Goal: Task Accomplishment & Management: Manage account settings

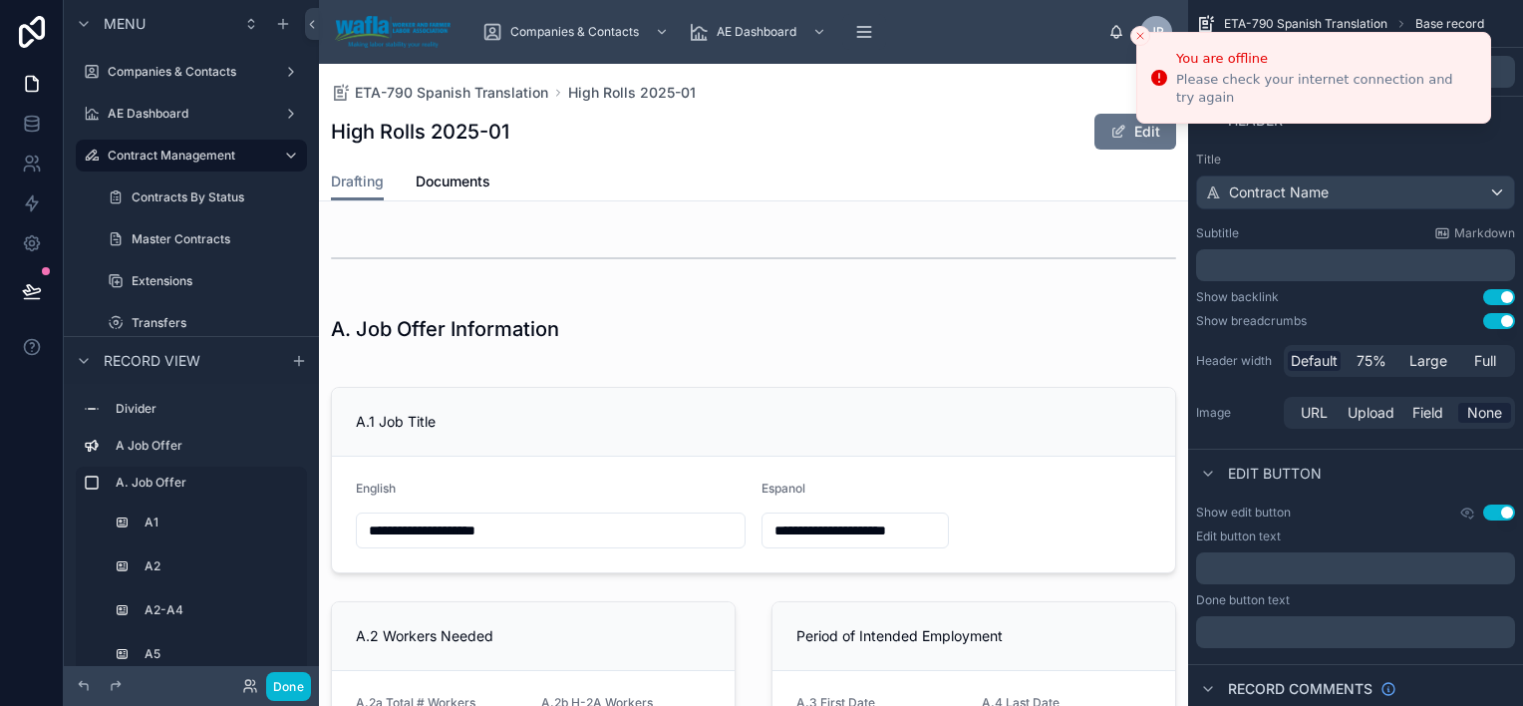
scroll to position [299, 0]
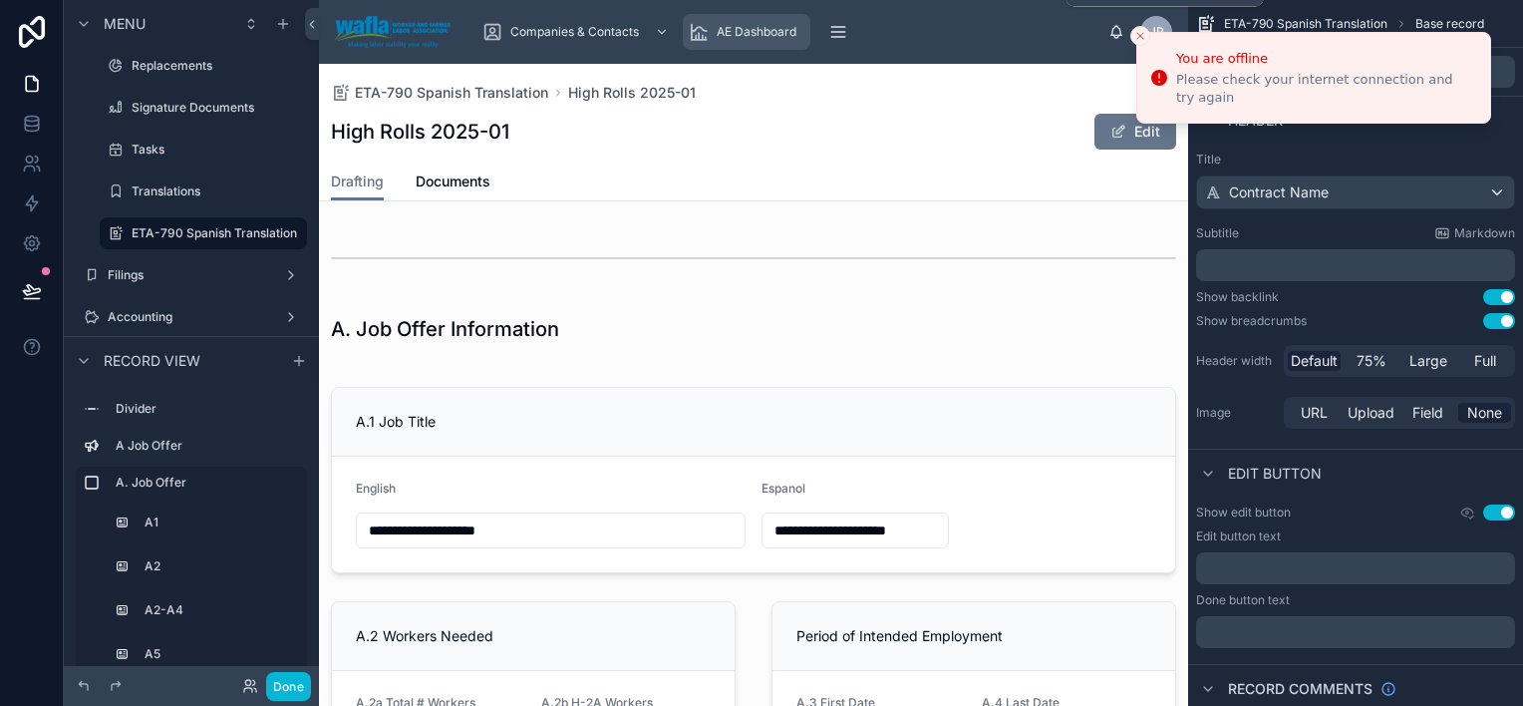
click at [791, 26] on span "AE Dashboard" at bounding box center [757, 32] width 80 height 16
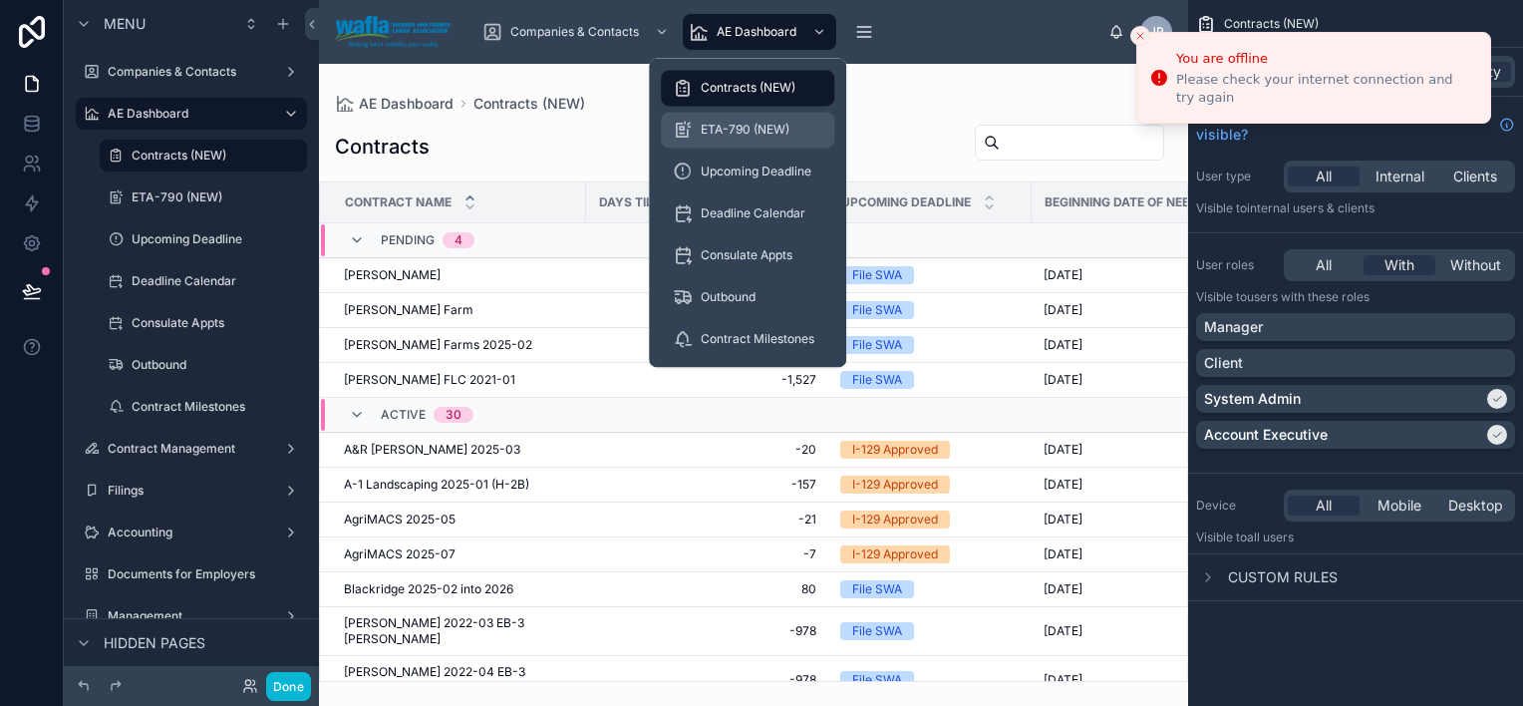
click at [756, 132] on span "ETA-790 (NEW)" at bounding box center [745, 130] width 89 height 16
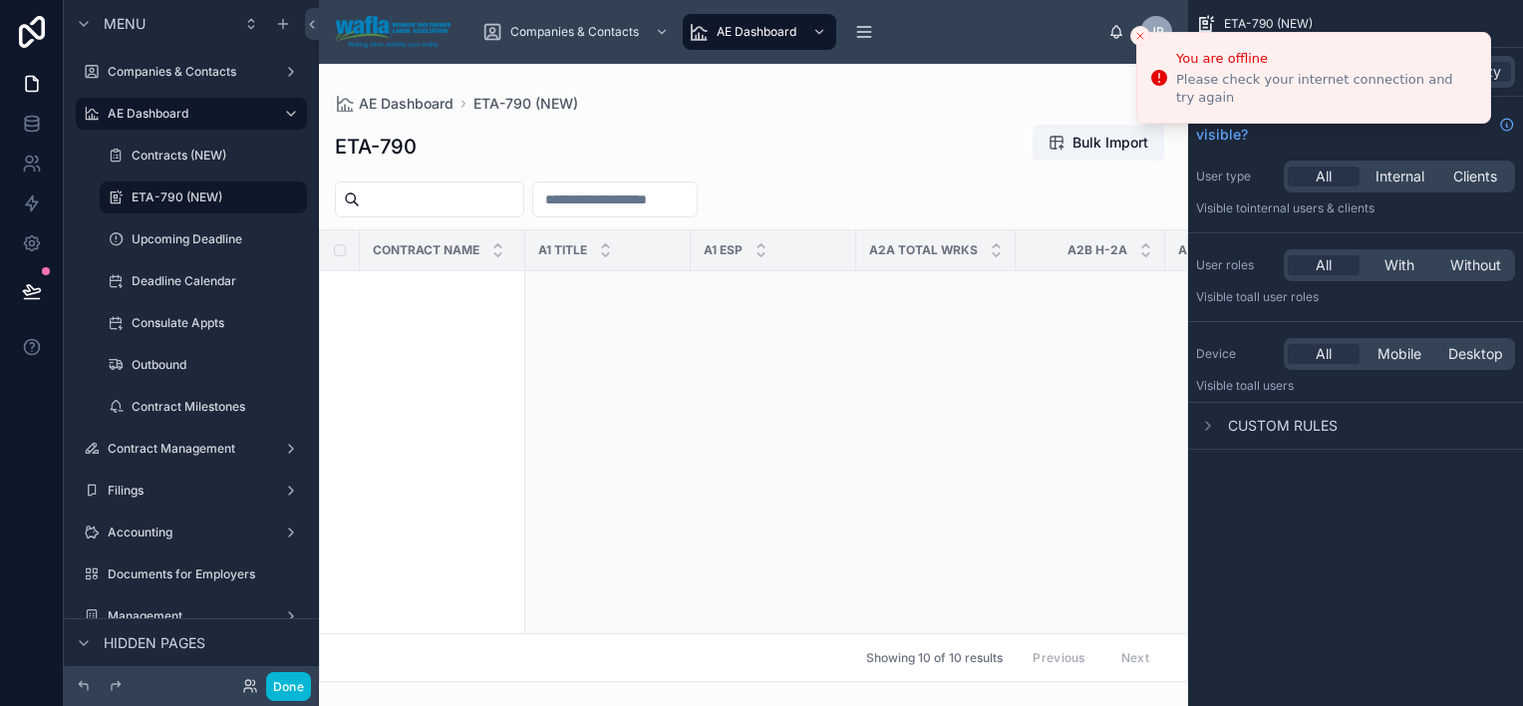
scroll to position [897, 0]
click at [470, 492] on td "High Rolls 2025-01 High Rolls 2025-01" at bounding box center [442, 523] width 165 height 1102
click at [399, 558] on td "High Rolls 2025-01 High Rolls 2025-01" at bounding box center [442, 523] width 165 height 1102
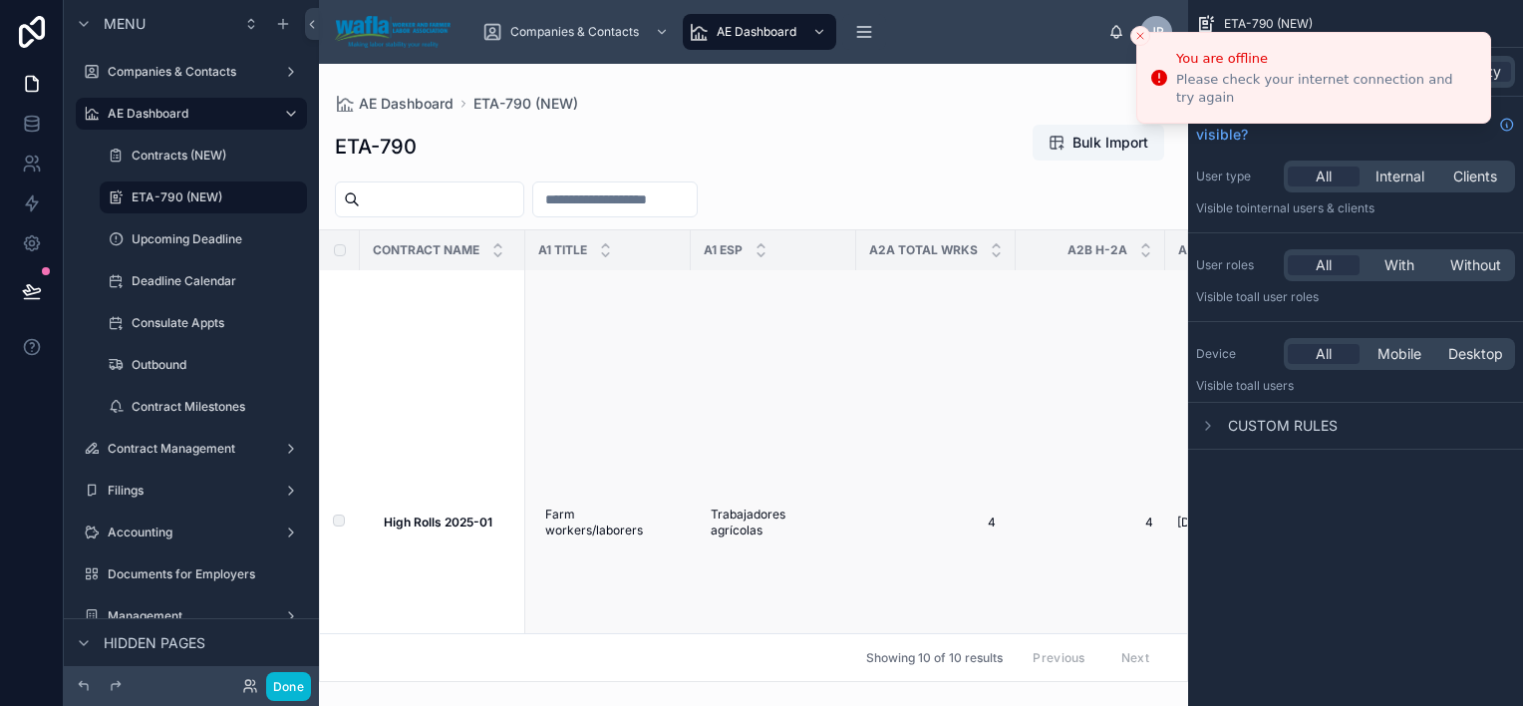
click at [400, 529] on strong "High Rolls 2025-01" at bounding box center [438, 521] width 109 height 15
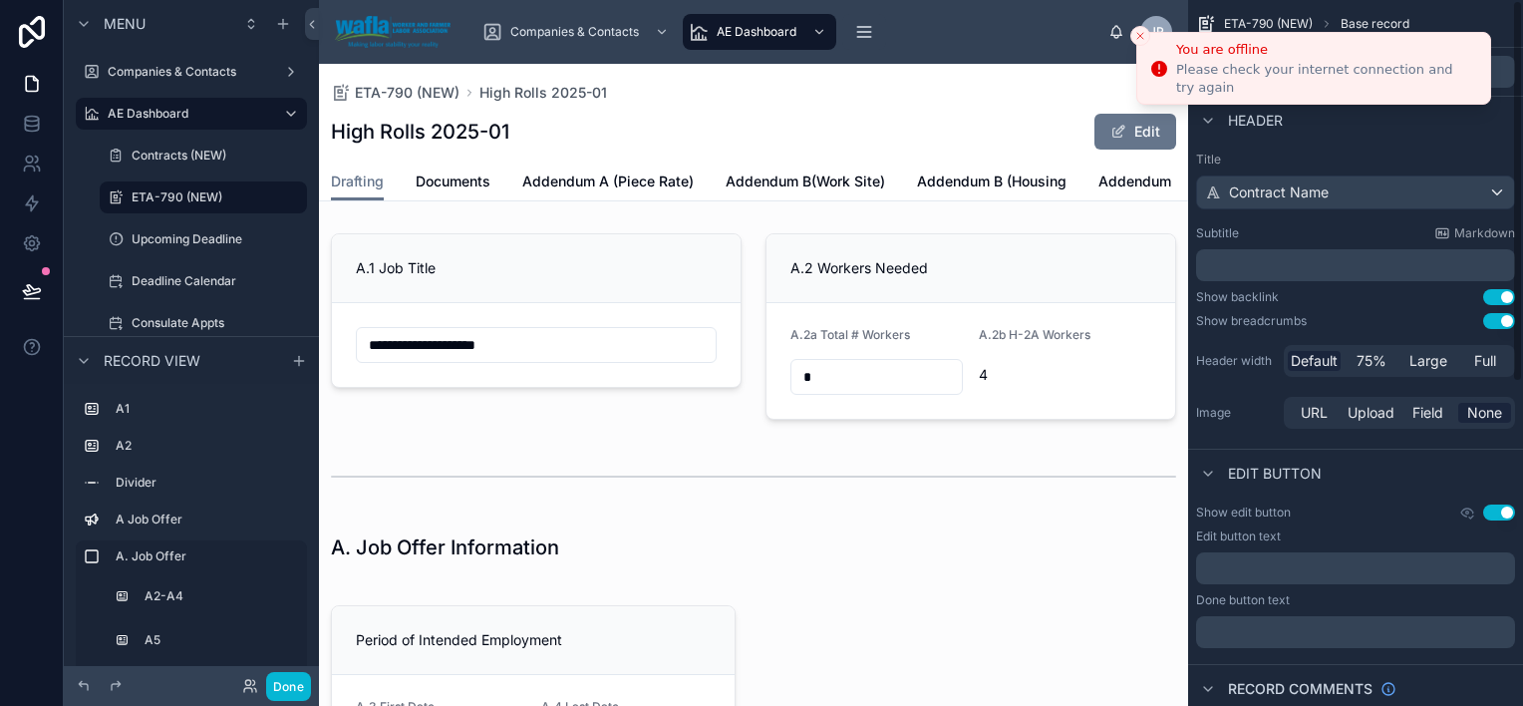
click at [1139, 32] on icon "Close toast" at bounding box center [1141, 36] width 12 height 12
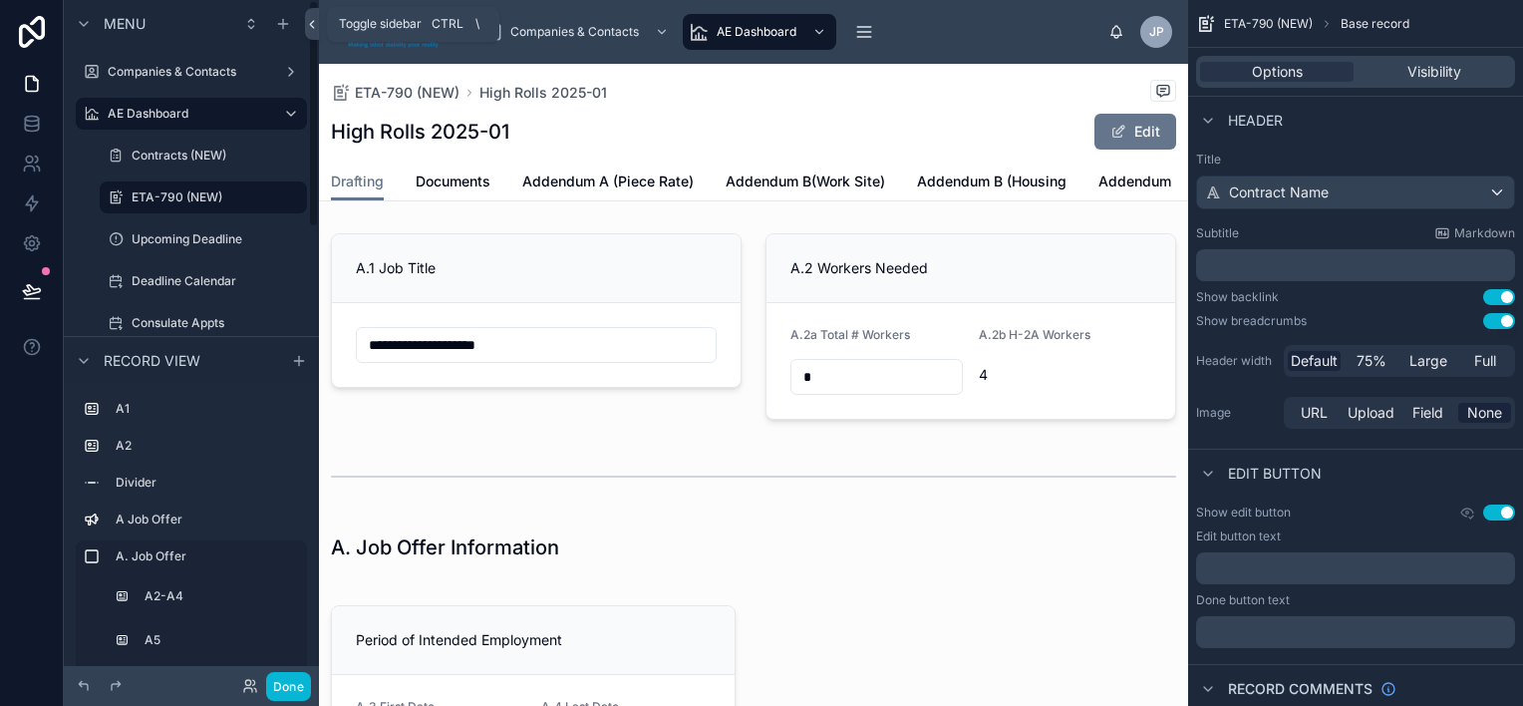
click at [307, 27] on icon at bounding box center [312, 24] width 14 height 15
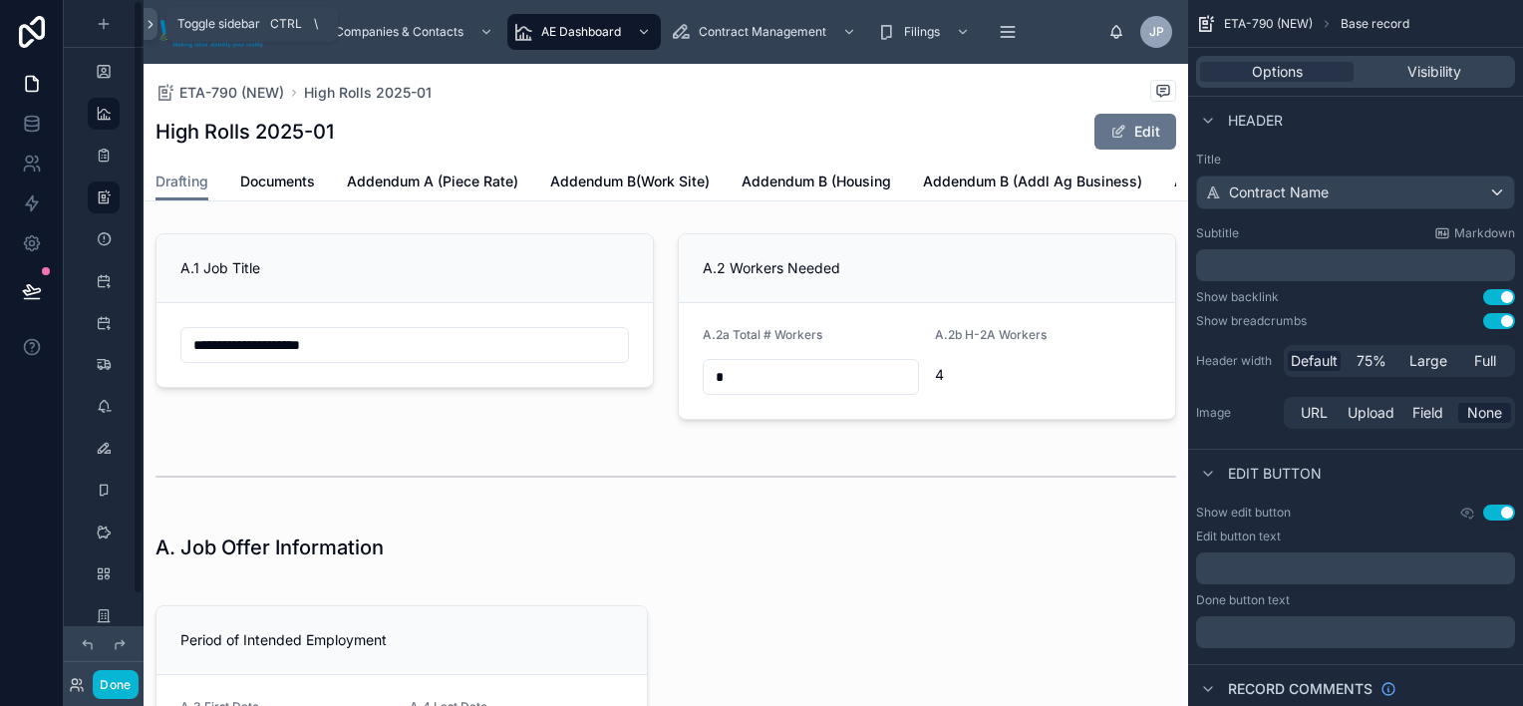
click at [154, 26] on icon at bounding box center [151, 24] width 14 height 15
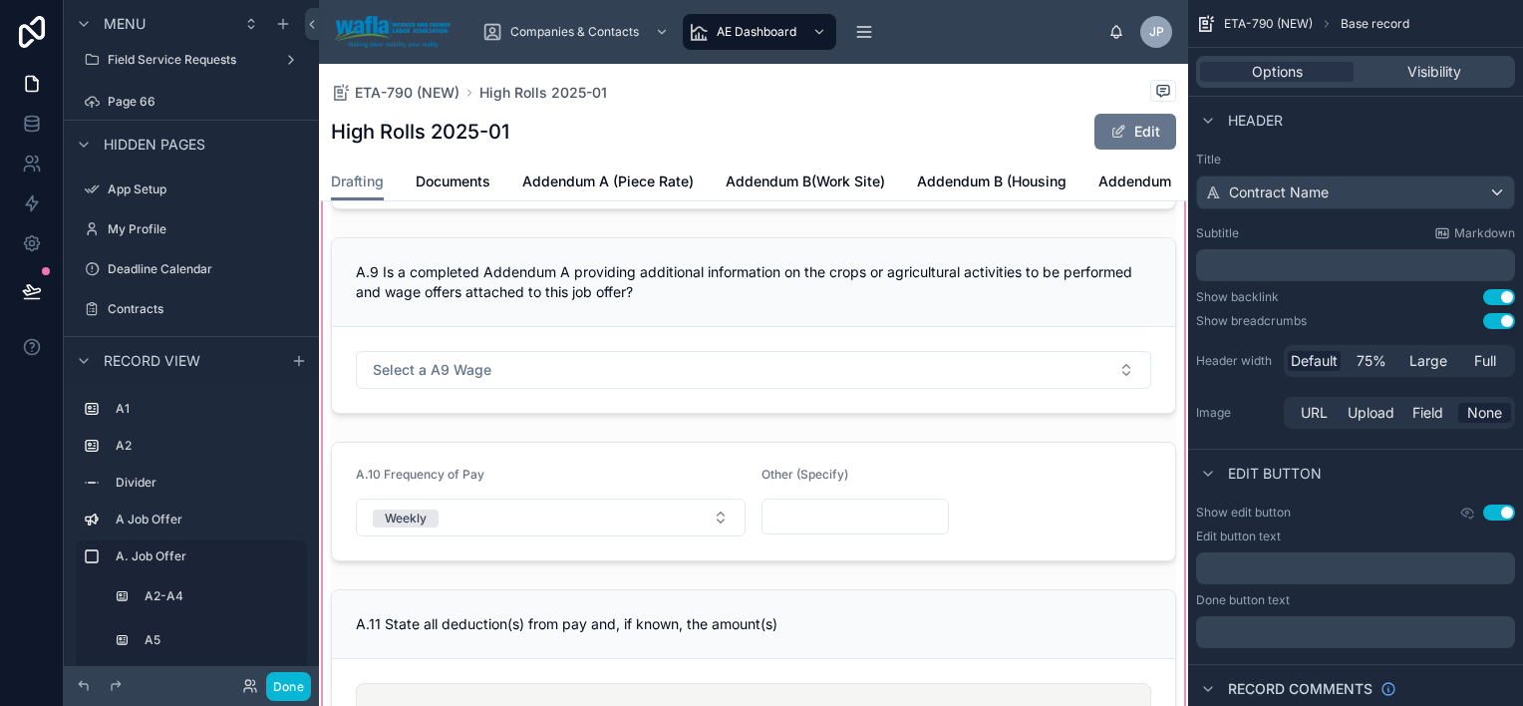
scroll to position [2094, 0]
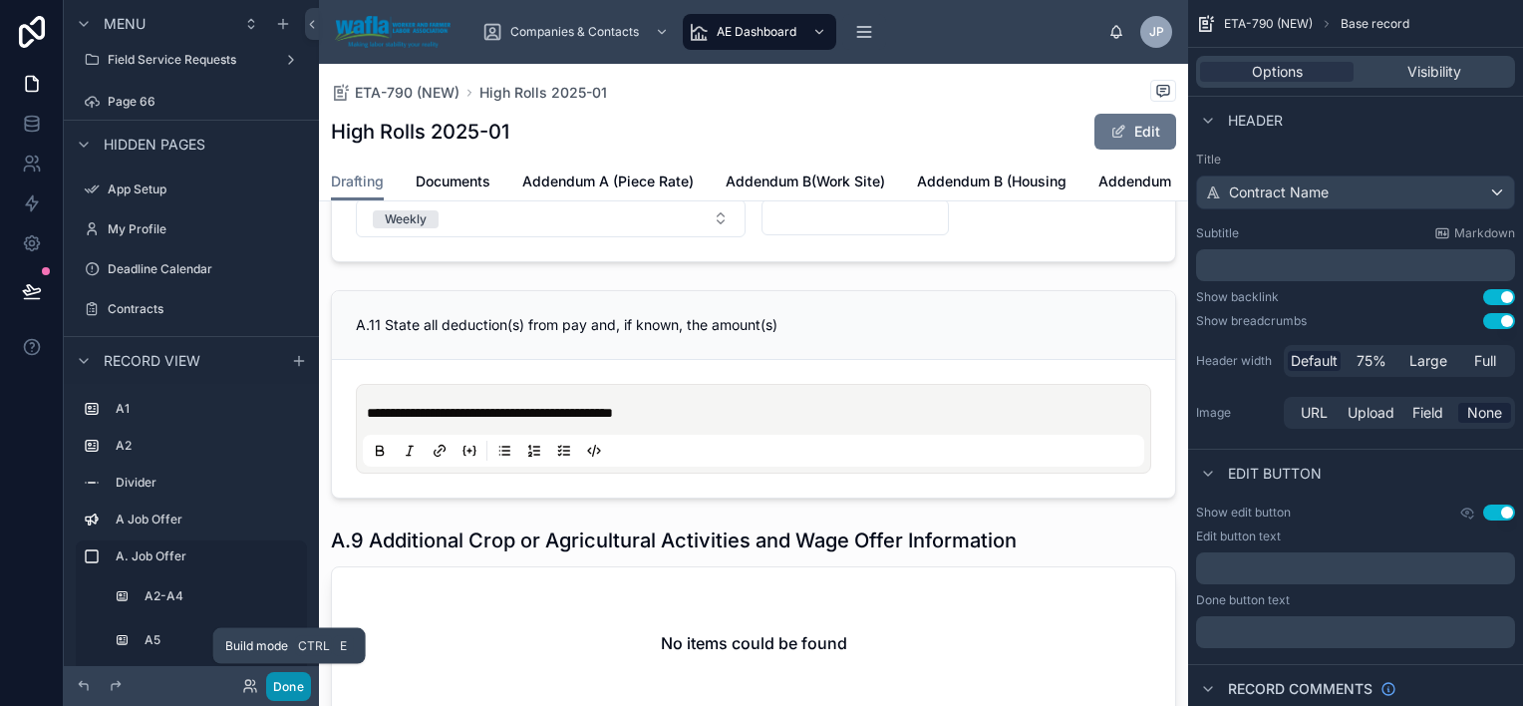
click at [282, 689] on button "Done" at bounding box center [288, 686] width 45 height 29
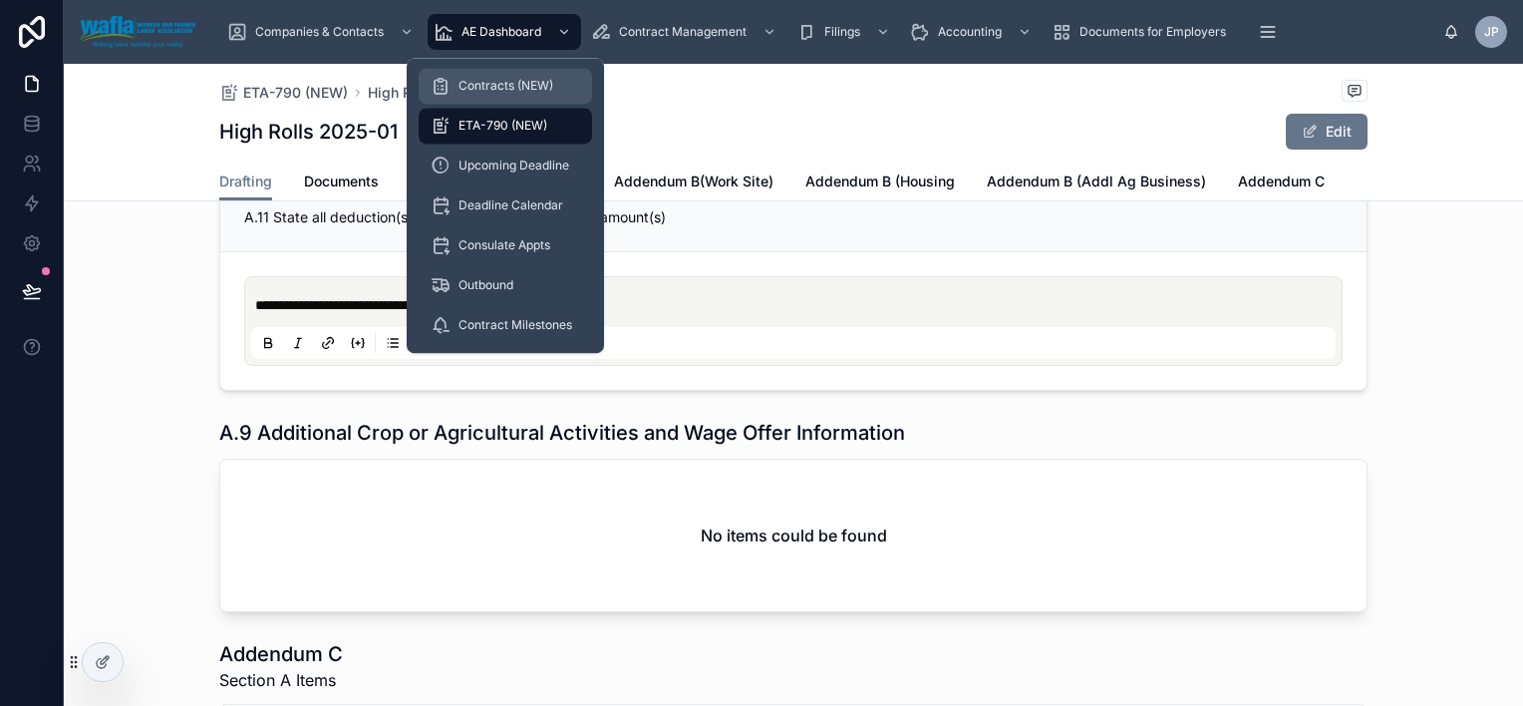
click at [512, 88] on span "Contracts (NEW)" at bounding box center [506, 86] width 95 height 16
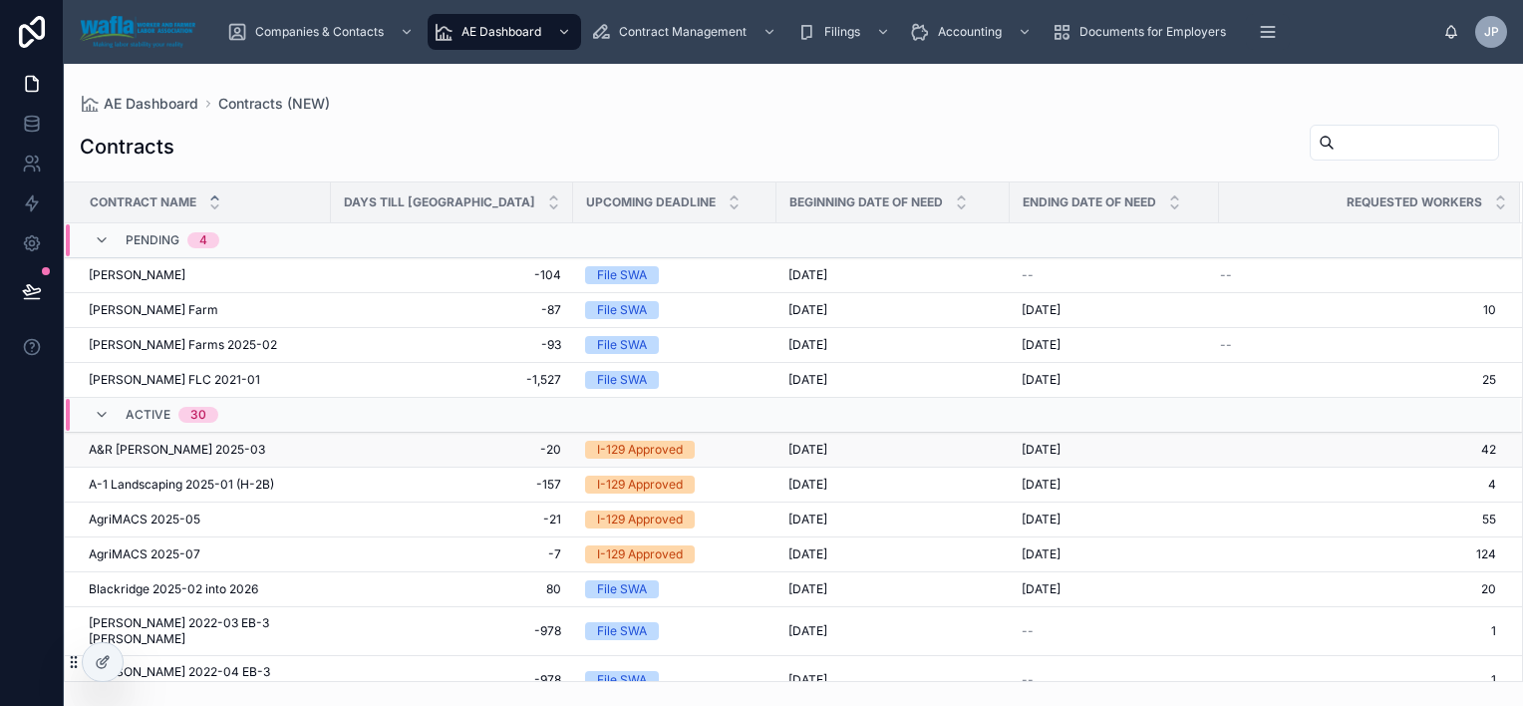
click at [171, 448] on span "A&R [PERSON_NAME] 2025-03" at bounding box center [177, 450] width 176 height 16
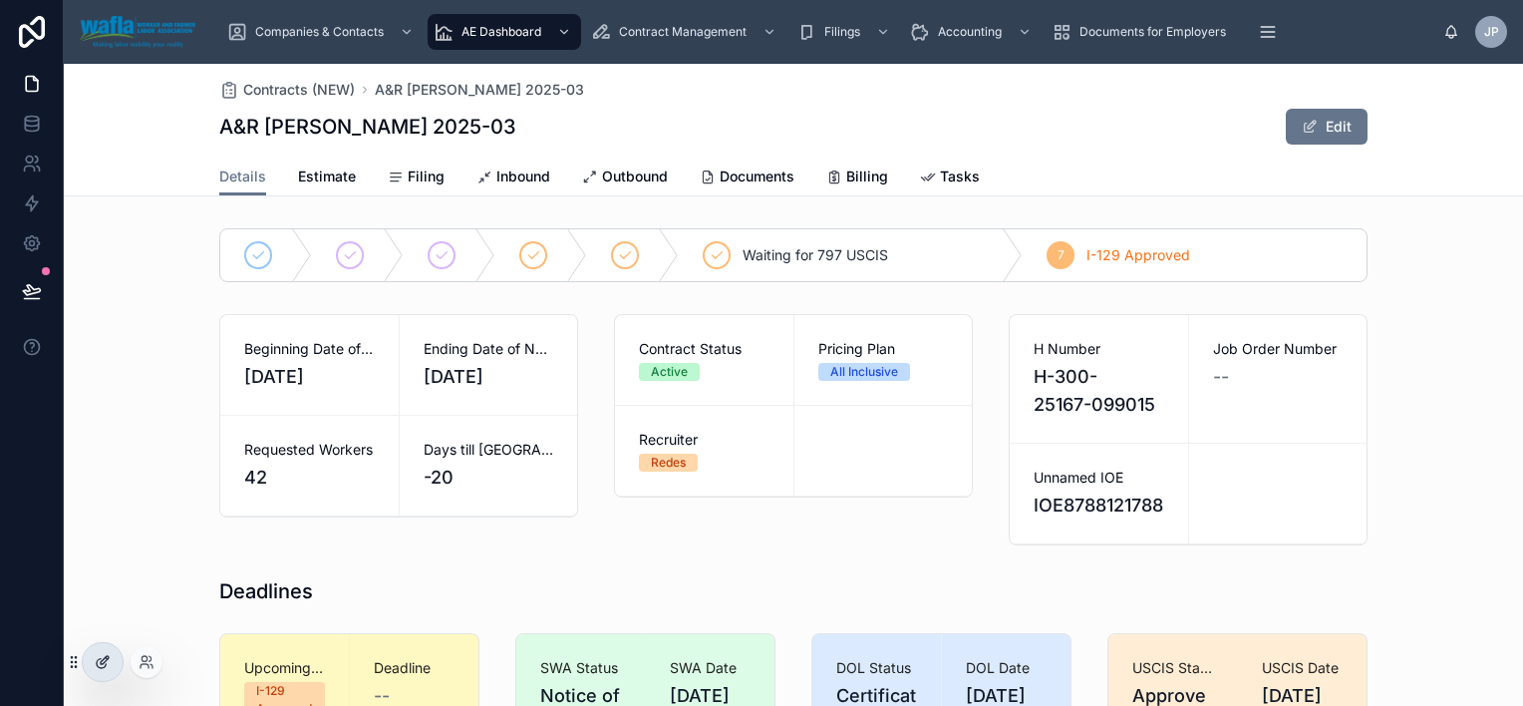
click at [95, 665] on icon at bounding box center [103, 662] width 16 height 16
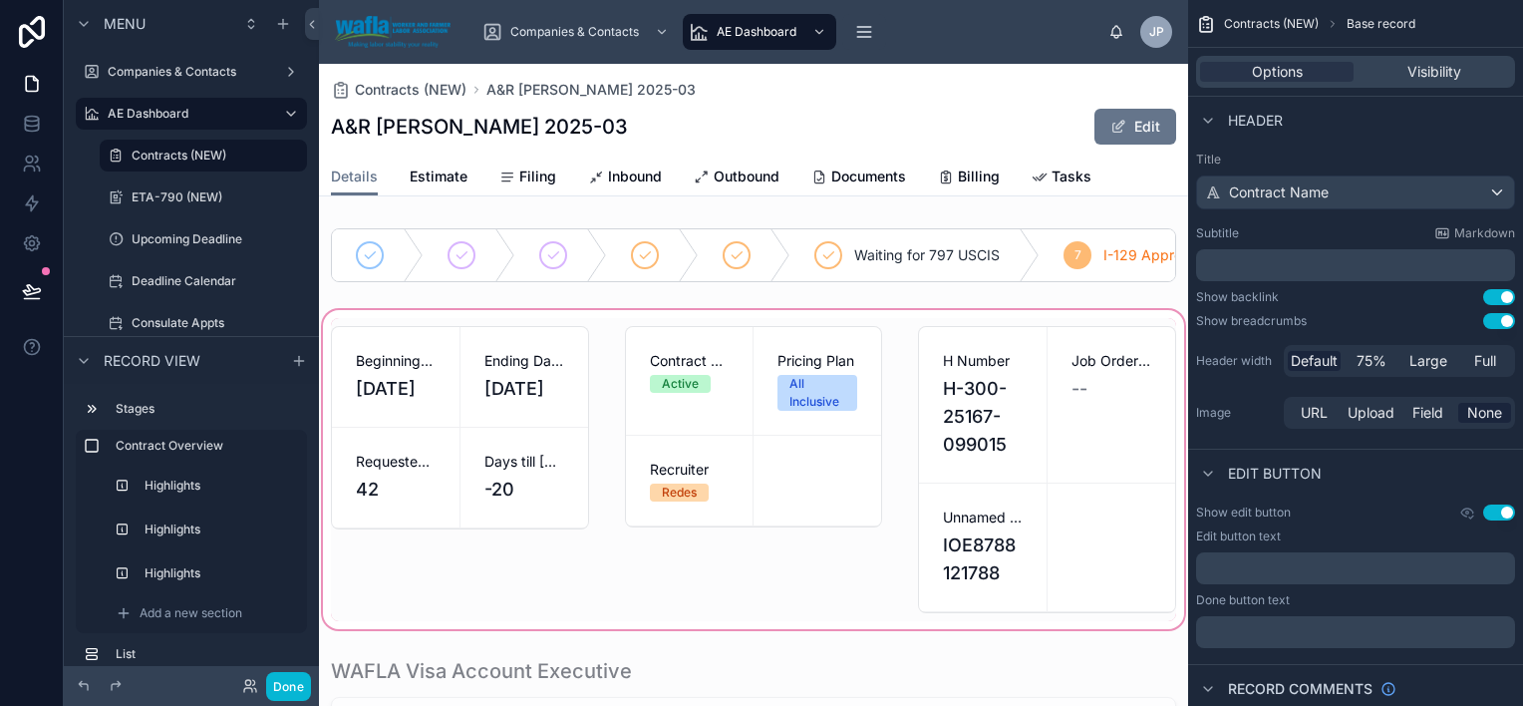
click at [723, 403] on div at bounding box center [753, 469] width 869 height 327
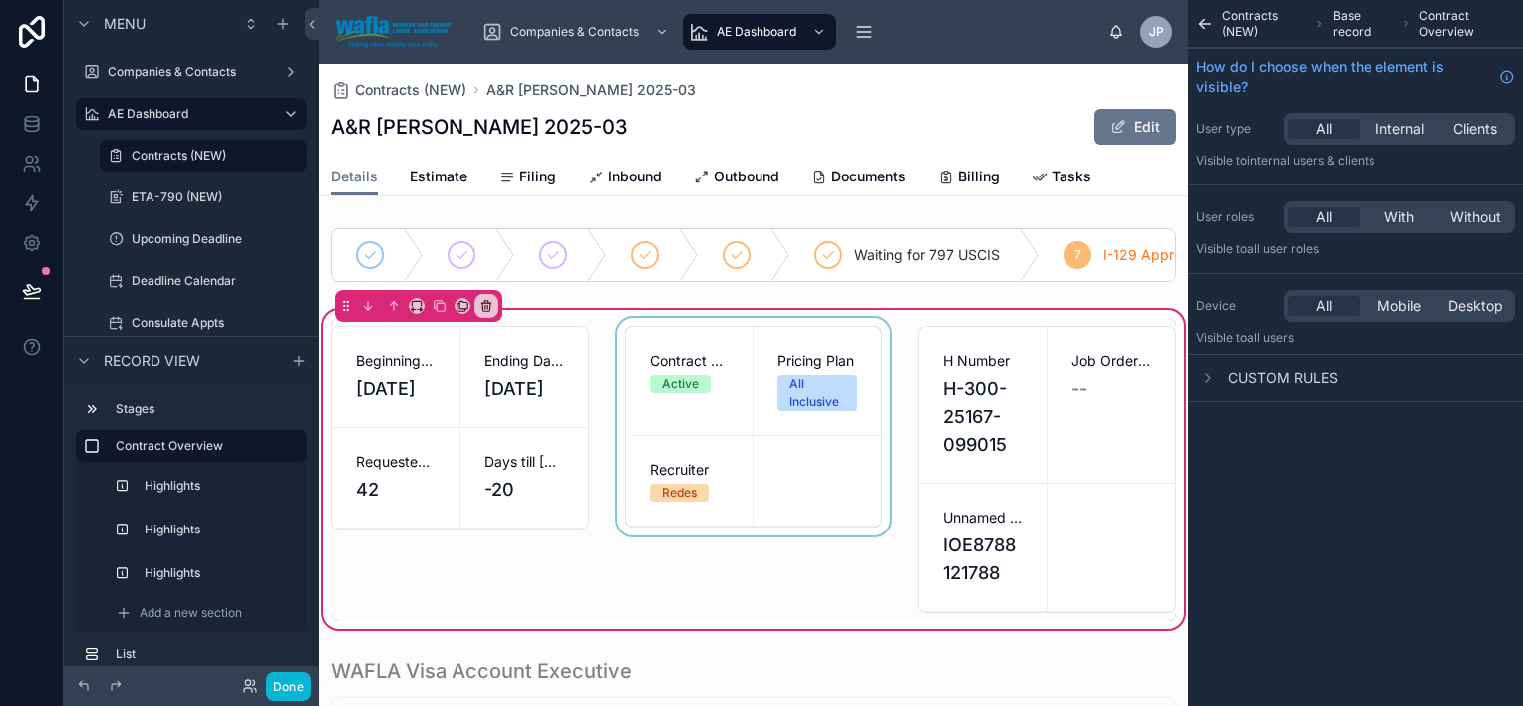
click at [782, 463] on div at bounding box center [754, 469] width 282 height 303
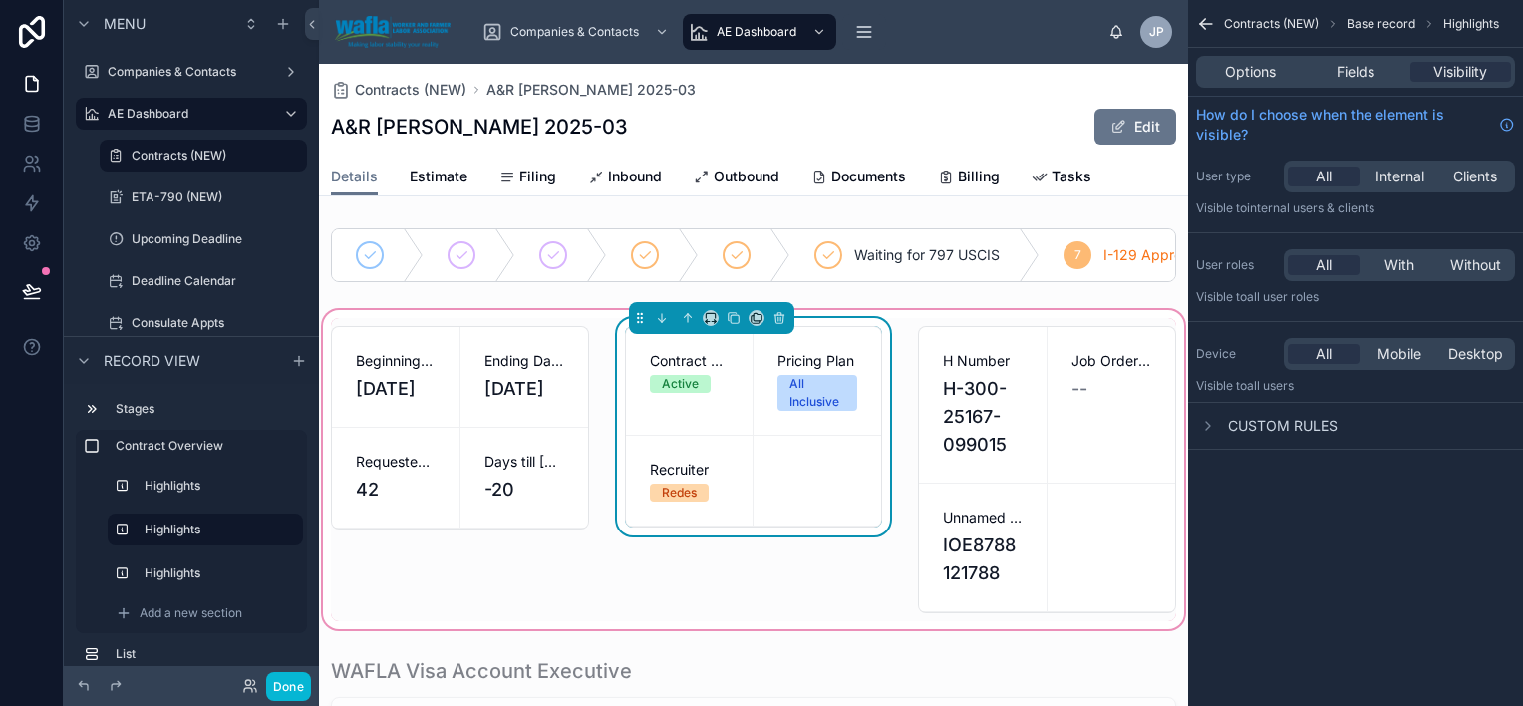
click at [1266, 428] on span "Custom rules" at bounding box center [1283, 426] width 110 height 20
click at [1356, 72] on span "Fields" at bounding box center [1356, 72] width 38 height 20
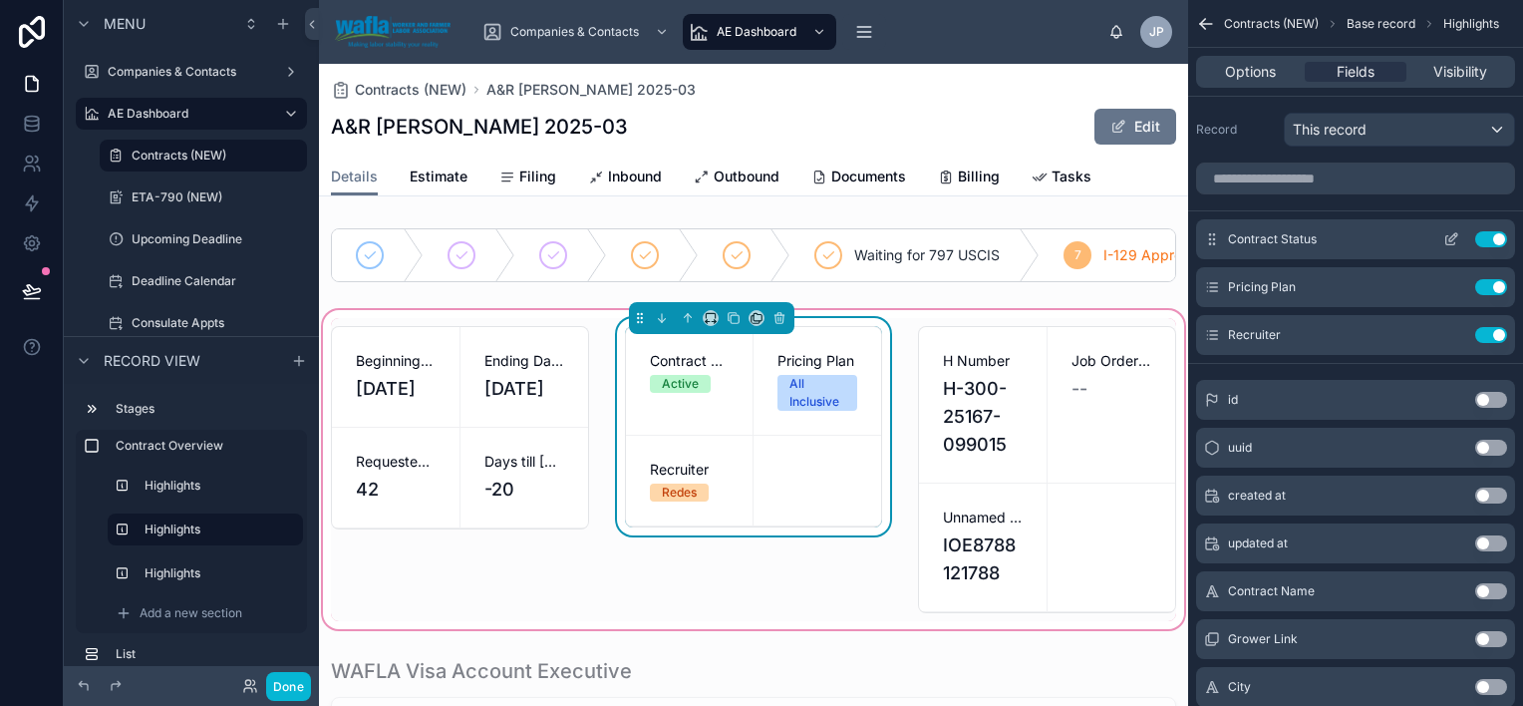
click at [1452, 235] on icon "scrollable content" at bounding box center [1452, 239] width 16 height 16
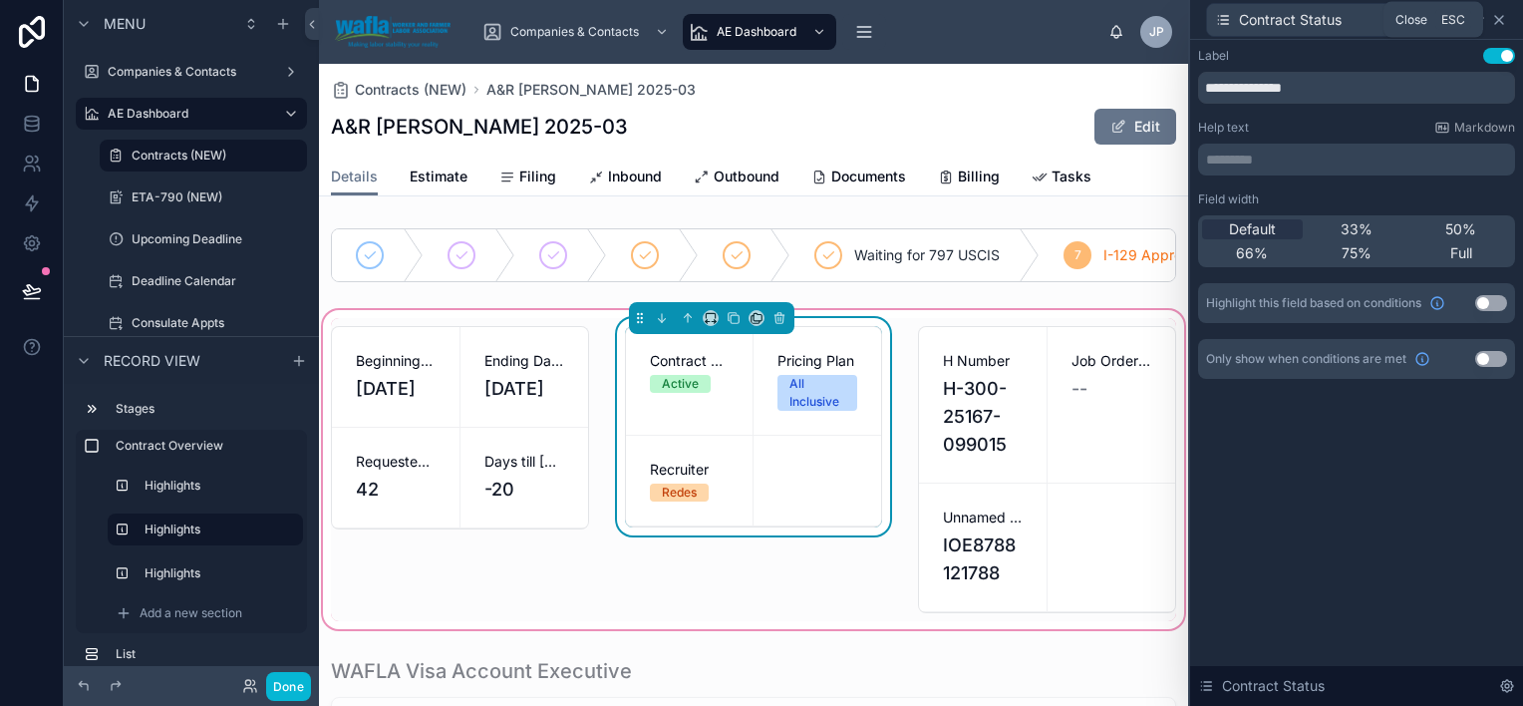
click at [1501, 20] on icon at bounding box center [1499, 20] width 16 height 16
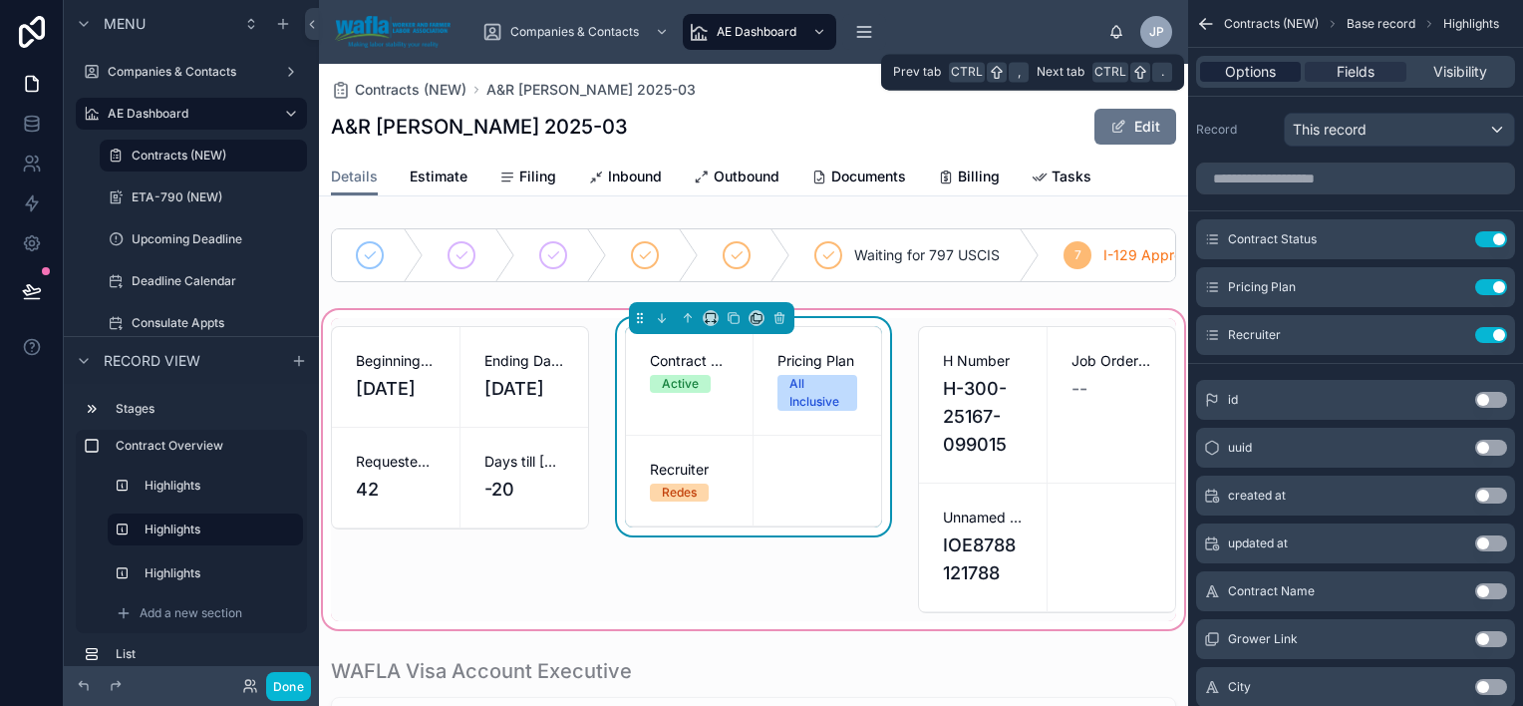
click at [1261, 72] on span "Options" at bounding box center [1250, 72] width 51 height 20
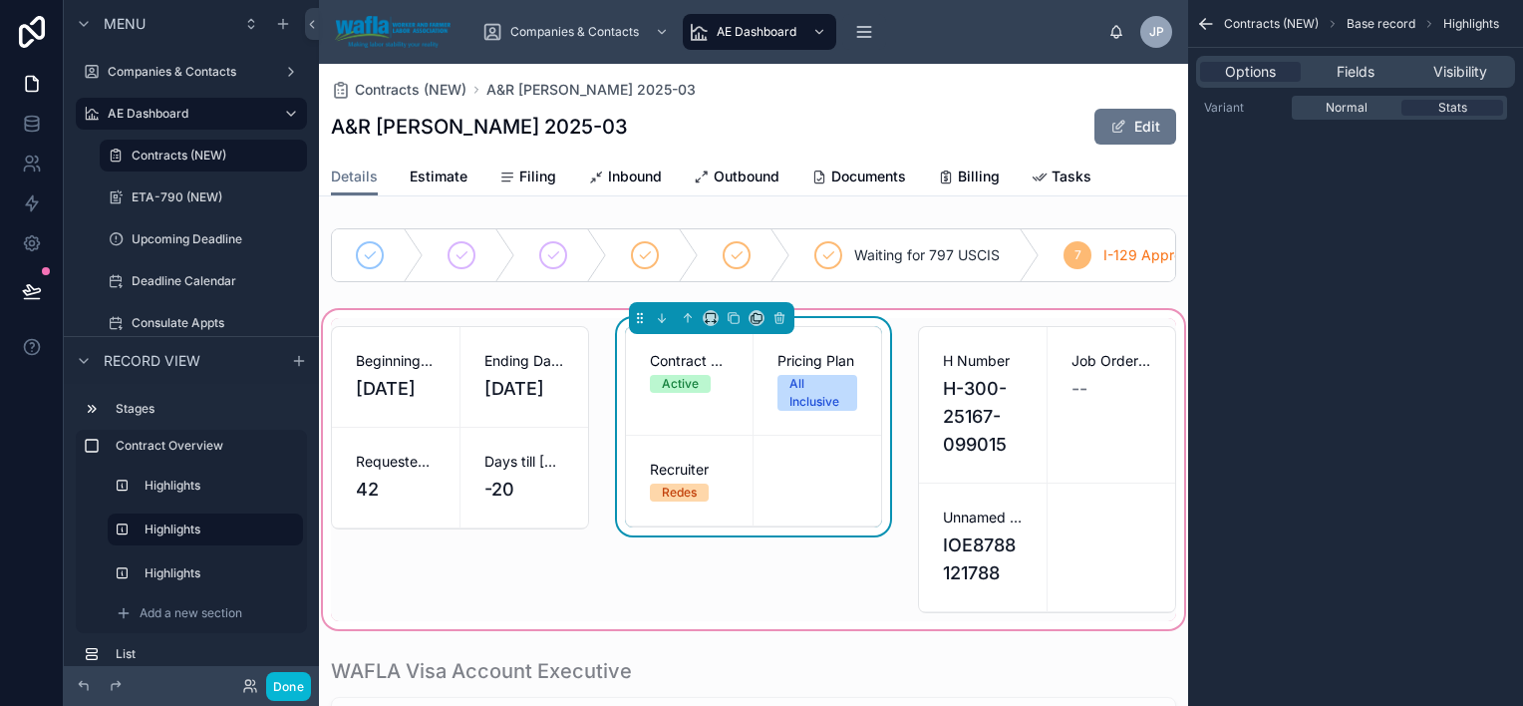
click at [1258, 109] on label "Variant" at bounding box center [1244, 108] width 80 height 16
click at [1336, 102] on span "Normal" at bounding box center [1347, 108] width 42 height 16
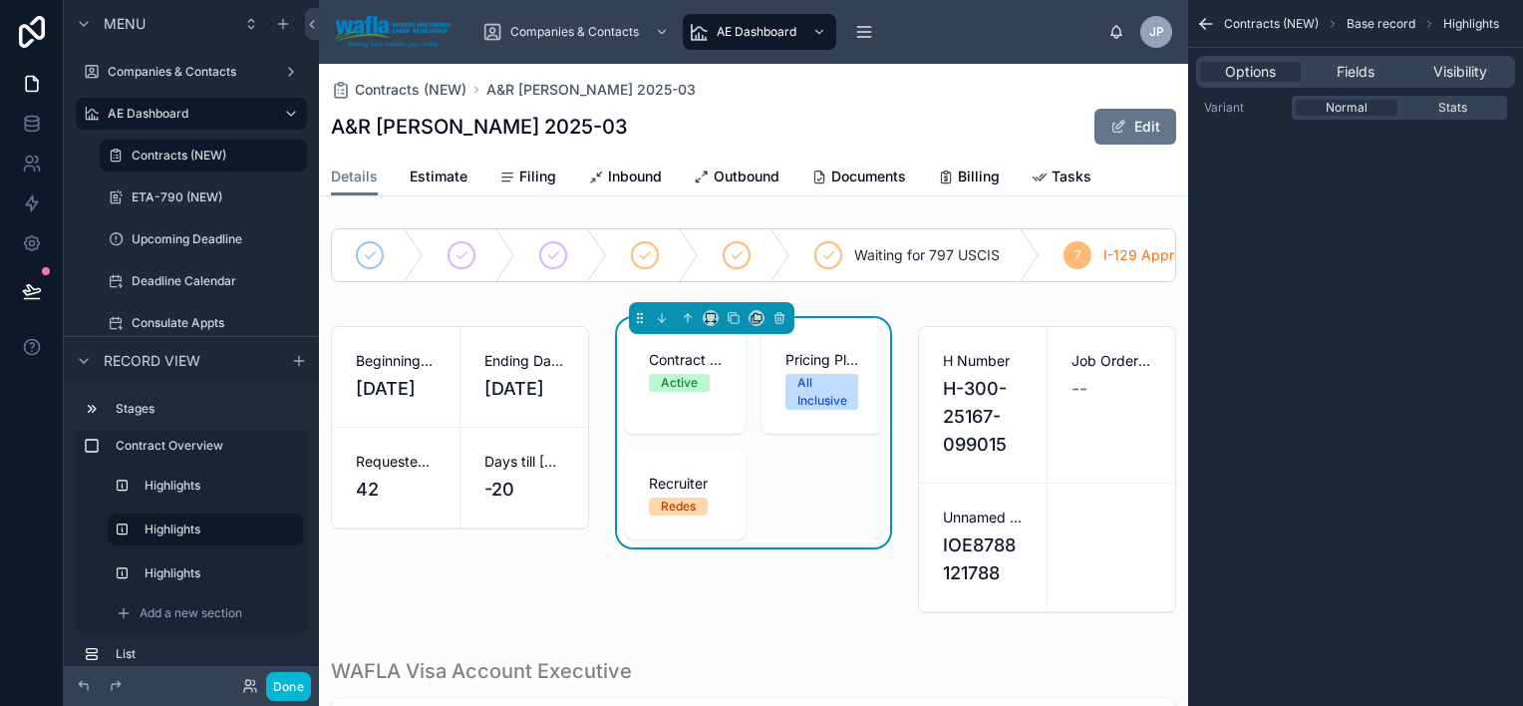
click at [1250, 109] on label "Variant" at bounding box center [1244, 108] width 80 height 16
click at [1440, 107] on span "Stats" at bounding box center [1453, 108] width 29 height 16
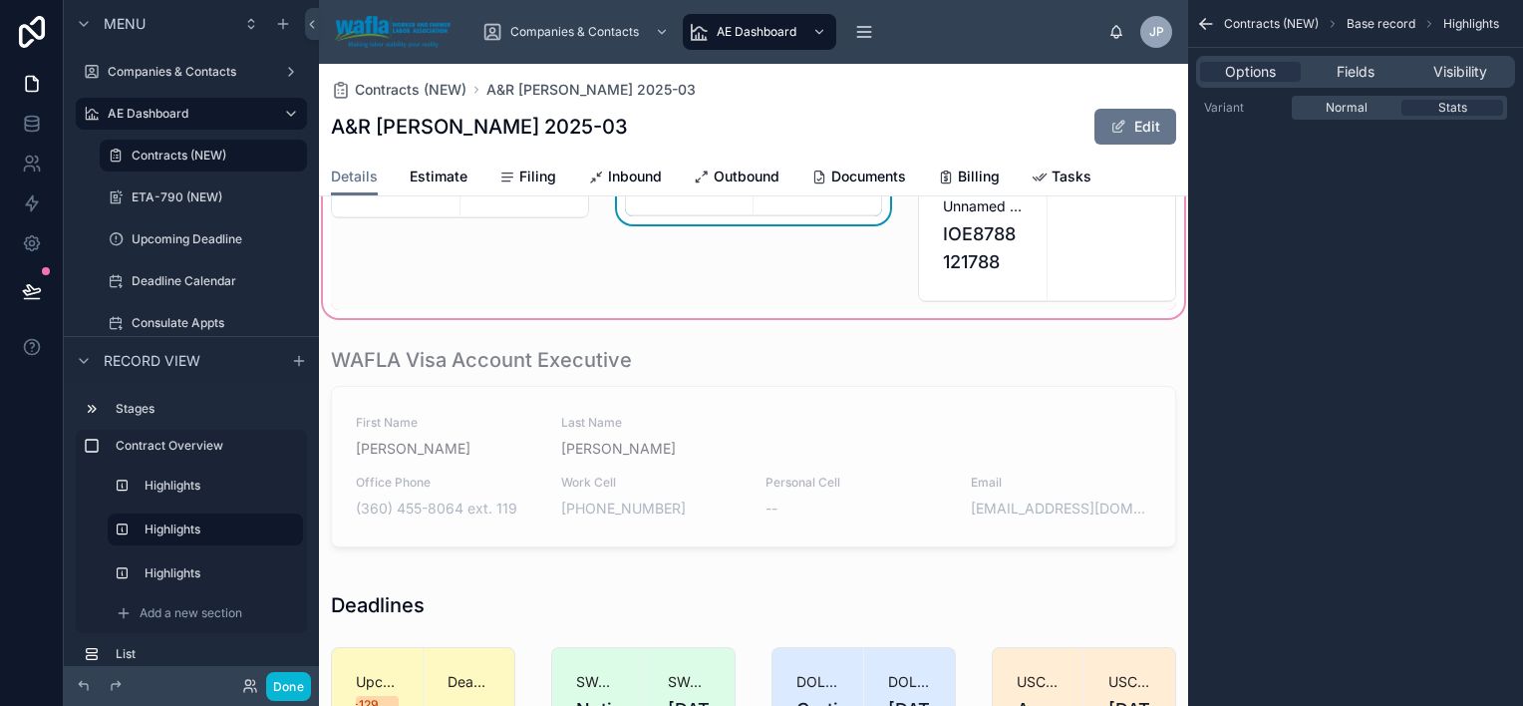
scroll to position [299, 0]
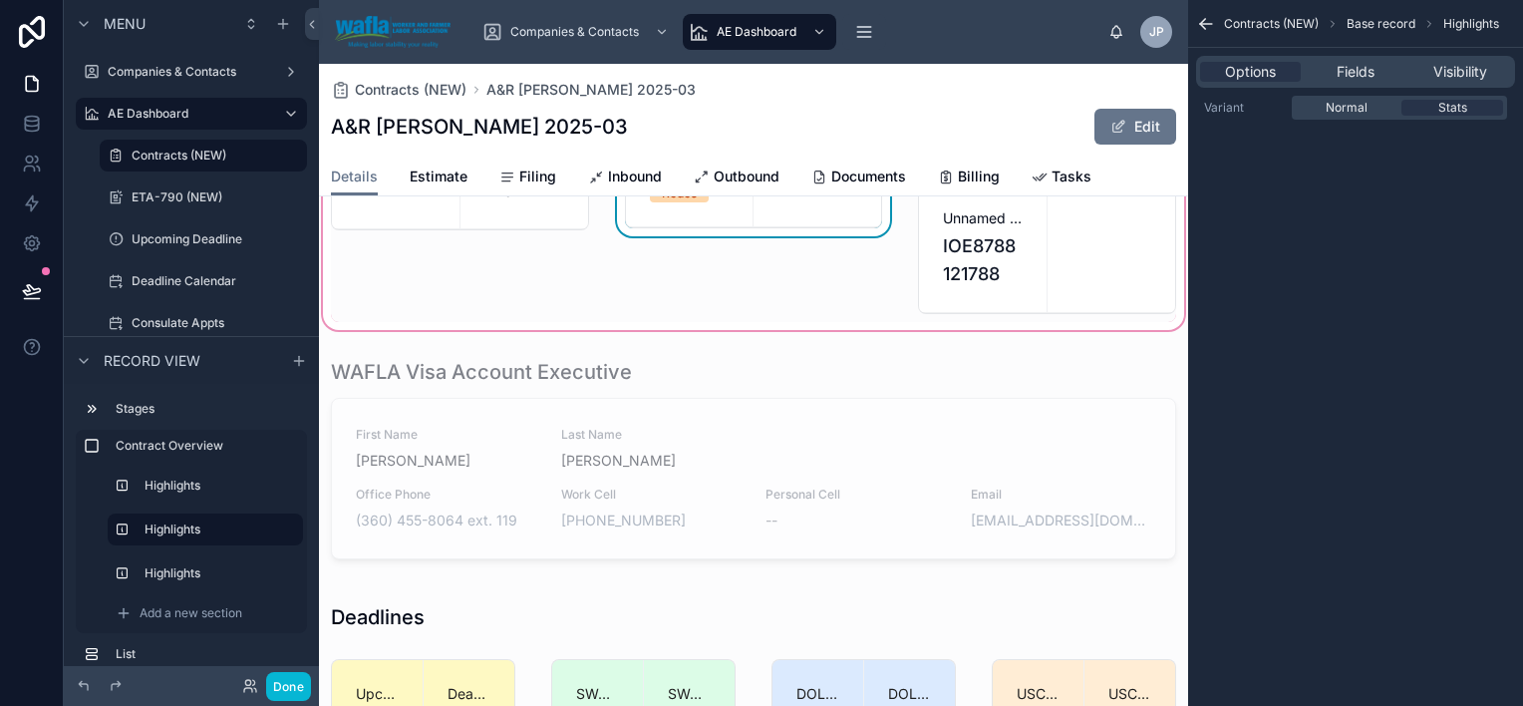
click at [850, 494] on div at bounding box center [753, 458] width 869 height 217
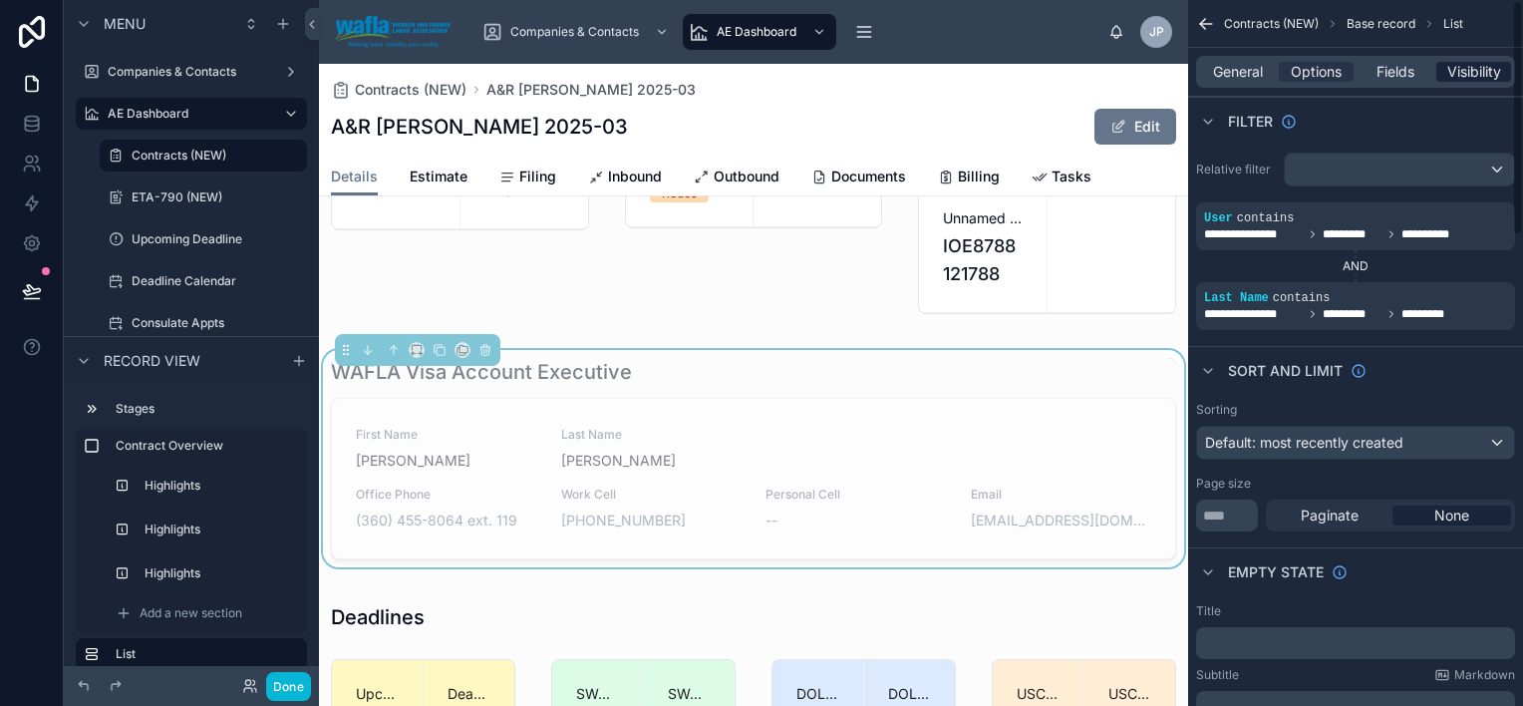
click at [1485, 68] on span "Visibility" at bounding box center [1475, 72] width 54 height 20
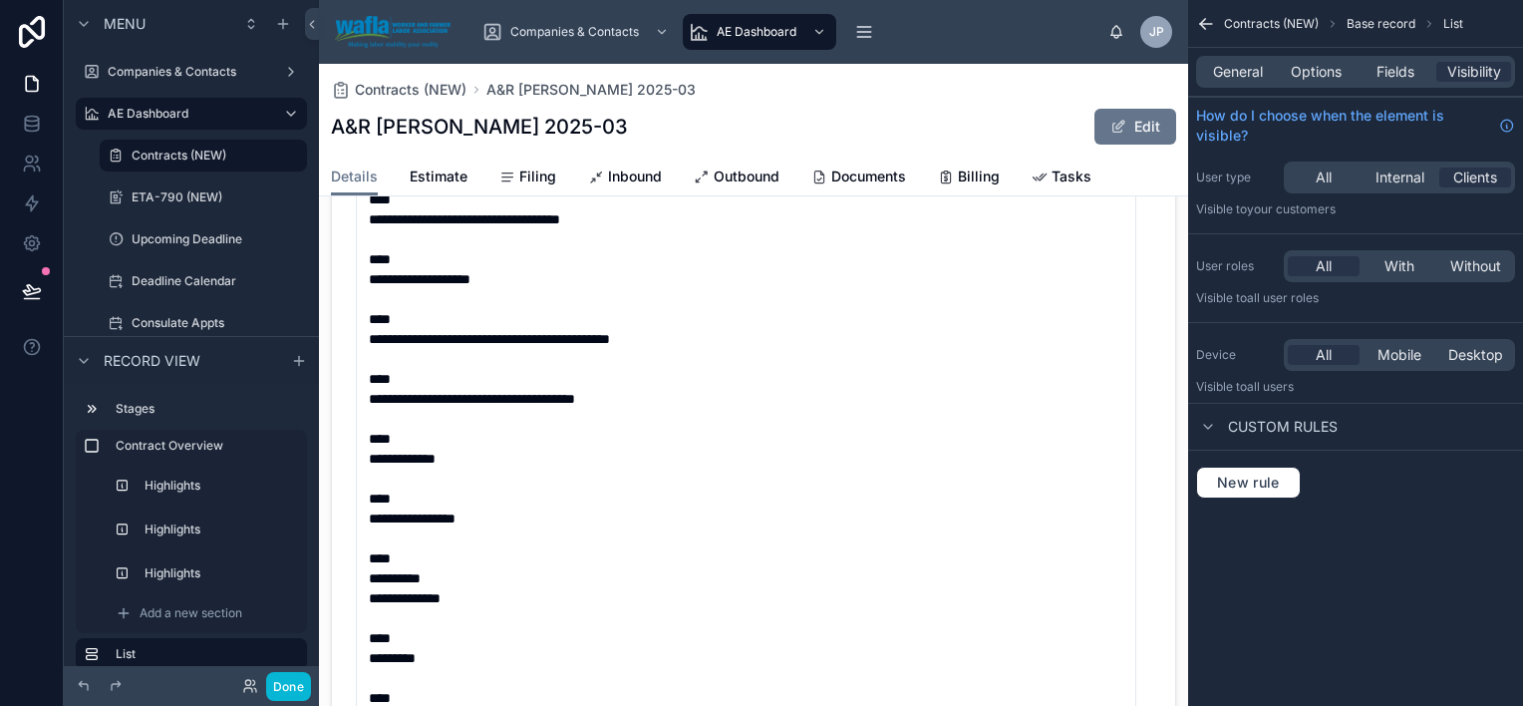
scroll to position [897, 0]
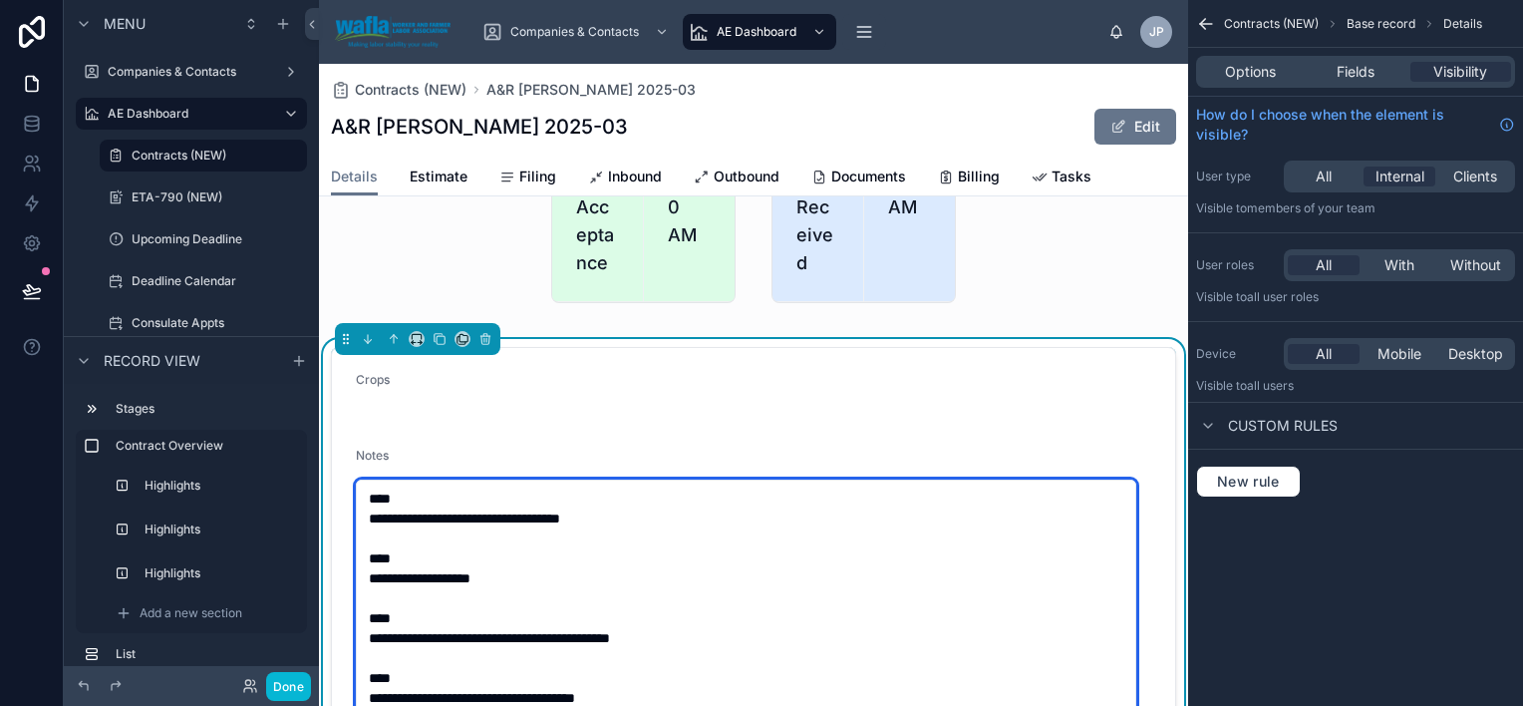
type textarea "**********"
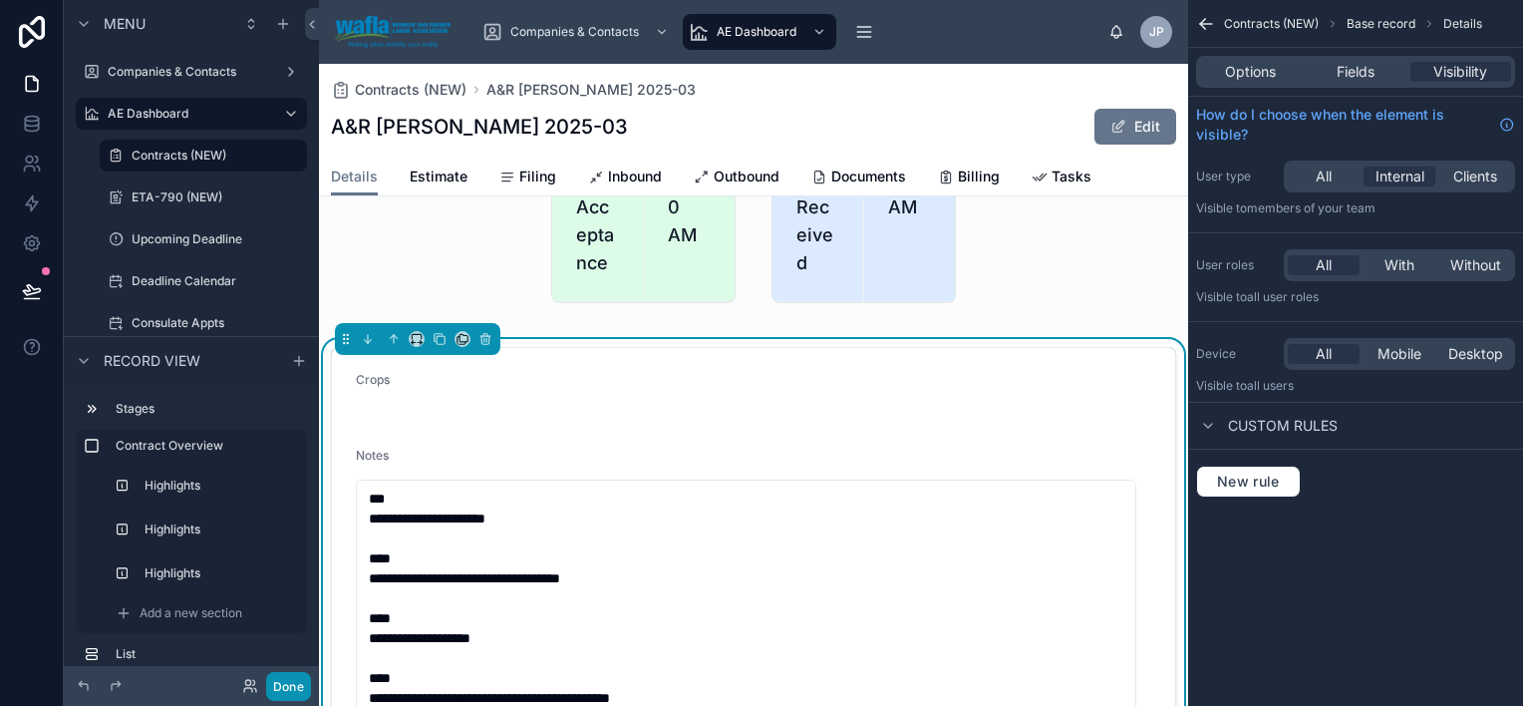
click at [303, 680] on button "Done" at bounding box center [288, 686] width 45 height 29
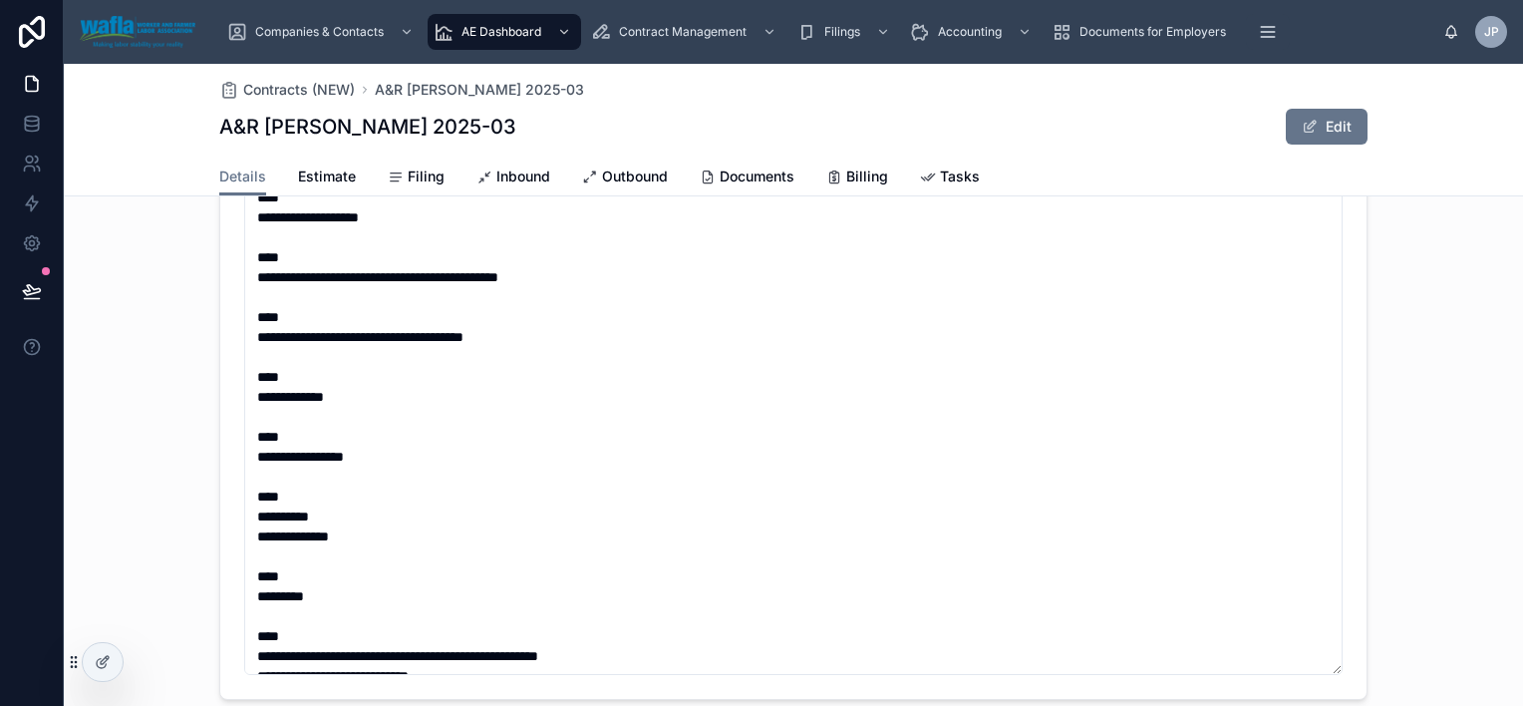
scroll to position [598, 0]
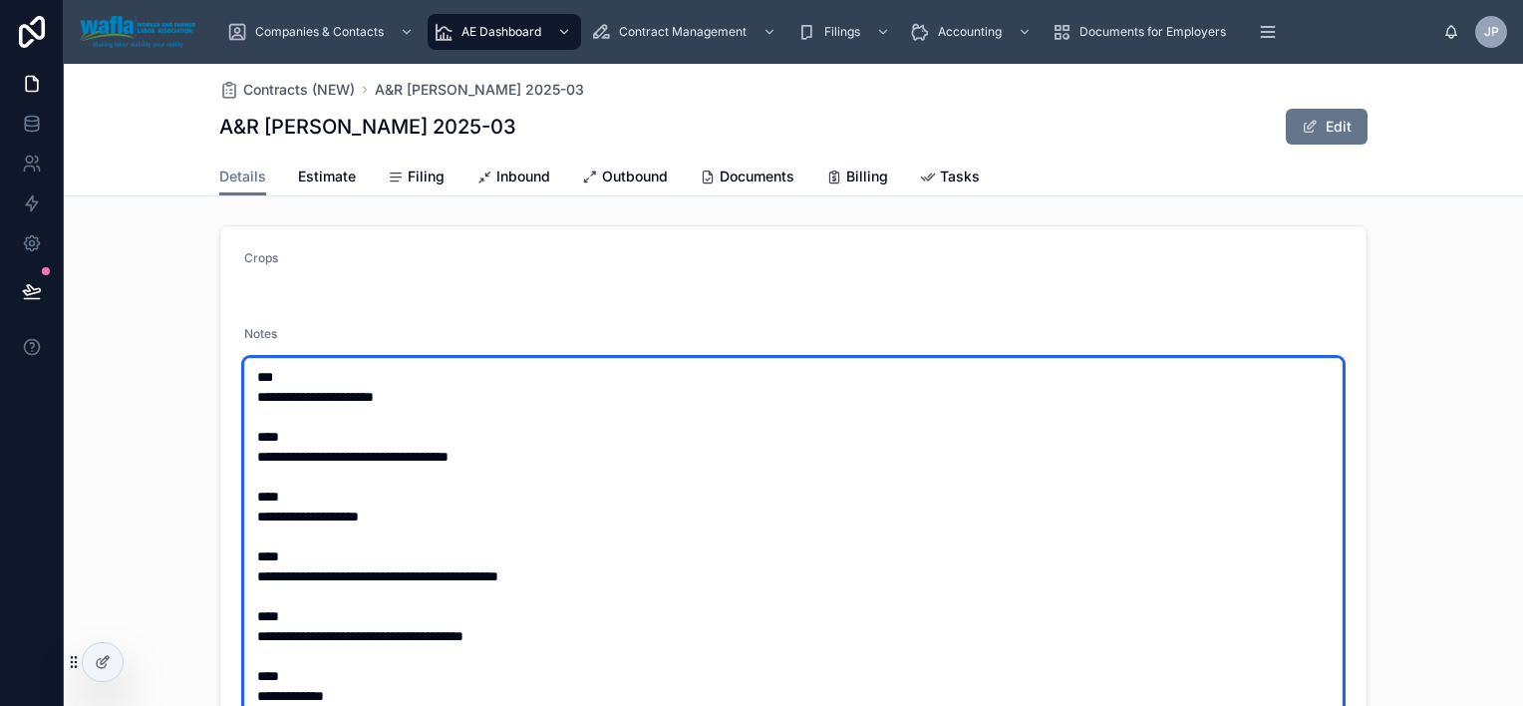
click at [245, 413] on textarea "**********" at bounding box center [793, 666] width 1099 height 616
click at [247, 403] on textarea "**********" at bounding box center [793, 666] width 1099 height 616
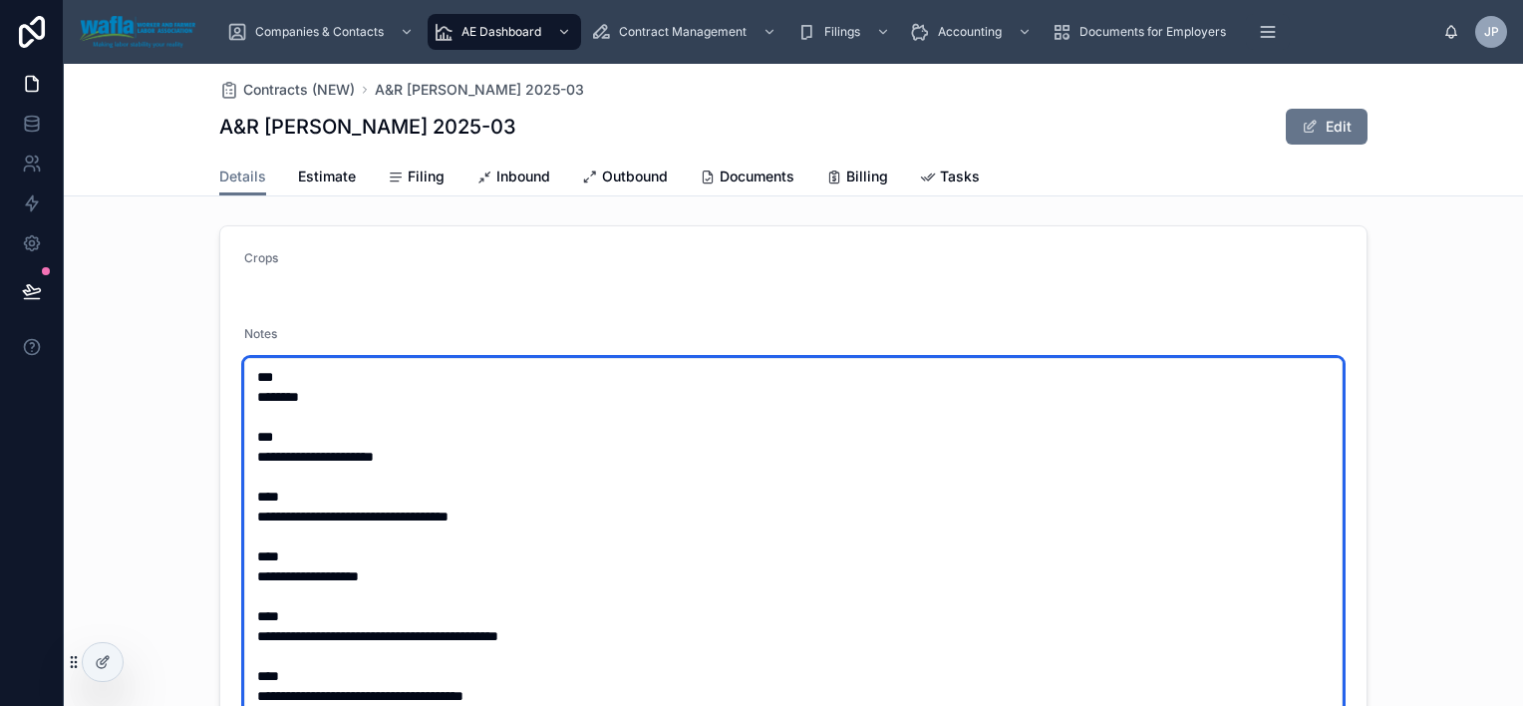
type textarea "**********"
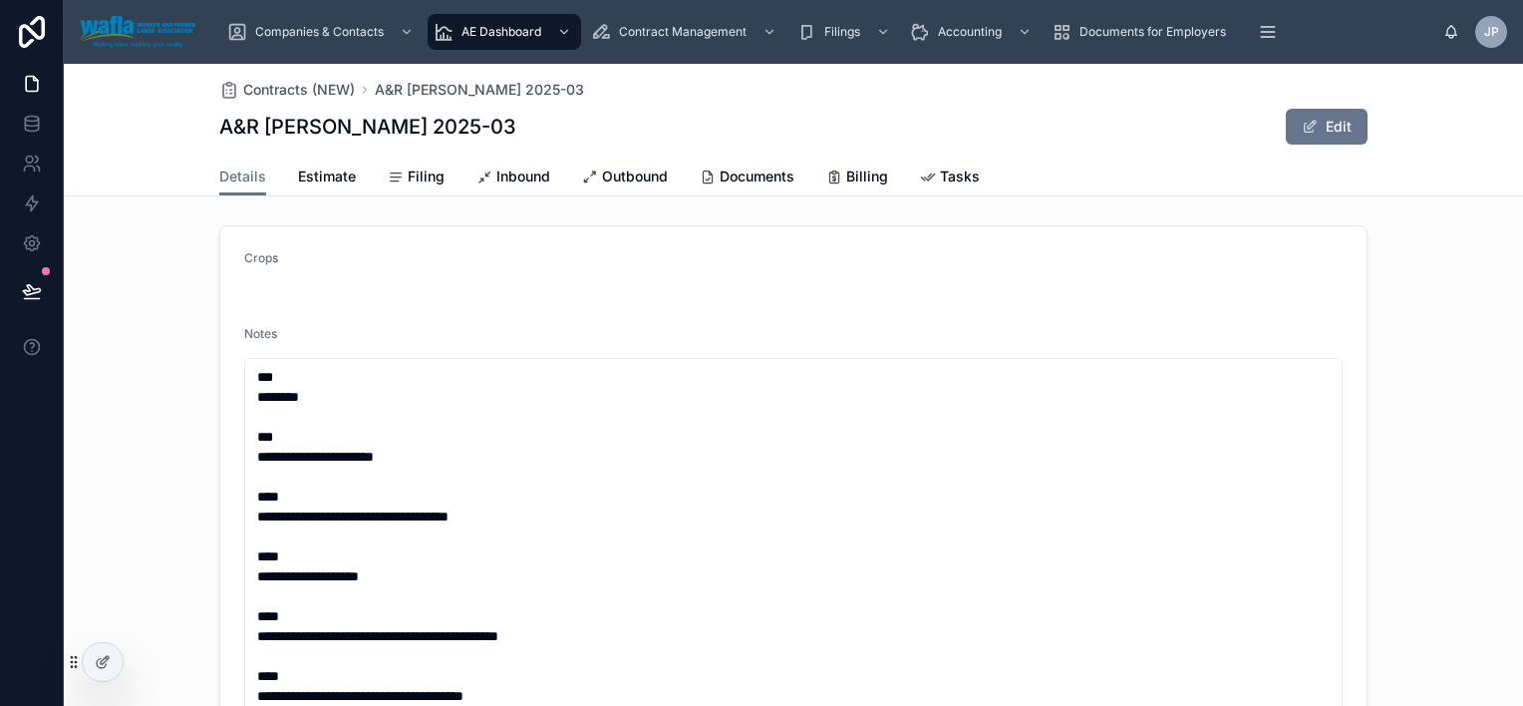
click at [100, 345] on div "**********" at bounding box center [794, 612] width 1460 height 790
click at [248, 265] on span "Crops" at bounding box center [261, 257] width 34 height 15
click at [91, 666] on div at bounding box center [103, 662] width 40 height 38
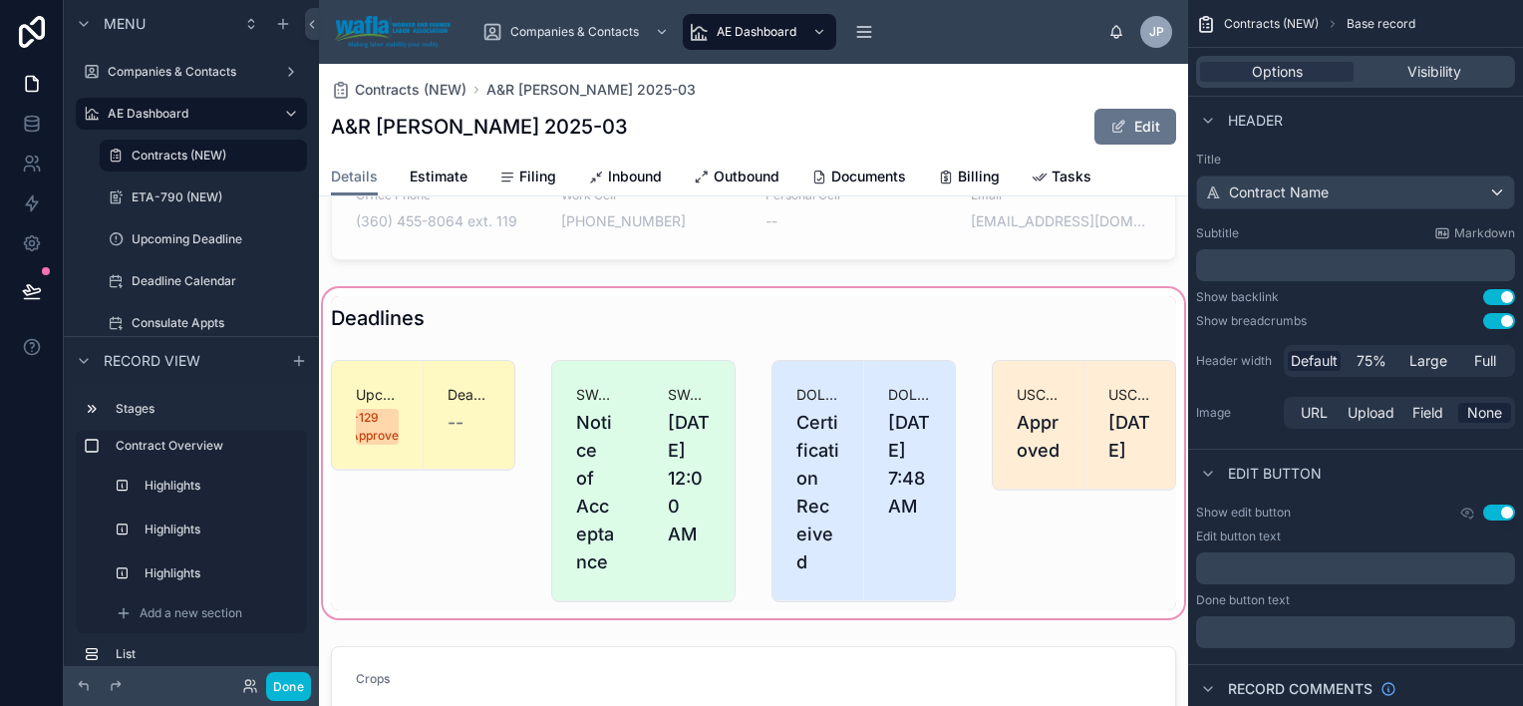
scroll to position [897, 0]
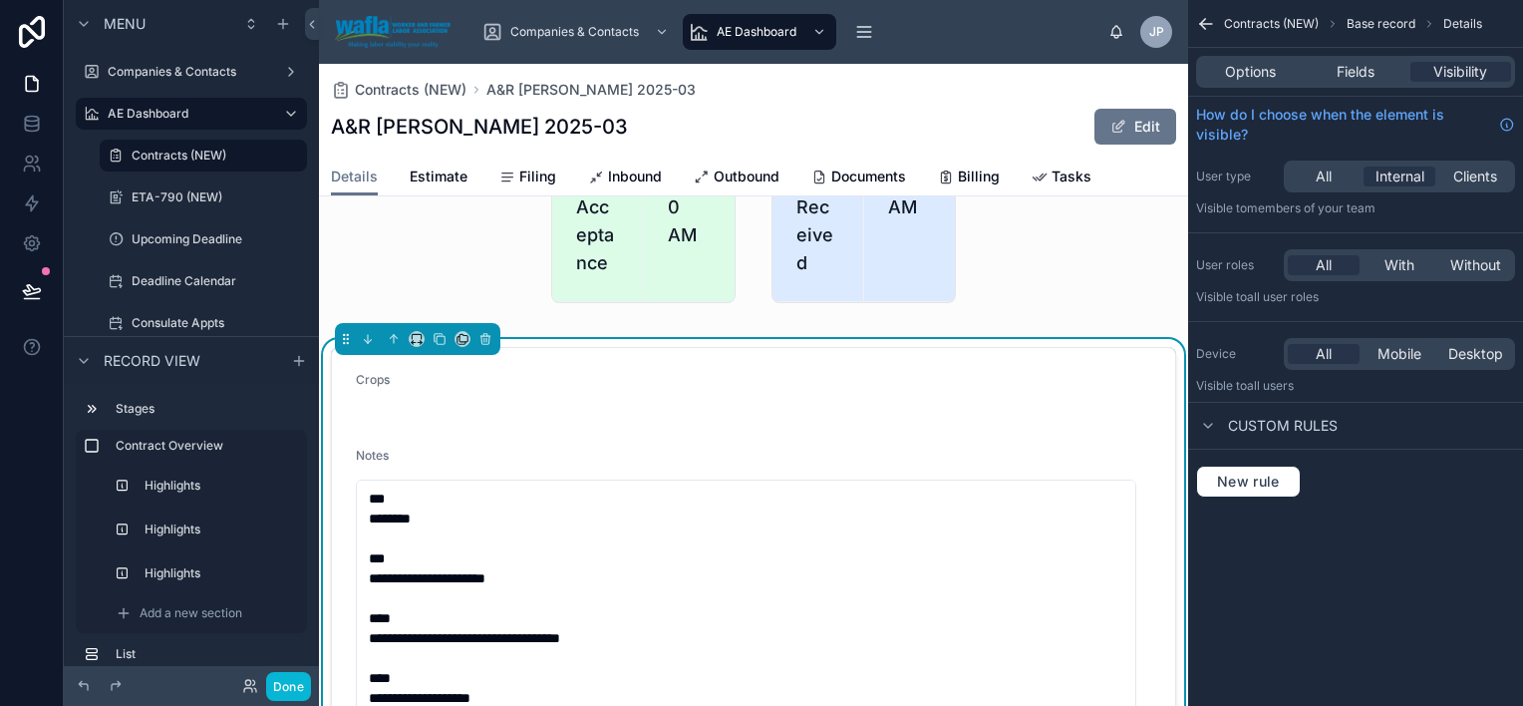
click at [377, 388] on label "Crops" at bounding box center [373, 380] width 34 height 16
click at [1372, 74] on span "Fields" at bounding box center [1356, 72] width 38 height 20
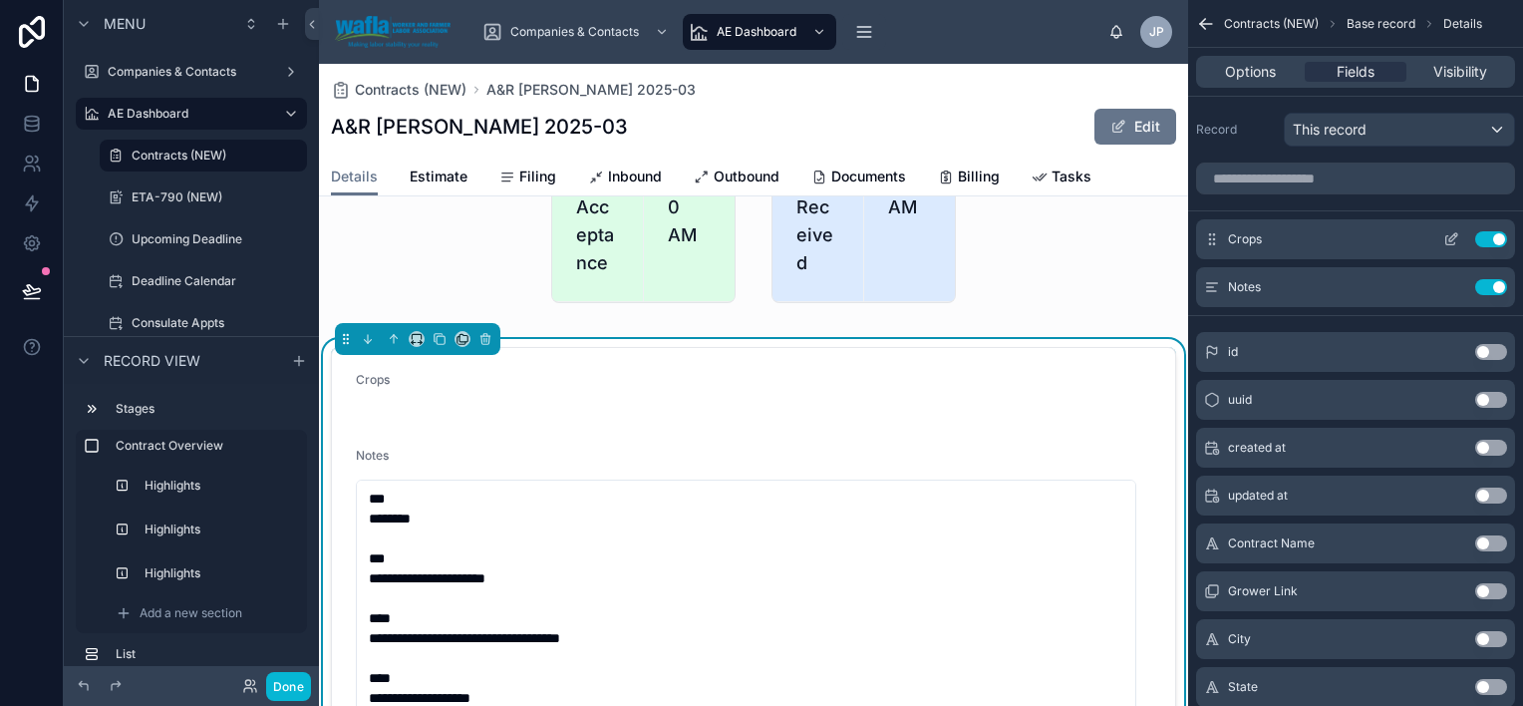
click at [1453, 235] on icon "scrollable content" at bounding box center [1454, 237] width 8 height 8
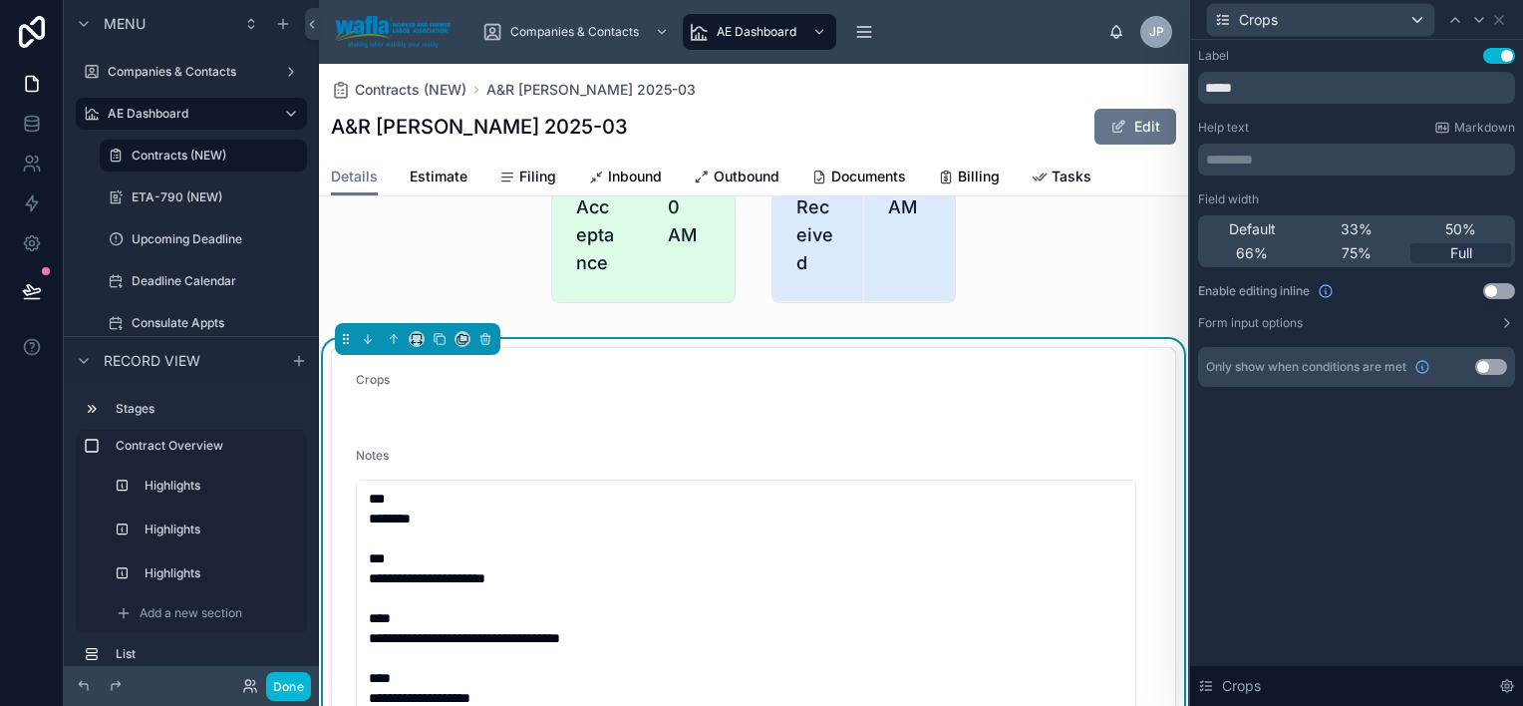
click at [1494, 289] on button "Use setting" at bounding box center [1499, 291] width 32 height 16
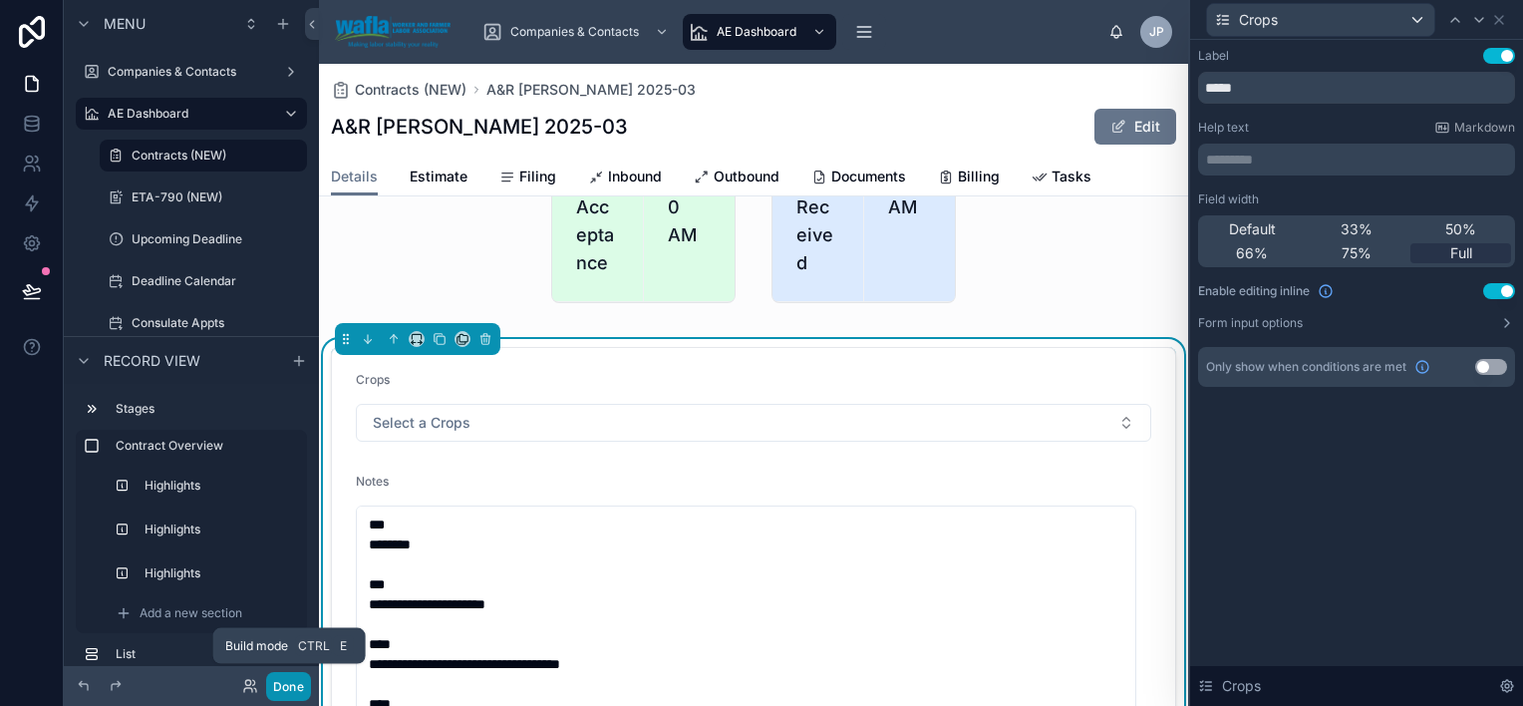
click at [289, 683] on button "Done" at bounding box center [288, 686] width 45 height 29
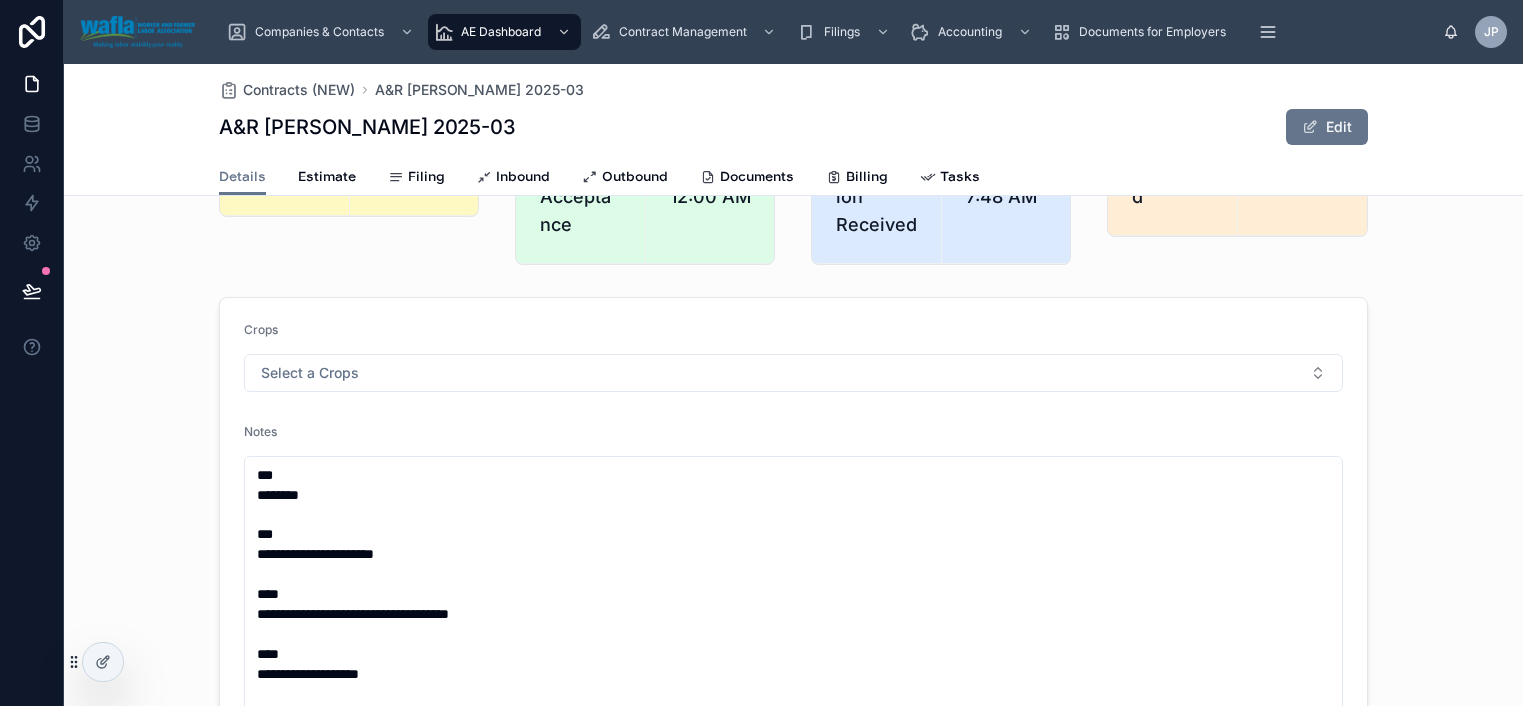
scroll to position [598, 0]
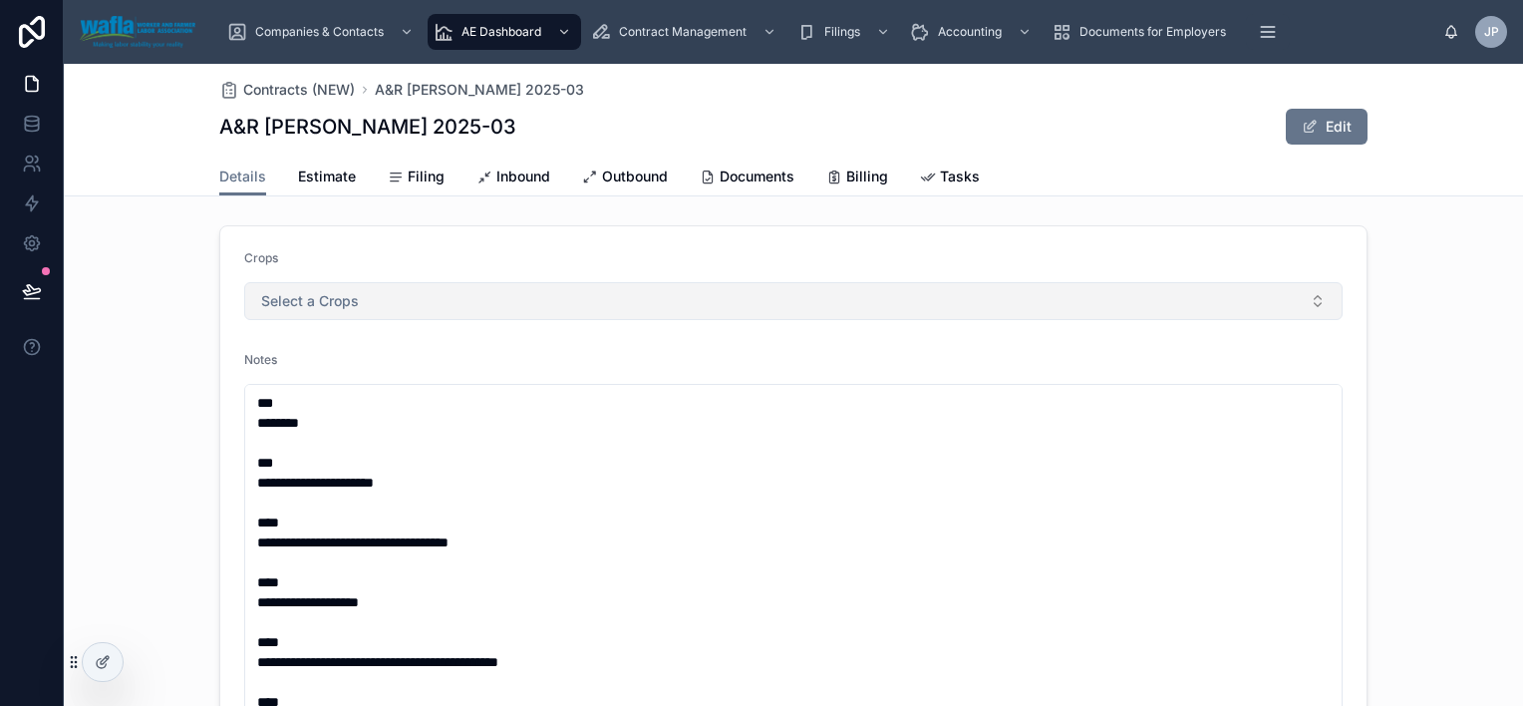
click at [291, 315] on button "Select a Crops" at bounding box center [793, 301] width 1099 height 38
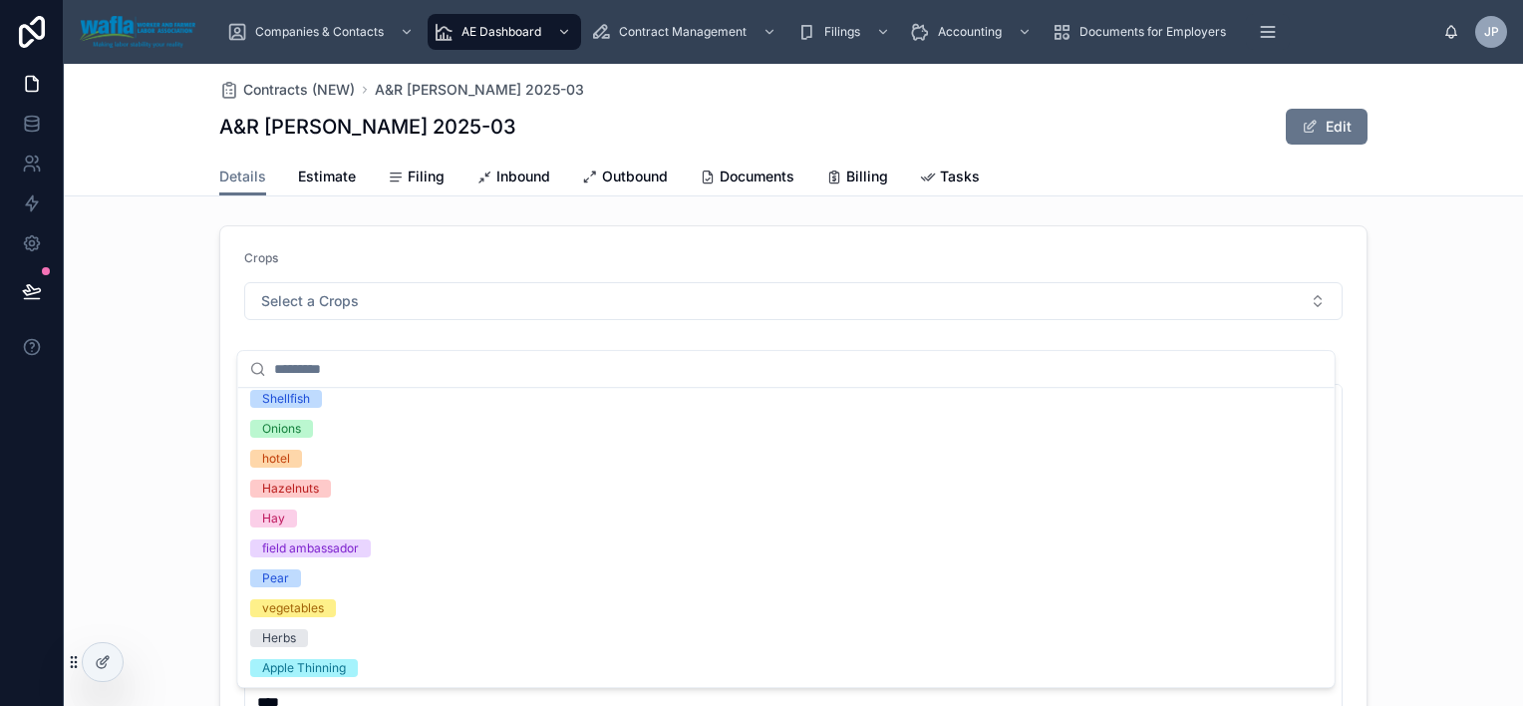
scroll to position [0, 0]
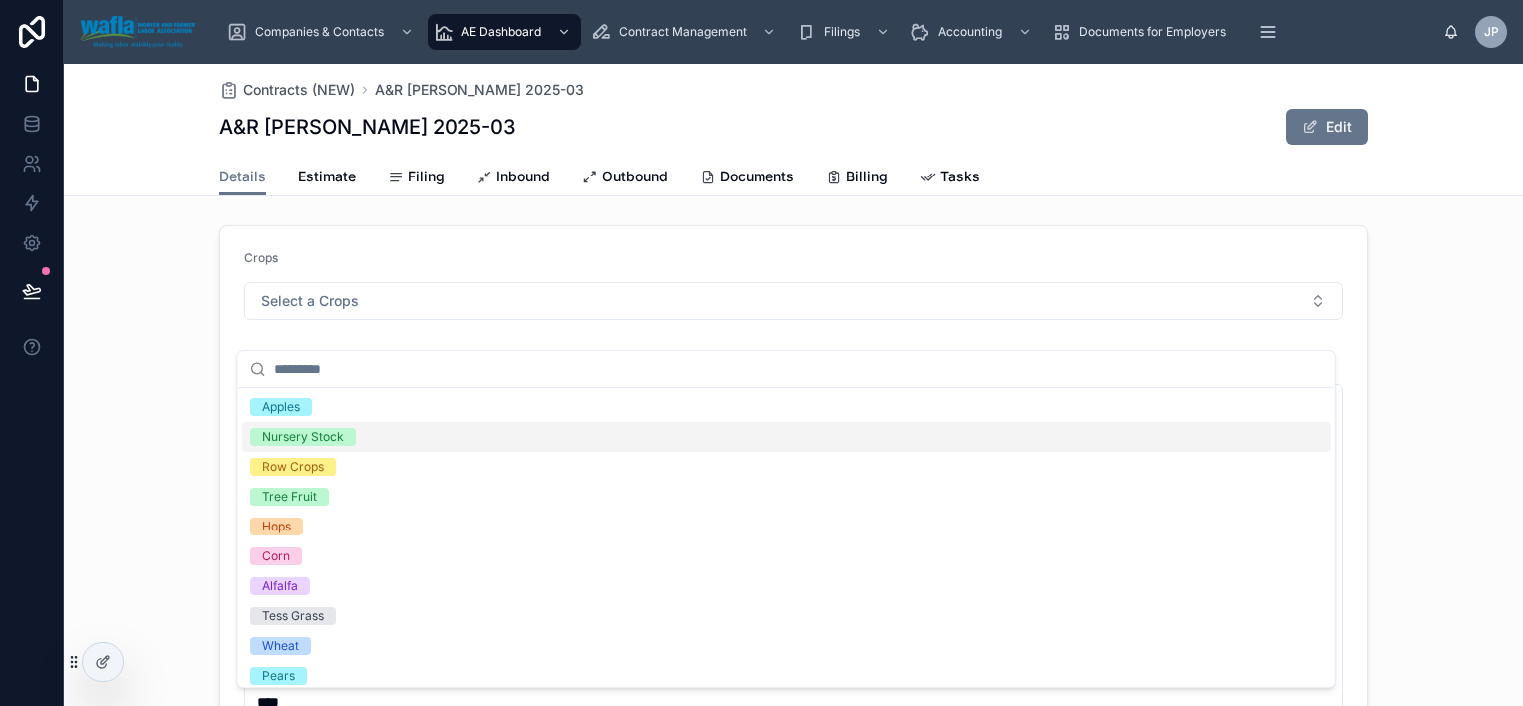
click at [379, 432] on div "Nursery Stock" at bounding box center [786, 437] width 1089 height 30
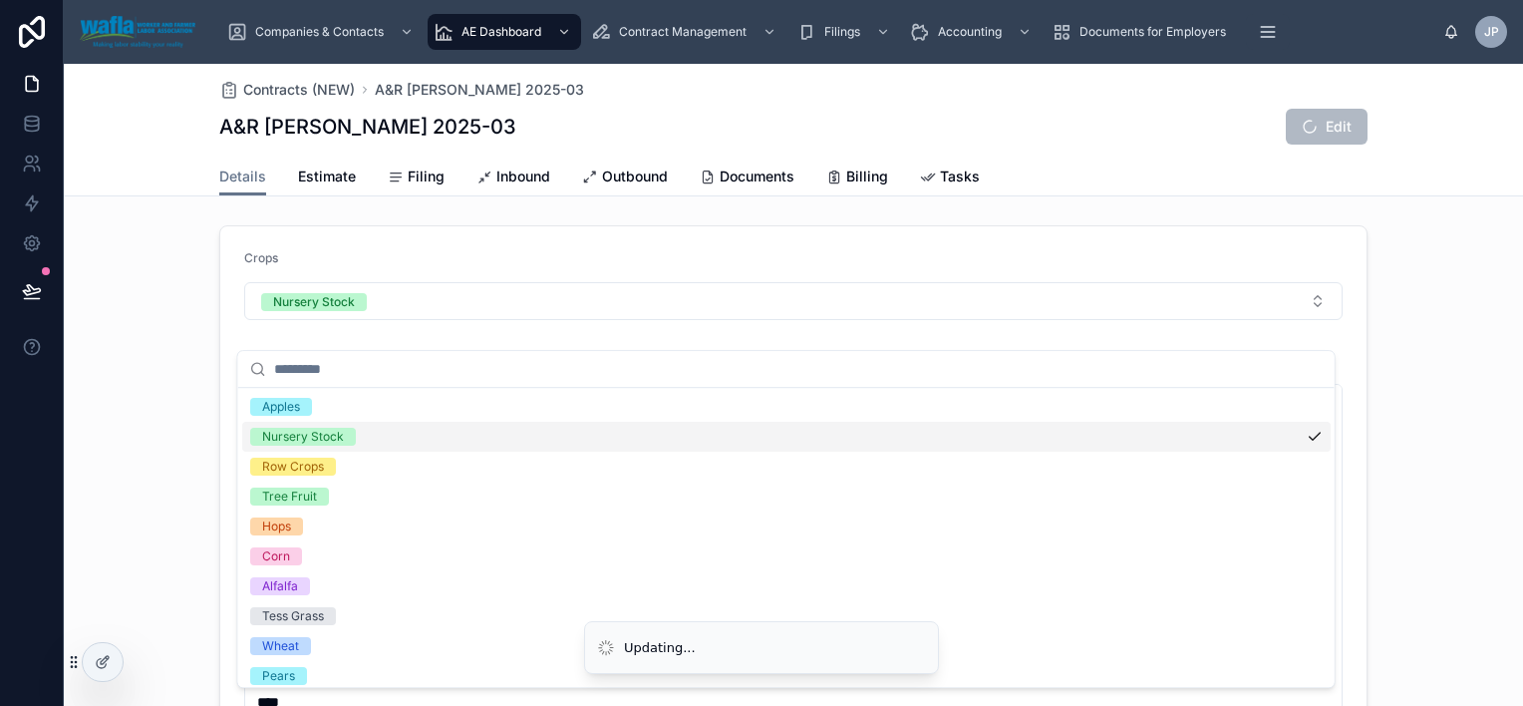
click at [174, 422] on div "**********" at bounding box center [794, 625] width 1460 height 816
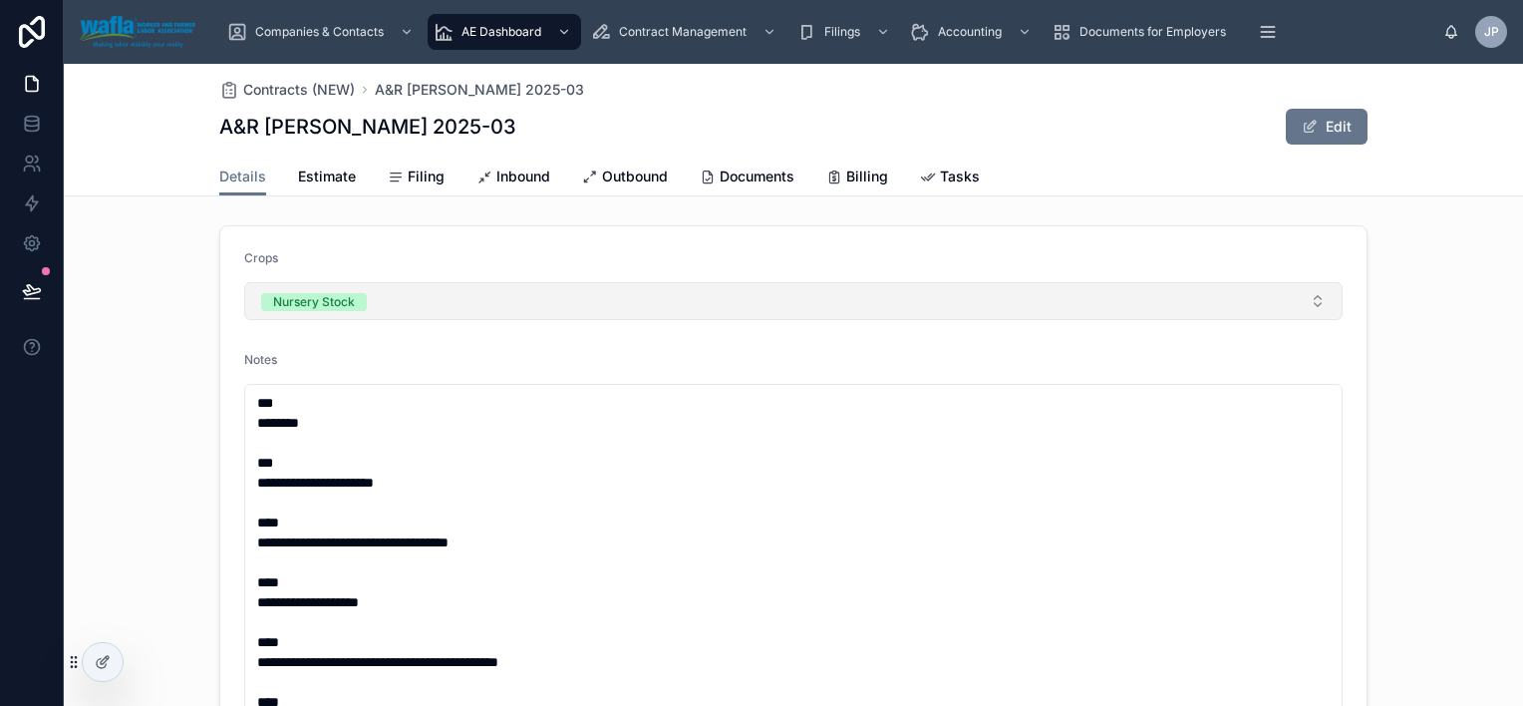
click at [380, 315] on button "Nursery Stock" at bounding box center [793, 301] width 1099 height 38
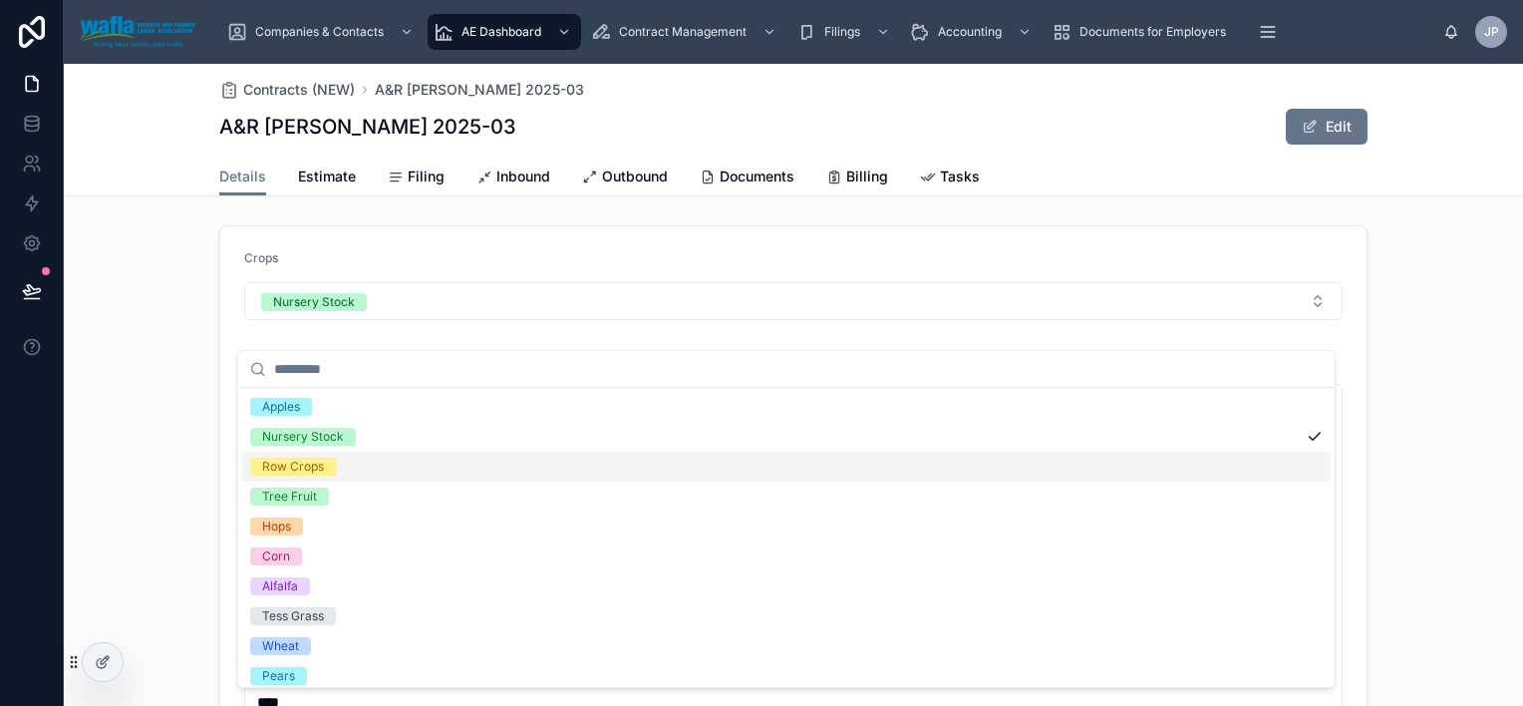
click at [354, 459] on div "Row Crops" at bounding box center [786, 467] width 1089 height 30
click at [356, 460] on div "Row Crops" at bounding box center [786, 467] width 1089 height 30
click at [132, 427] on div "**********" at bounding box center [794, 625] width 1460 height 816
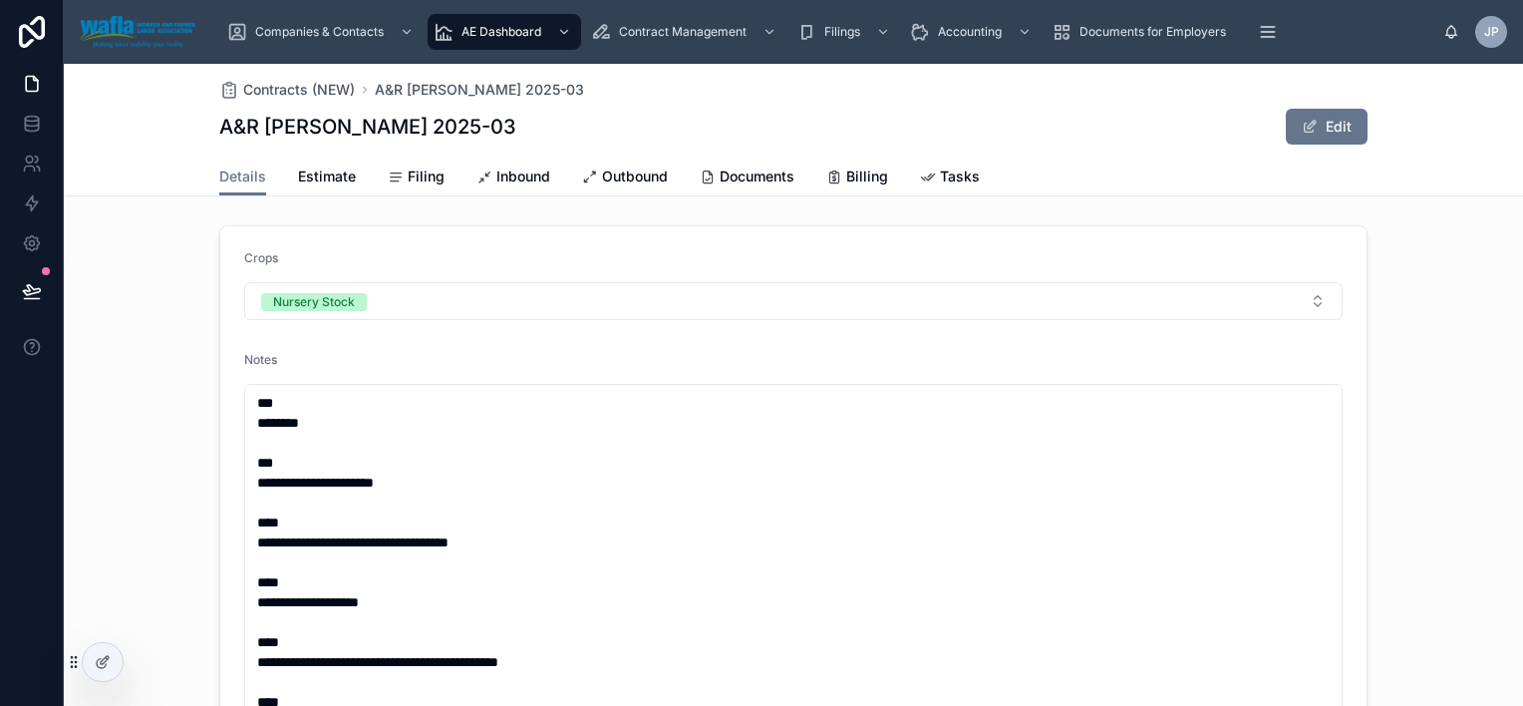
scroll to position [299, 0]
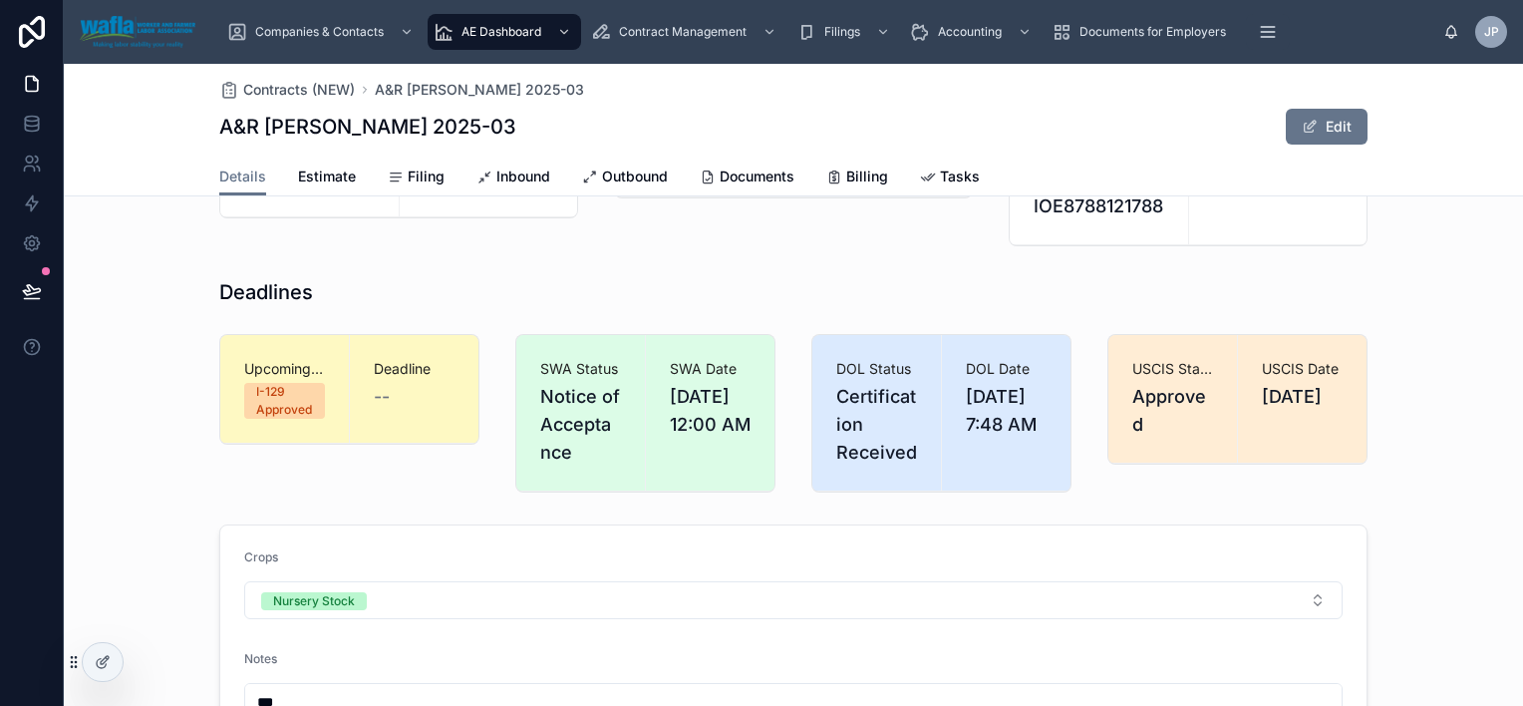
click at [989, 412] on span "[DATE] 7:48 AM" at bounding box center [1006, 411] width 81 height 56
click at [98, 668] on icon at bounding box center [103, 662] width 16 height 16
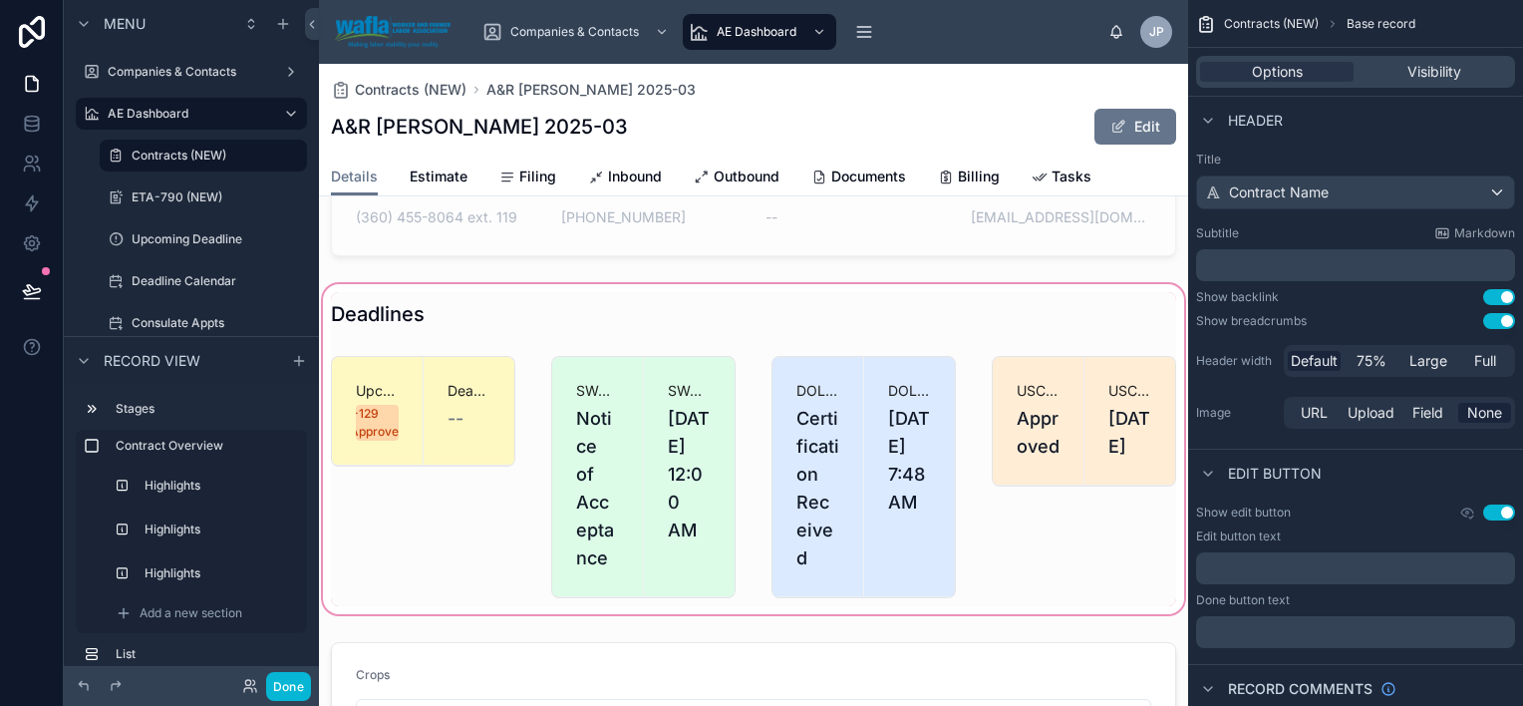
scroll to position [598, 0]
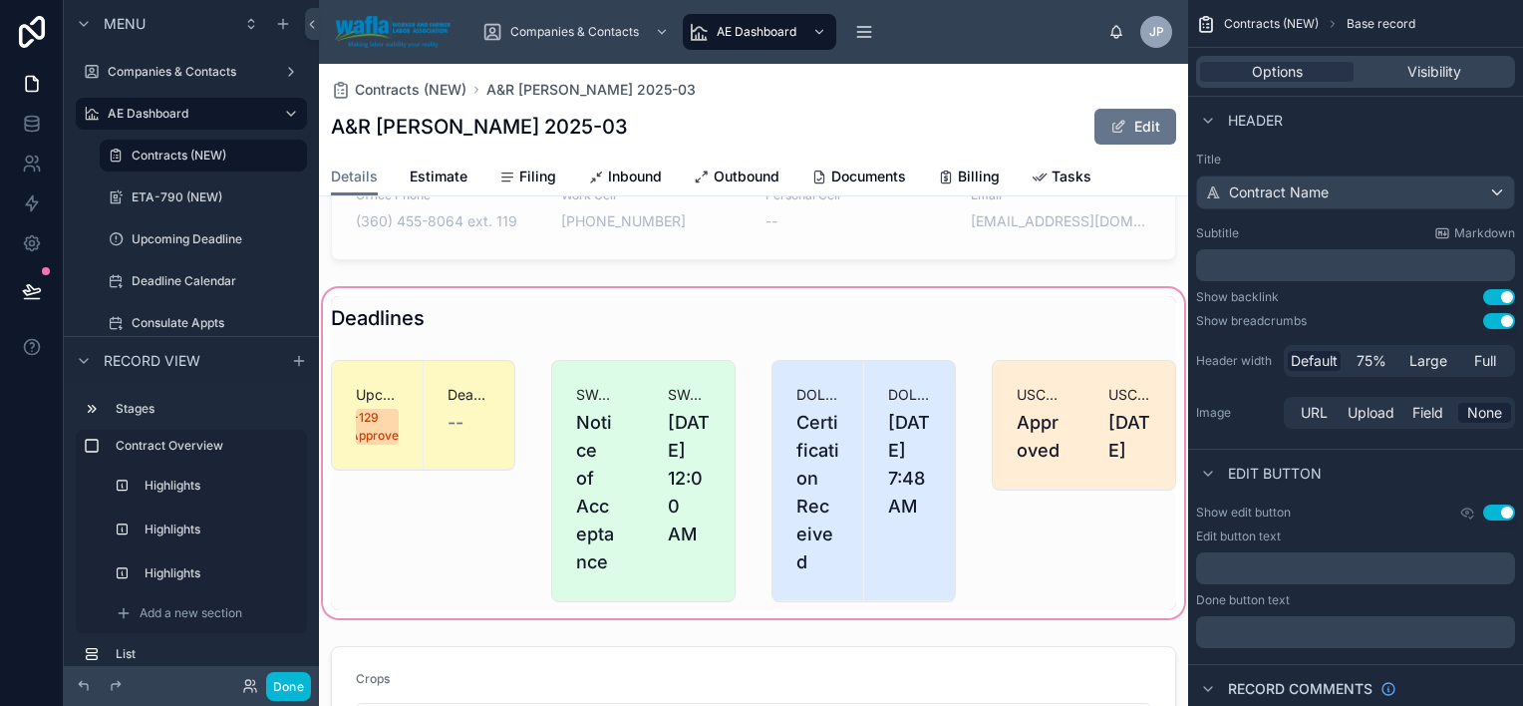
click at [857, 450] on div at bounding box center [753, 453] width 869 height 338
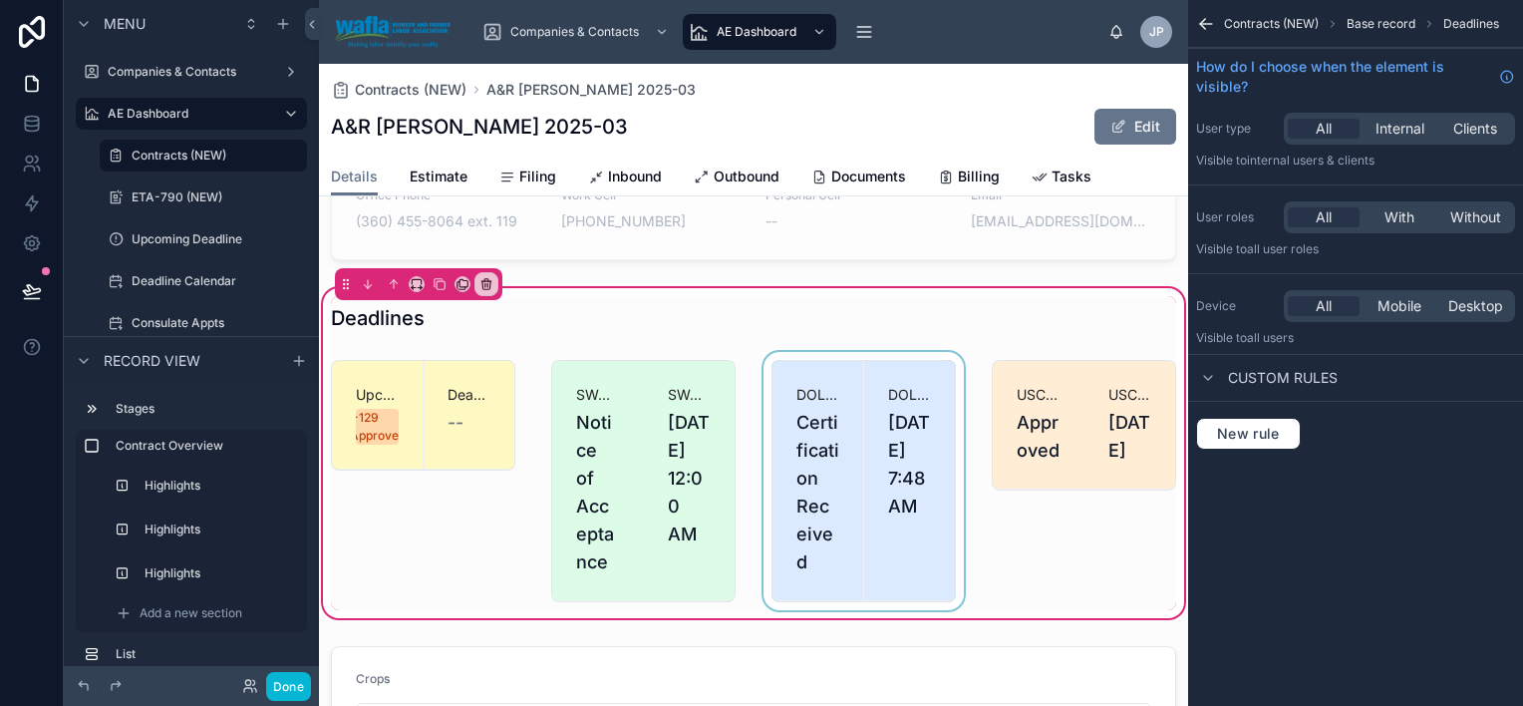
click at [916, 454] on div at bounding box center [864, 481] width 208 height 258
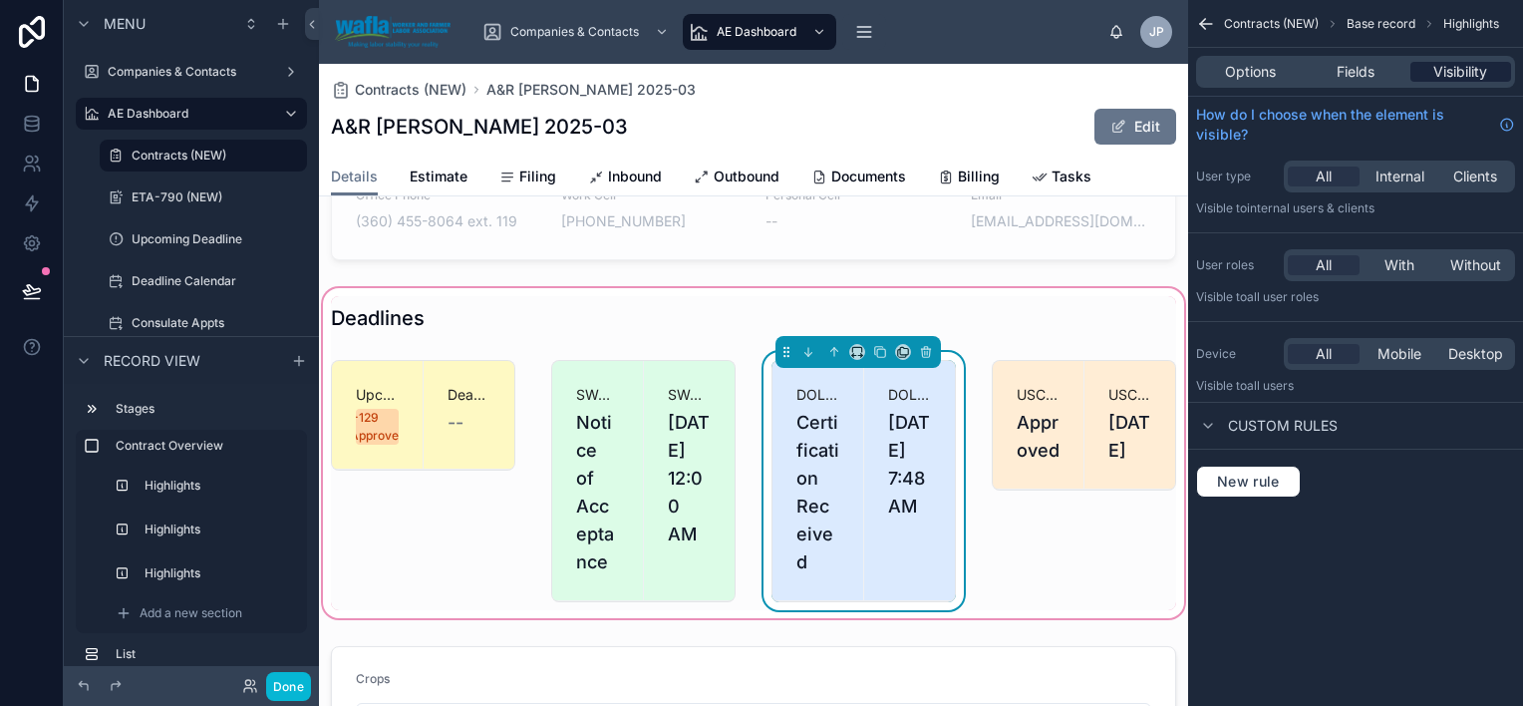
click at [1469, 69] on span "Visibility" at bounding box center [1461, 72] width 54 height 20
click at [1353, 75] on span "Fields" at bounding box center [1356, 72] width 38 height 20
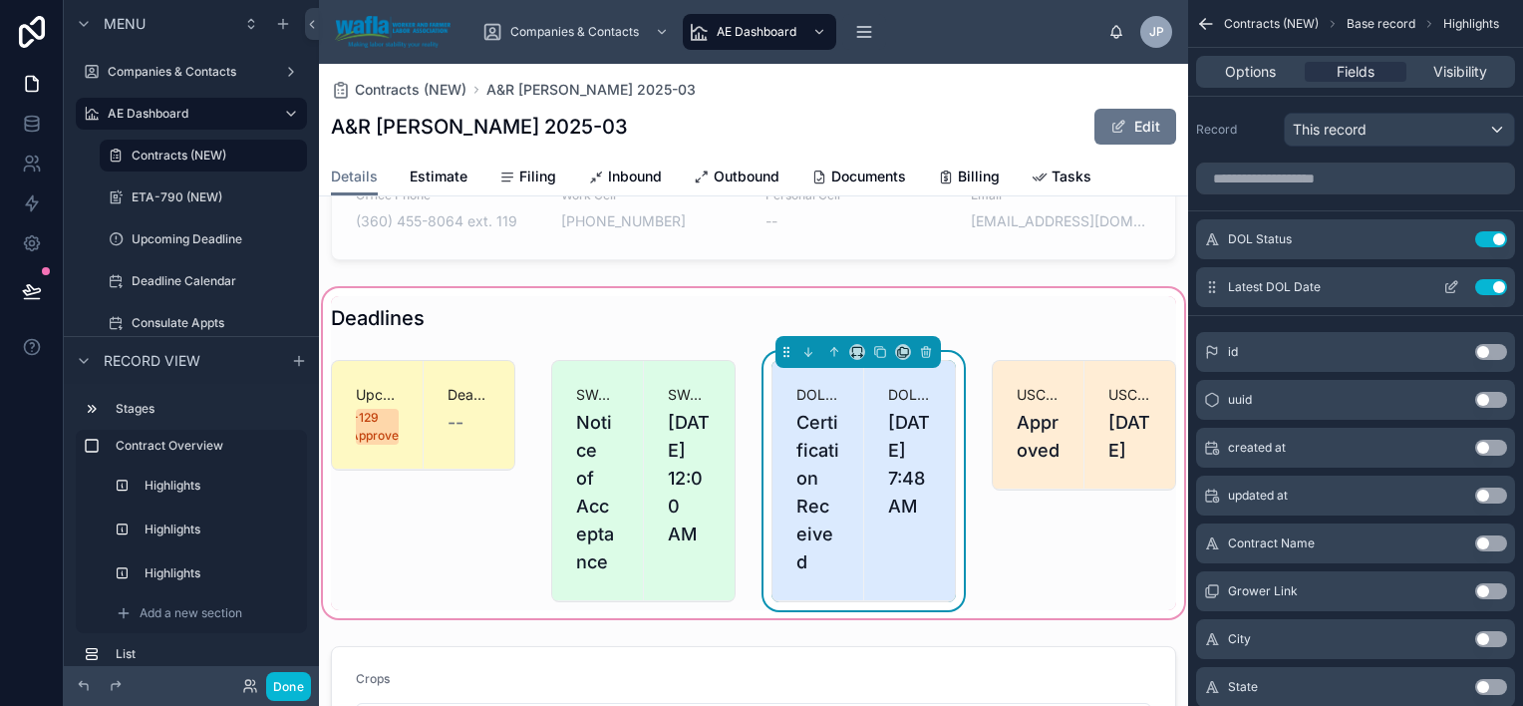
click at [1443, 286] on button "scrollable content" at bounding box center [1452, 287] width 32 height 16
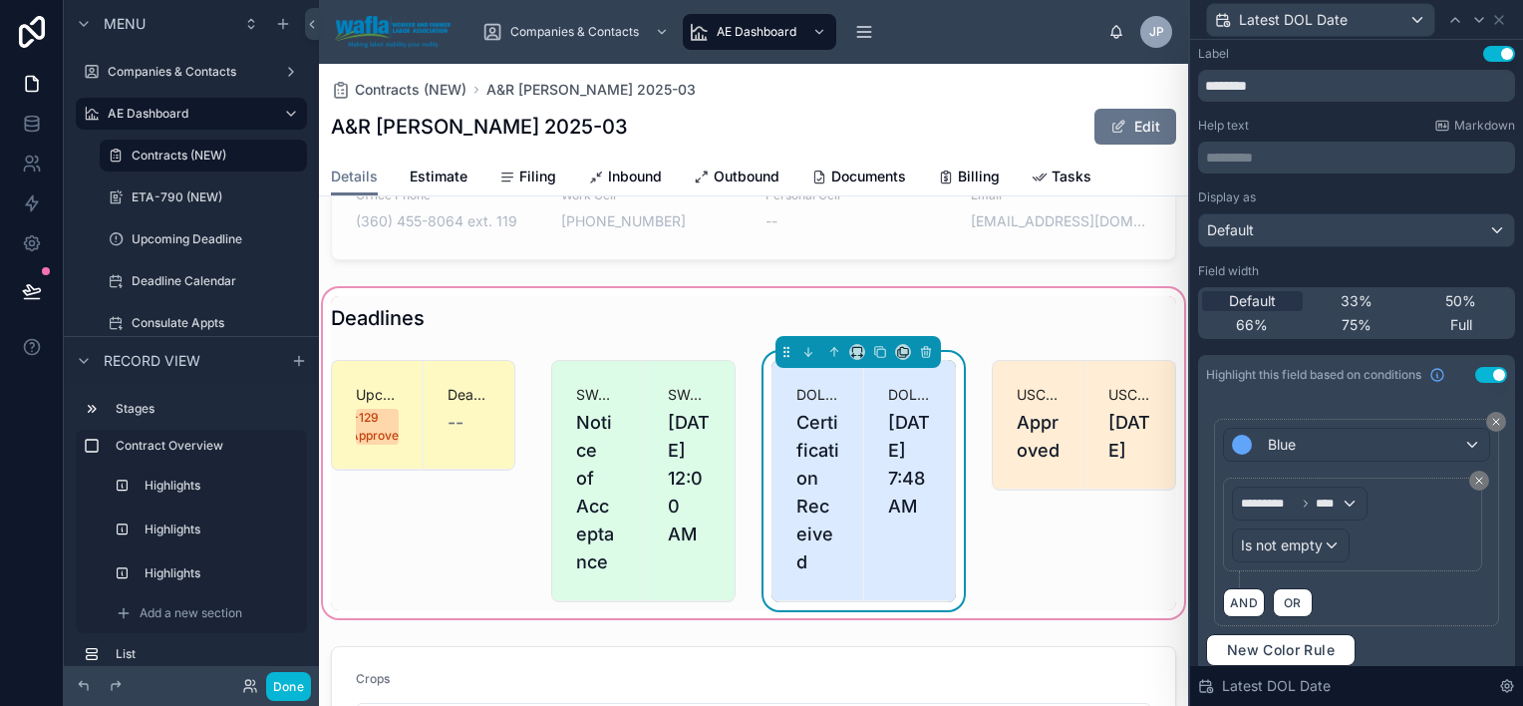
scroll to position [0, 0]
click at [1349, 239] on div "Default" at bounding box center [1356, 232] width 315 height 32
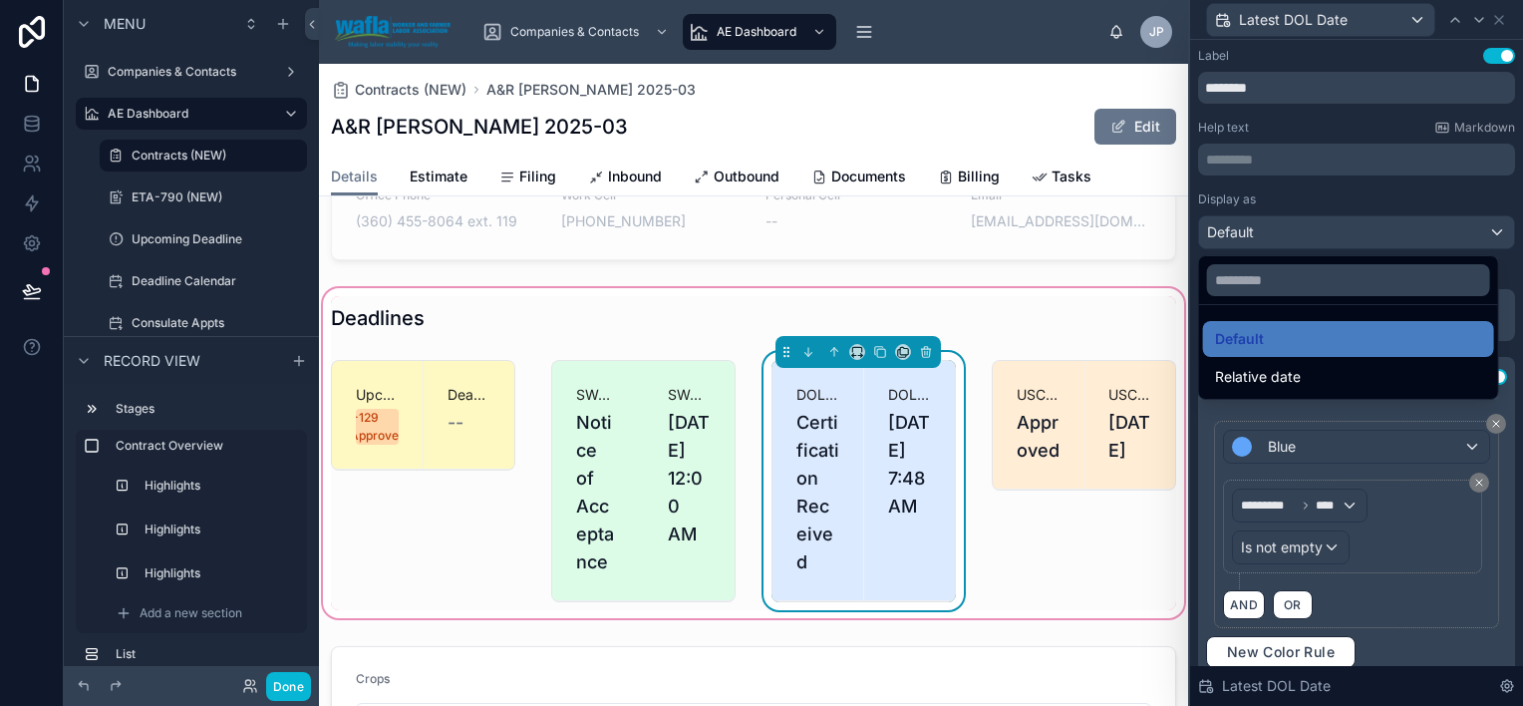
click at [1284, 160] on div at bounding box center [1356, 353] width 333 height 706
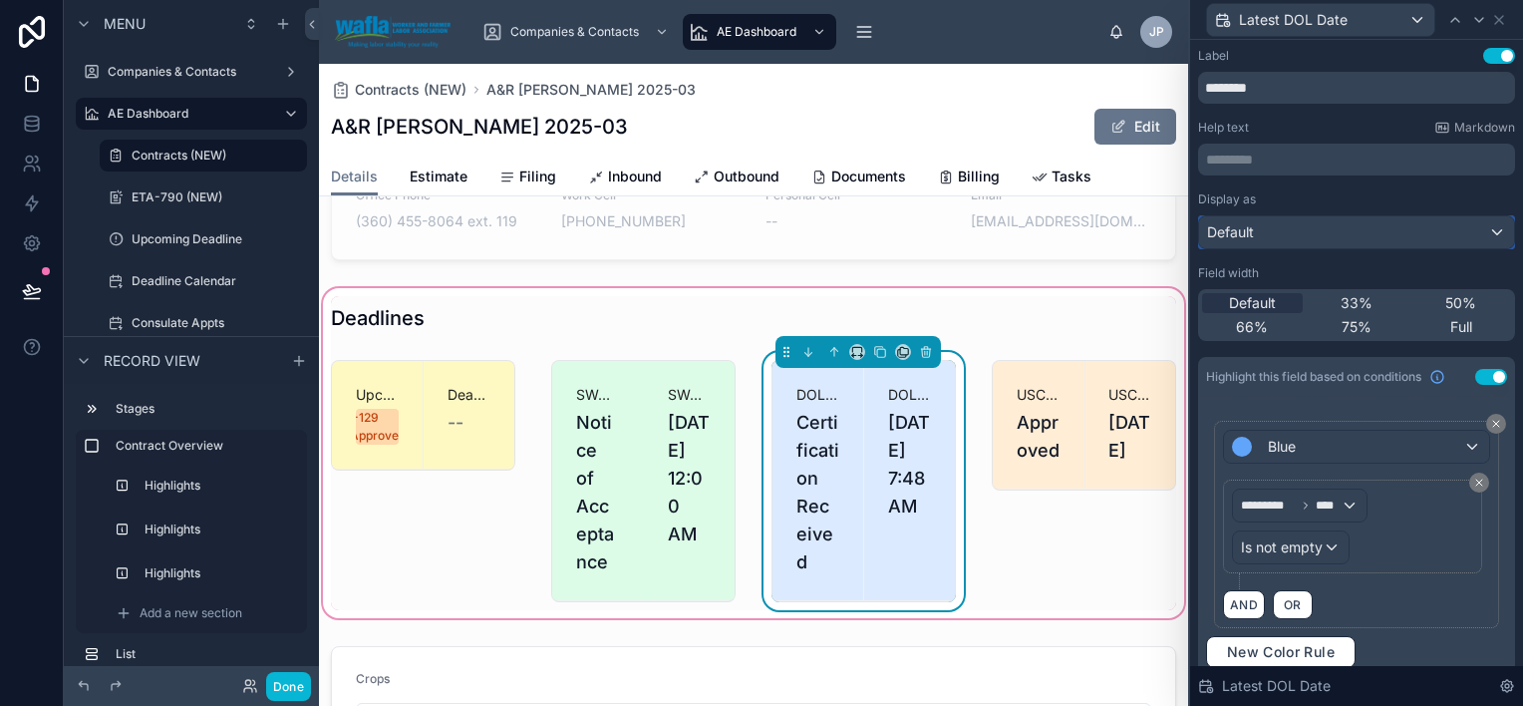
click at [1287, 223] on div "Default" at bounding box center [1356, 232] width 315 height 32
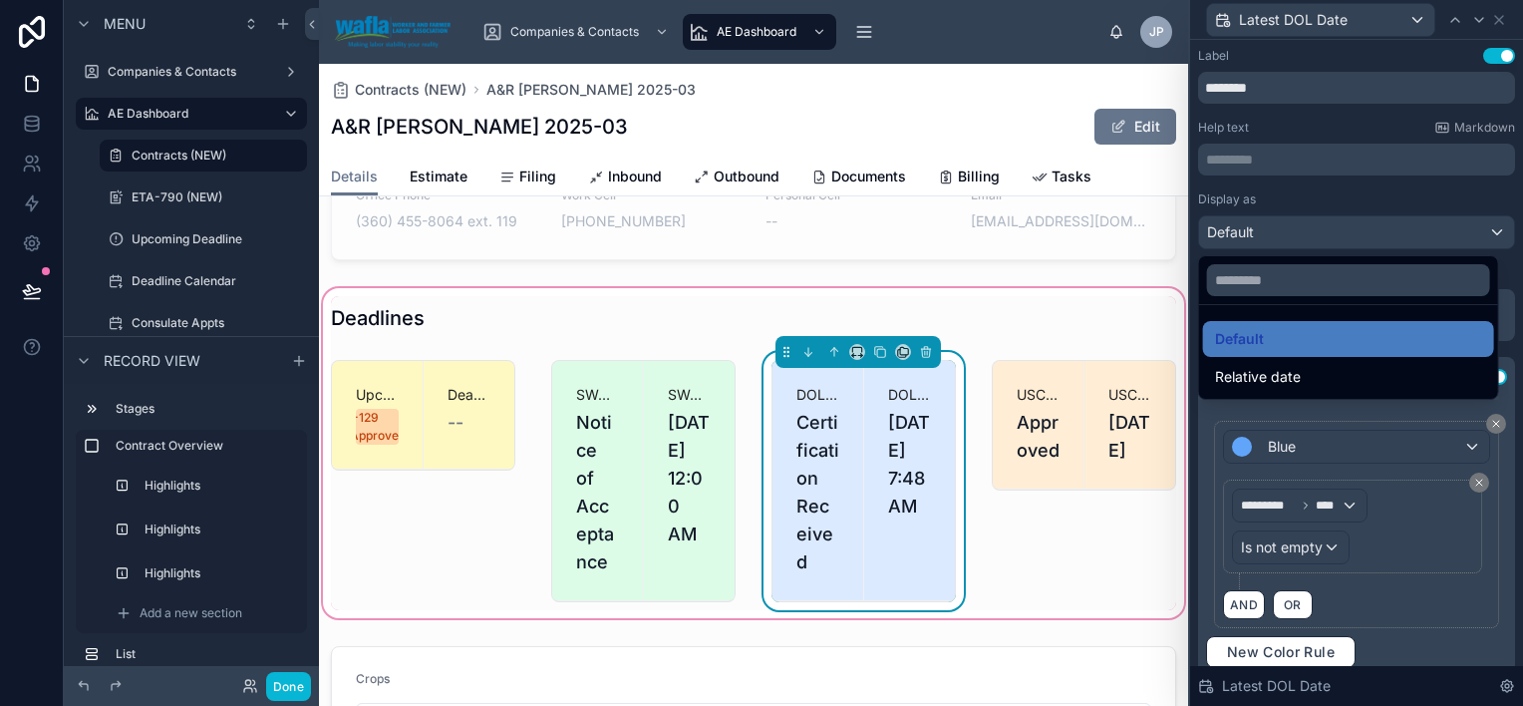
click at [1465, 229] on div at bounding box center [1356, 353] width 333 height 706
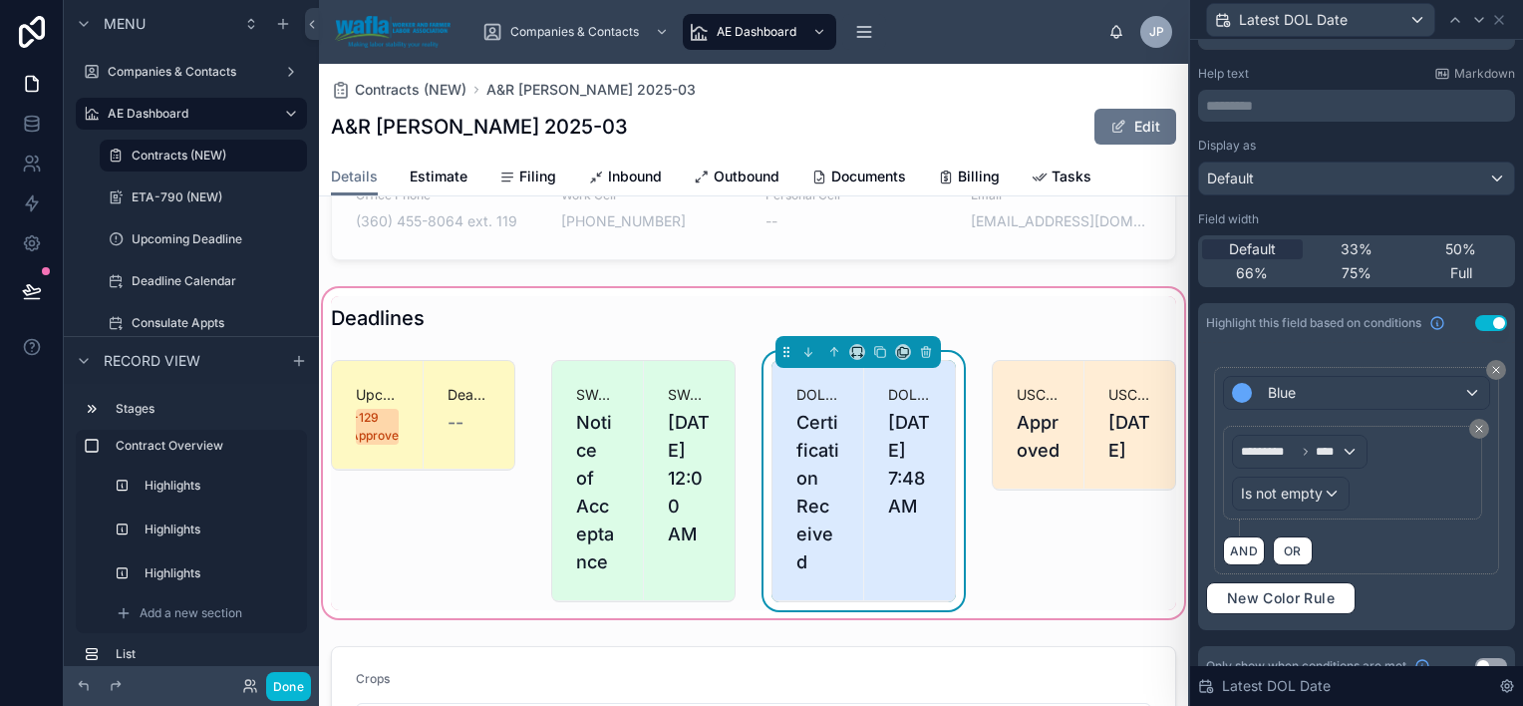
scroll to position [78, 0]
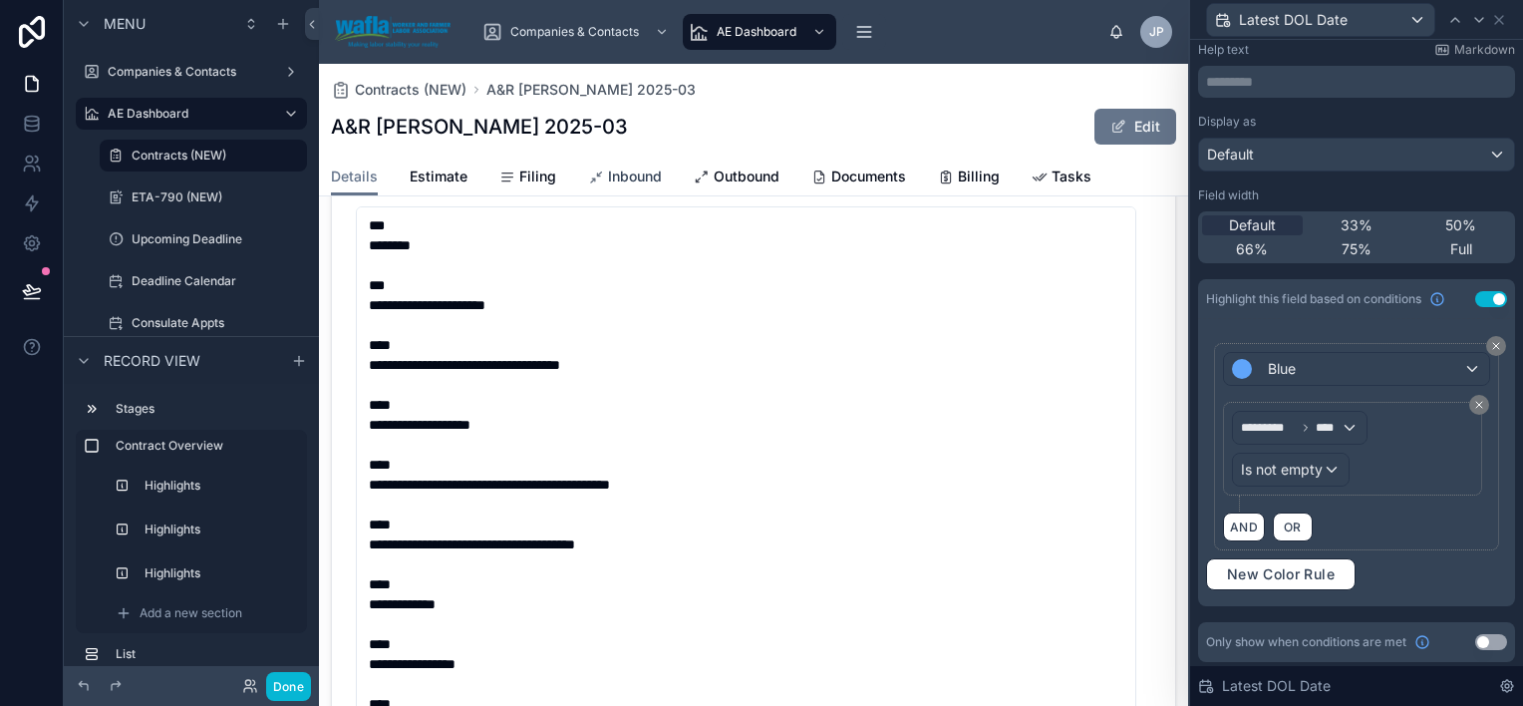
click at [642, 179] on span "Inbound" at bounding box center [635, 176] width 54 height 20
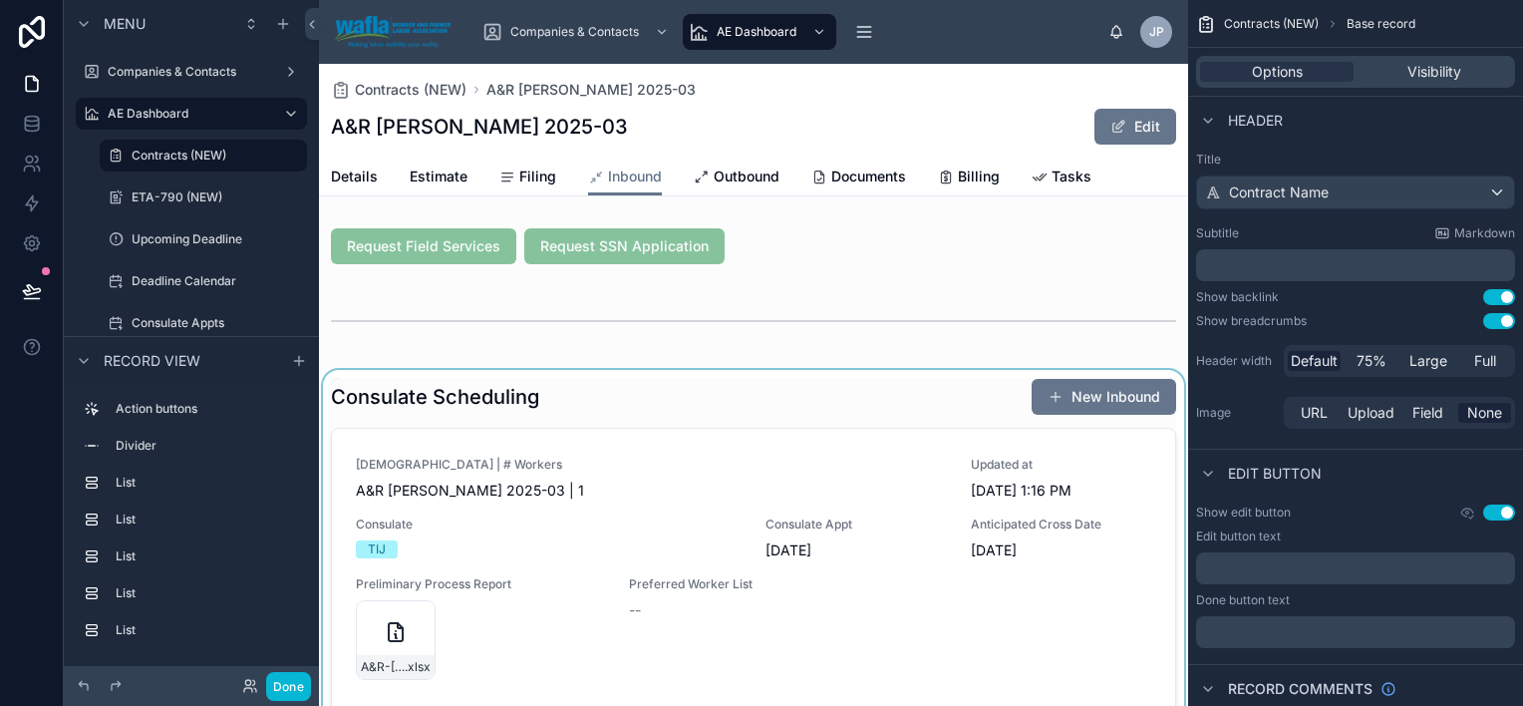
click at [669, 498] on div at bounding box center [753, 667] width 869 height 595
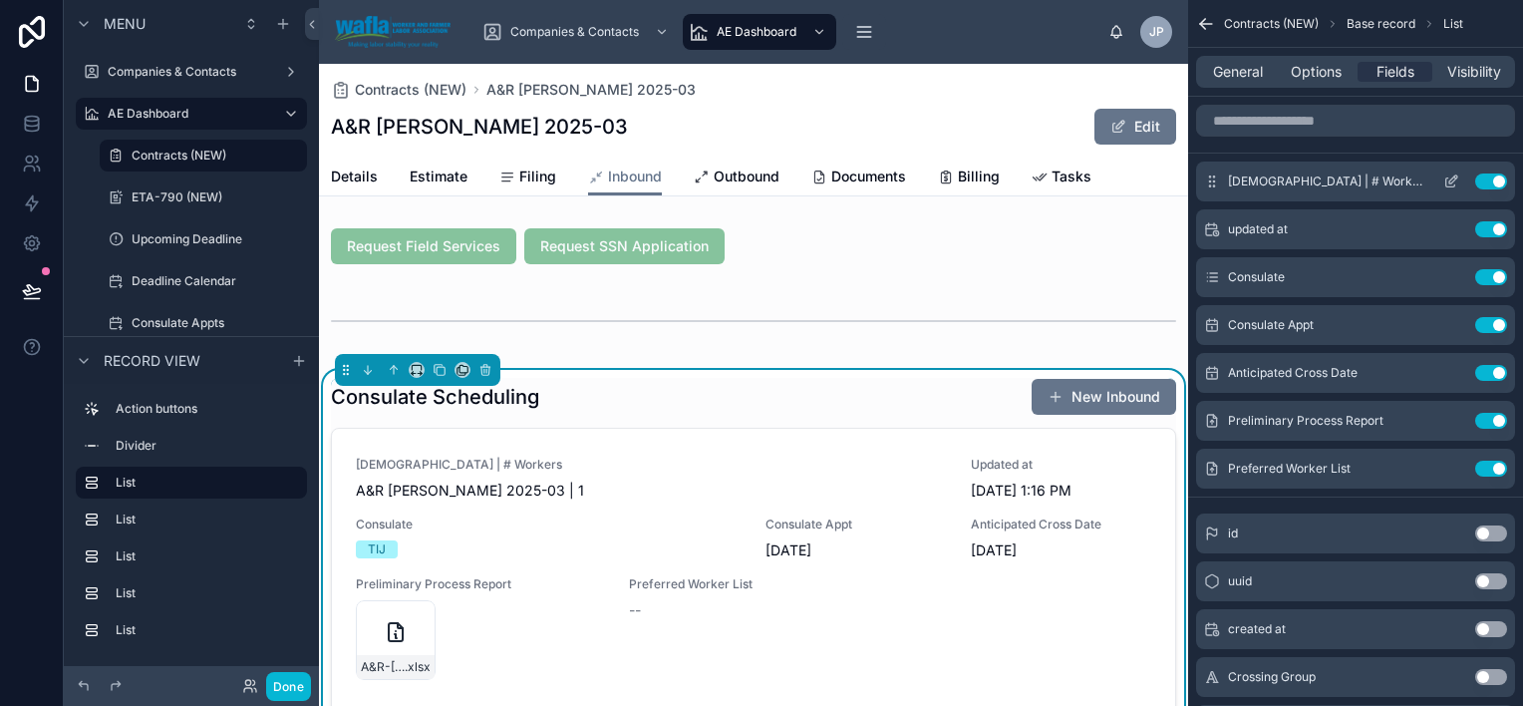
click at [1449, 177] on icon "scrollable content" at bounding box center [1452, 181] width 16 height 16
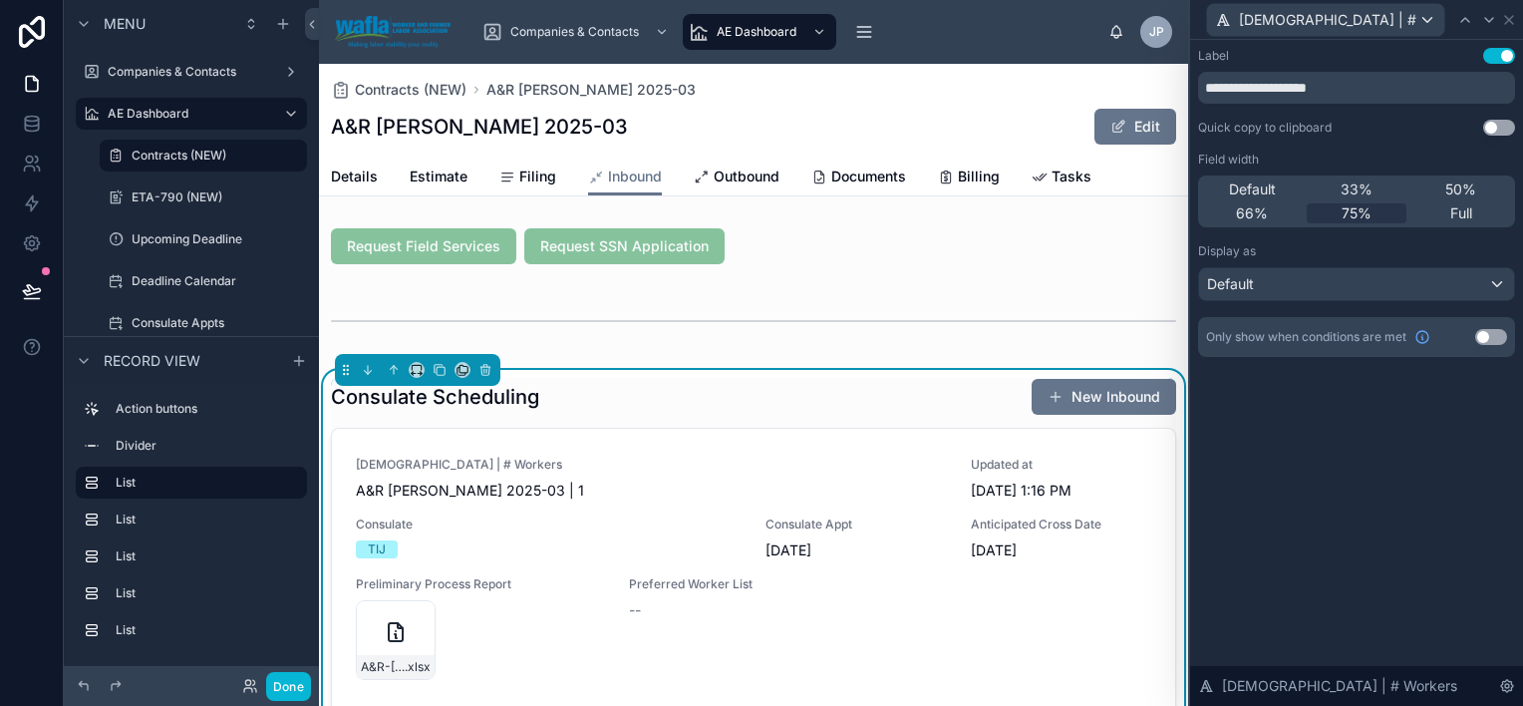
click at [1504, 53] on button "Use setting" at bounding box center [1499, 56] width 32 height 16
click at [1501, 18] on icon at bounding box center [1509, 20] width 16 height 16
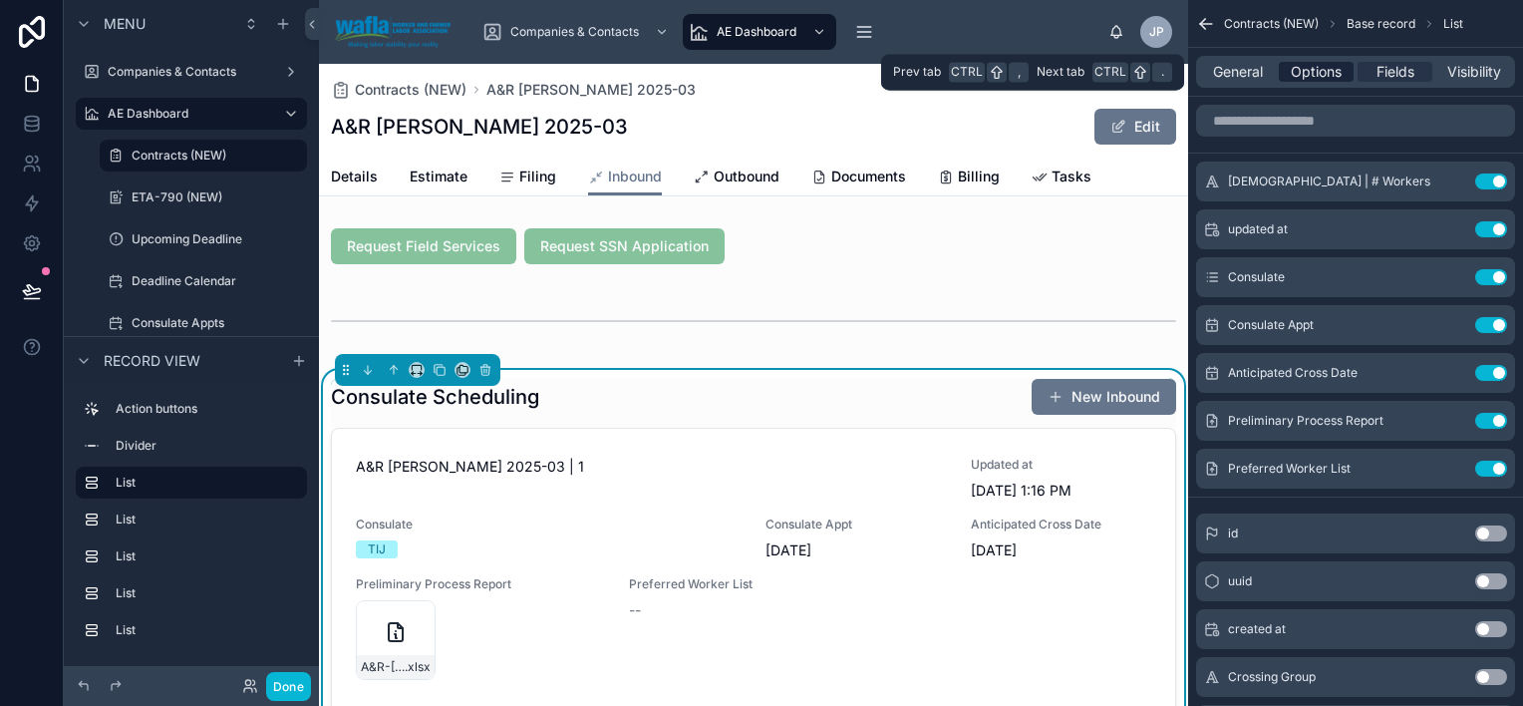
click at [1312, 72] on span "Options" at bounding box center [1316, 72] width 51 height 20
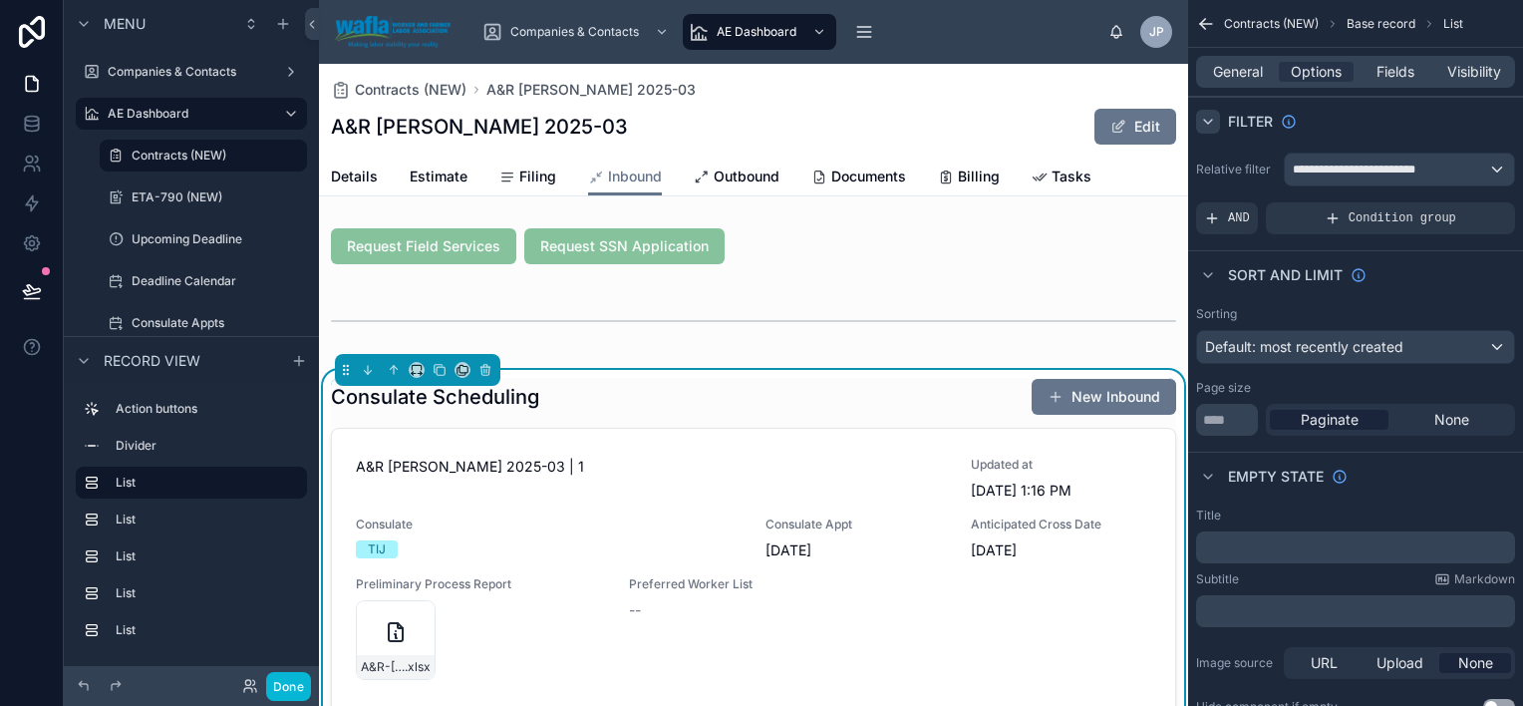
click at [1208, 116] on icon "scrollable content" at bounding box center [1208, 122] width 16 height 16
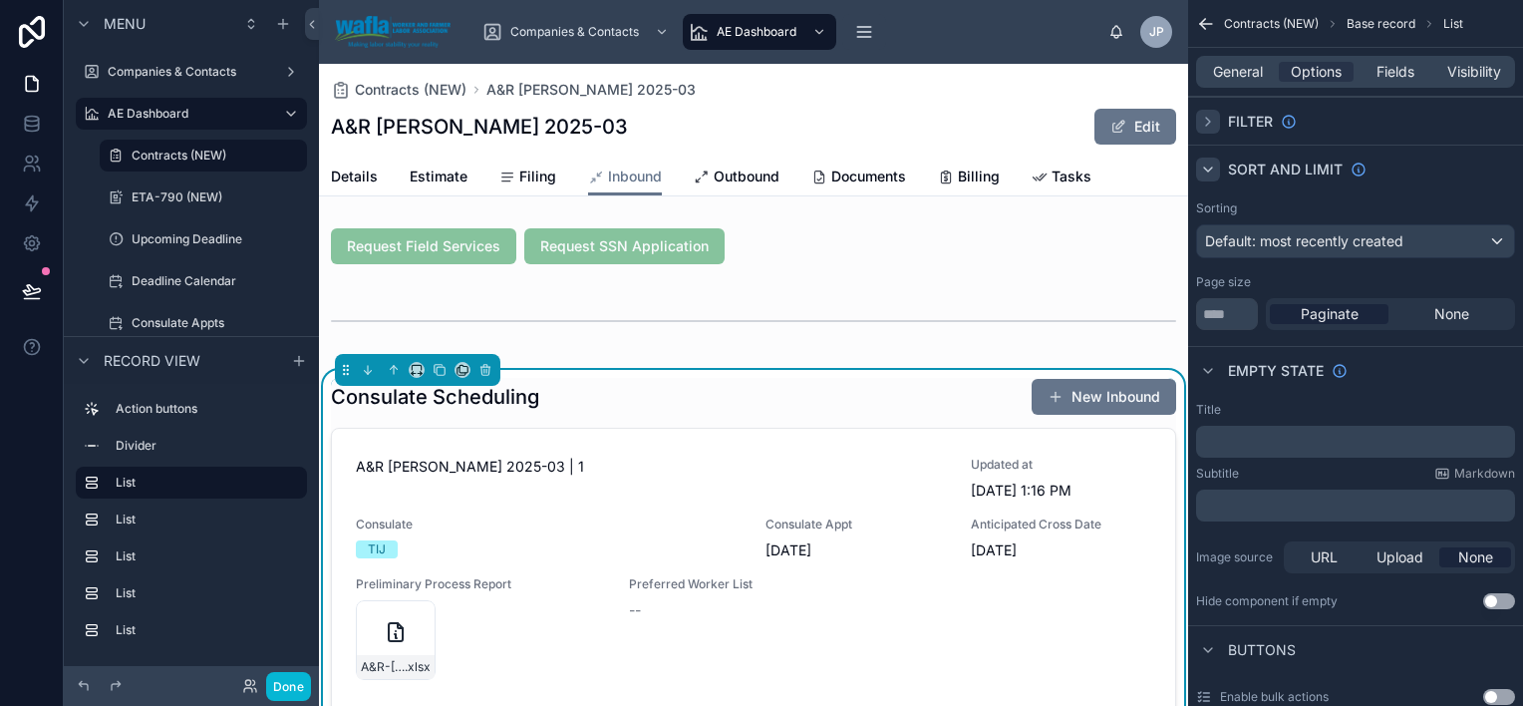
click at [1206, 167] on icon "scrollable content" at bounding box center [1208, 169] width 8 height 4
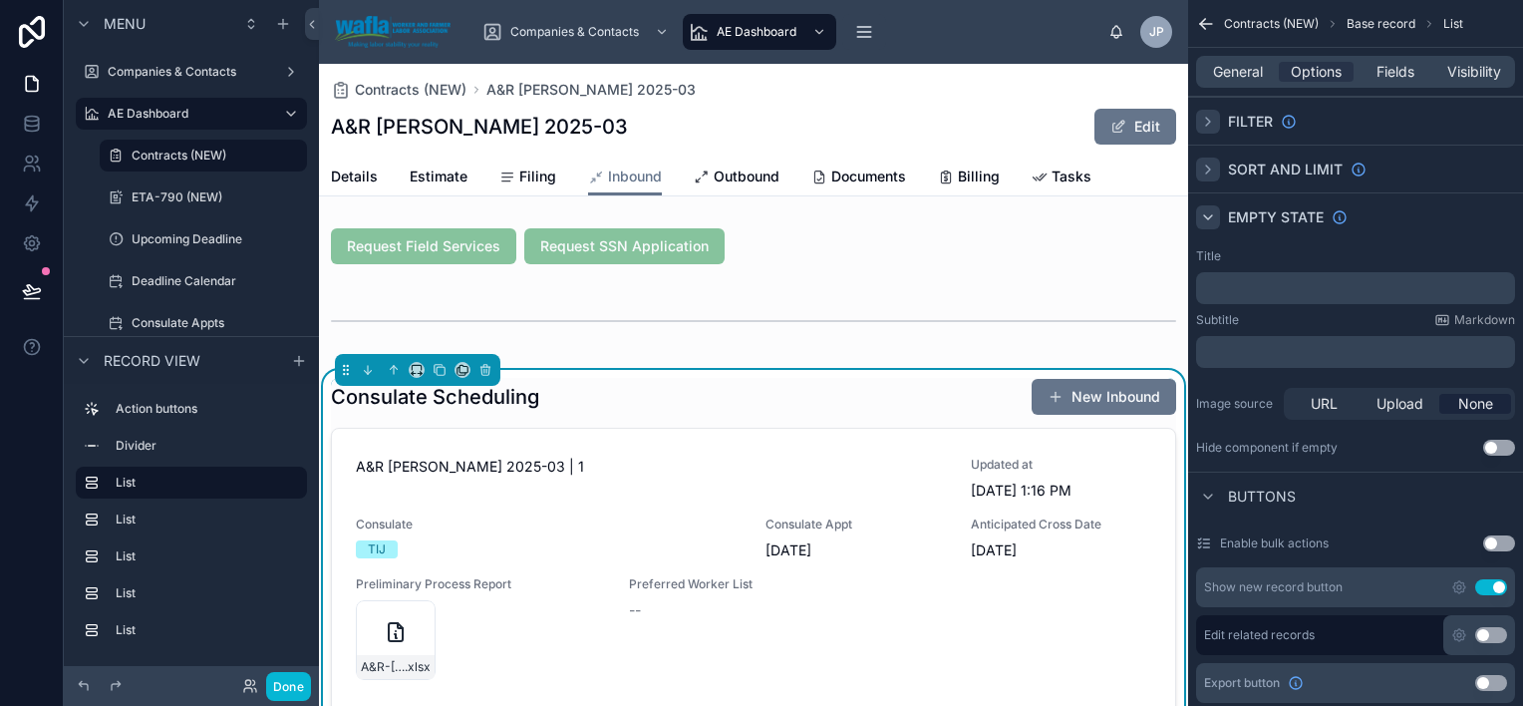
click at [1205, 215] on icon "scrollable content" at bounding box center [1208, 217] width 8 height 4
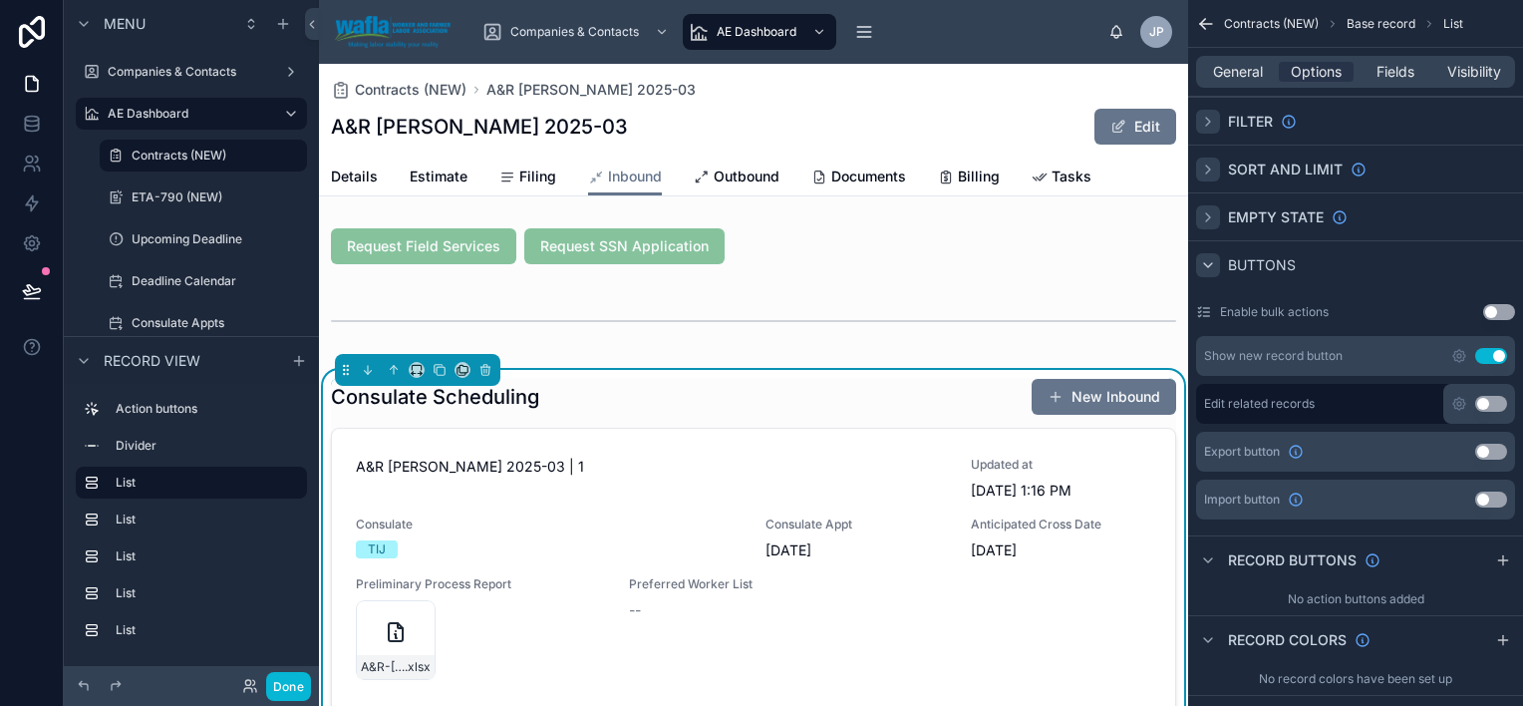
click at [1204, 254] on div "scrollable content" at bounding box center [1208, 265] width 24 height 24
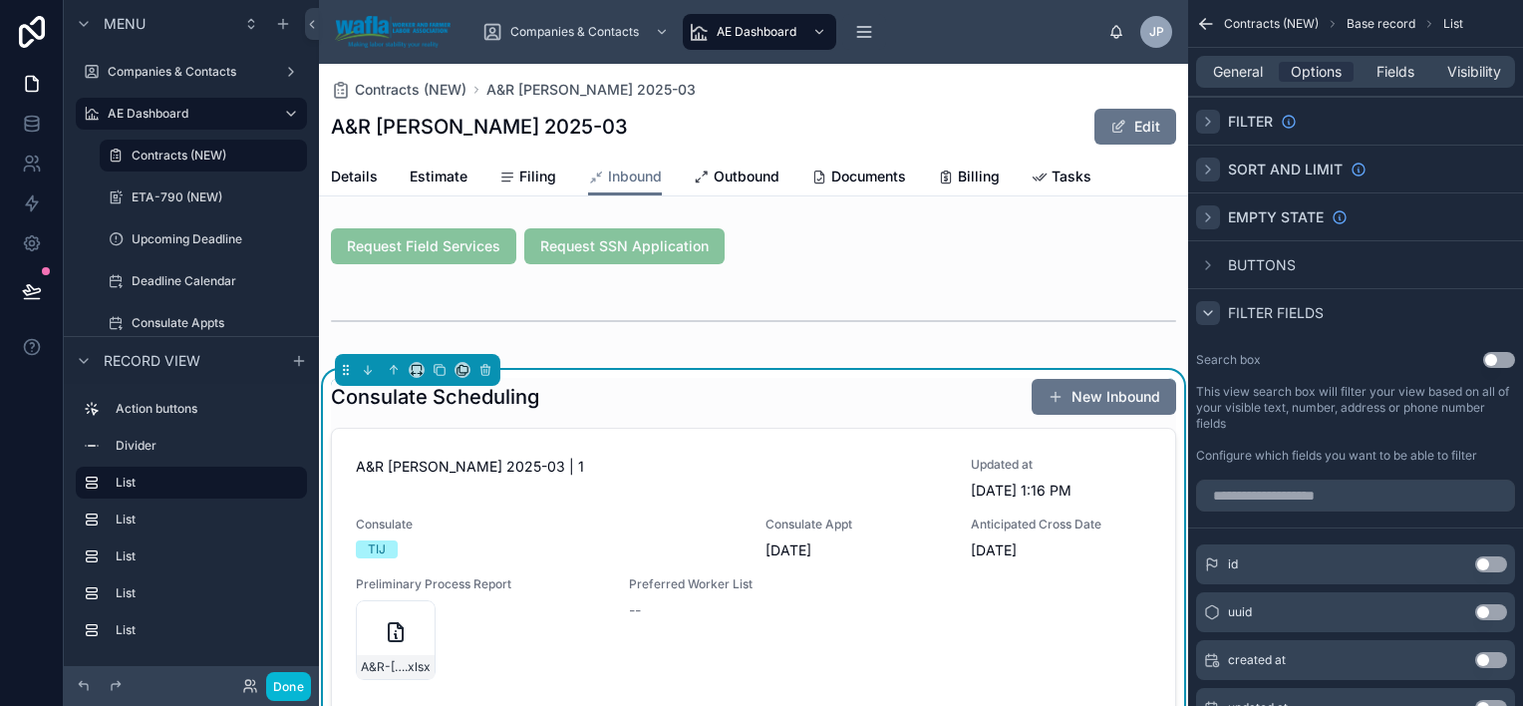
click at [1210, 315] on icon "scrollable content" at bounding box center [1208, 313] width 16 height 16
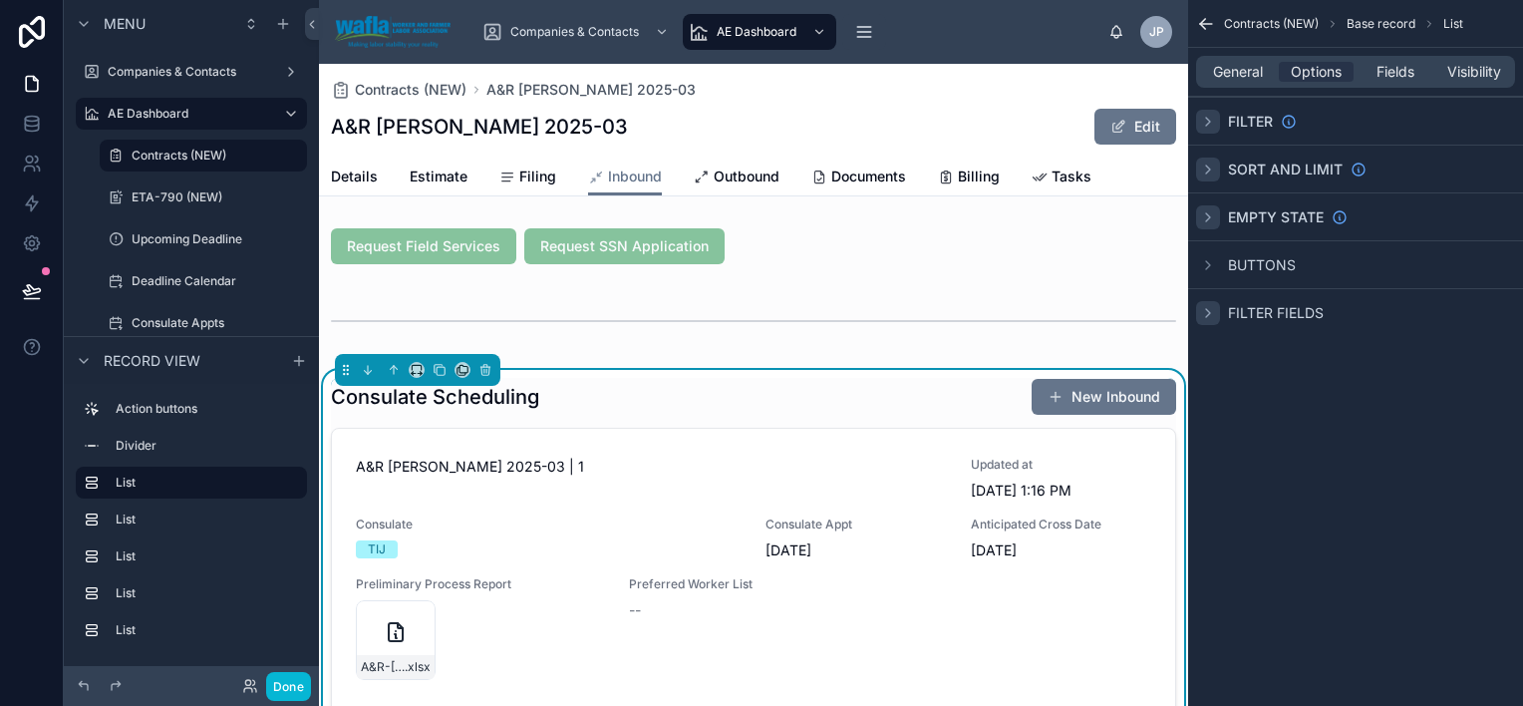
click at [1212, 221] on icon "scrollable content" at bounding box center [1208, 217] width 16 height 16
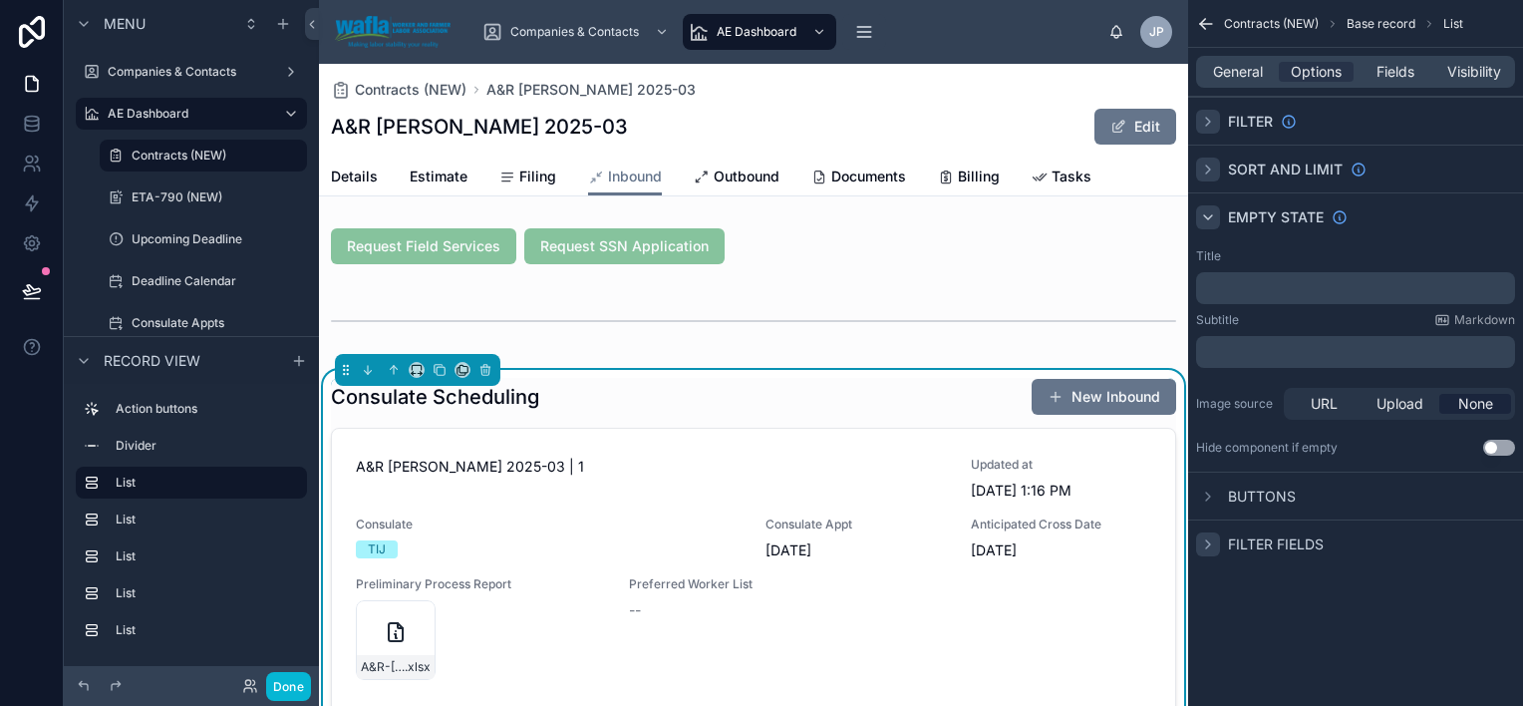
click at [1212, 116] on icon "scrollable content" at bounding box center [1208, 122] width 16 height 16
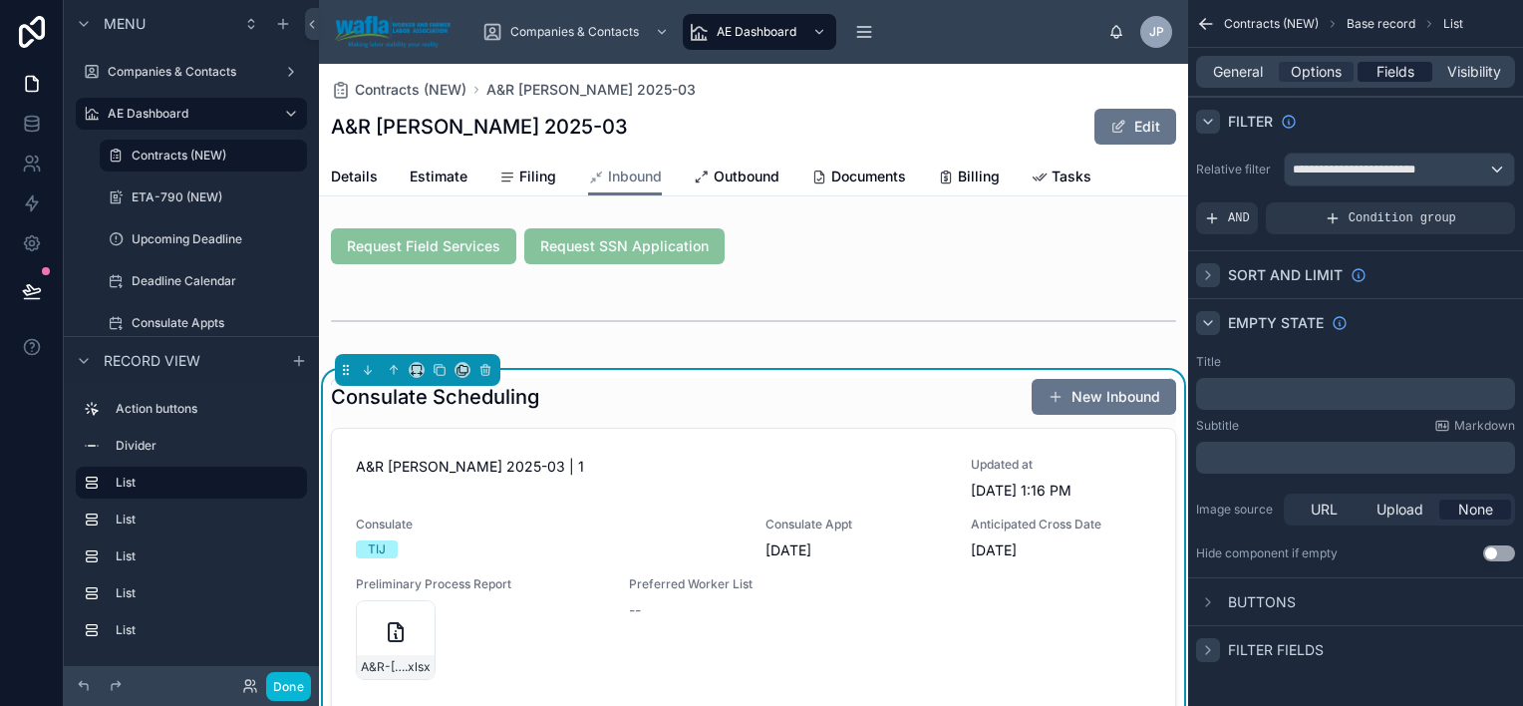
click at [1377, 76] on span "Fields" at bounding box center [1396, 72] width 38 height 20
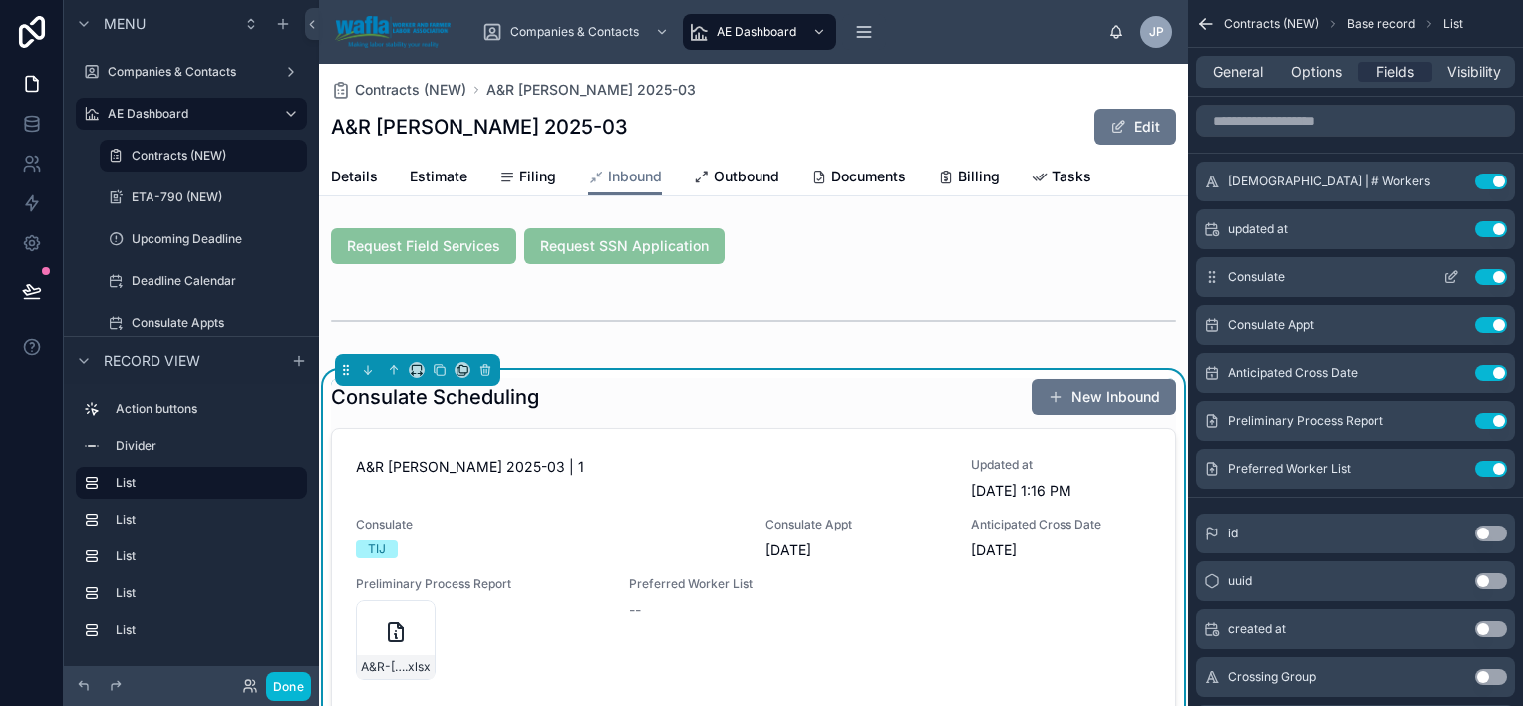
click at [1350, 275] on div "Consulate Use setting" at bounding box center [1355, 277] width 319 height 40
click at [1450, 280] on icon "scrollable content" at bounding box center [1452, 277] width 16 height 16
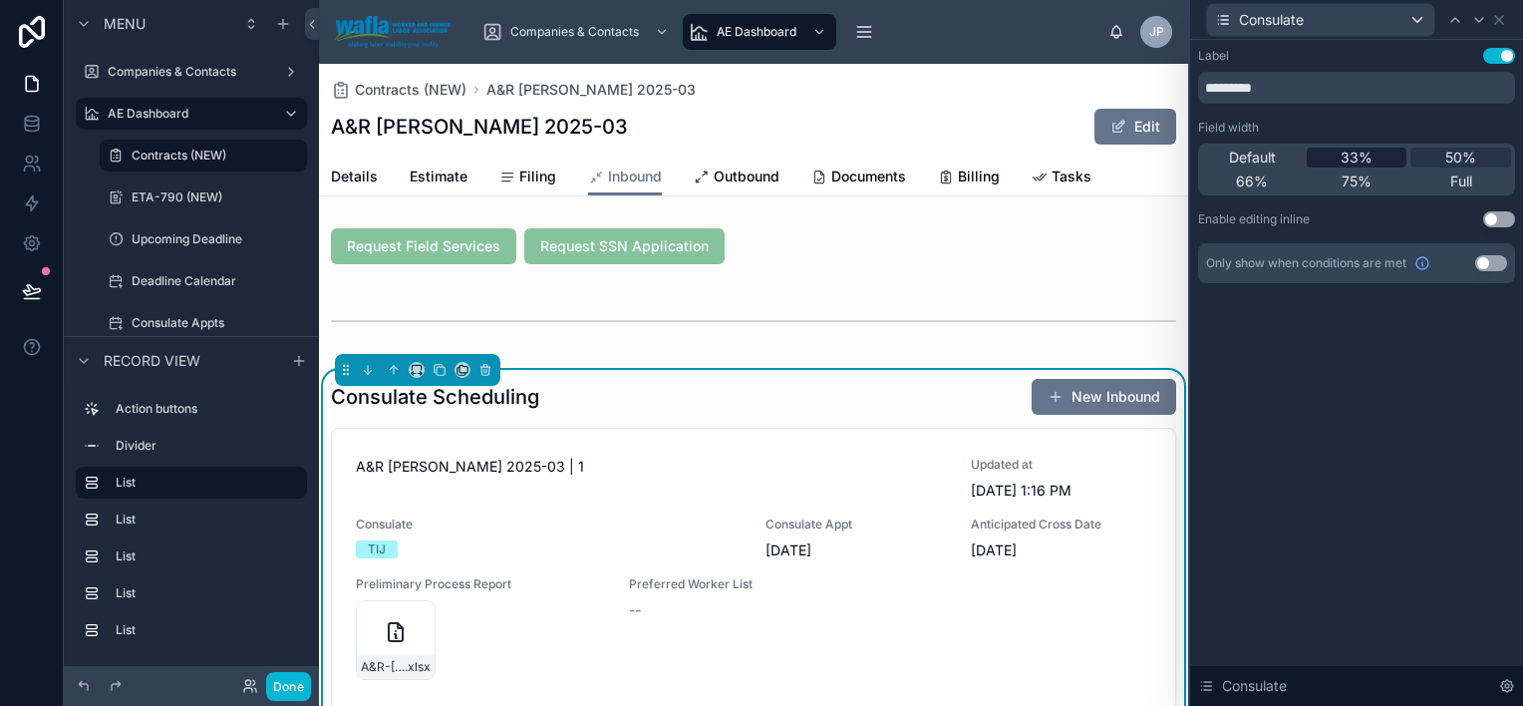
click at [1366, 156] on span "33%" at bounding box center [1357, 158] width 32 height 20
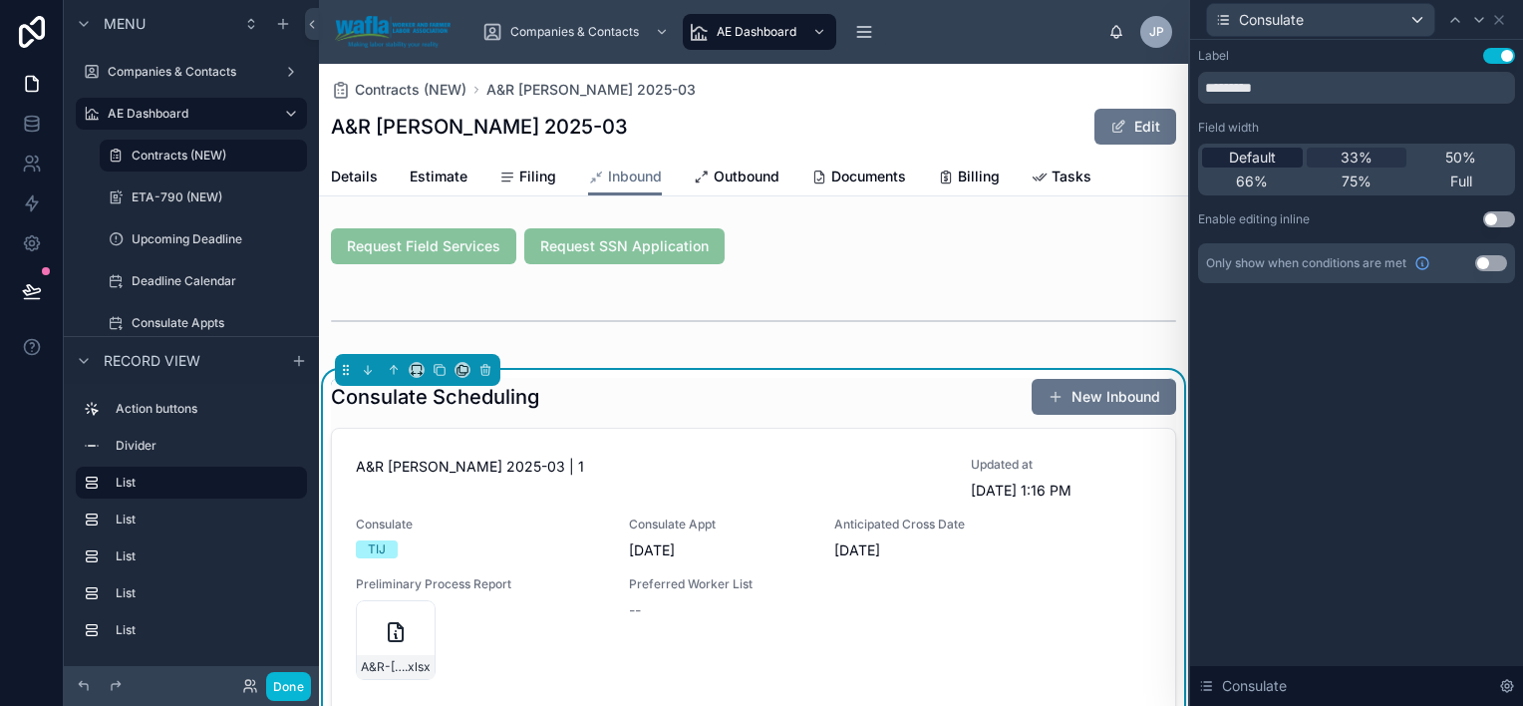
click at [1290, 160] on div "Default" at bounding box center [1252, 158] width 101 height 20
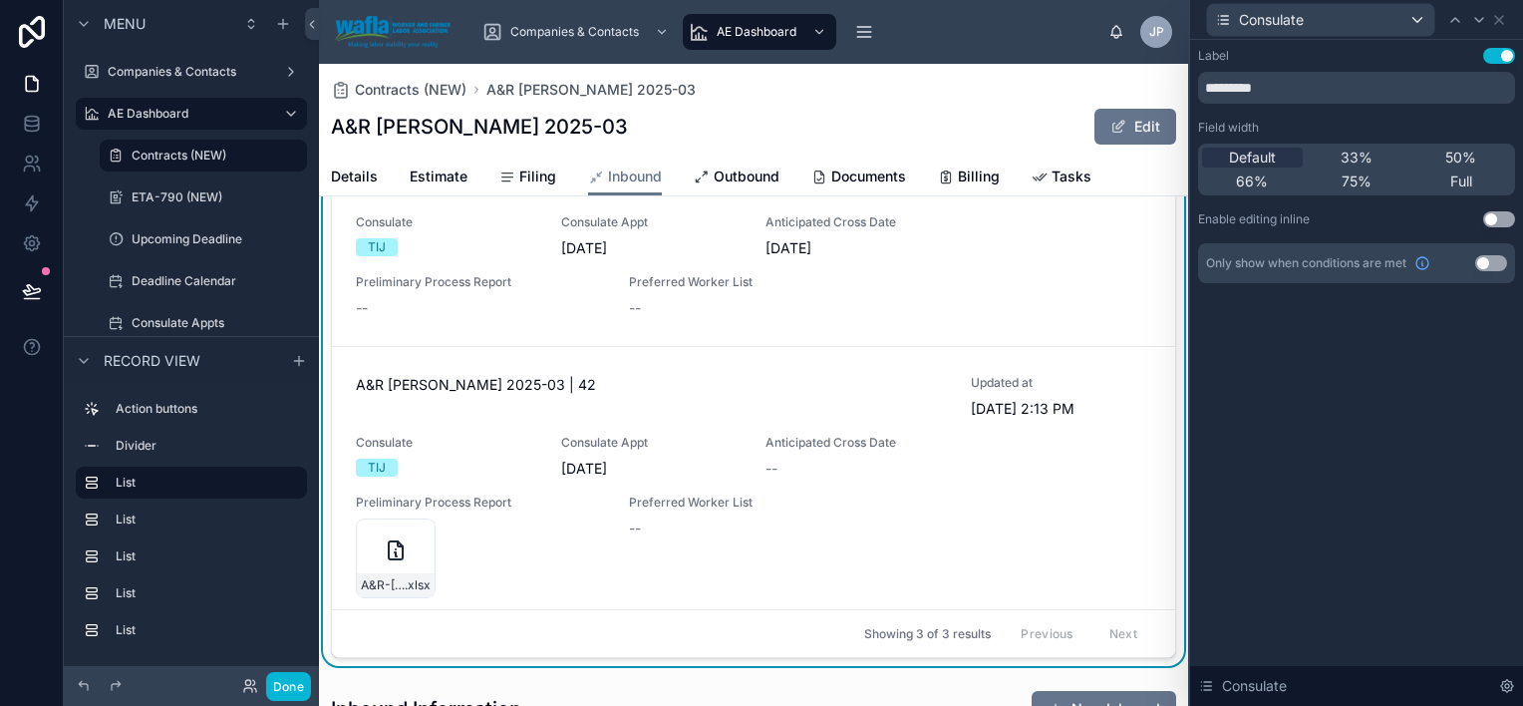
scroll to position [298, 0]
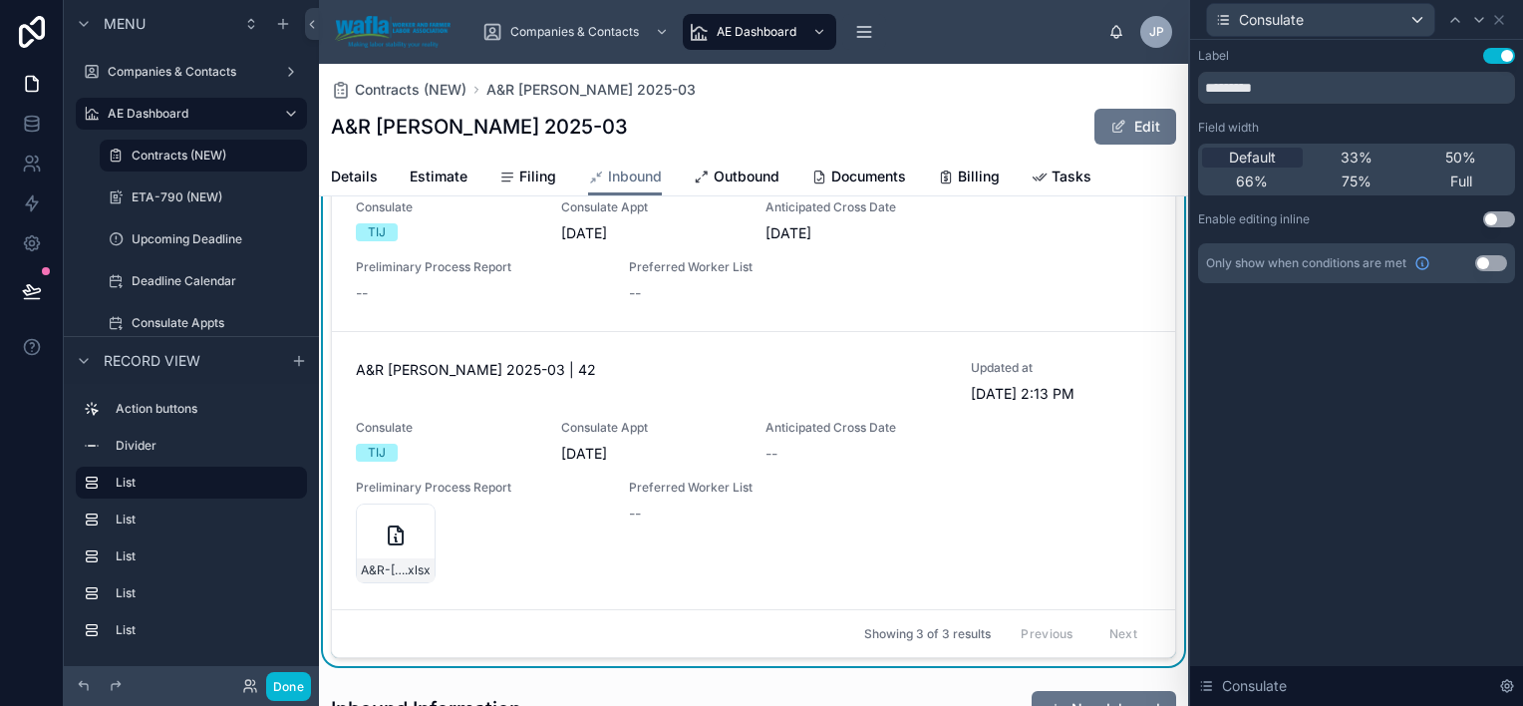
click at [1492, 218] on button "Use setting" at bounding box center [1499, 219] width 32 height 16
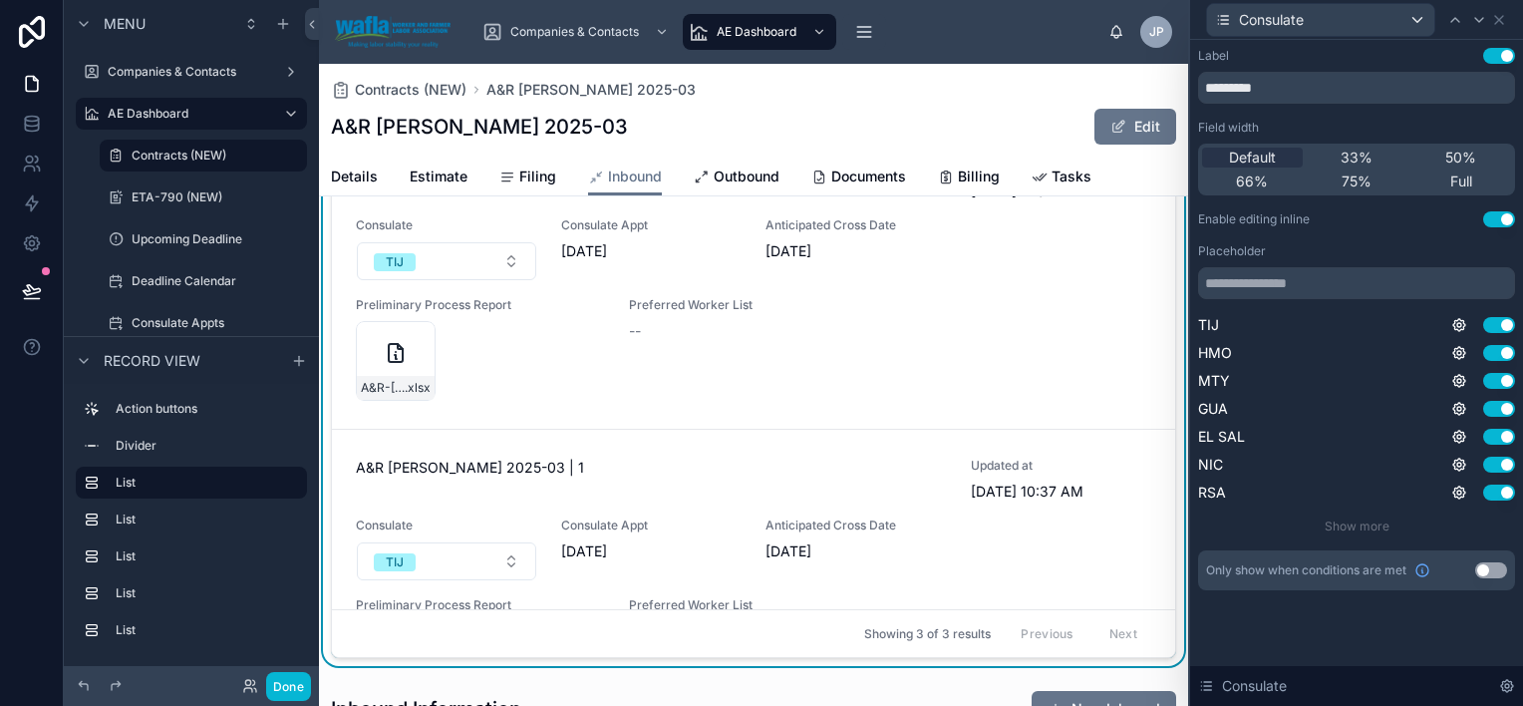
click at [1509, 217] on button "Use setting" at bounding box center [1499, 219] width 32 height 16
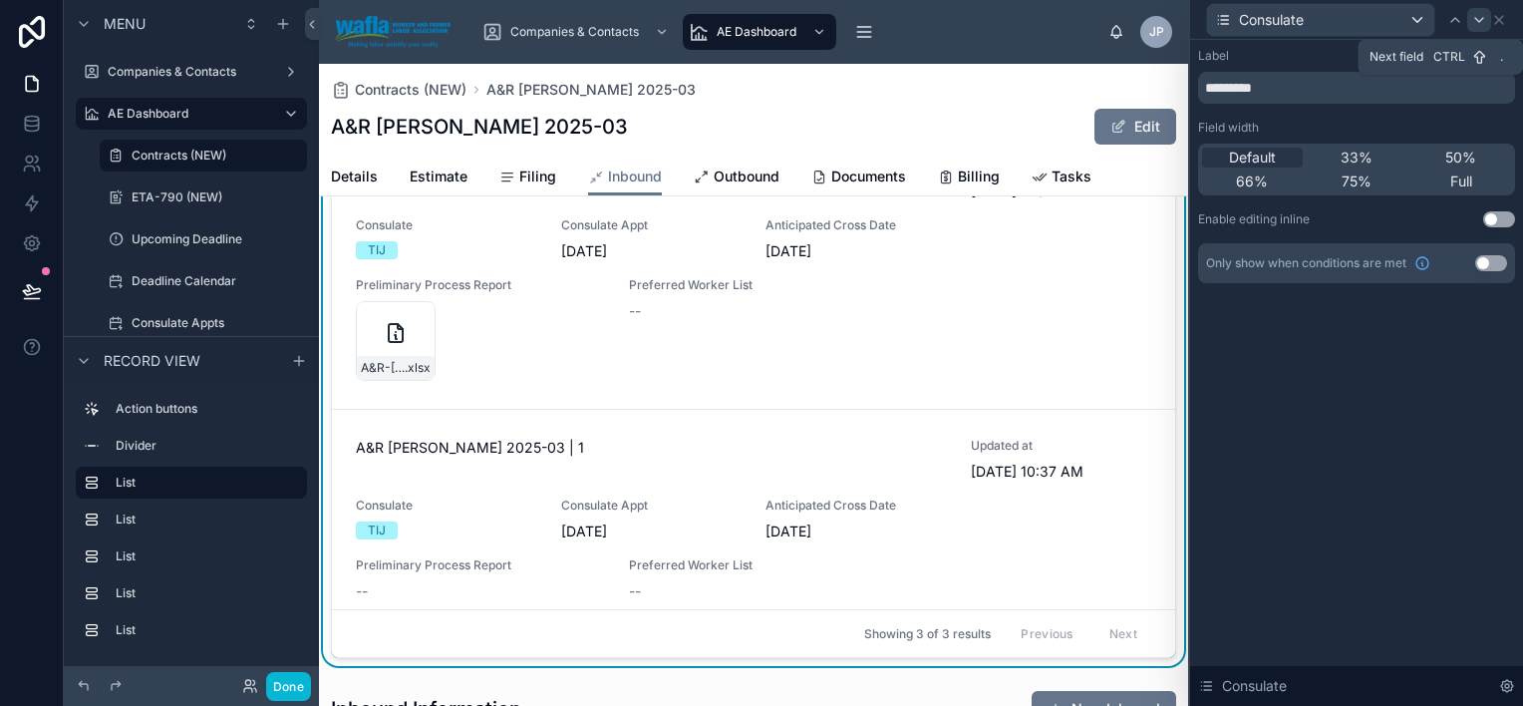
click at [1477, 17] on icon at bounding box center [1479, 20] width 16 height 16
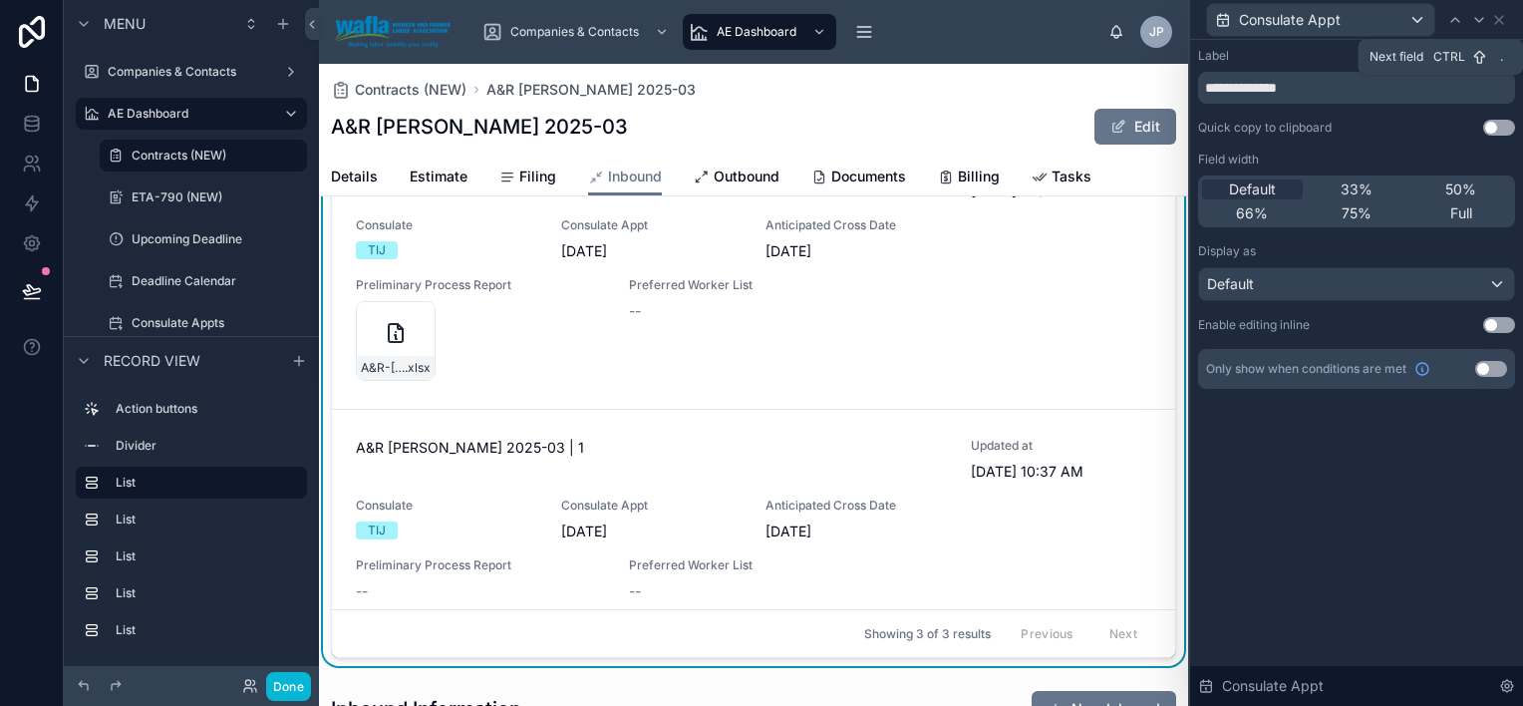
click at [1477, 17] on icon at bounding box center [1479, 20] width 16 height 16
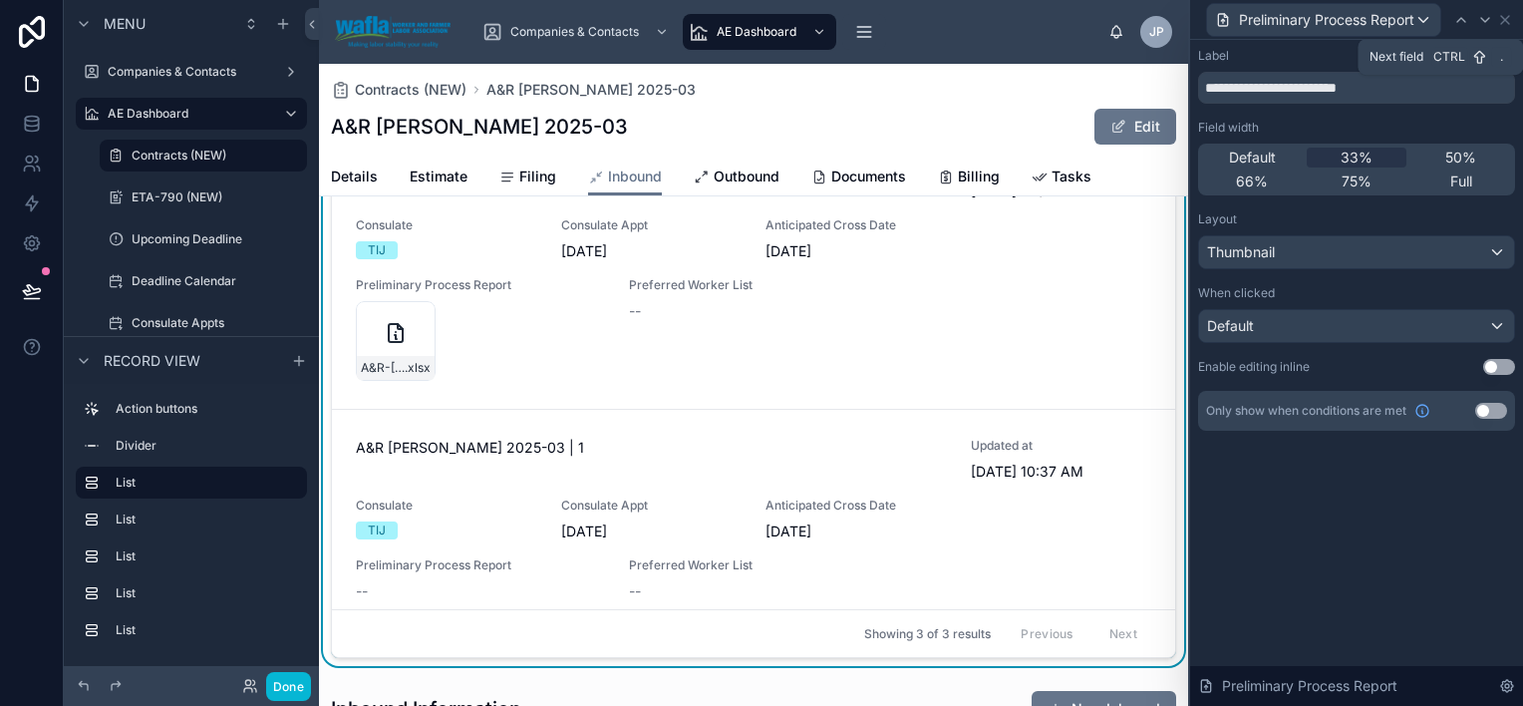
click at [1477, 17] on div at bounding box center [1485, 20] width 24 height 24
click at [1496, 367] on button "Use setting" at bounding box center [1499, 367] width 32 height 16
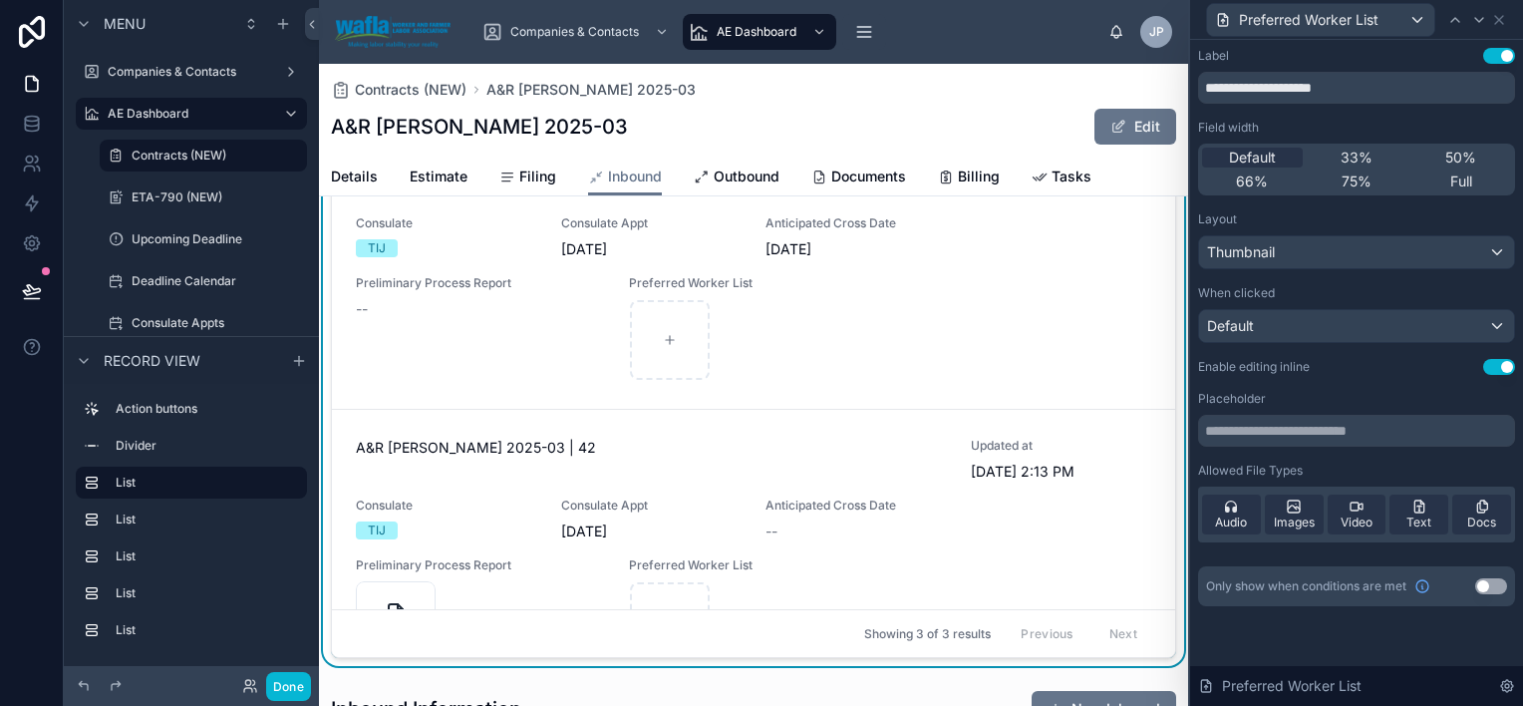
scroll to position [299, 0]
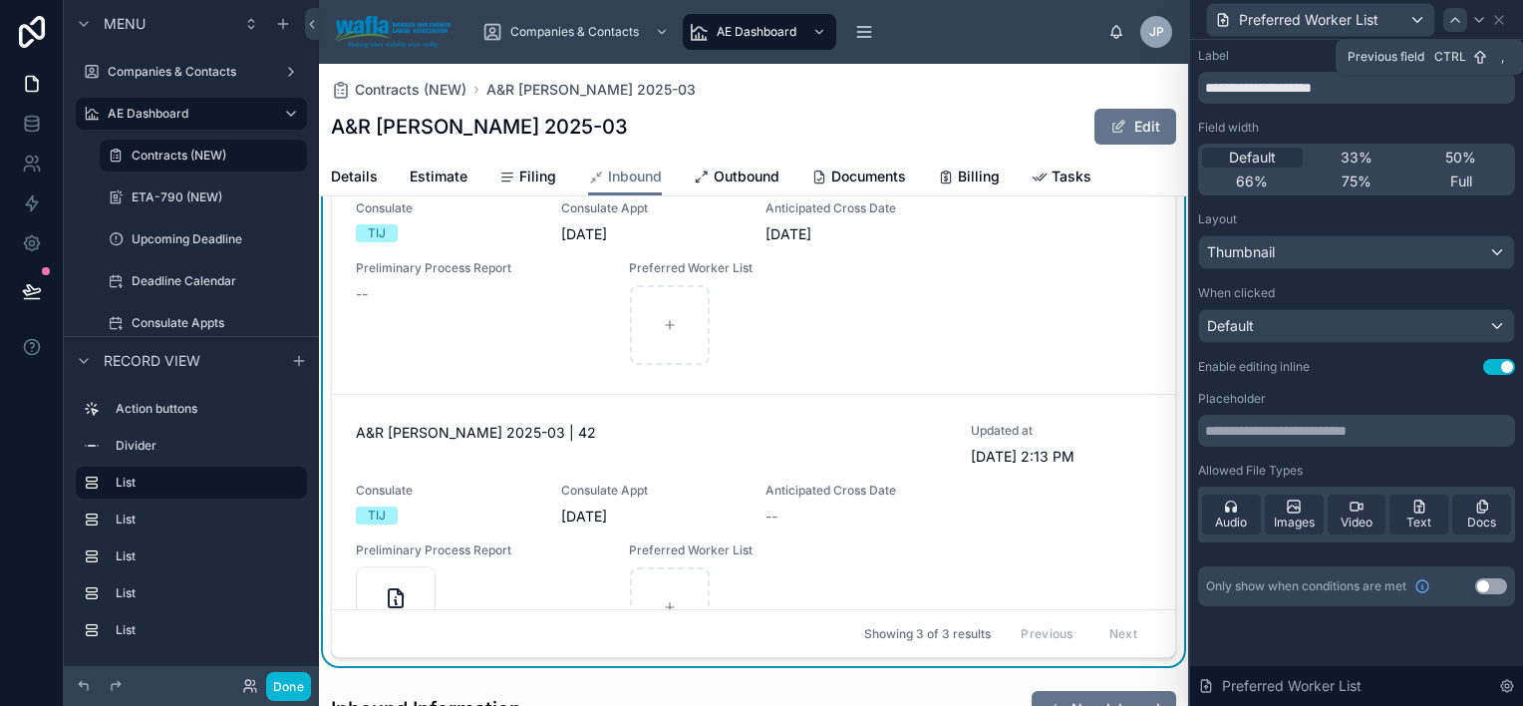
click at [1454, 19] on icon at bounding box center [1456, 20] width 8 height 4
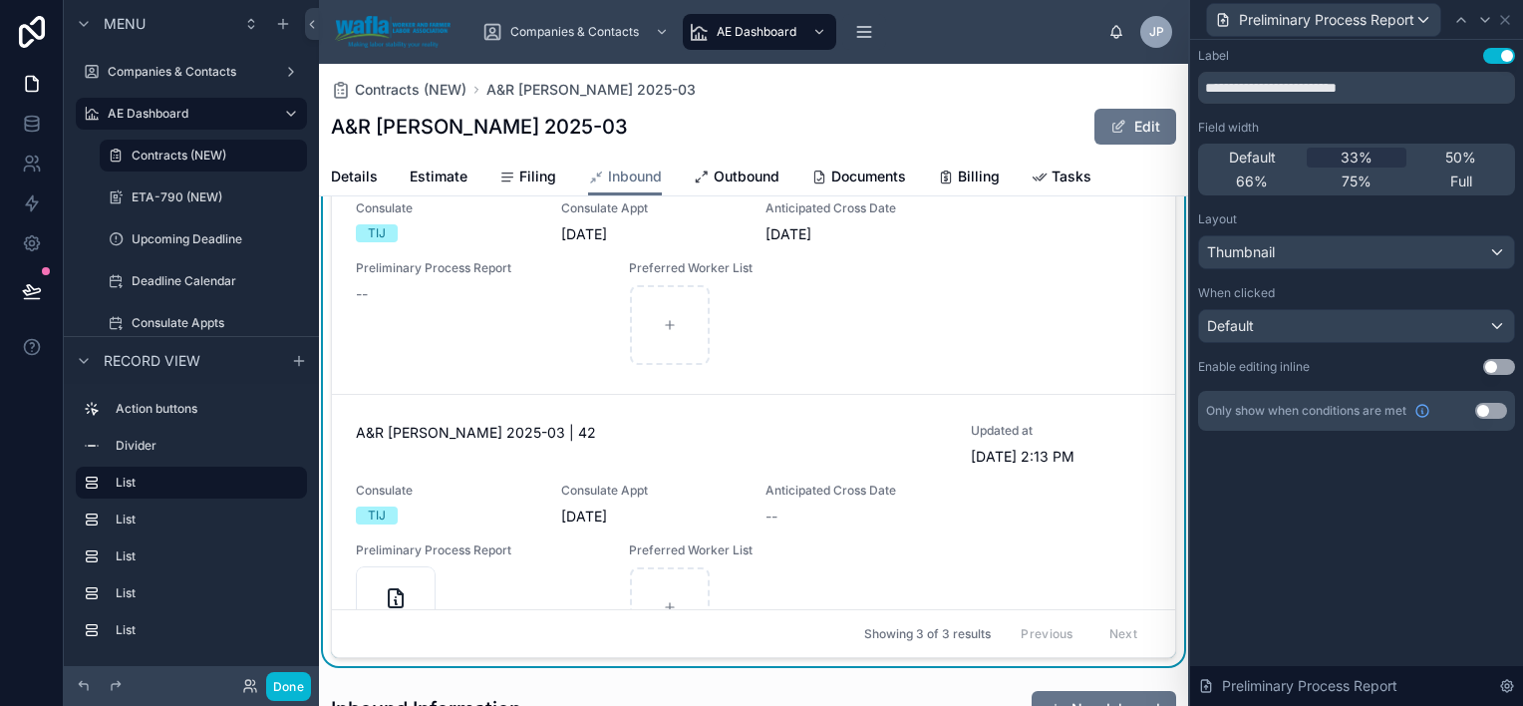
click at [1499, 367] on button "Use setting" at bounding box center [1499, 367] width 32 height 16
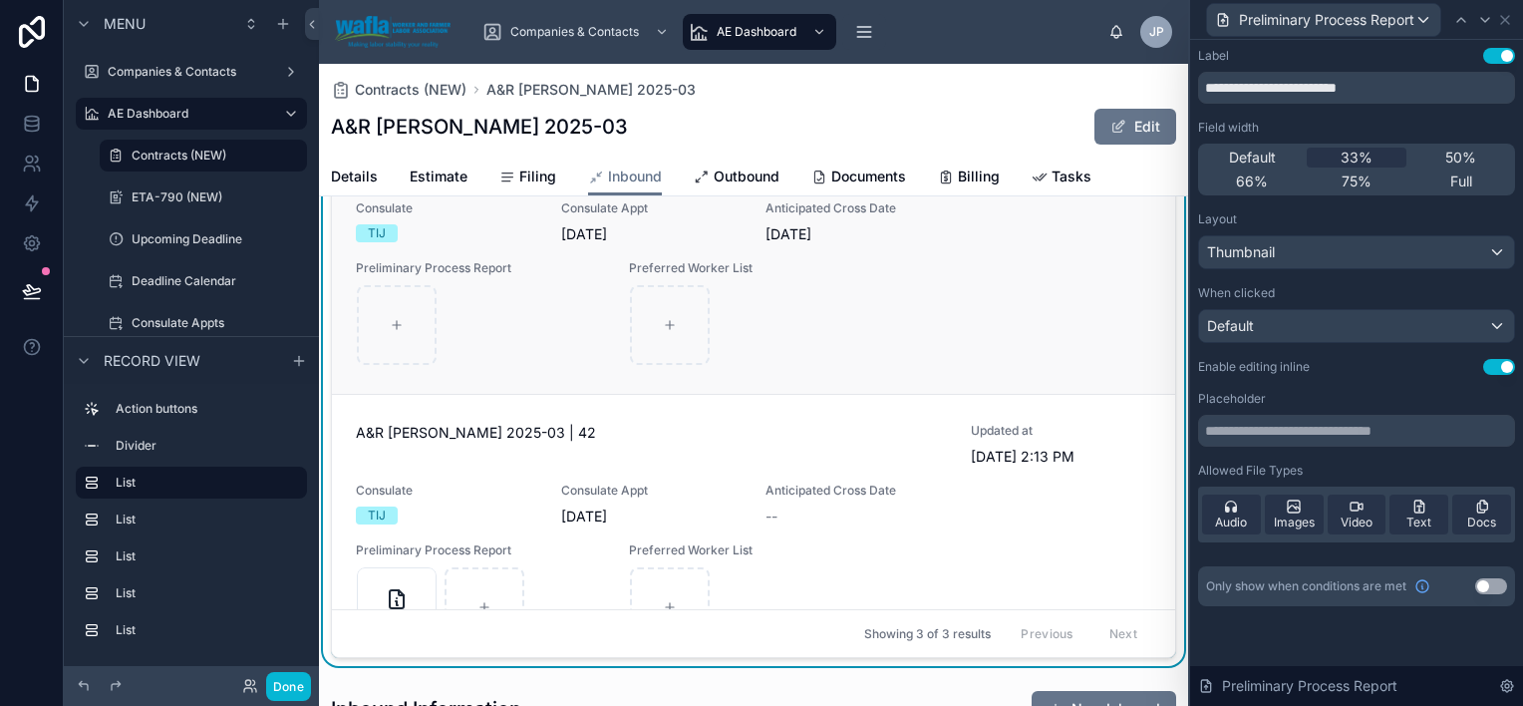
scroll to position [363, 0]
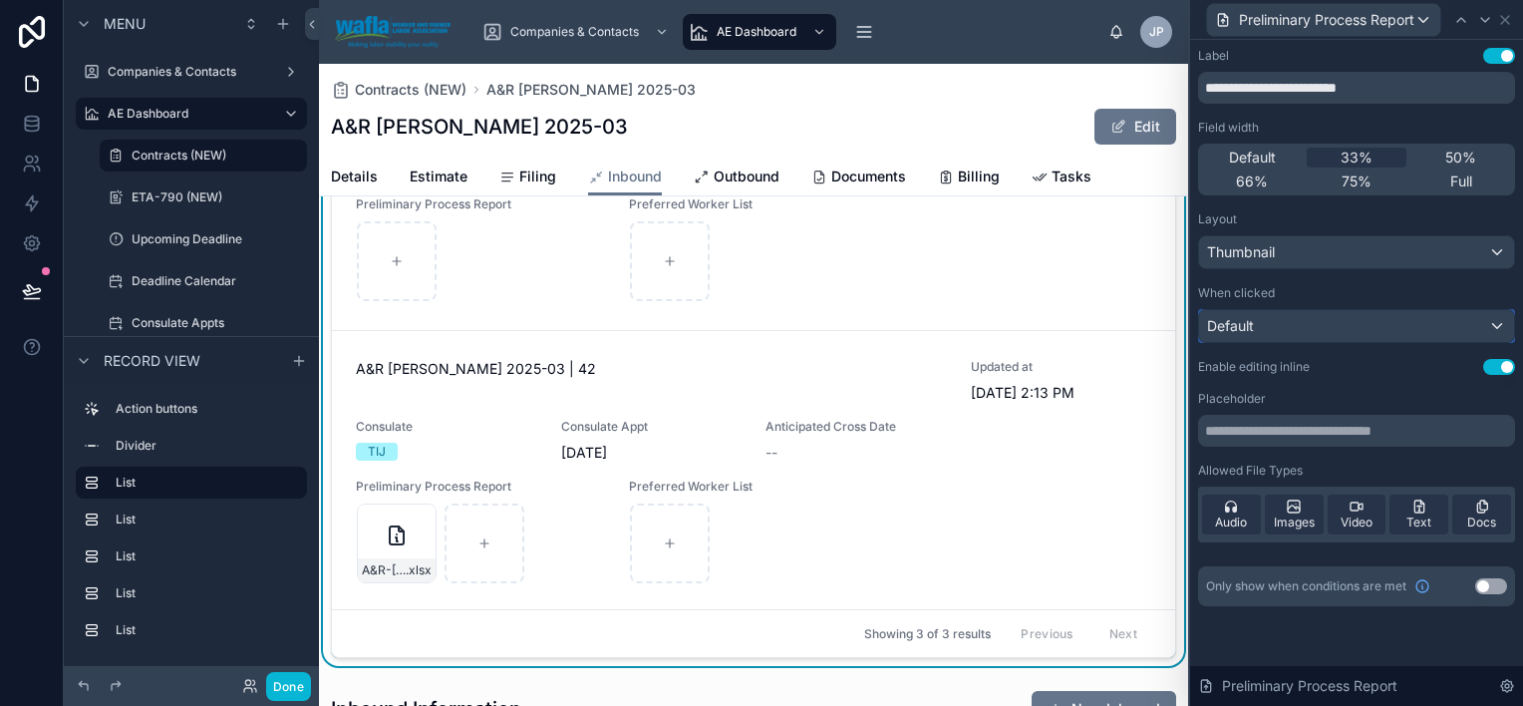
click at [1502, 325] on div "Default" at bounding box center [1356, 326] width 315 height 32
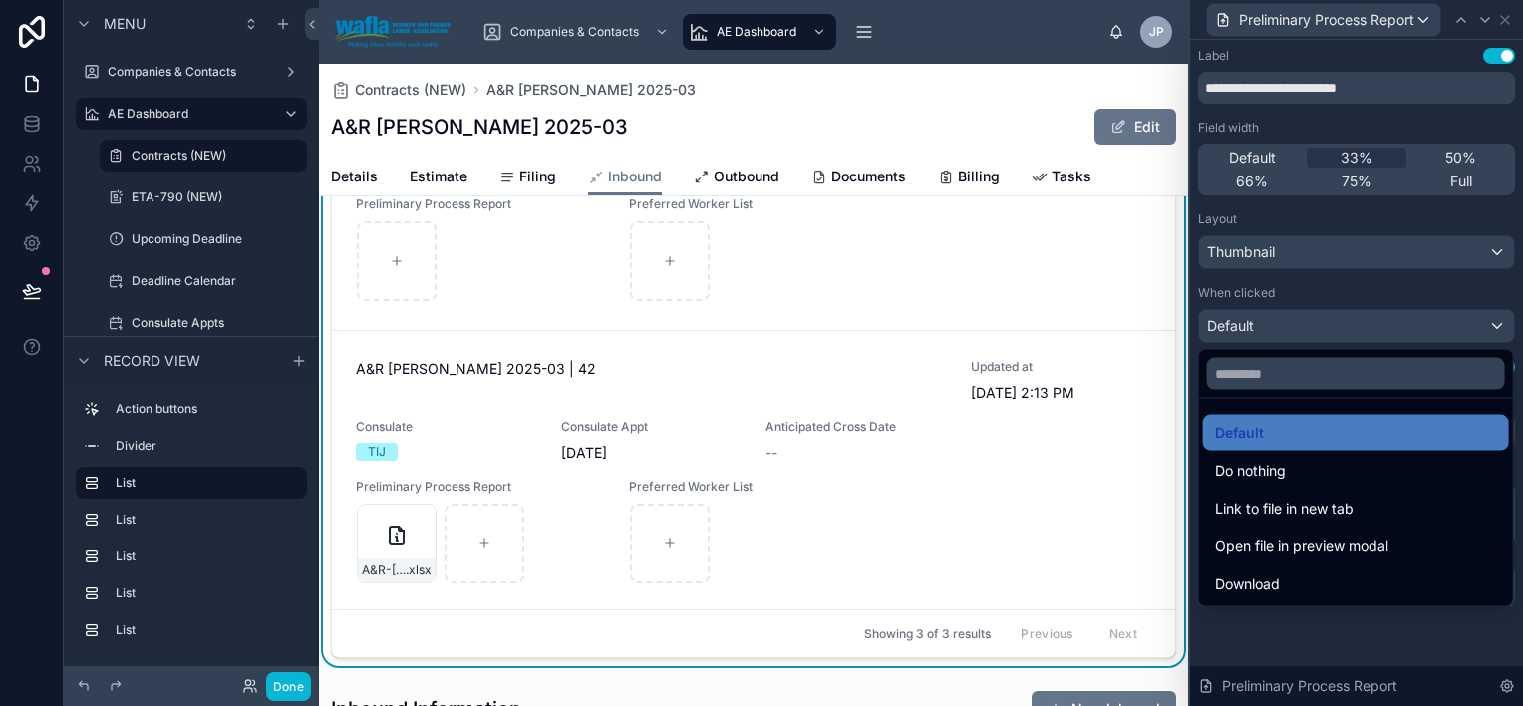
click at [1502, 325] on div at bounding box center [1356, 353] width 333 height 706
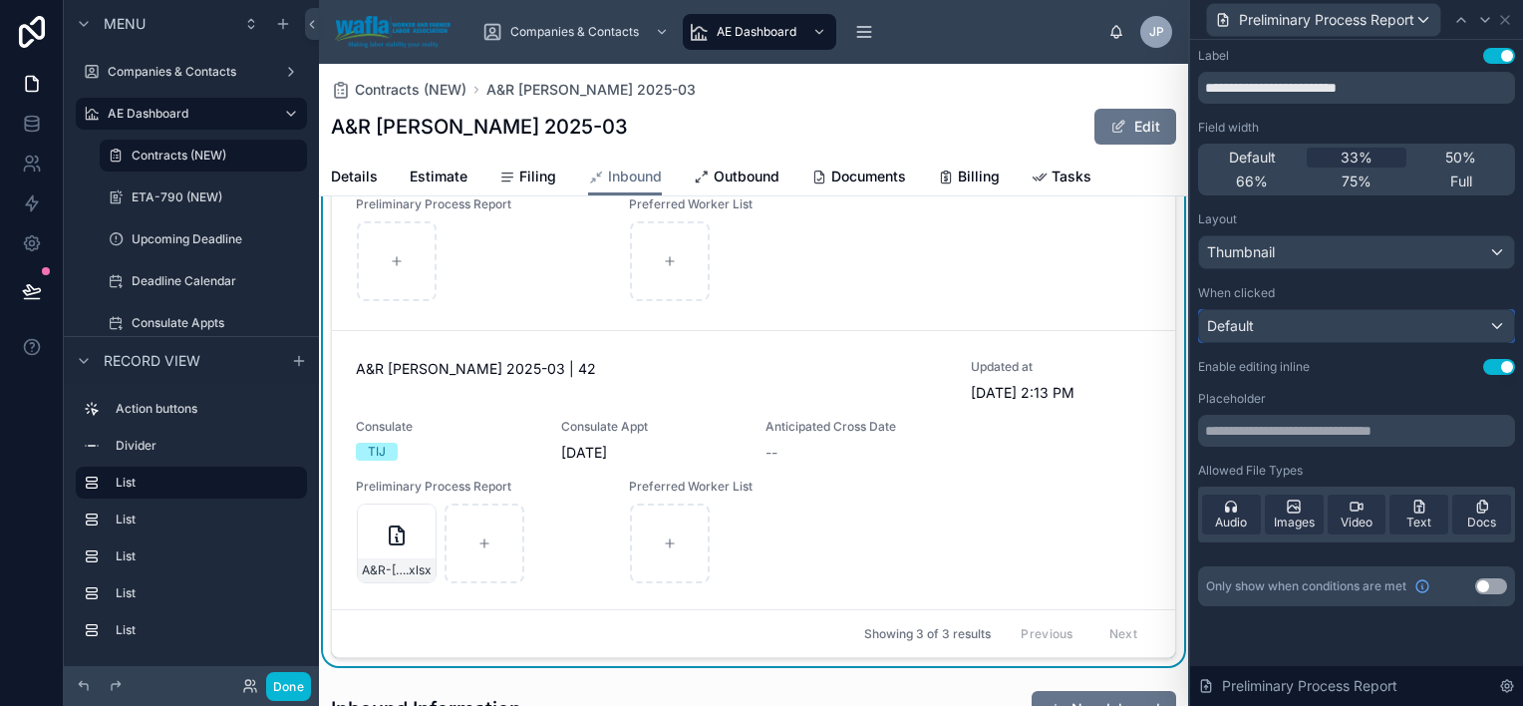
click at [1502, 325] on div "Default" at bounding box center [1356, 326] width 315 height 32
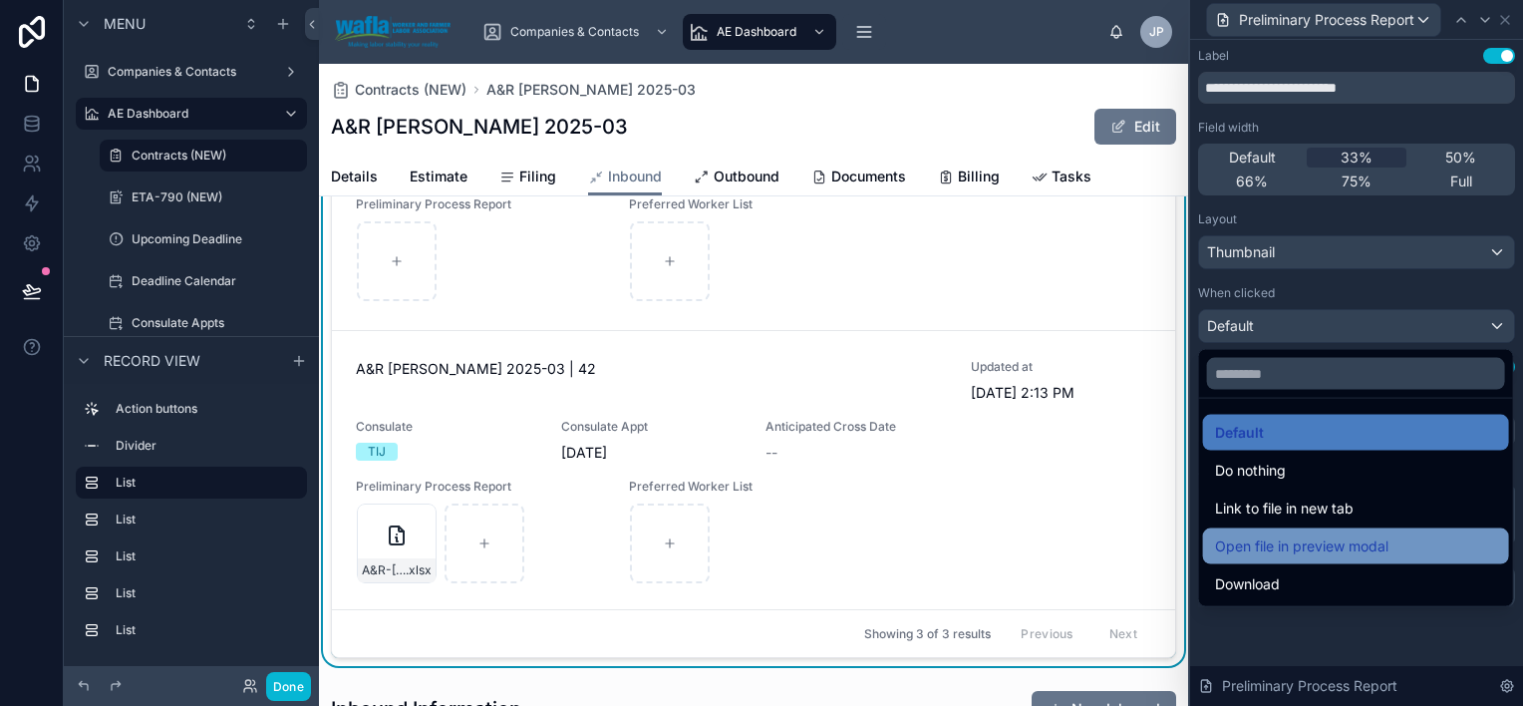
click at [1414, 545] on div "Open file in preview modal" at bounding box center [1356, 546] width 282 height 24
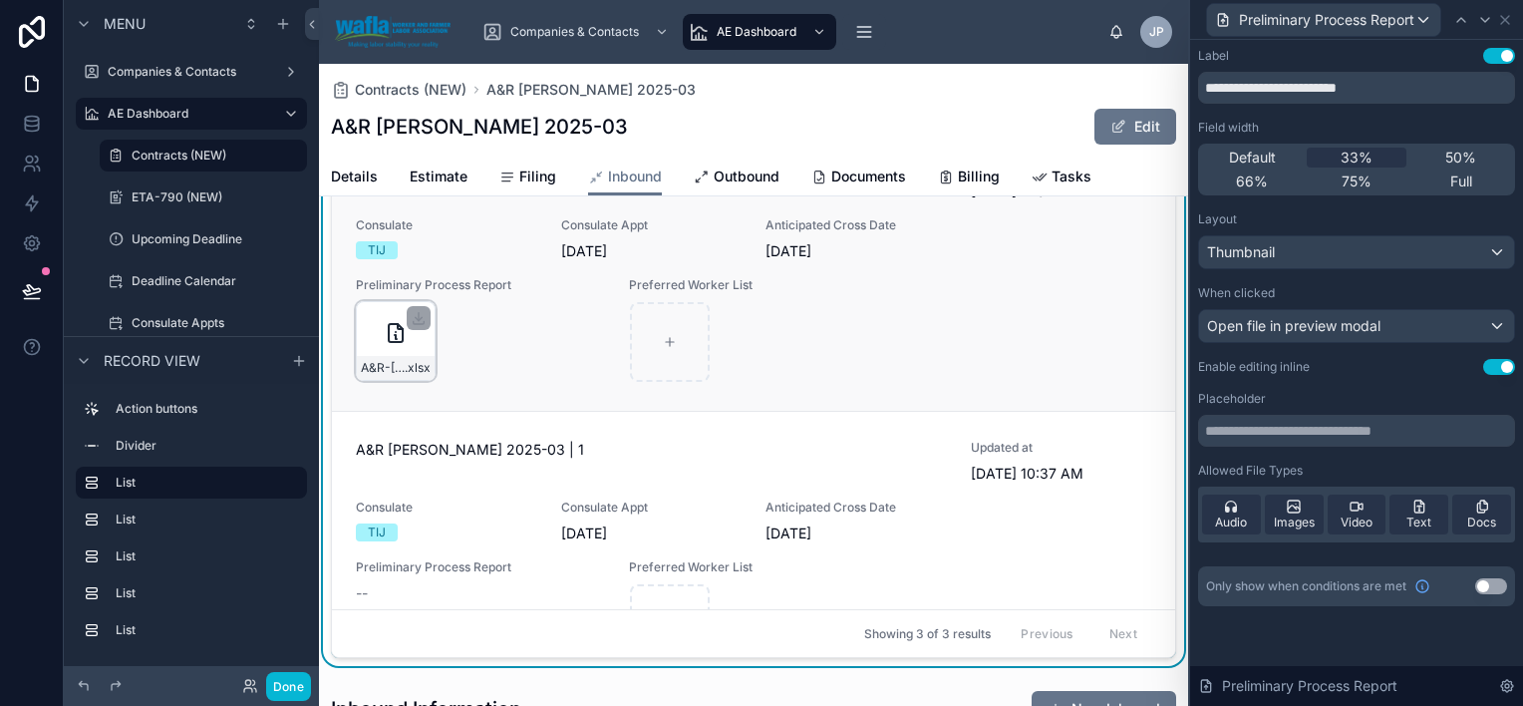
click at [392, 331] on icon at bounding box center [396, 333] width 24 height 24
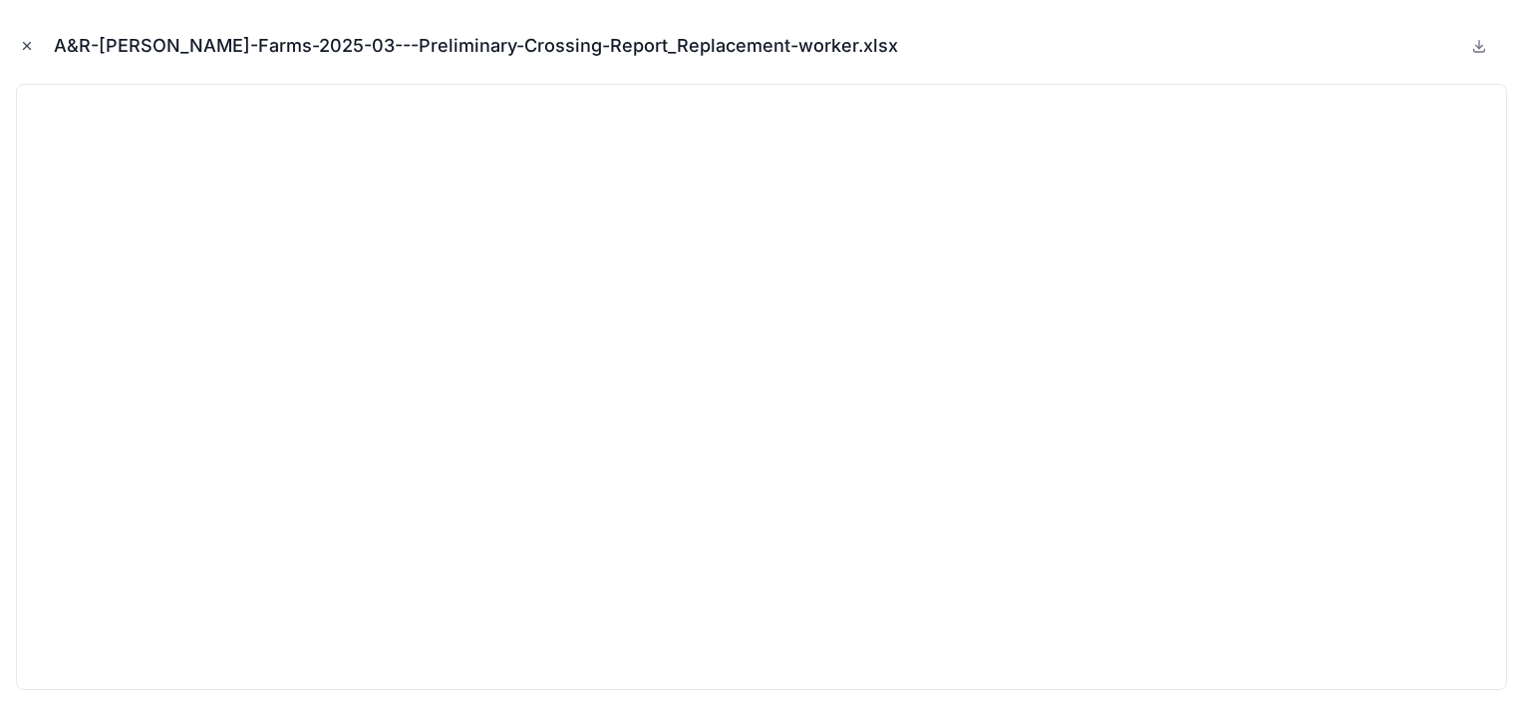
click at [18, 48] on button "Close modal" at bounding box center [27, 46] width 22 height 22
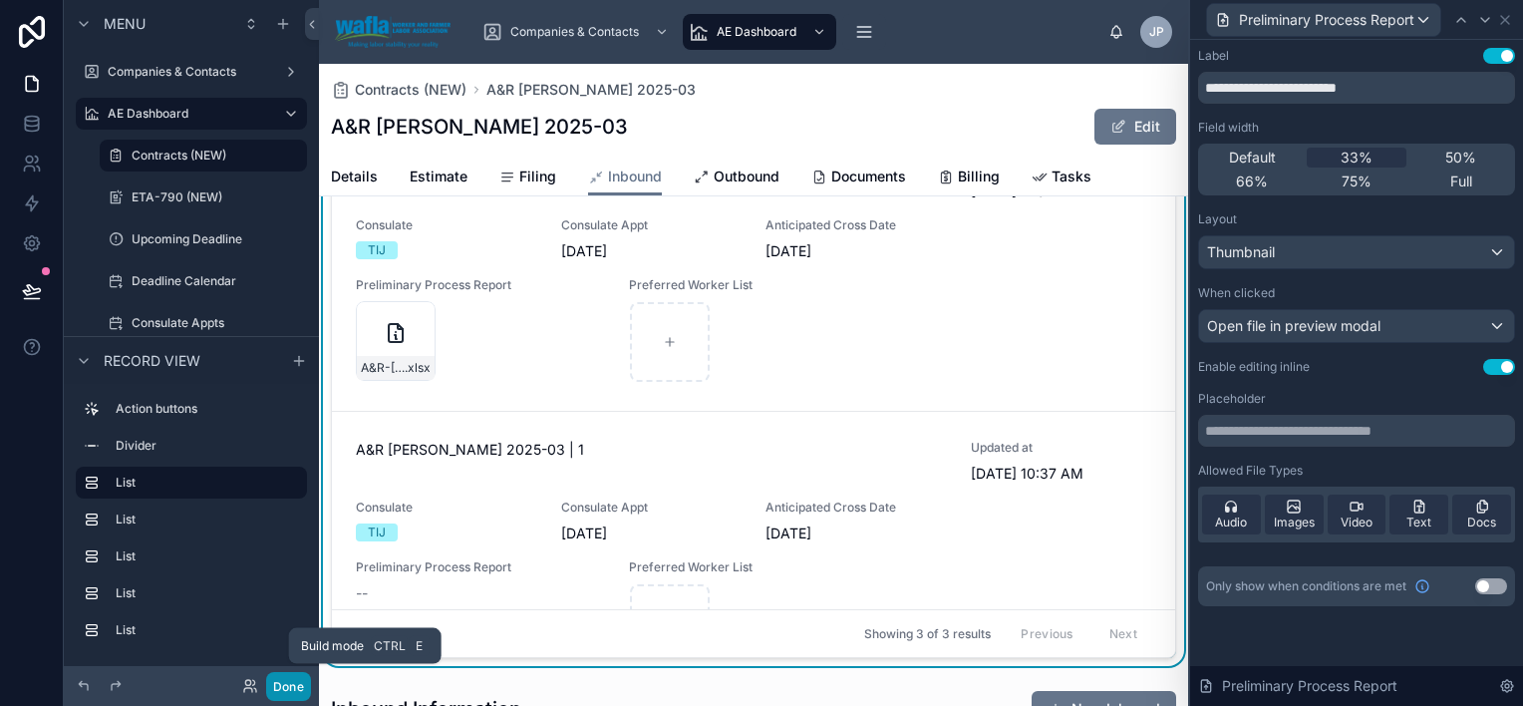
click at [300, 682] on button "Done" at bounding box center [288, 686] width 45 height 29
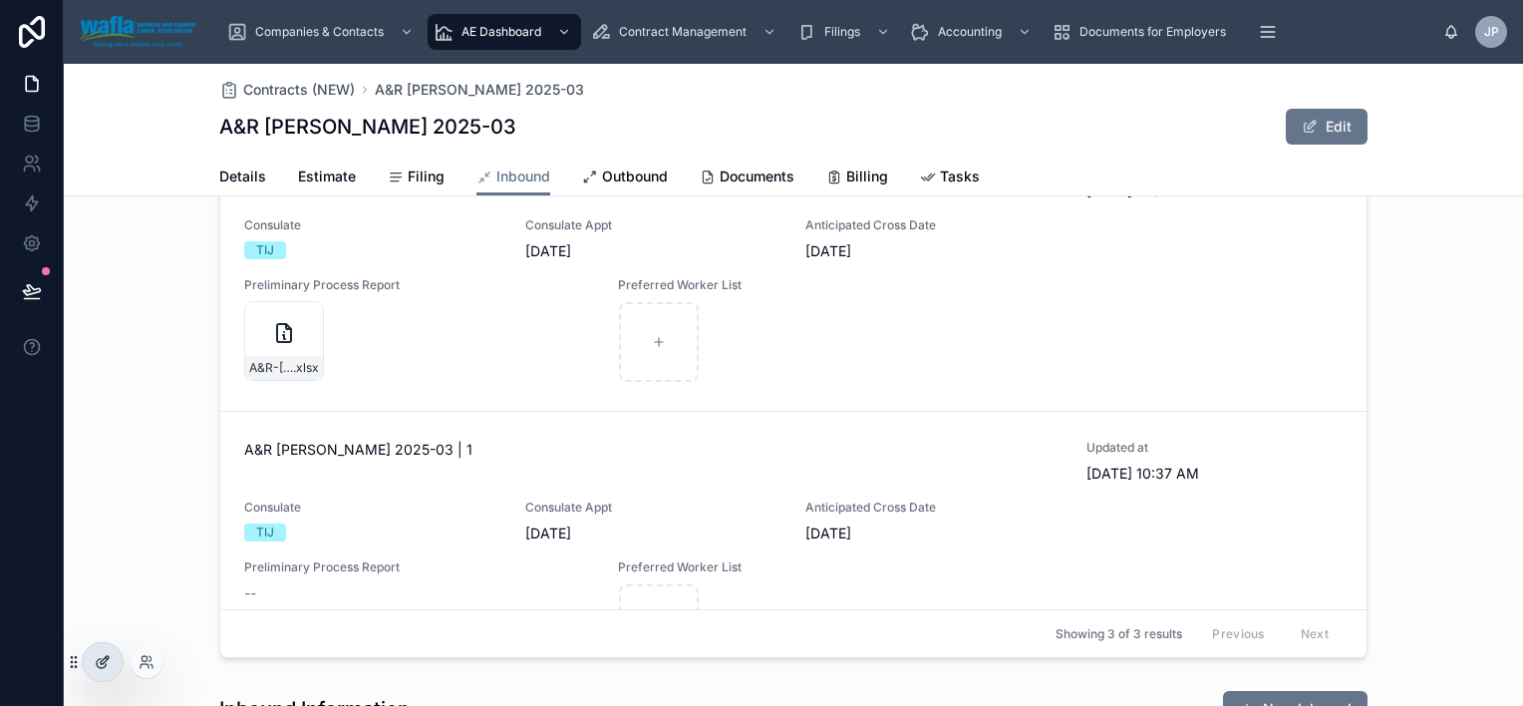
click at [103, 653] on div at bounding box center [103, 662] width 40 height 38
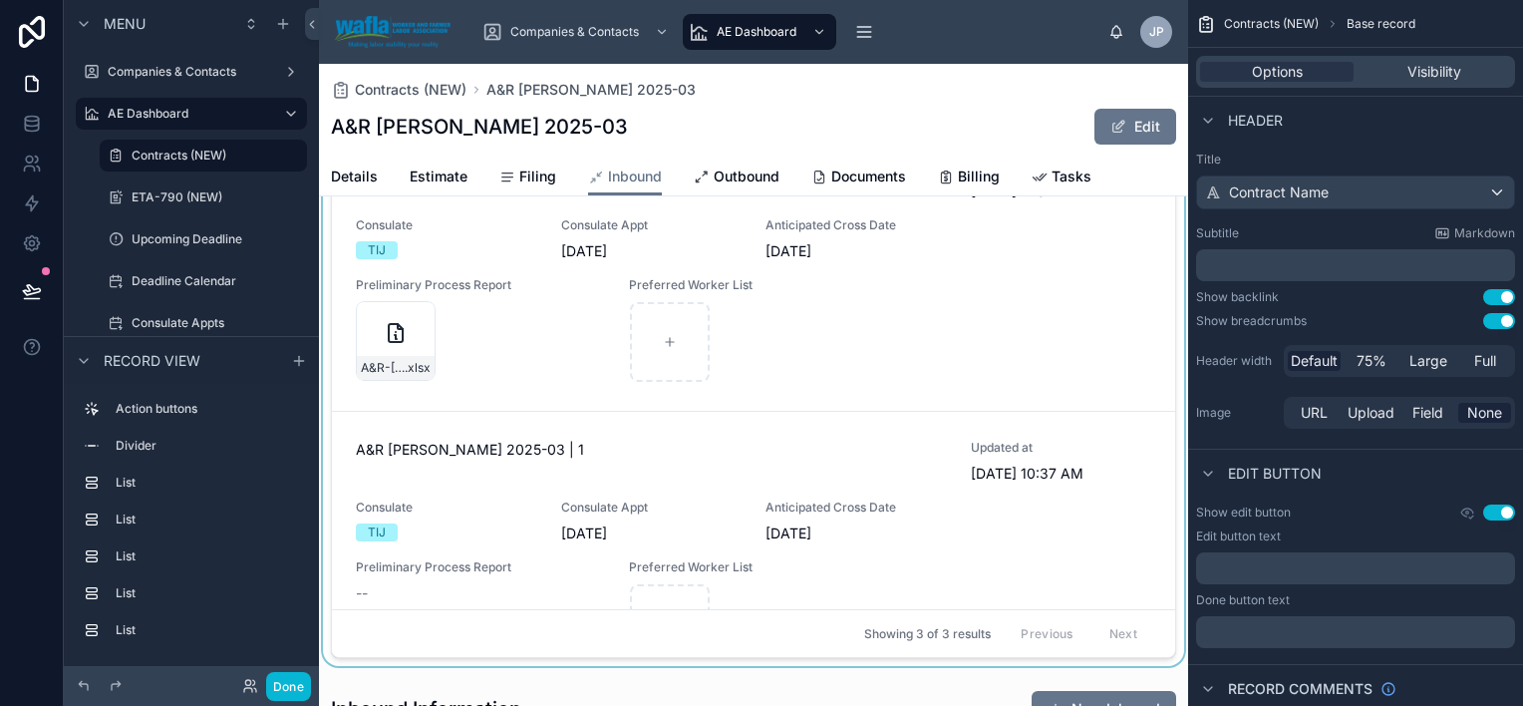
click at [745, 537] on div at bounding box center [753, 368] width 869 height 595
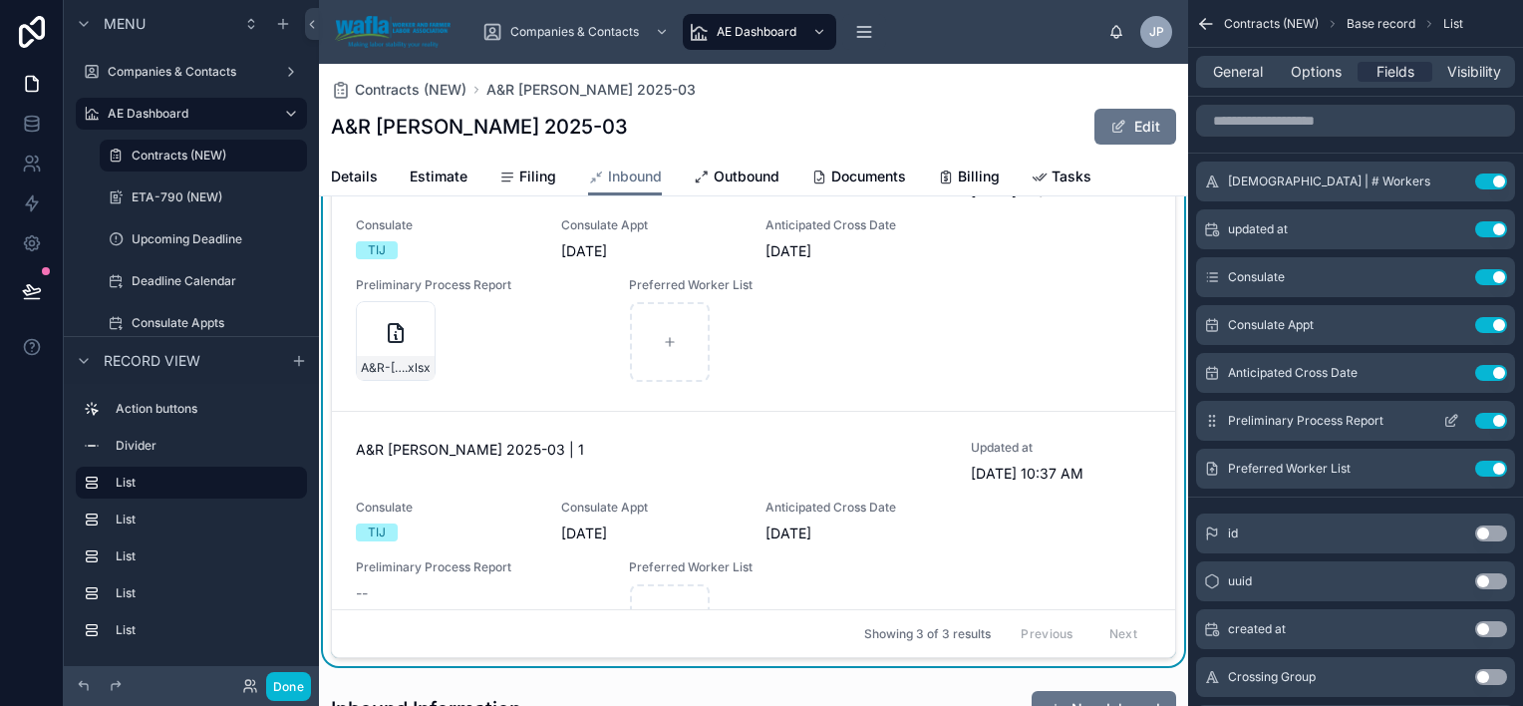
click at [1448, 420] on icon "scrollable content" at bounding box center [1452, 421] width 16 height 16
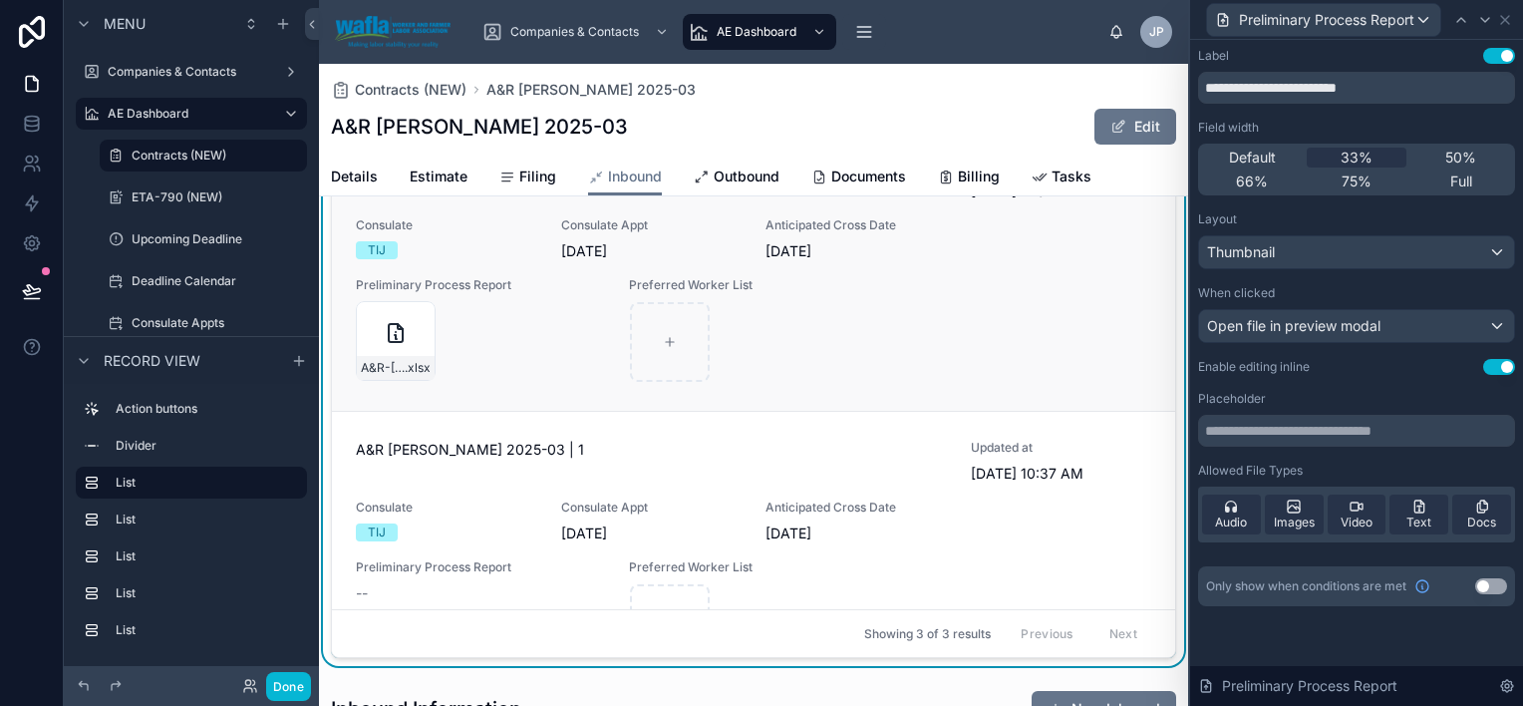
scroll to position [299, 0]
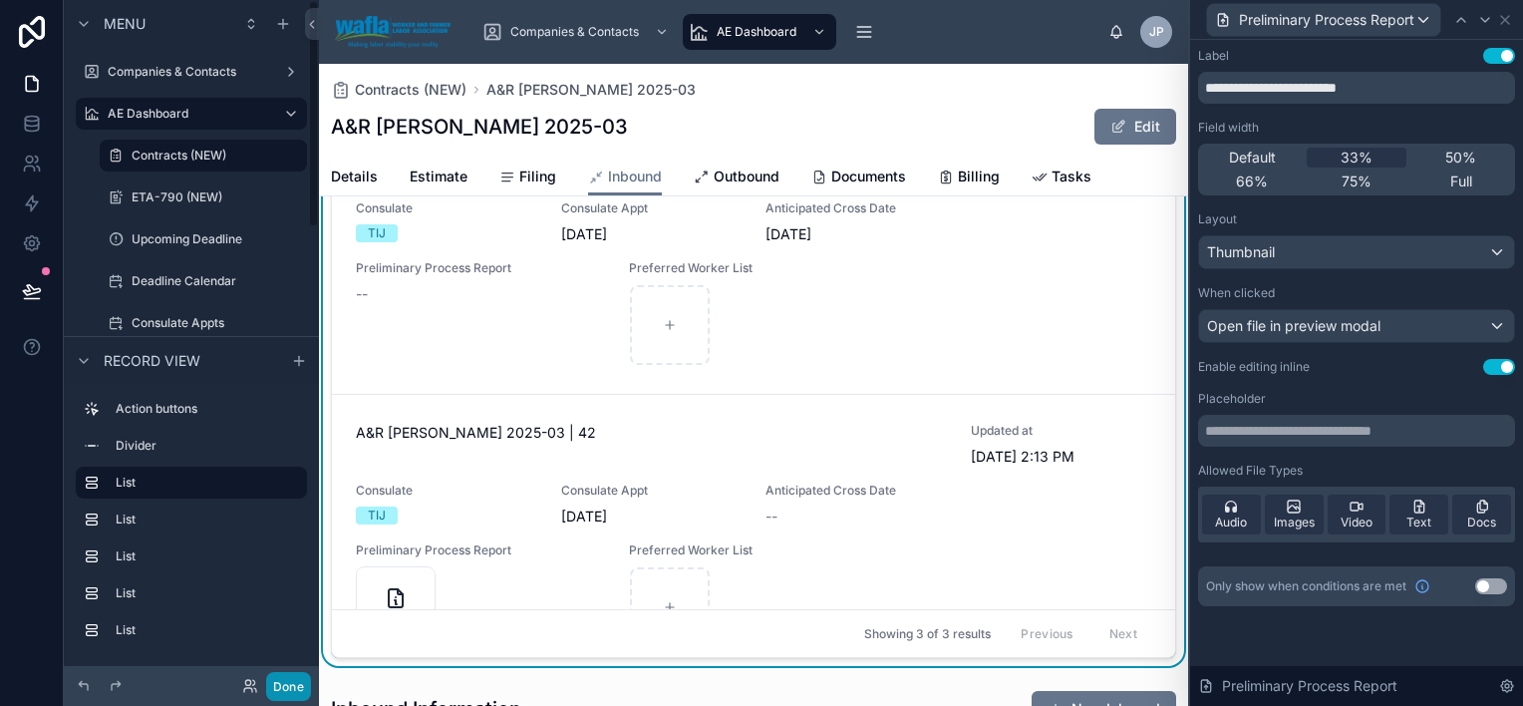
click at [287, 677] on button "Done" at bounding box center [288, 686] width 45 height 29
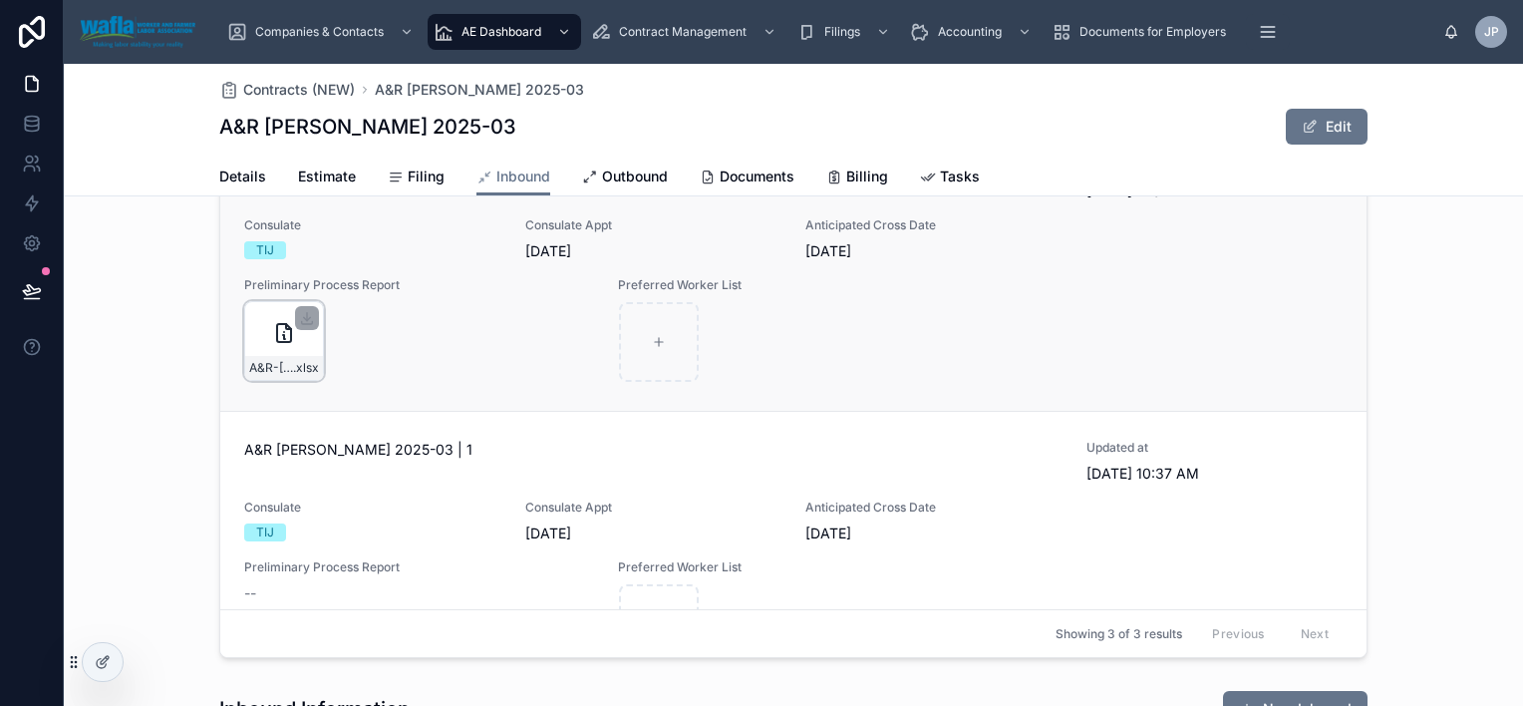
click at [267, 352] on div "A&R-Spada-Farms-2025-03---Preliminary-Crossing-Report_Replacement-worker .xlsx" at bounding box center [284, 341] width 80 height 80
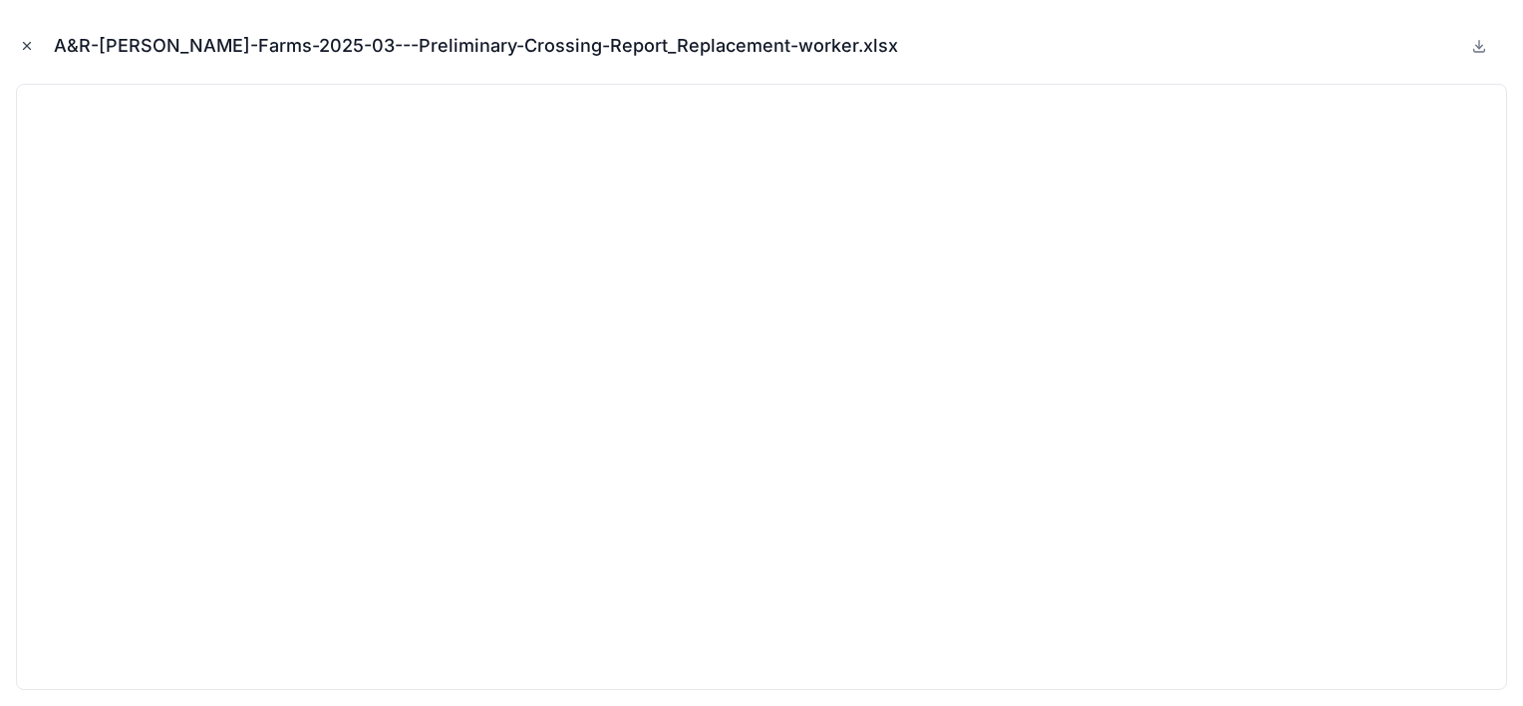
click at [32, 54] on button "Close modal" at bounding box center [27, 46] width 22 height 22
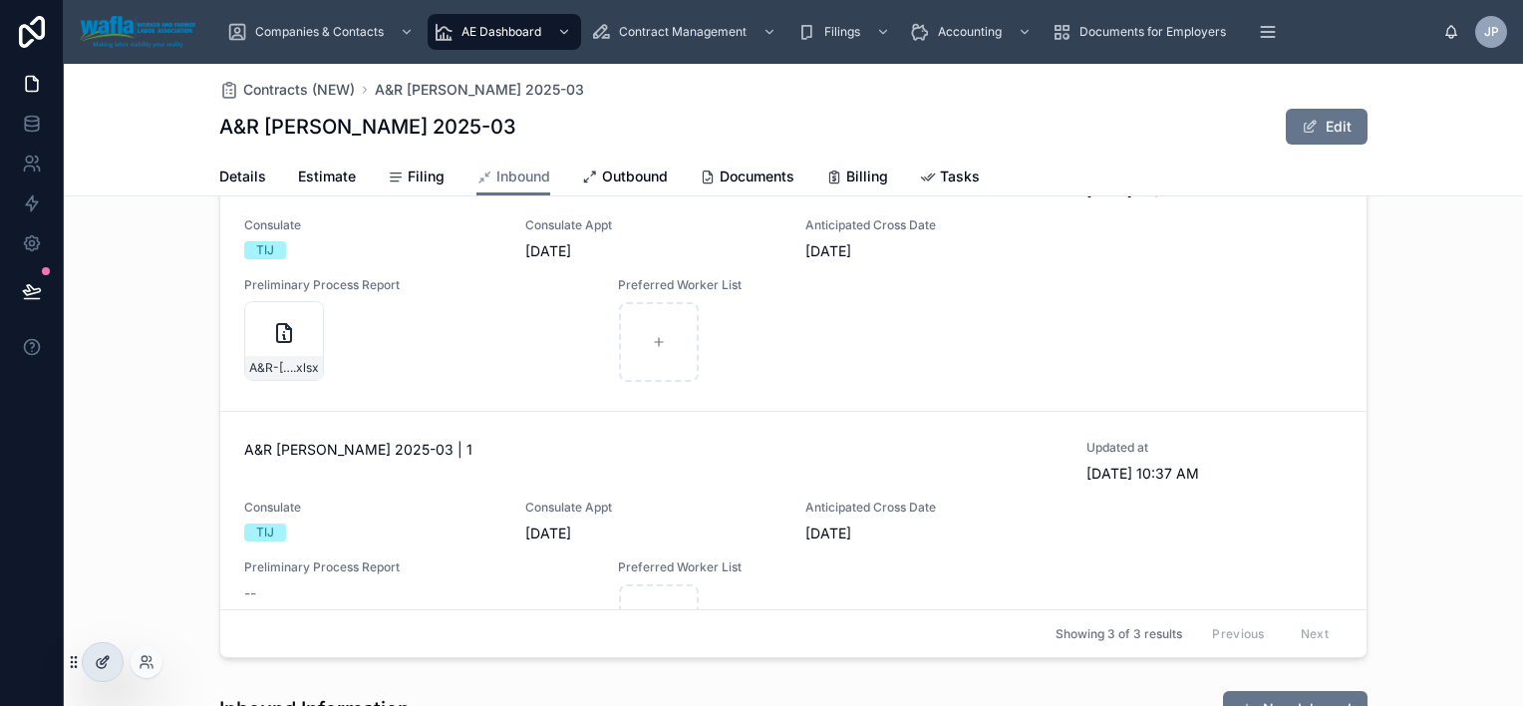
click at [104, 666] on icon at bounding box center [101, 663] width 9 height 9
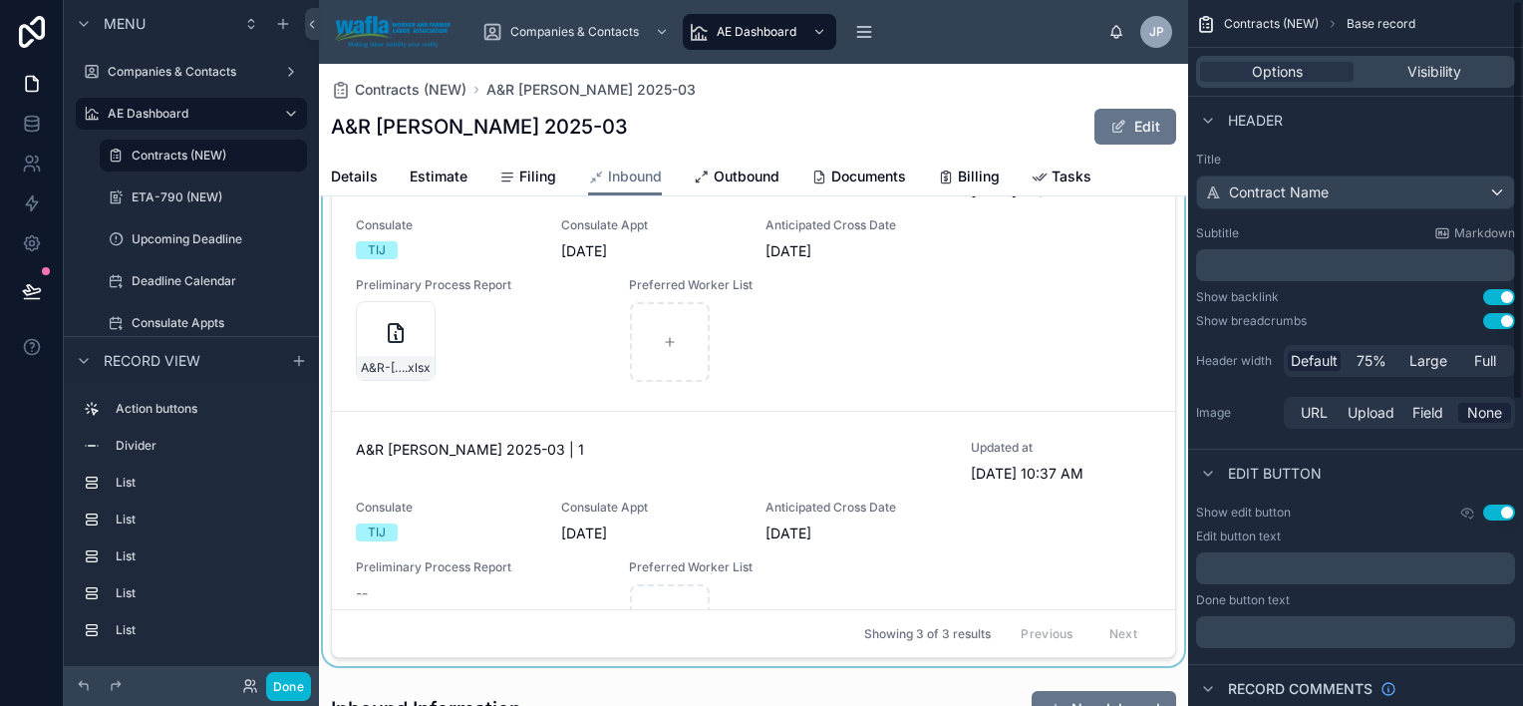
click at [740, 522] on div at bounding box center [753, 368] width 869 height 595
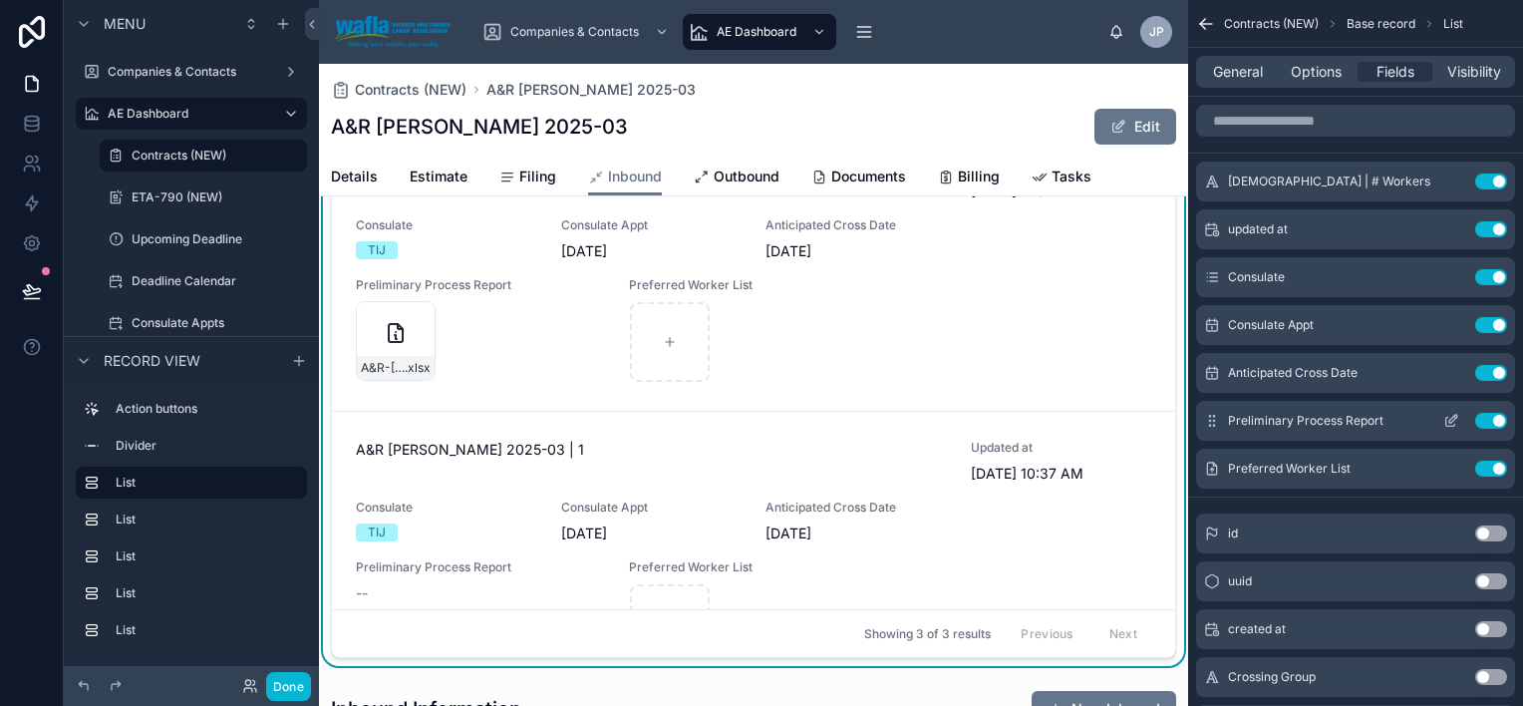
click at [1456, 416] on icon "scrollable content" at bounding box center [1456, 417] width 2 height 2
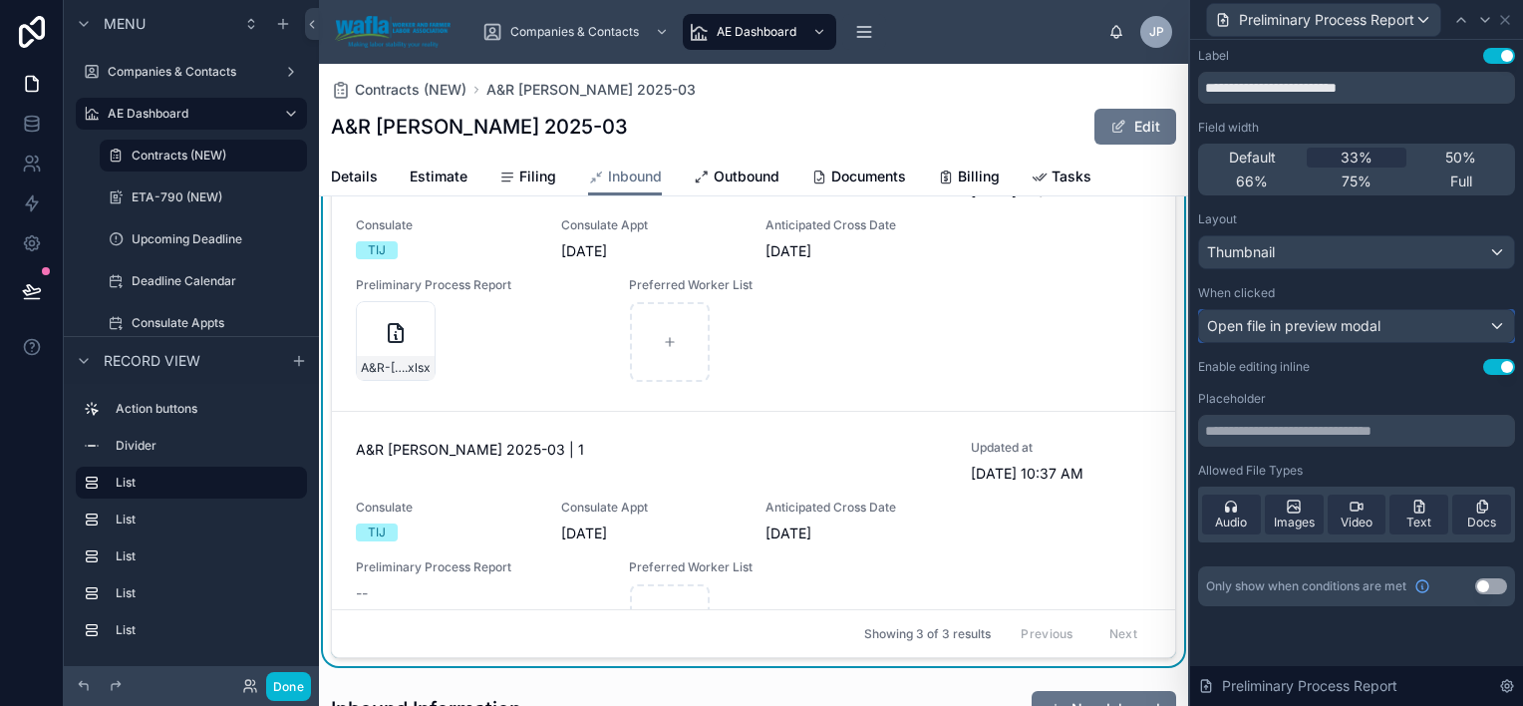
click at [1389, 327] on div "Open file in preview modal" at bounding box center [1356, 326] width 315 height 32
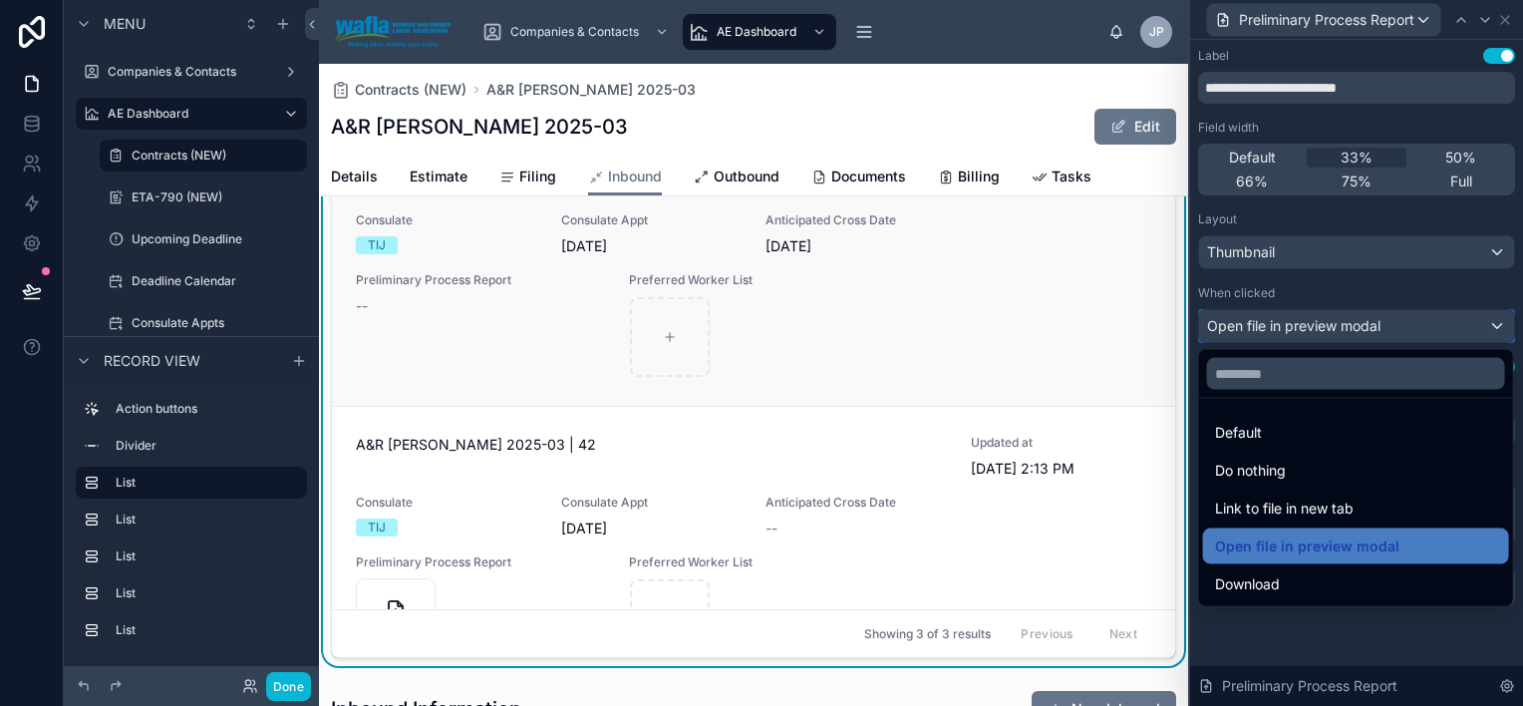
scroll to position [299, 0]
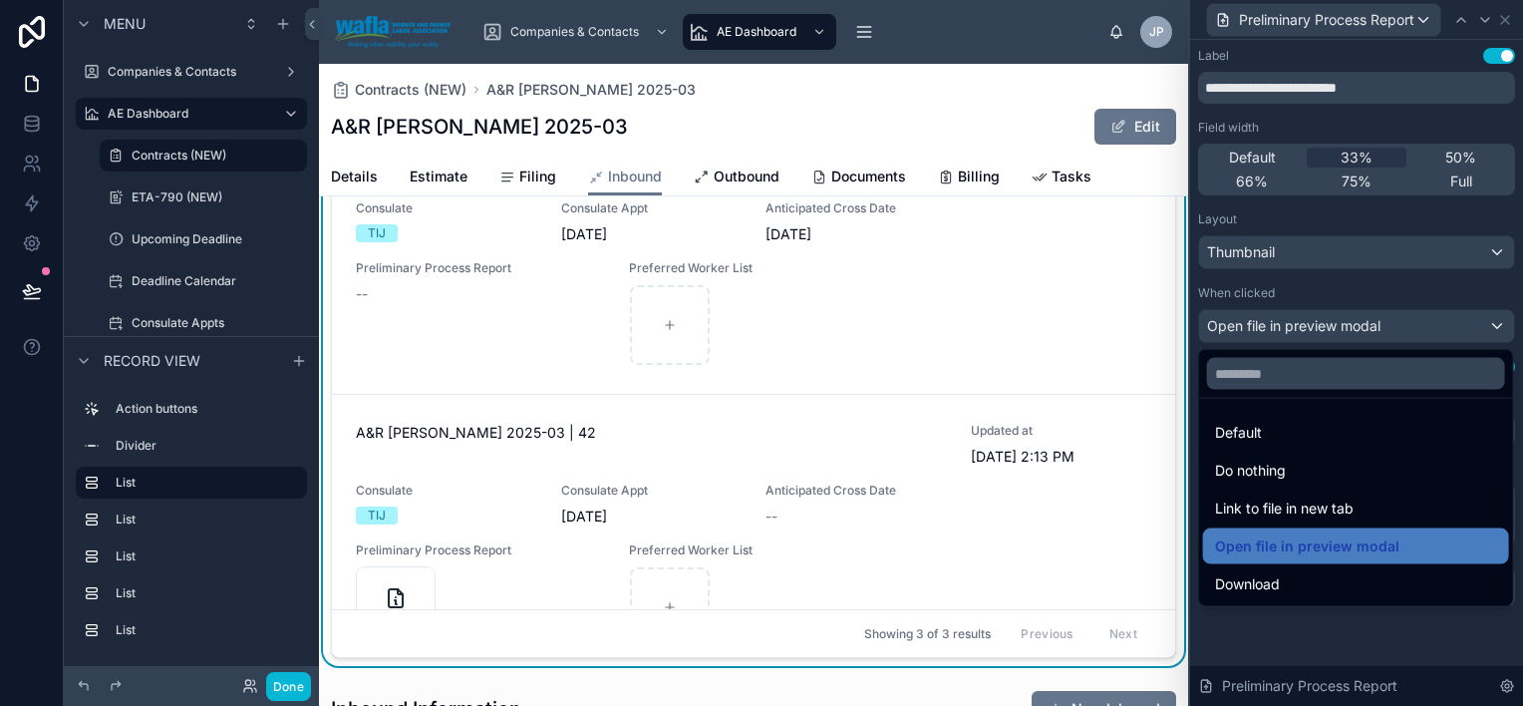
click at [1491, 18] on div at bounding box center [1356, 353] width 333 height 706
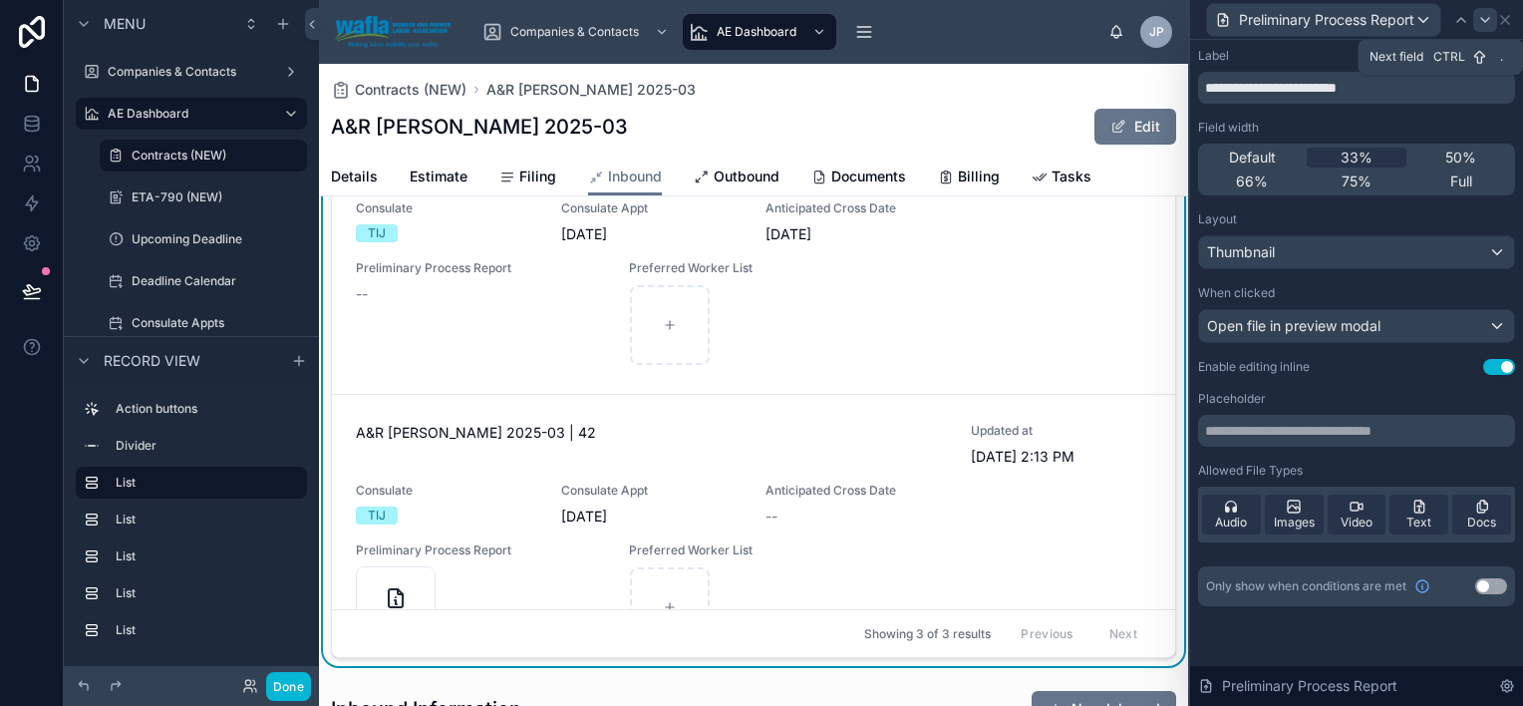
click at [1479, 15] on icon at bounding box center [1485, 20] width 16 height 16
click at [1272, 326] on div "Default" at bounding box center [1356, 326] width 315 height 32
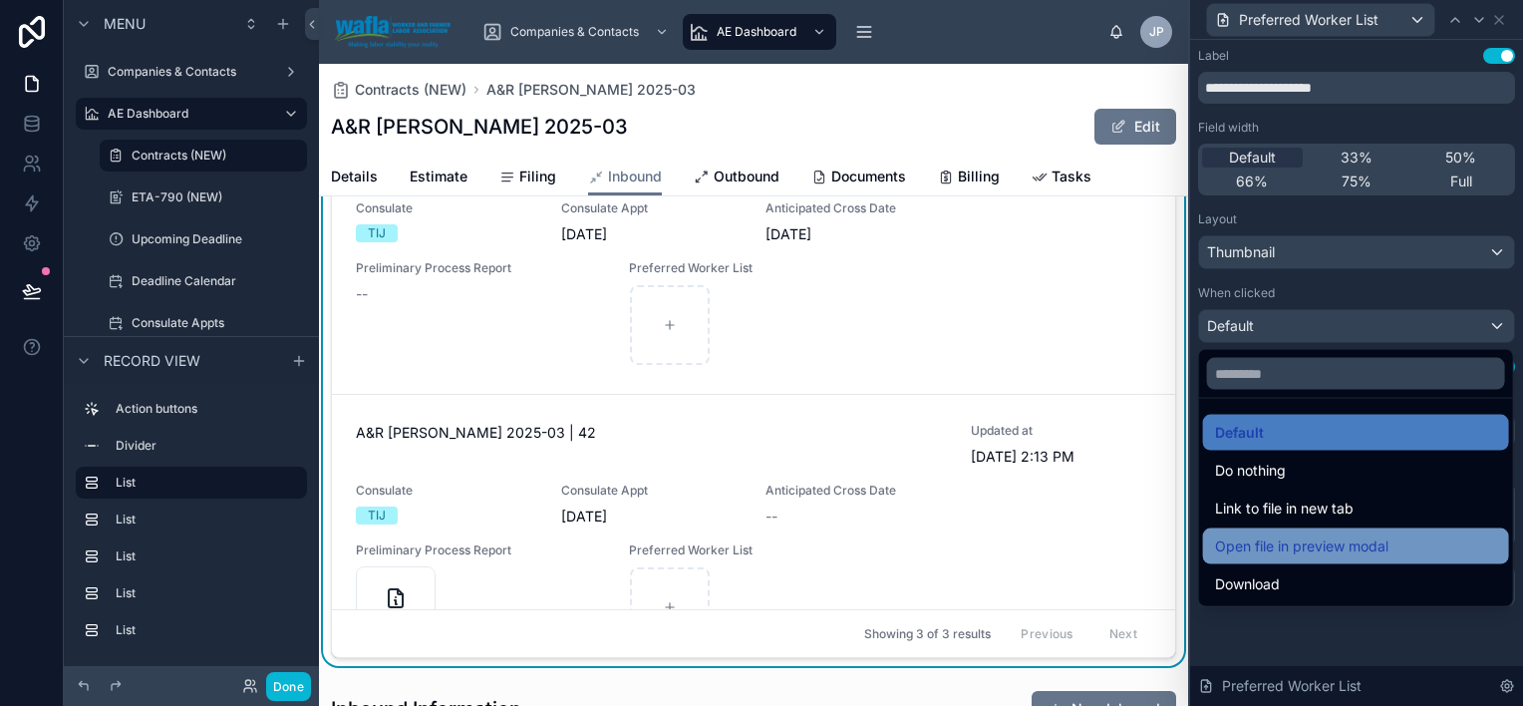
click at [1299, 552] on span "Open file in preview modal" at bounding box center [1301, 546] width 173 height 24
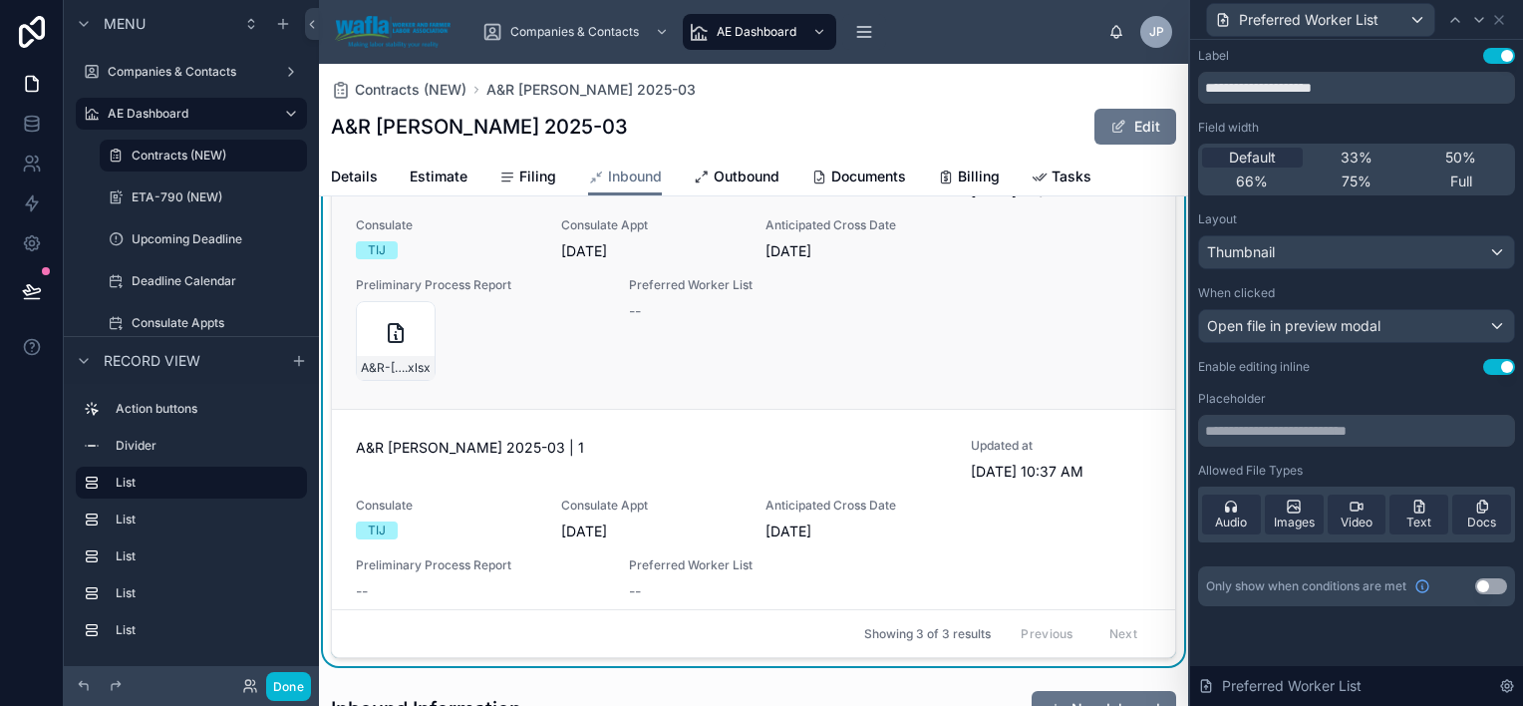
scroll to position [0, 0]
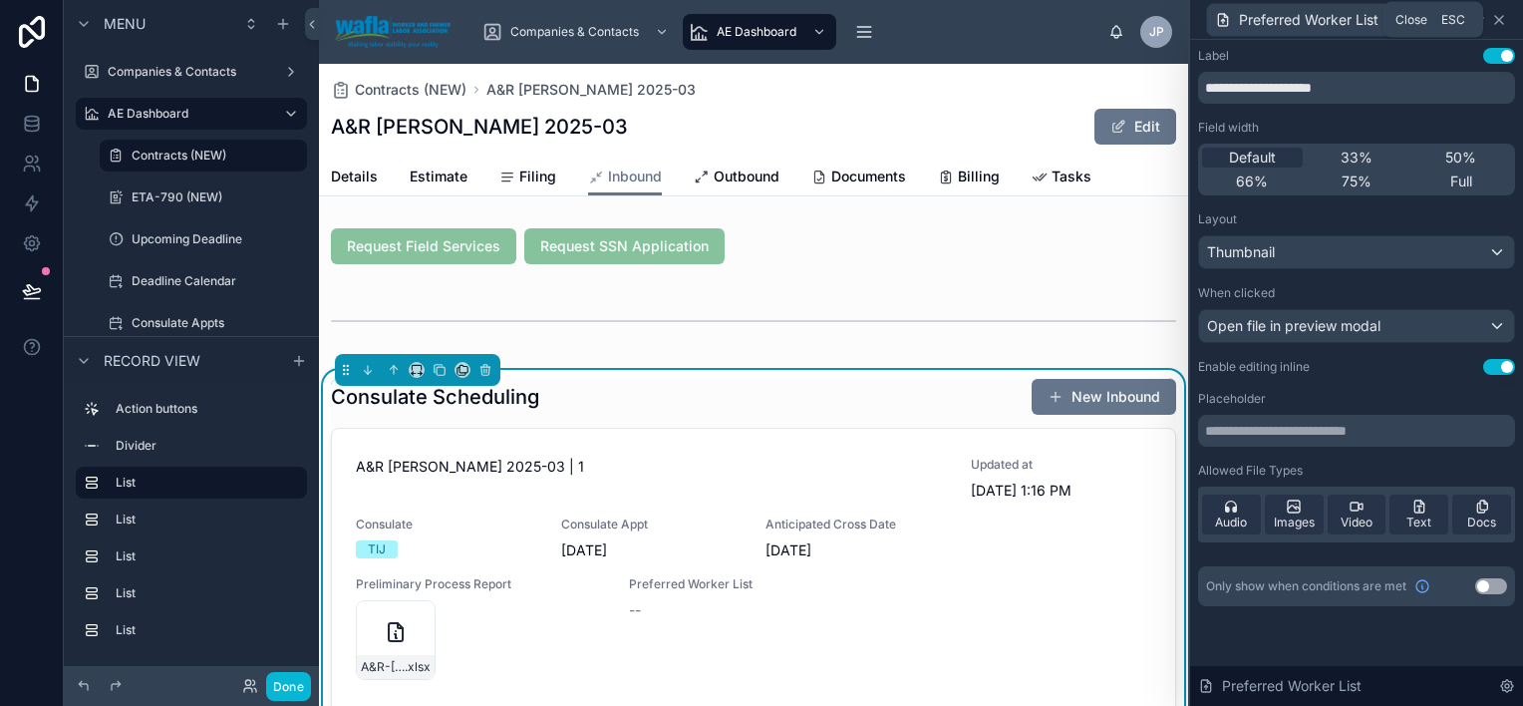
click at [1497, 20] on icon at bounding box center [1499, 20] width 16 height 16
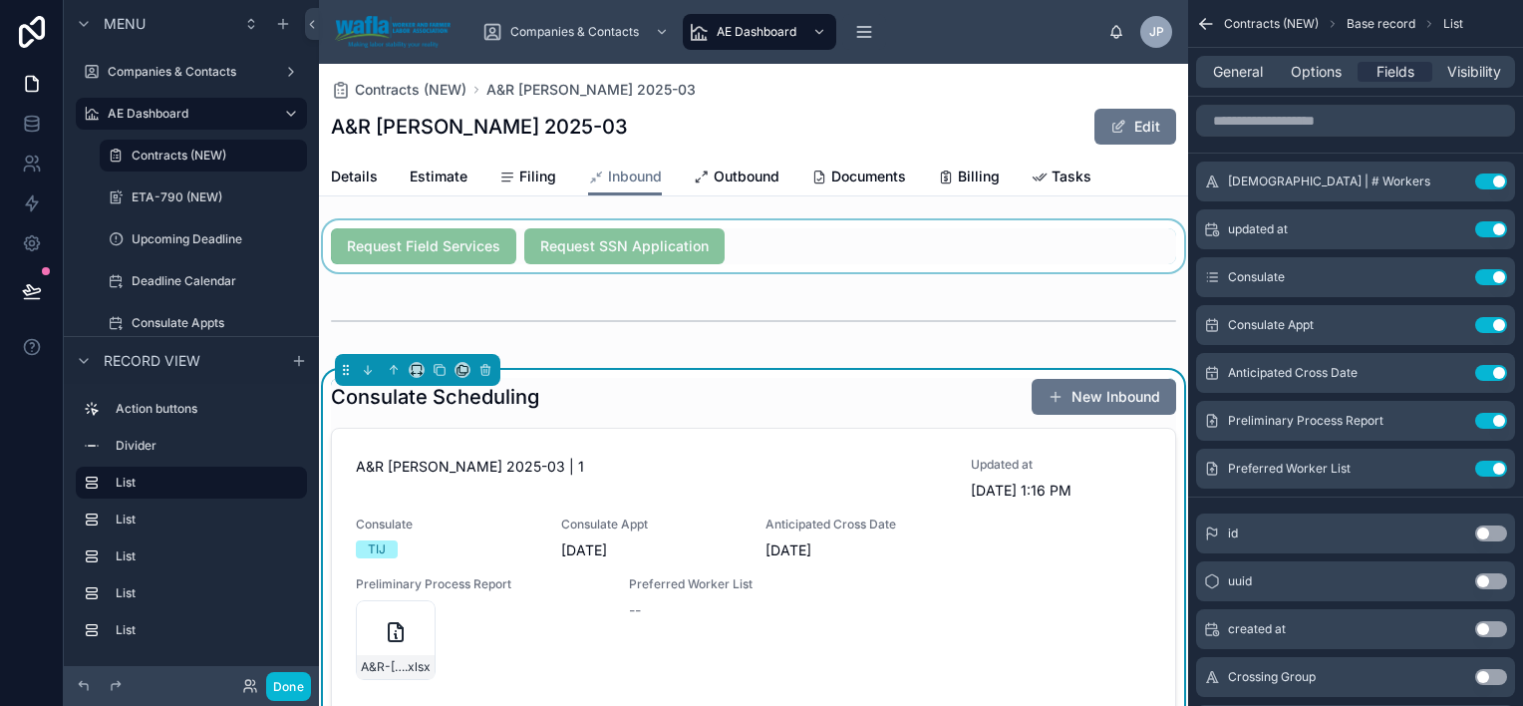
click at [427, 253] on div at bounding box center [753, 246] width 869 height 52
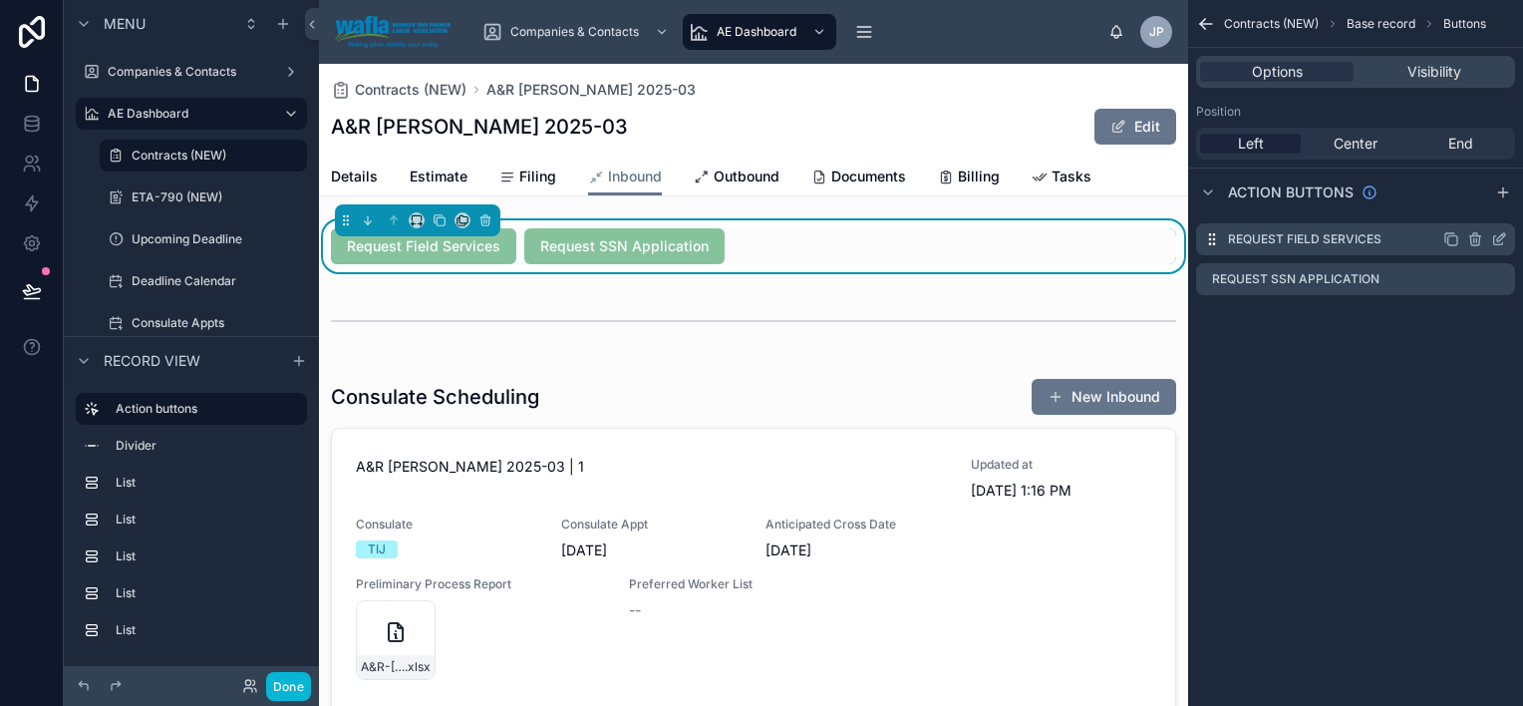
click at [1300, 242] on label "Request Field Services" at bounding box center [1305, 239] width 154 height 16
click at [1502, 236] on icon "scrollable content" at bounding box center [1499, 239] width 16 height 16
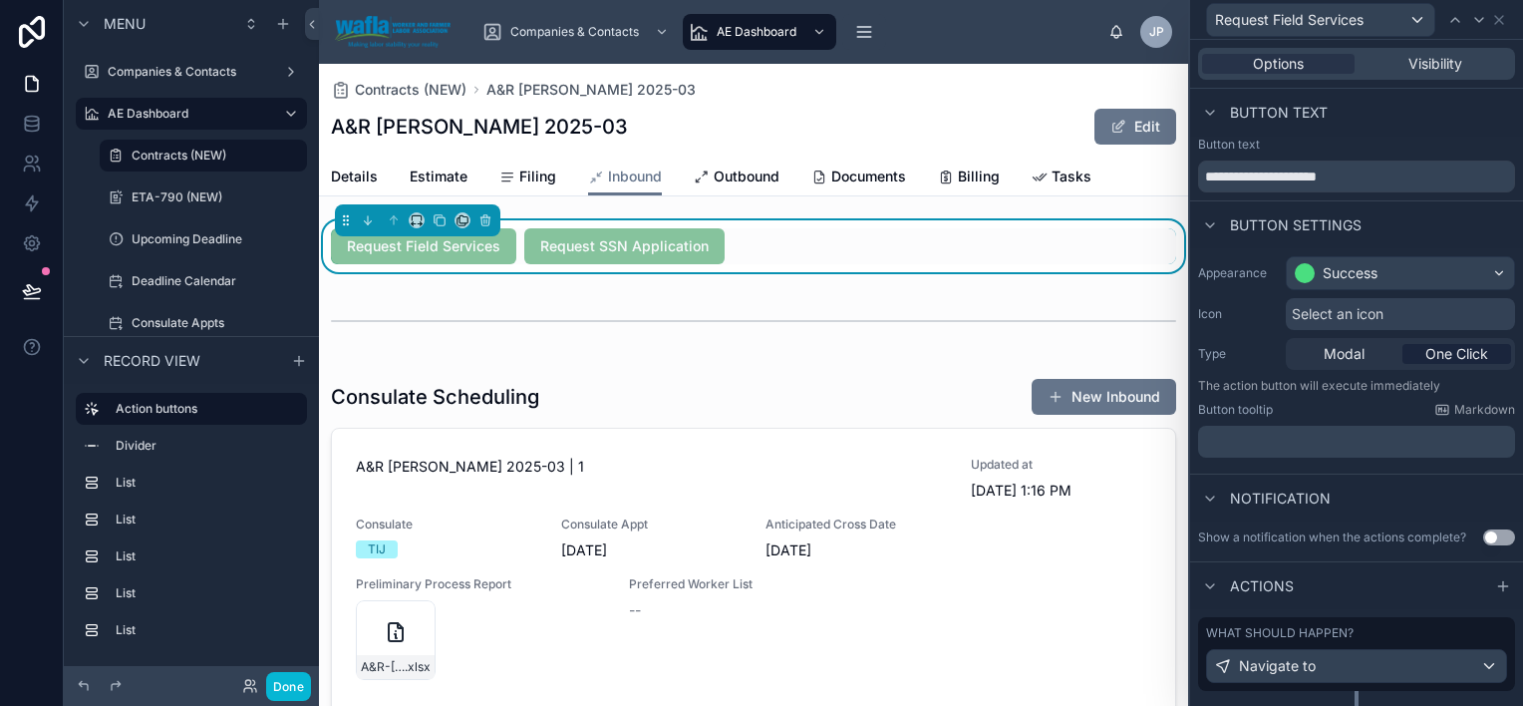
scroll to position [43, 0]
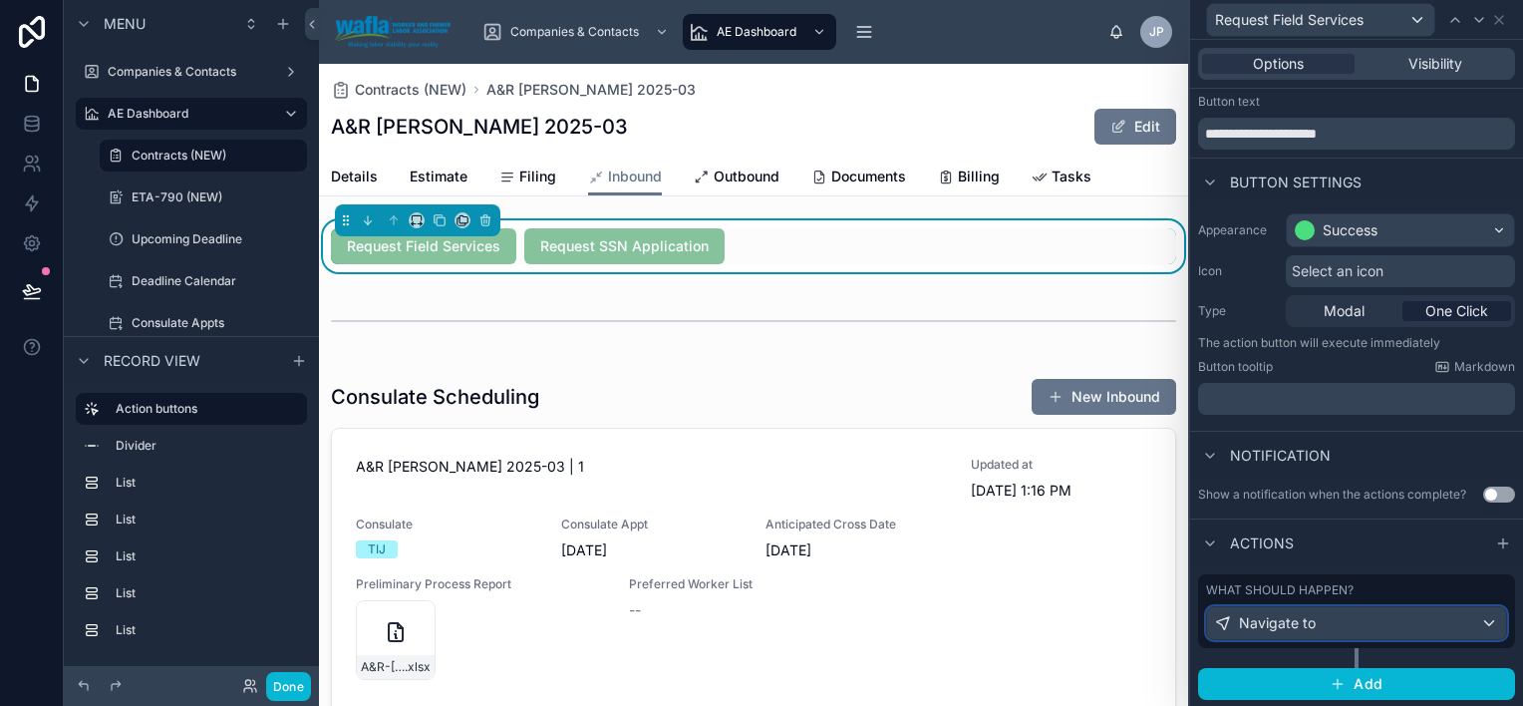
click at [1365, 629] on div "Navigate to" at bounding box center [1356, 623] width 299 height 32
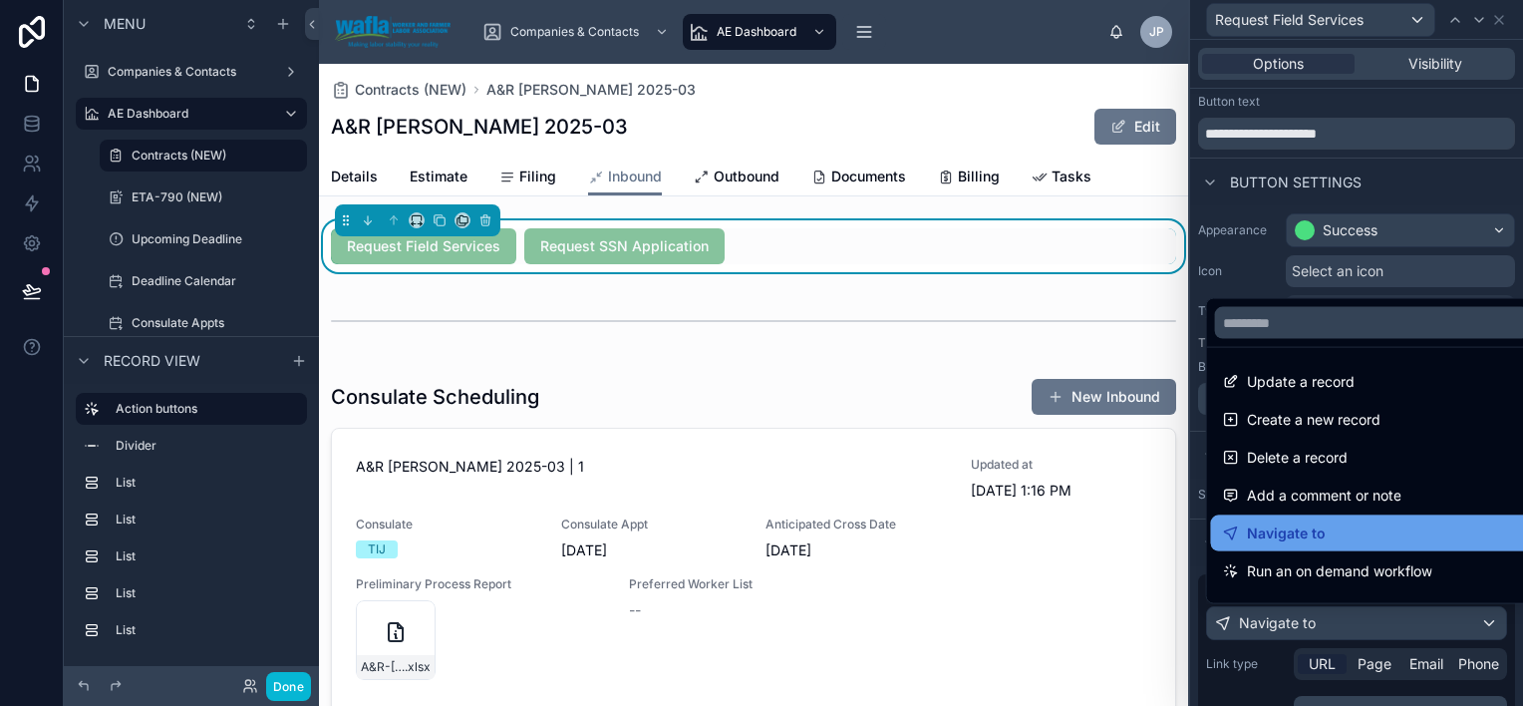
click at [1372, 539] on div "Navigate to" at bounding box center [1372, 533] width 299 height 24
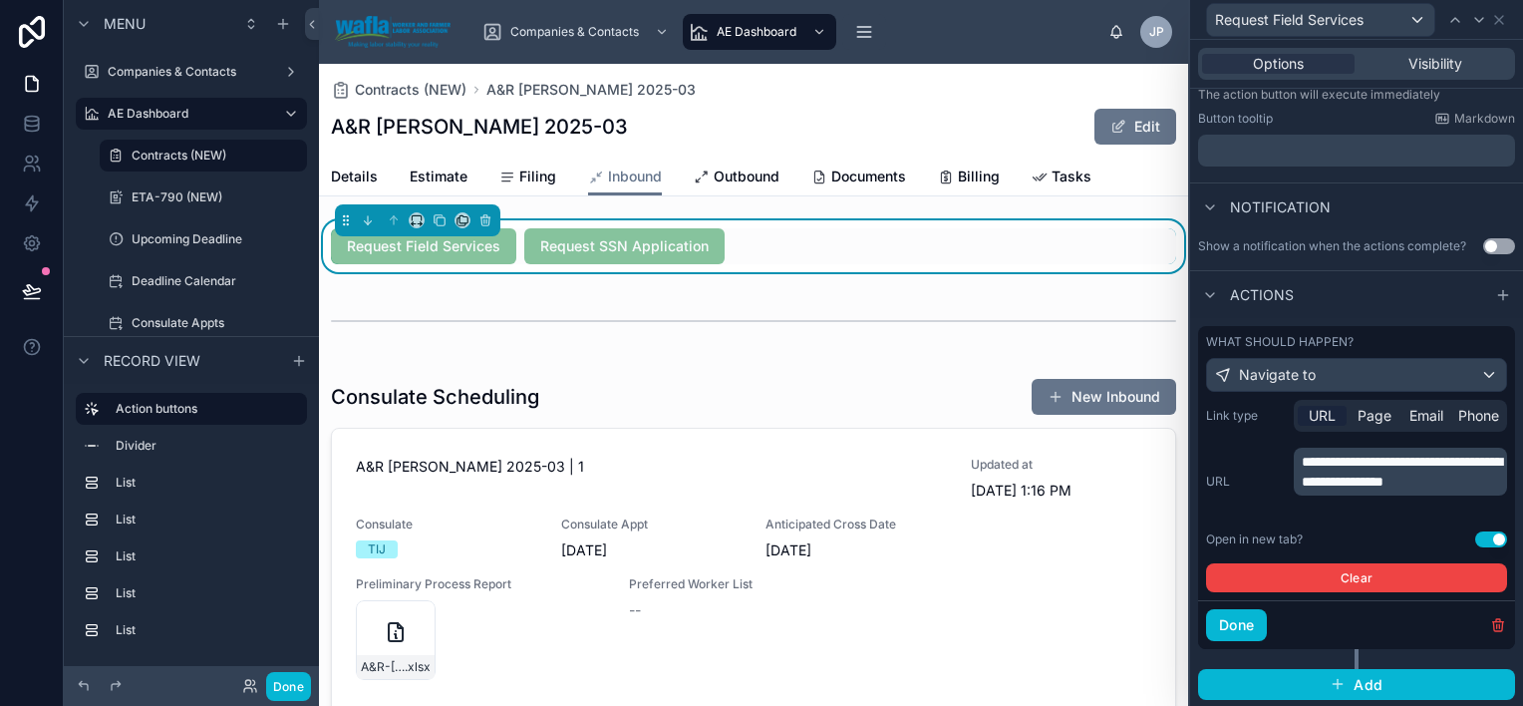
scroll to position [0, 0]
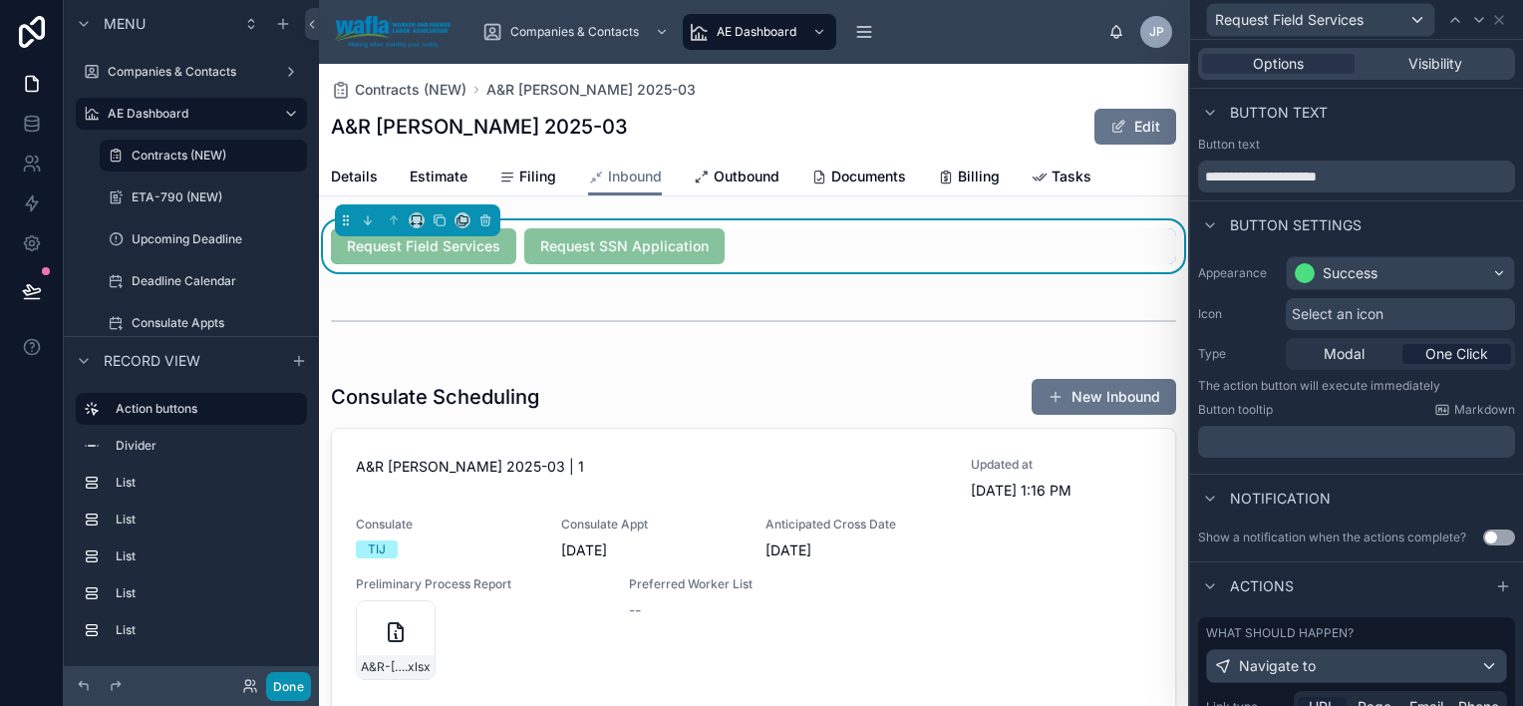
click at [291, 690] on button "Done" at bounding box center [288, 686] width 45 height 29
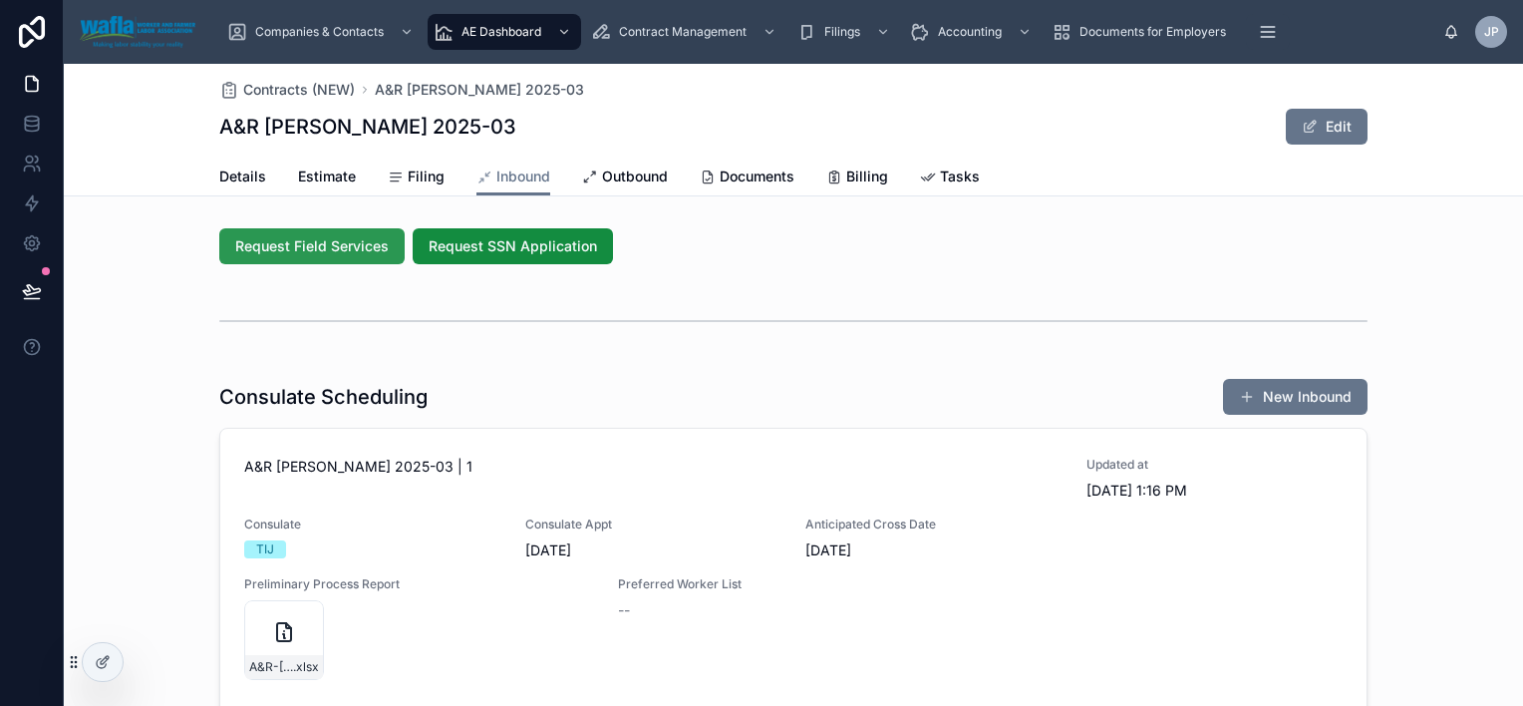
click at [292, 239] on span "Request Field Services" at bounding box center [312, 246] width 154 height 20
click at [627, 171] on span "Outbound" at bounding box center [635, 176] width 66 height 20
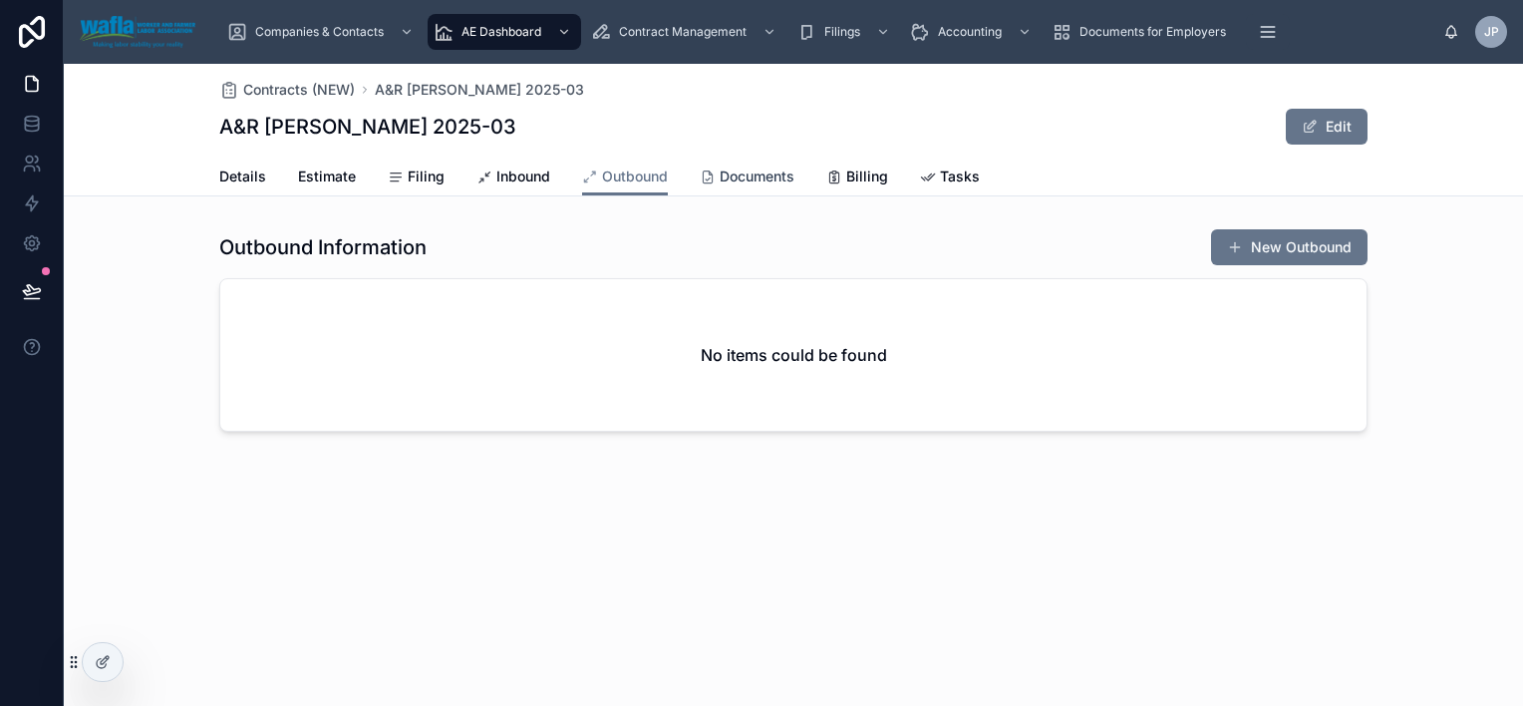
click at [717, 170] on div "Documents" at bounding box center [747, 176] width 95 height 20
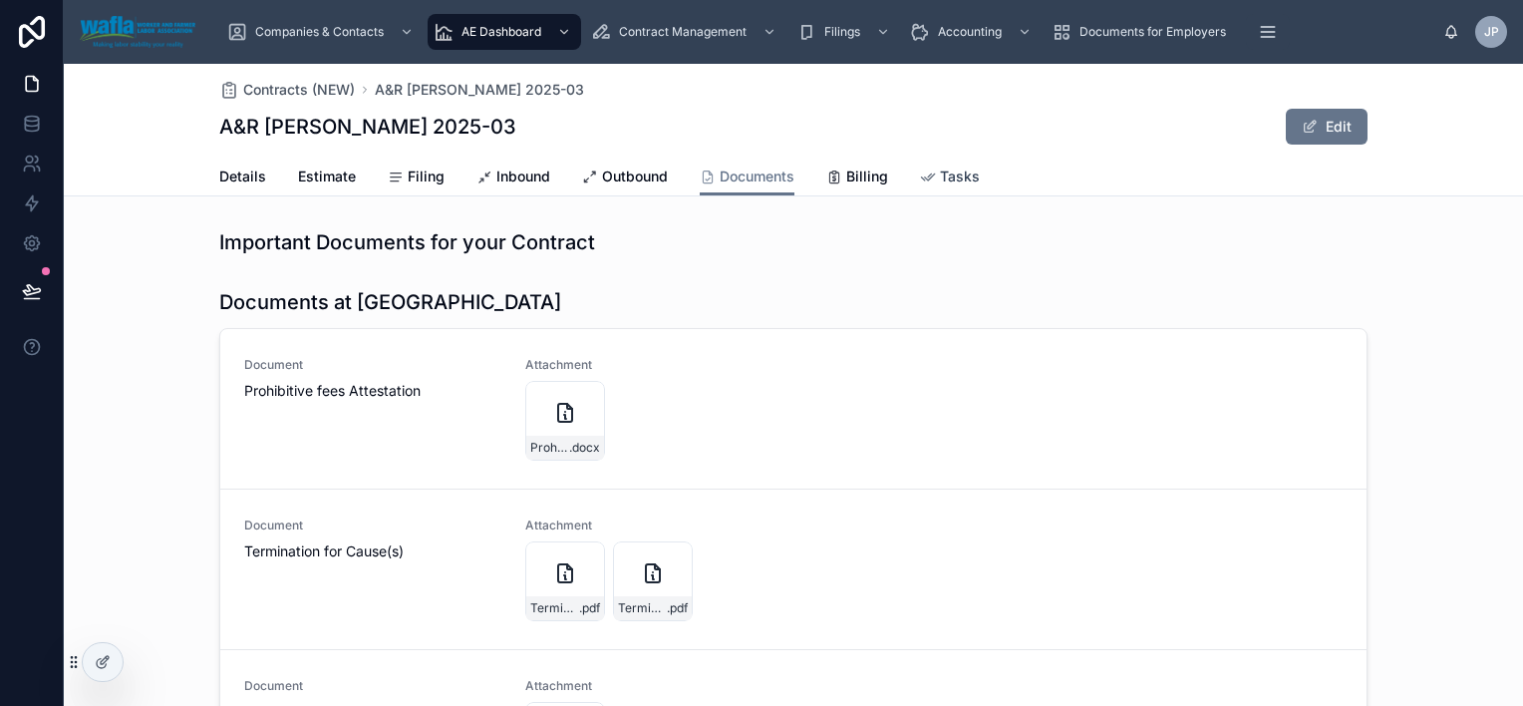
click at [927, 175] on div "Tasks" at bounding box center [950, 176] width 60 height 20
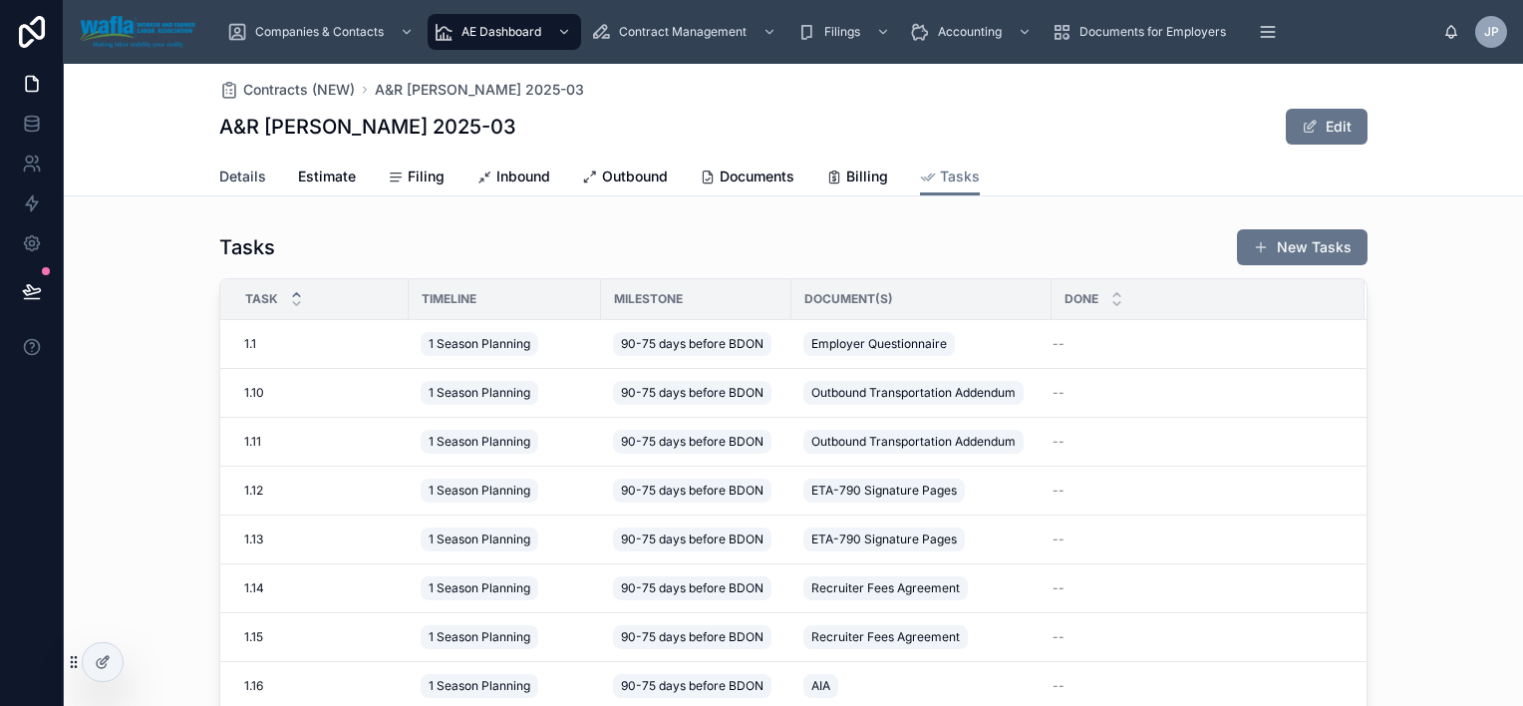
click at [243, 179] on span "Details" at bounding box center [242, 176] width 47 height 20
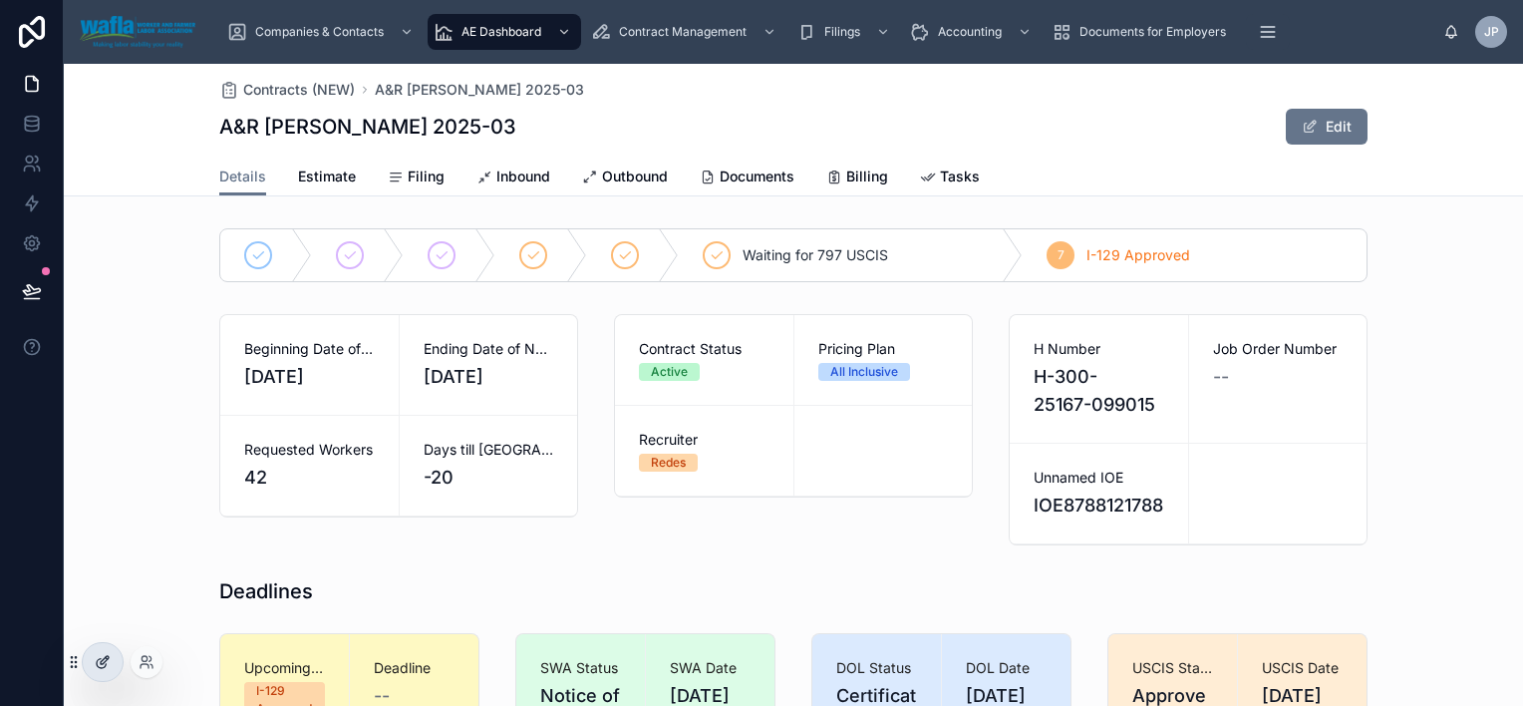
click at [104, 654] on icon at bounding box center [103, 662] width 16 height 16
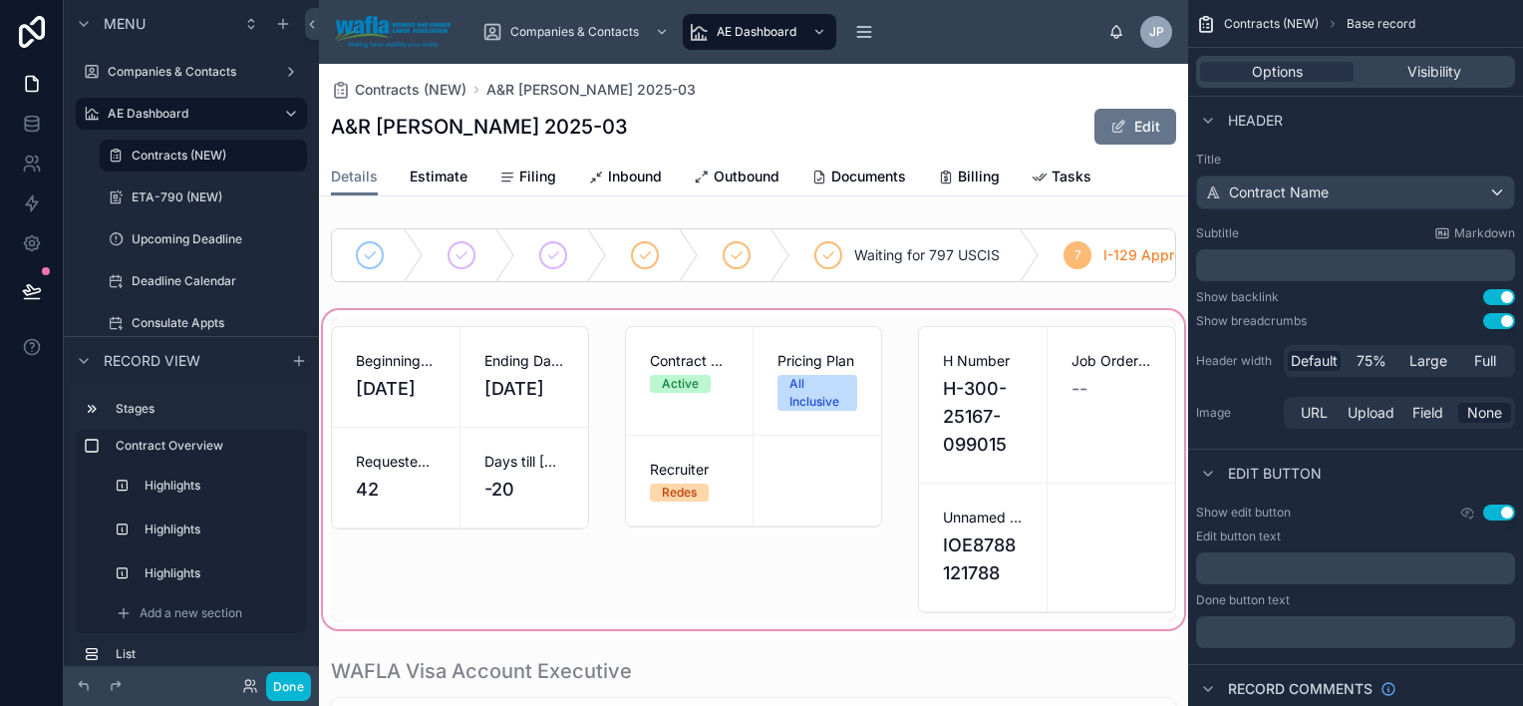
click at [538, 523] on div at bounding box center [753, 469] width 869 height 327
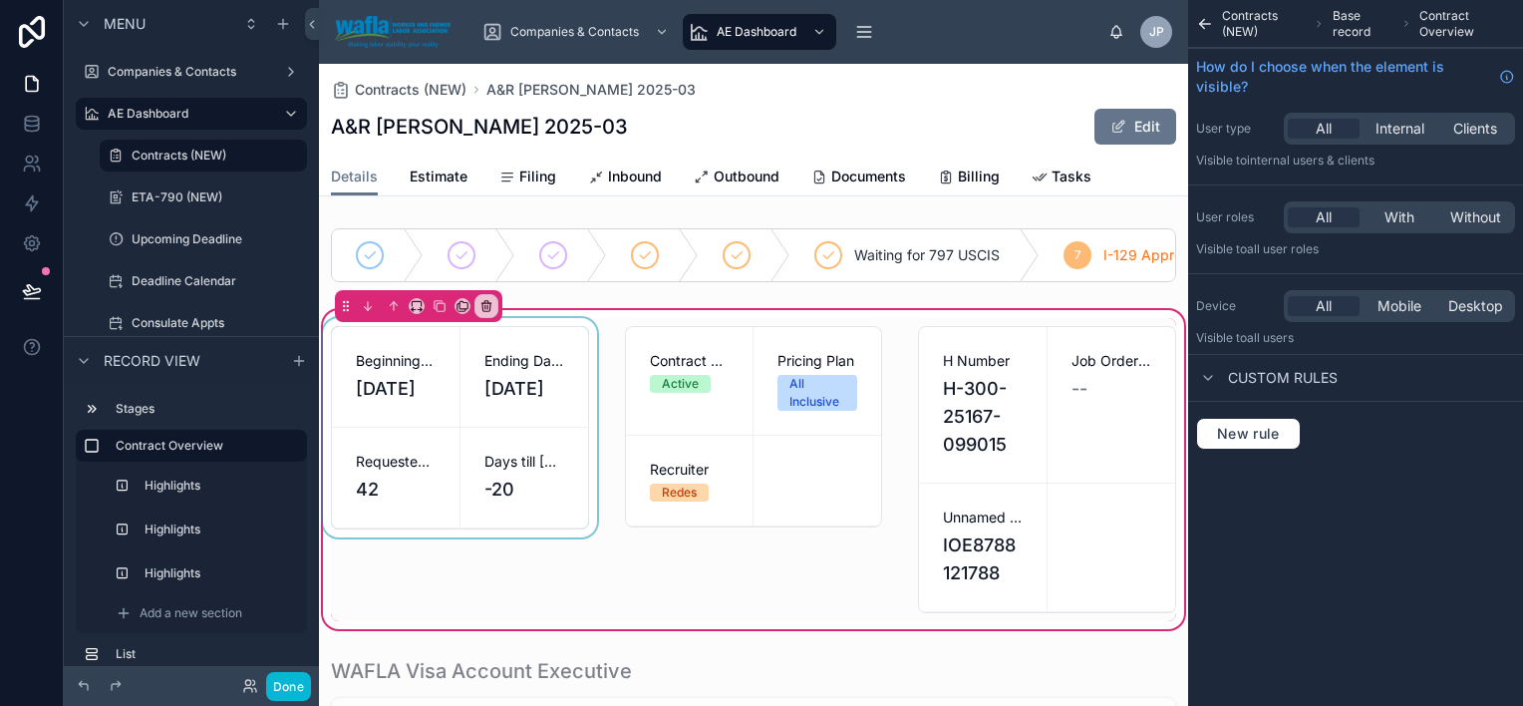
click at [504, 479] on div at bounding box center [460, 469] width 282 height 303
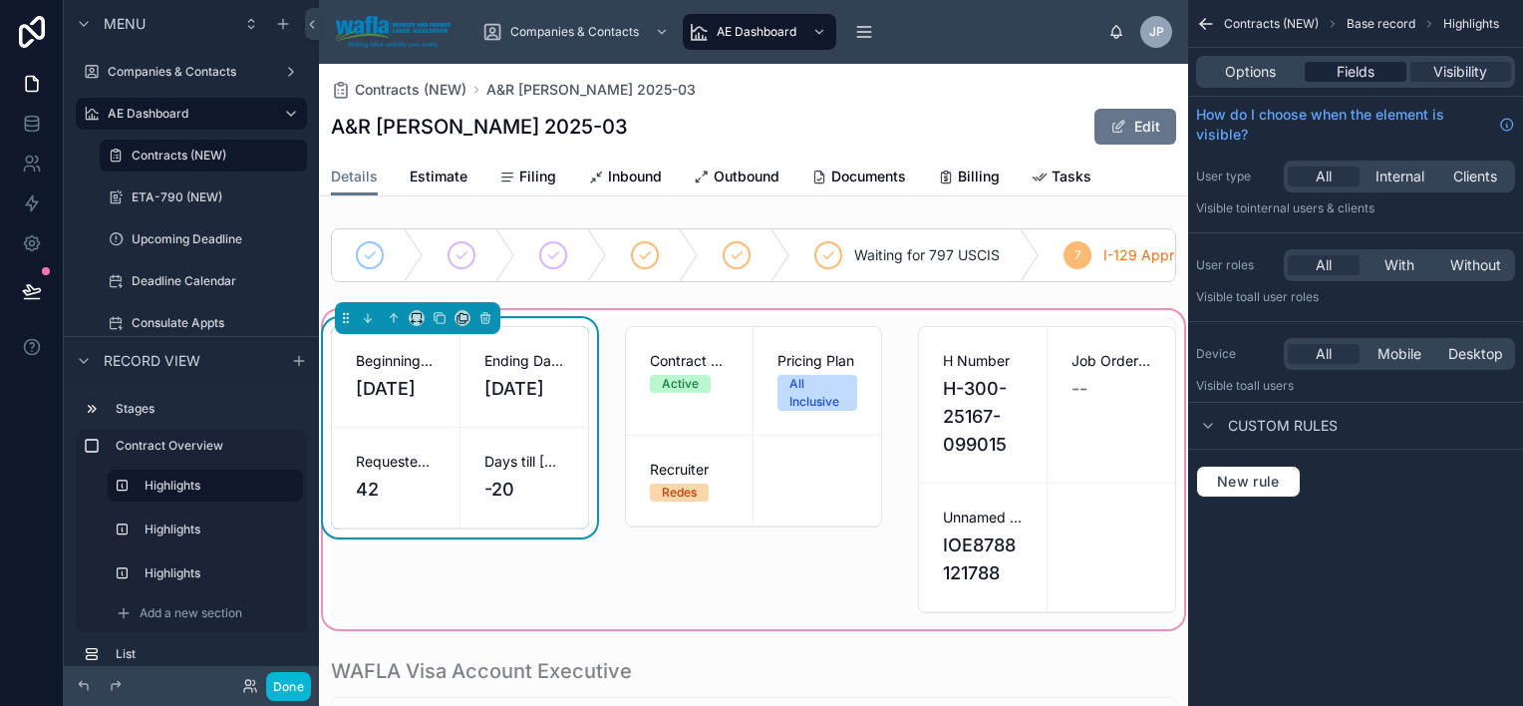
click at [1376, 69] on div "Fields" at bounding box center [1355, 72] width 101 height 20
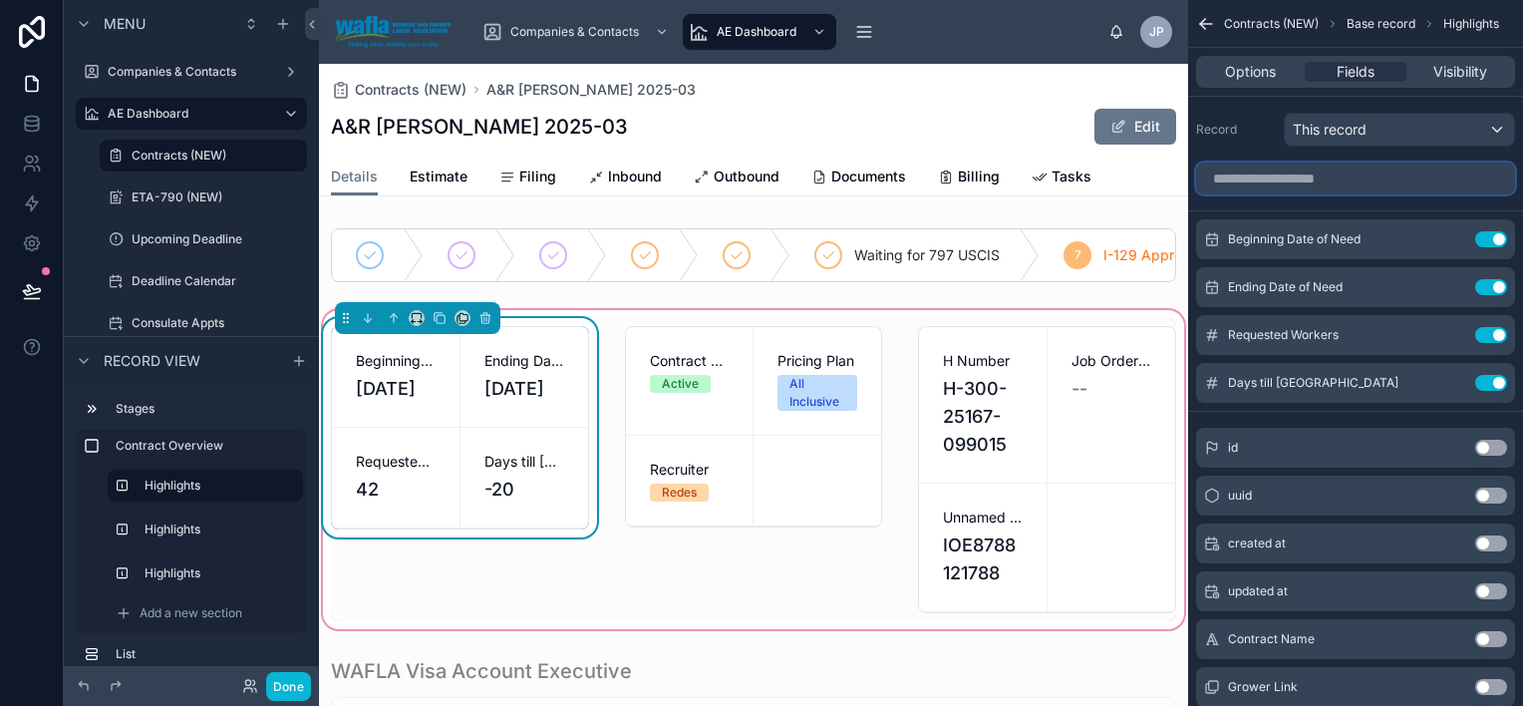
click at [1381, 176] on input "scrollable content" at bounding box center [1355, 179] width 319 height 32
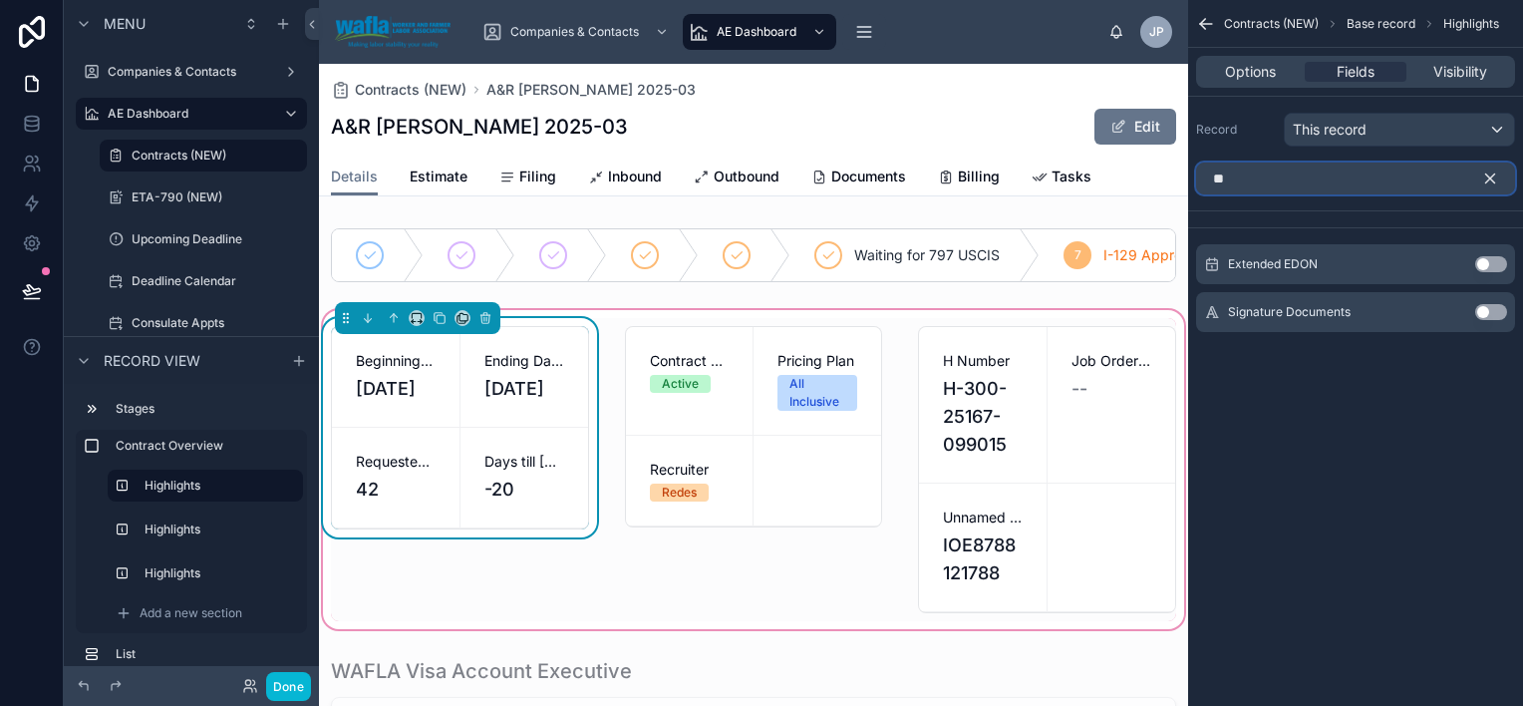
type input "*"
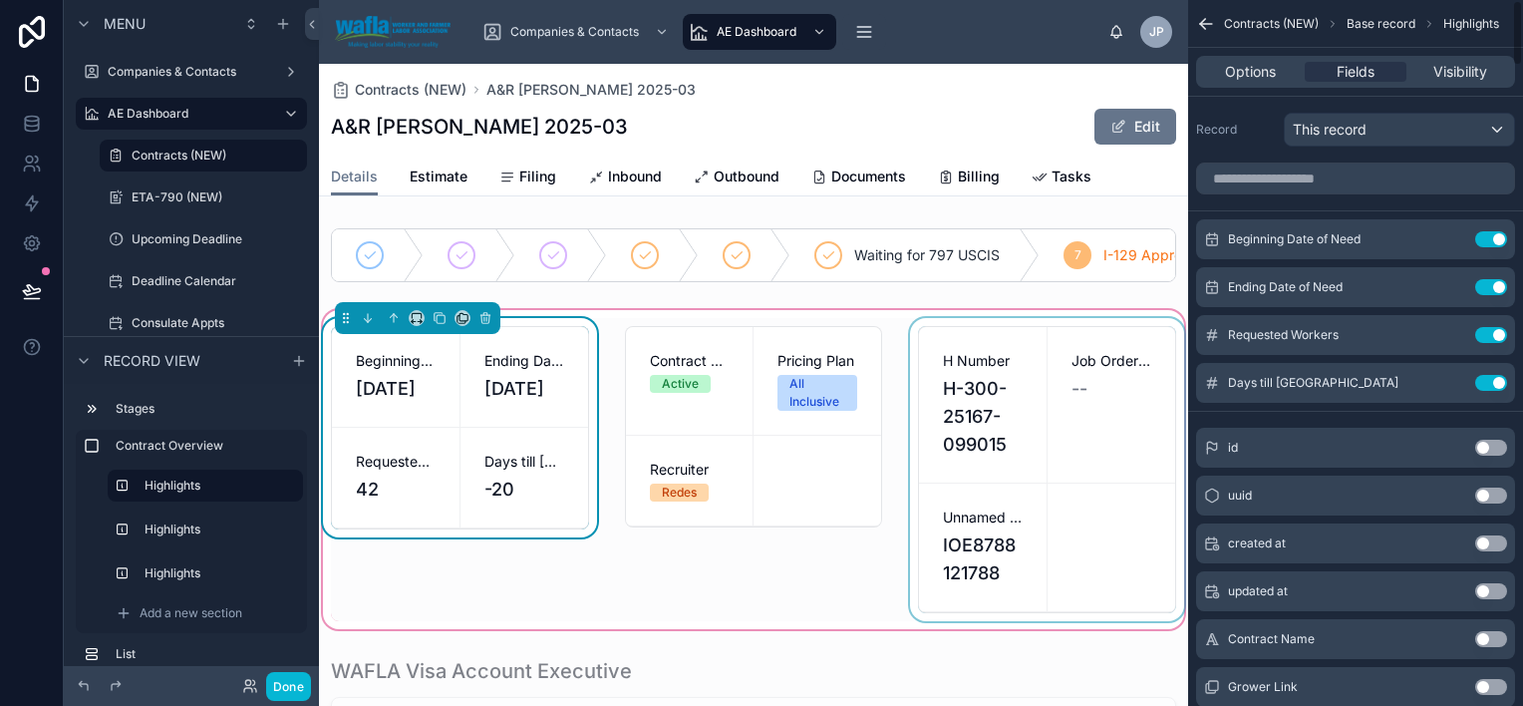
click at [999, 438] on div at bounding box center [1047, 469] width 282 height 303
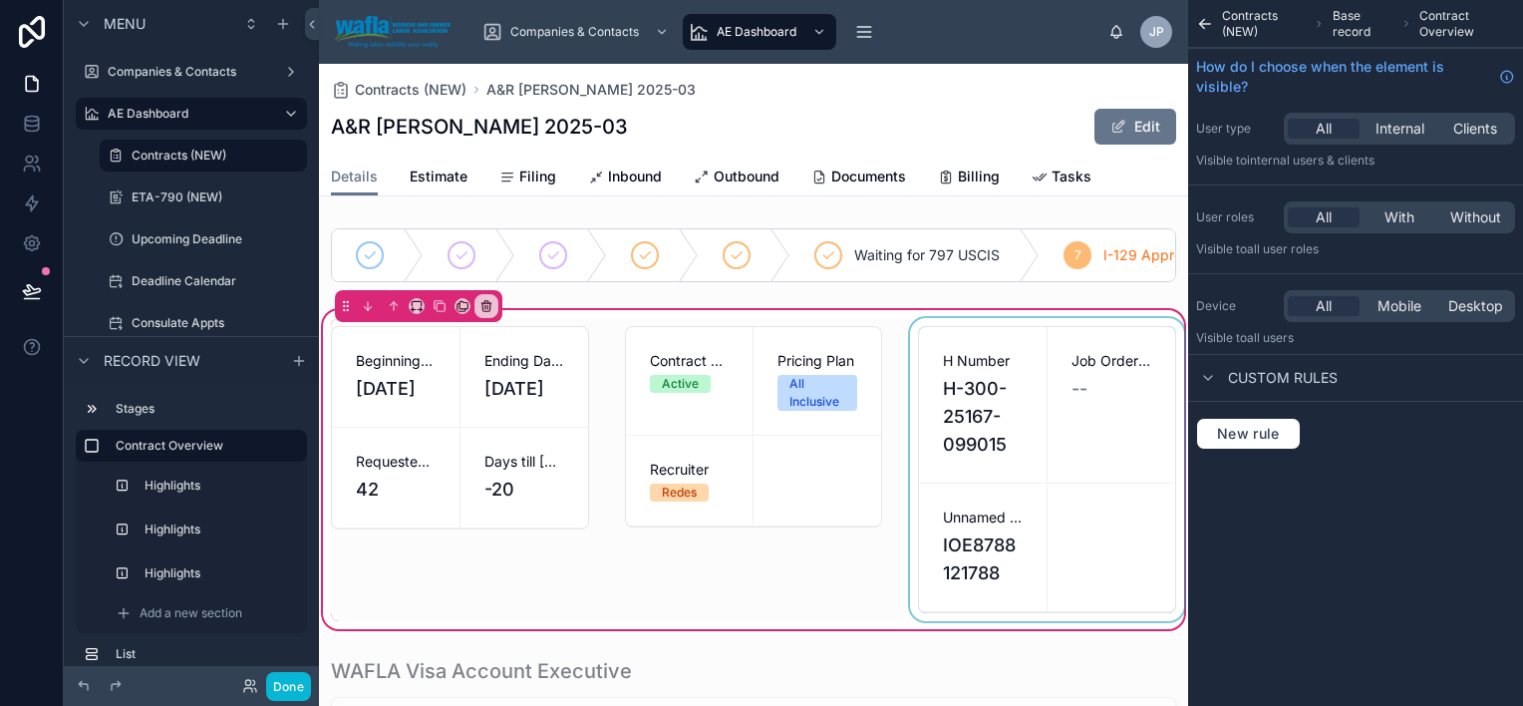
click at [1014, 435] on div at bounding box center [1047, 469] width 282 height 303
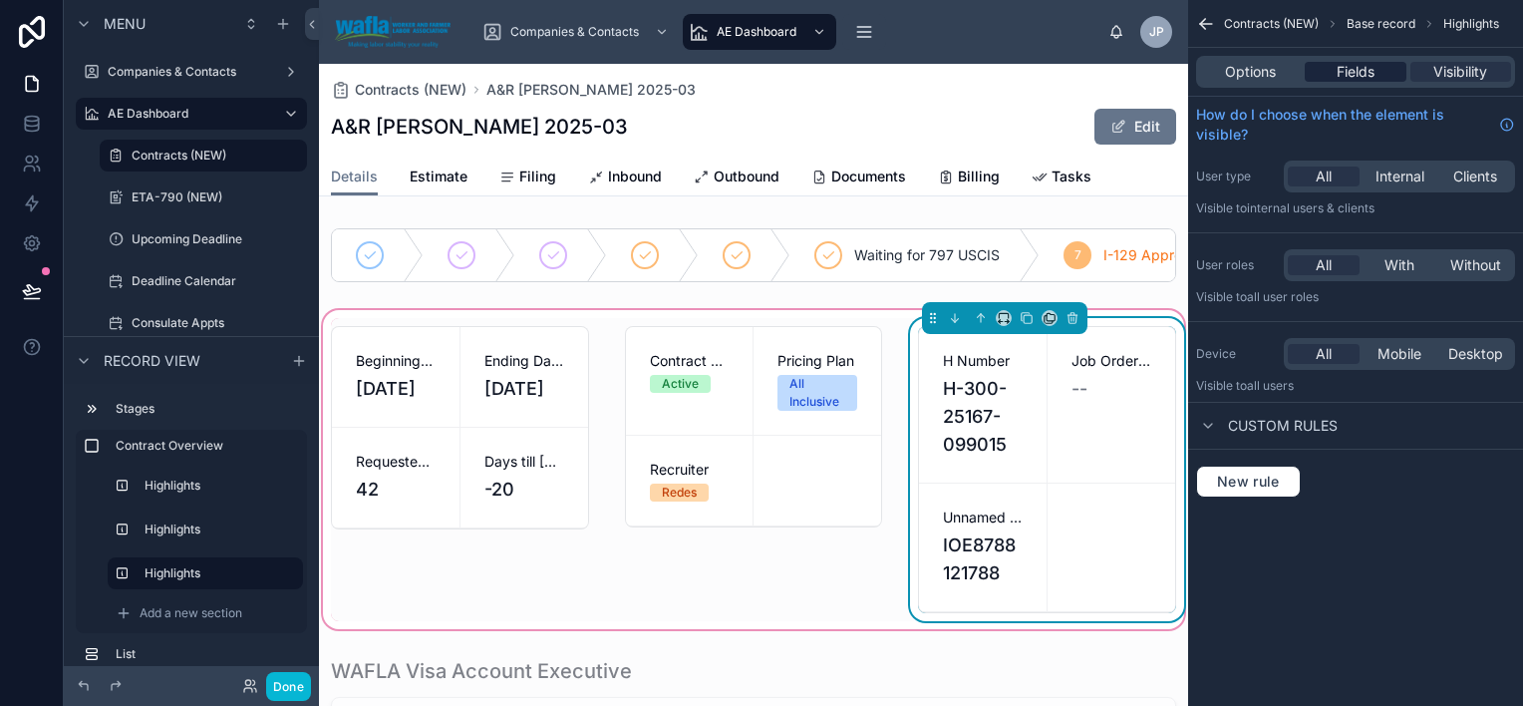
click at [1372, 76] on span "Fields" at bounding box center [1356, 72] width 38 height 20
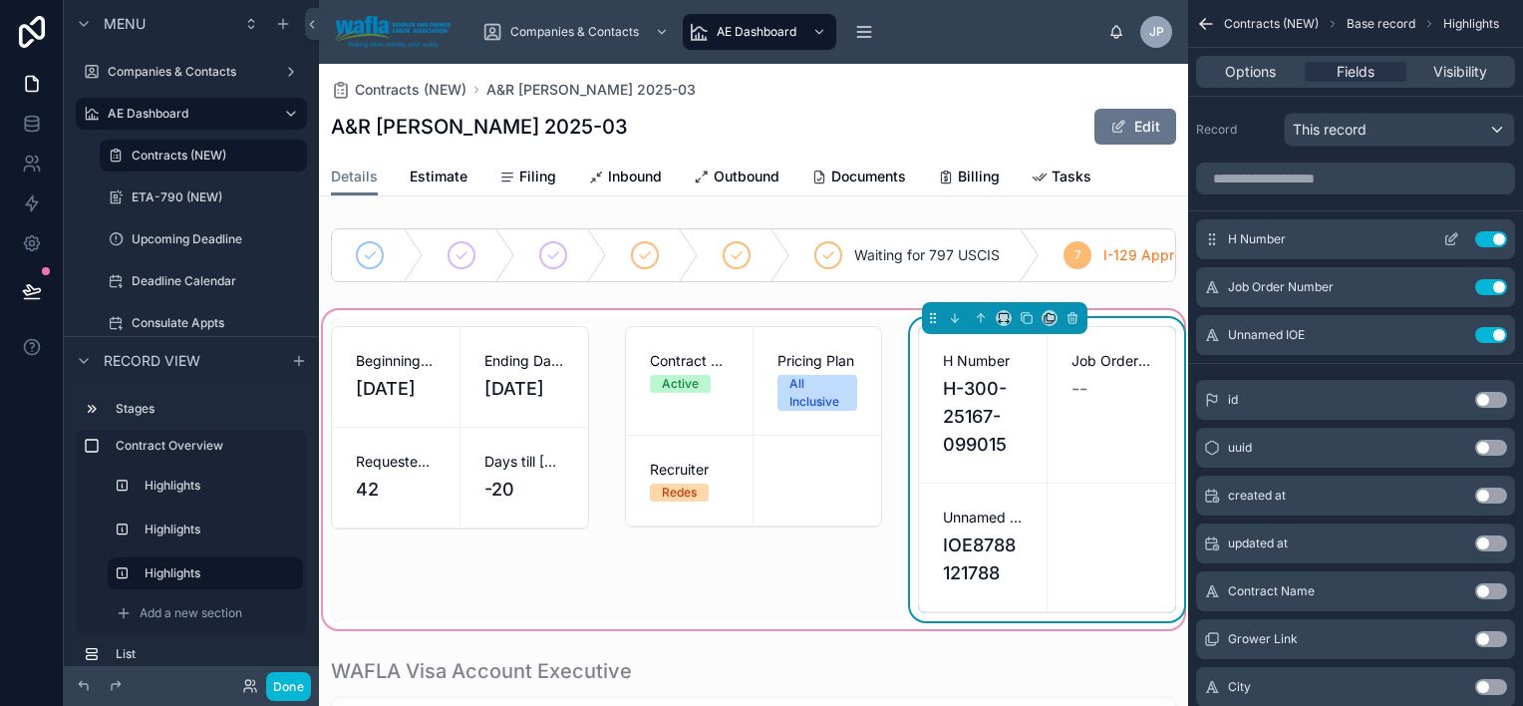
click at [1450, 243] on icon "scrollable content" at bounding box center [1451, 240] width 9 height 9
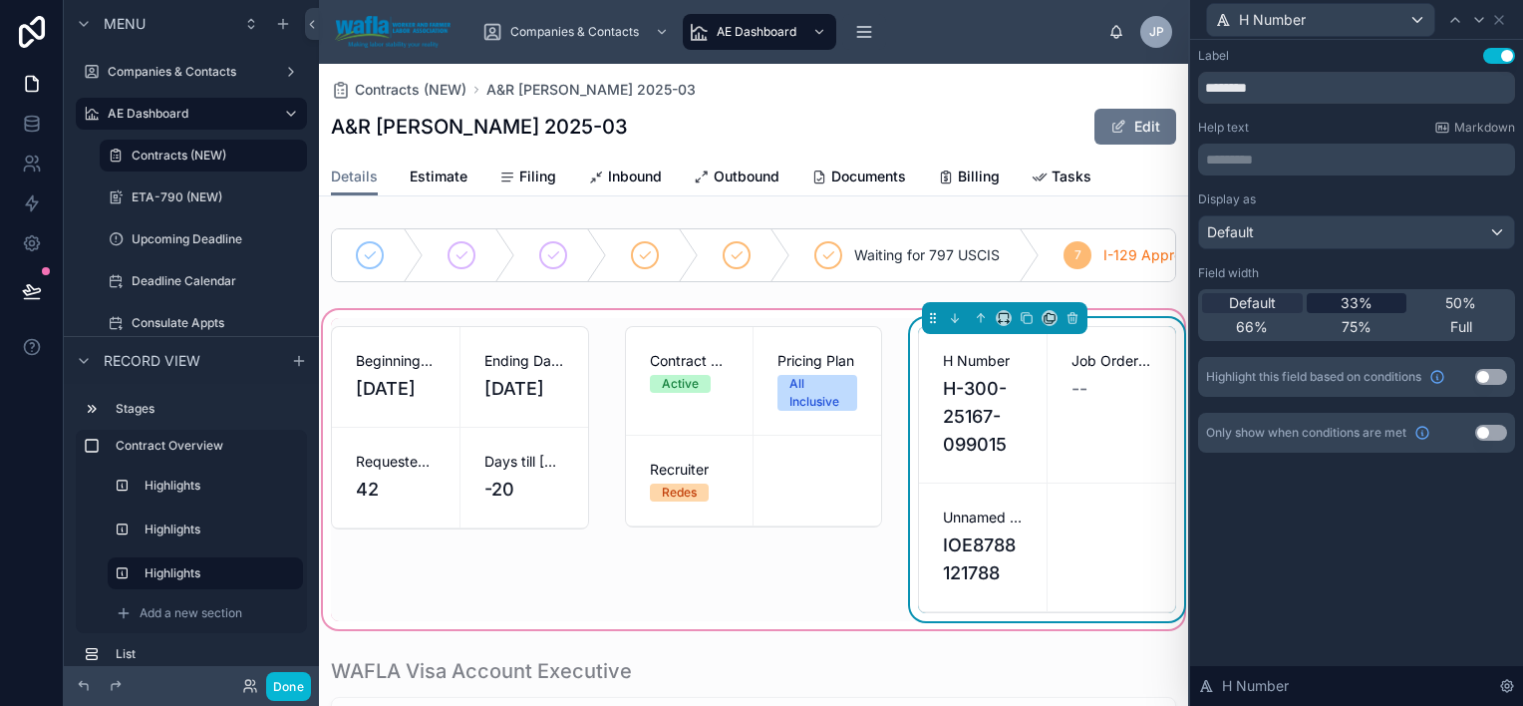
click at [1382, 301] on div "33%" at bounding box center [1357, 303] width 101 height 20
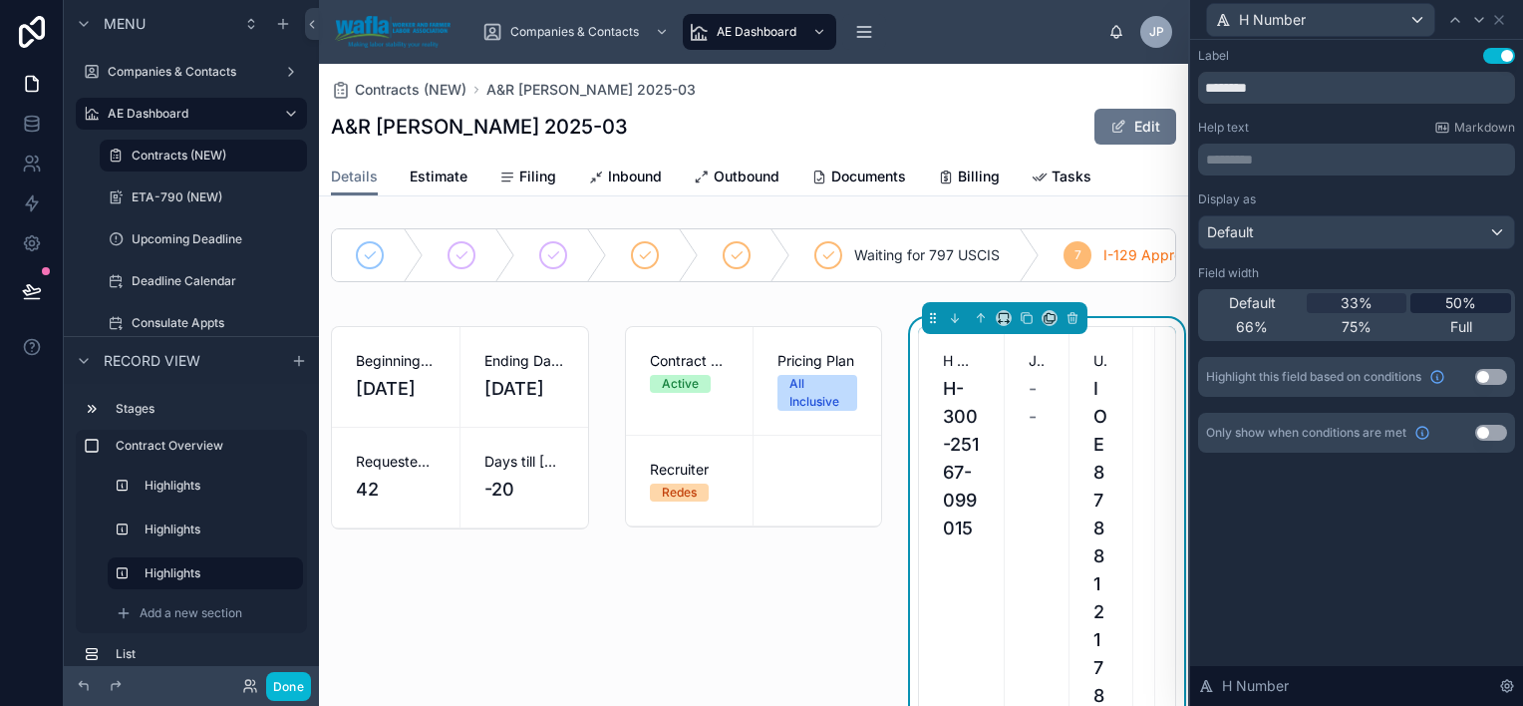
click at [1454, 300] on span "50%" at bounding box center [1461, 303] width 31 height 20
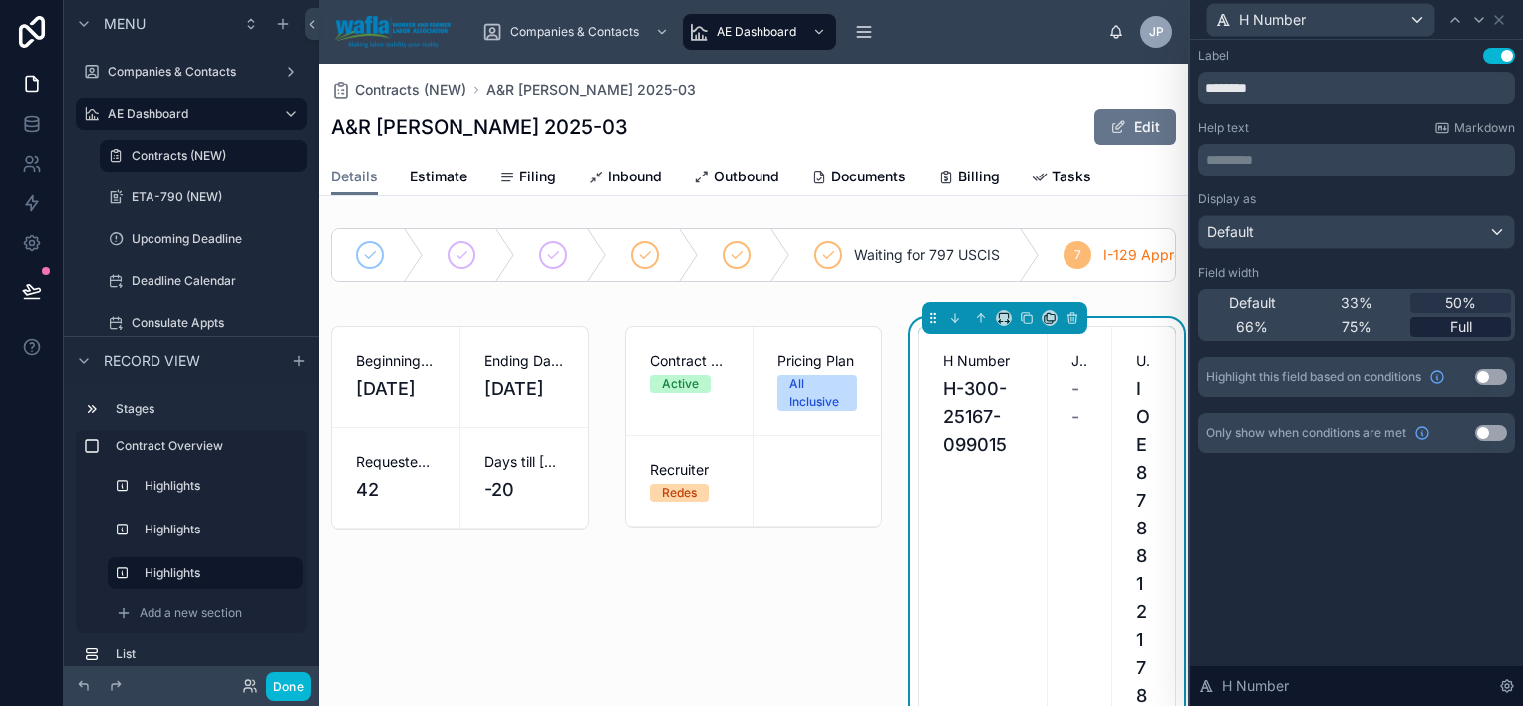
click at [1457, 322] on span "Full" at bounding box center [1462, 327] width 22 height 20
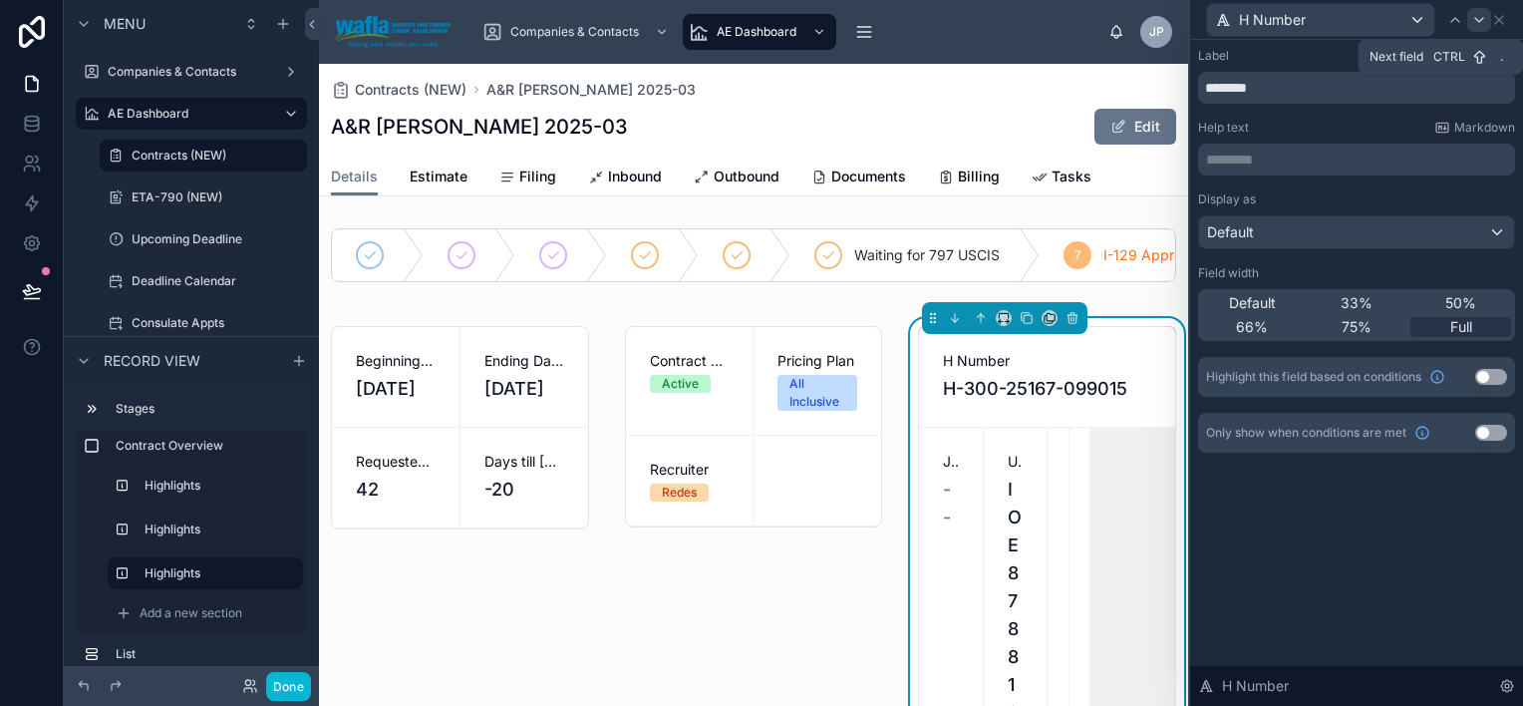
click at [1485, 26] on icon at bounding box center [1479, 20] width 16 height 16
drag, startPoint x: 1454, startPoint y: 322, endPoint x: 1462, endPoint y: 230, distance: 92.1
click at [1456, 322] on span "Full" at bounding box center [1462, 327] width 22 height 20
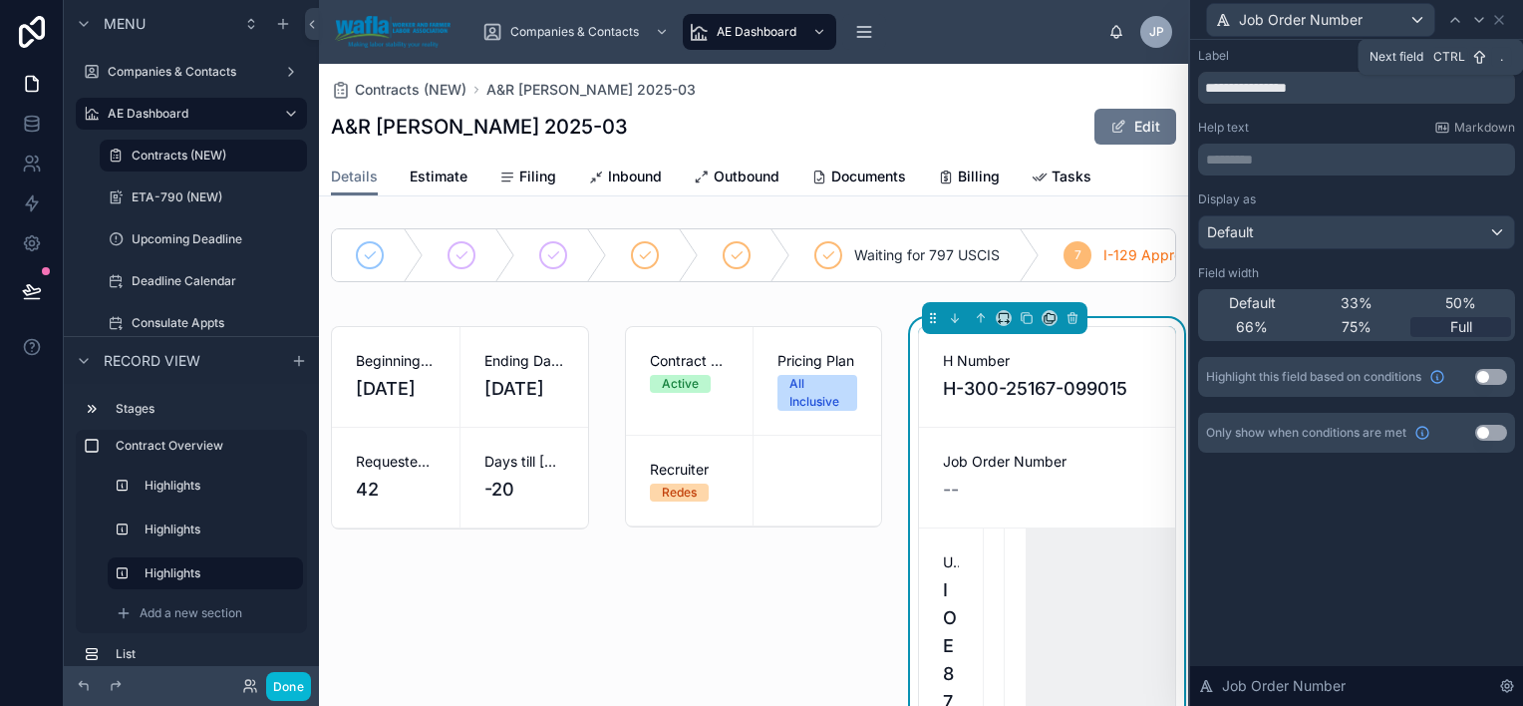
click at [1472, 20] on icon at bounding box center [1479, 20] width 16 height 16
click at [1453, 327] on span "Full" at bounding box center [1462, 327] width 22 height 20
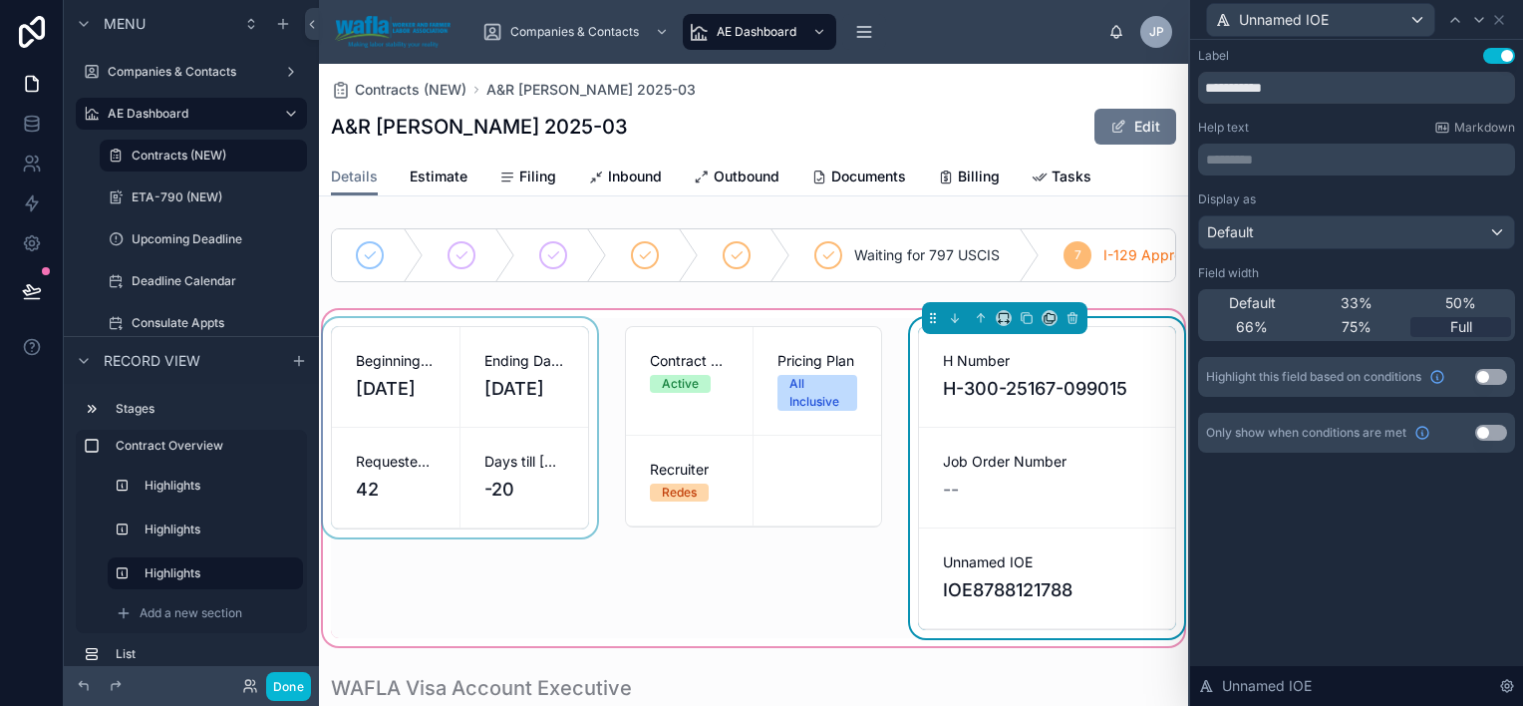
click at [546, 520] on div at bounding box center [460, 478] width 282 height 320
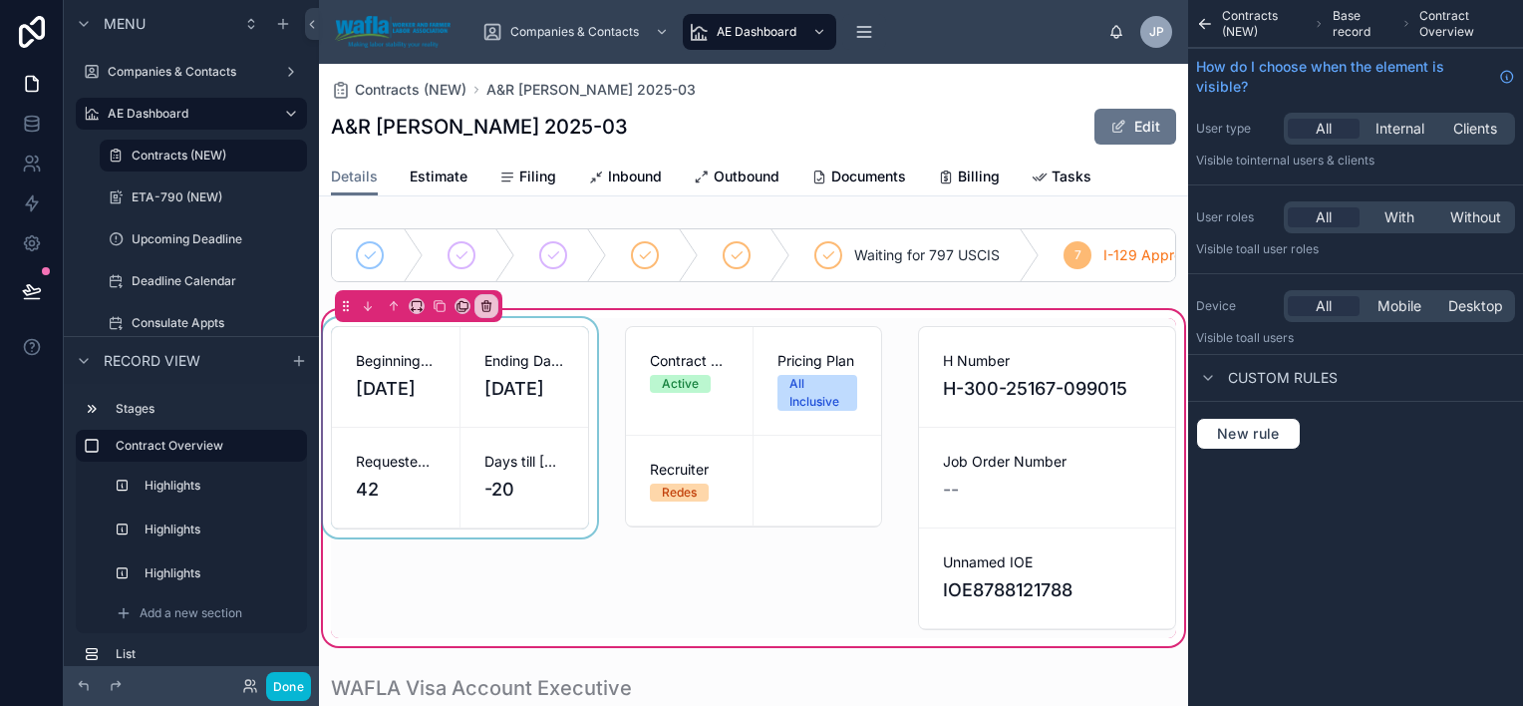
click at [535, 391] on div at bounding box center [460, 478] width 282 height 320
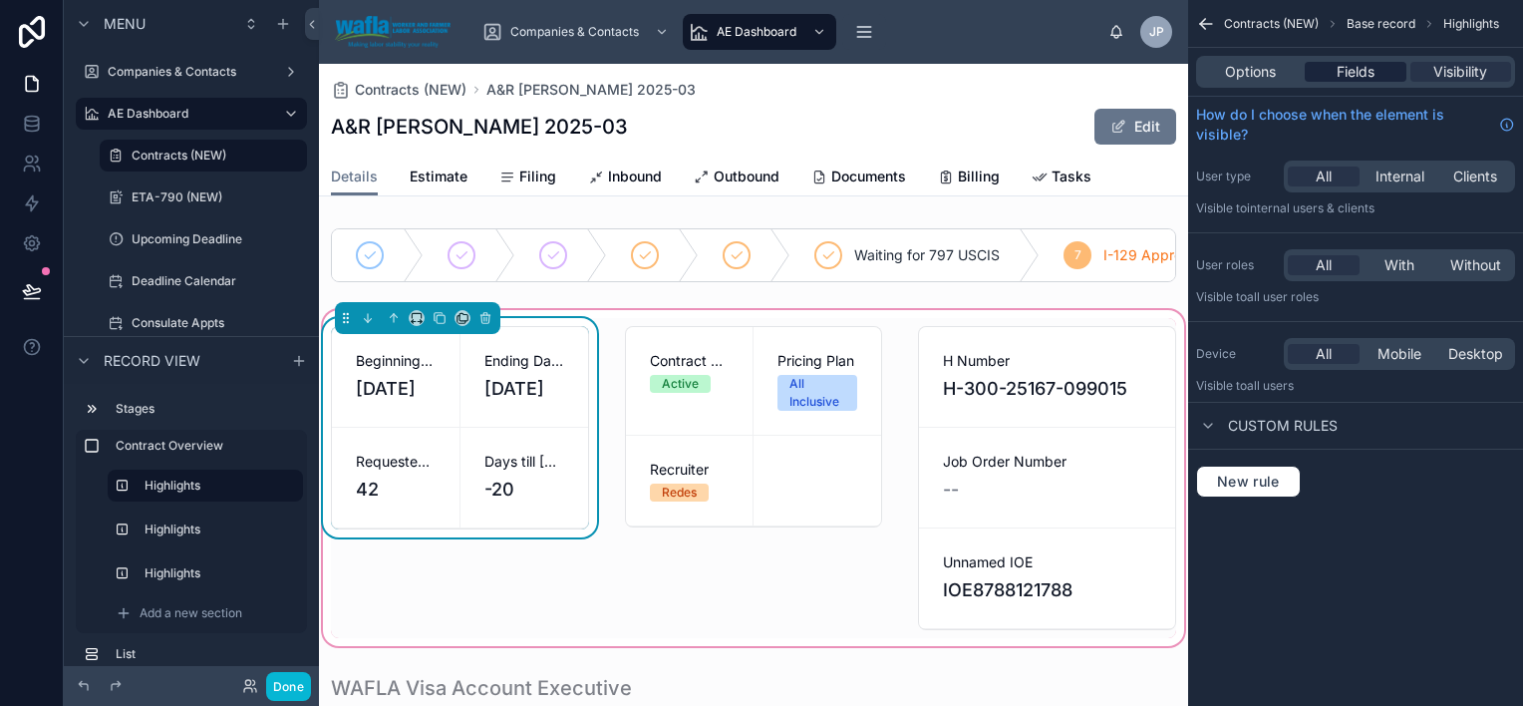
click at [1373, 76] on span "Fields" at bounding box center [1356, 72] width 38 height 20
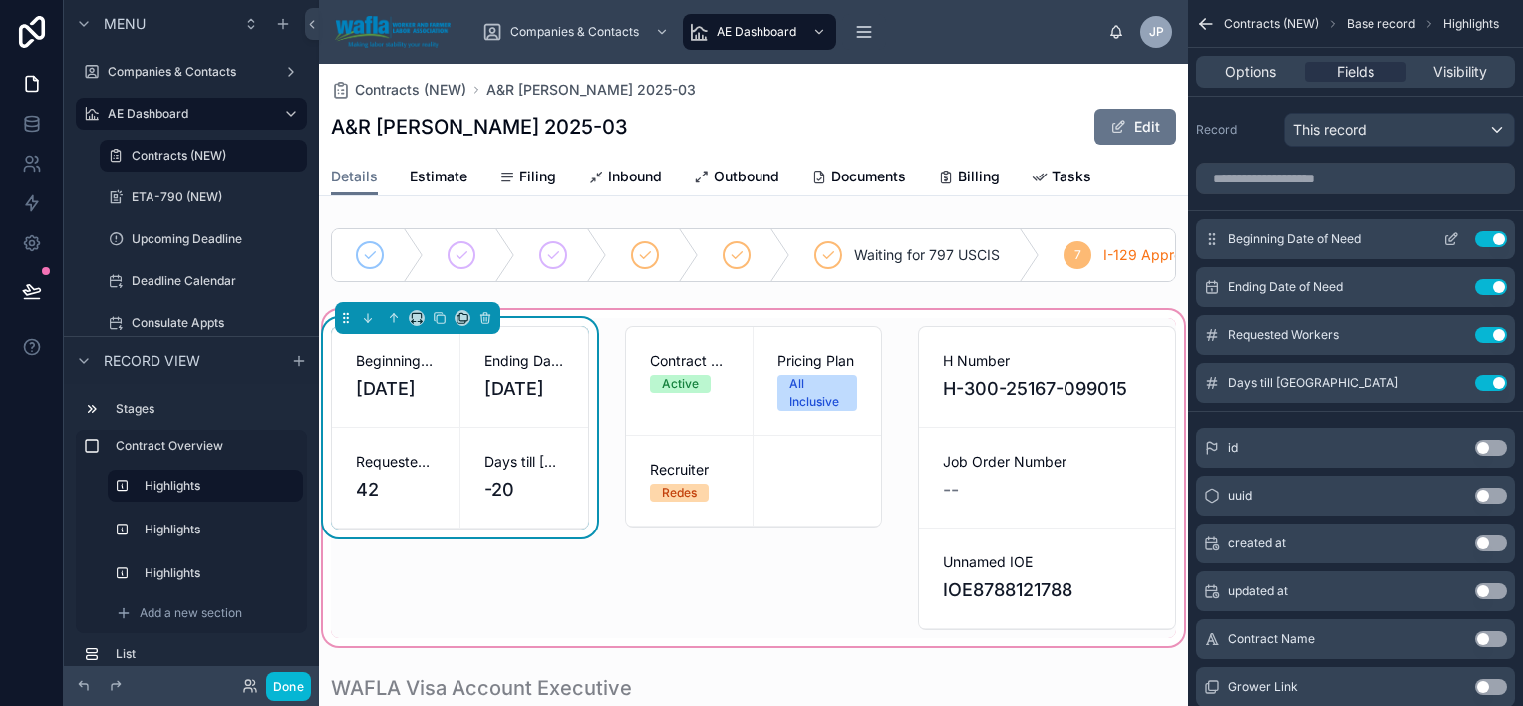
click at [1447, 238] on icon "scrollable content" at bounding box center [1451, 240] width 9 height 9
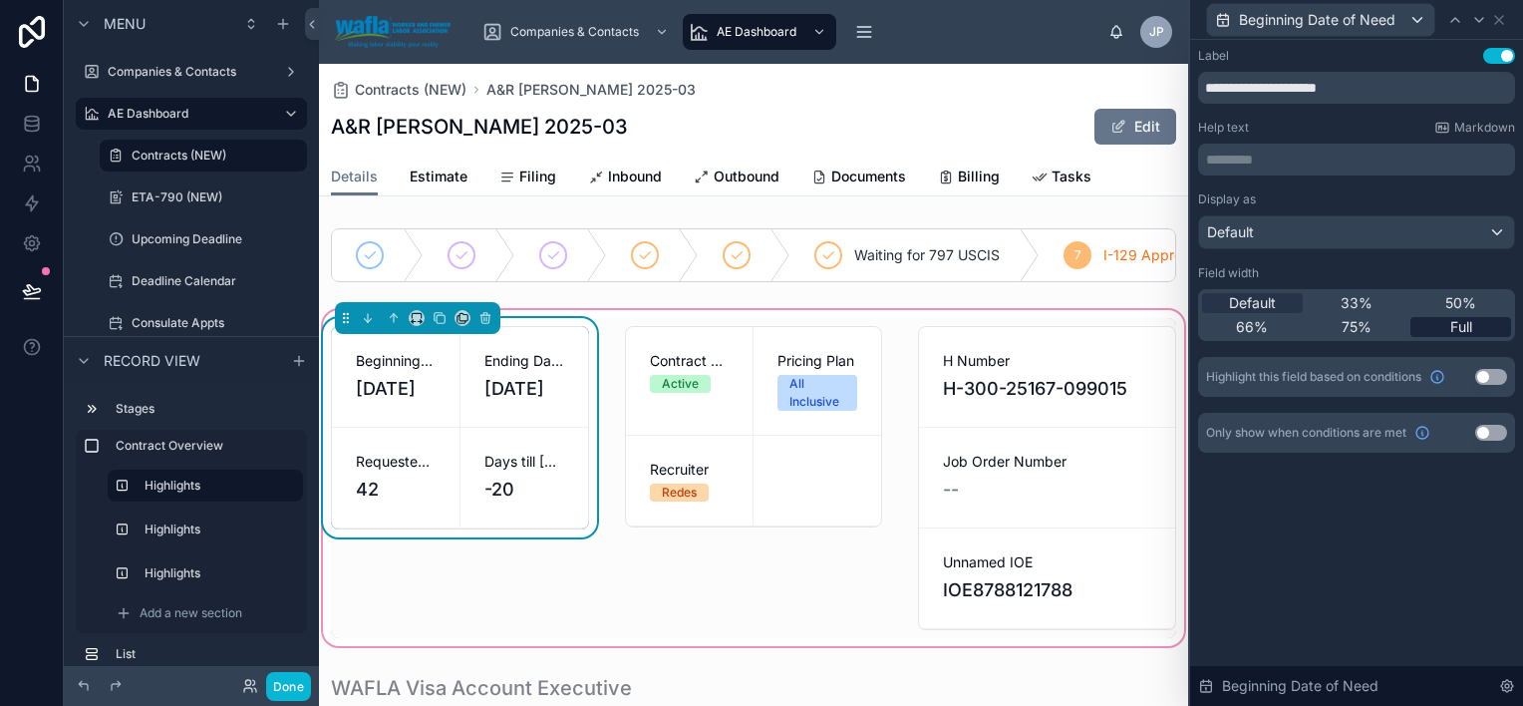
click at [1442, 327] on div "Full" at bounding box center [1461, 327] width 101 height 20
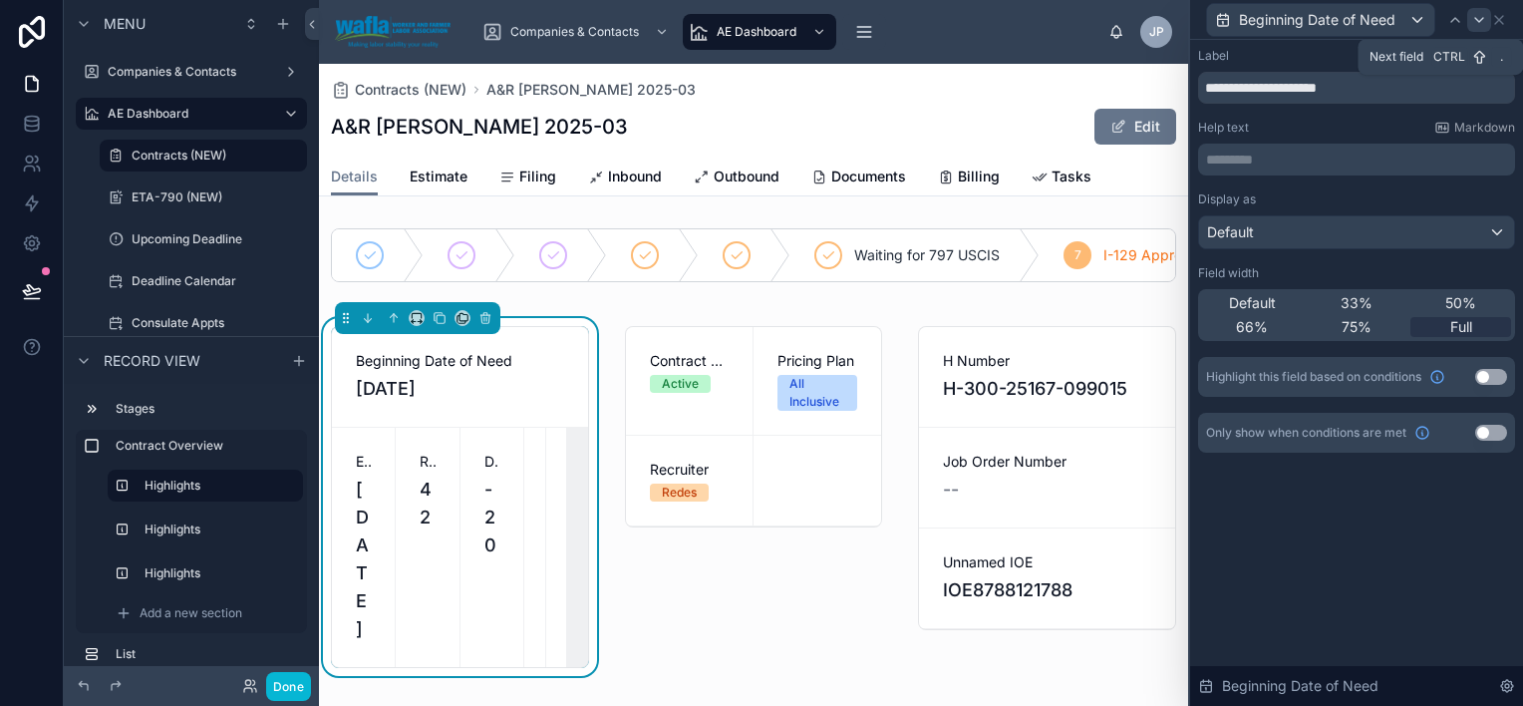
click at [1473, 16] on icon at bounding box center [1479, 20] width 16 height 16
click at [1451, 323] on span "Full" at bounding box center [1462, 327] width 22 height 20
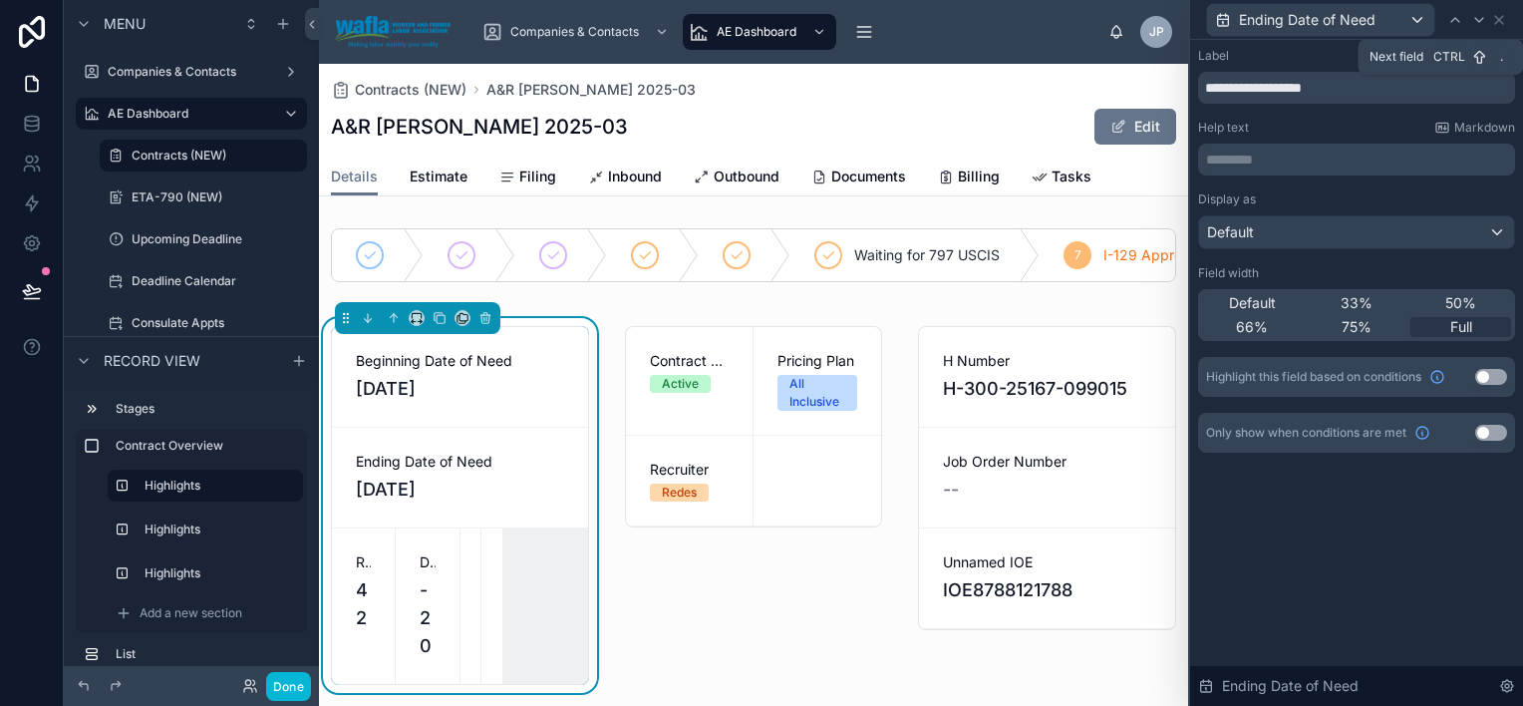
click at [1475, 24] on icon at bounding box center [1479, 20] width 16 height 16
click at [1468, 291] on div "Default 33% 50% 66% 75% Full" at bounding box center [1356, 315] width 317 height 52
click at [1458, 307] on span "50%" at bounding box center [1461, 303] width 31 height 20
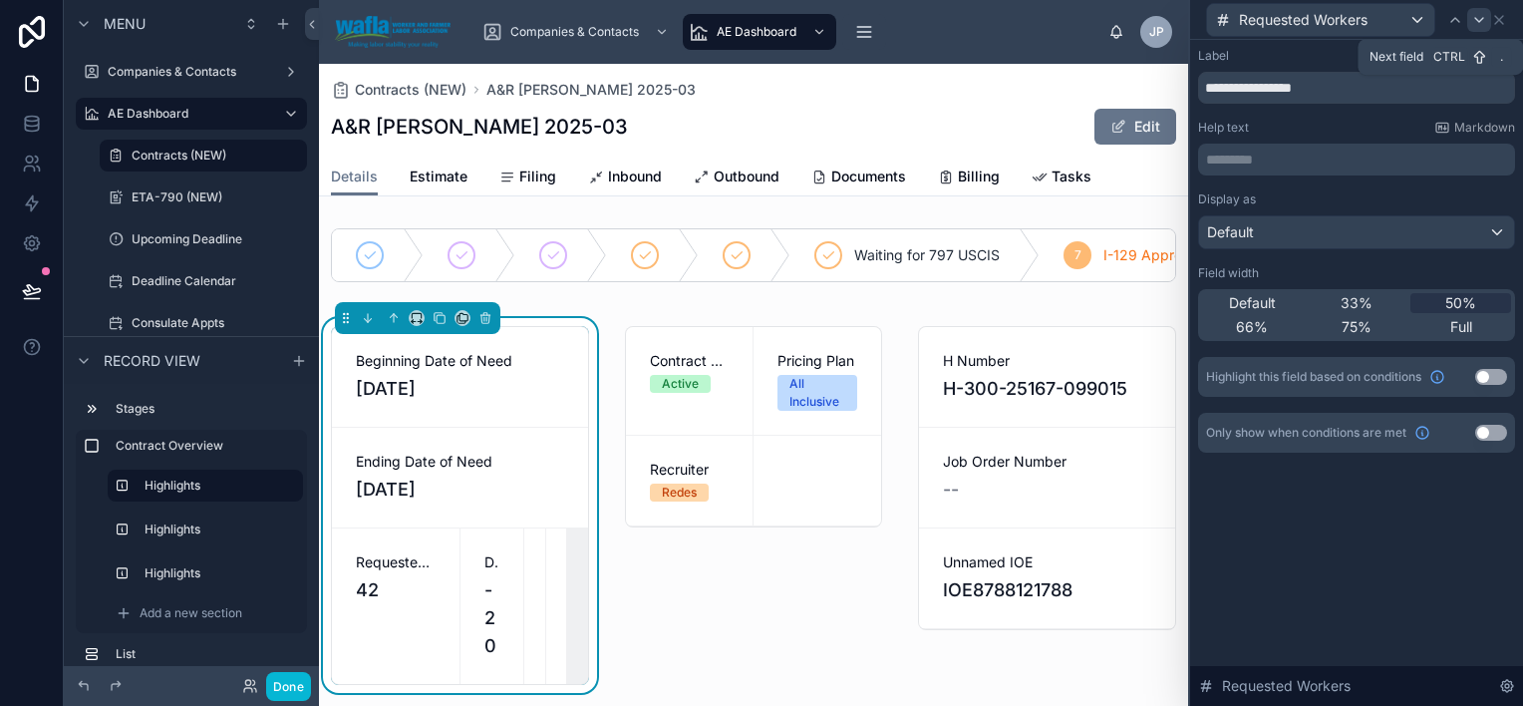
click at [1477, 19] on icon at bounding box center [1479, 20] width 8 height 4
click at [1459, 301] on span "50%" at bounding box center [1461, 303] width 31 height 20
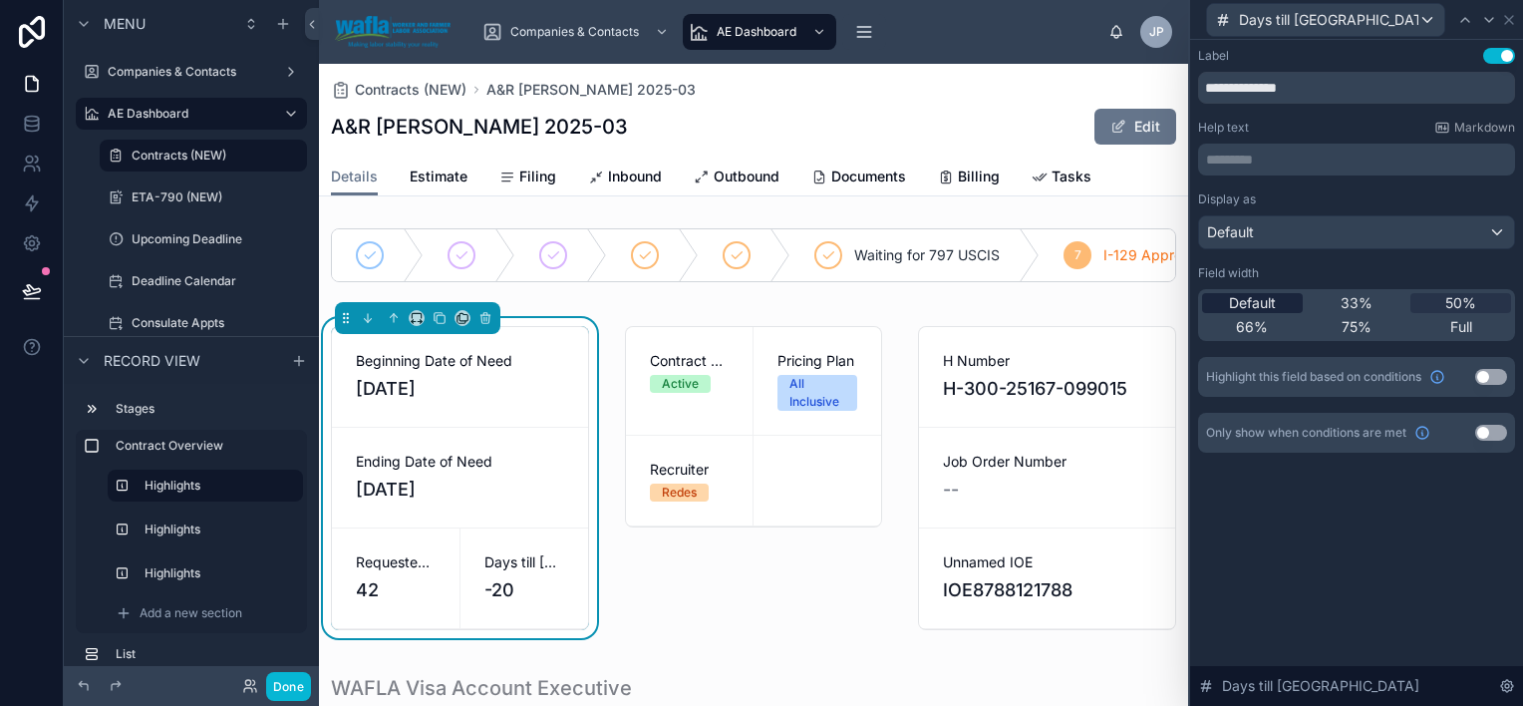
click at [1258, 301] on span "Default" at bounding box center [1252, 303] width 47 height 20
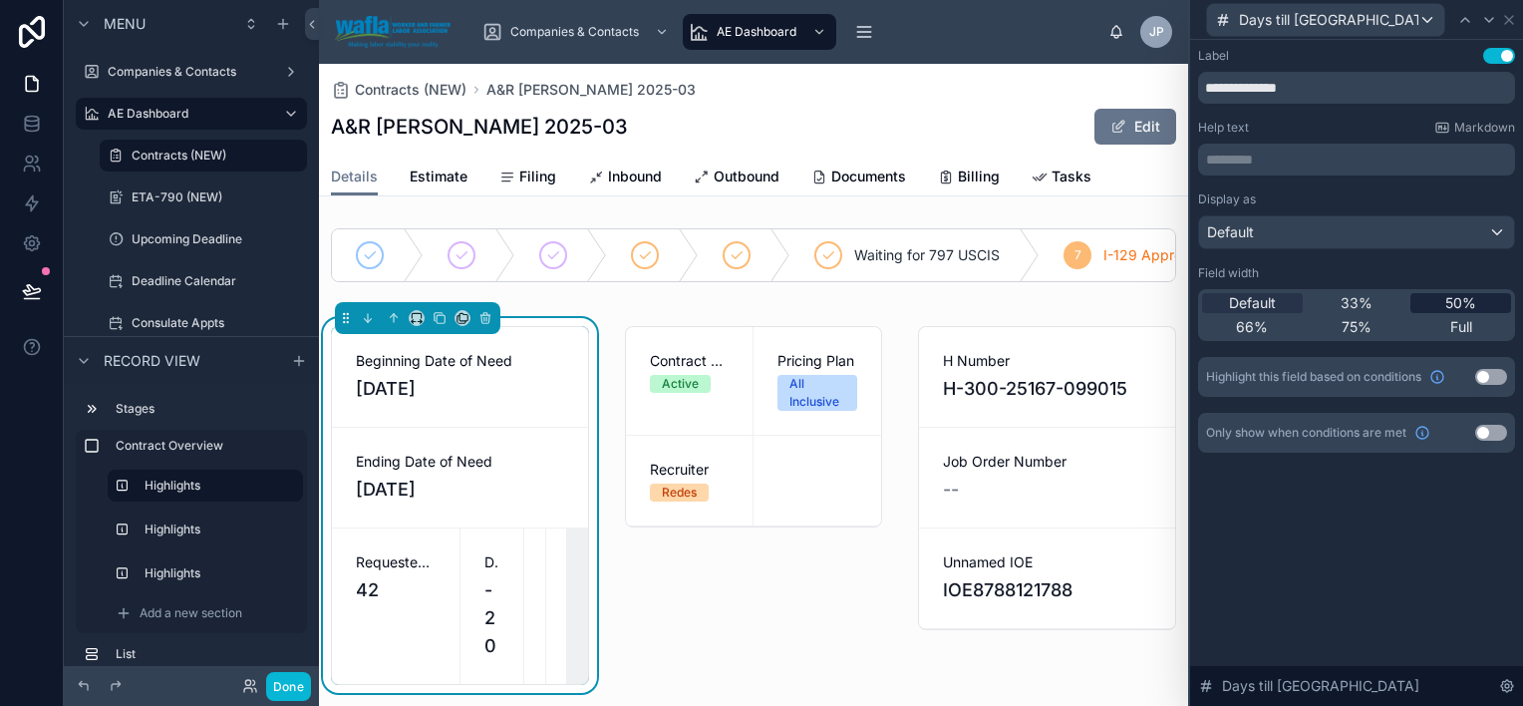
click at [1455, 302] on span "50%" at bounding box center [1461, 303] width 31 height 20
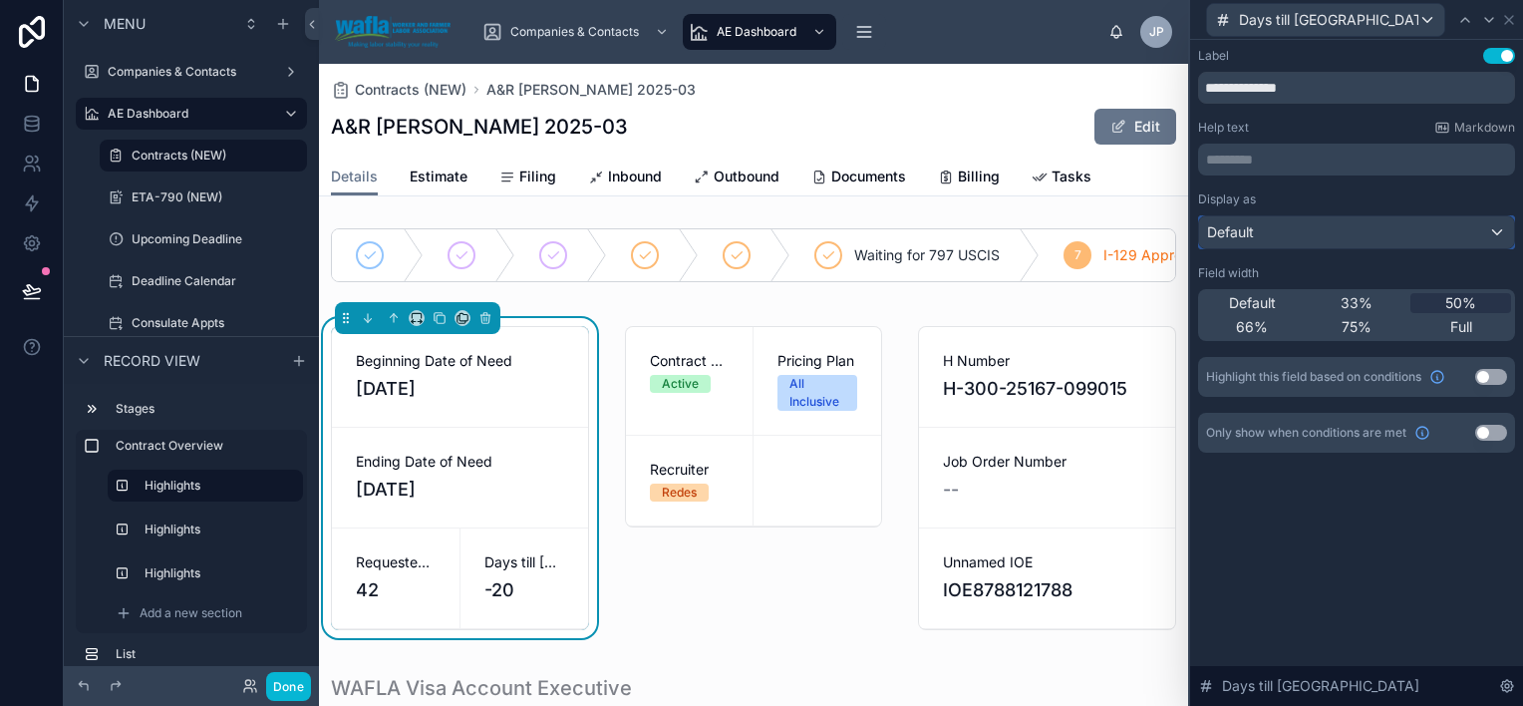
click at [1304, 227] on div "Default" at bounding box center [1356, 232] width 315 height 32
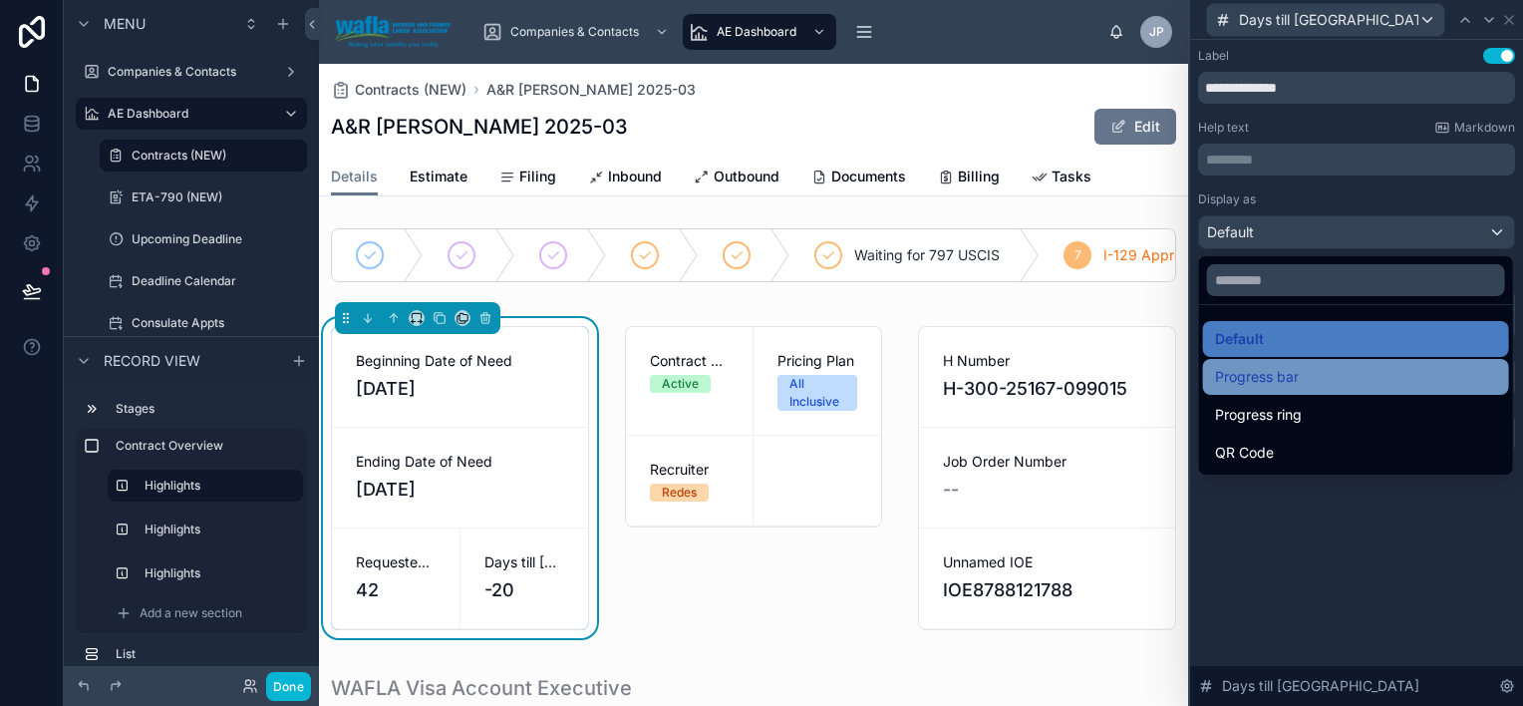
click at [1304, 381] on div "Progress bar" at bounding box center [1356, 377] width 282 height 24
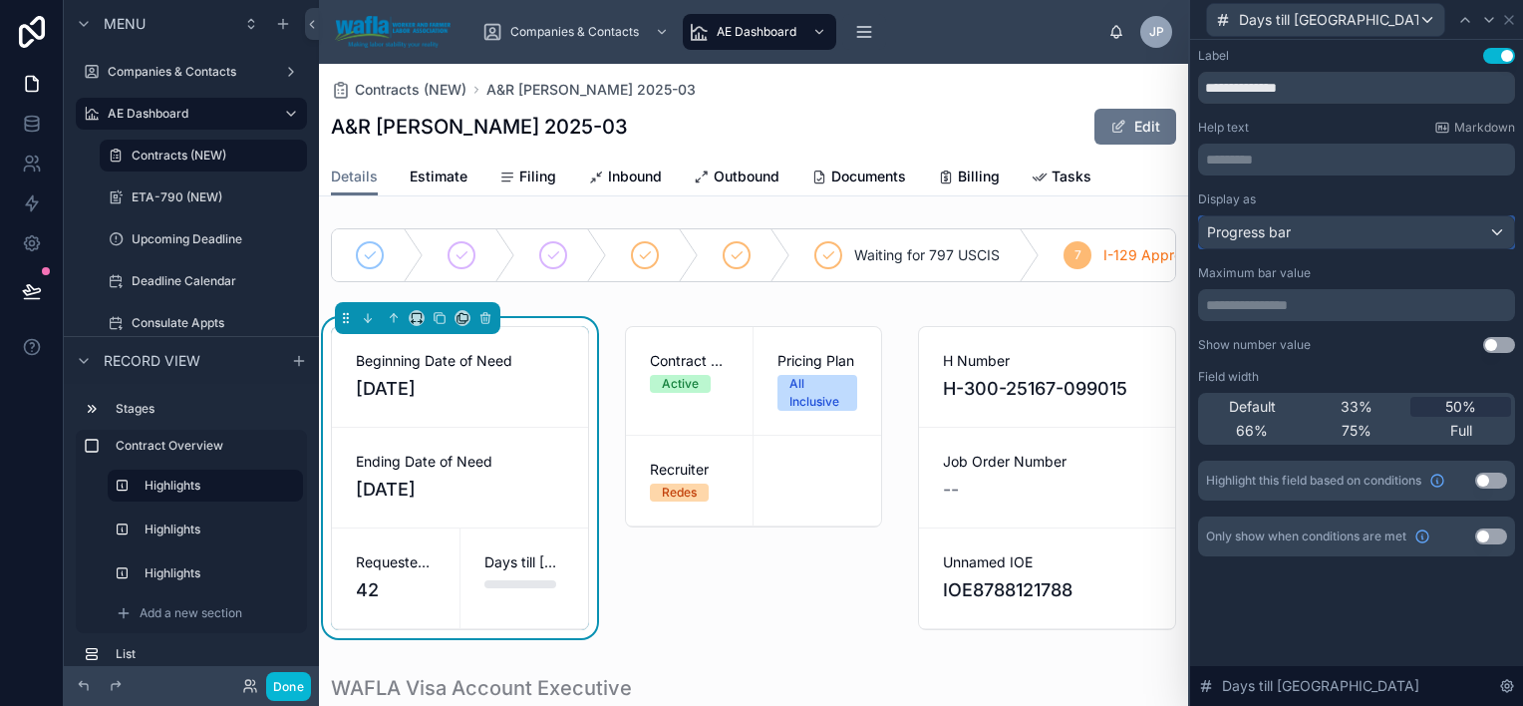
click at [1319, 231] on div "Progress bar" at bounding box center [1356, 232] width 315 height 32
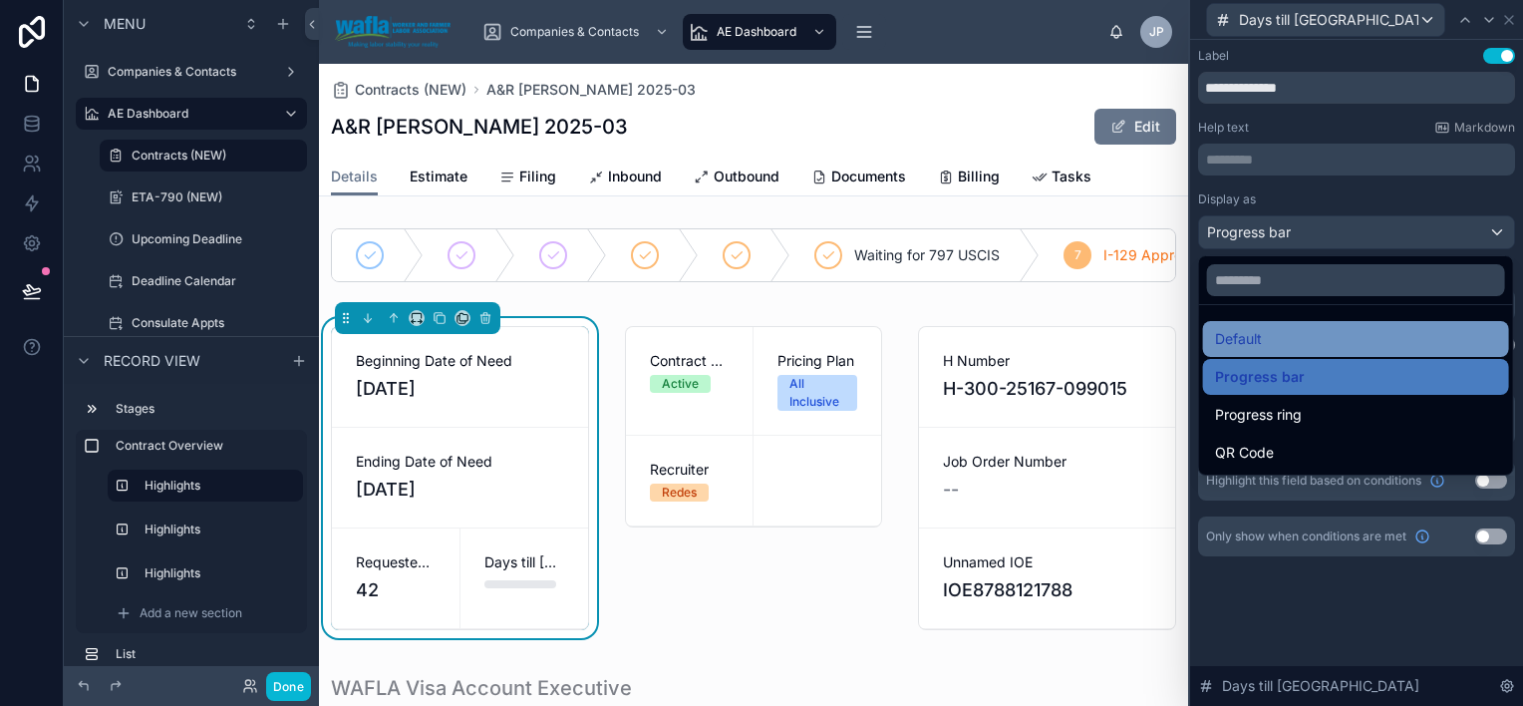
click at [1309, 340] on div "Default" at bounding box center [1356, 339] width 282 height 24
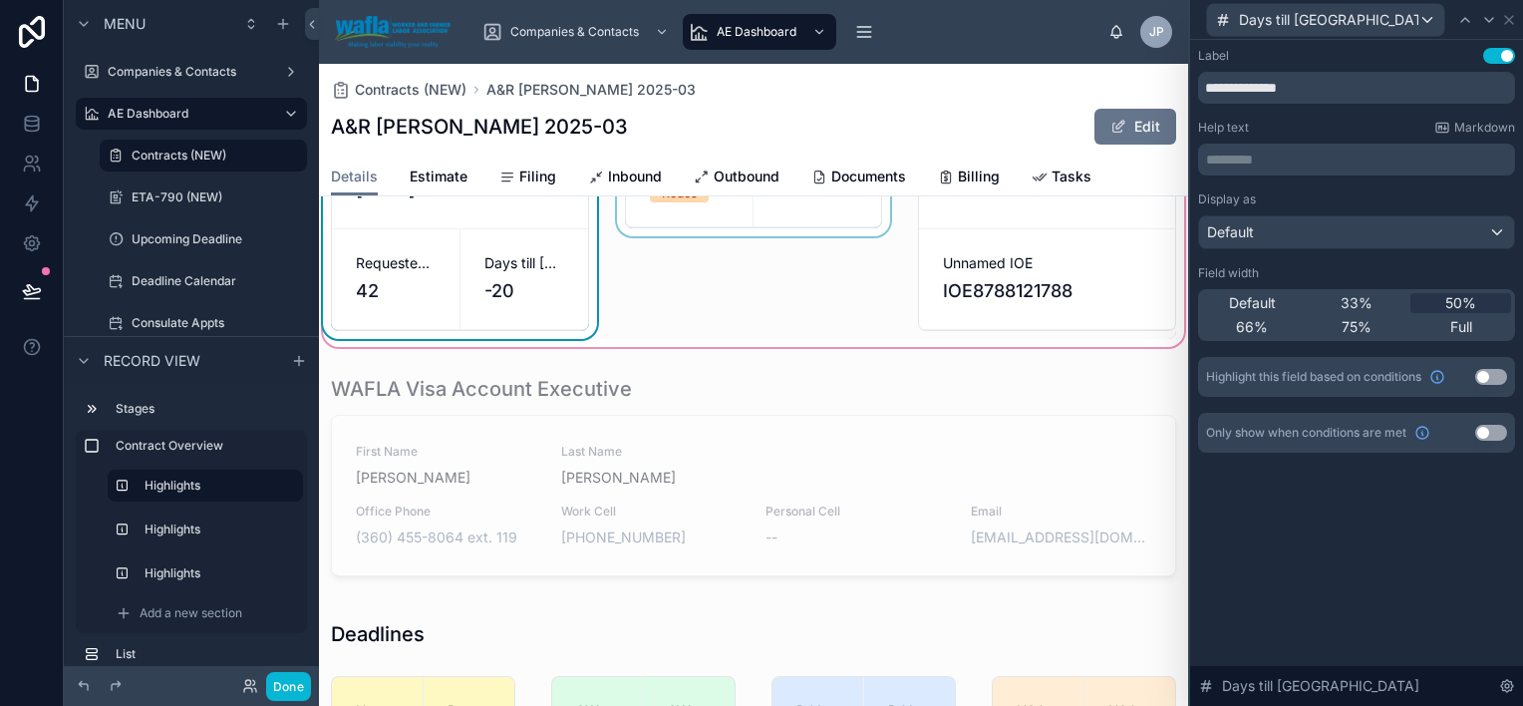
scroll to position [598, 0]
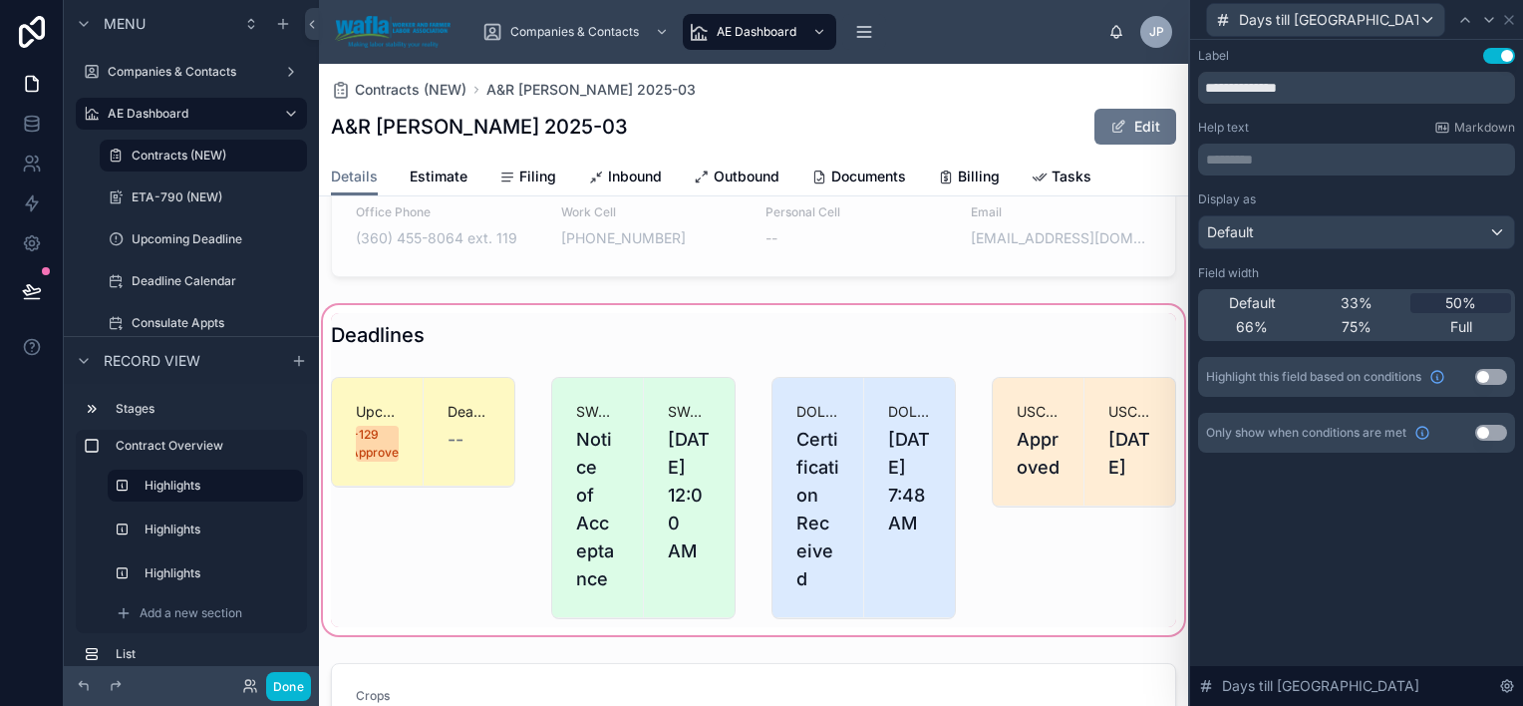
click at [403, 456] on div at bounding box center [753, 470] width 869 height 338
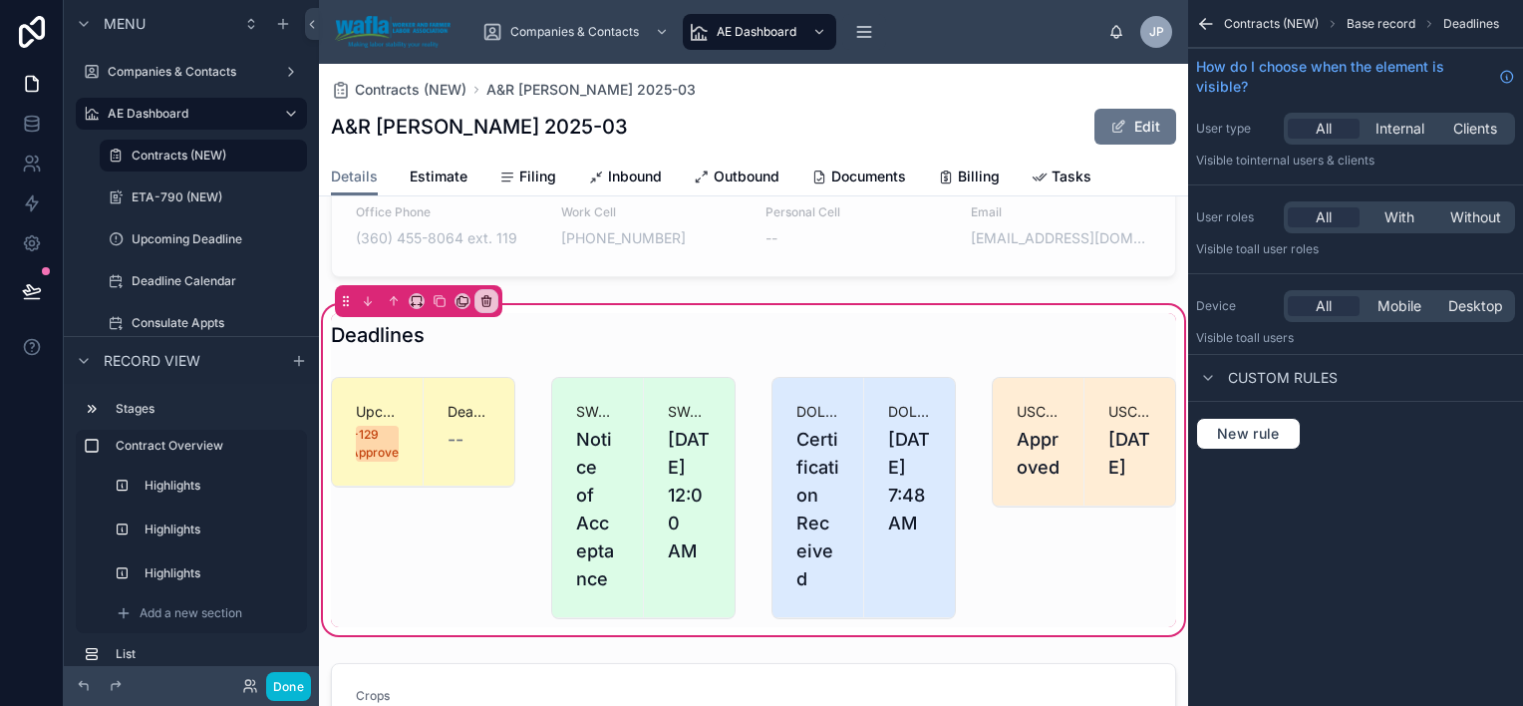
click at [403, 456] on div at bounding box center [423, 498] width 208 height 258
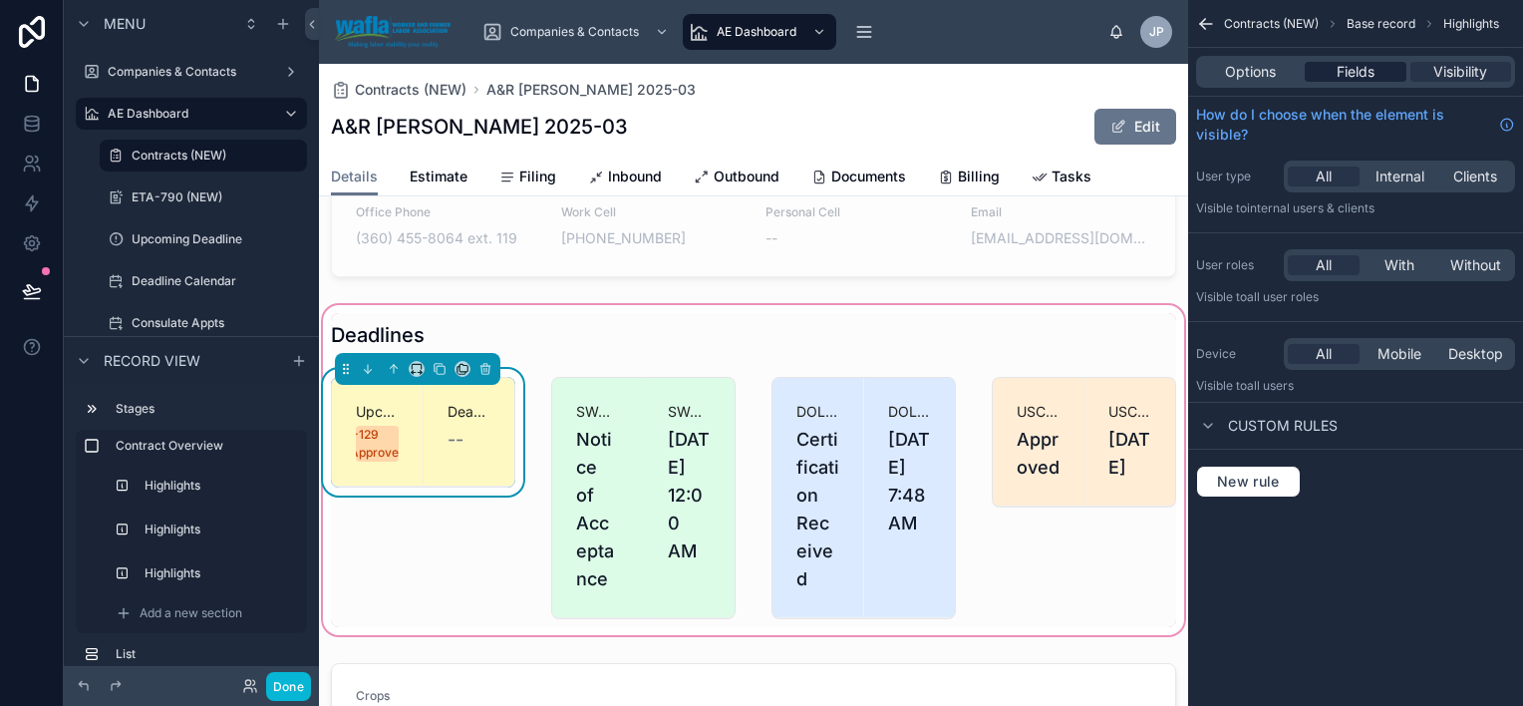
click at [1380, 76] on div "Fields" at bounding box center [1355, 72] width 101 height 20
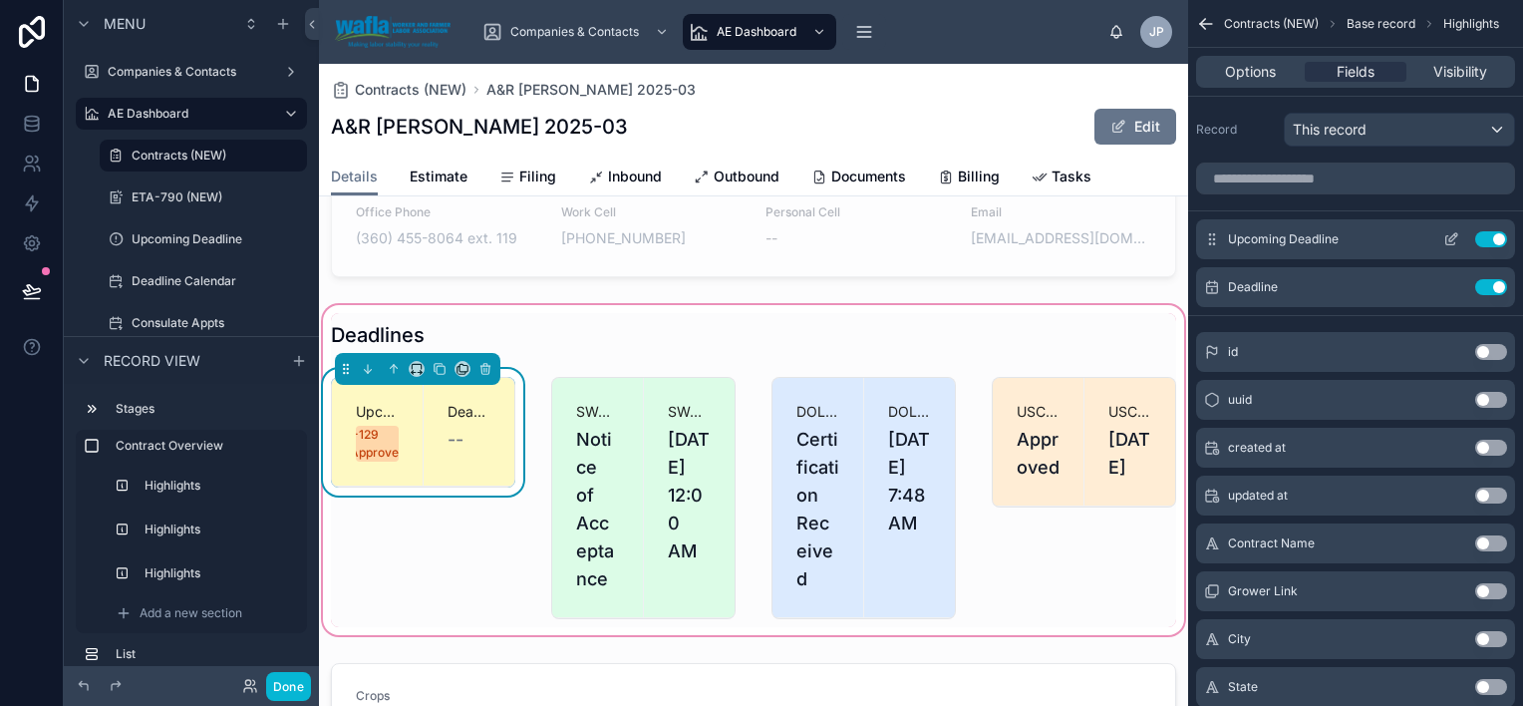
click at [1455, 234] on icon "scrollable content" at bounding box center [1456, 235] width 2 height 2
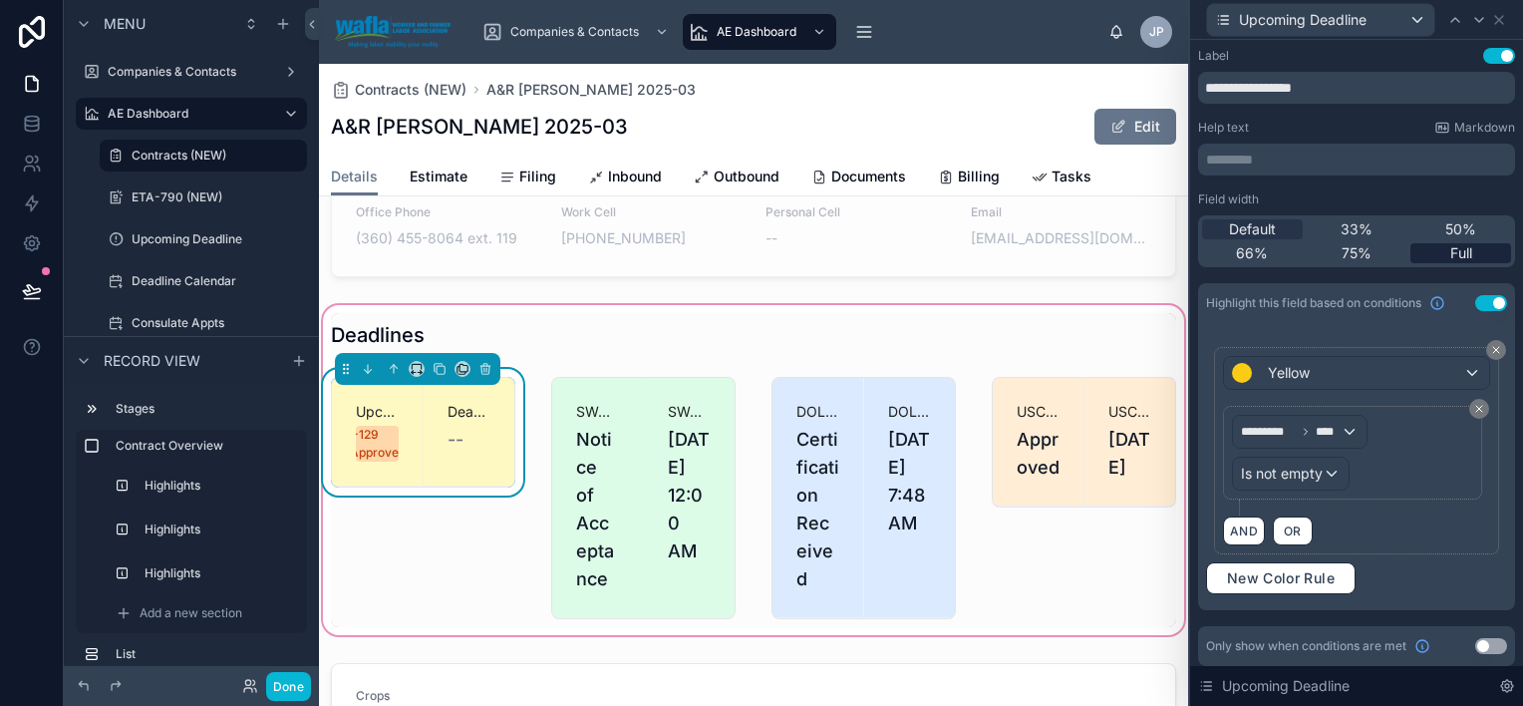
click at [1436, 255] on div "Full" at bounding box center [1461, 253] width 101 height 20
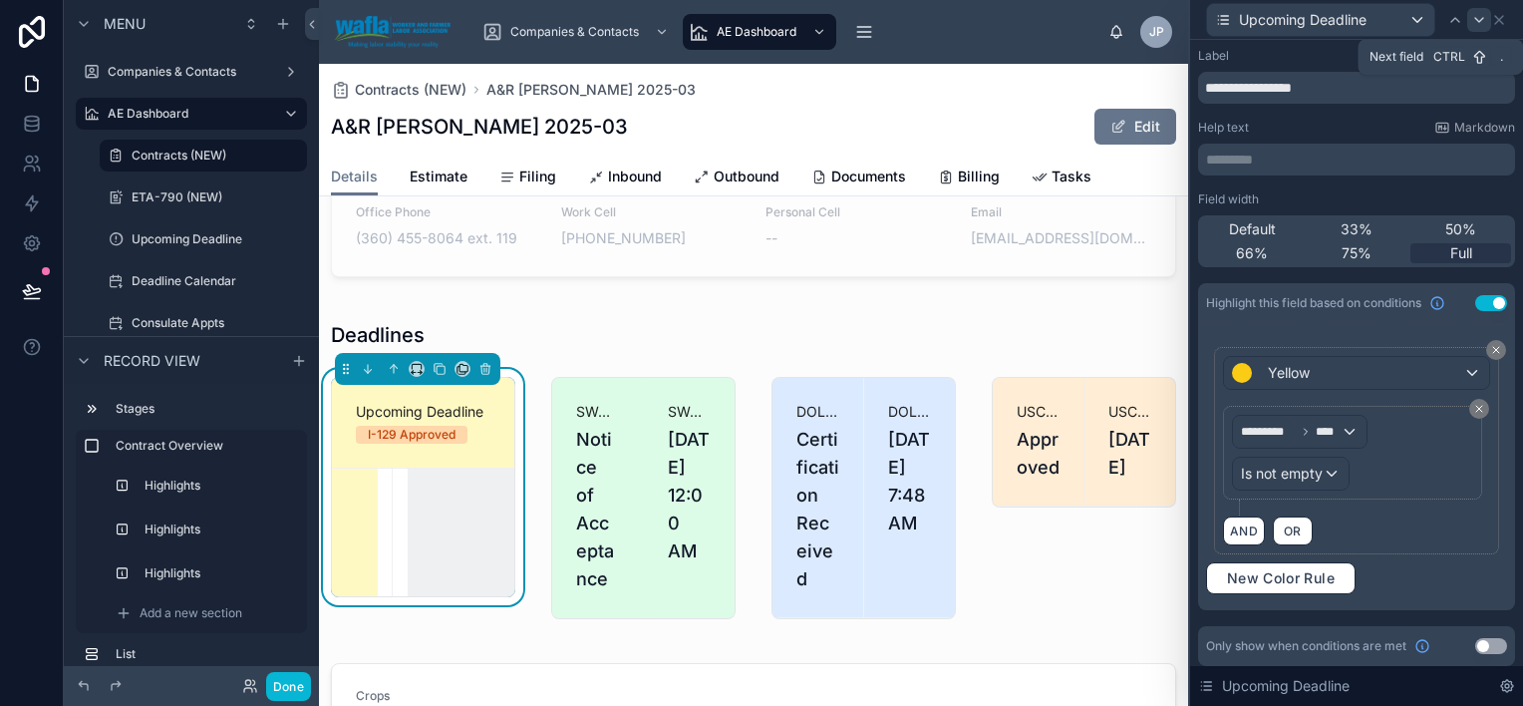
click at [1475, 21] on icon at bounding box center [1479, 20] width 16 height 16
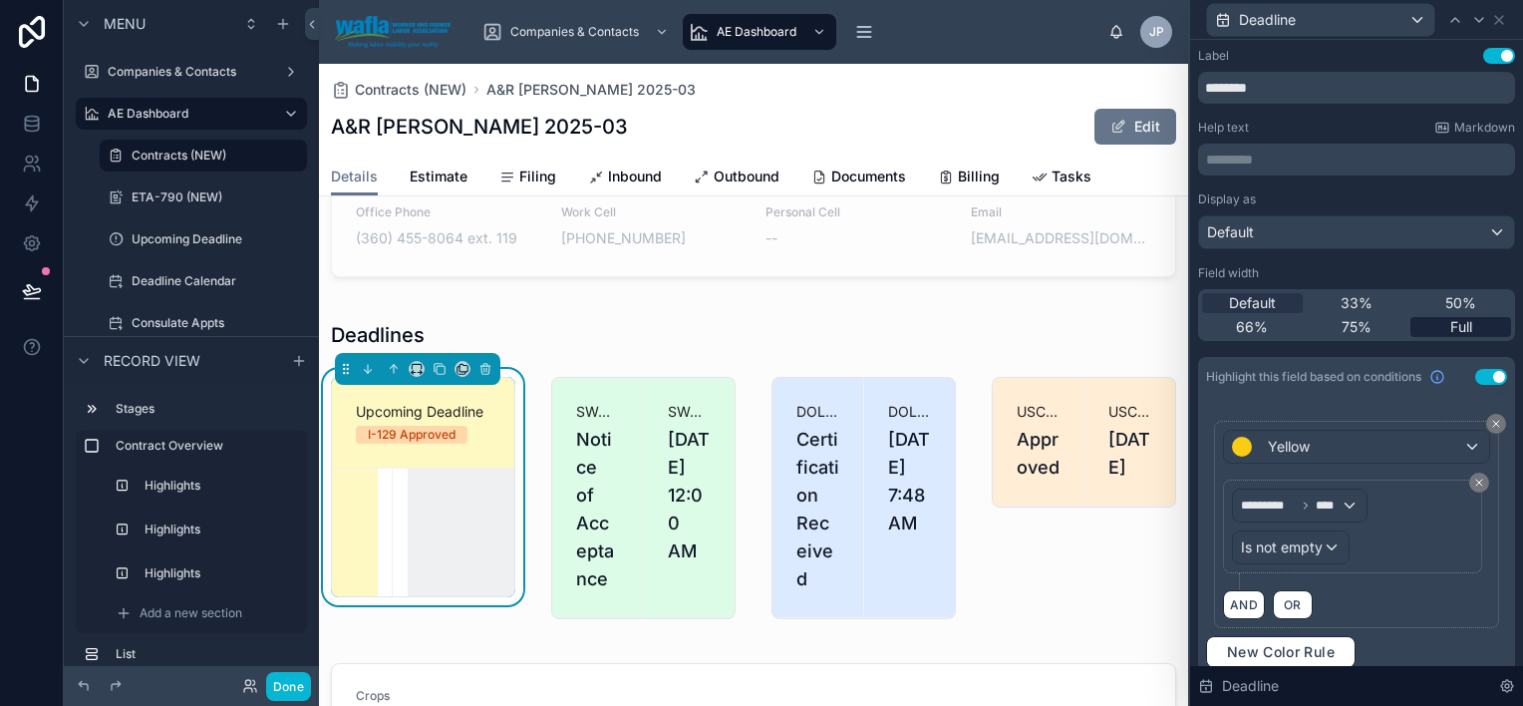
click at [1455, 327] on span "Full" at bounding box center [1462, 327] width 22 height 20
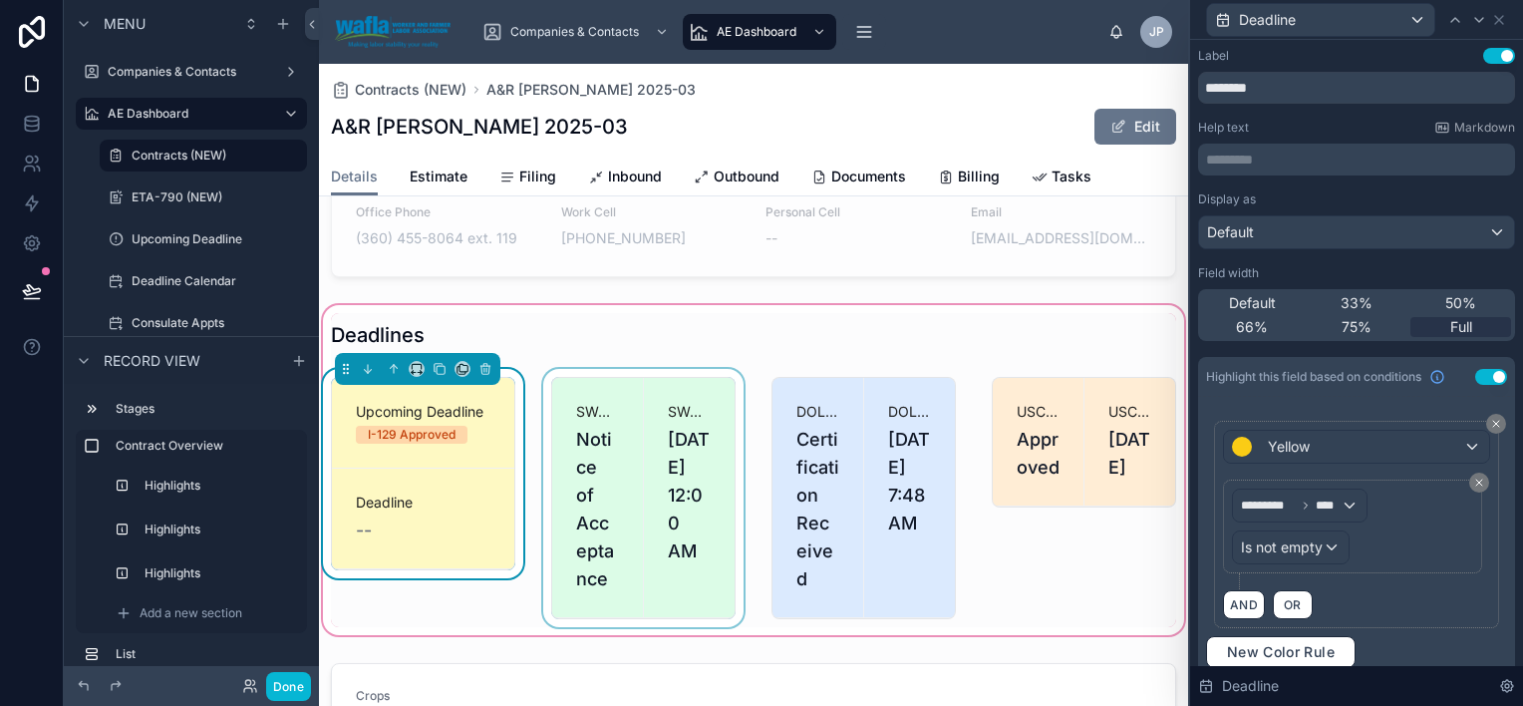
click at [674, 498] on div at bounding box center [643, 498] width 208 height 258
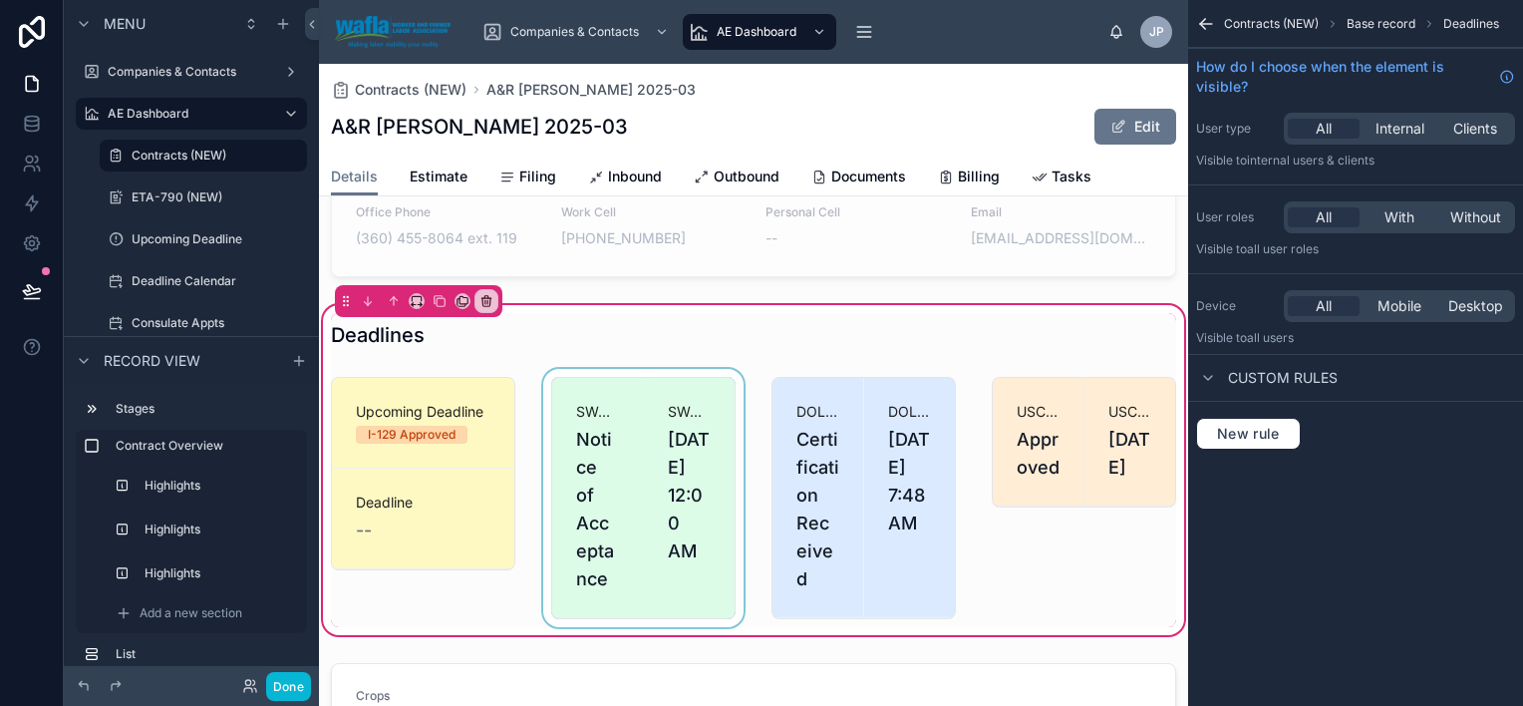
click at [710, 472] on div at bounding box center [643, 498] width 208 height 258
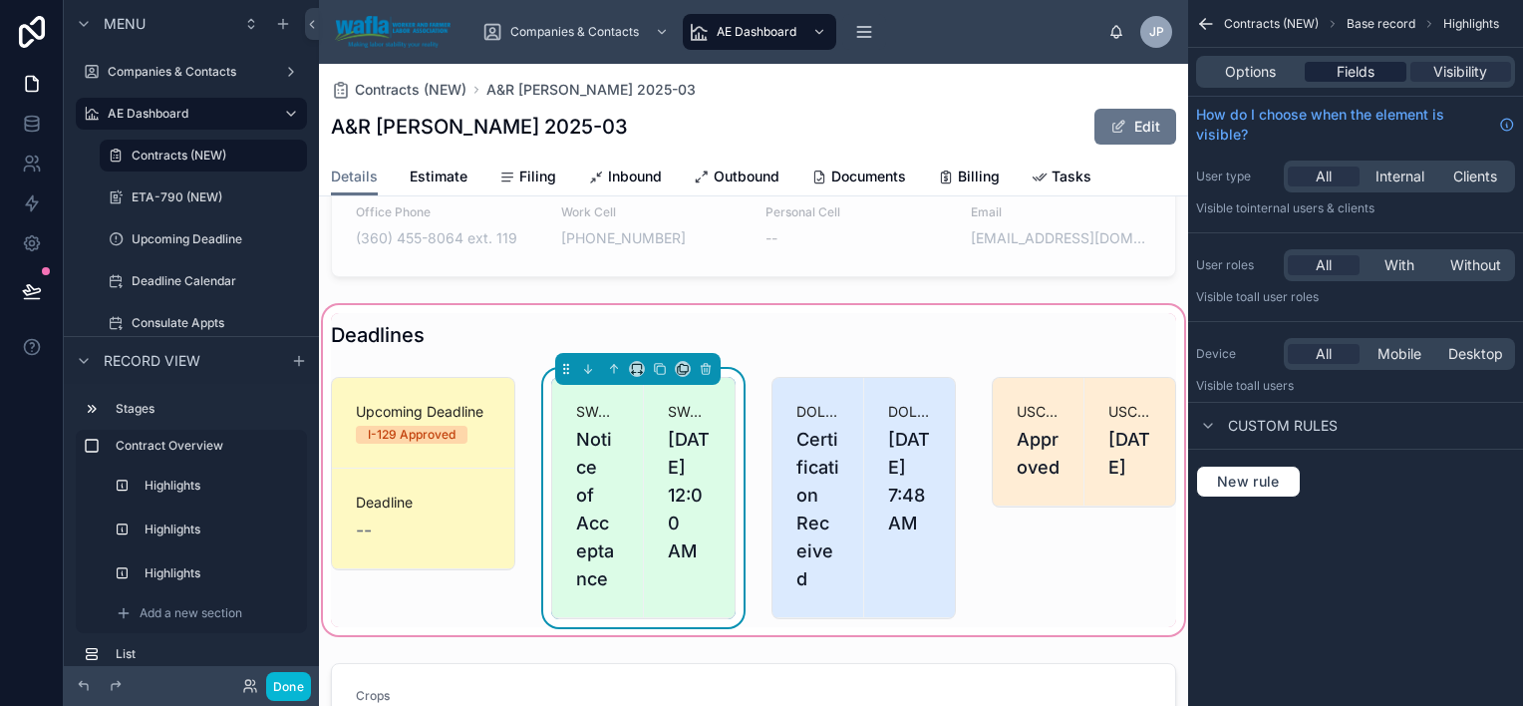
click at [1378, 79] on div "Fields" at bounding box center [1355, 72] width 101 height 20
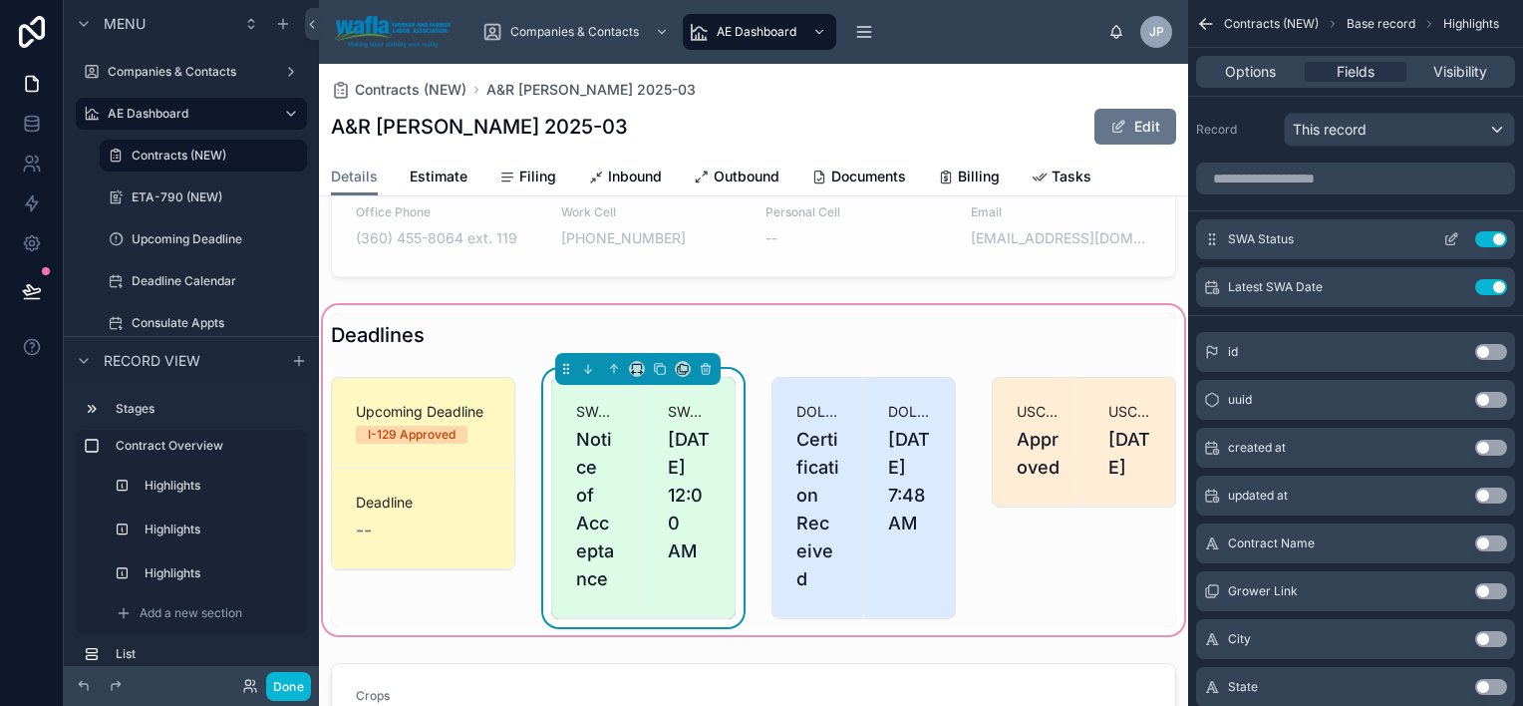
click at [1452, 237] on icon "scrollable content" at bounding box center [1452, 239] width 16 height 16
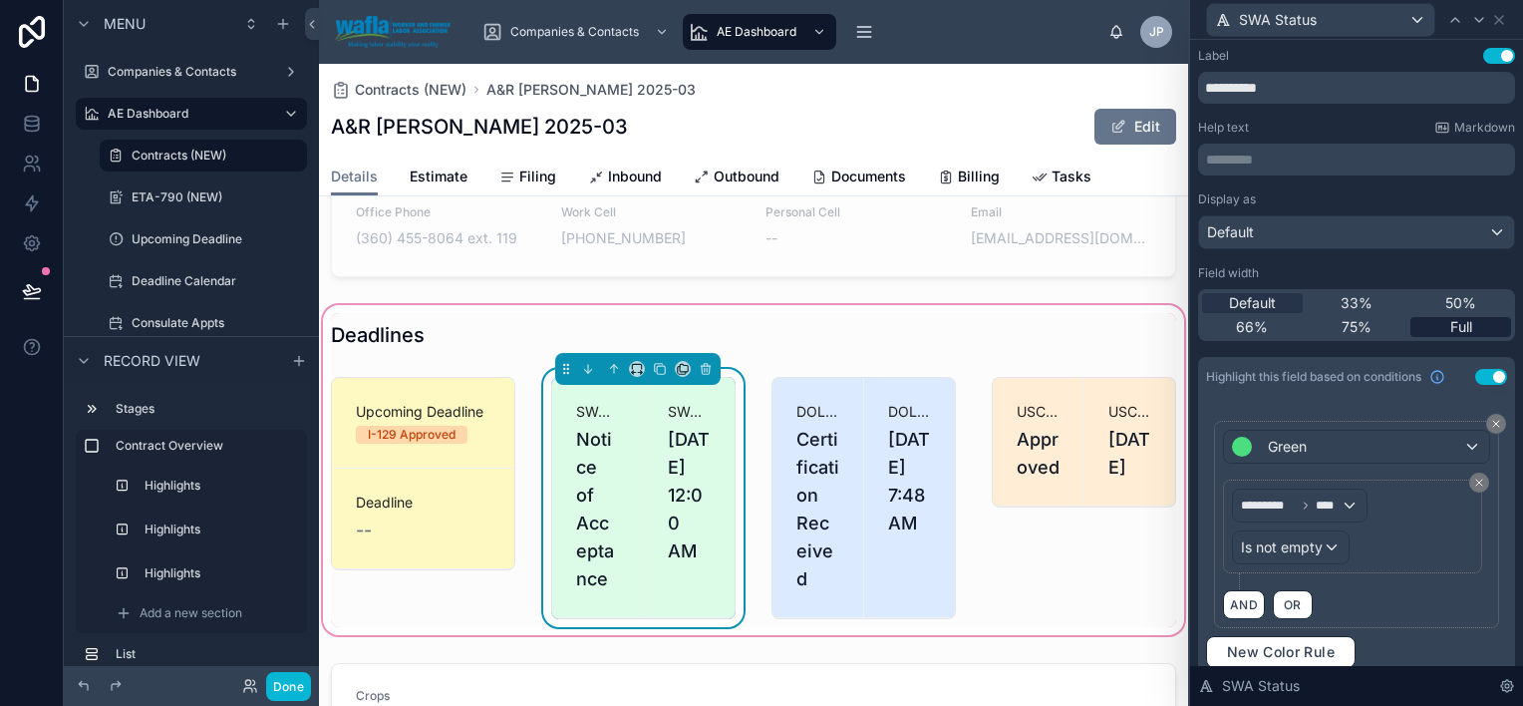
click at [1451, 321] on span "Full" at bounding box center [1462, 327] width 22 height 20
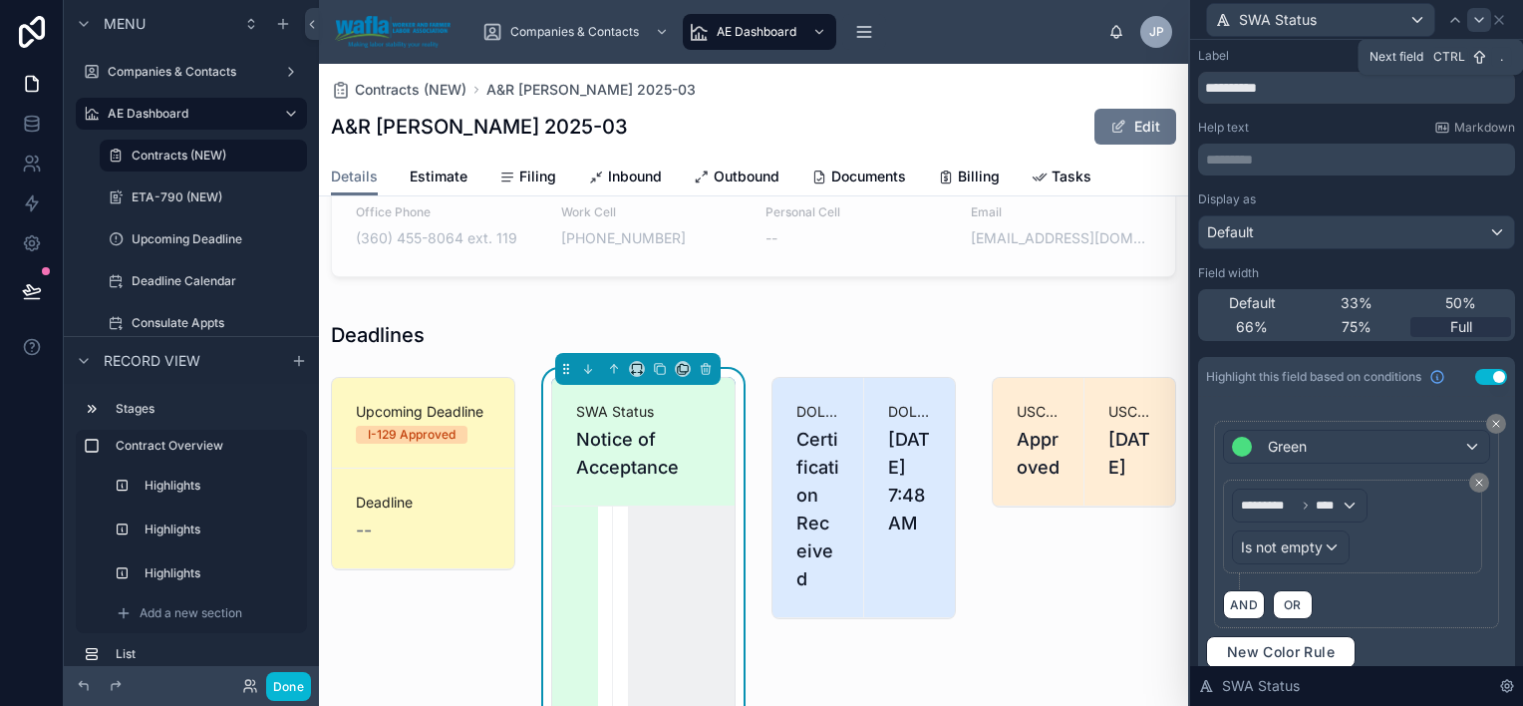
click at [1475, 20] on icon at bounding box center [1479, 20] width 16 height 16
click at [1451, 326] on span "Full" at bounding box center [1462, 327] width 22 height 20
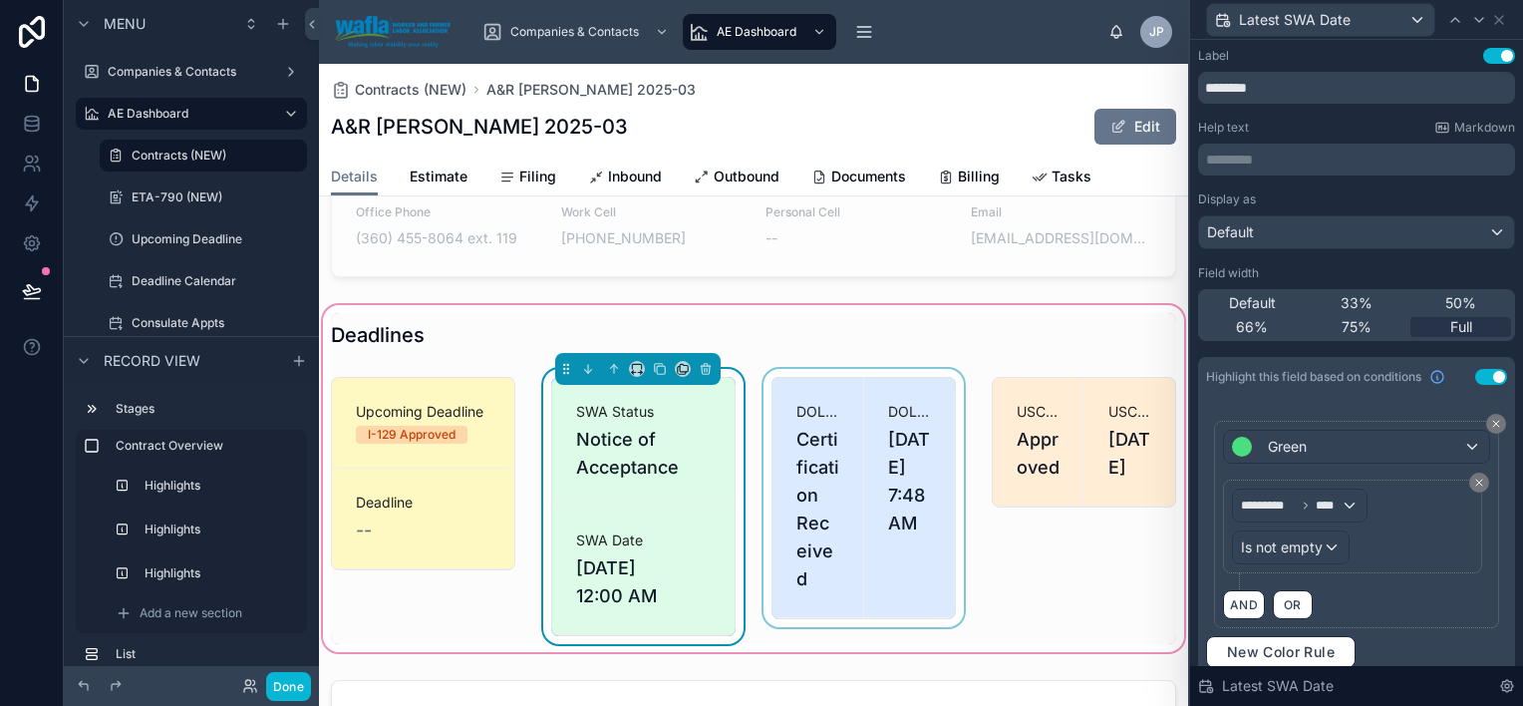
click at [792, 479] on div at bounding box center [864, 506] width 208 height 275
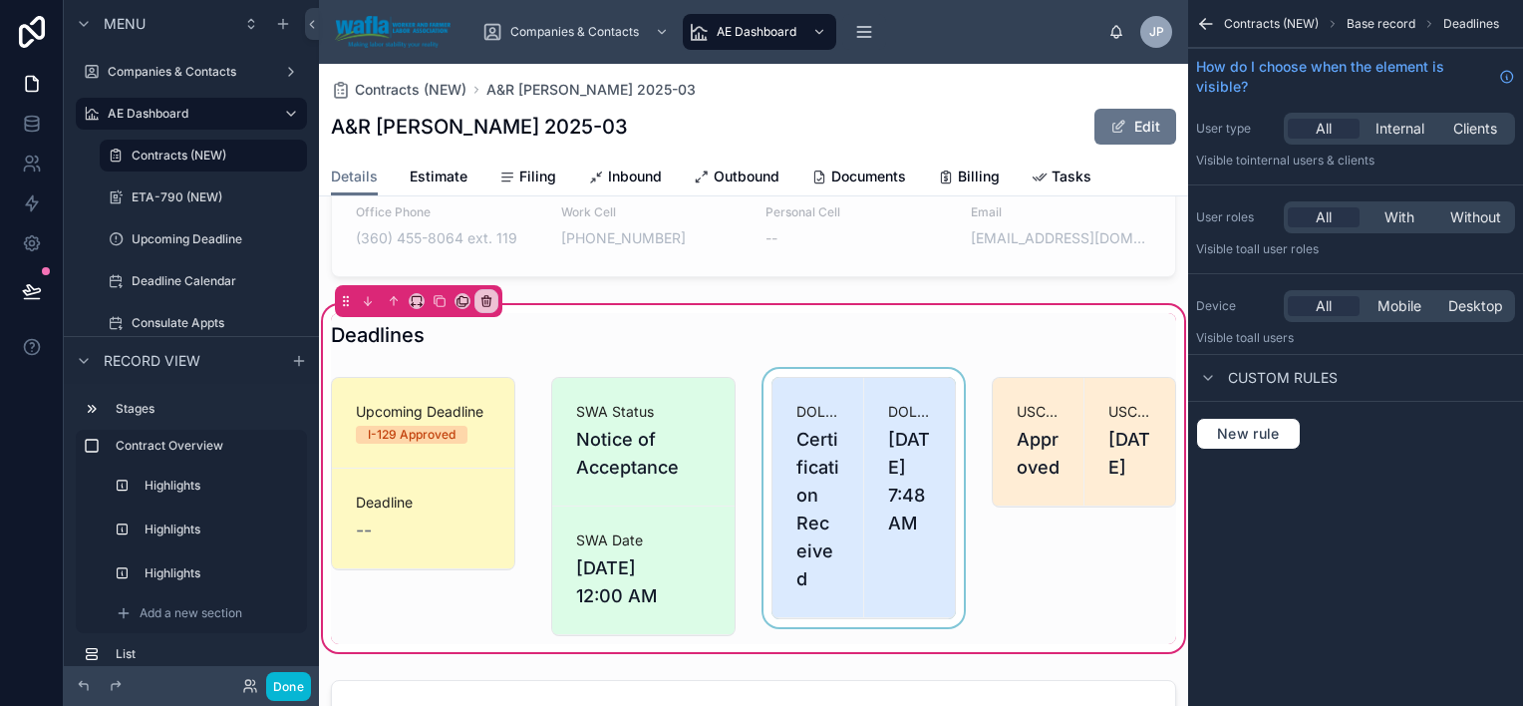
click at [893, 462] on div at bounding box center [864, 506] width 208 height 275
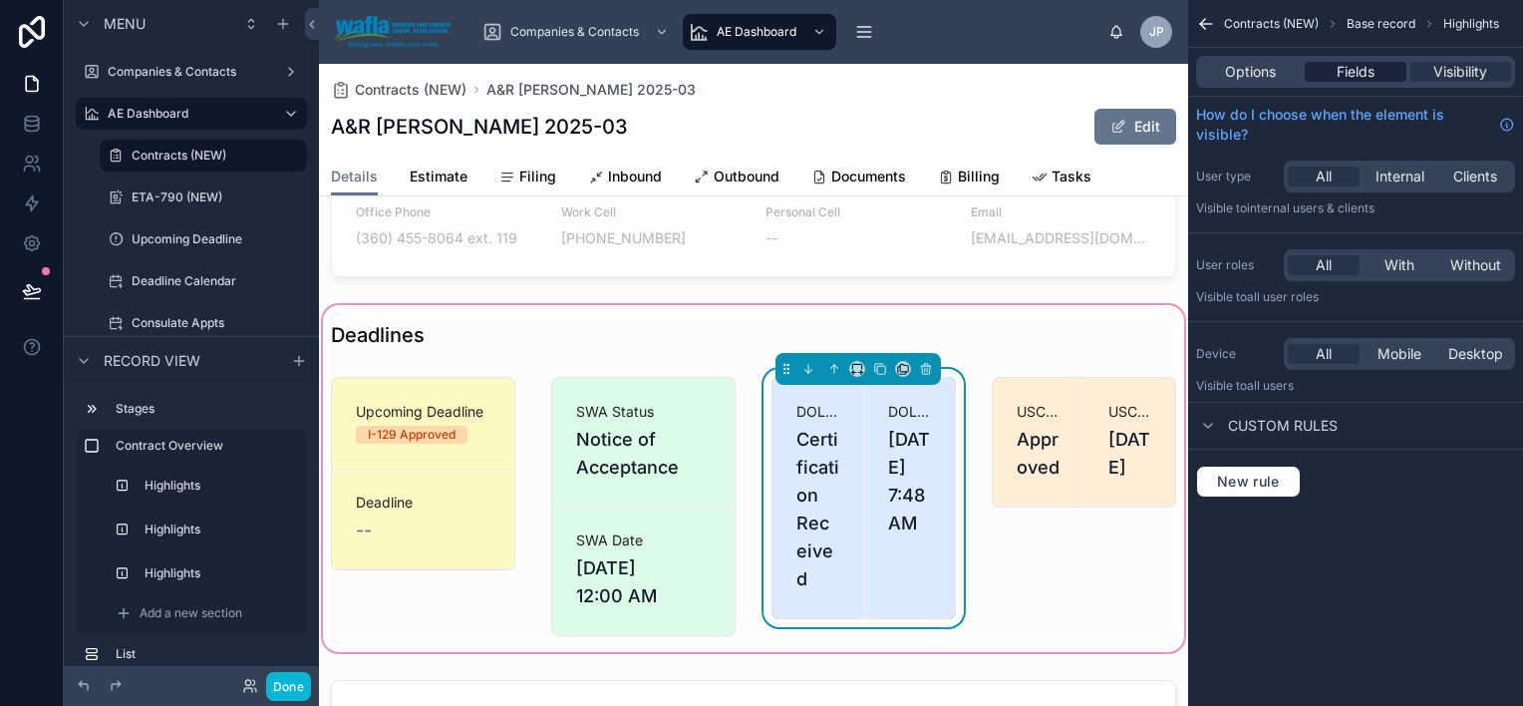
click at [1378, 74] on div "Fields" at bounding box center [1355, 72] width 101 height 20
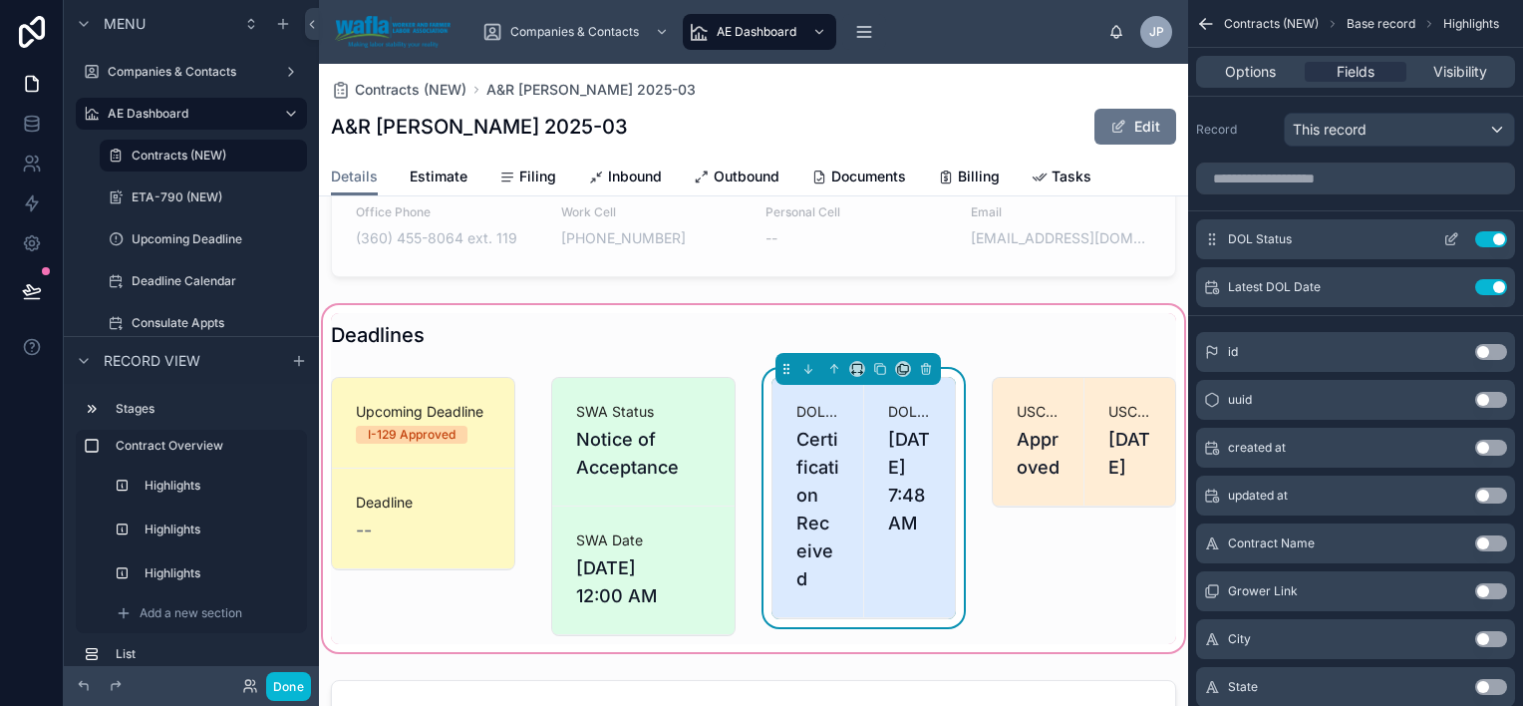
click at [1449, 233] on icon "scrollable content" at bounding box center [1452, 239] width 16 height 16
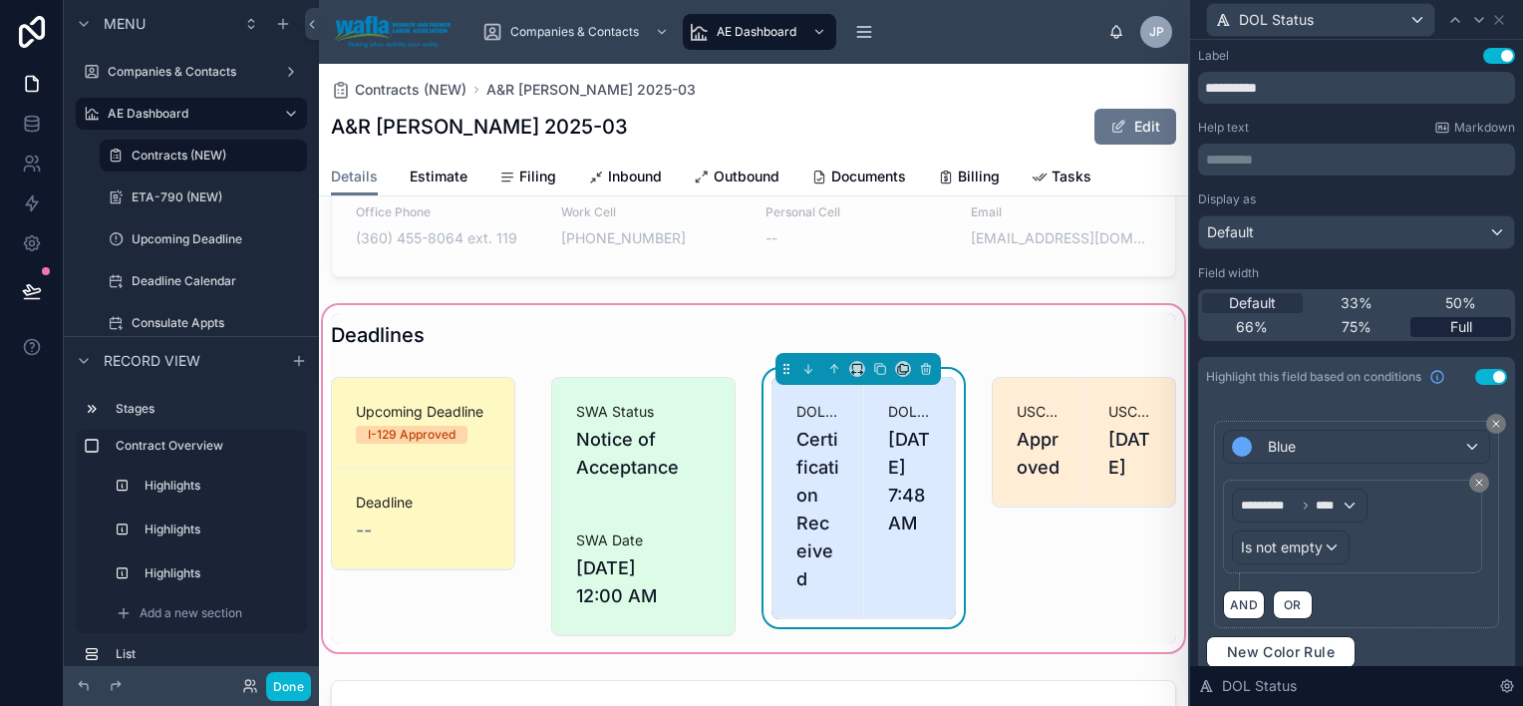
click at [1454, 328] on span "Full" at bounding box center [1462, 327] width 22 height 20
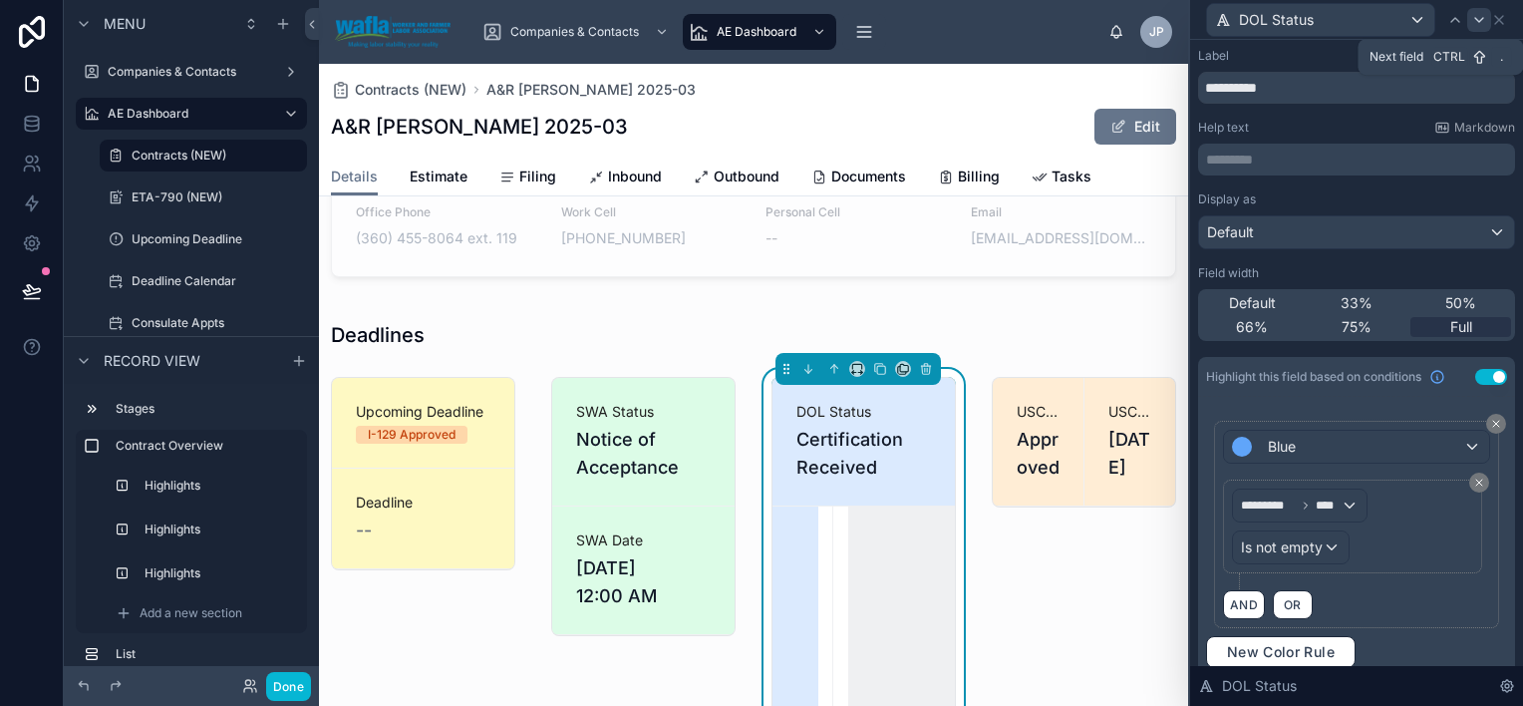
click at [1480, 20] on icon at bounding box center [1479, 20] width 8 height 4
click at [1451, 322] on span "Full" at bounding box center [1462, 327] width 22 height 20
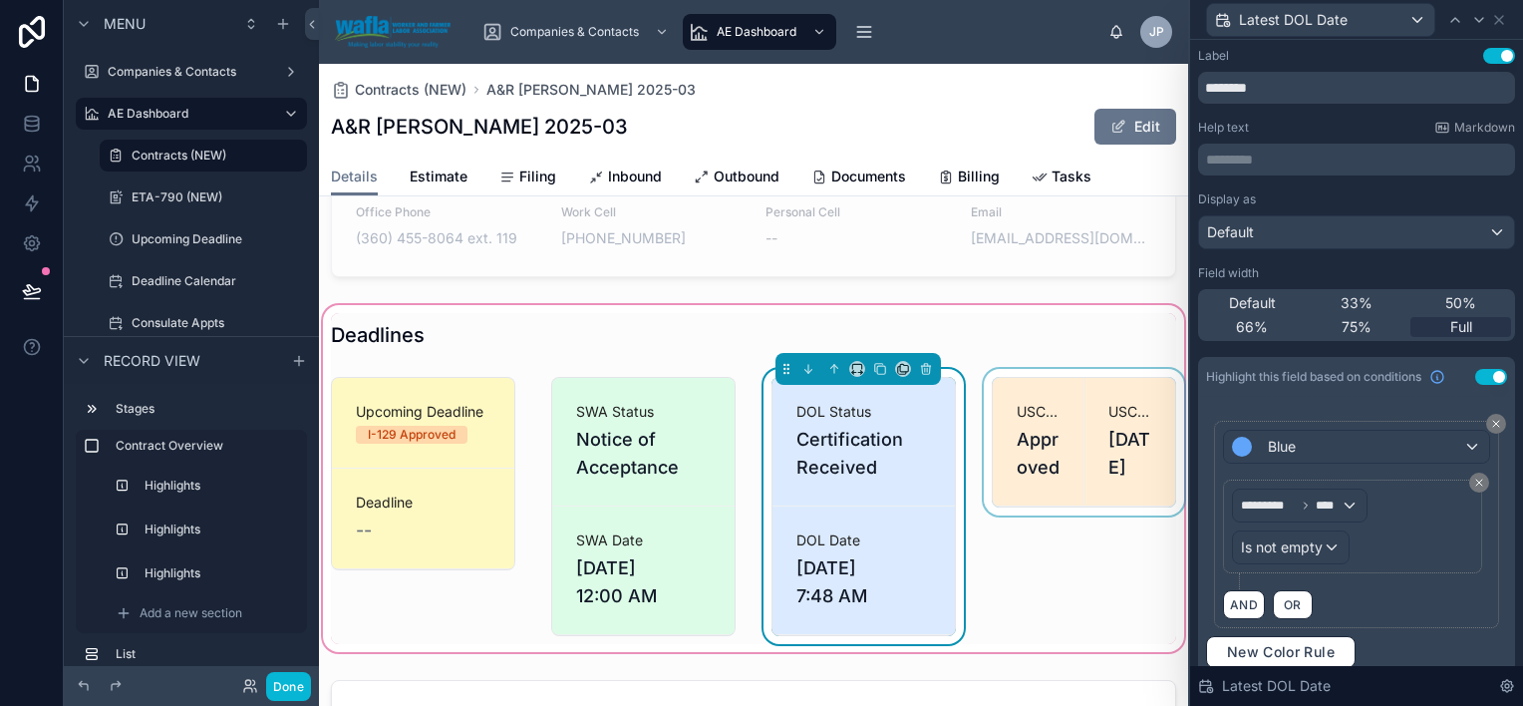
click at [1117, 479] on div at bounding box center [1084, 506] width 208 height 275
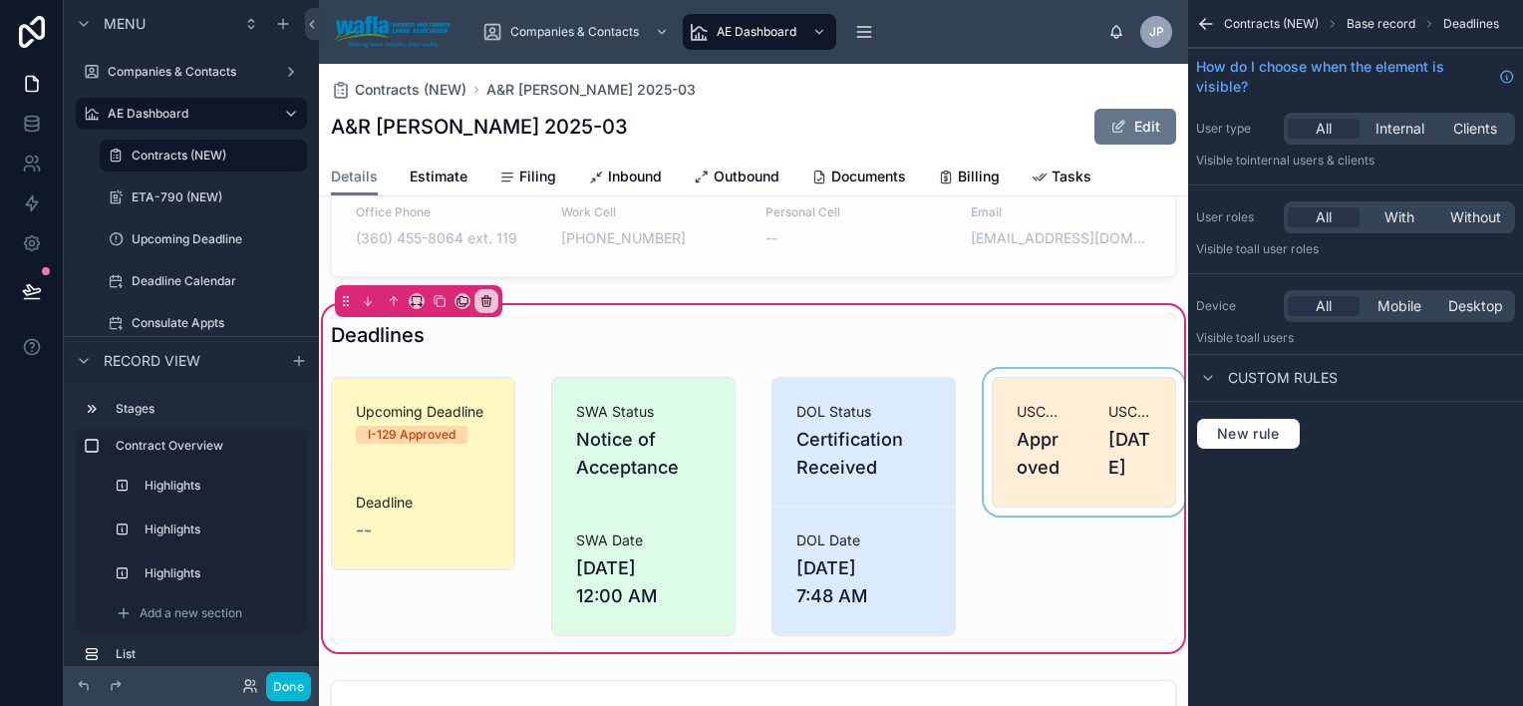
click at [1100, 453] on div at bounding box center [1084, 506] width 208 height 275
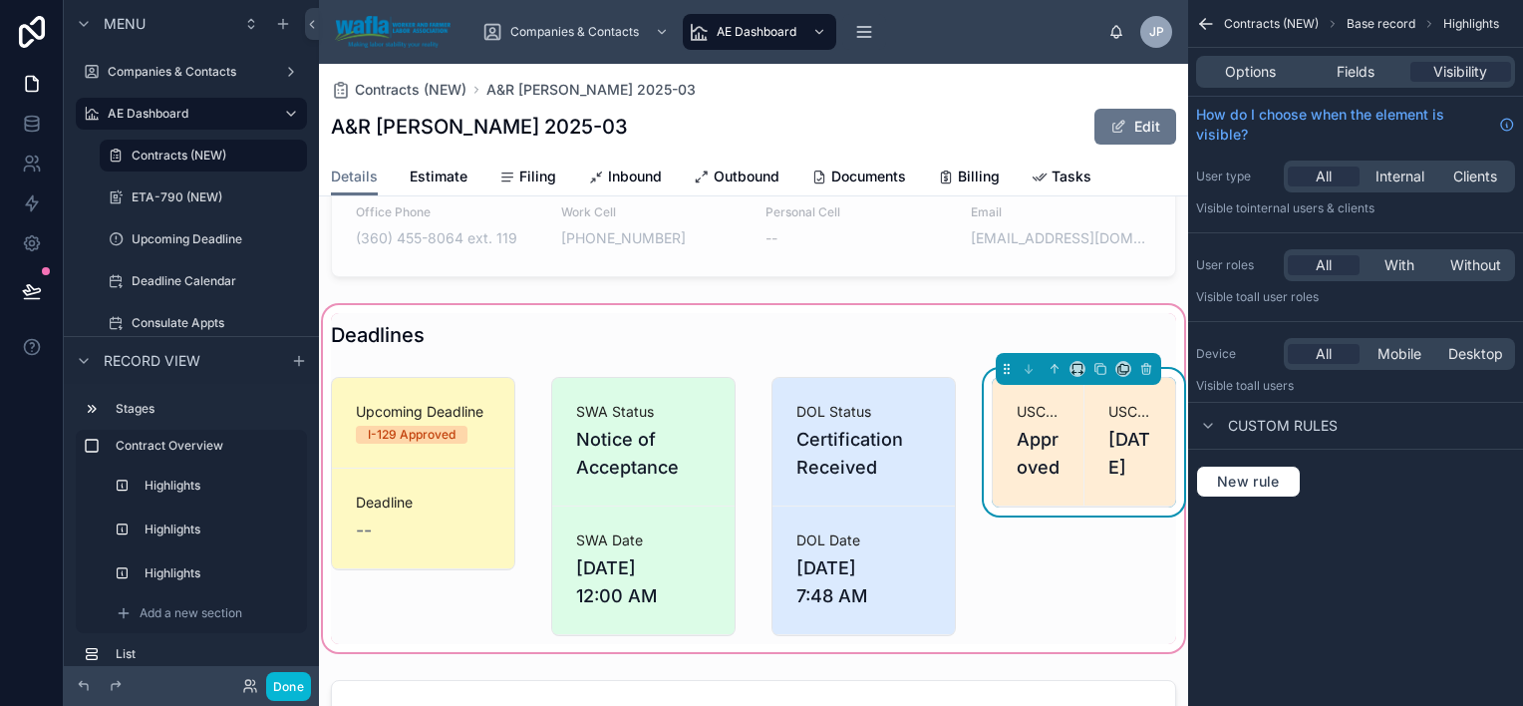
drag, startPoint x: 1365, startPoint y: 73, endPoint x: 1365, endPoint y: 89, distance: 16.0
click at [1365, 72] on span "Fields" at bounding box center [1356, 72] width 38 height 20
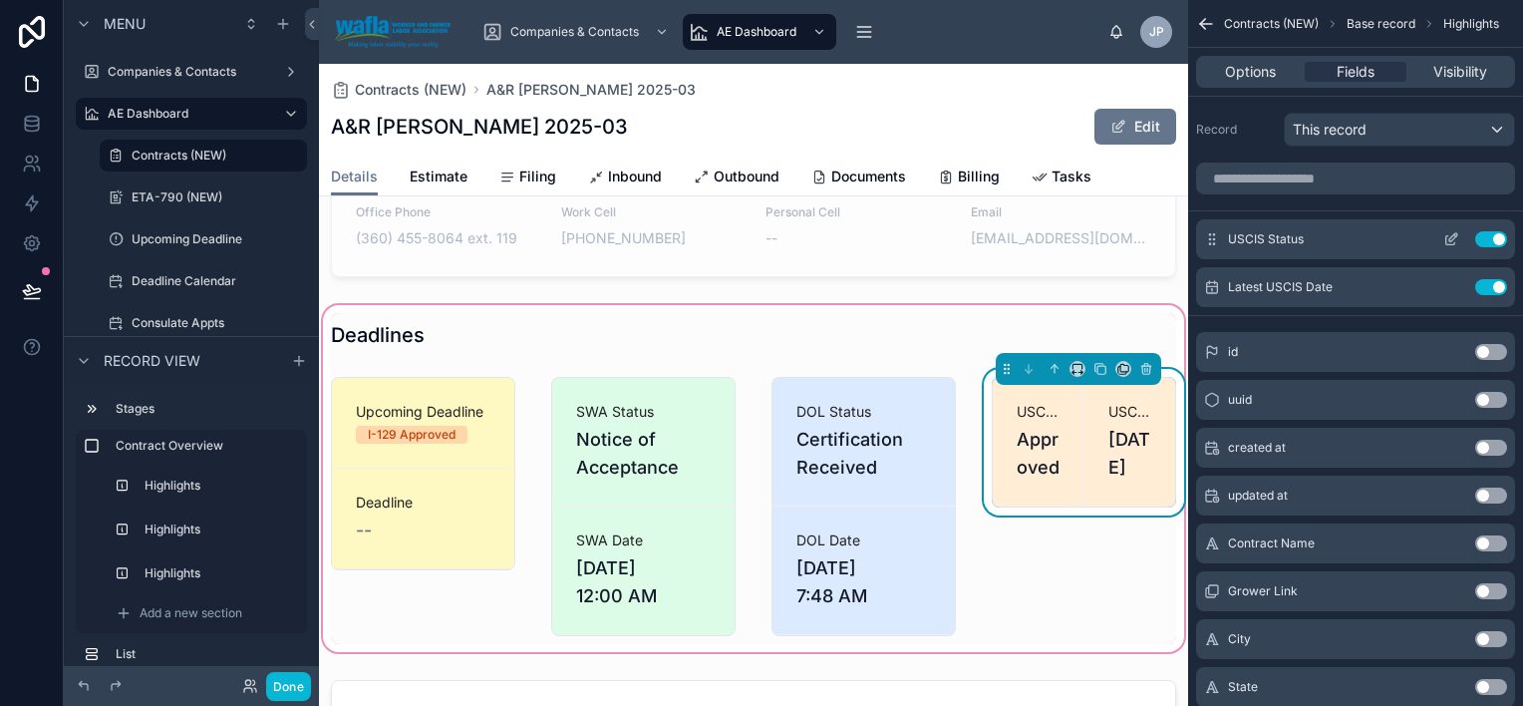
click at [1445, 235] on icon "scrollable content" at bounding box center [1452, 239] width 16 height 16
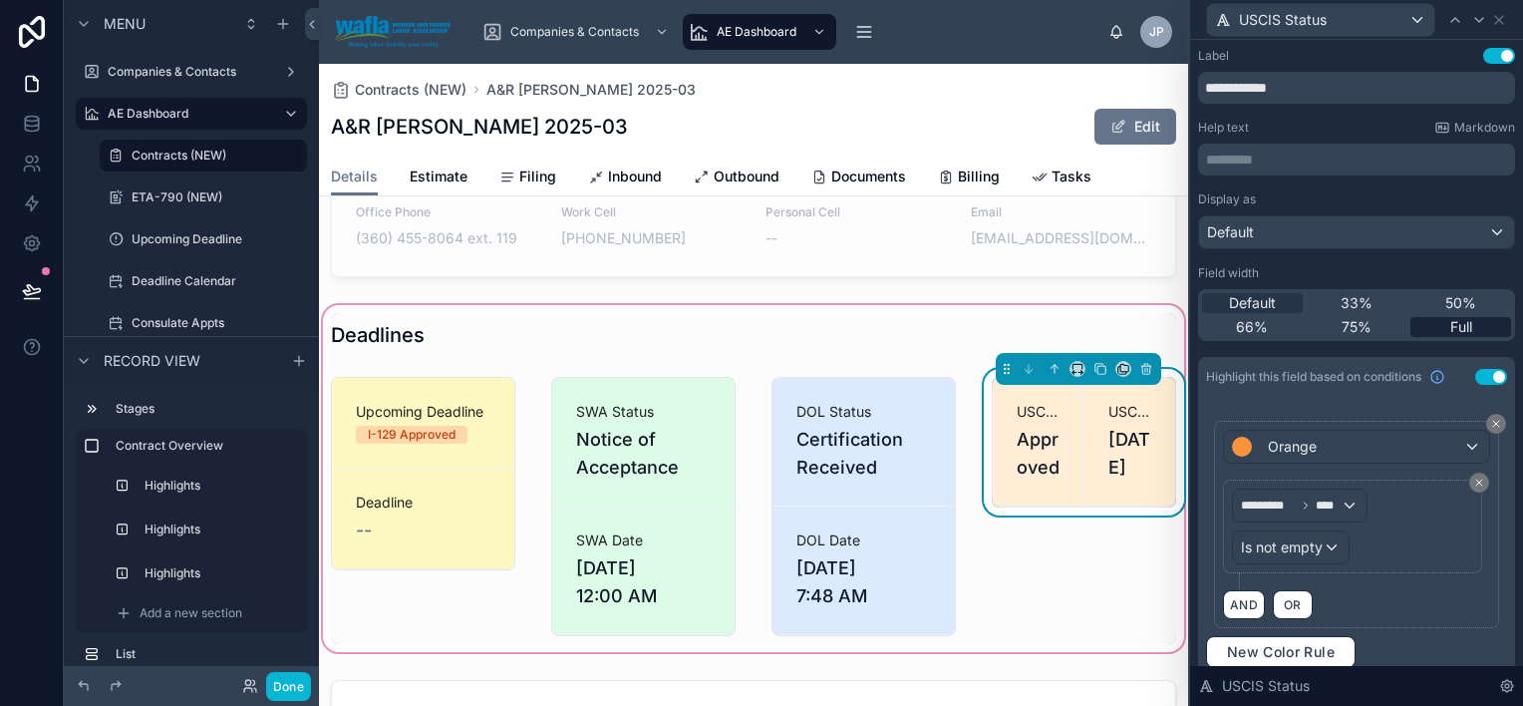
click at [1451, 327] on span "Full" at bounding box center [1462, 327] width 22 height 20
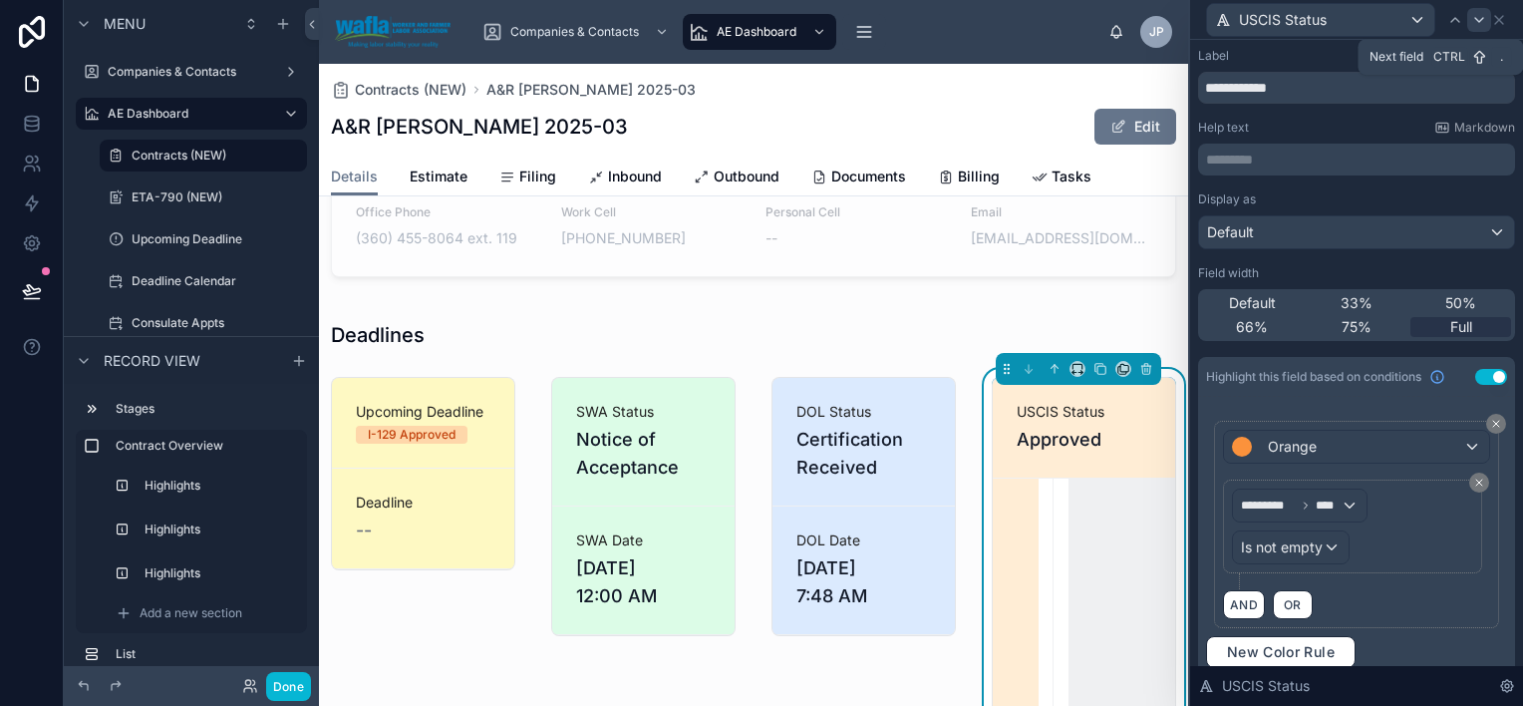
click at [1475, 19] on icon at bounding box center [1479, 20] width 16 height 16
click at [1455, 318] on span "Full" at bounding box center [1462, 327] width 22 height 20
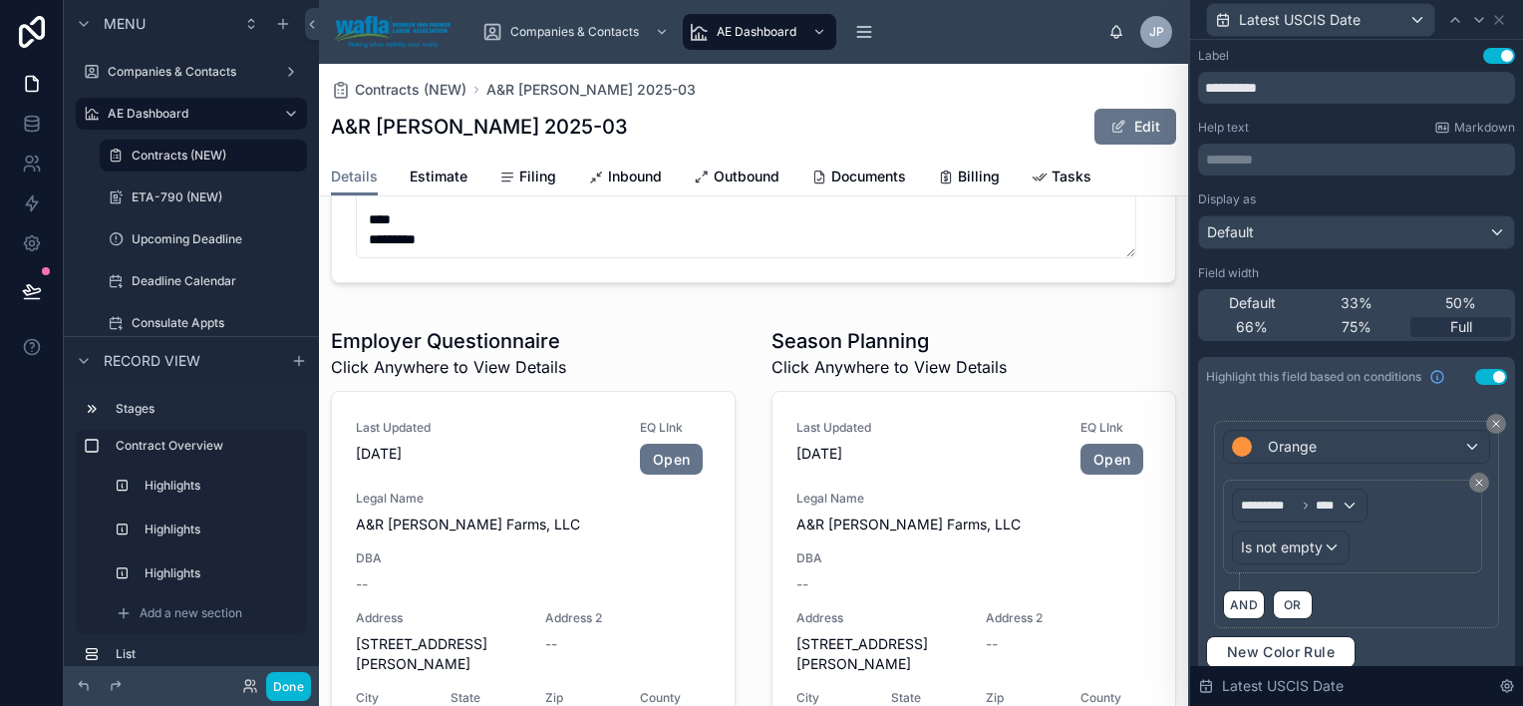
scroll to position [2094, 0]
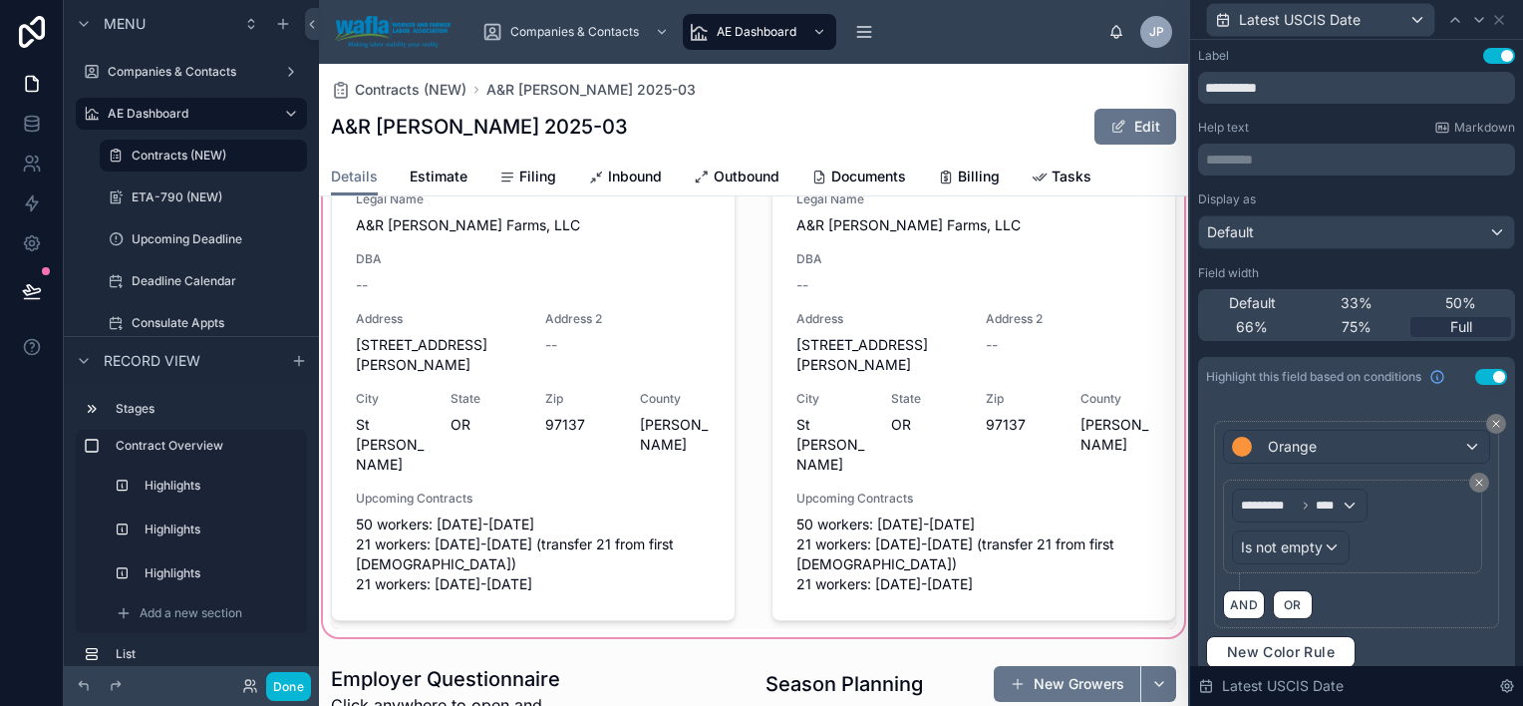
click at [574, 318] on div at bounding box center [753, 324] width 869 height 633
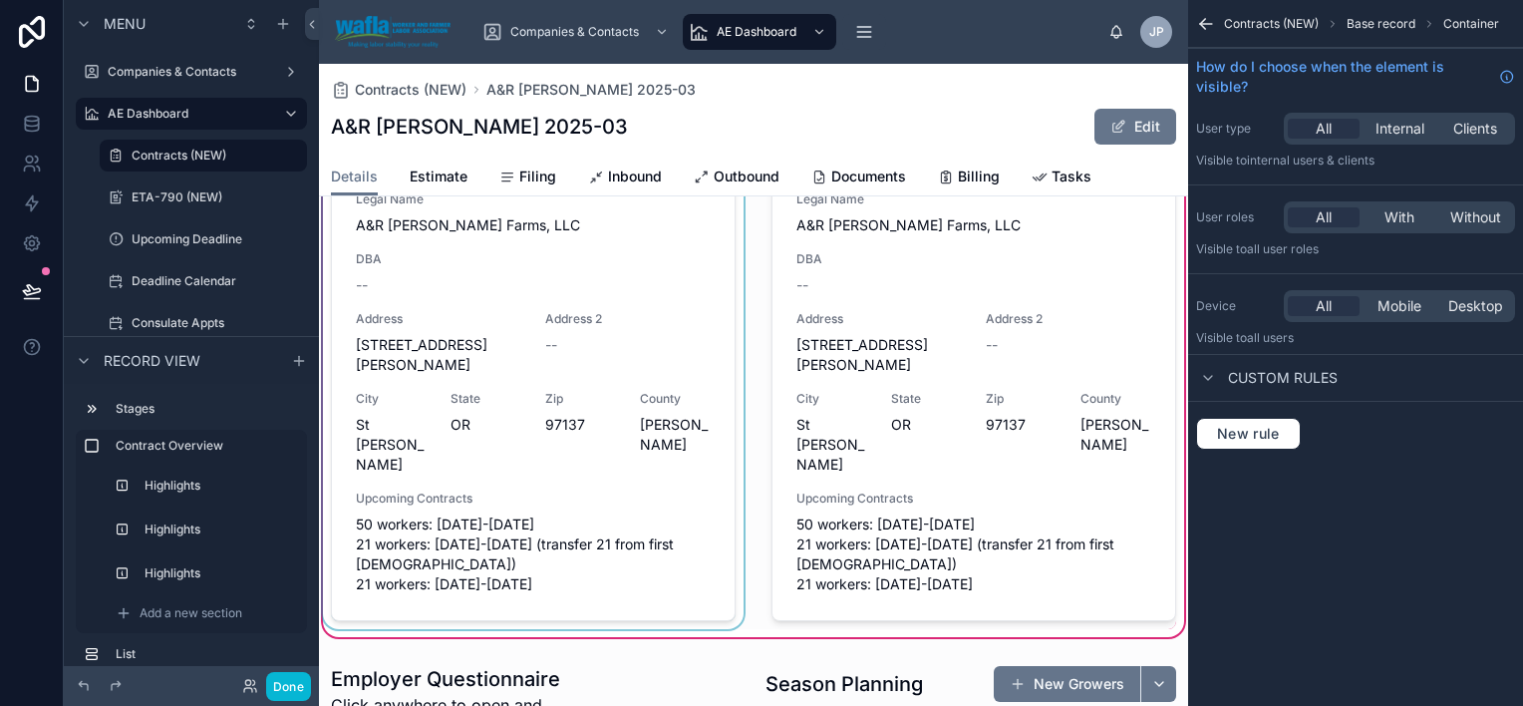
scroll to position [1795, 0]
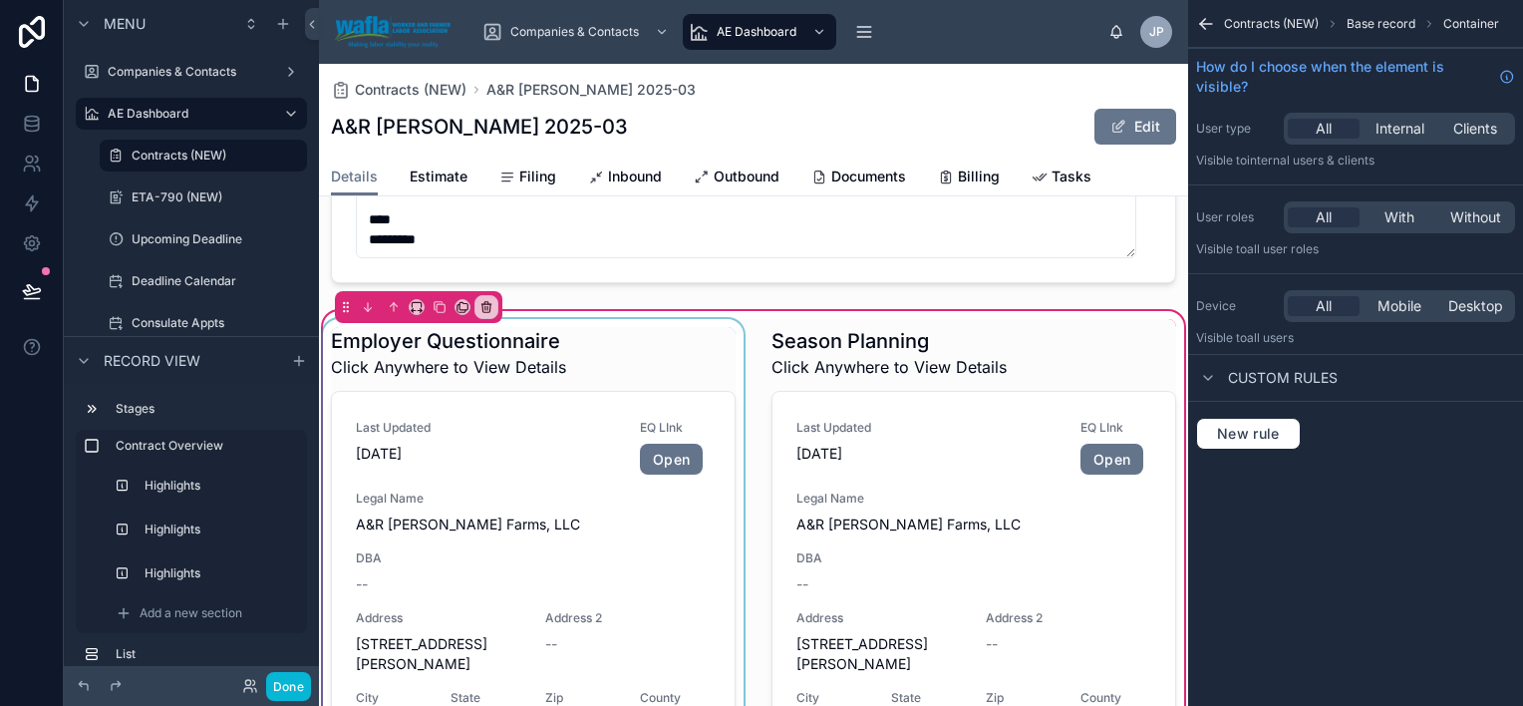
click at [621, 390] on div at bounding box center [533, 623] width 429 height 609
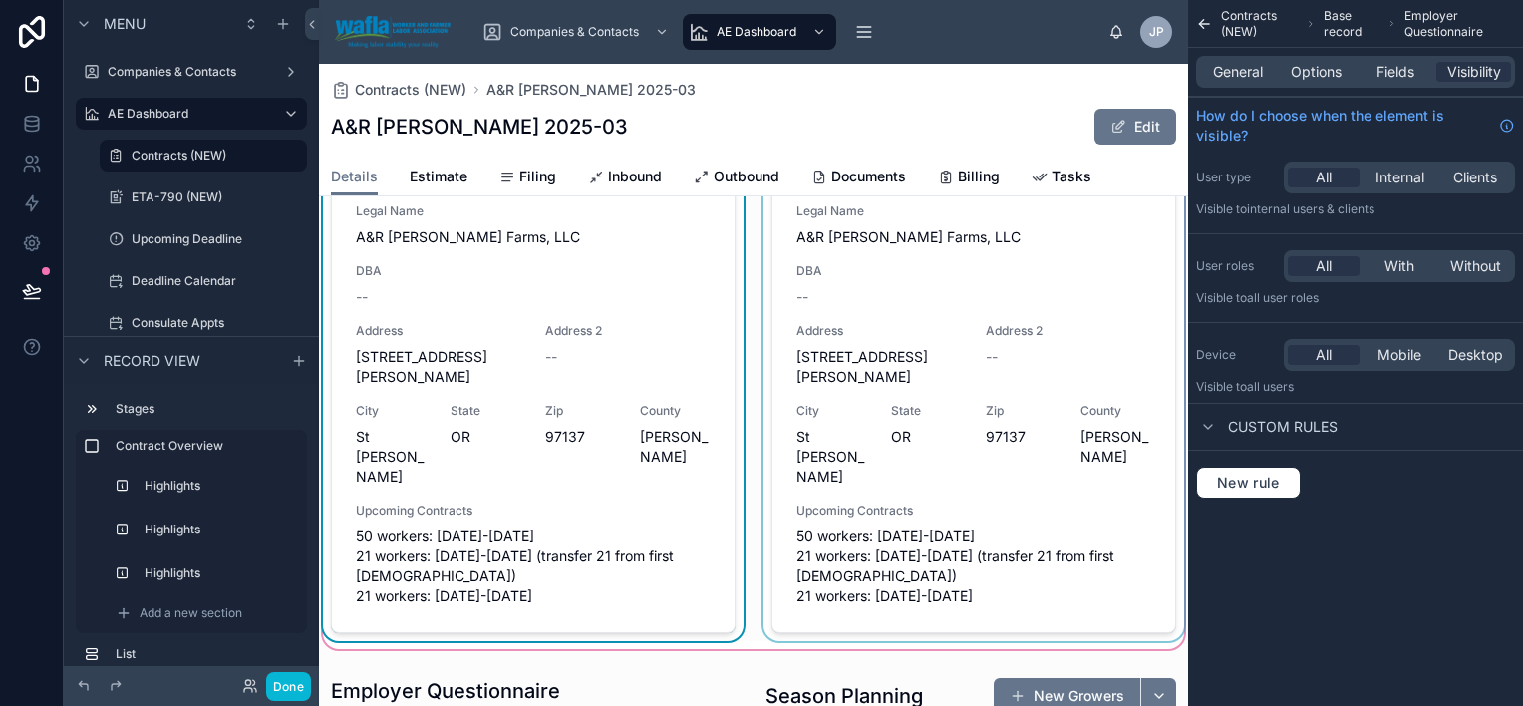
scroll to position [2094, 0]
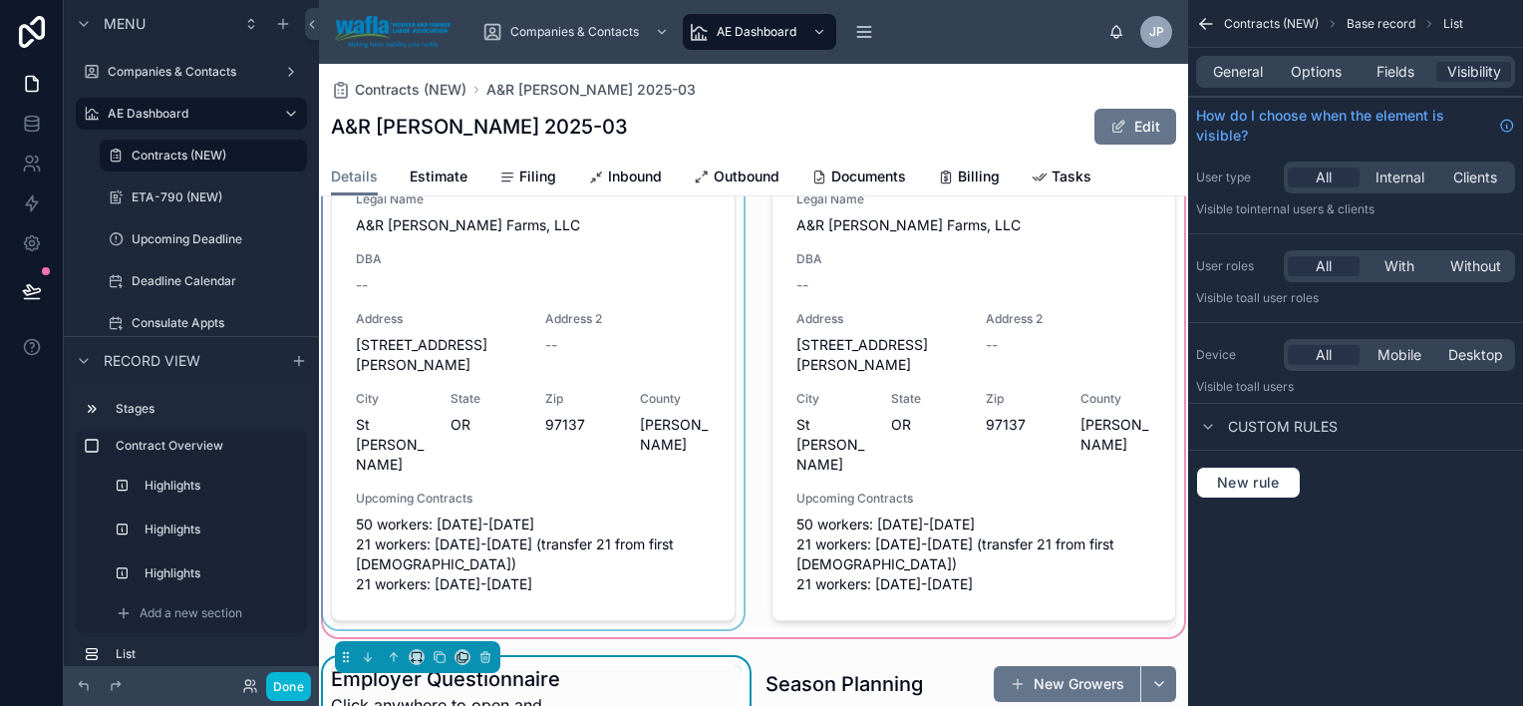
click at [610, 483] on div at bounding box center [753, 324] width 869 height 633
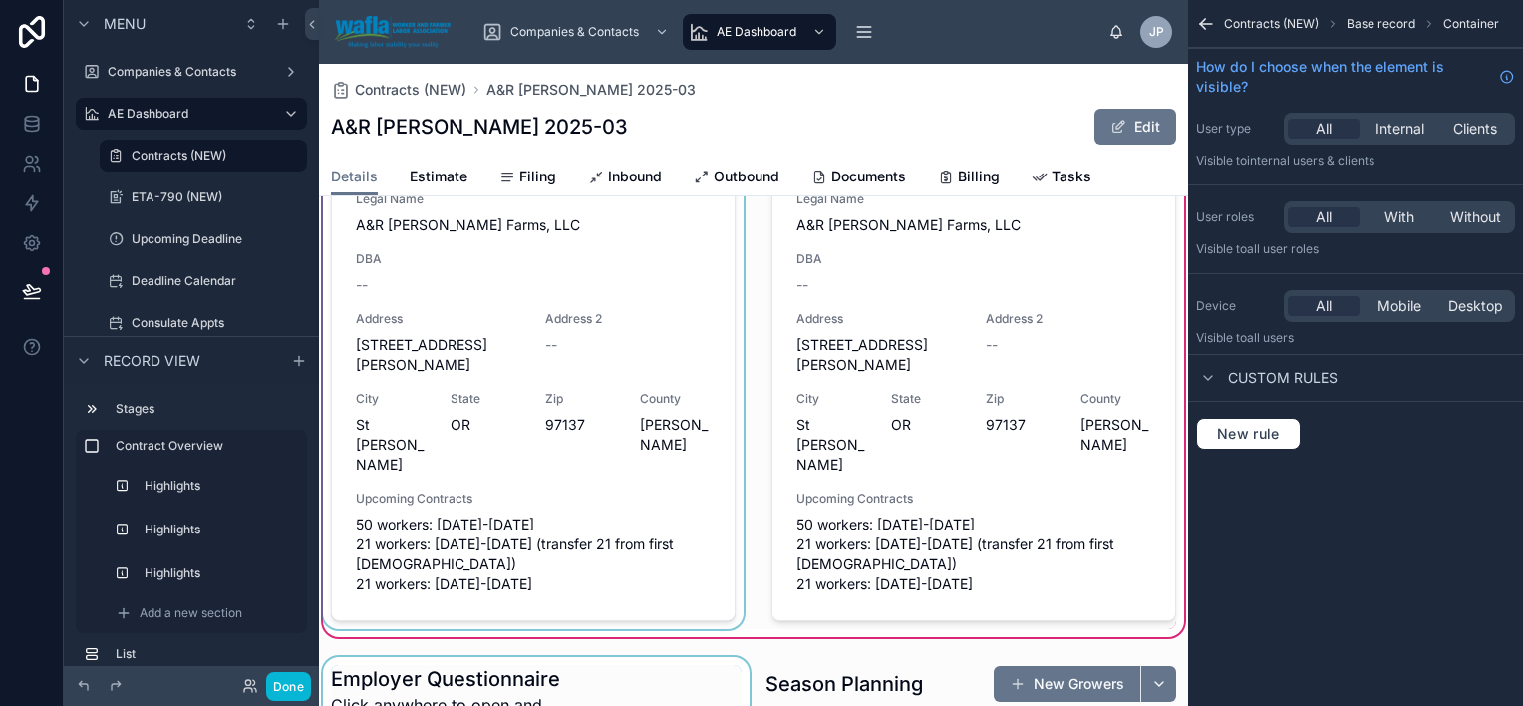
scroll to position [1795, 0]
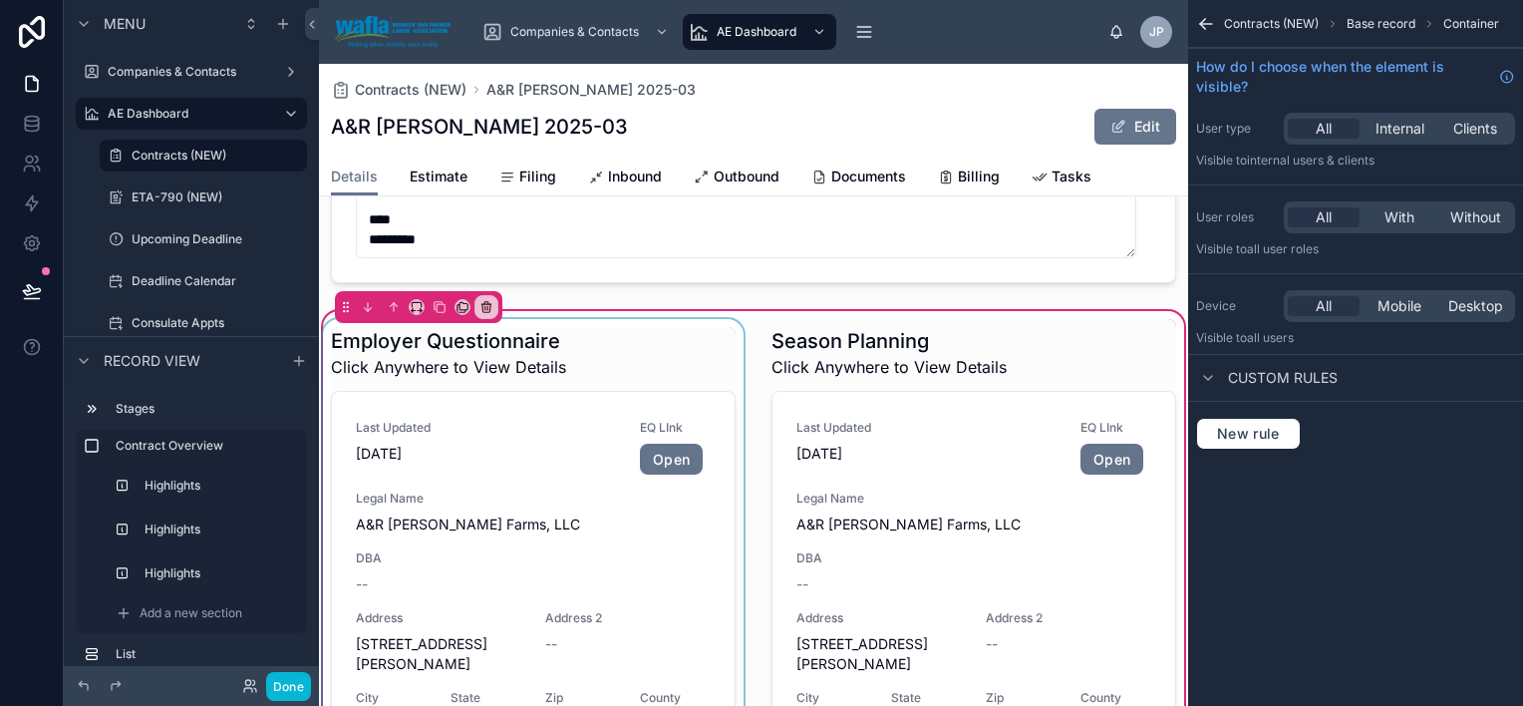
click at [637, 577] on div at bounding box center [533, 623] width 429 height 609
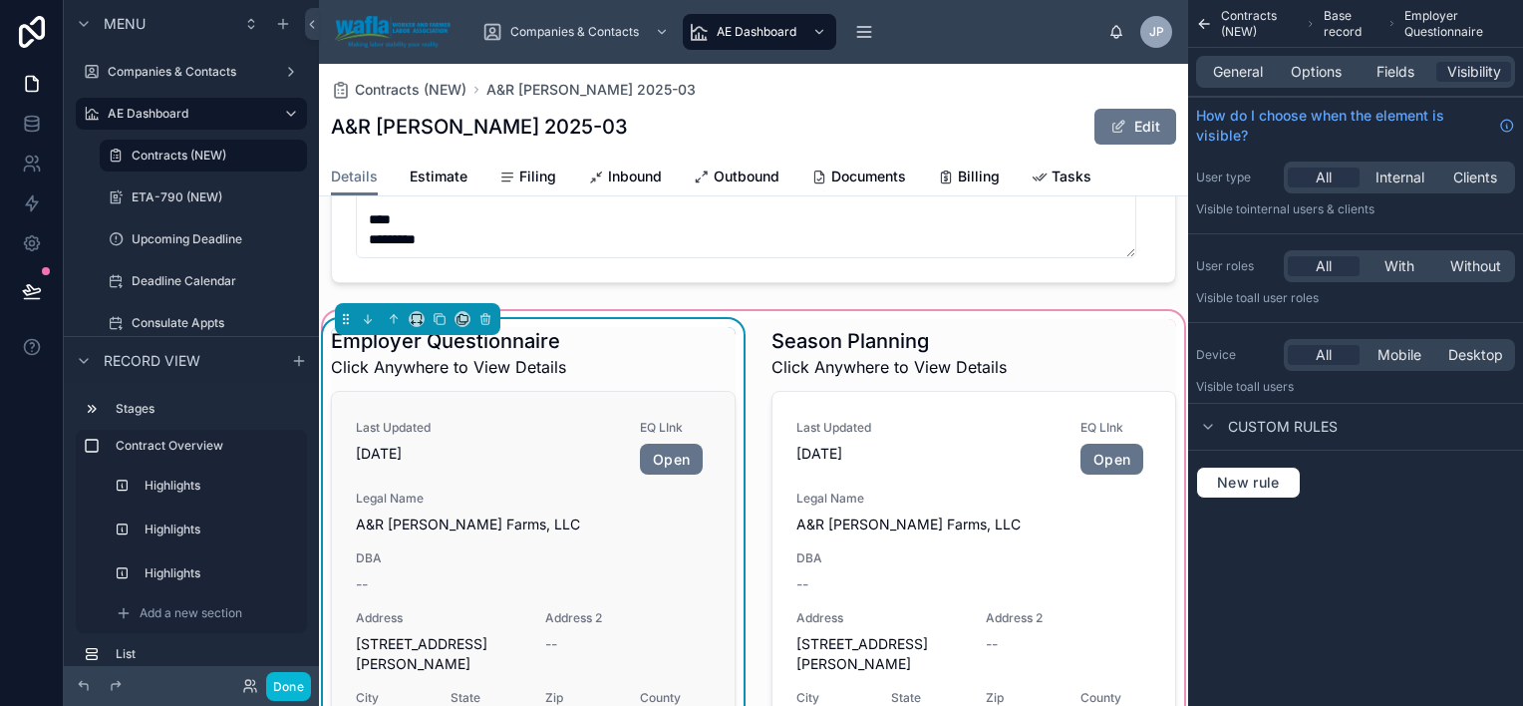
scroll to position [2094, 0]
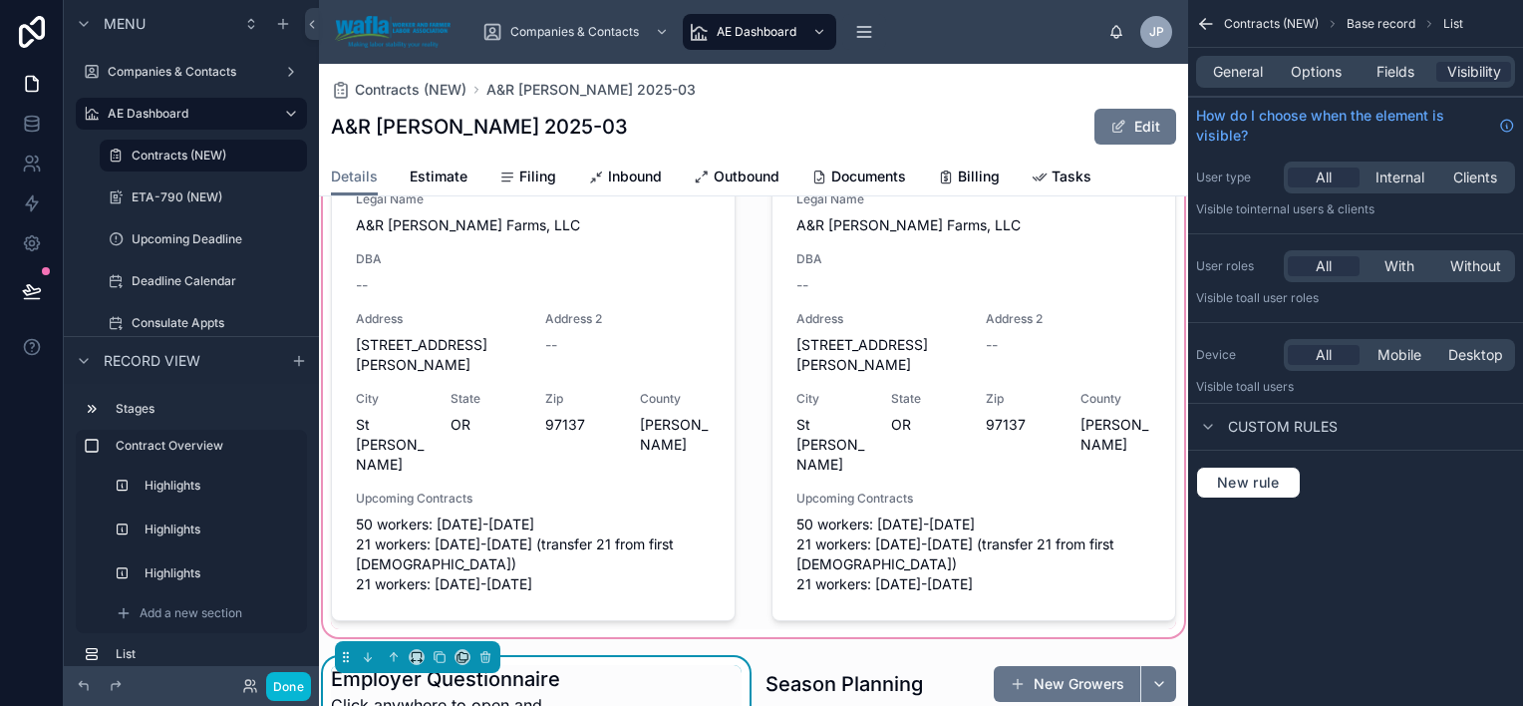
scroll to position [2393, 0]
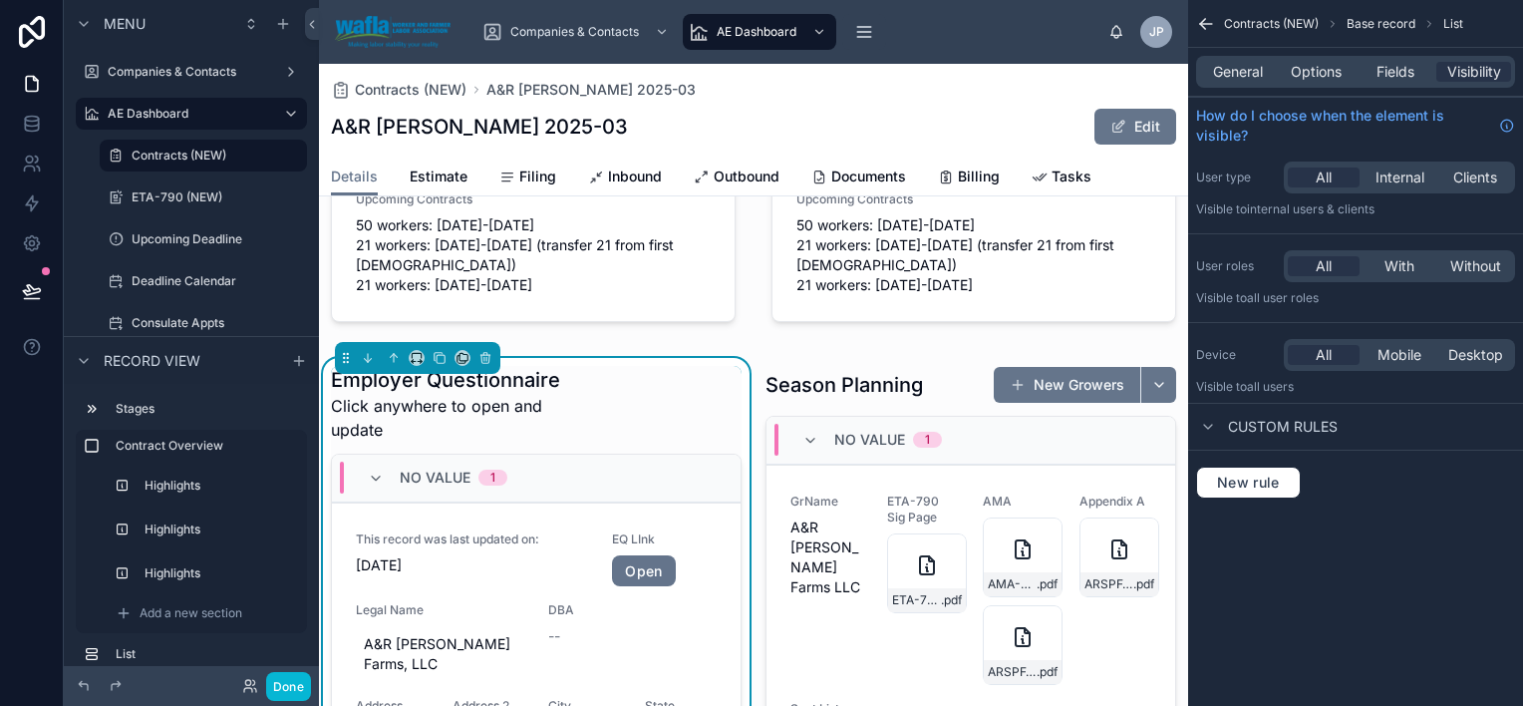
click at [632, 403] on div at bounding box center [667, 404] width 150 height 2
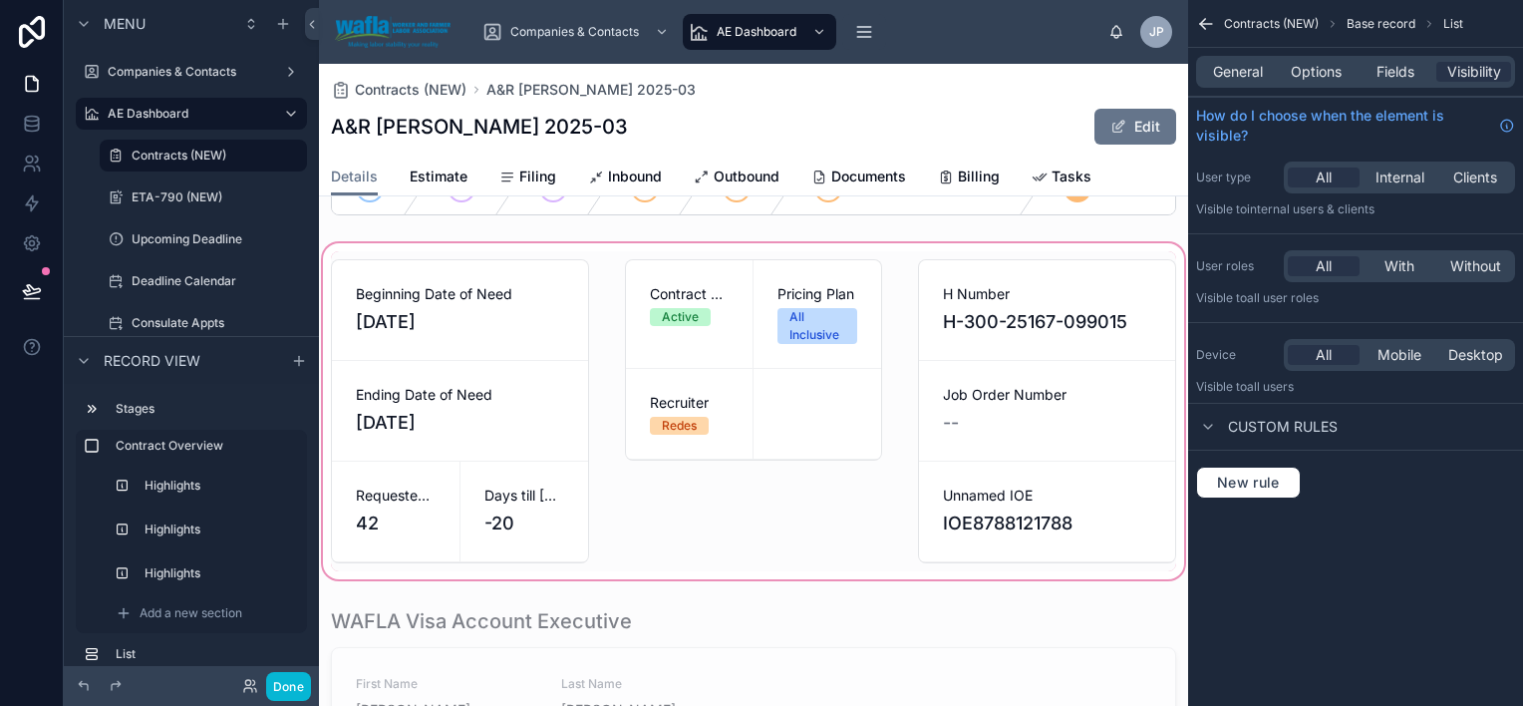
scroll to position [0, 0]
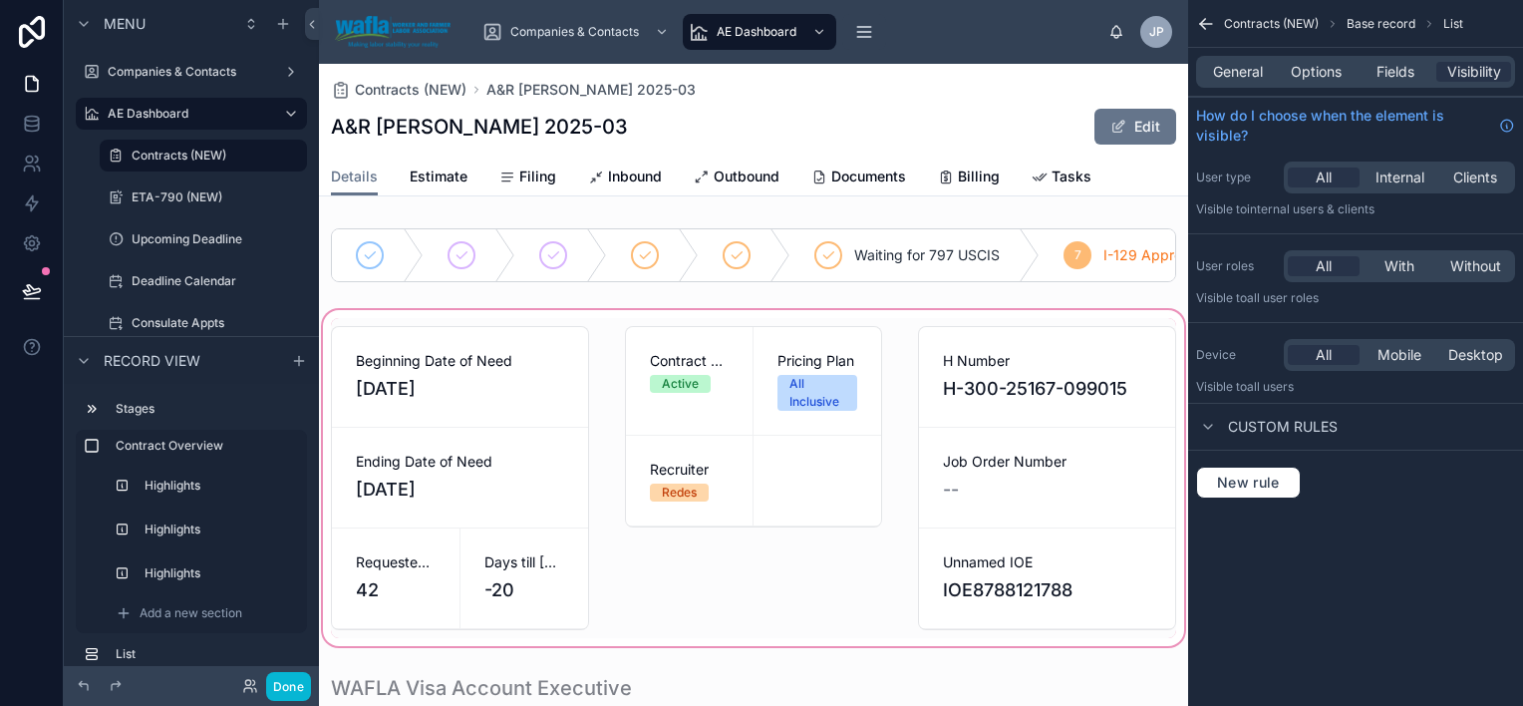
click at [682, 411] on div at bounding box center [753, 478] width 869 height 344
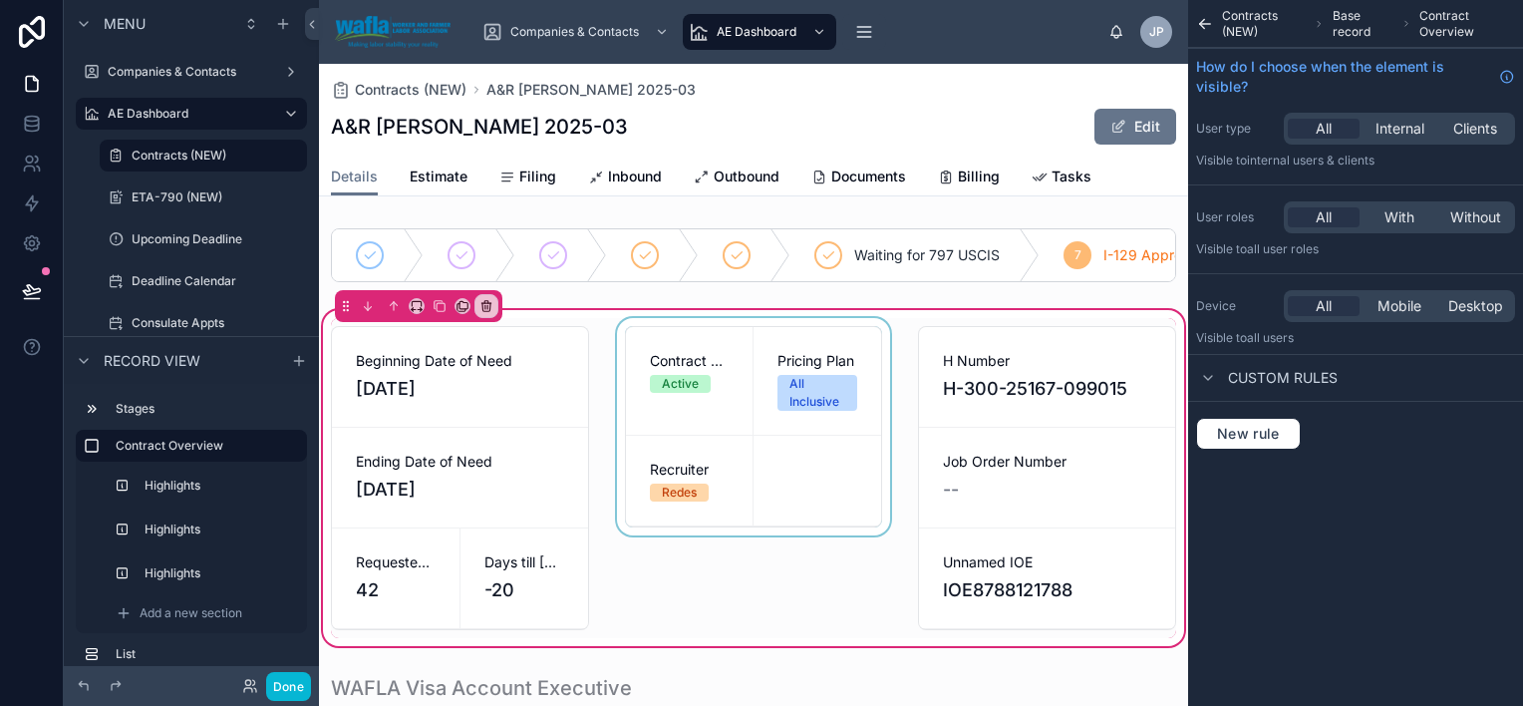
click at [782, 409] on div at bounding box center [754, 478] width 282 height 320
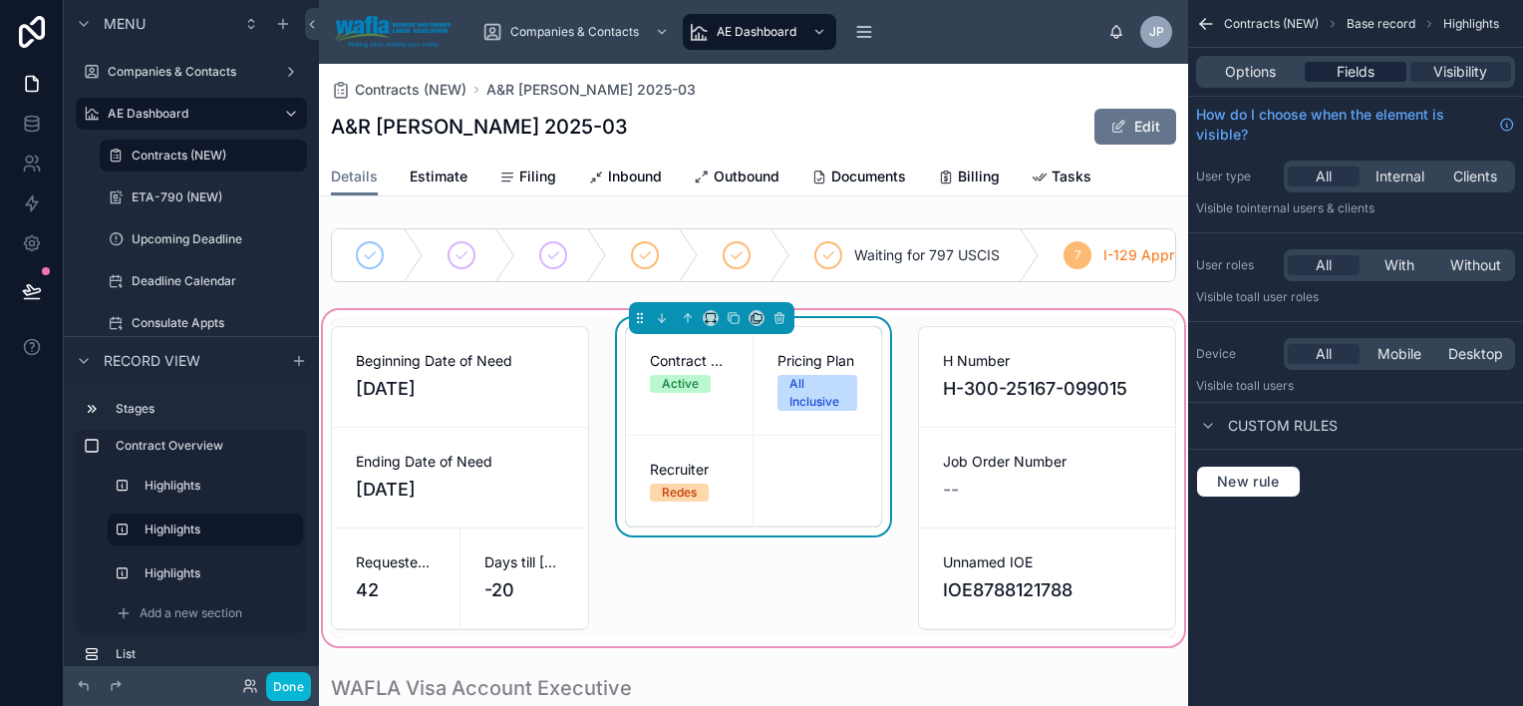
click at [1383, 66] on div "Fields" at bounding box center [1355, 72] width 101 height 20
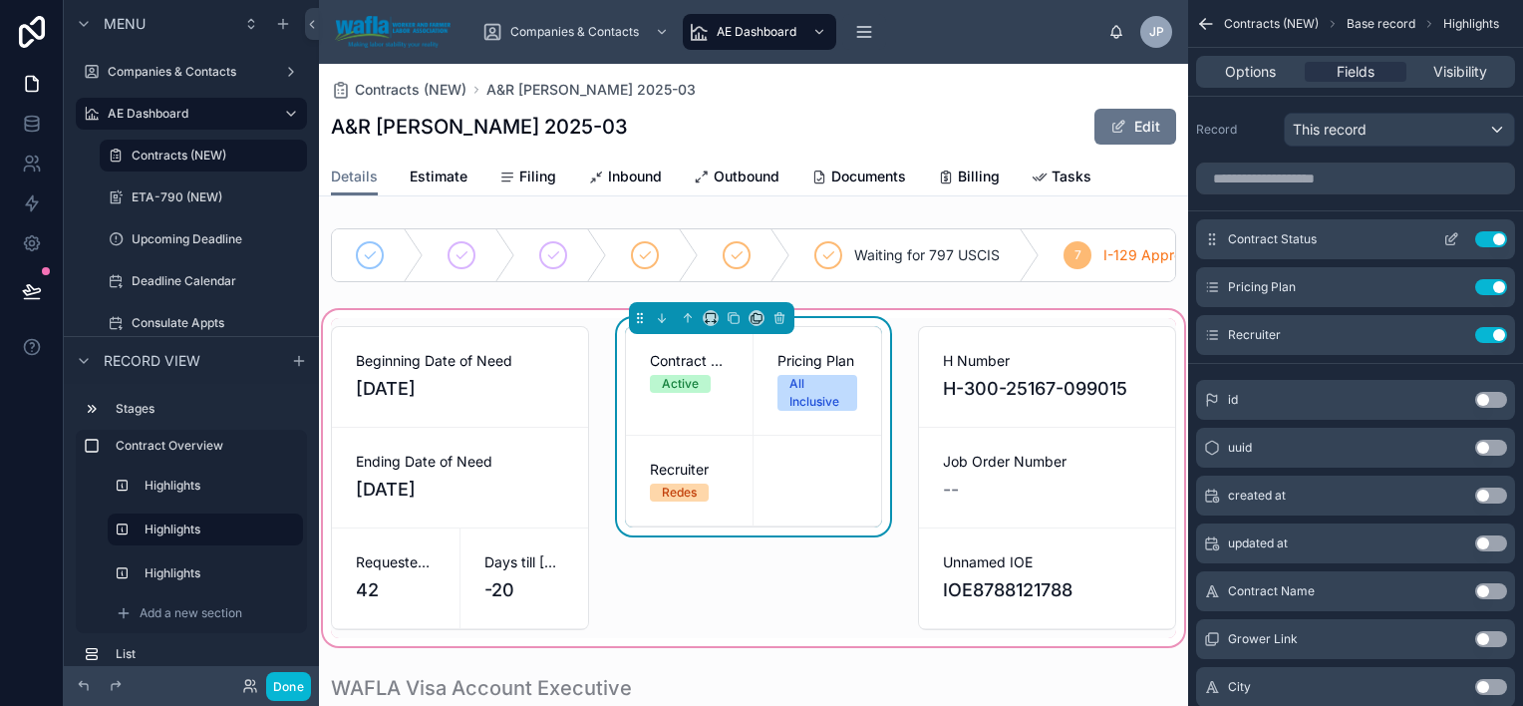
click at [1445, 239] on icon "scrollable content" at bounding box center [1452, 239] width 16 height 16
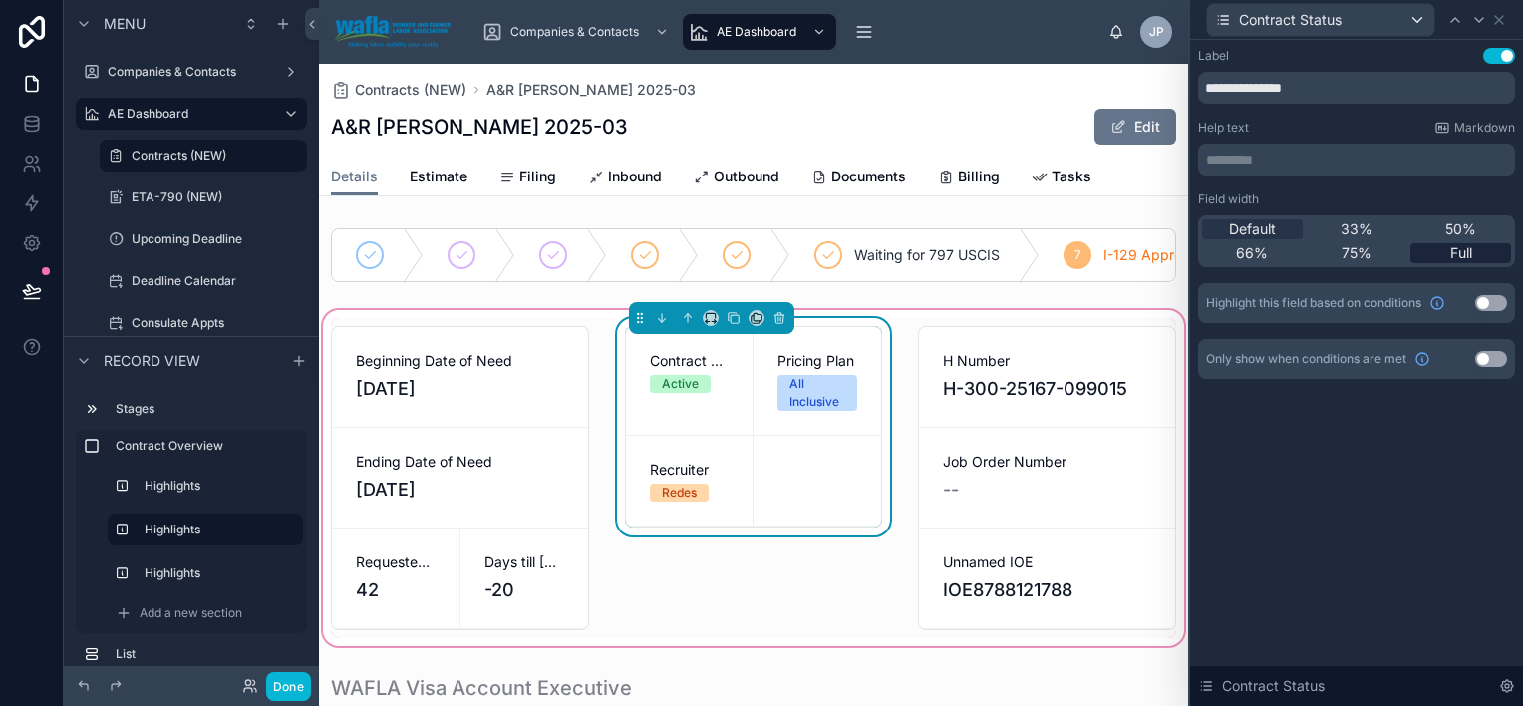
click at [1424, 253] on div "Full" at bounding box center [1461, 253] width 101 height 20
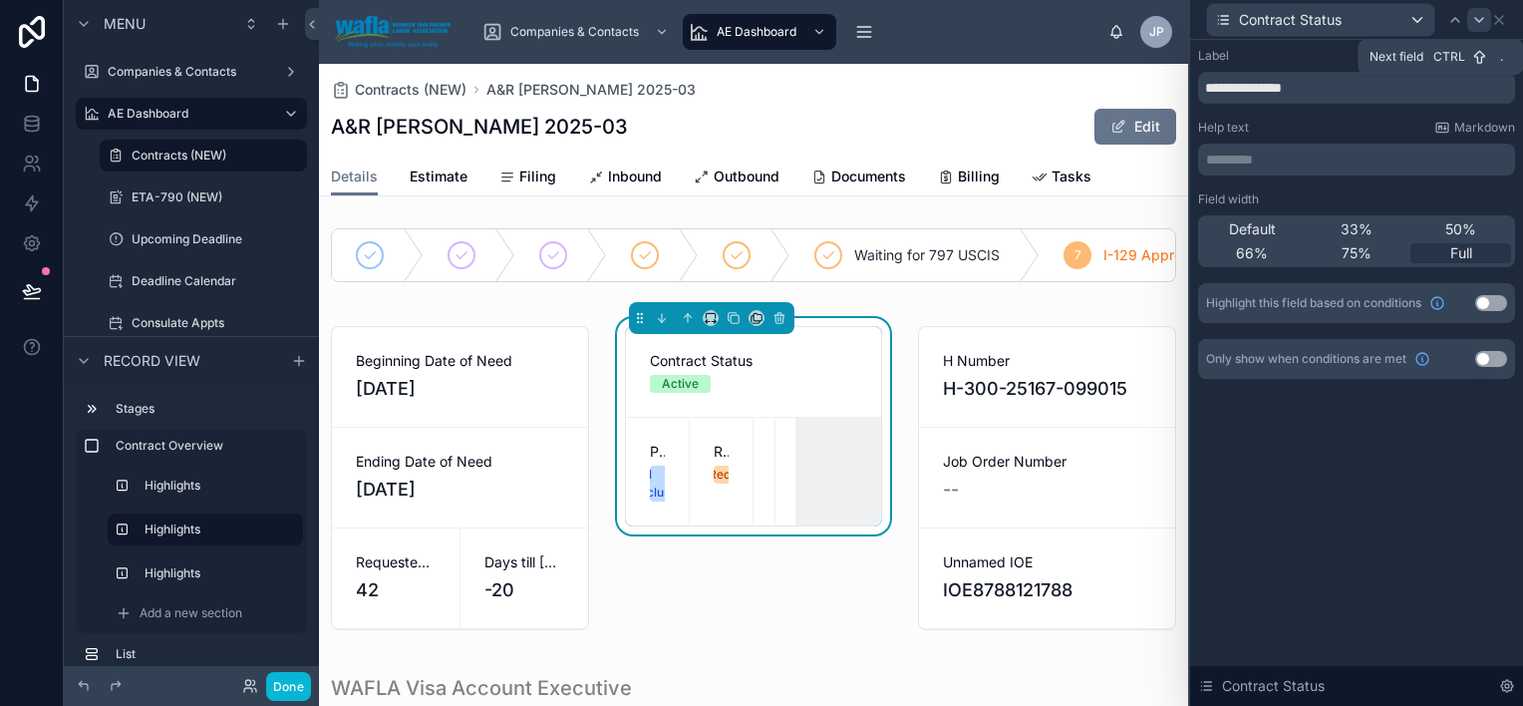
click at [1477, 24] on icon at bounding box center [1479, 20] width 16 height 16
click at [1262, 230] on span "Default" at bounding box center [1252, 229] width 47 height 20
click at [1452, 230] on span "50%" at bounding box center [1461, 229] width 31 height 20
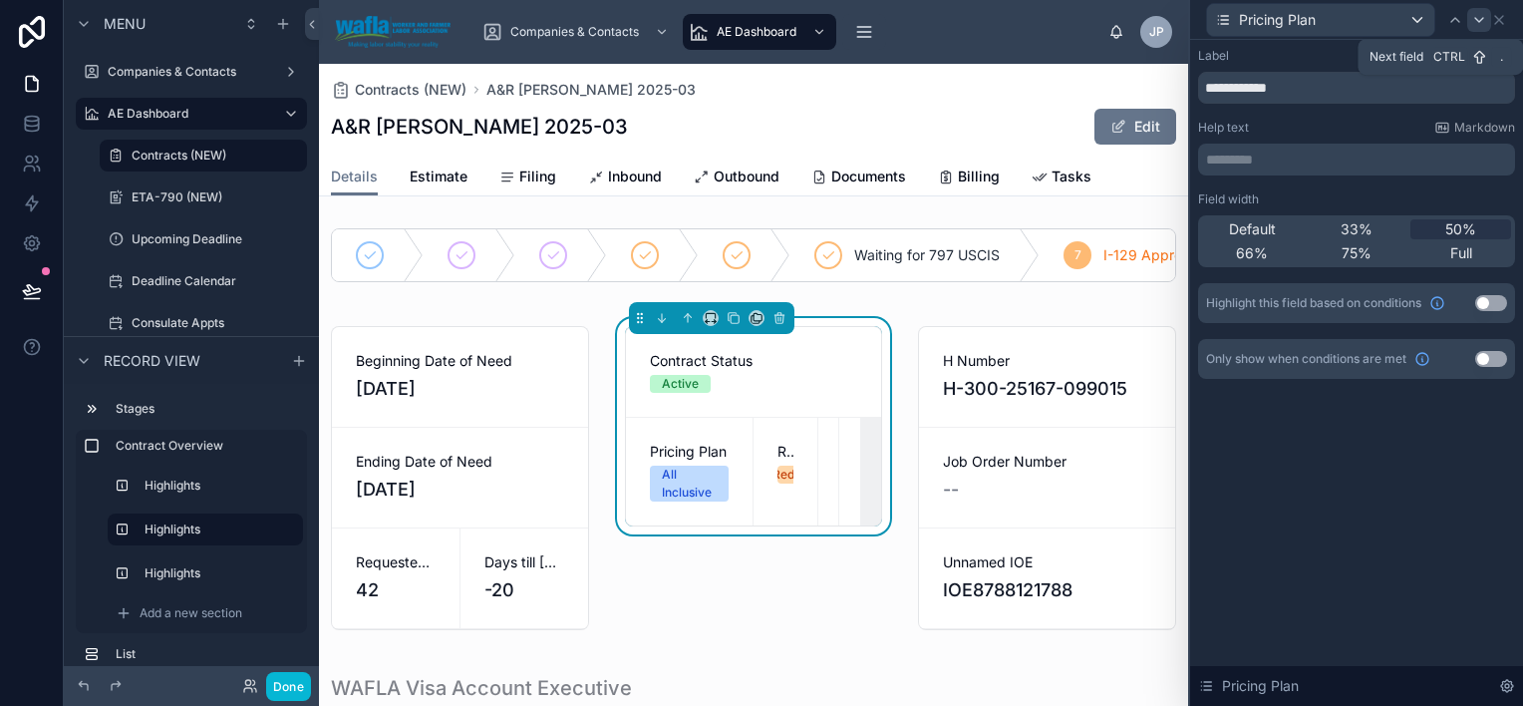
click at [1476, 16] on icon at bounding box center [1479, 20] width 16 height 16
click at [1452, 231] on span "50%" at bounding box center [1461, 229] width 31 height 20
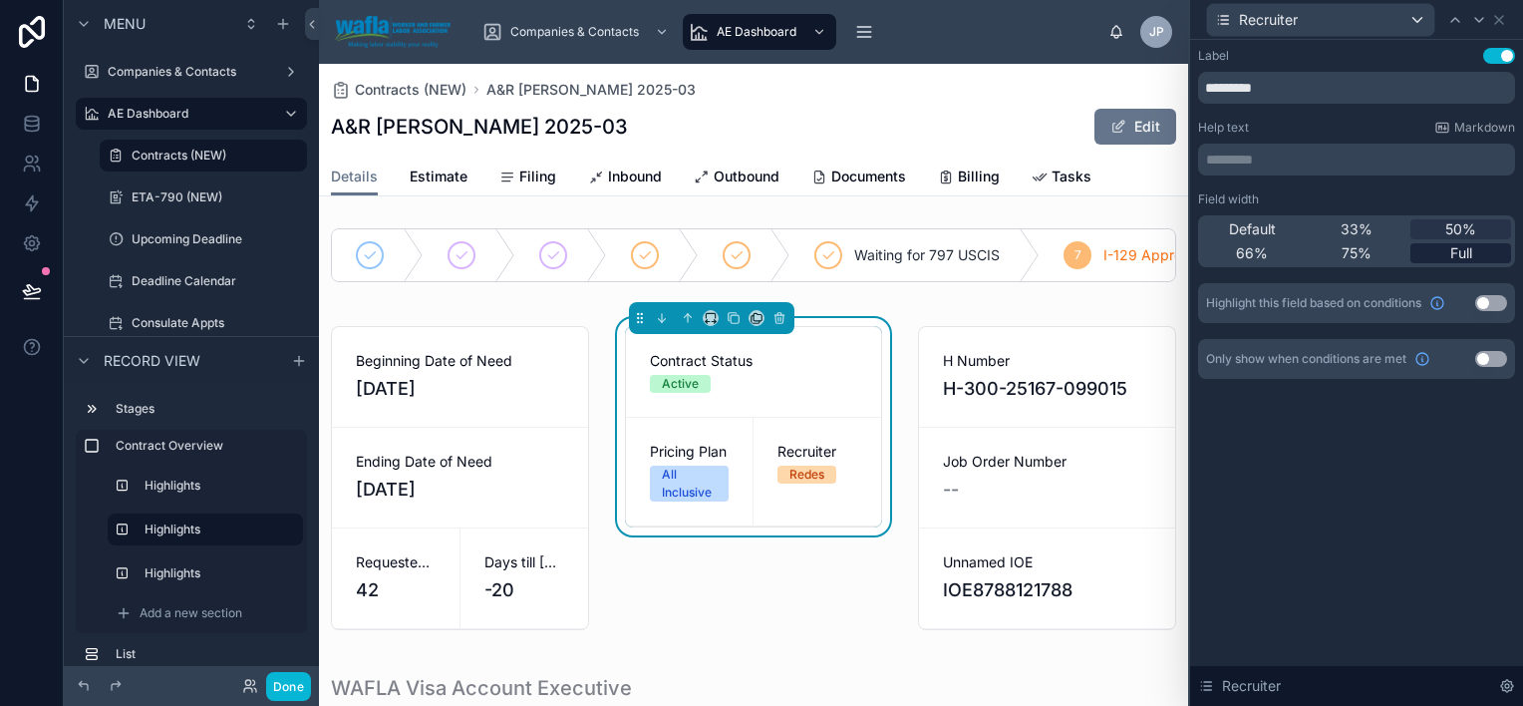
click at [1454, 252] on span "Full" at bounding box center [1462, 253] width 22 height 20
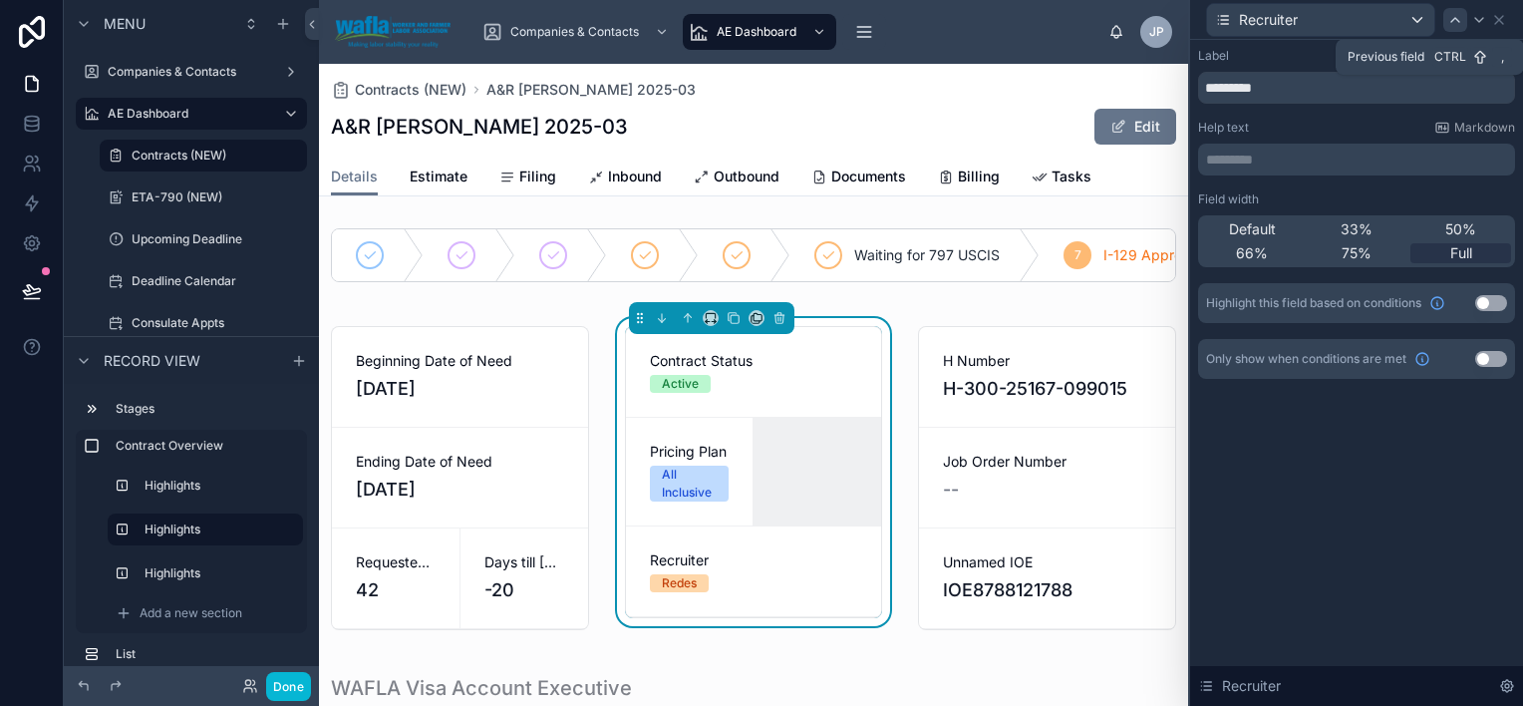
click at [1457, 16] on icon at bounding box center [1456, 20] width 16 height 16
click at [1473, 247] on div "Full" at bounding box center [1461, 253] width 101 height 20
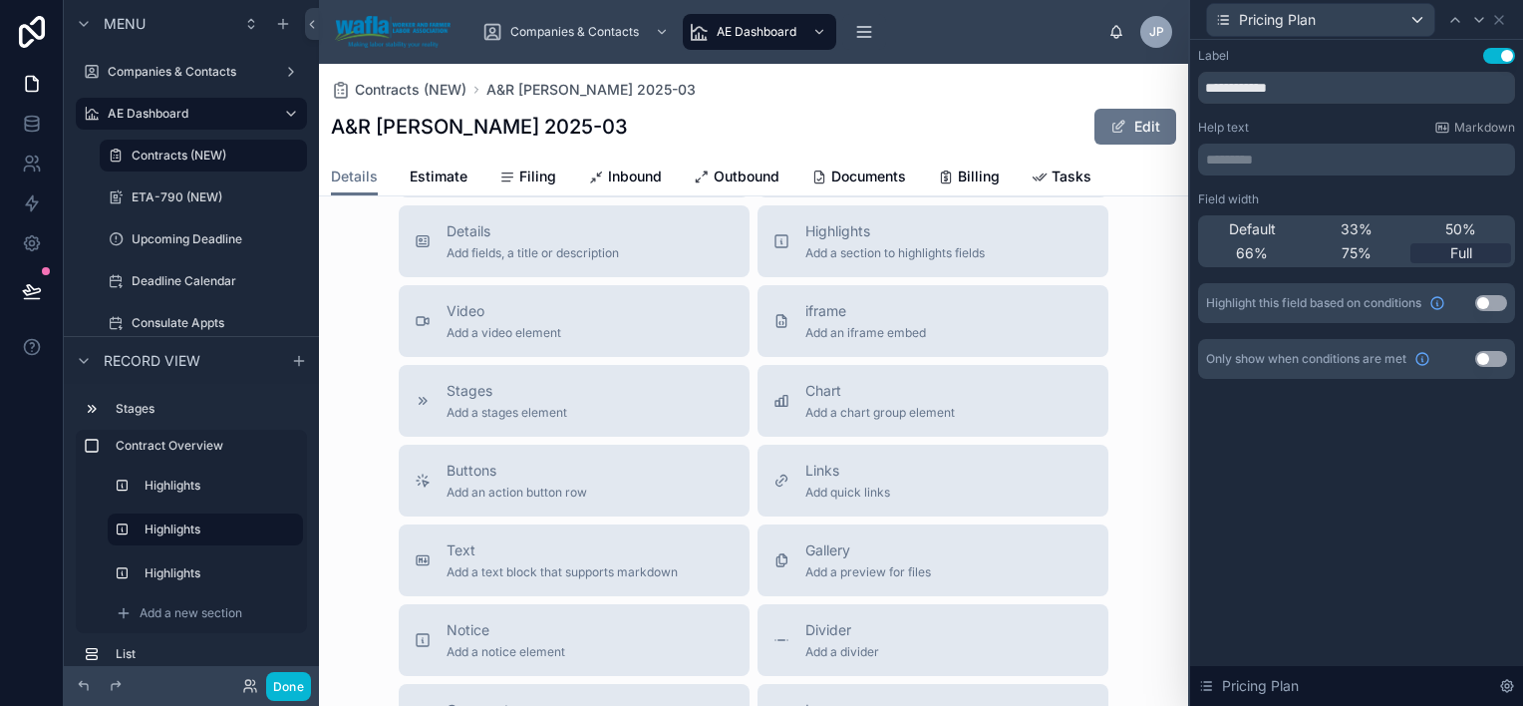
scroll to position [2393, 0]
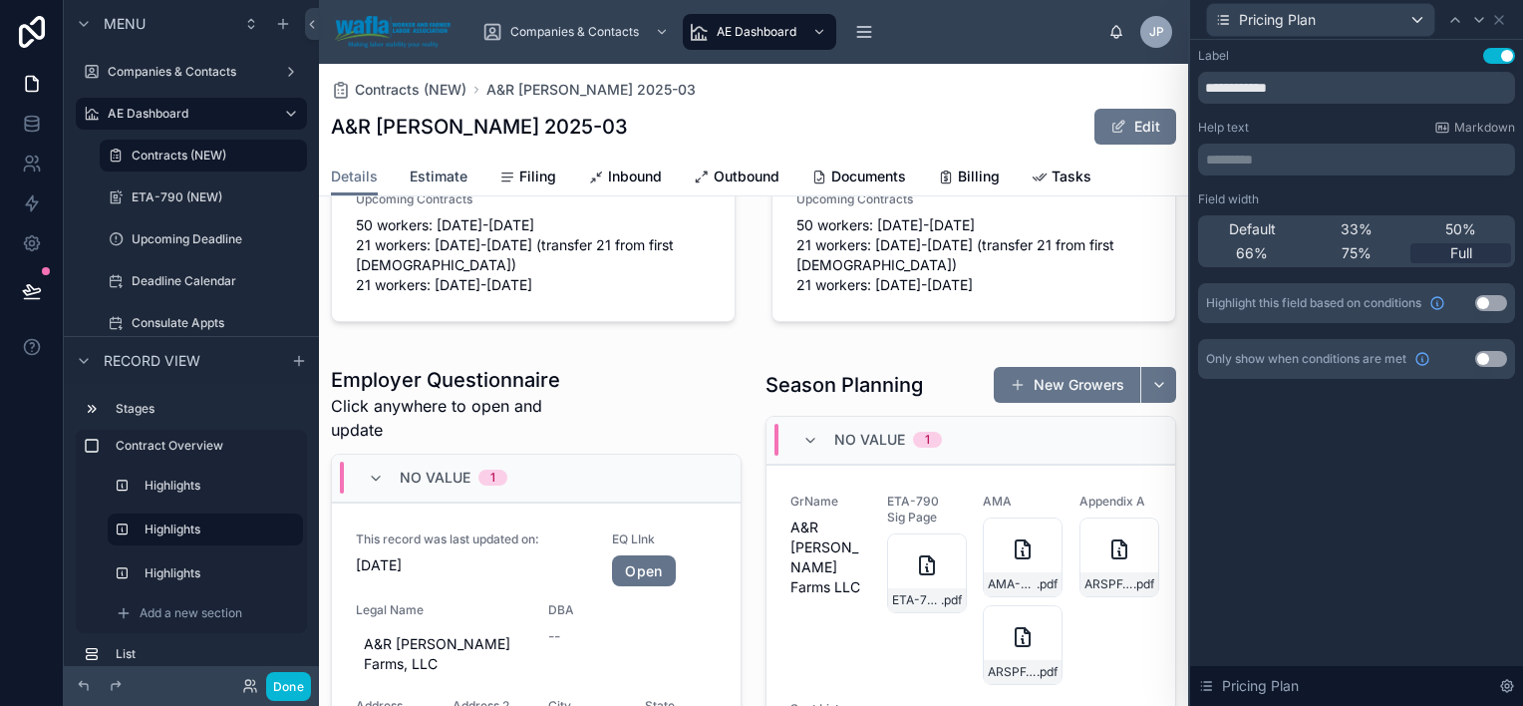
click at [455, 180] on span "Estimate" at bounding box center [439, 176] width 58 height 20
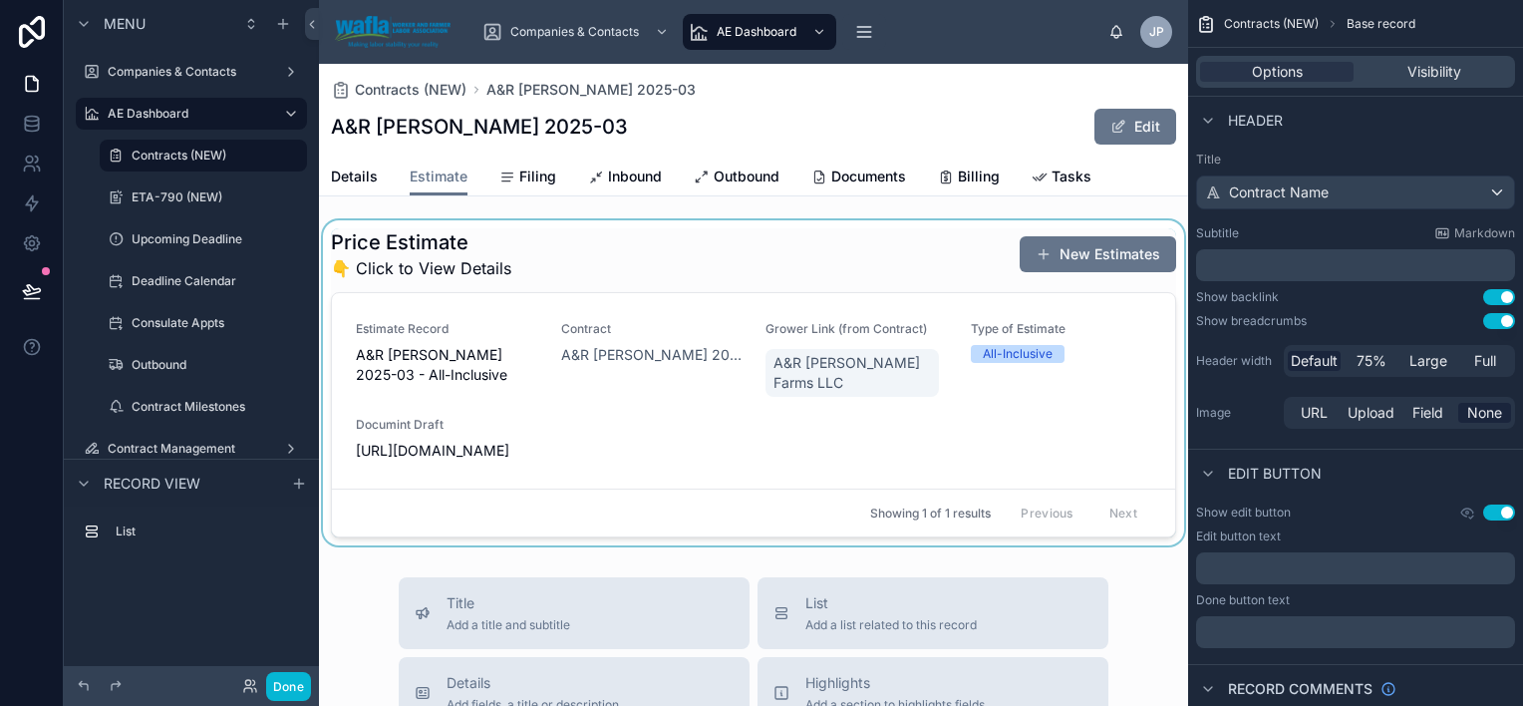
click at [583, 498] on div at bounding box center [753, 382] width 869 height 325
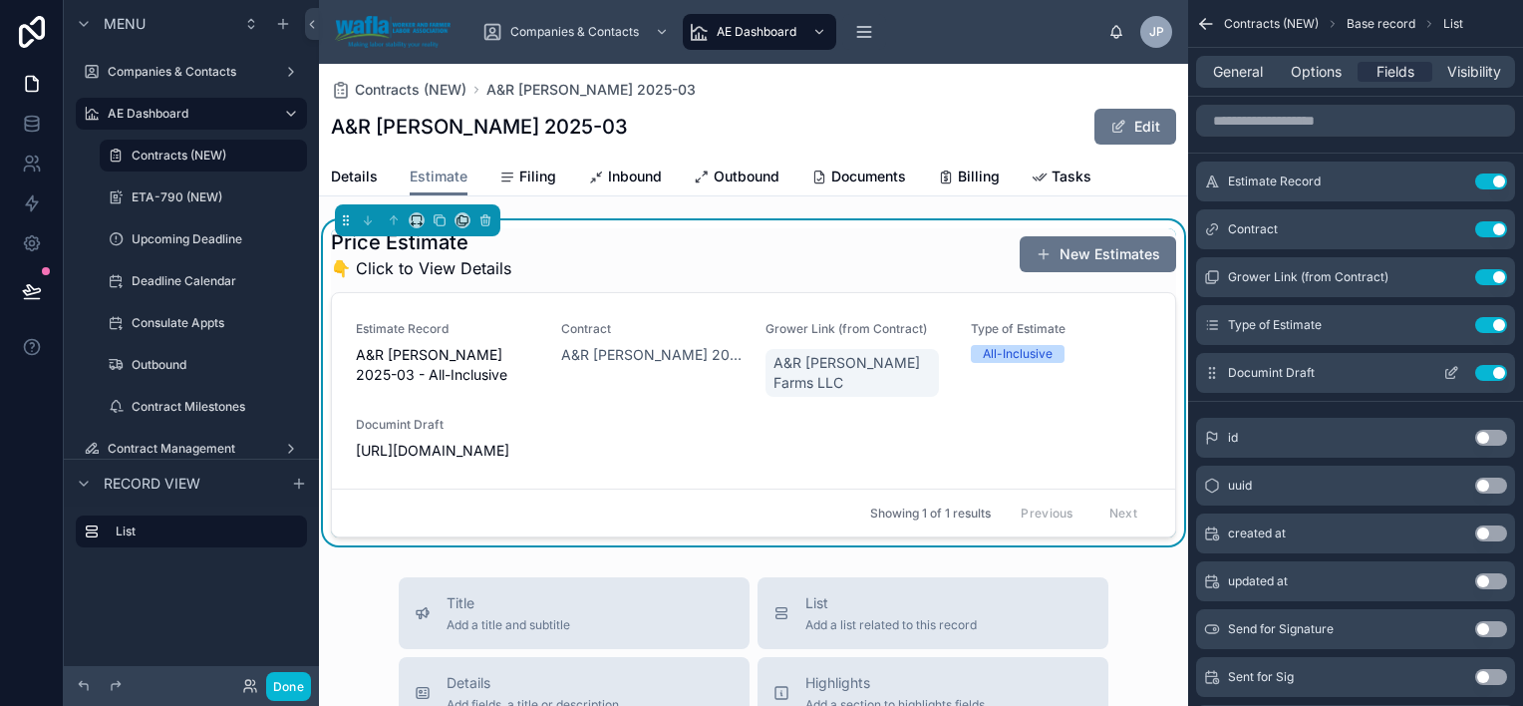
click at [1443, 371] on button "scrollable content" at bounding box center [1452, 373] width 32 height 16
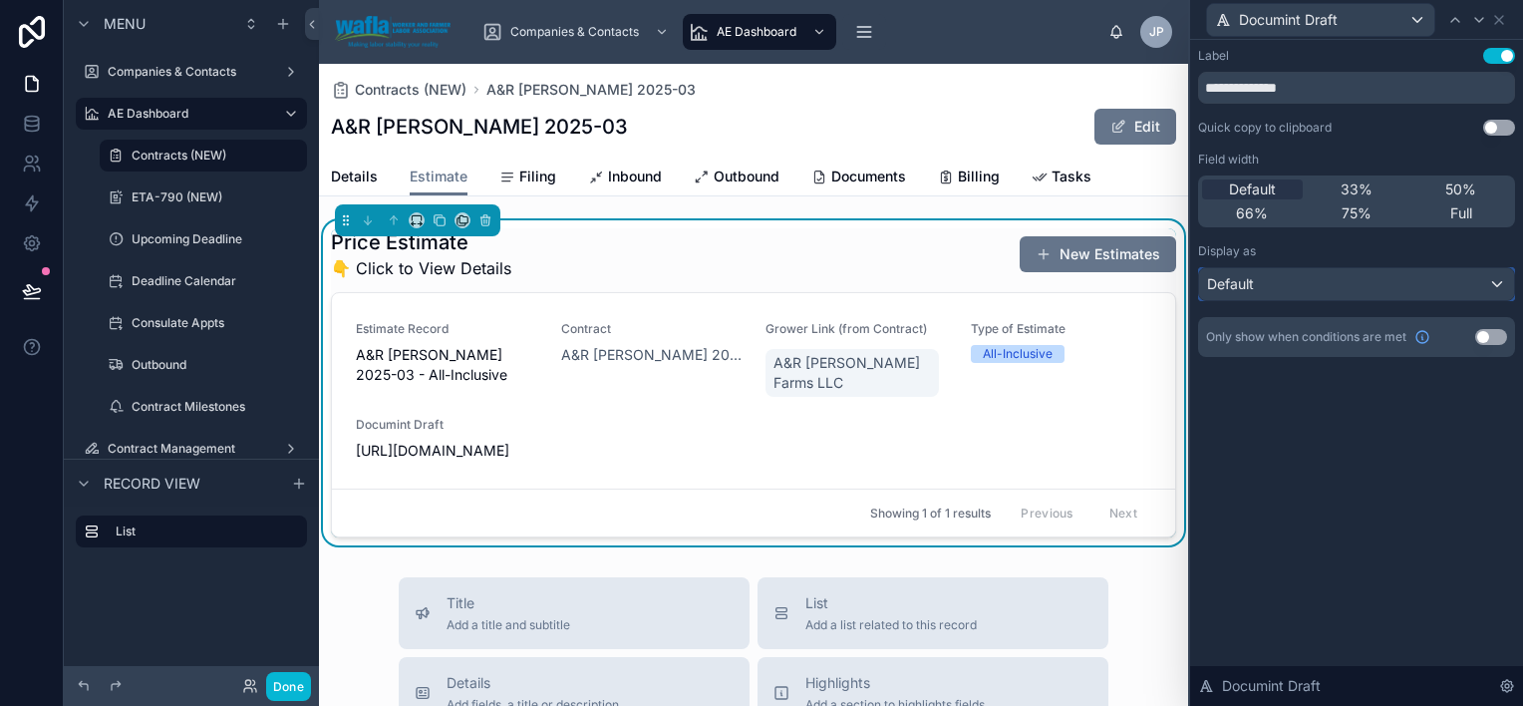
click at [1369, 290] on div "Default" at bounding box center [1356, 284] width 315 height 32
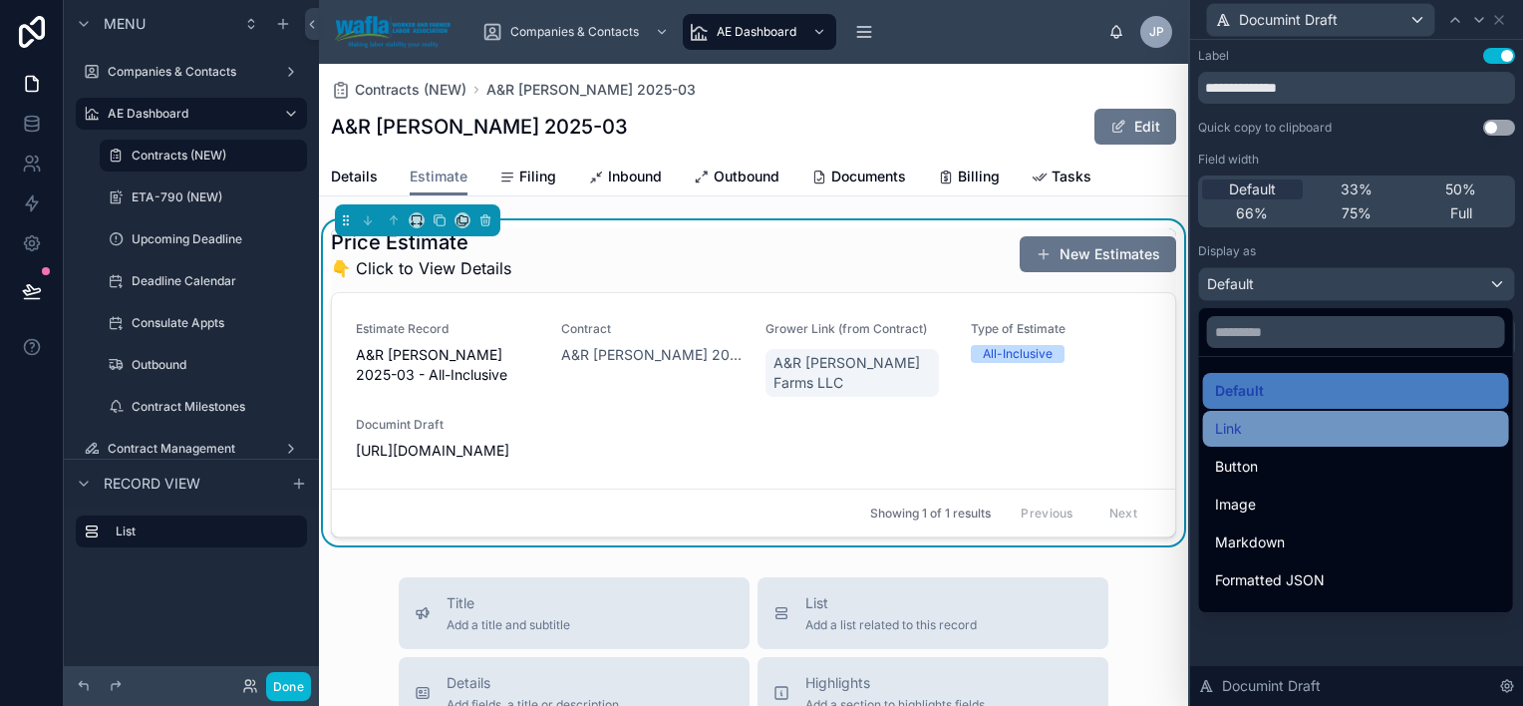
click at [1349, 436] on div "Link" at bounding box center [1356, 429] width 282 height 24
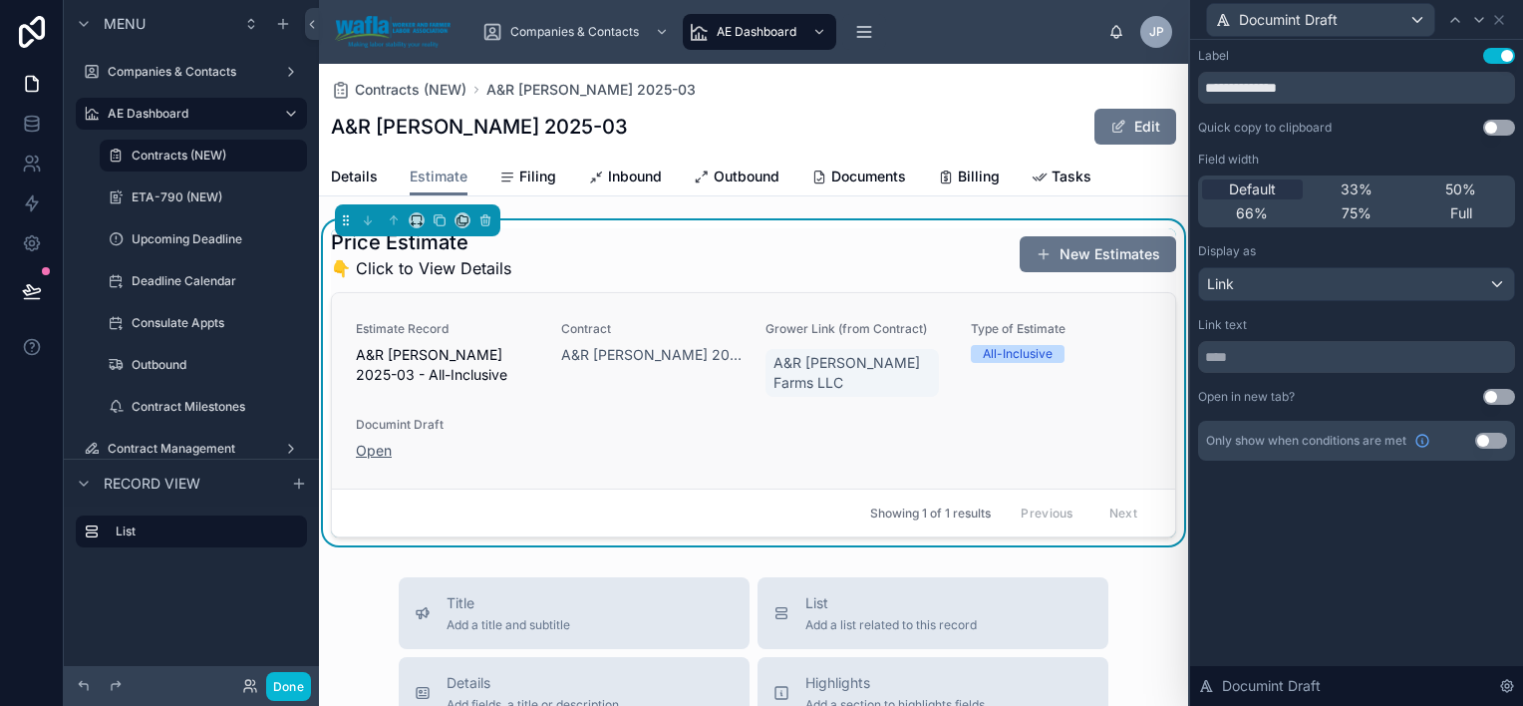
click at [371, 442] on link "Open" at bounding box center [374, 450] width 36 height 17
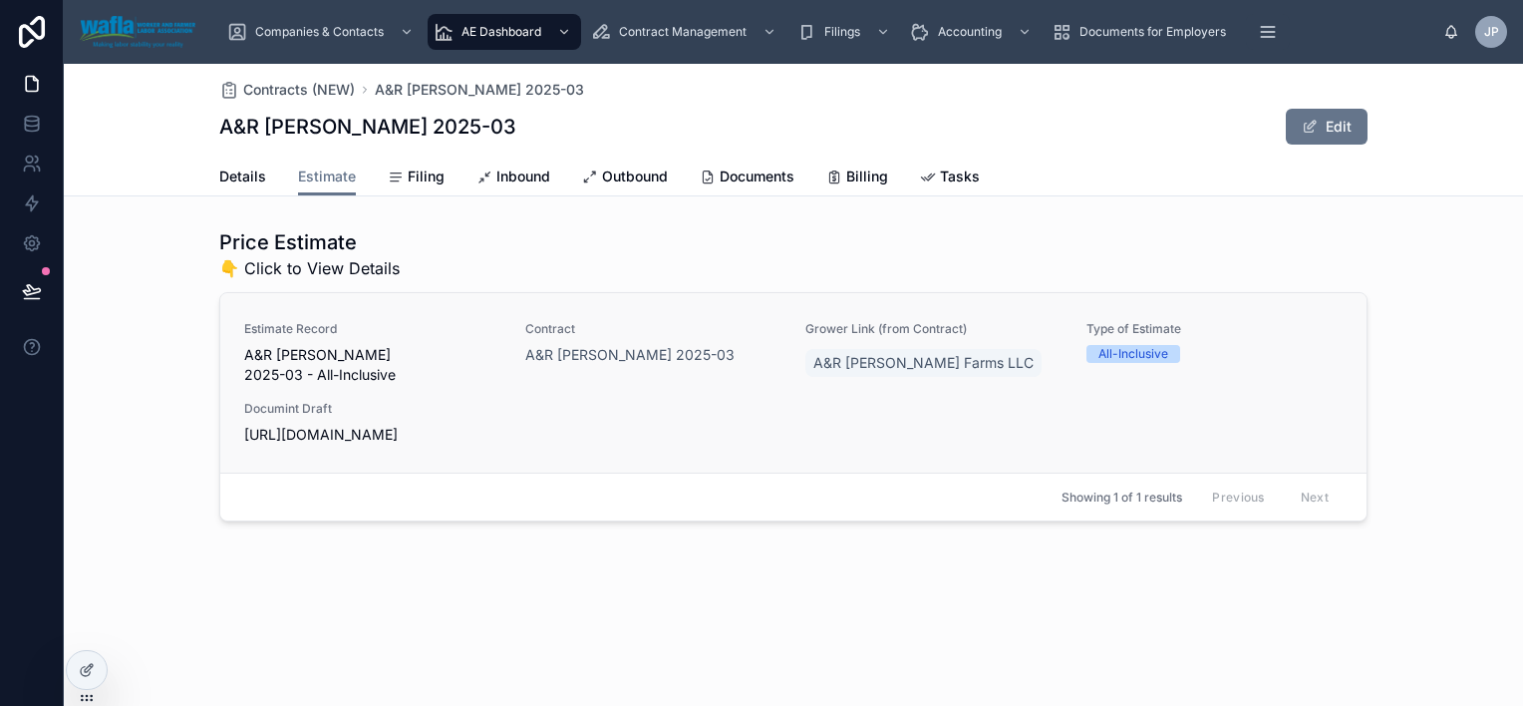
click at [527, 445] on div "Estimate Record A&R [PERSON_NAME] 2025-03 - All-Inclusive Contract A&R [PERSON_…" at bounding box center [793, 383] width 1099 height 124
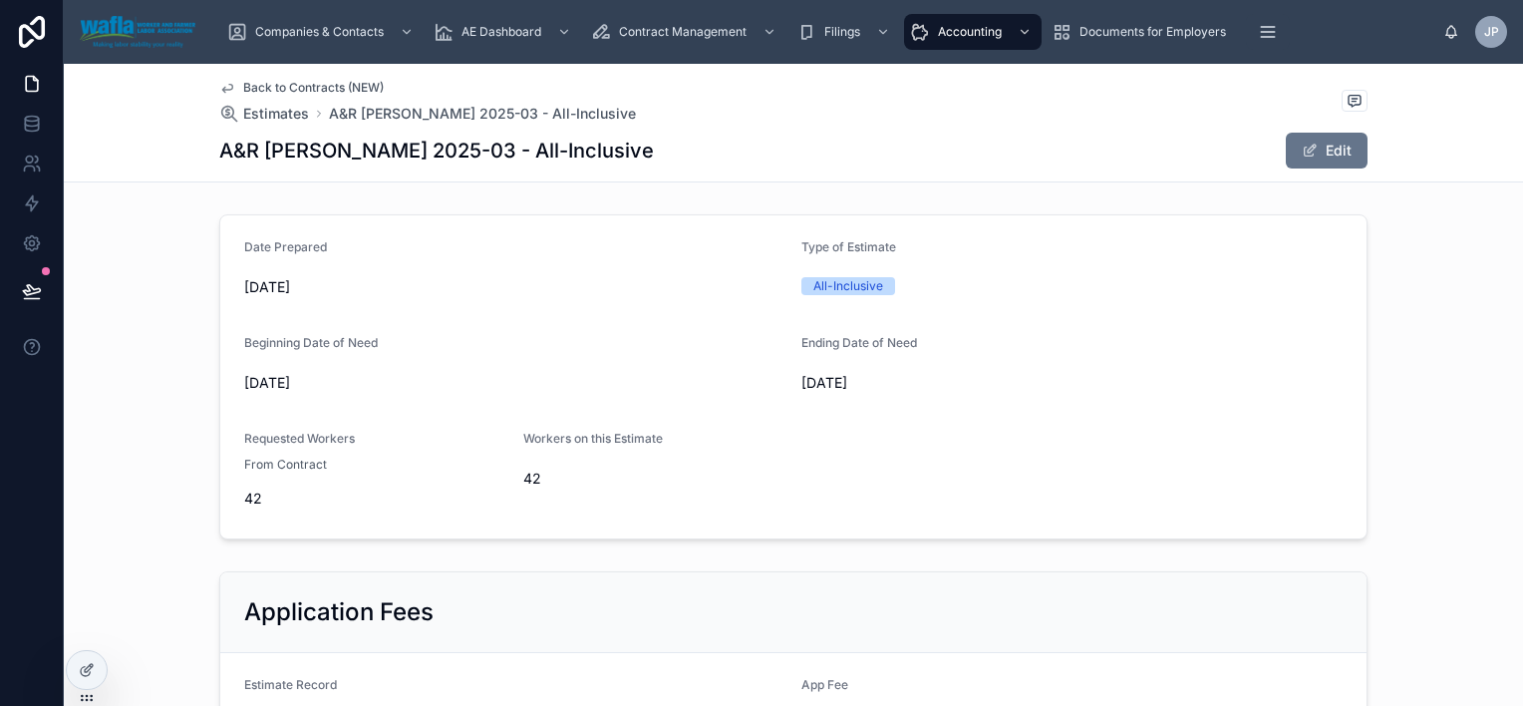
click at [243, 80] on span "Back to Contracts (NEW)" at bounding box center [313, 88] width 141 height 16
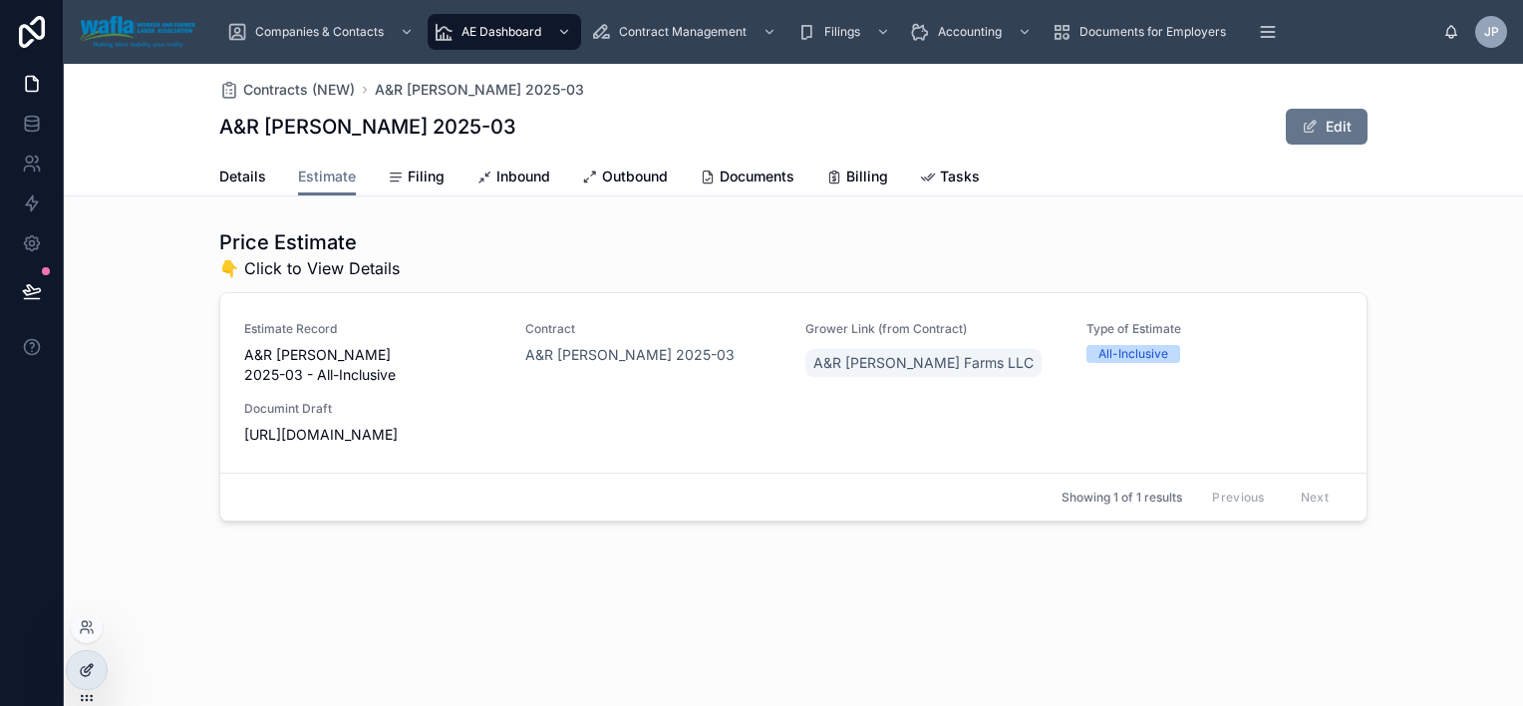
click at [96, 663] on div at bounding box center [87, 670] width 40 height 38
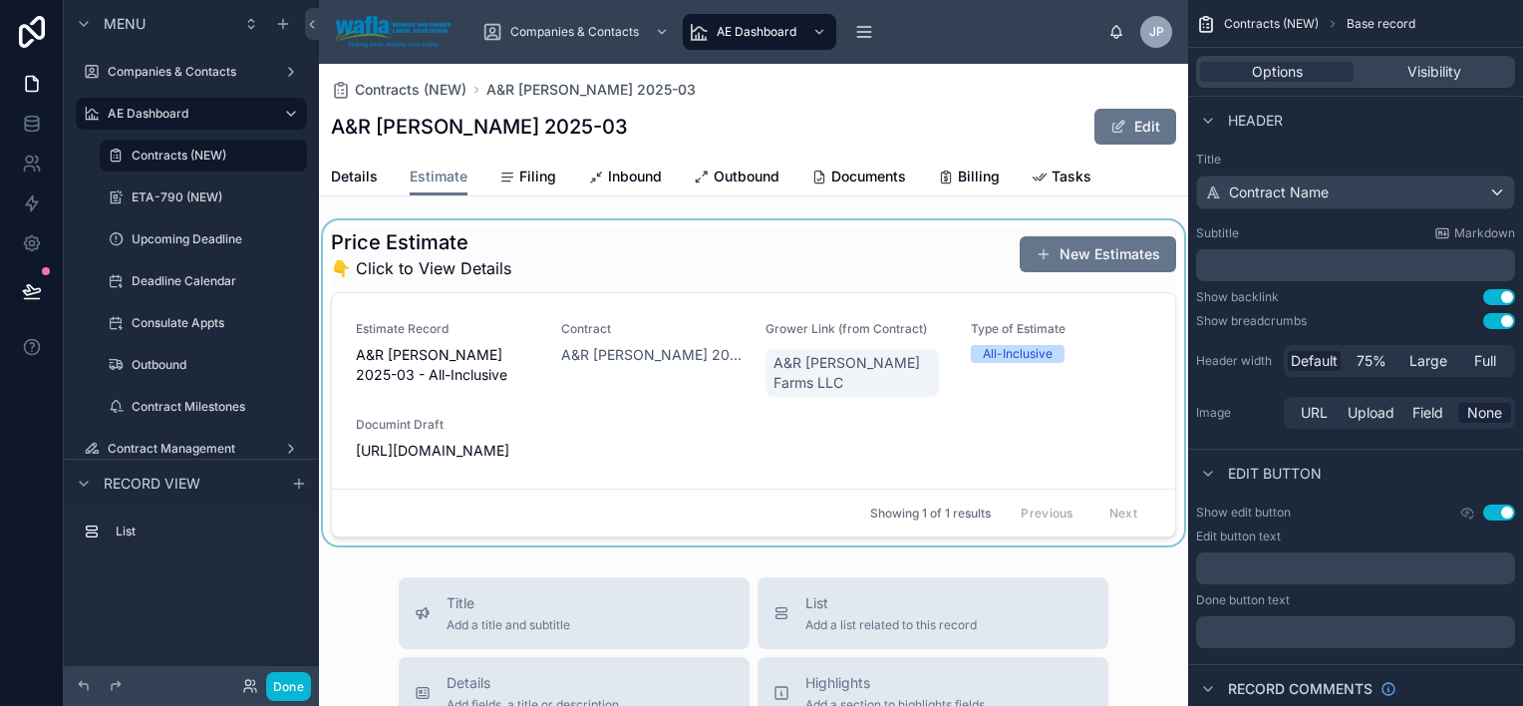
click at [567, 493] on div at bounding box center [753, 382] width 869 height 325
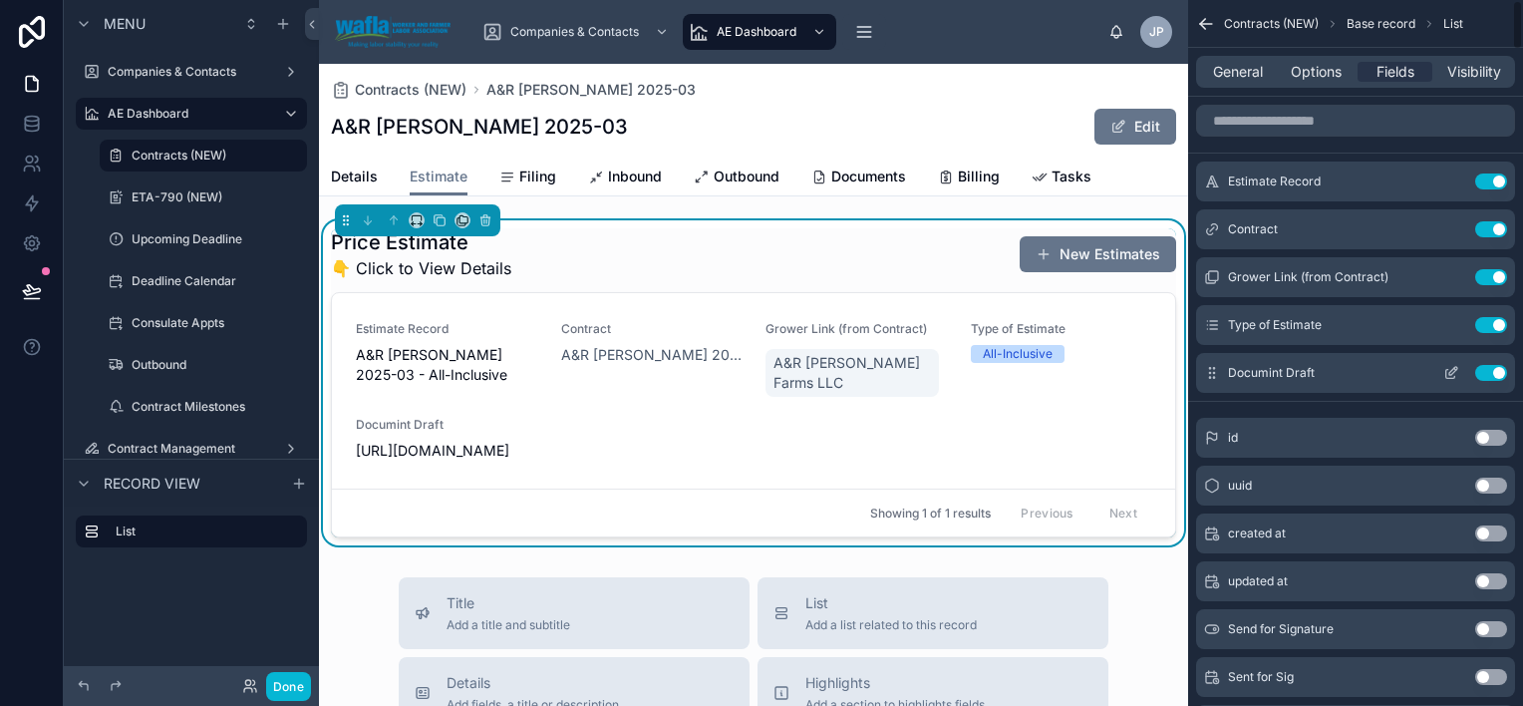
click at [1451, 371] on icon "scrollable content" at bounding box center [1454, 371] width 8 height 8
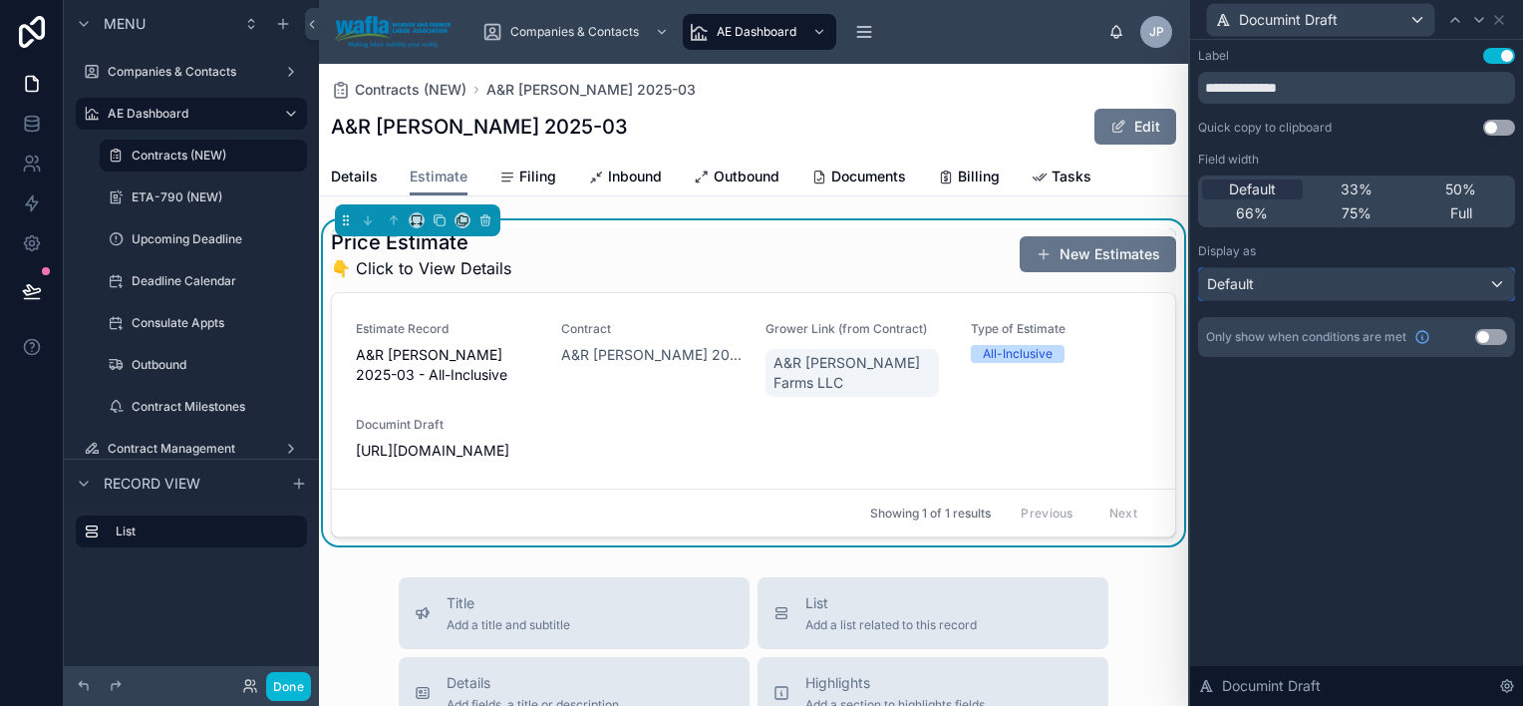
click at [1355, 290] on div "Default" at bounding box center [1356, 284] width 315 height 32
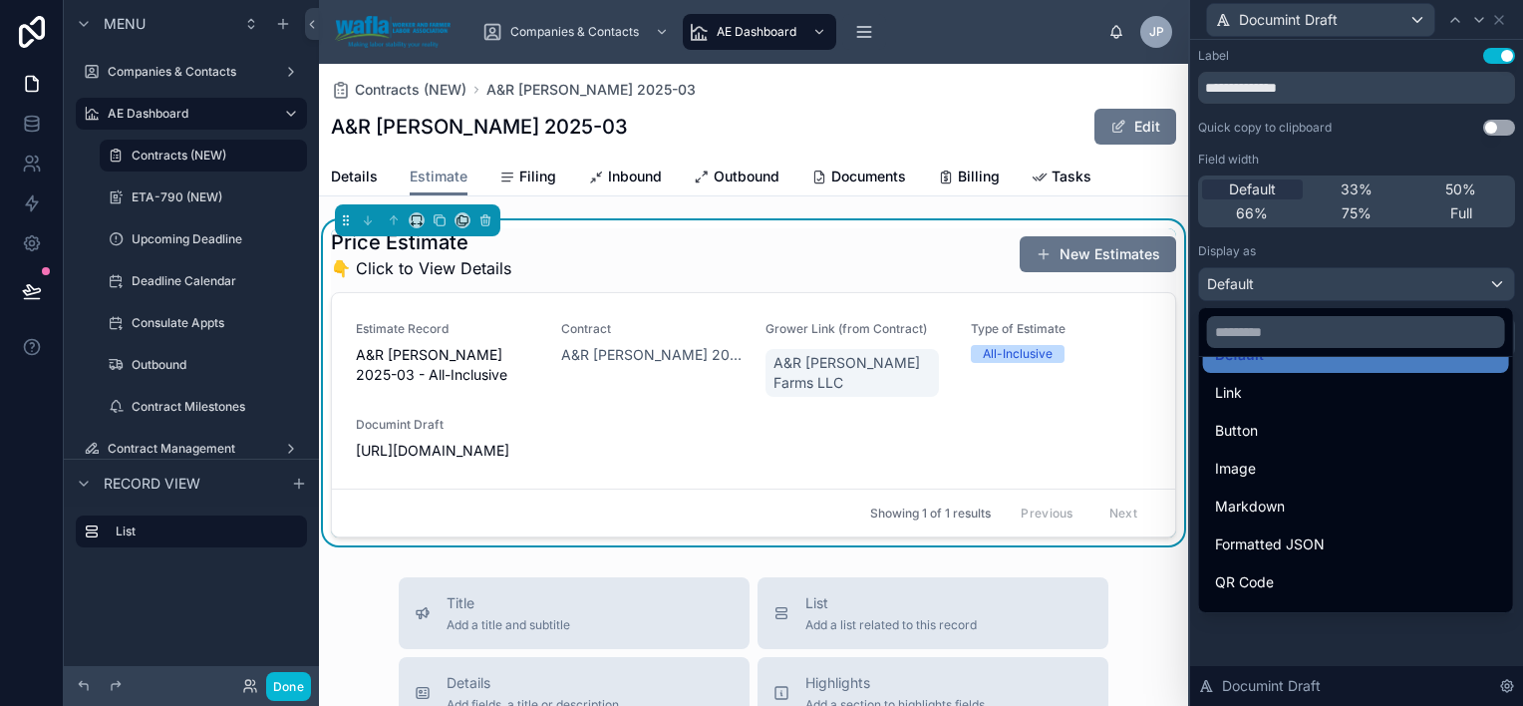
scroll to position [43, 0]
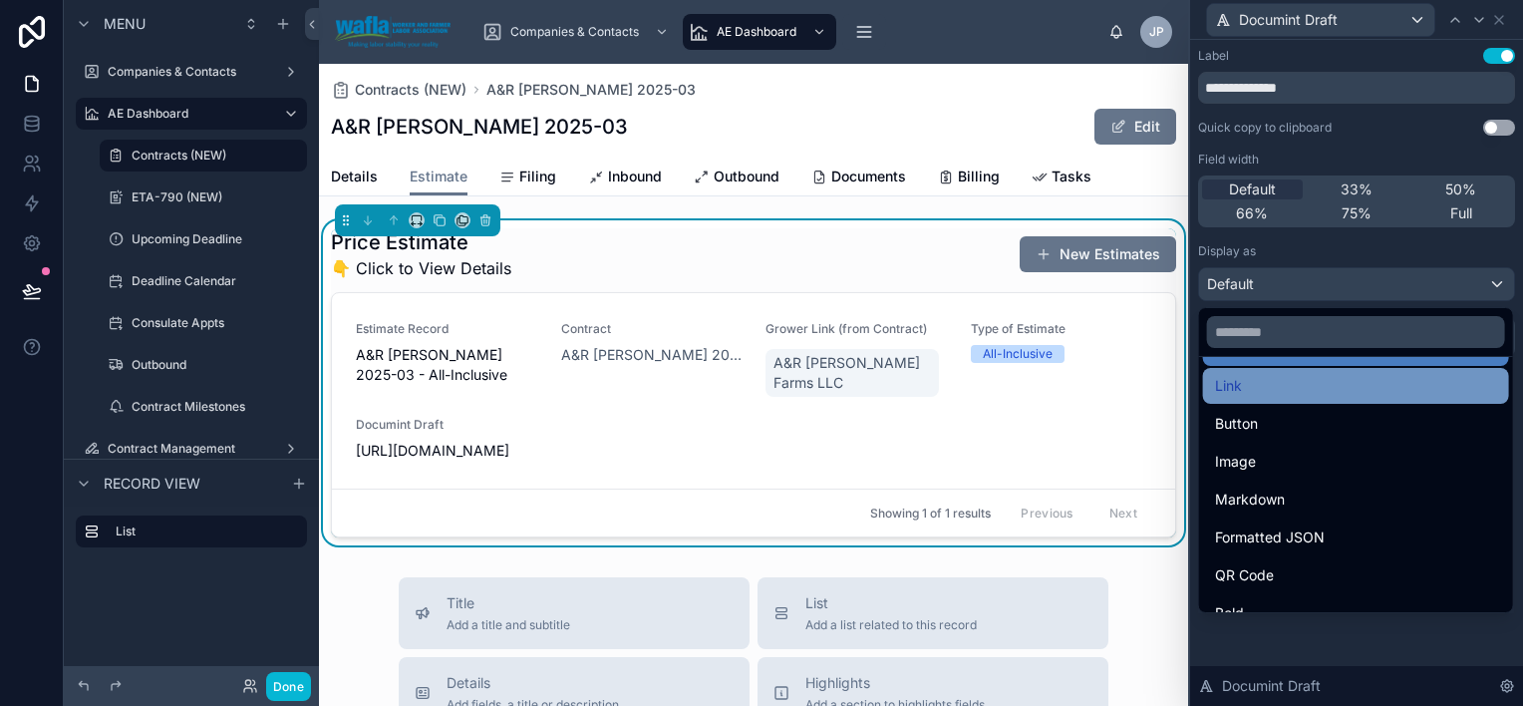
click at [1421, 394] on div "Link" at bounding box center [1356, 386] width 282 height 24
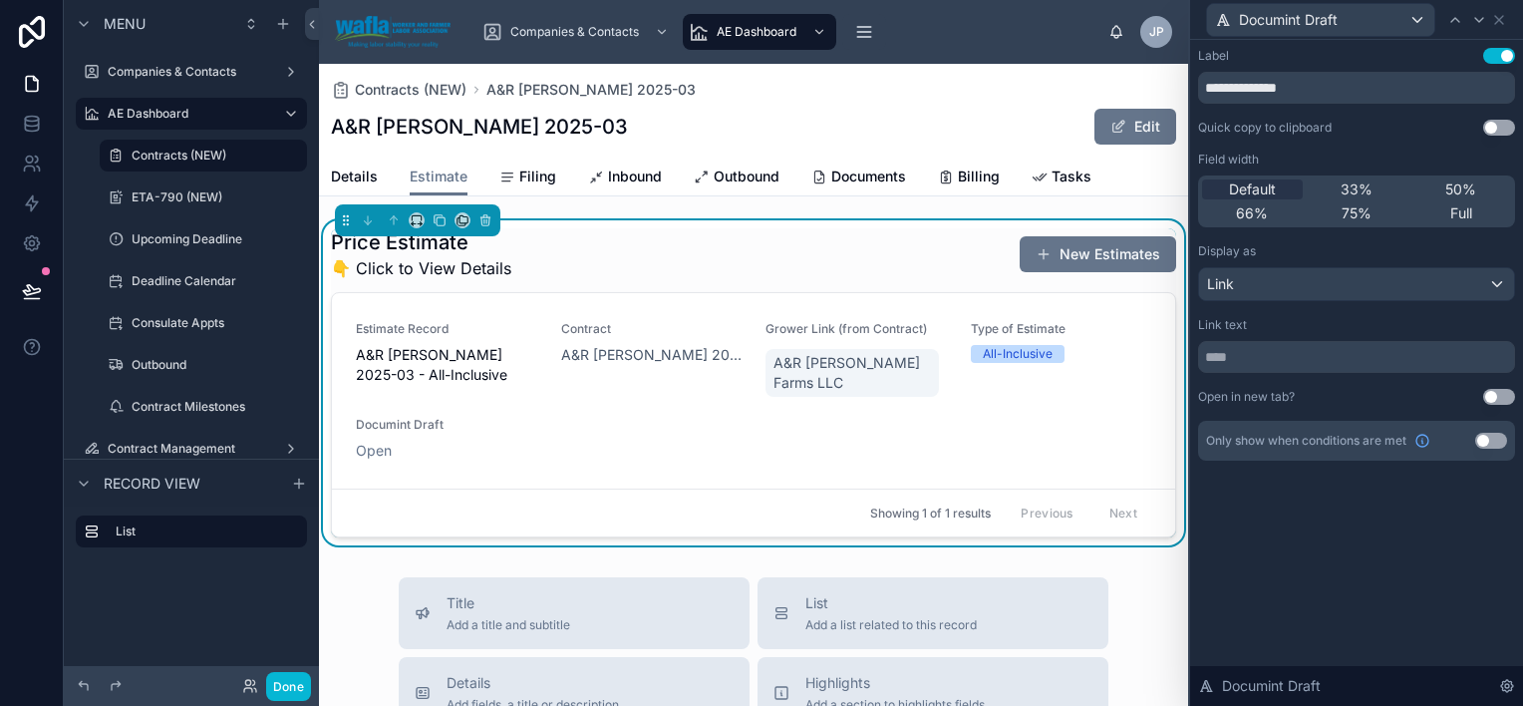
click at [1489, 396] on button "Use setting" at bounding box center [1499, 397] width 32 height 16
click at [1342, 285] on div "Link" at bounding box center [1356, 284] width 315 height 32
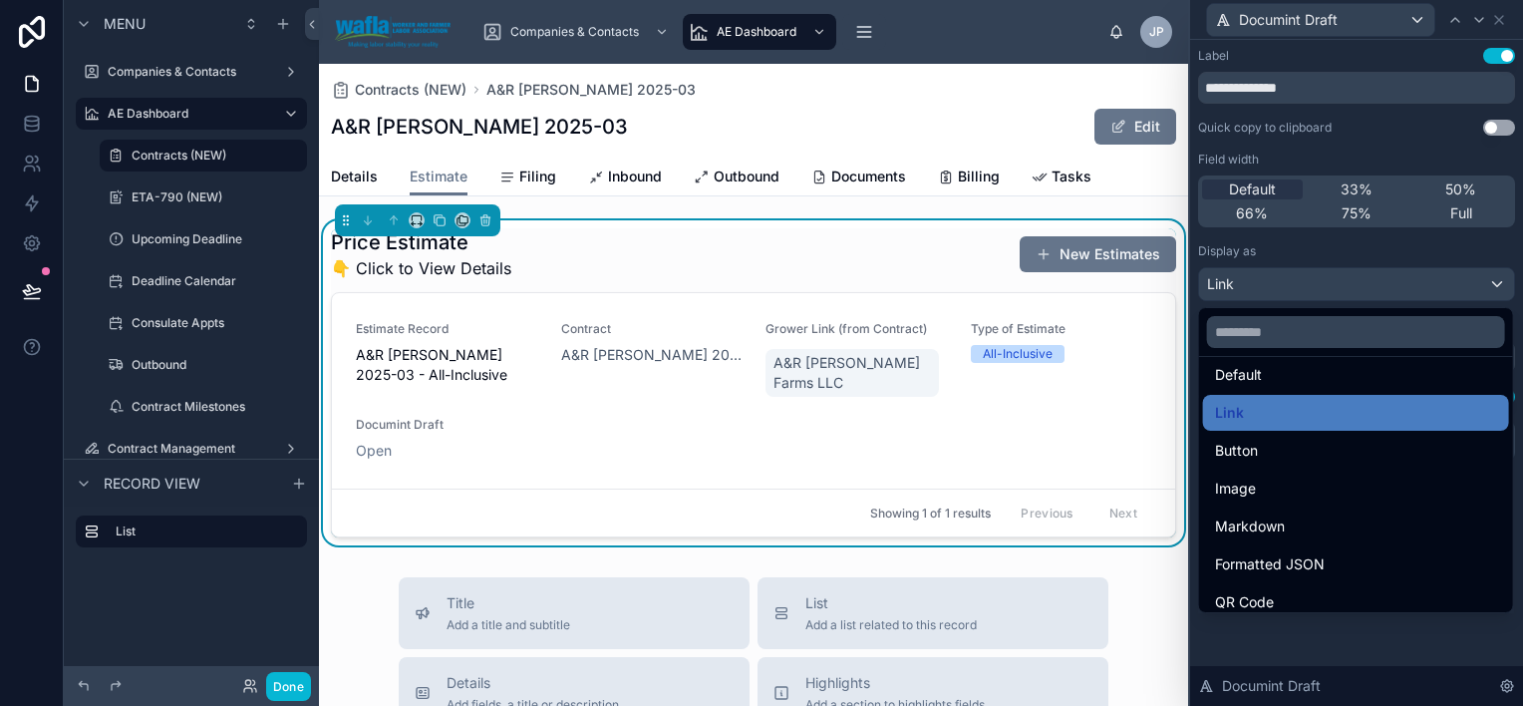
scroll to position [8, 0]
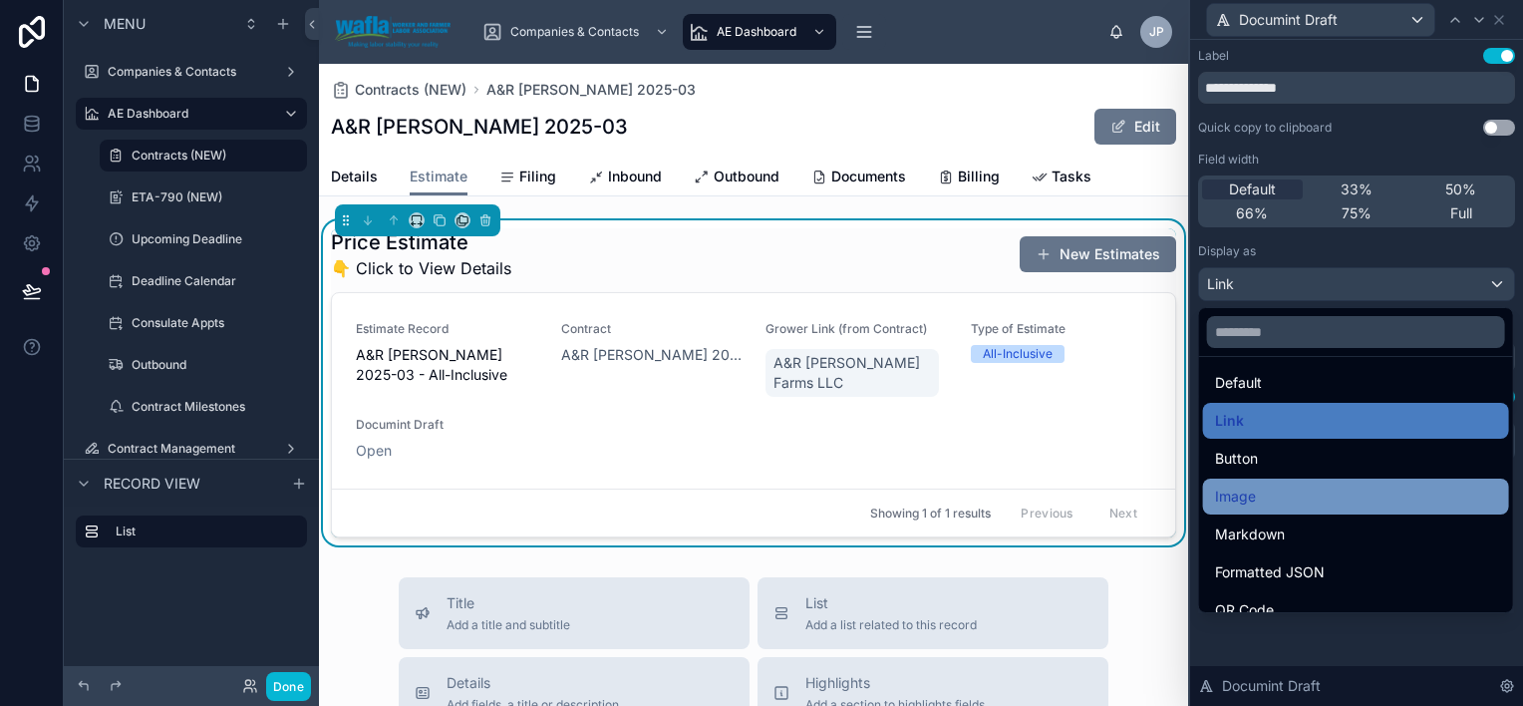
click at [1343, 499] on div "Image" at bounding box center [1356, 497] width 282 height 24
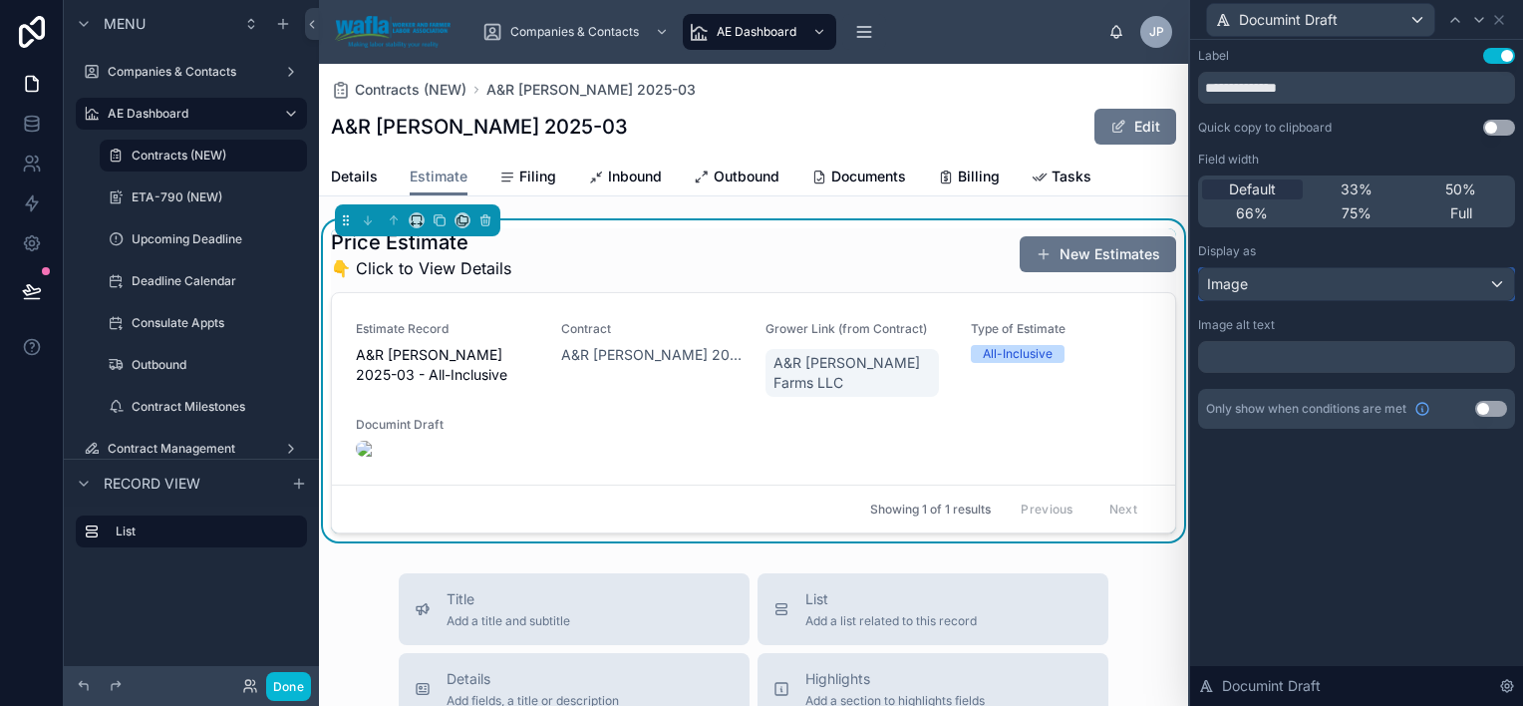
click at [1317, 286] on div "Image" at bounding box center [1356, 284] width 315 height 32
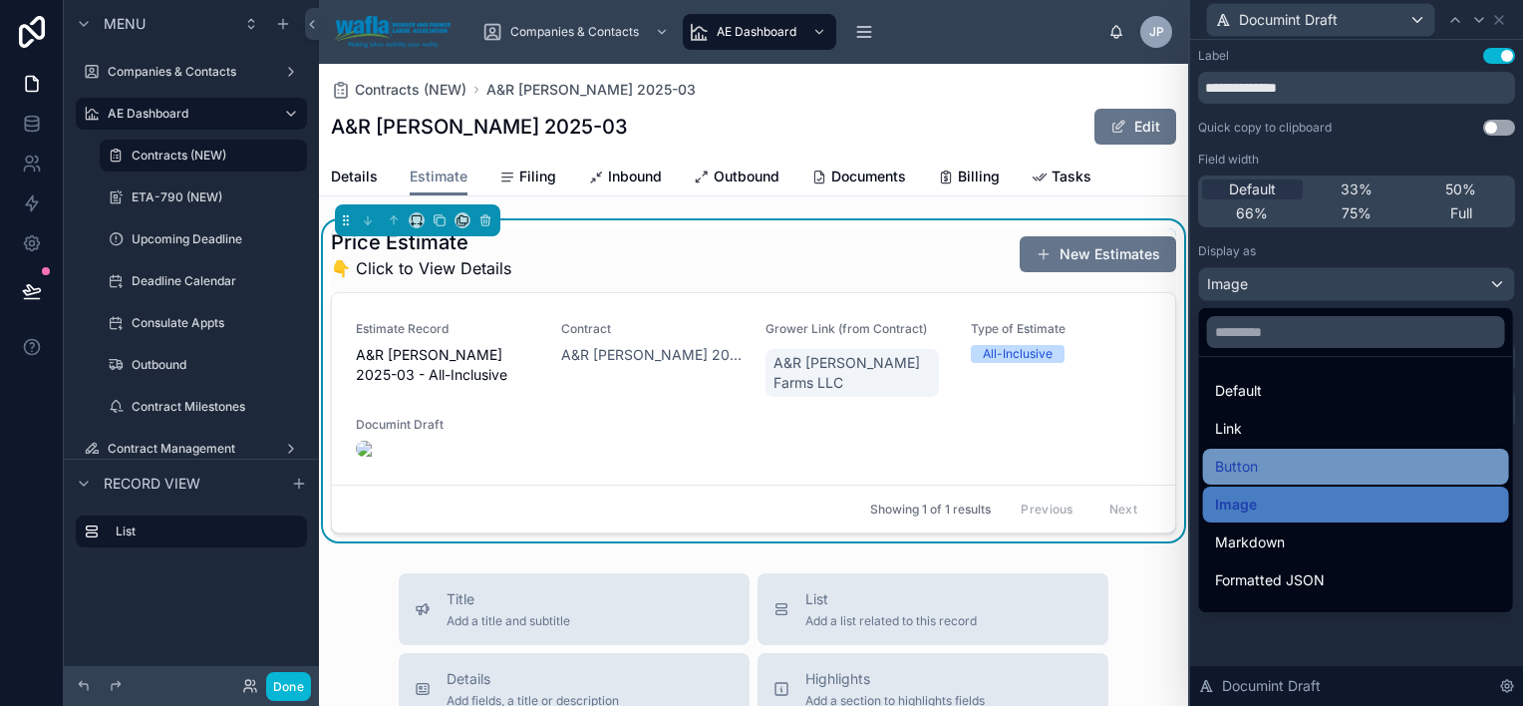
click at [1356, 455] on div "Button" at bounding box center [1356, 467] width 282 height 24
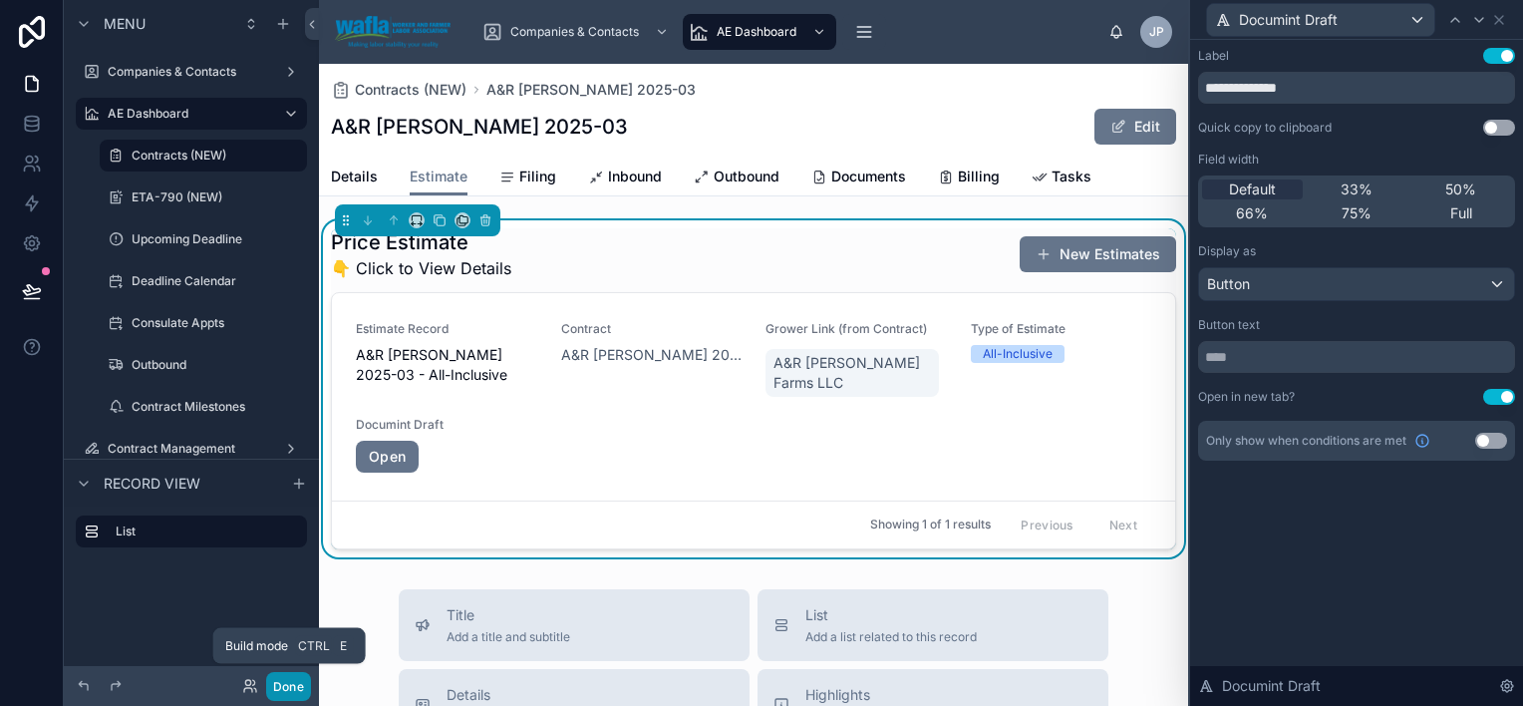
click at [296, 686] on button "Done" at bounding box center [288, 686] width 45 height 29
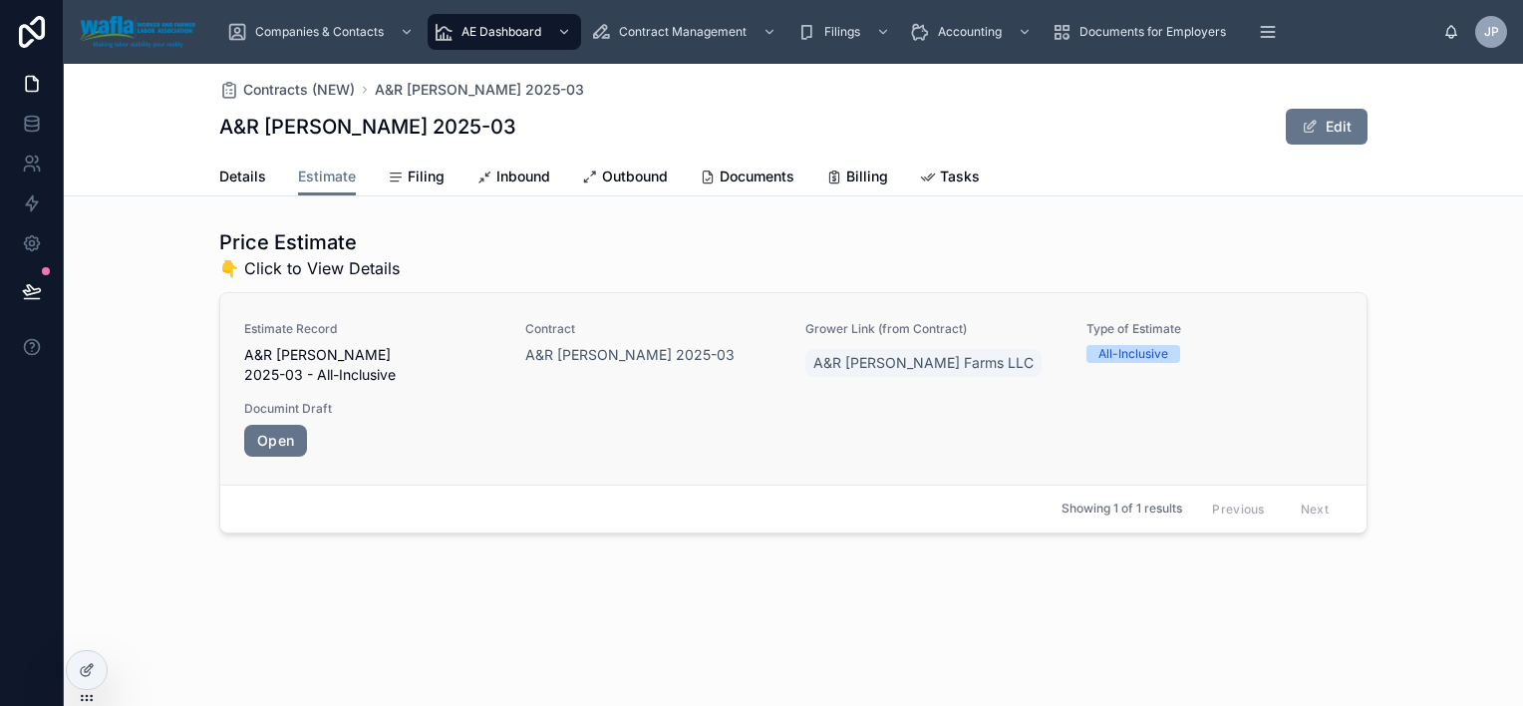
click at [411, 412] on div "Documint Draft Open" at bounding box center [372, 429] width 257 height 56
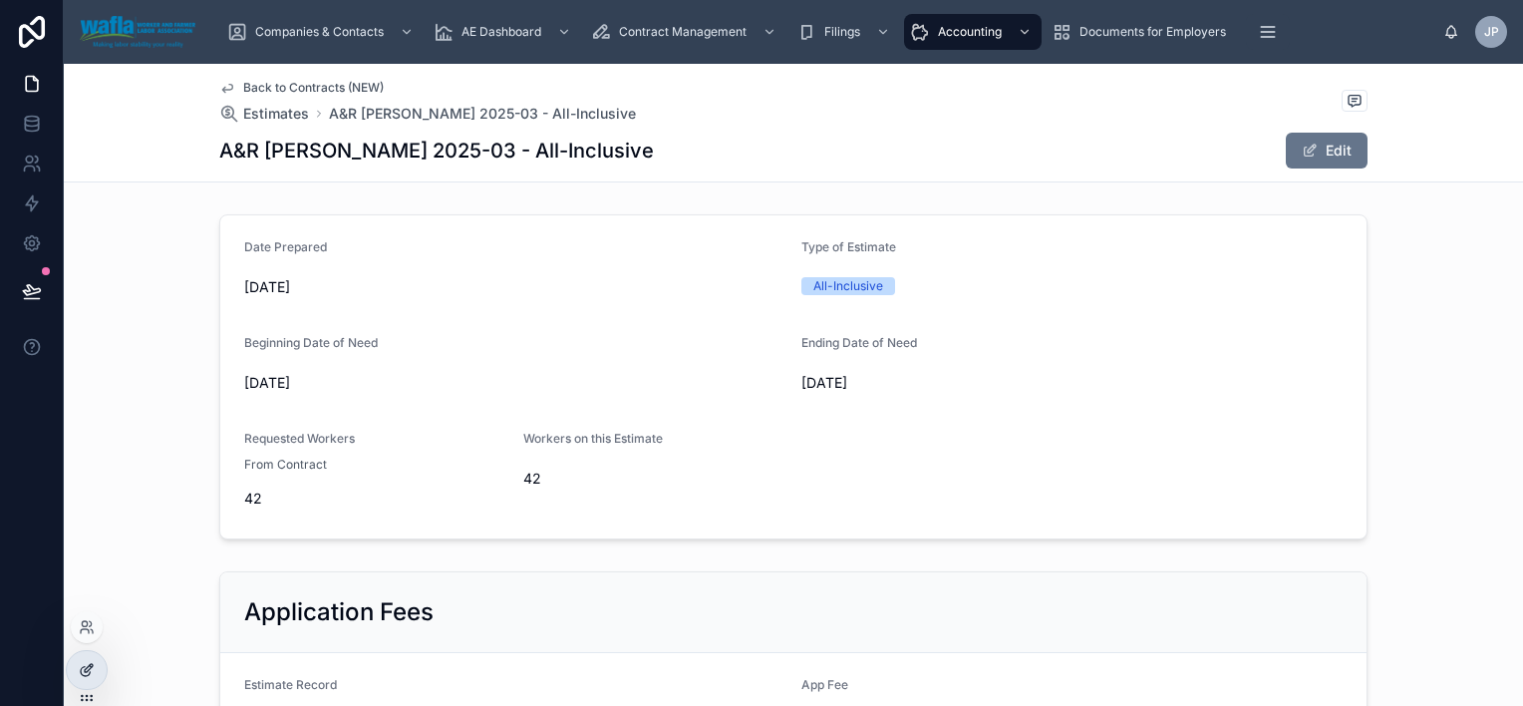
click at [84, 665] on icon at bounding box center [87, 670] width 16 height 16
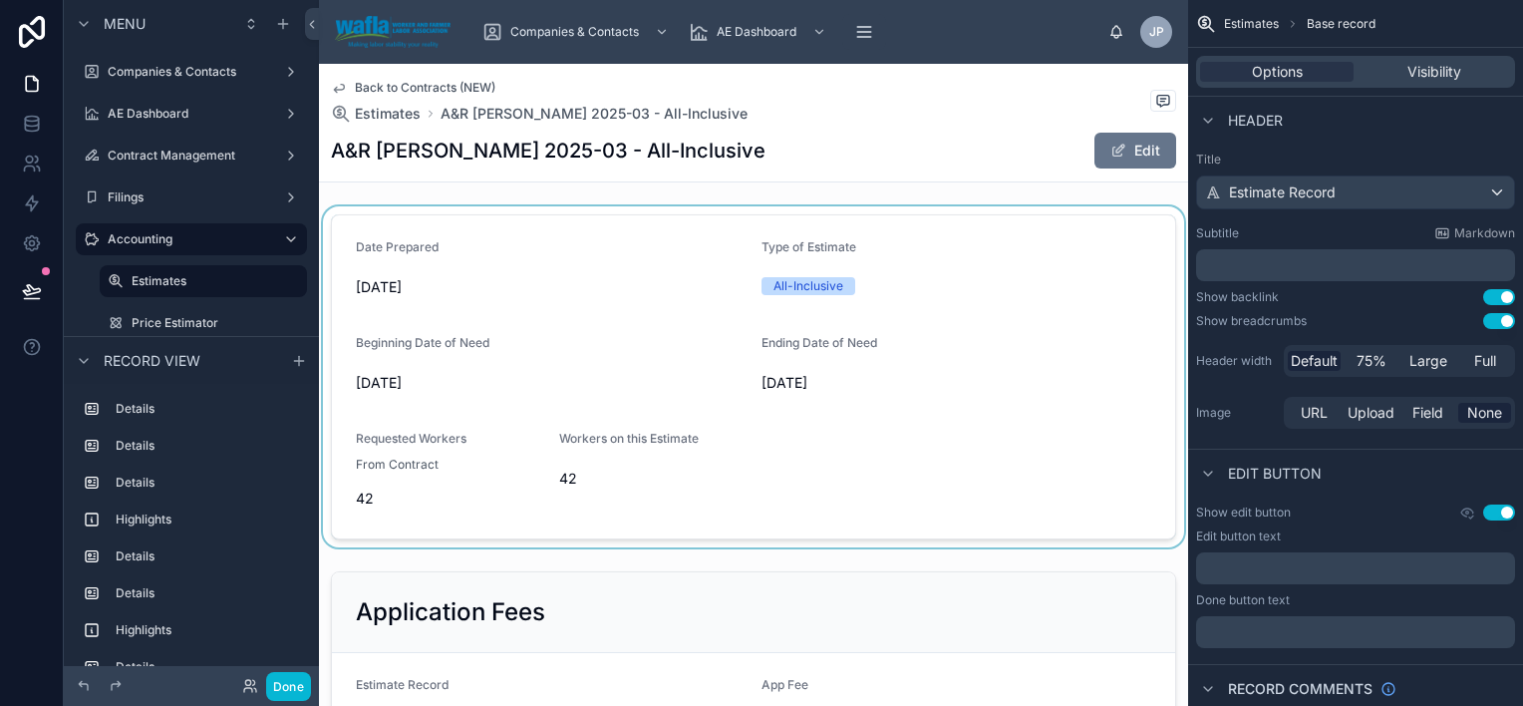
click at [590, 301] on div at bounding box center [753, 376] width 869 height 341
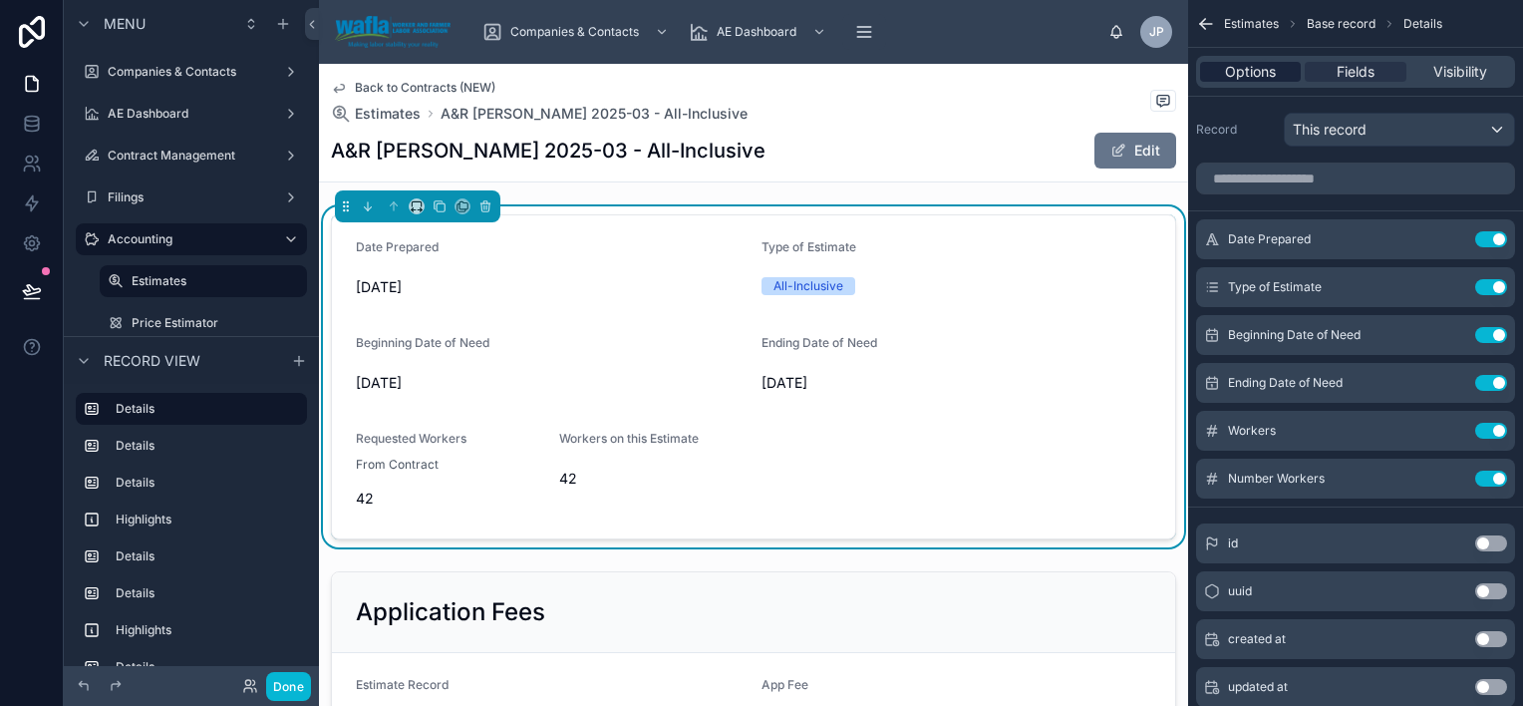
click at [1251, 74] on span "Options" at bounding box center [1250, 72] width 51 height 20
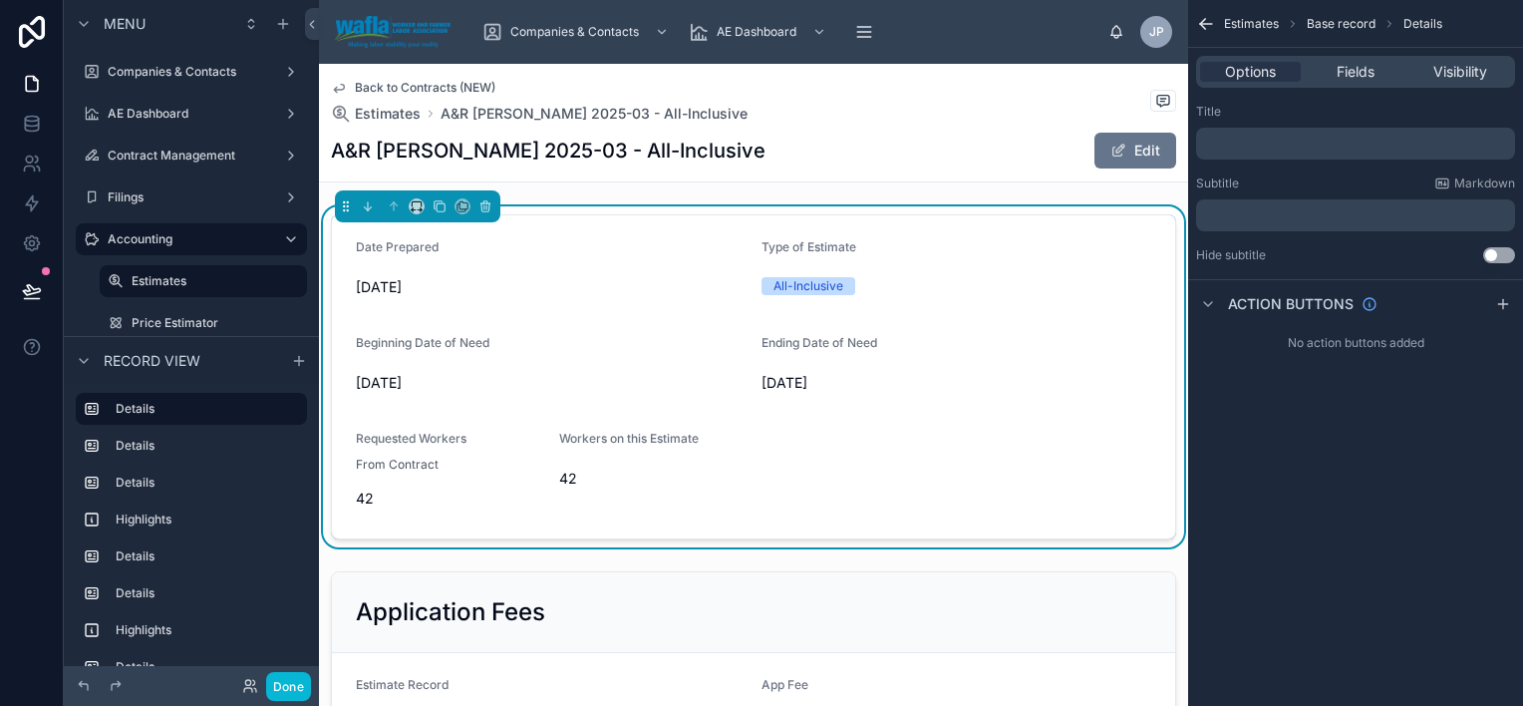
click at [1288, 144] on p "﻿" at bounding box center [1357, 144] width 307 height 16
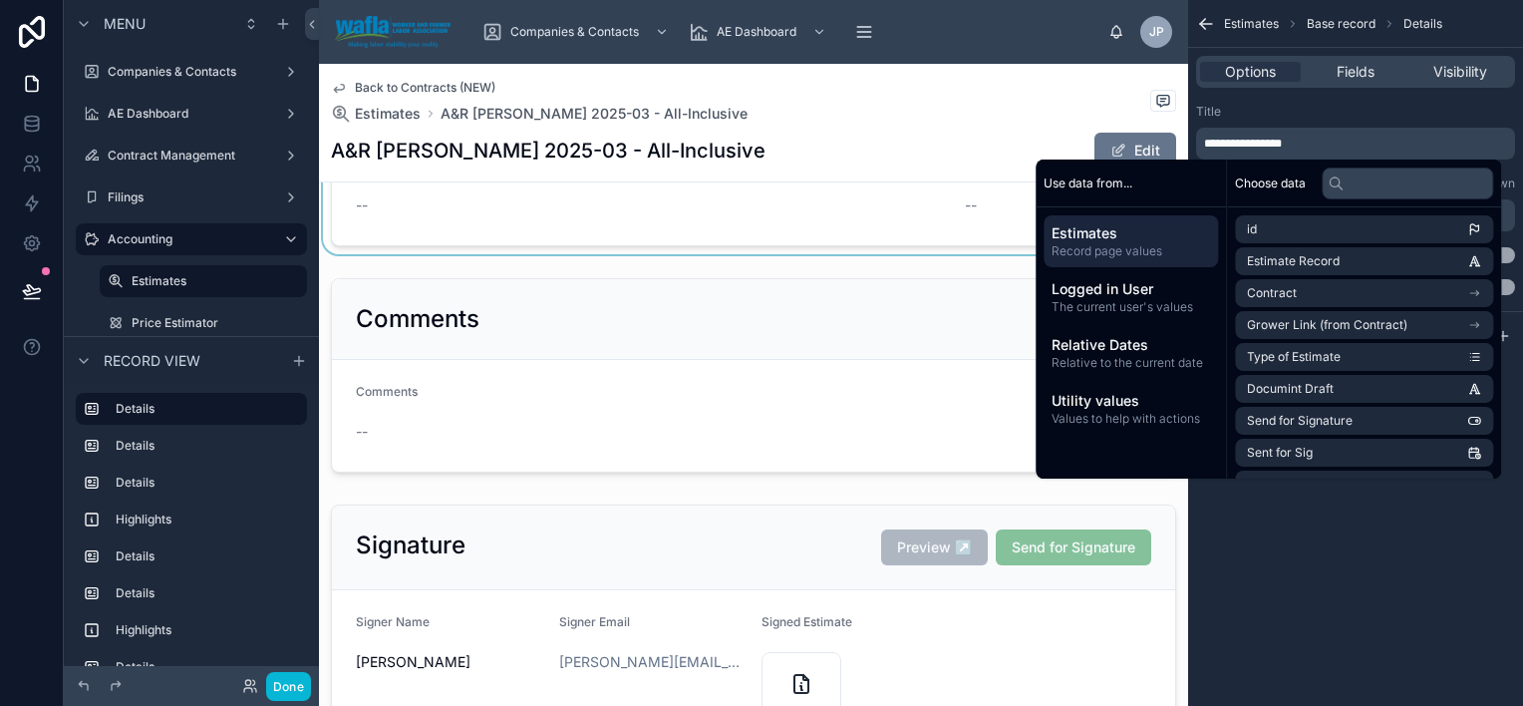
scroll to position [2692, 0]
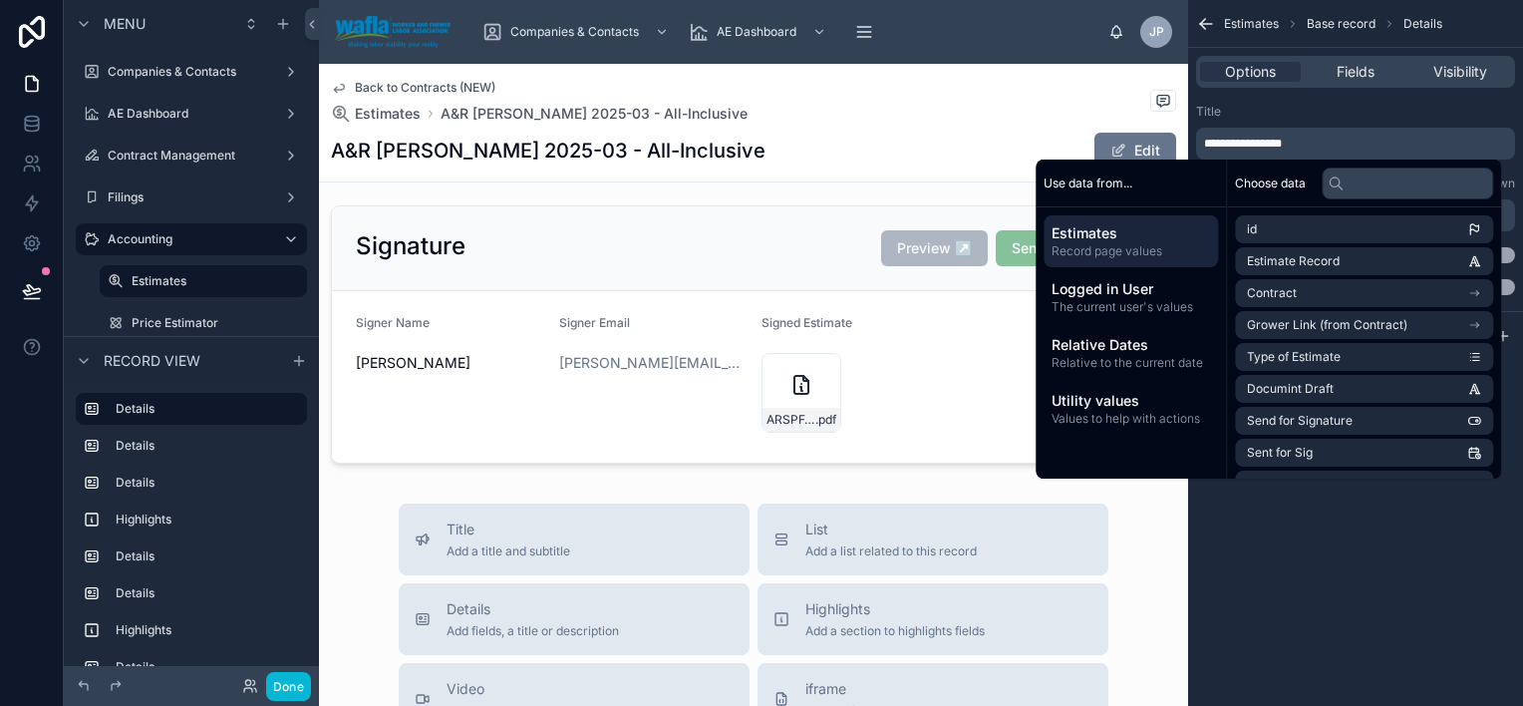
click at [939, 88] on div "Back to Contracts (NEW) Estimates A&R [PERSON_NAME] 2025-03 - All-Inclusive" at bounding box center [753, 102] width 845 height 44
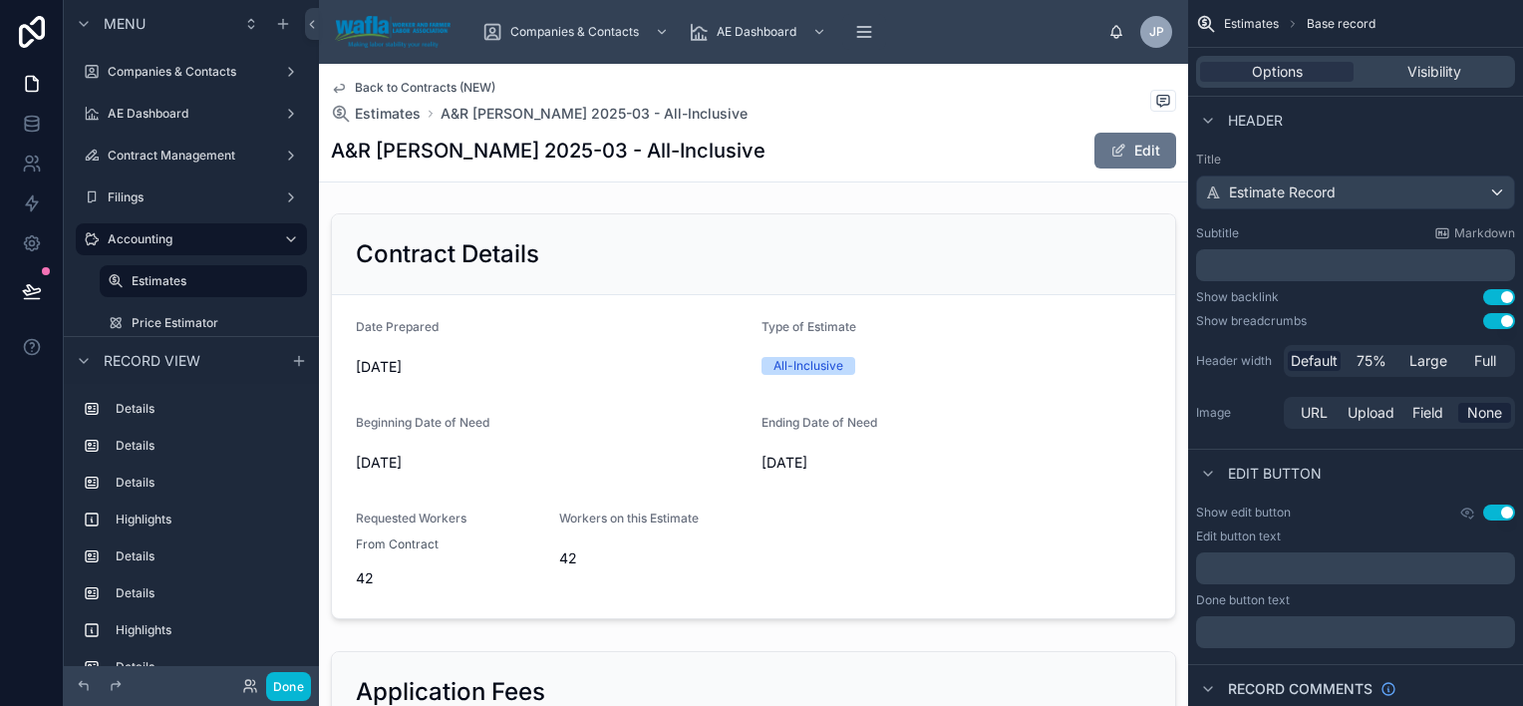
scroll to position [0, 0]
click at [377, 87] on span "Back to Contracts (NEW)" at bounding box center [425, 88] width 141 height 16
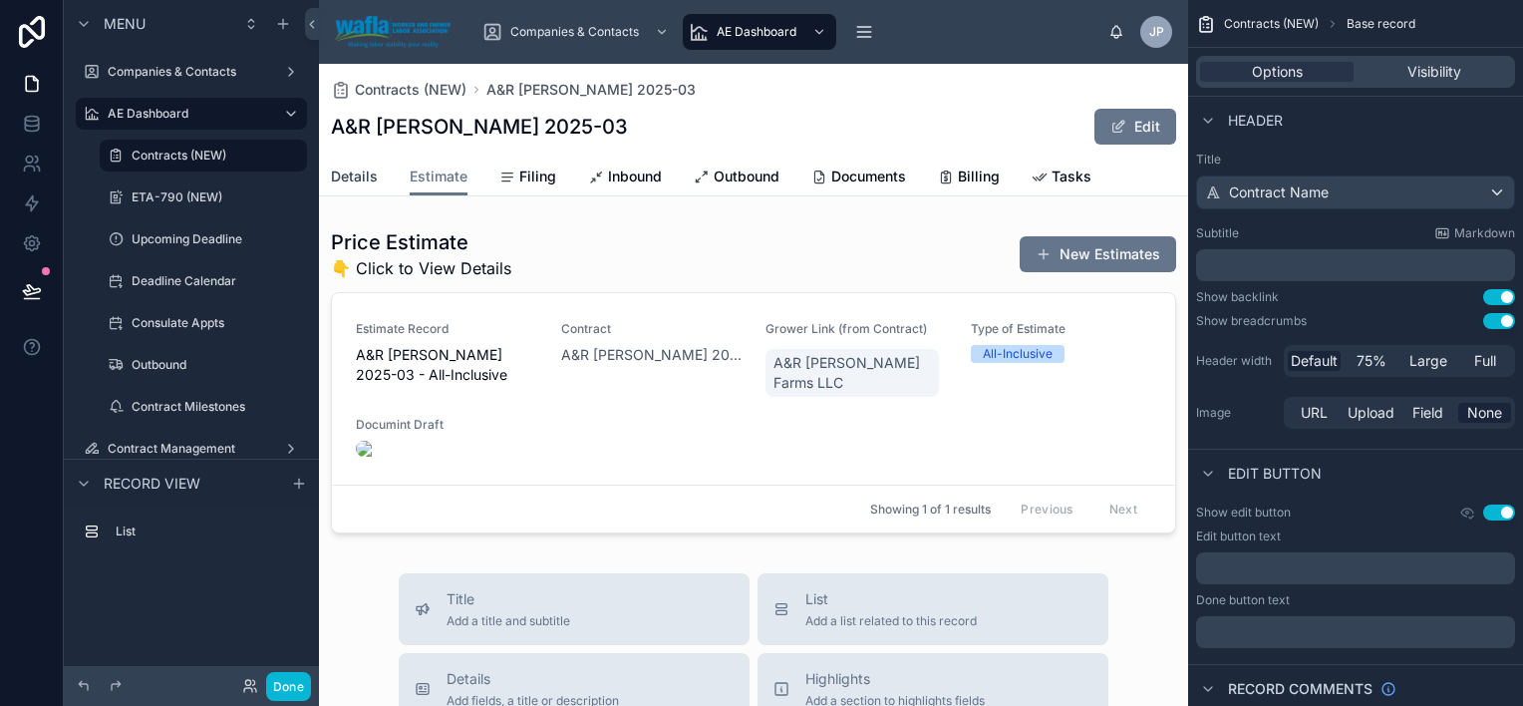
click at [369, 181] on span "Details" at bounding box center [354, 176] width 47 height 20
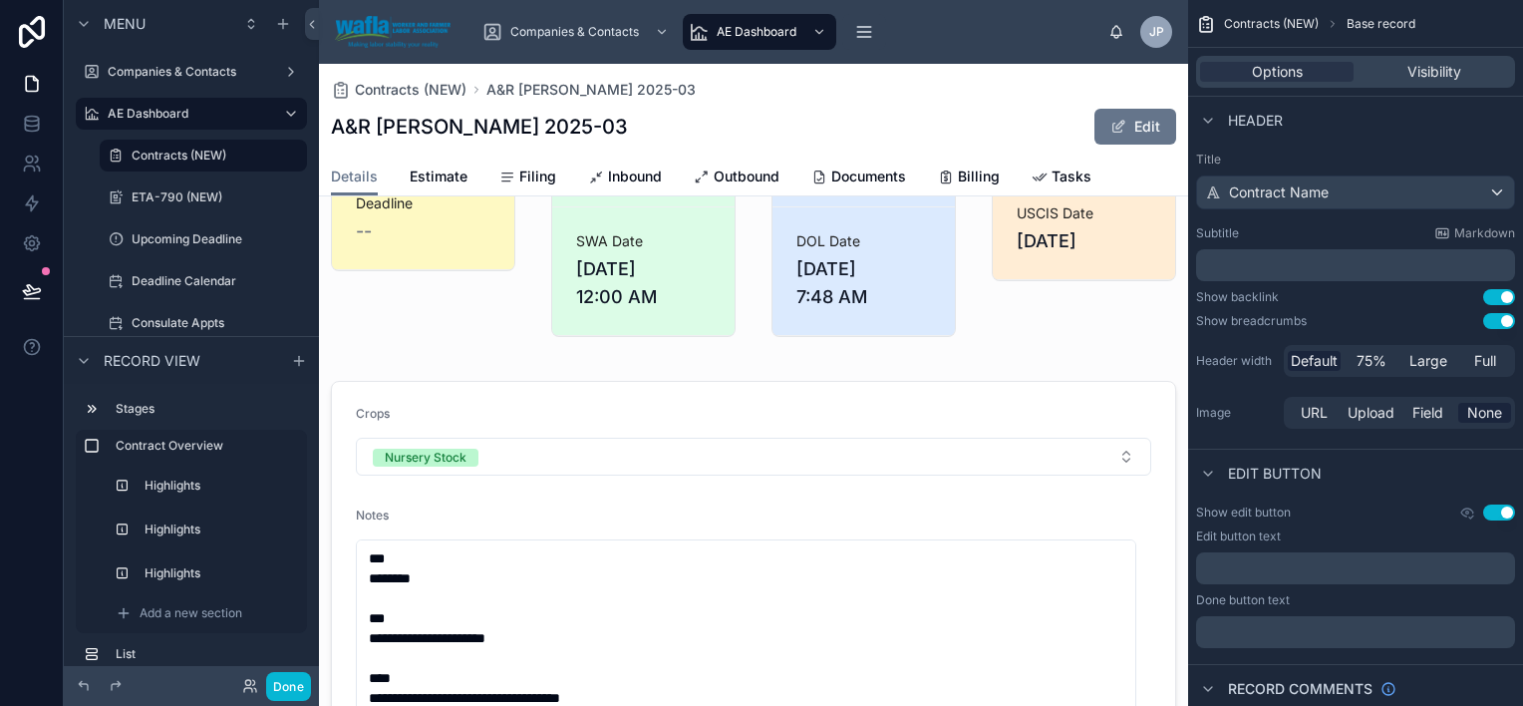
scroll to position [598, 0]
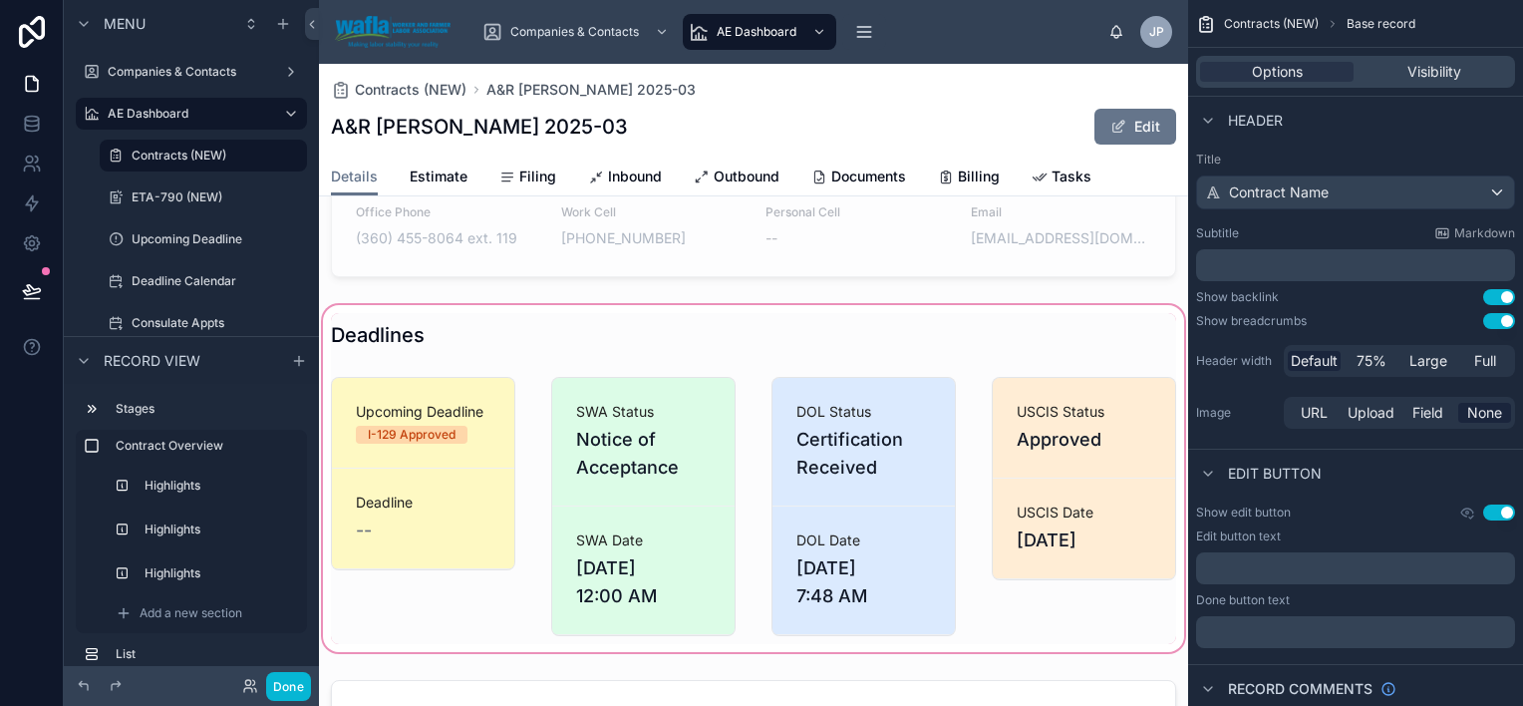
click at [599, 464] on div at bounding box center [753, 478] width 869 height 355
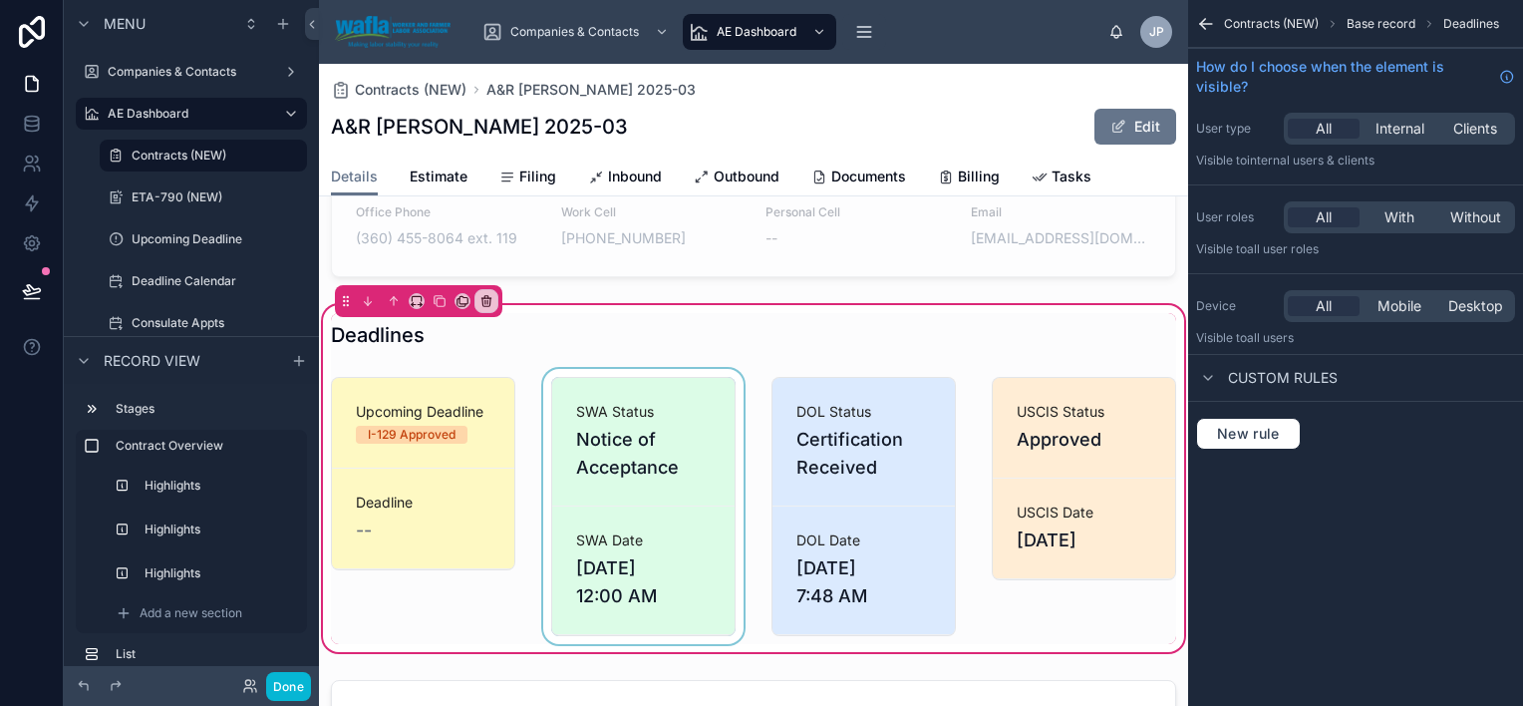
click at [599, 464] on div at bounding box center [643, 506] width 208 height 275
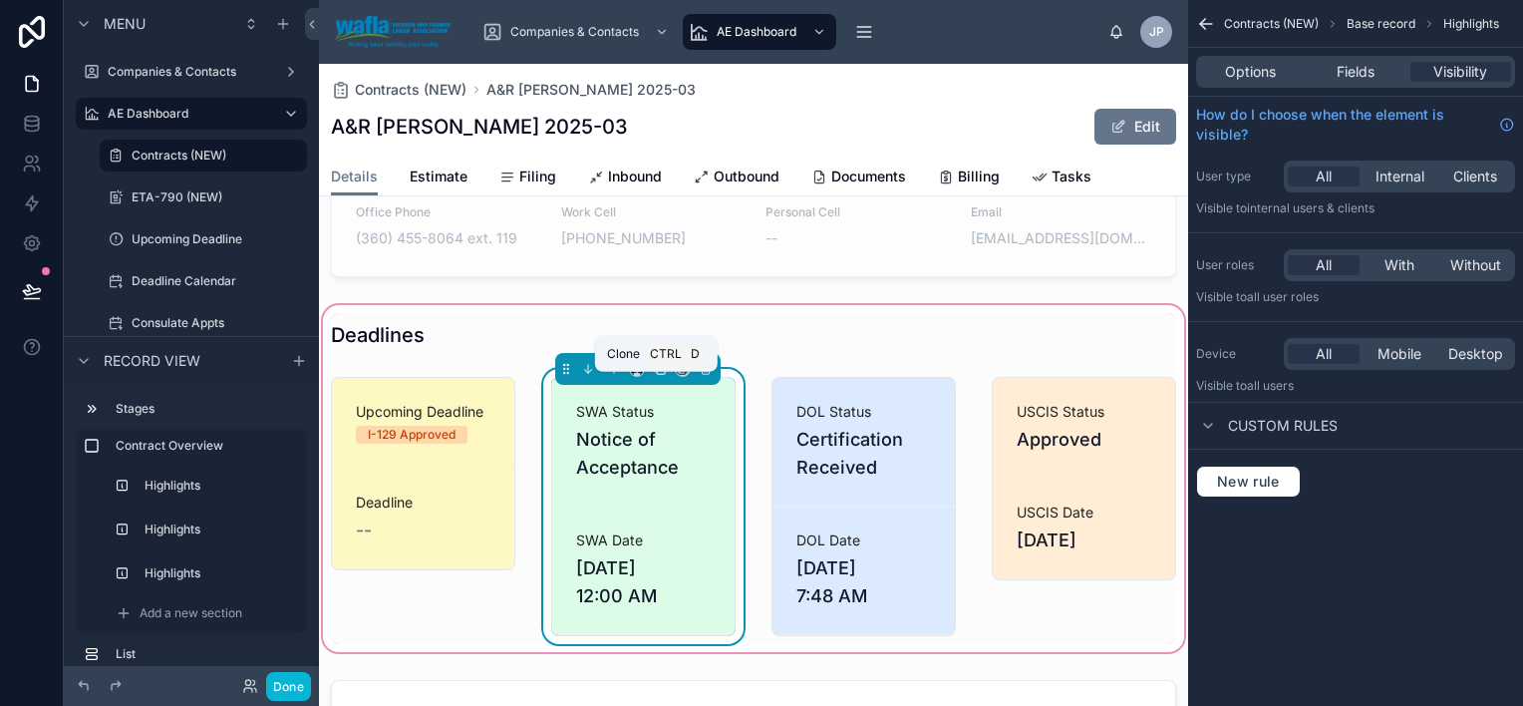
click at [653, 376] on icon at bounding box center [660, 369] width 14 height 14
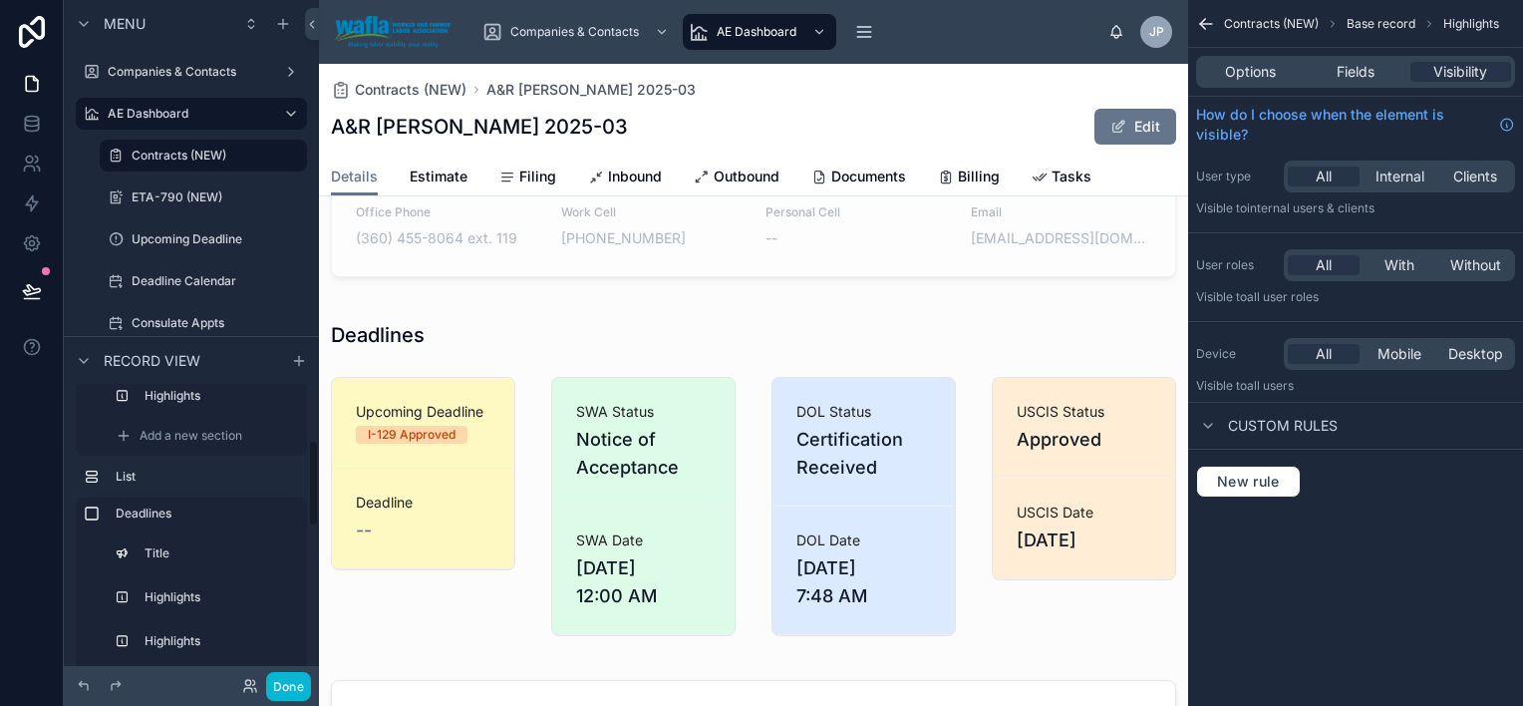
scroll to position [220, 0]
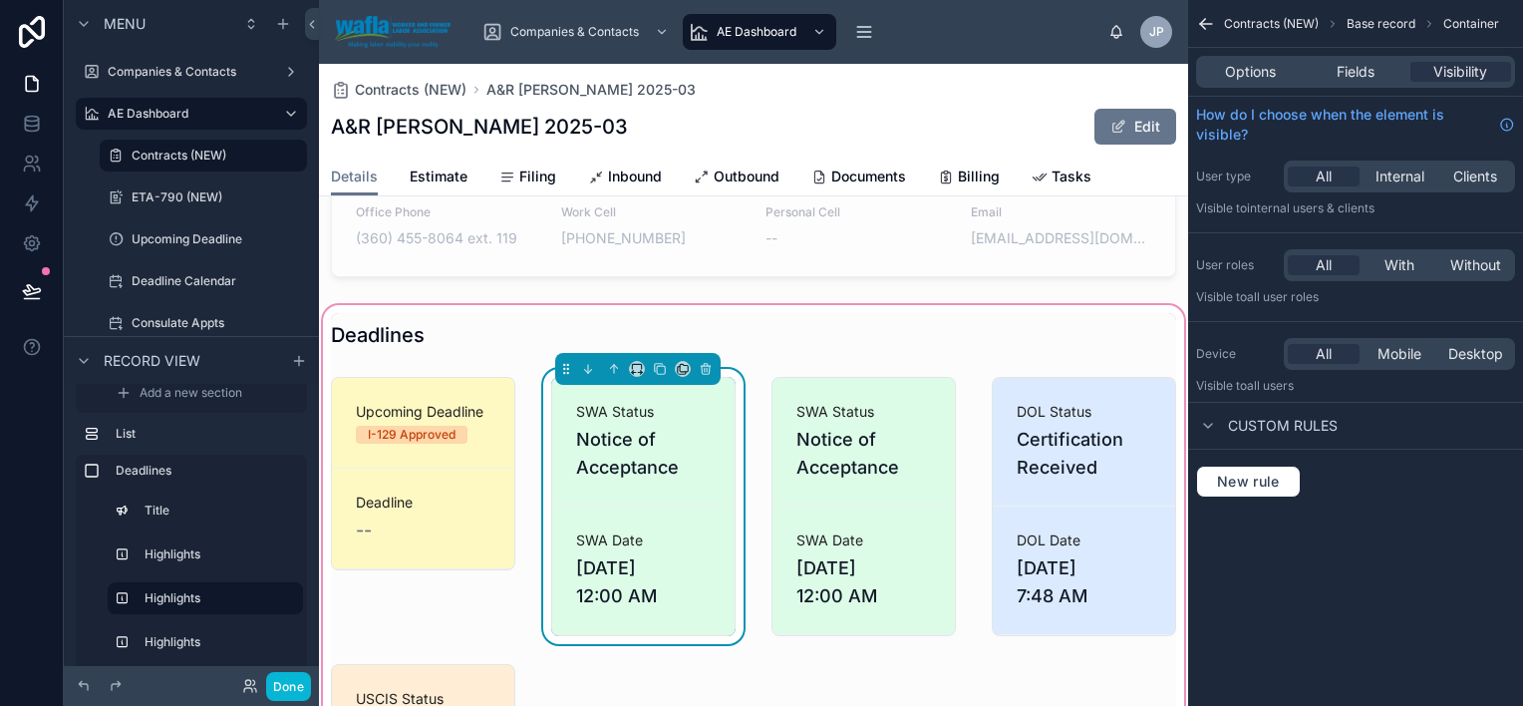
click at [630, 445] on span "Notice of Acceptance" at bounding box center [643, 454] width 135 height 56
click at [1337, 68] on span "Fields" at bounding box center [1356, 72] width 38 height 20
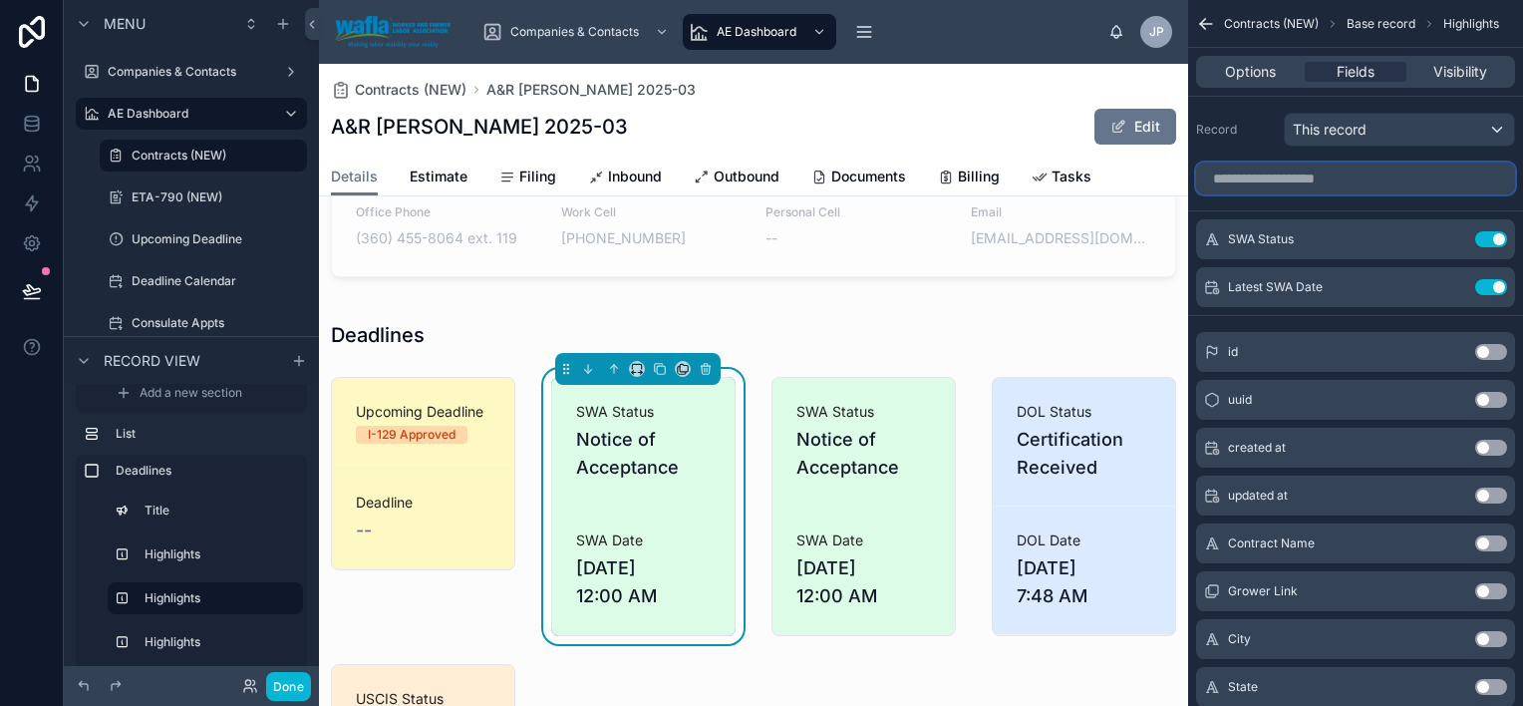
click at [1327, 171] on input "scrollable content" at bounding box center [1355, 179] width 319 height 32
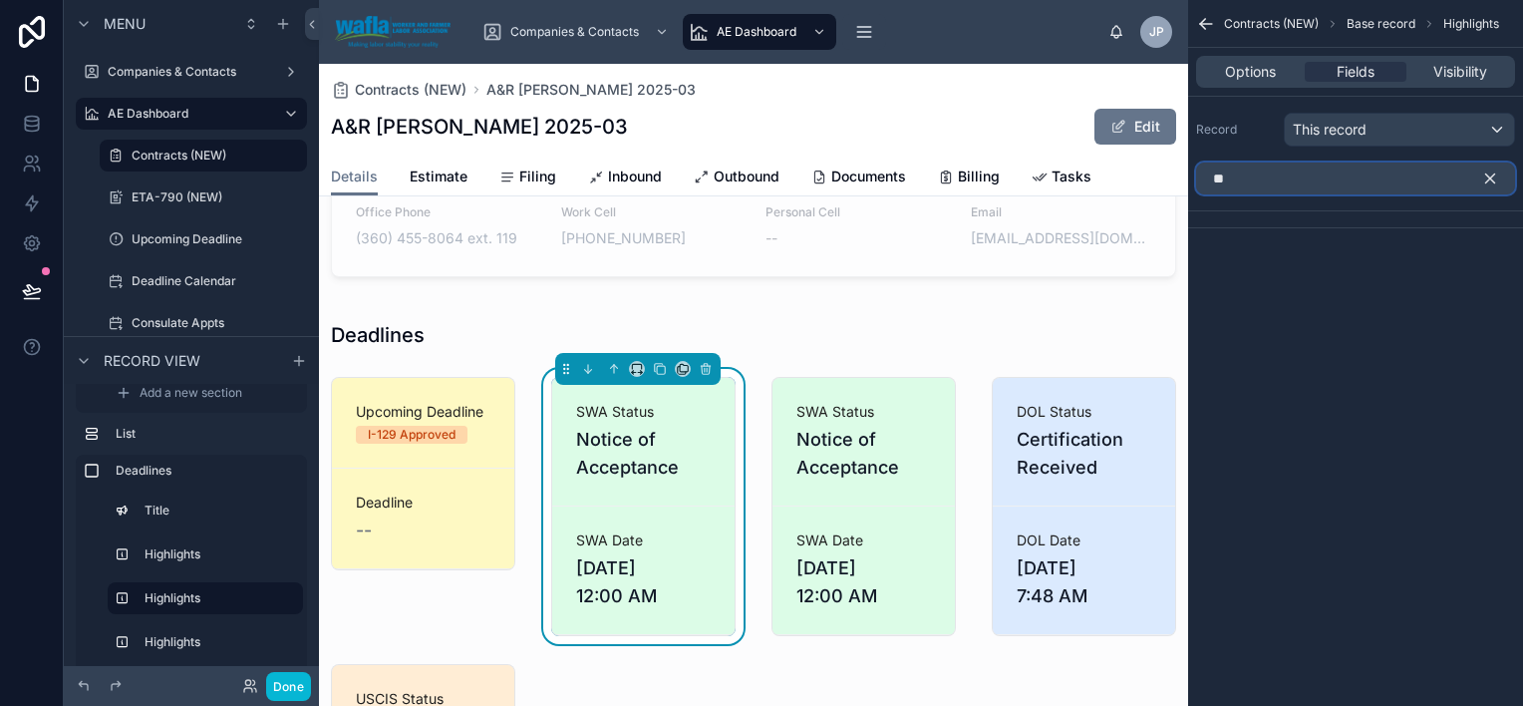
type input "*"
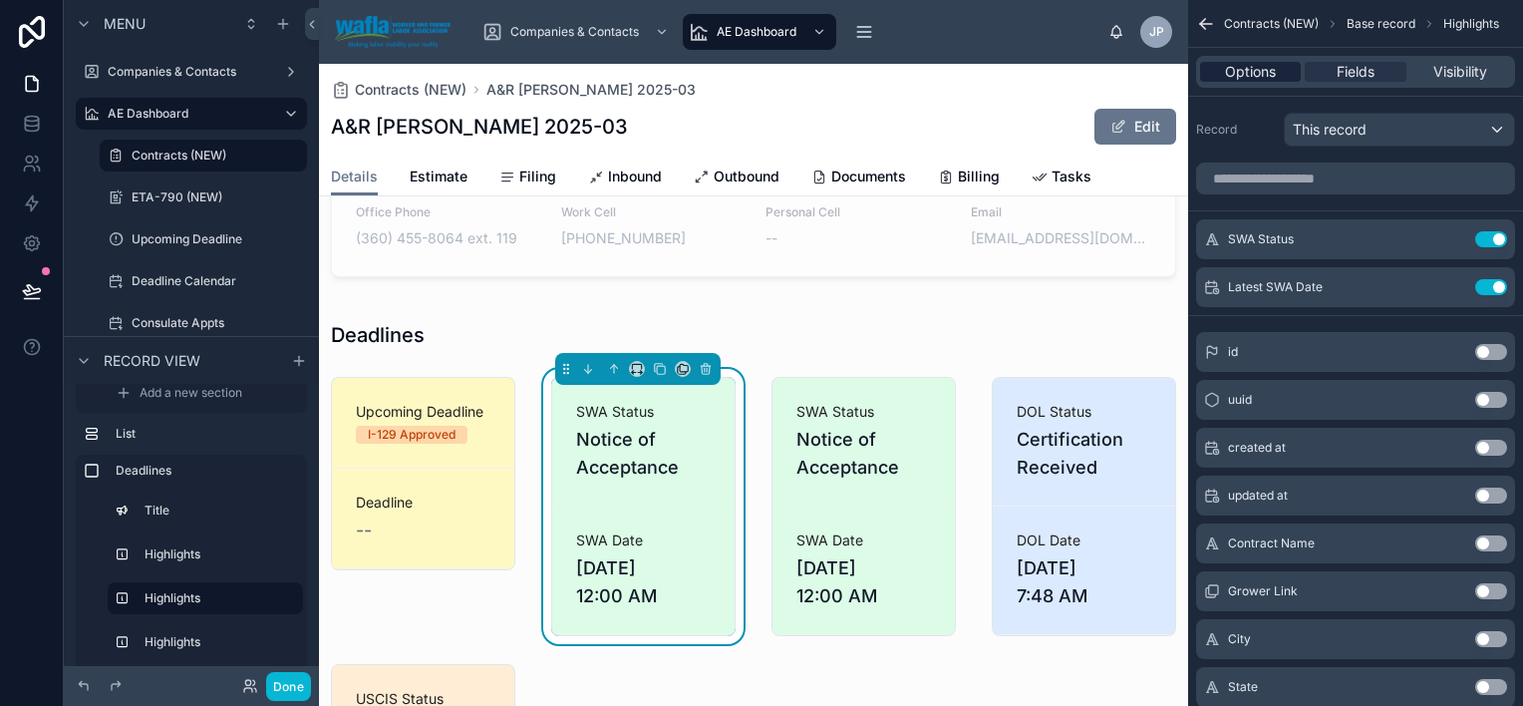
click at [1234, 72] on span "Options" at bounding box center [1250, 72] width 51 height 20
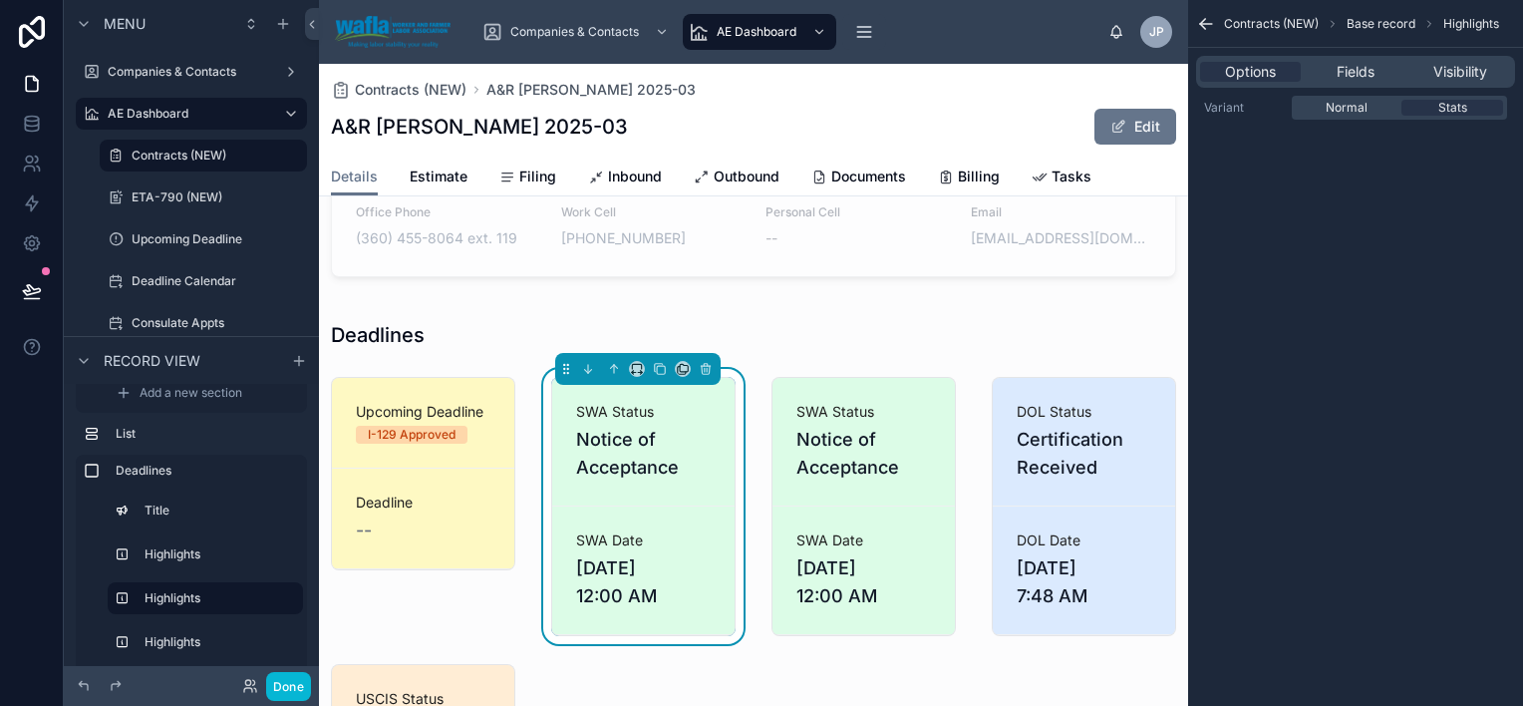
click at [1206, 24] on icon "scrollable content" at bounding box center [1206, 24] width 12 height 0
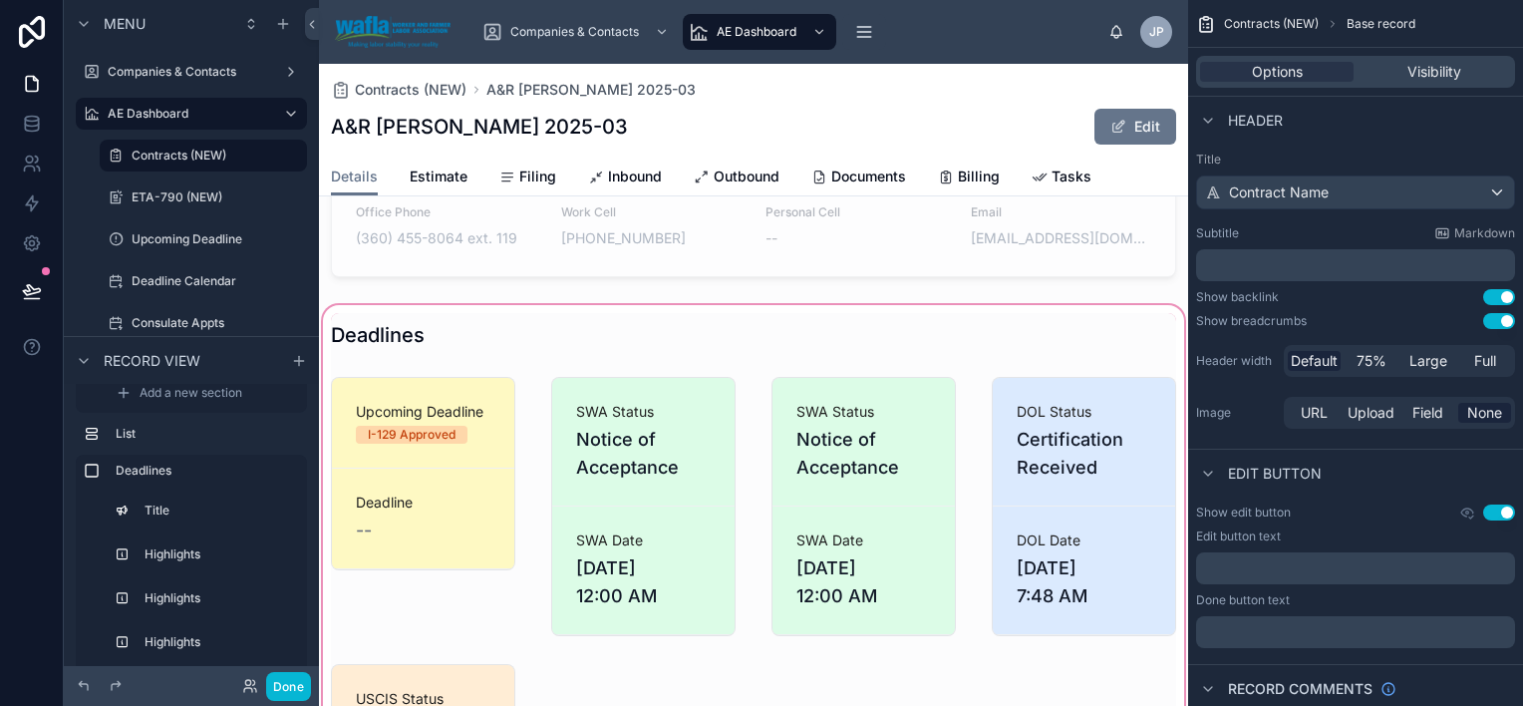
click at [692, 521] on div at bounding box center [753, 594] width 869 height 586
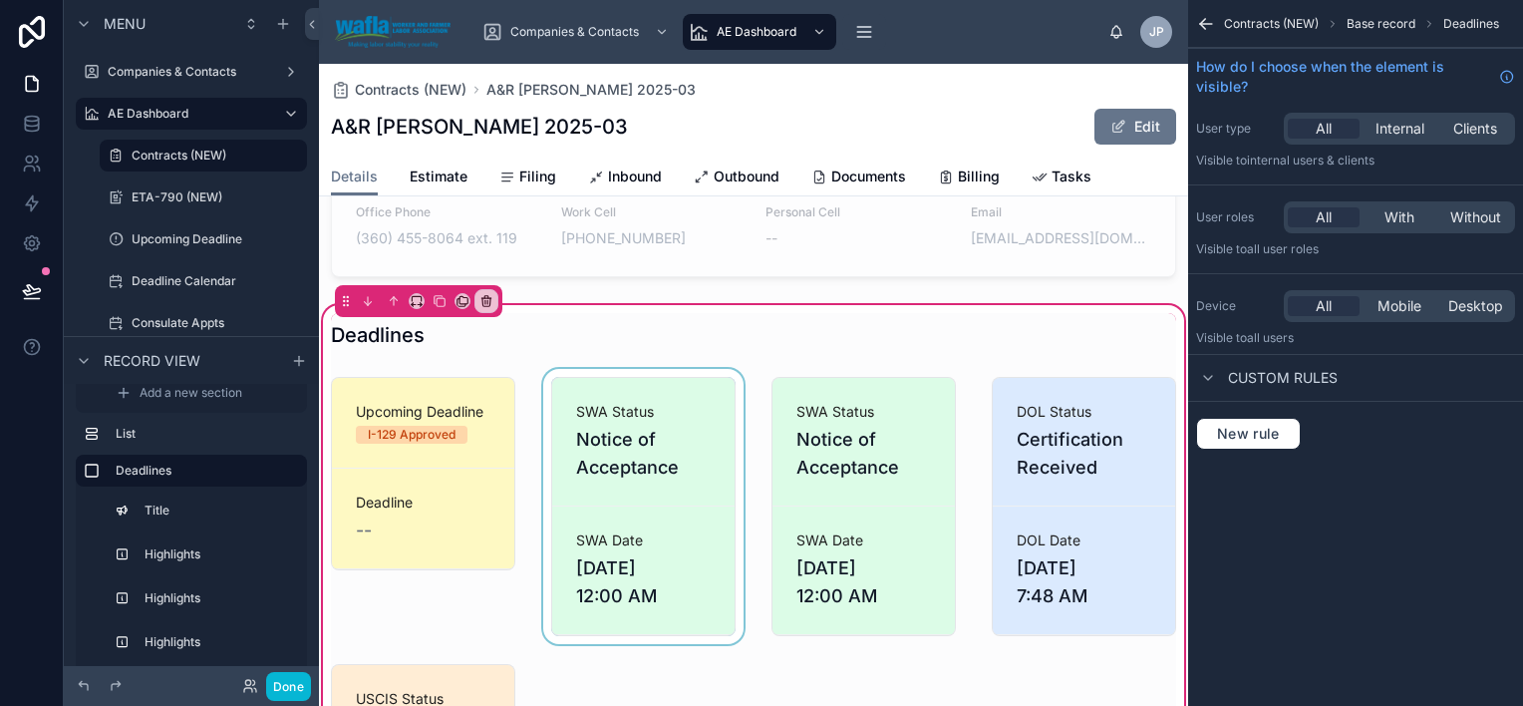
click at [666, 481] on div at bounding box center [643, 506] width 208 height 275
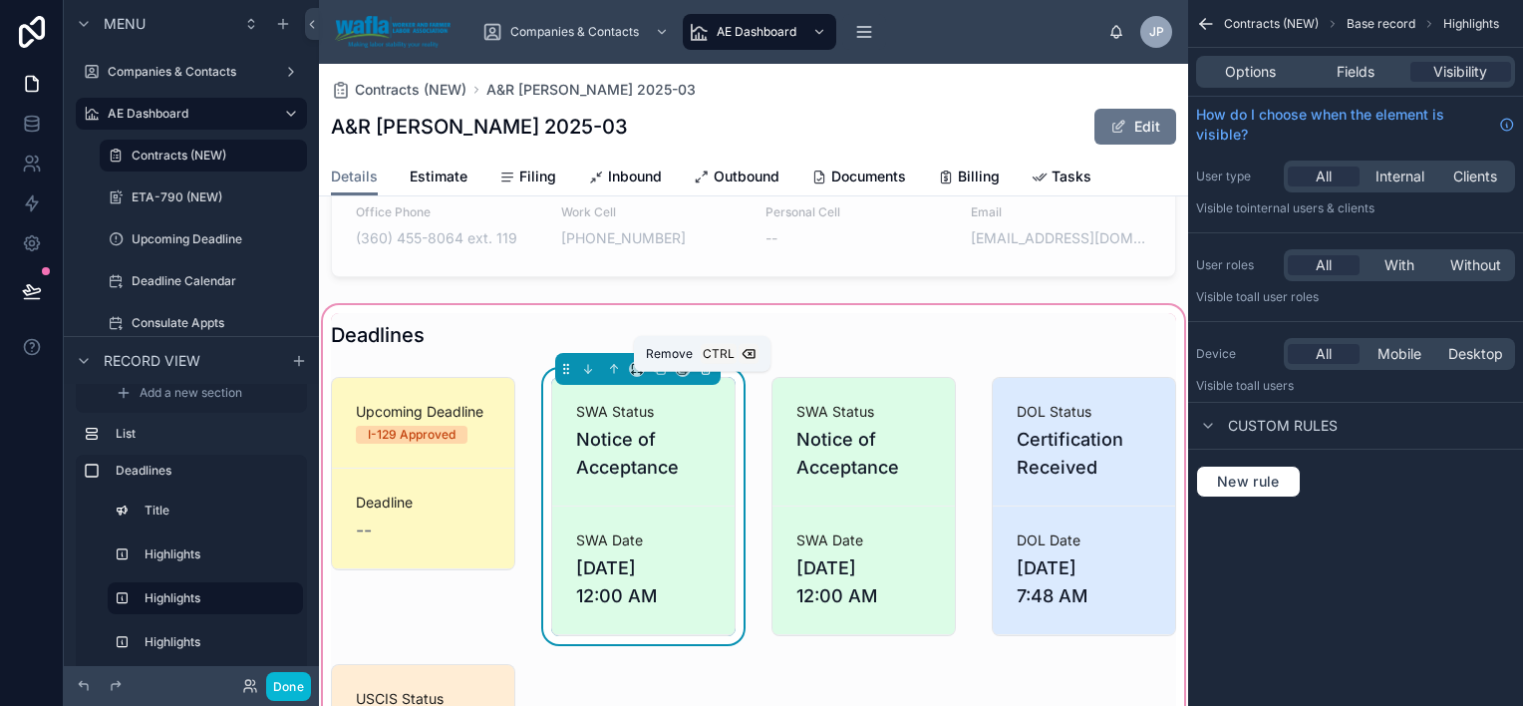
click at [704, 374] on icon at bounding box center [706, 370] width 8 height 8
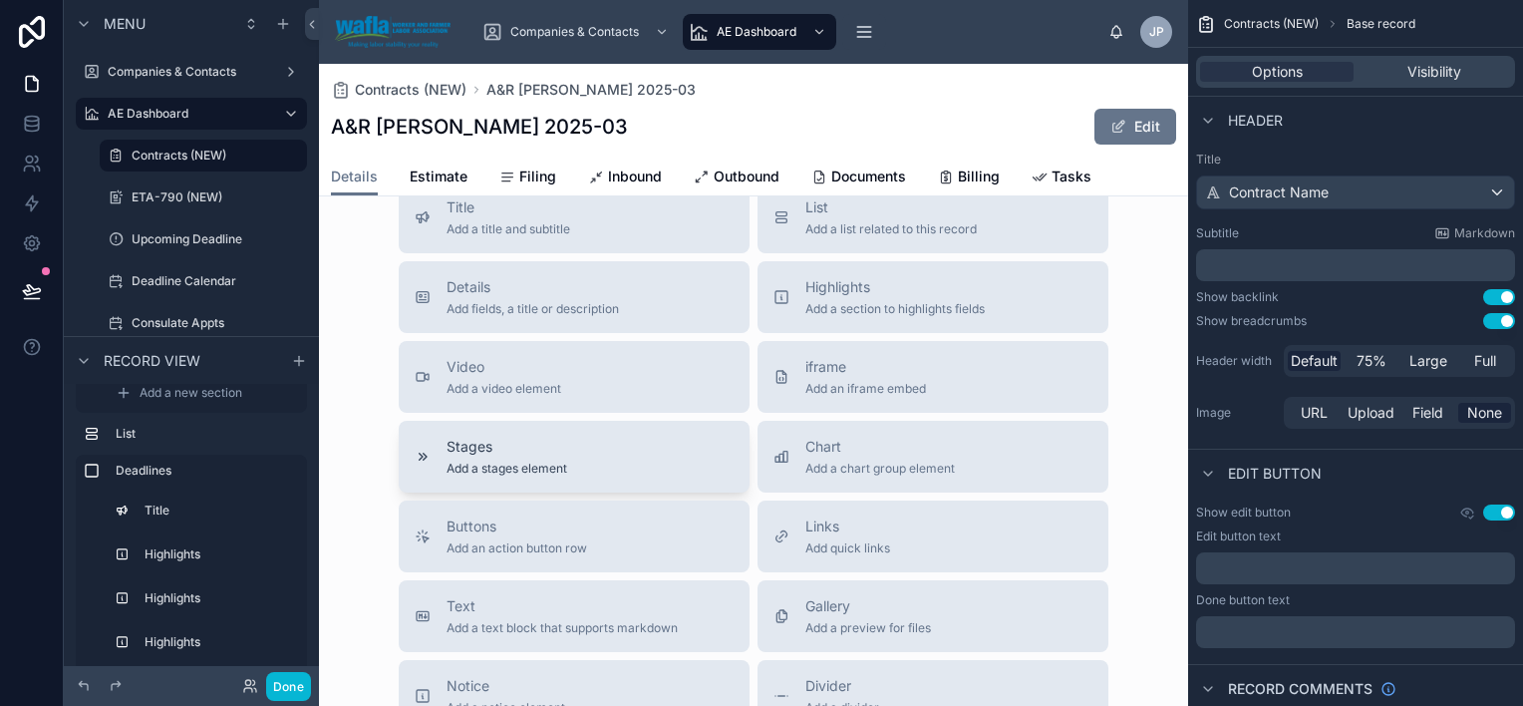
scroll to position [2935, 0]
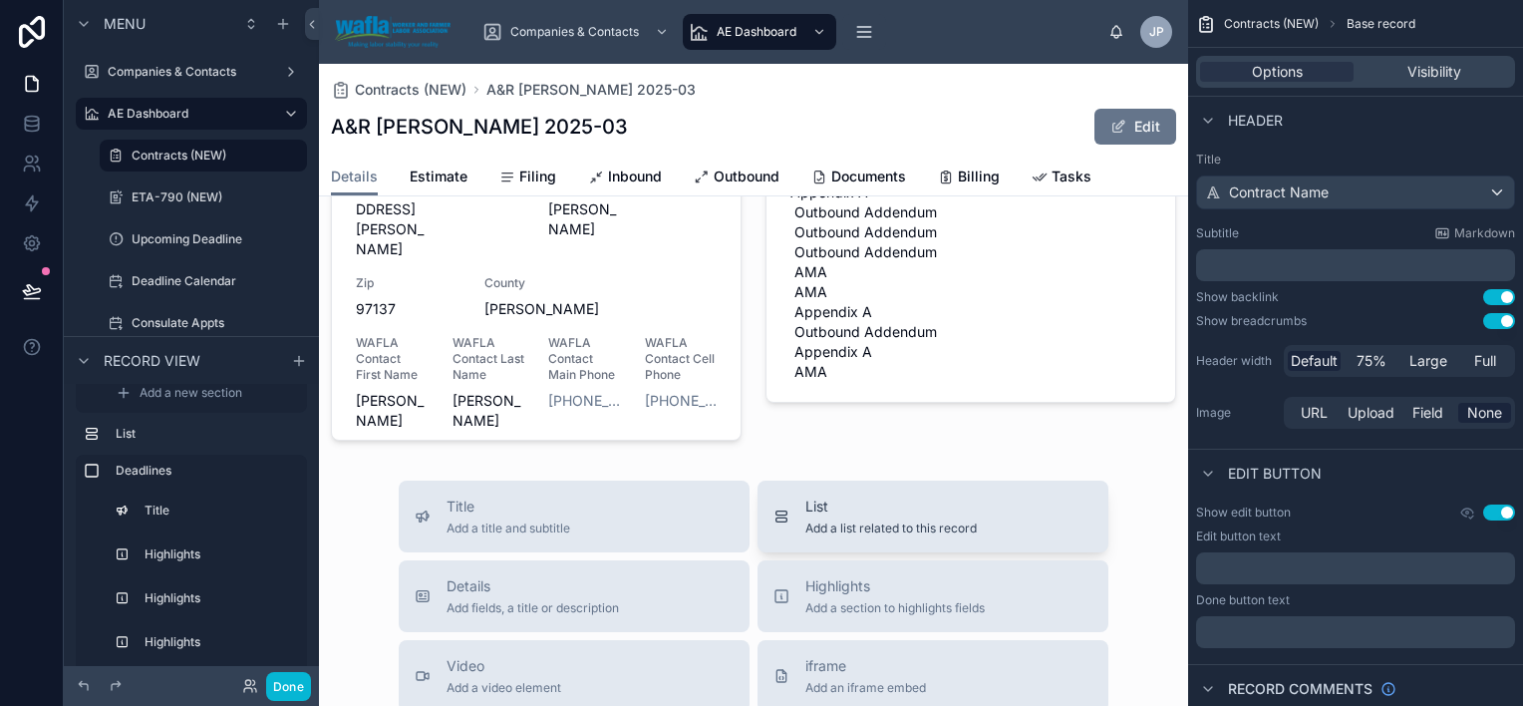
click at [869, 520] on span "Add a list related to this record" at bounding box center [891, 528] width 171 height 16
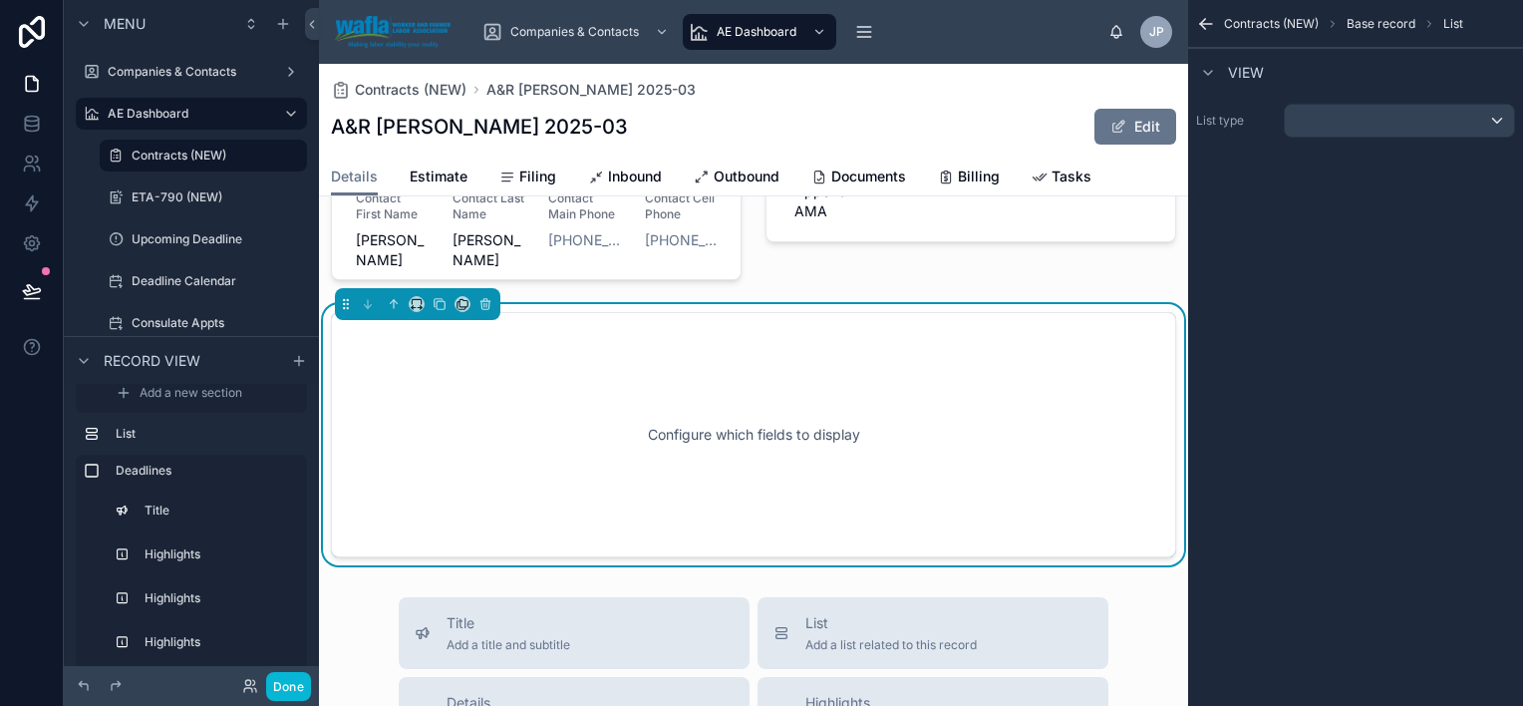
scroll to position [3099, 0]
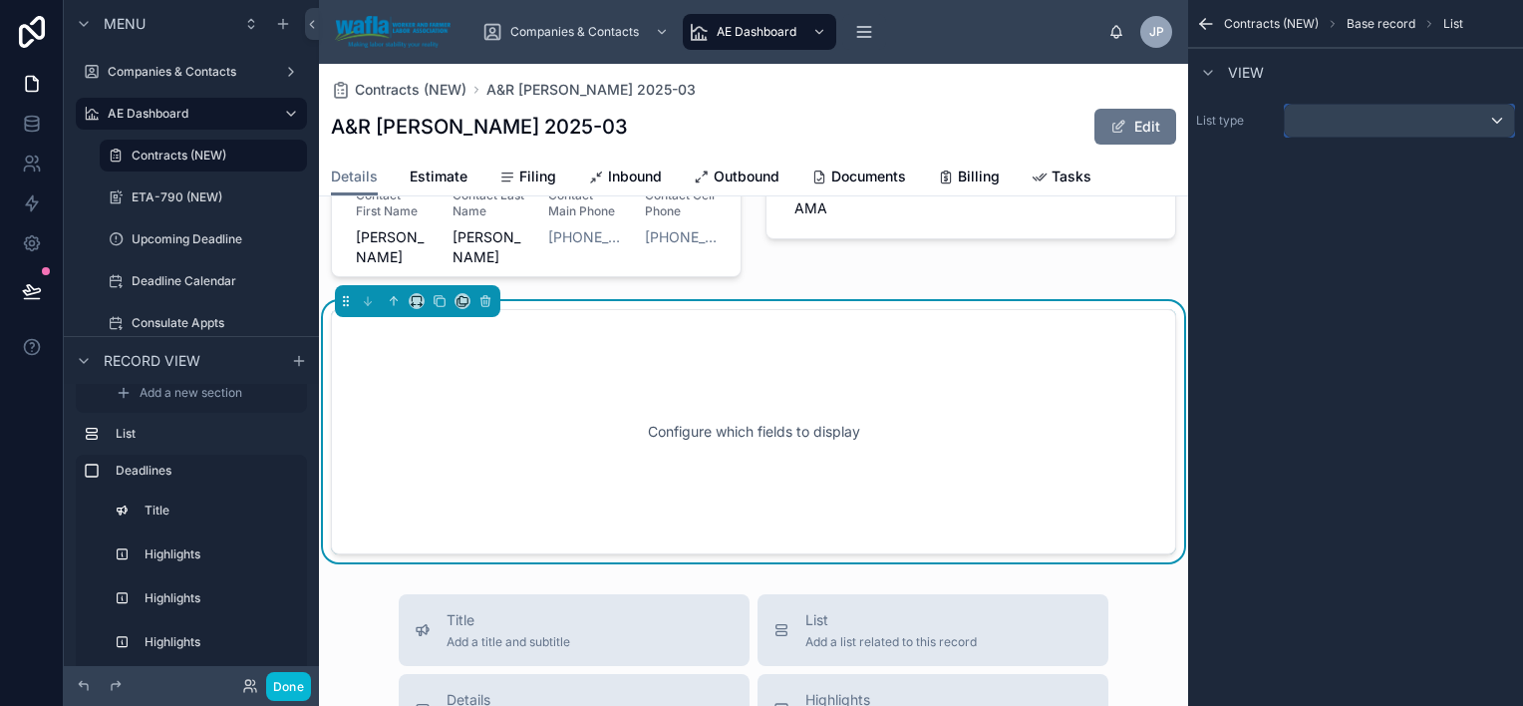
click at [1347, 121] on div "scrollable content" at bounding box center [1399, 121] width 229 height 32
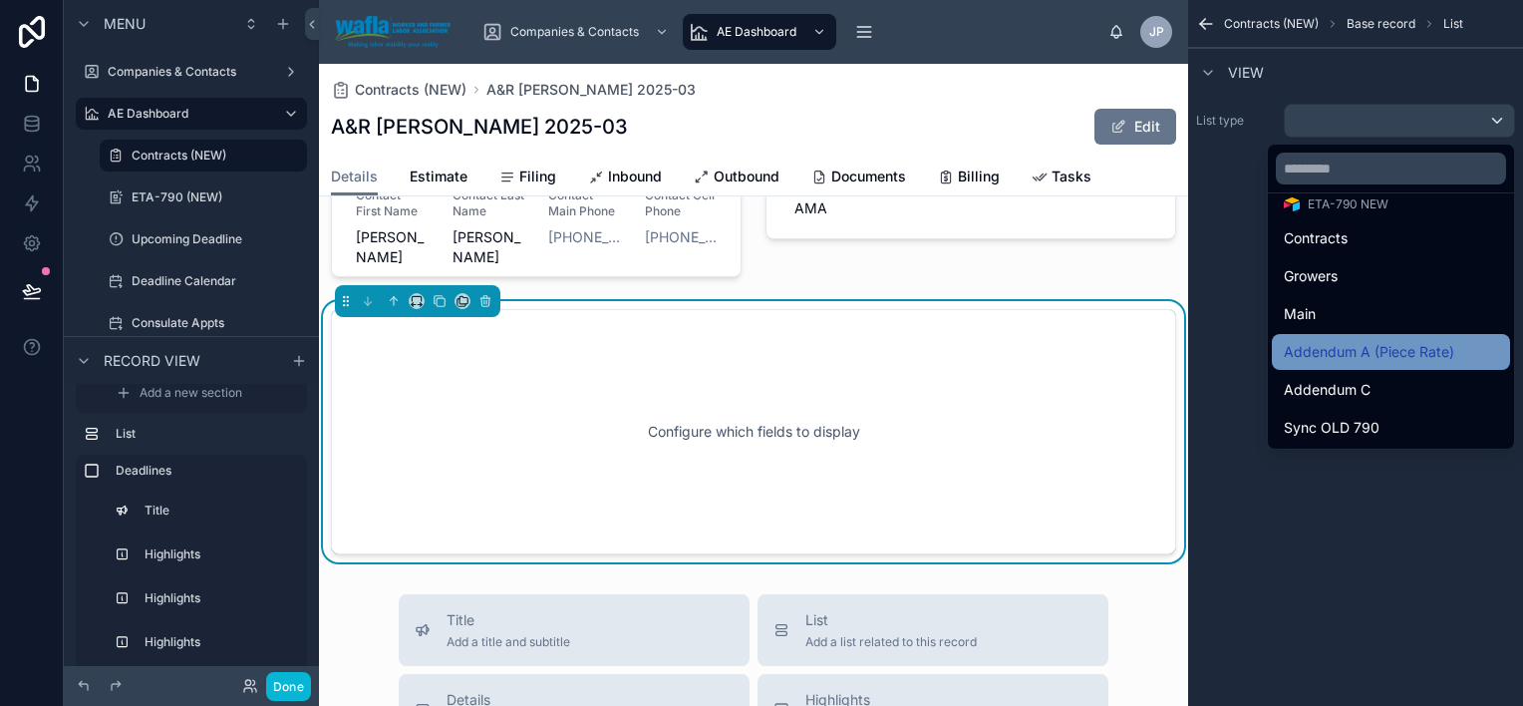
scroll to position [1344, 0]
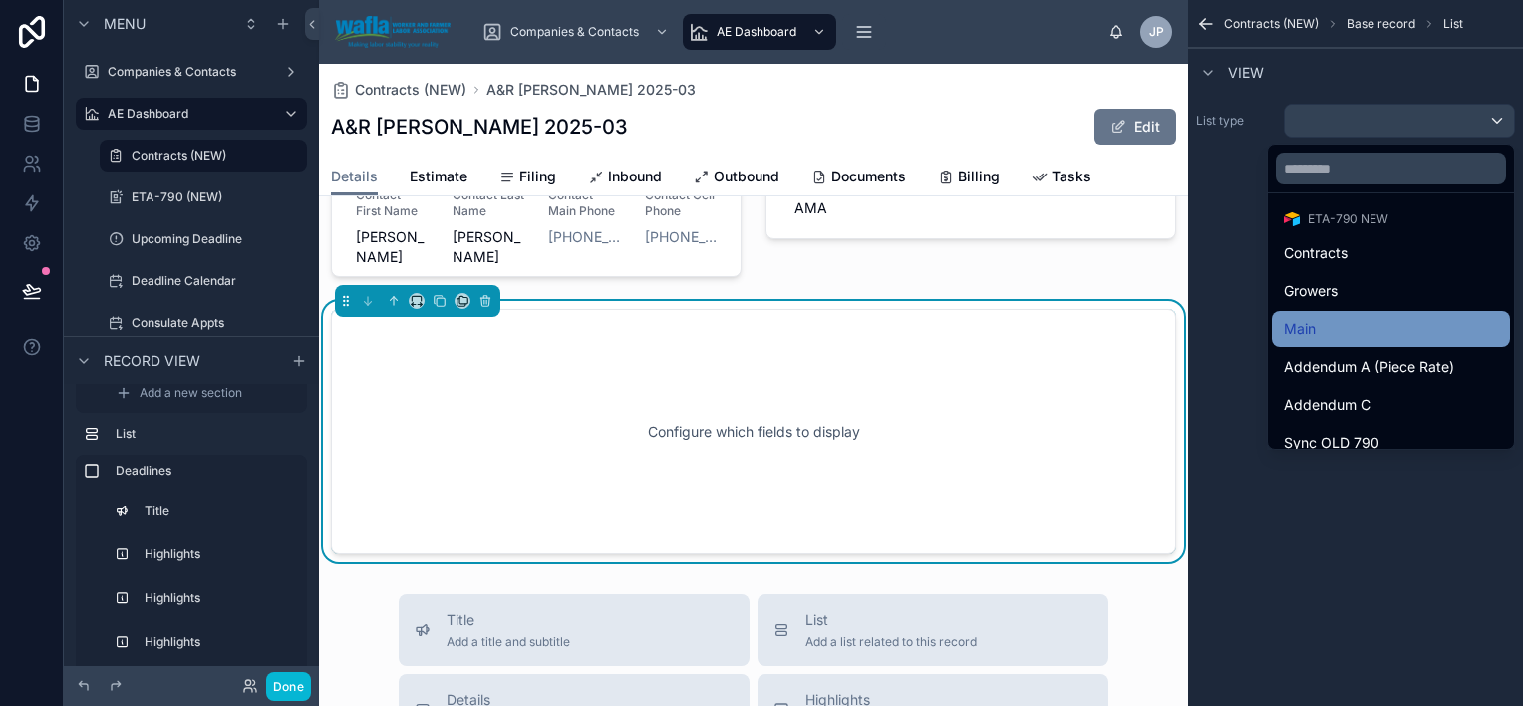
click at [1428, 337] on div "Main" at bounding box center [1391, 329] width 214 height 24
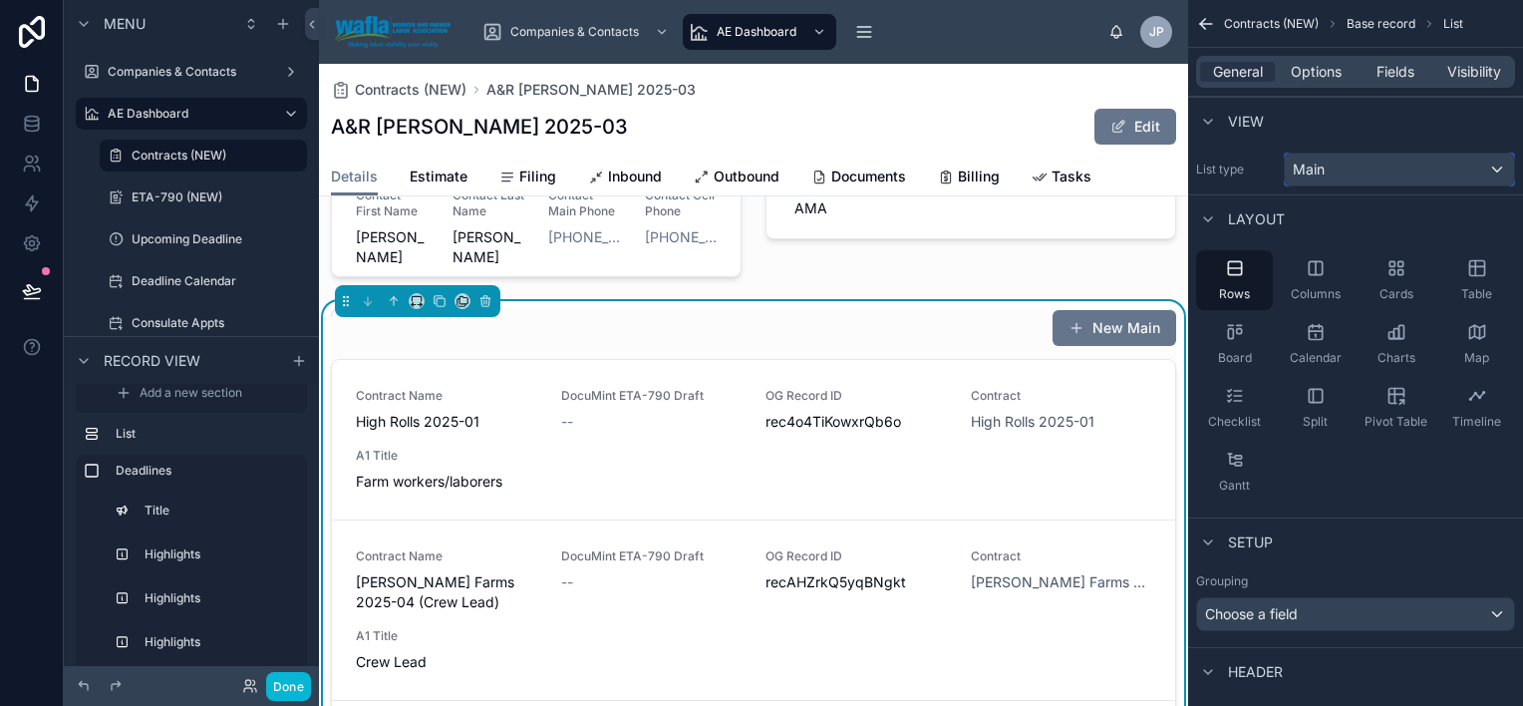
click at [1396, 168] on div "Main" at bounding box center [1399, 170] width 229 height 32
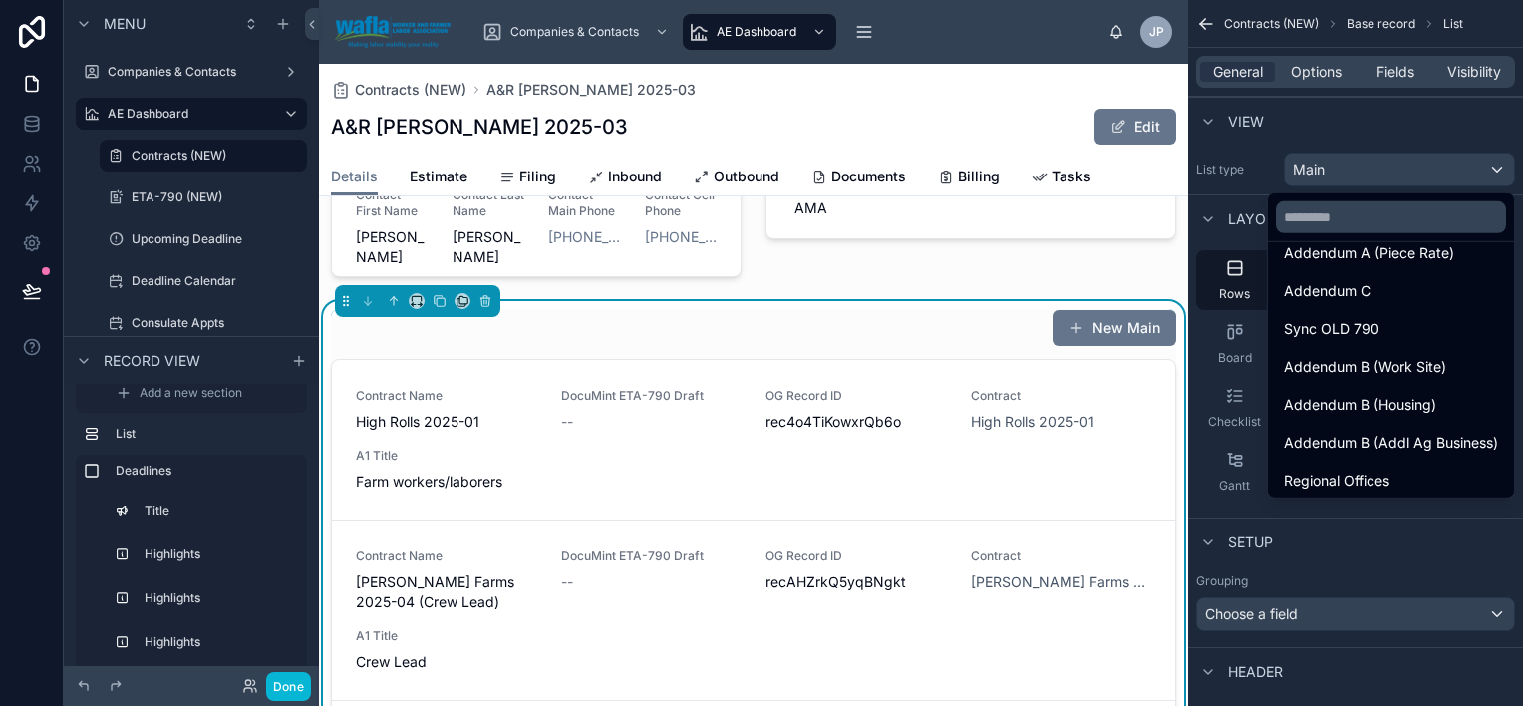
scroll to position [1498, 0]
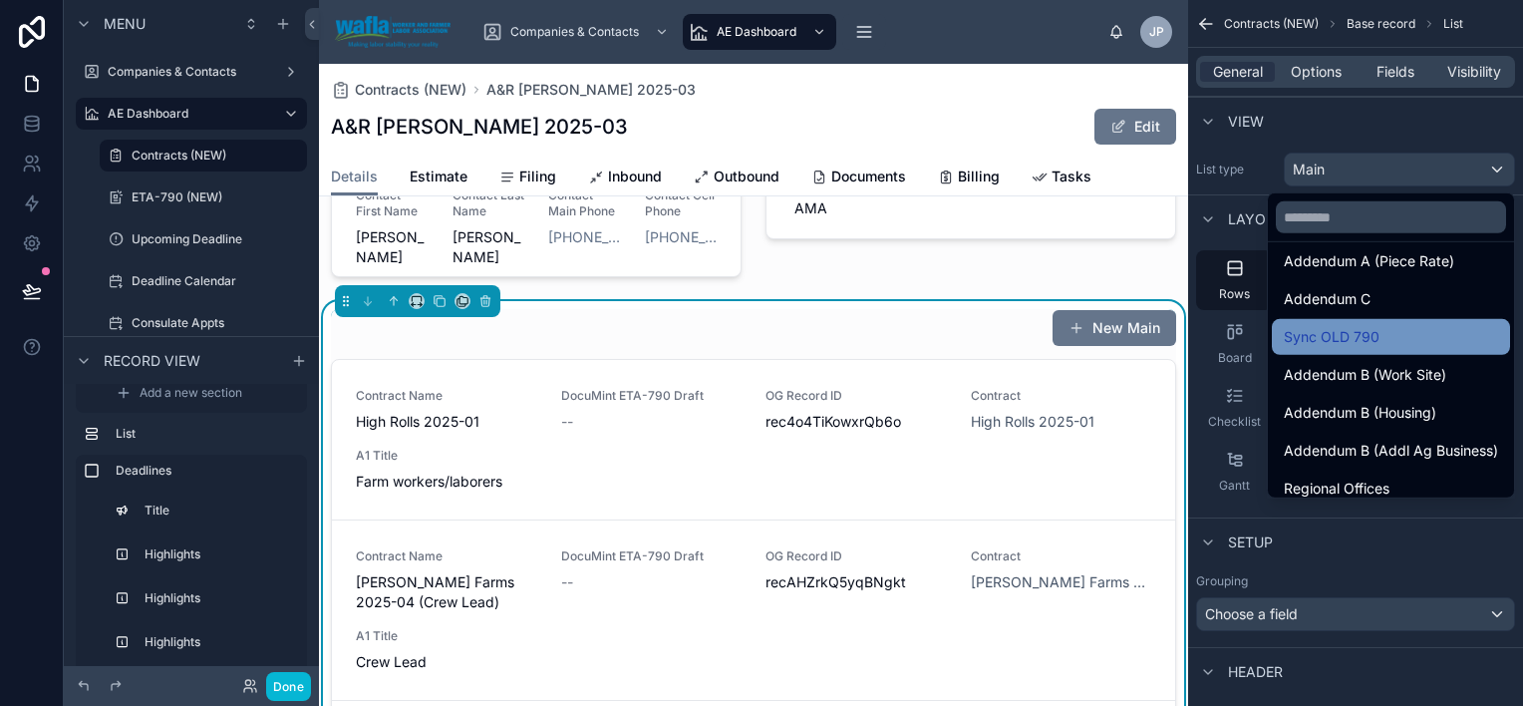
click at [1420, 339] on div "Sync OLD 790" at bounding box center [1391, 337] width 214 height 24
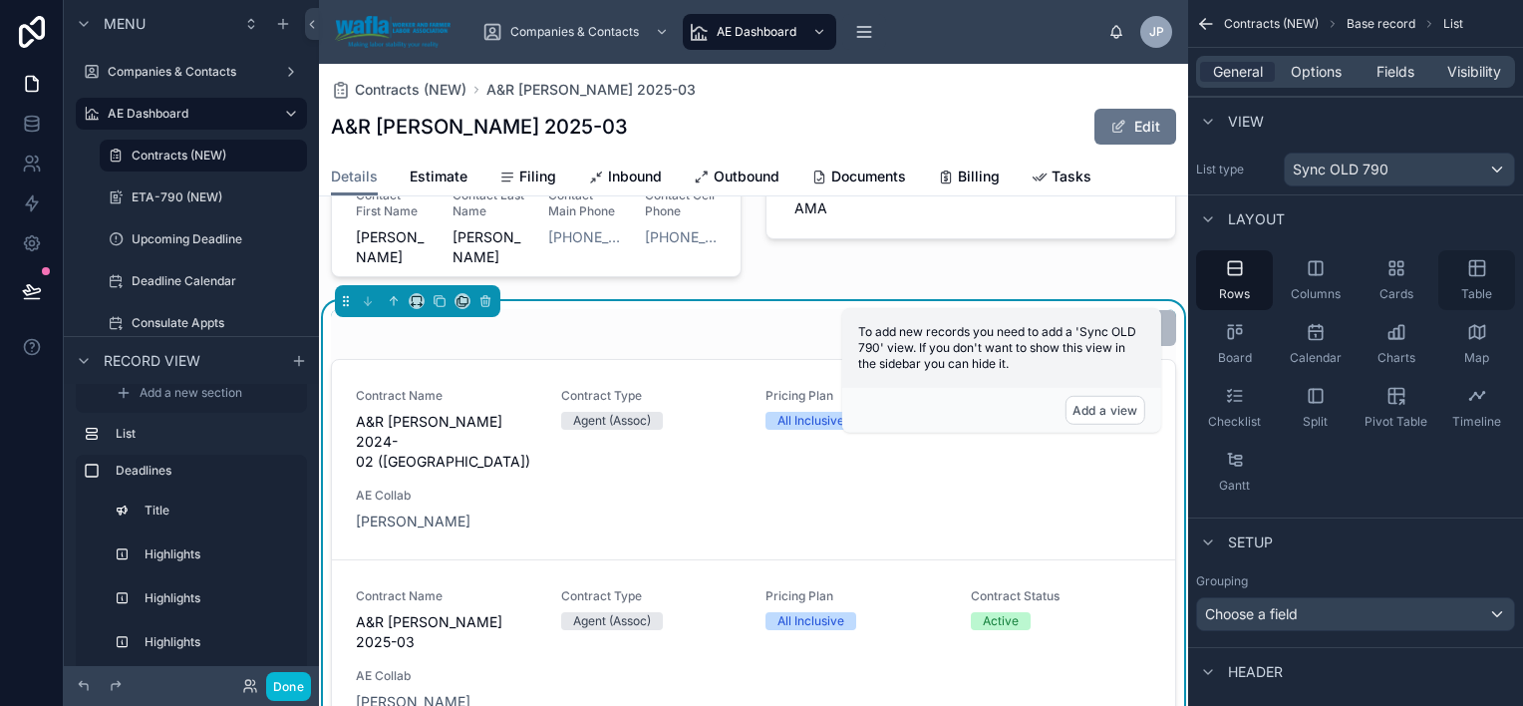
click at [1483, 277] on div "Table" at bounding box center [1477, 280] width 77 height 60
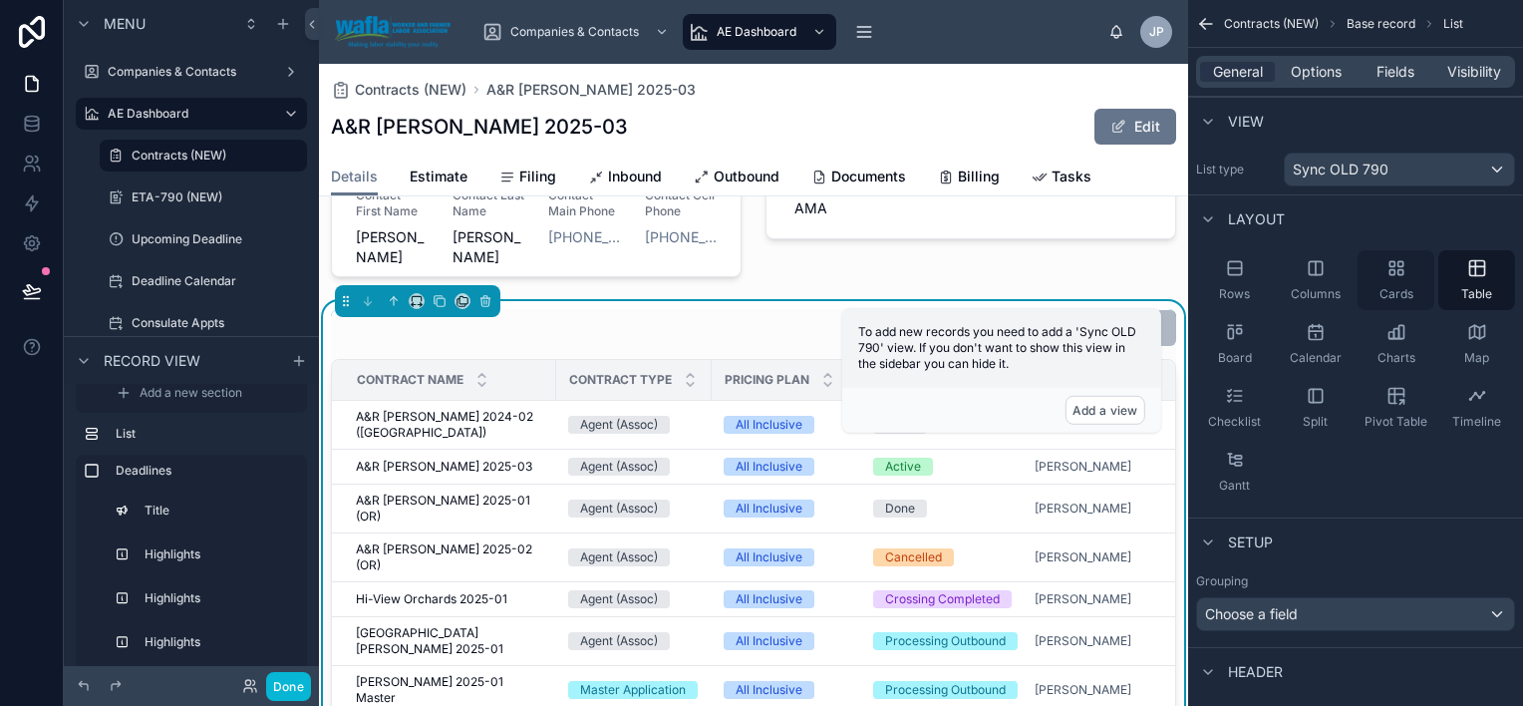
click at [1393, 271] on icon "scrollable content" at bounding box center [1397, 268] width 20 height 20
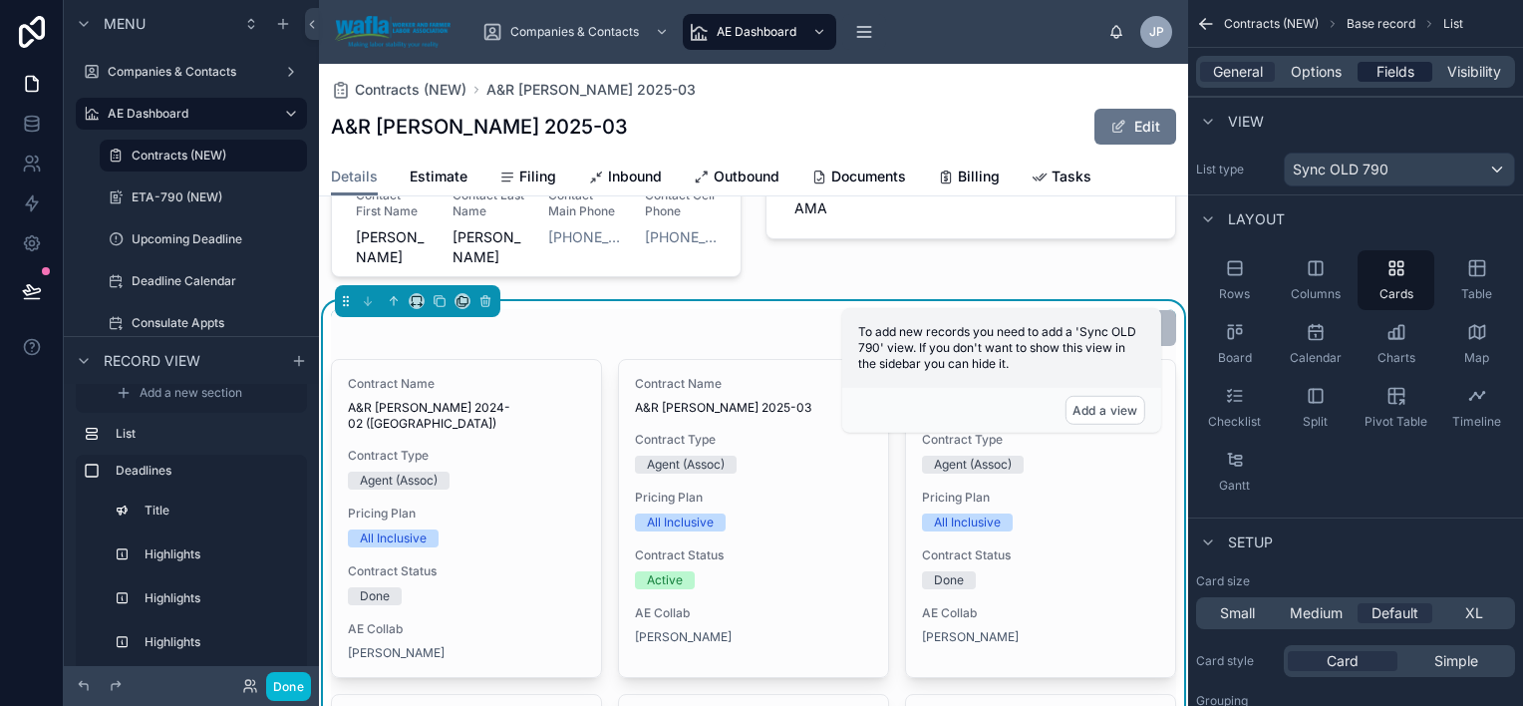
click at [1393, 62] on span "Fields" at bounding box center [1396, 72] width 38 height 20
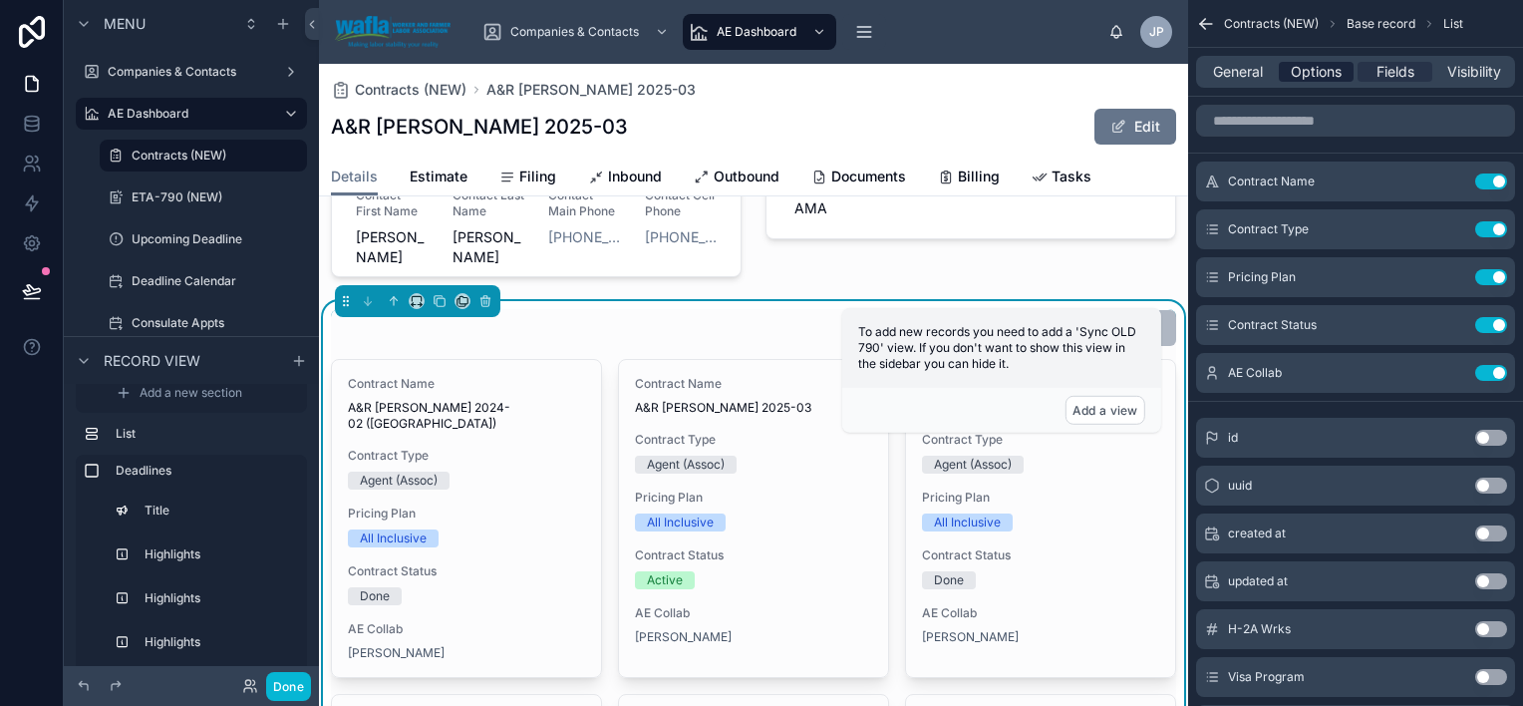
click at [1312, 75] on span "Options" at bounding box center [1316, 72] width 51 height 20
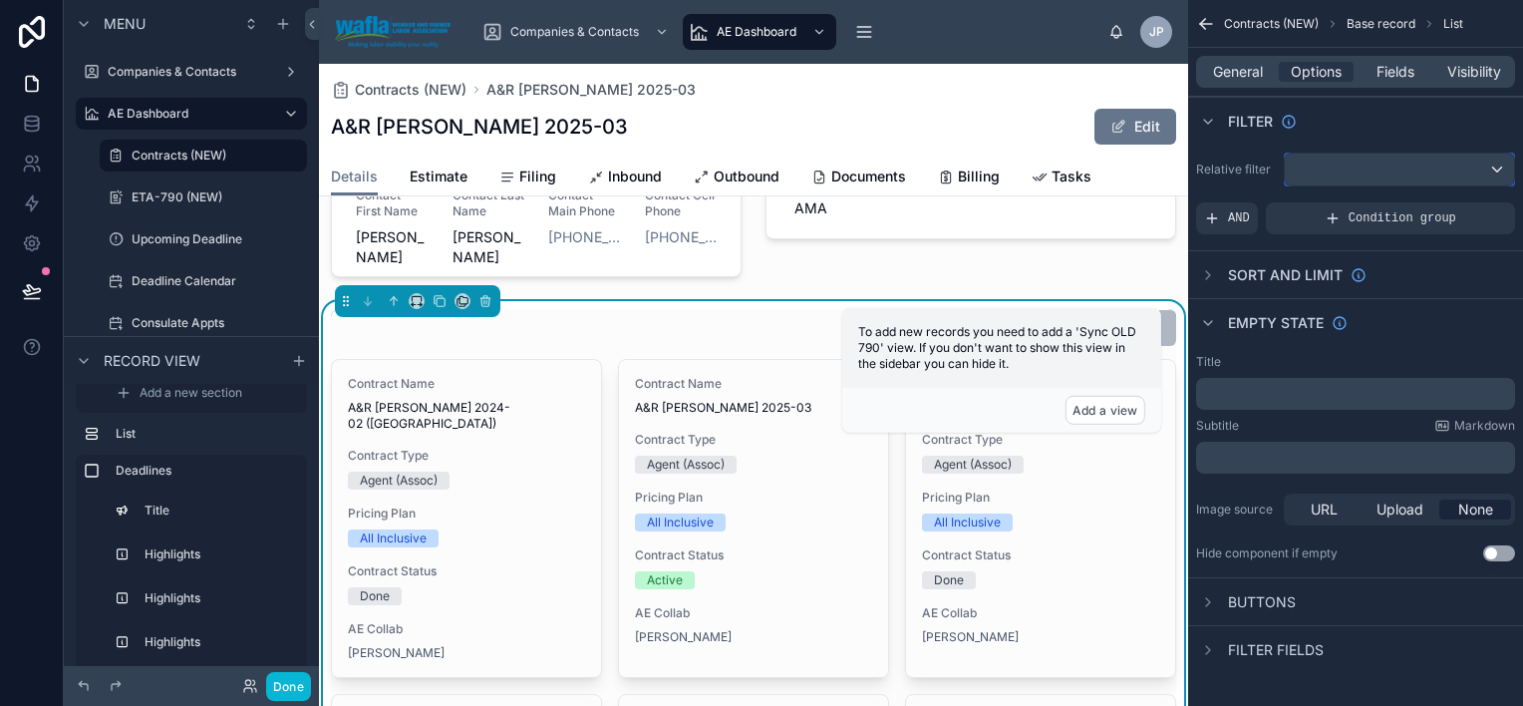
click at [1352, 170] on div "scrollable content" at bounding box center [1399, 170] width 229 height 32
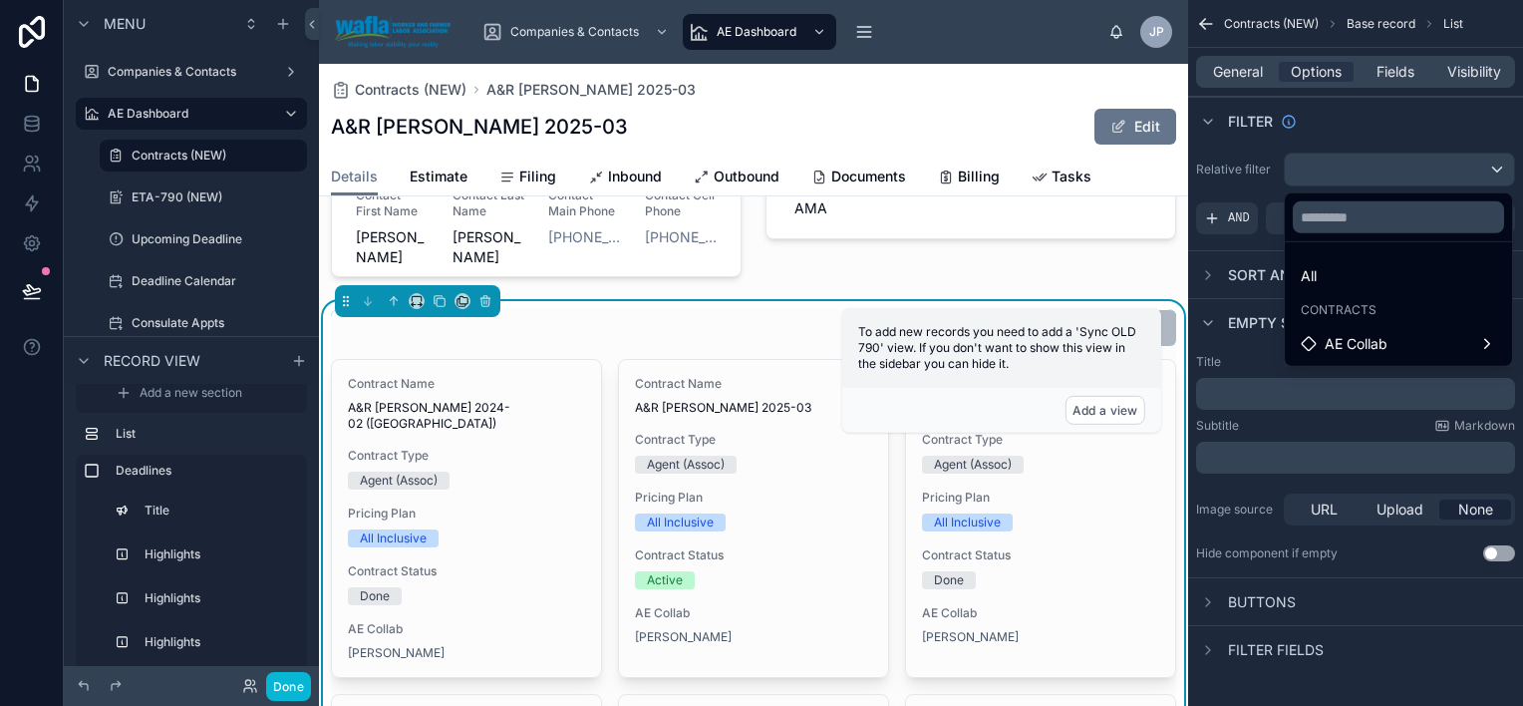
click at [1218, 227] on div "scrollable content" at bounding box center [761, 353] width 1523 height 706
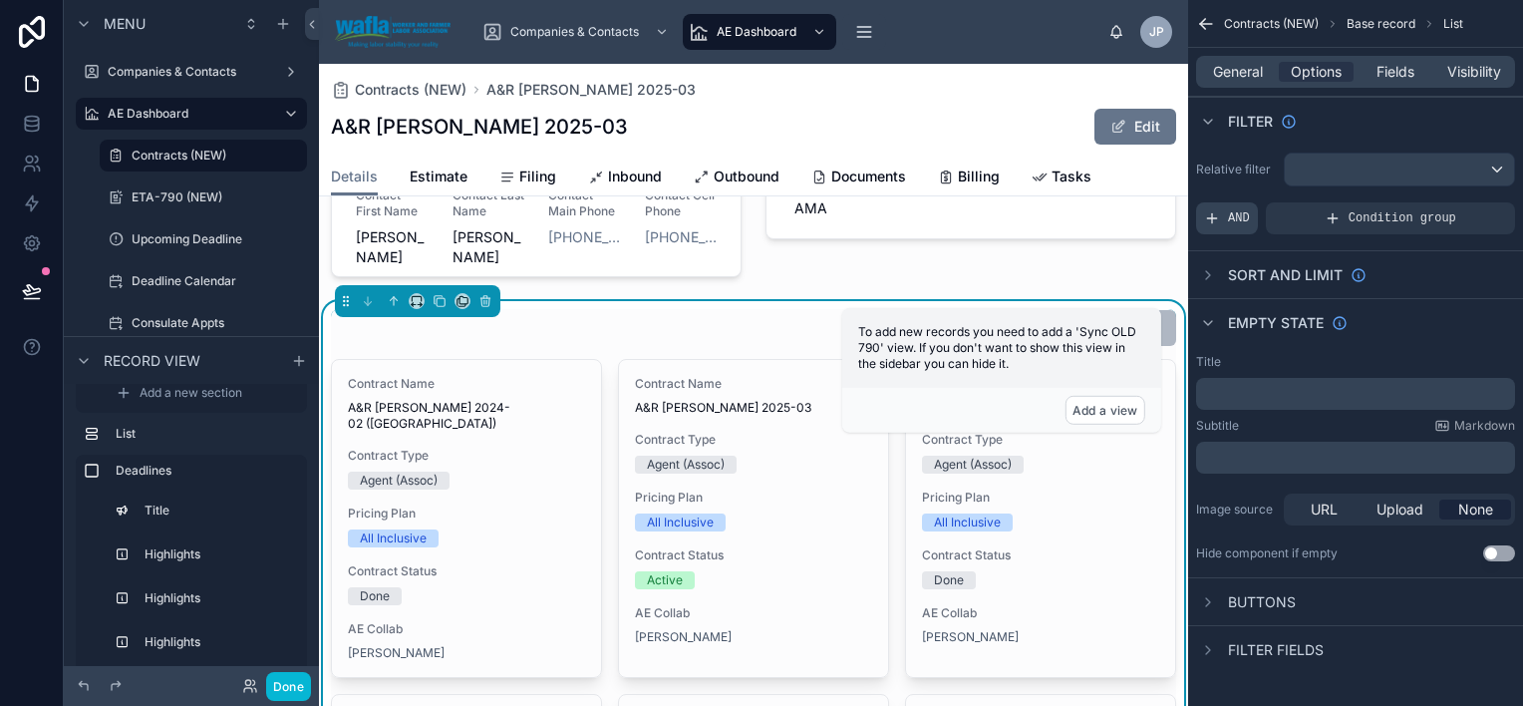
click at [1229, 213] on span "AND" at bounding box center [1239, 218] width 22 height 16
click at [1307, 164] on div "scrollable content" at bounding box center [1399, 170] width 229 height 32
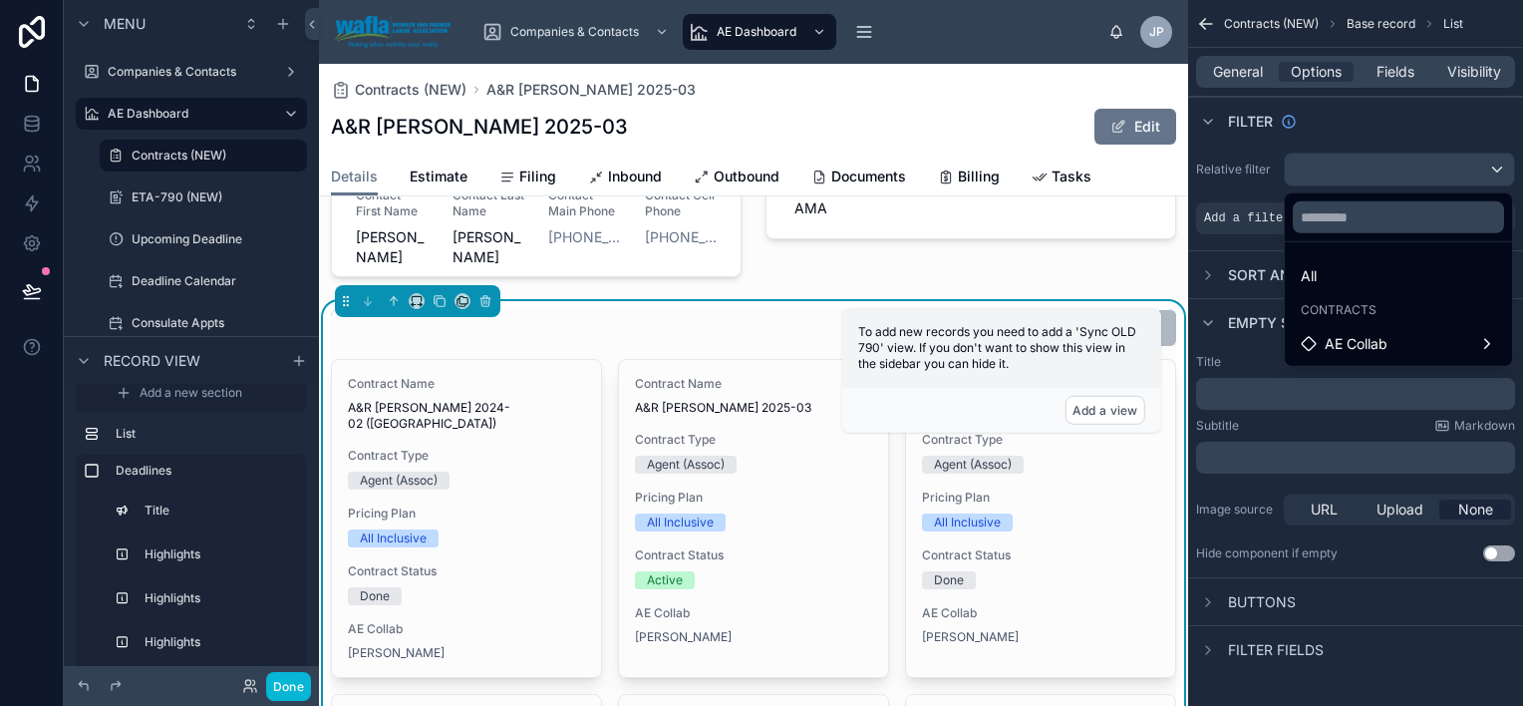
click at [1231, 223] on div "scrollable content" at bounding box center [761, 353] width 1523 height 706
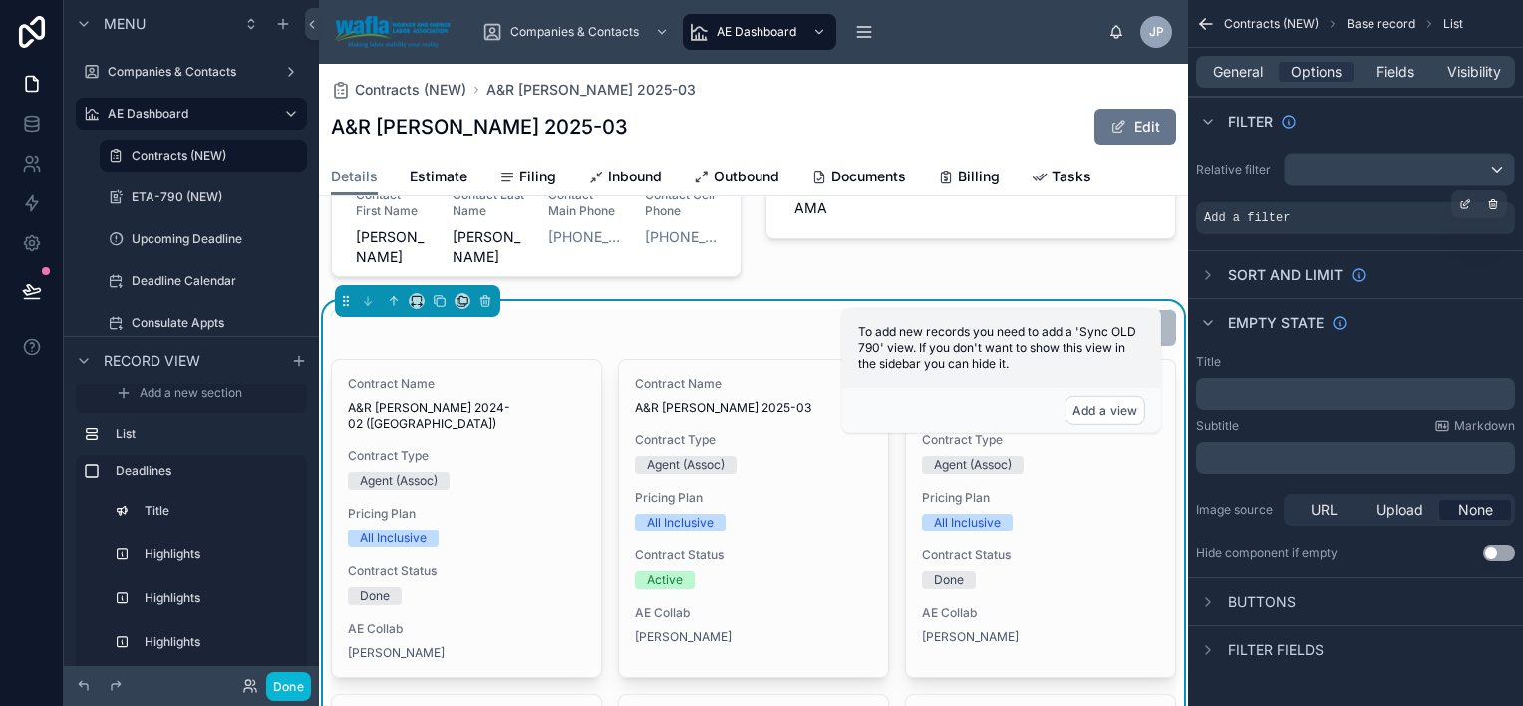
click at [1229, 214] on span "Add a filter" at bounding box center [1247, 218] width 86 height 16
click at [1463, 207] on icon "scrollable content" at bounding box center [1465, 205] width 7 height 7
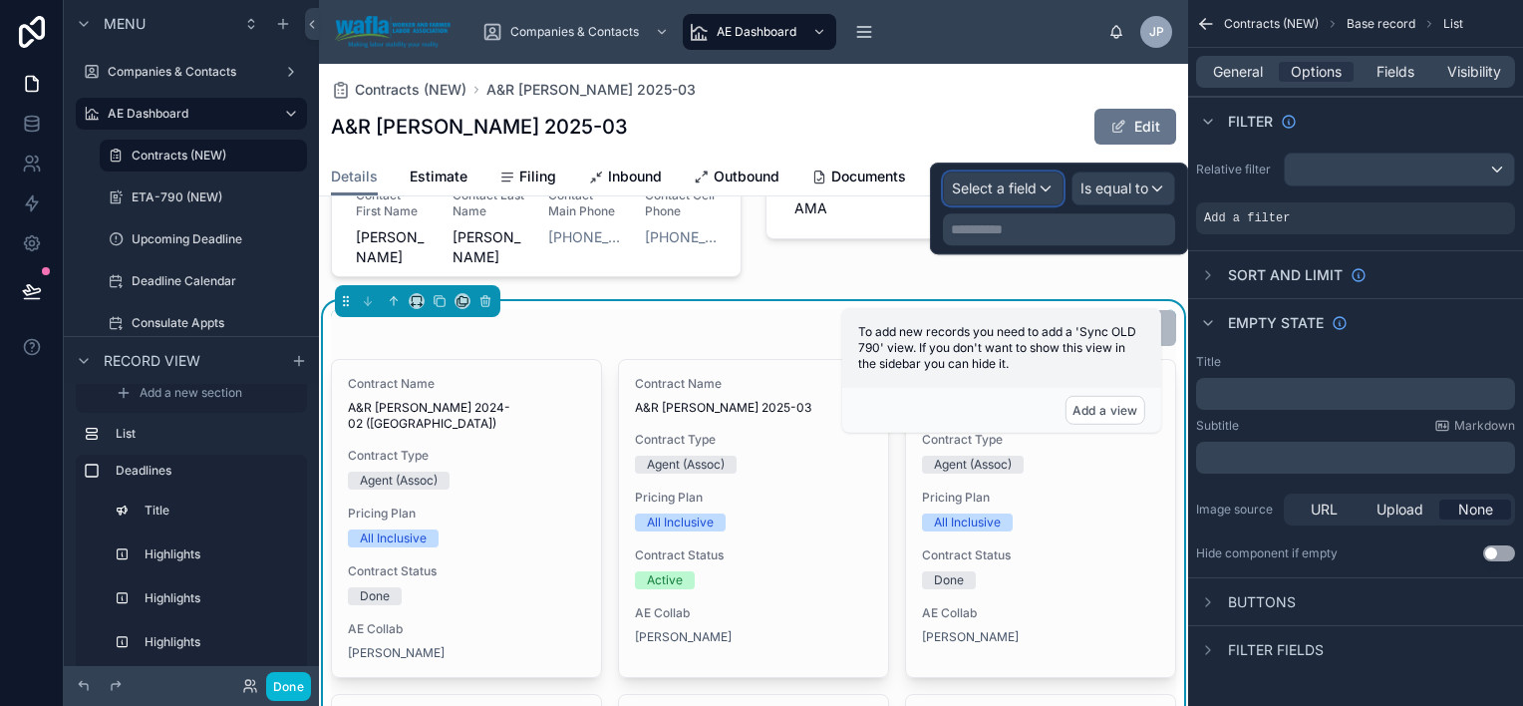
click at [1052, 182] on div "Select a field" at bounding box center [1003, 188] width 119 height 32
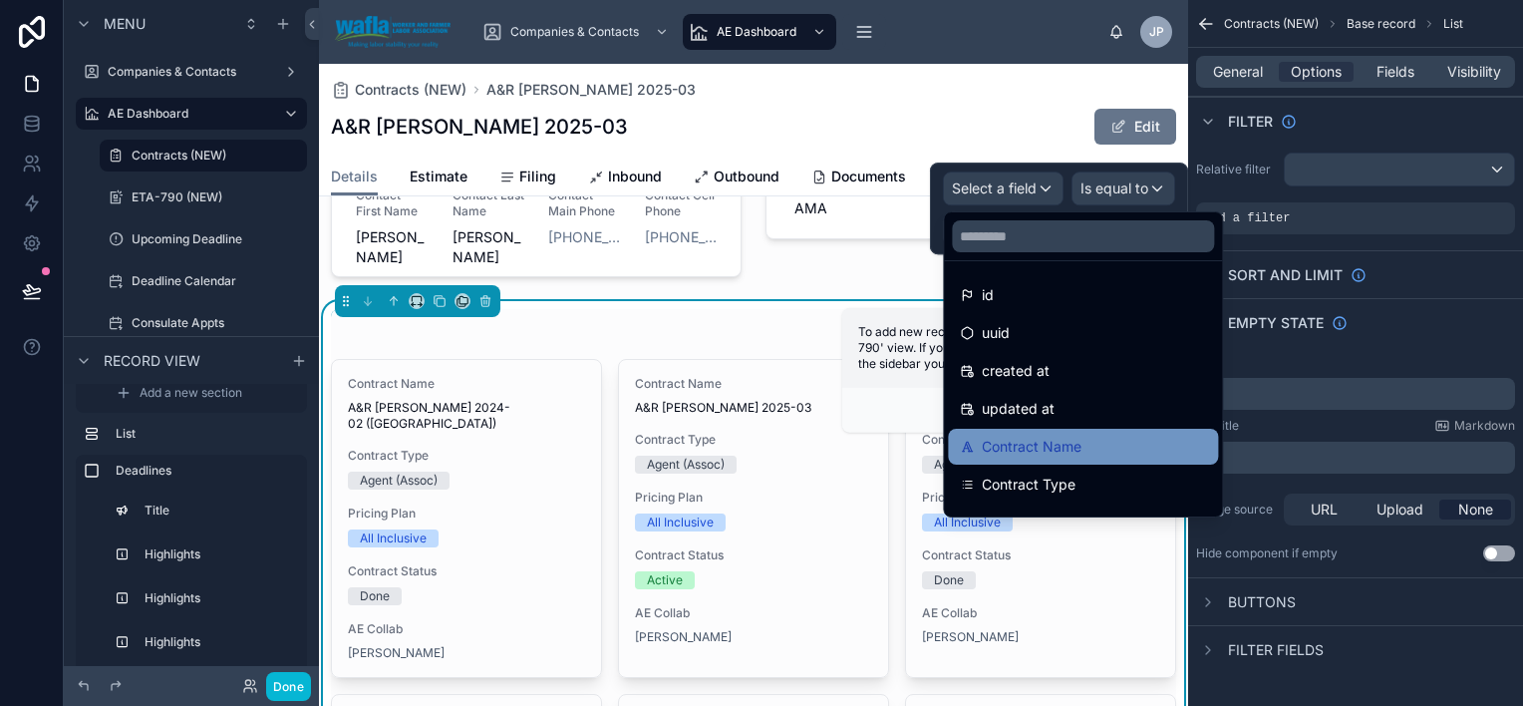
click at [1073, 437] on span "Contract Name" at bounding box center [1032, 447] width 100 height 24
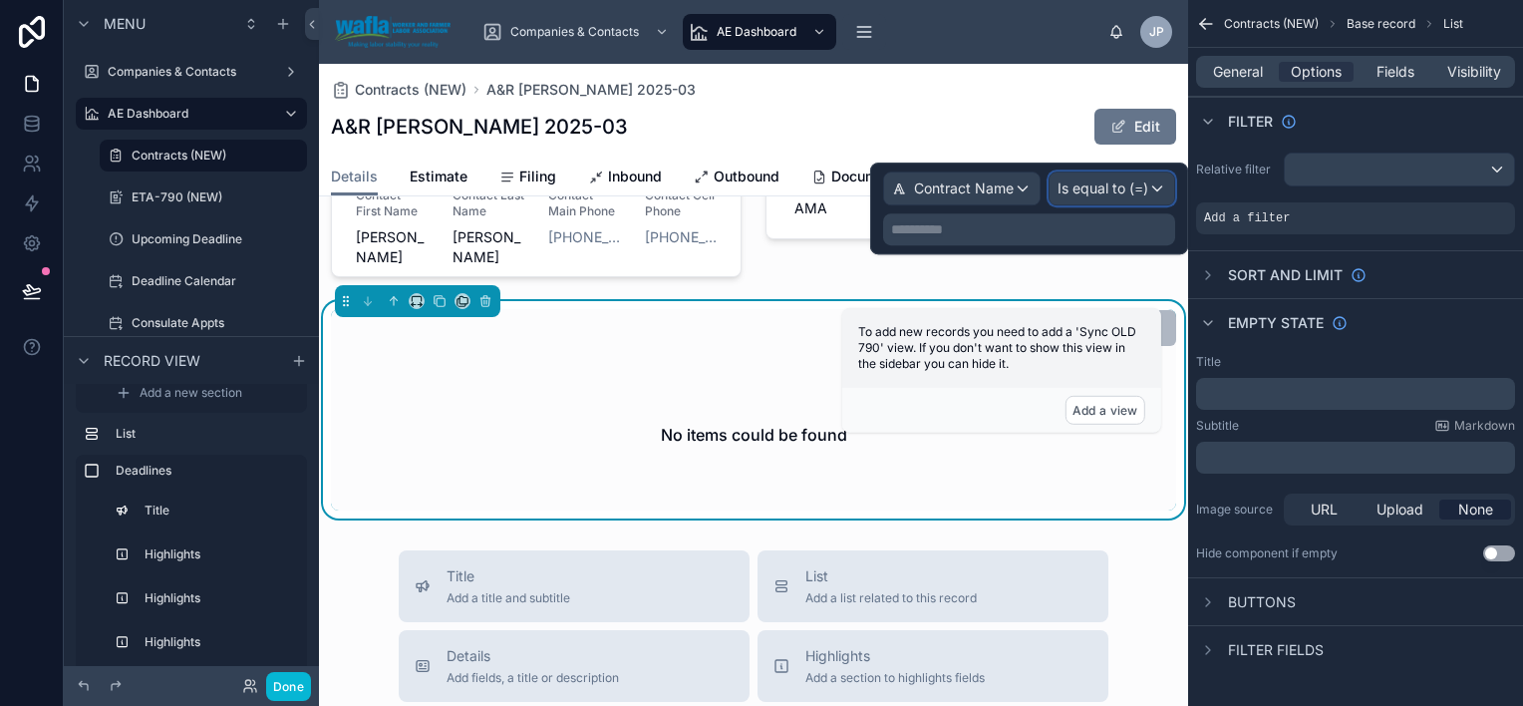
click at [1118, 185] on span "Is equal to (=)" at bounding box center [1103, 188] width 91 height 20
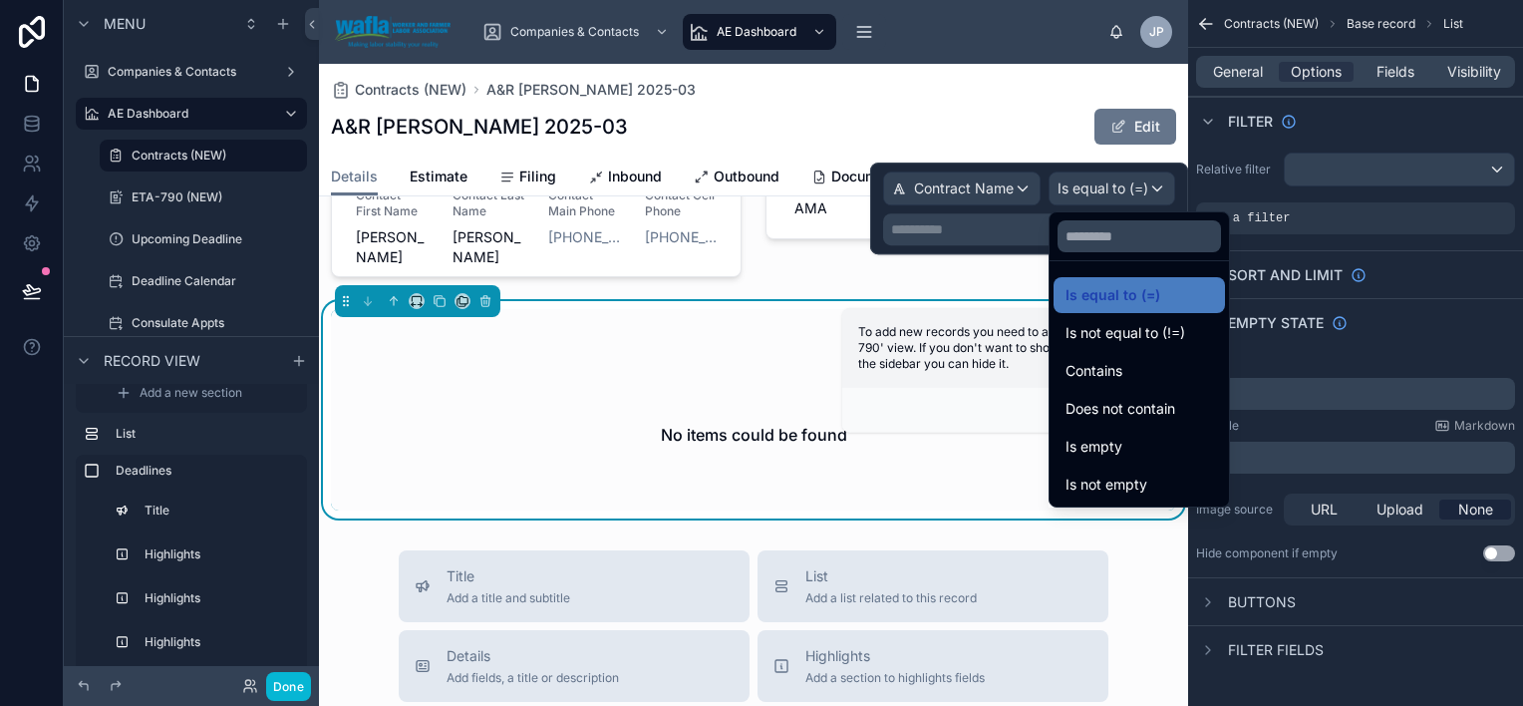
click at [998, 221] on div at bounding box center [1029, 209] width 318 height 92
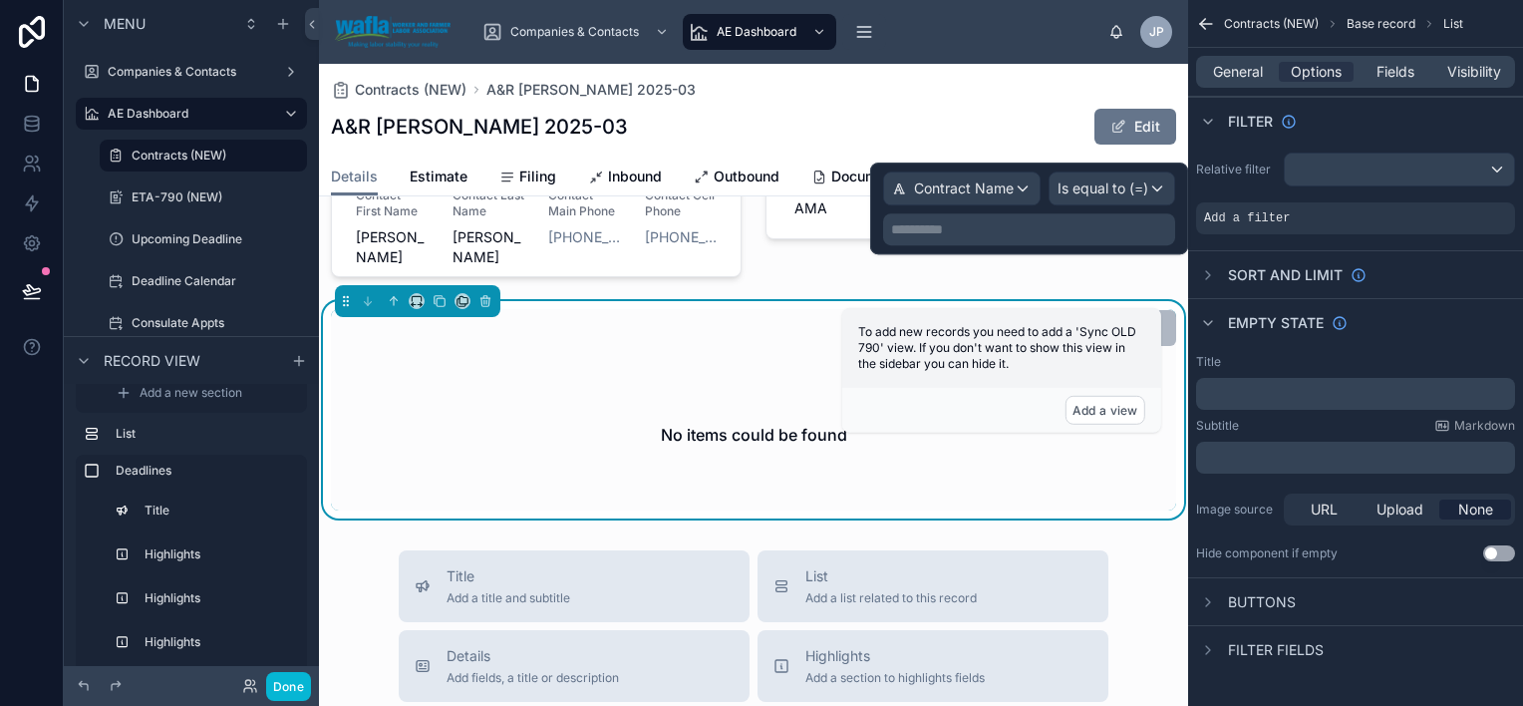
click at [999, 224] on p "**********" at bounding box center [1031, 229] width 280 height 20
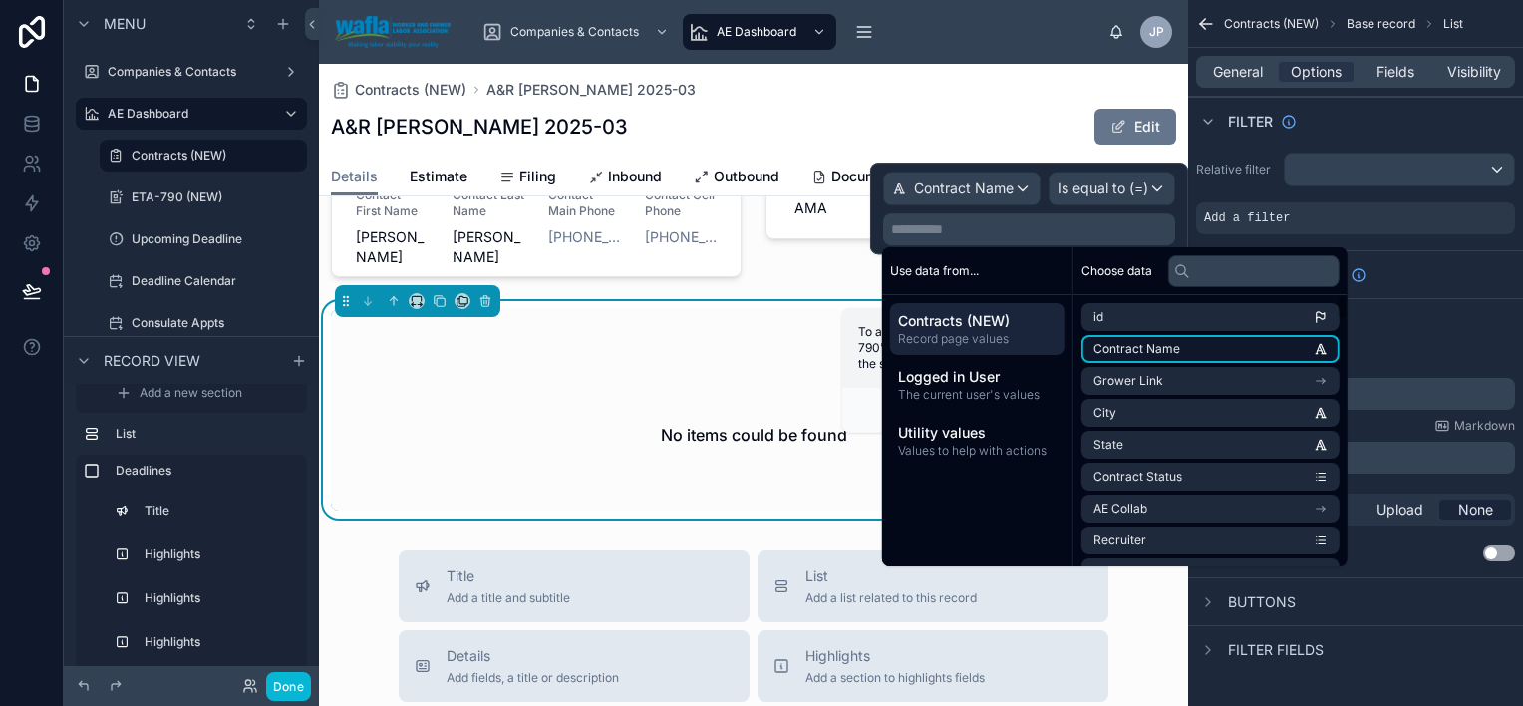
click at [1127, 343] on span "Contract Name" at bounding box center [1137, 349] width 87 height 16
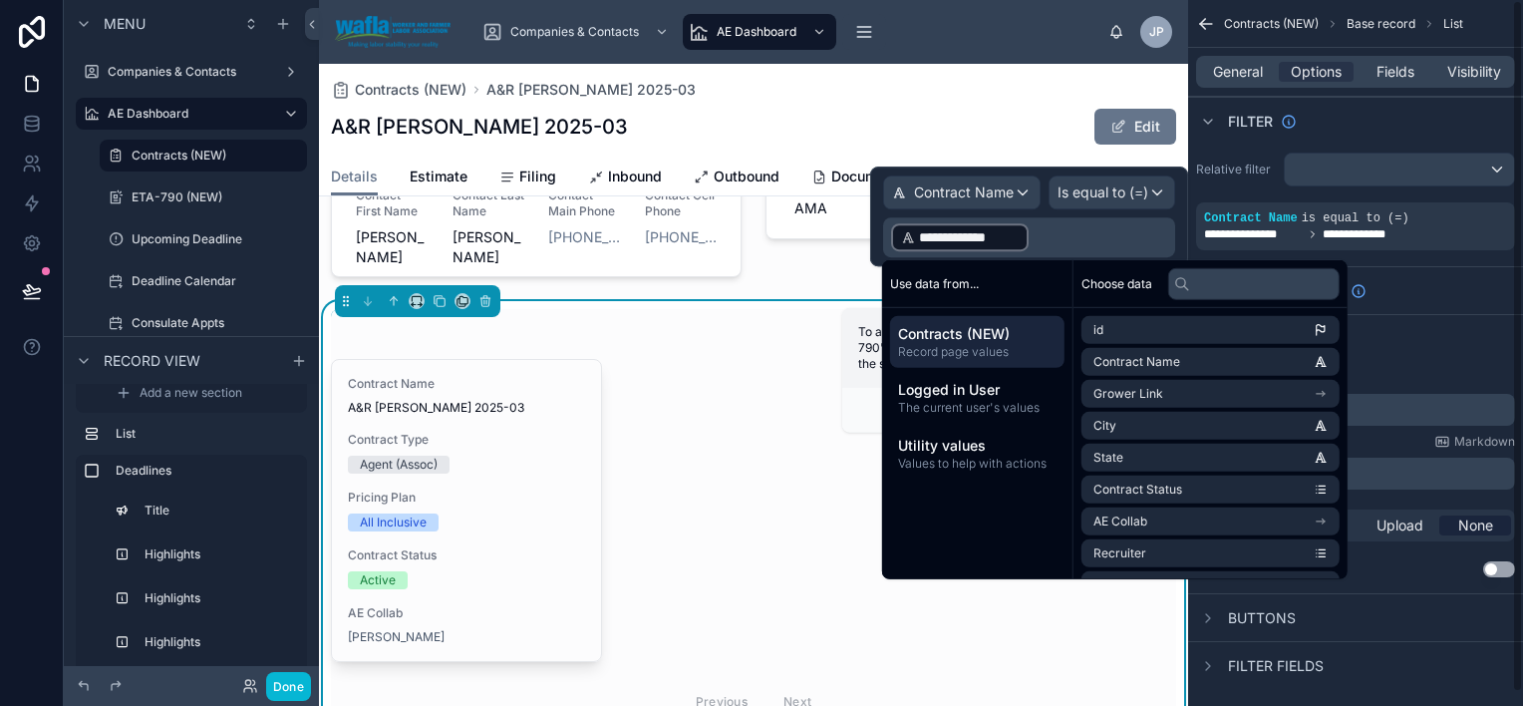
click at [1275, 133] on div "Filter" at bounding box center [1355, 121] width 335 height 48
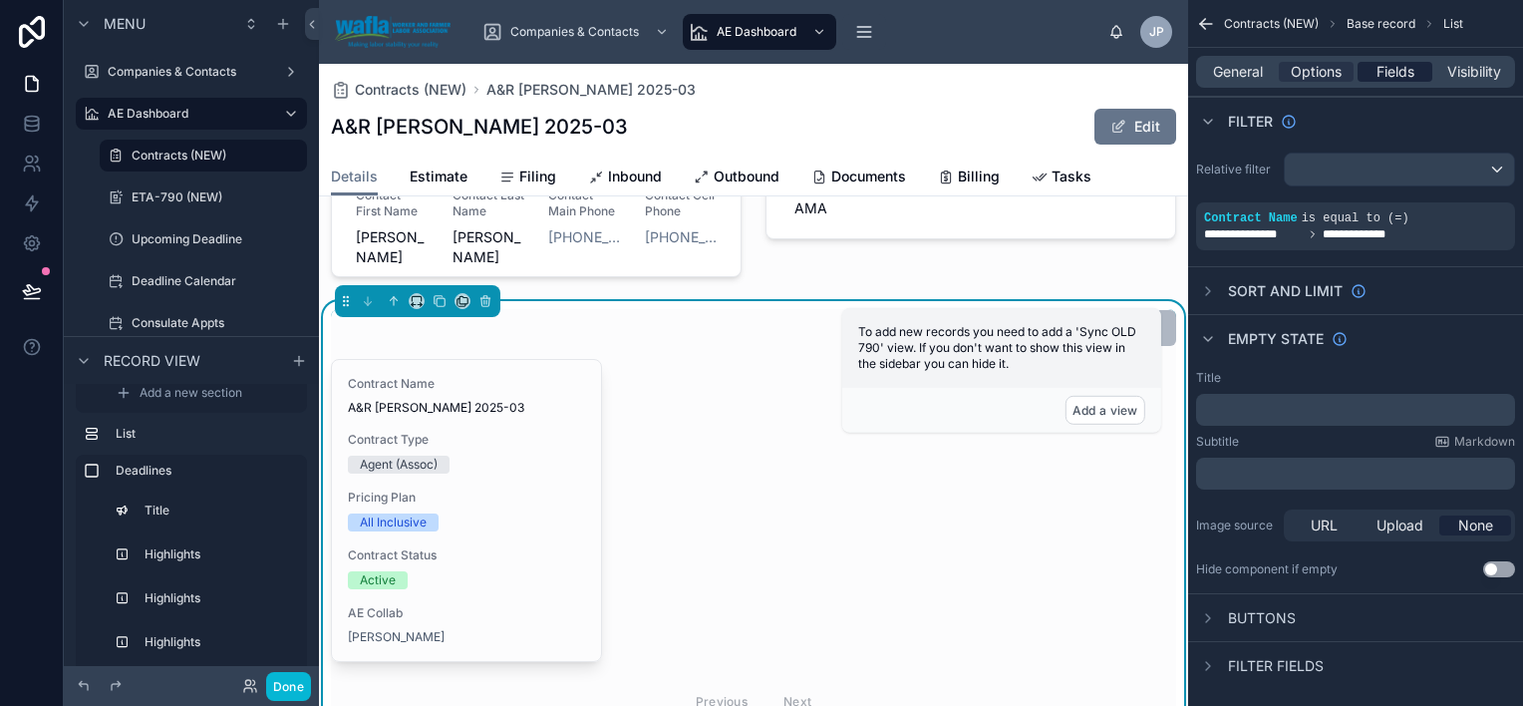
click at [1404, 64] on span "Fields" at bounding box center [1396, 72] width 38 height 20
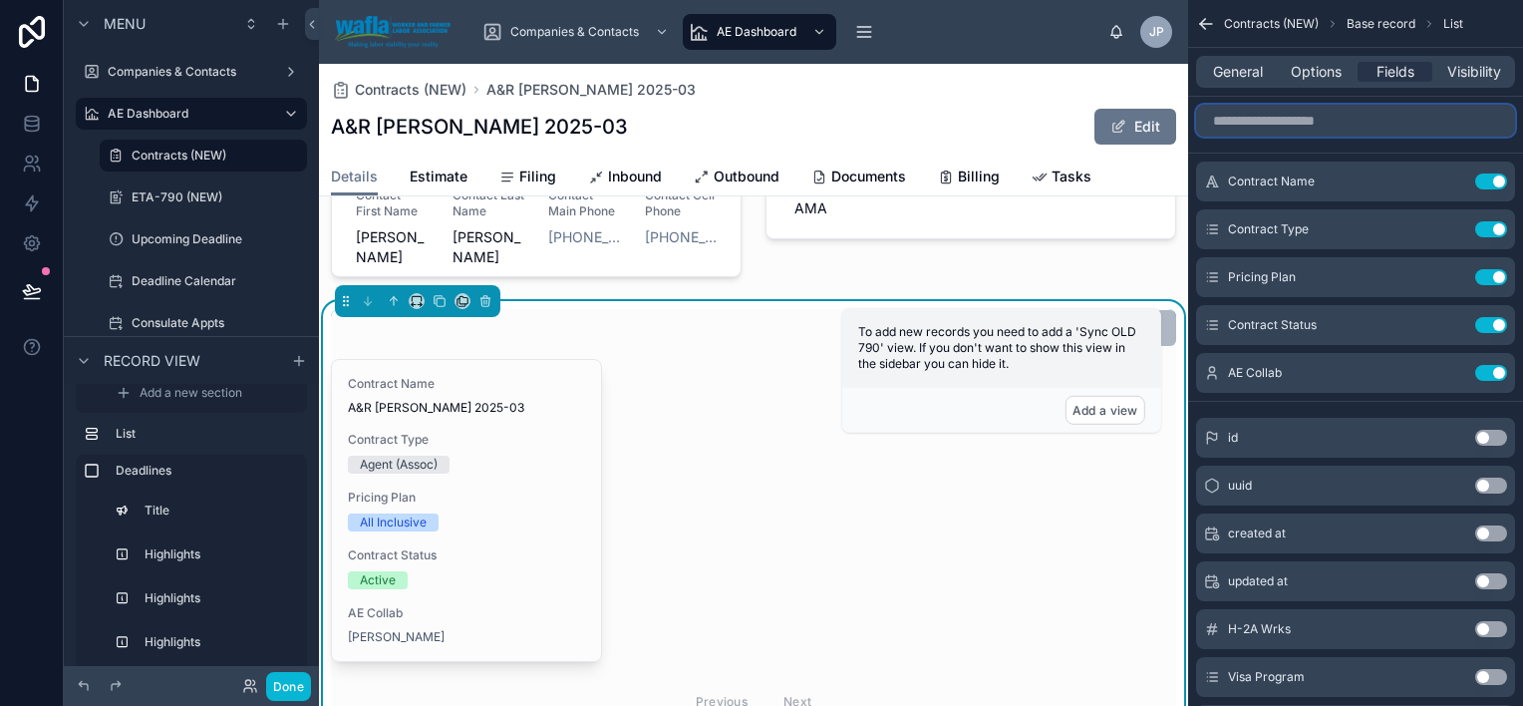
click at [1352, 123] on input "scrollable content" at bounding box center [1355, 121] width 319 height 32
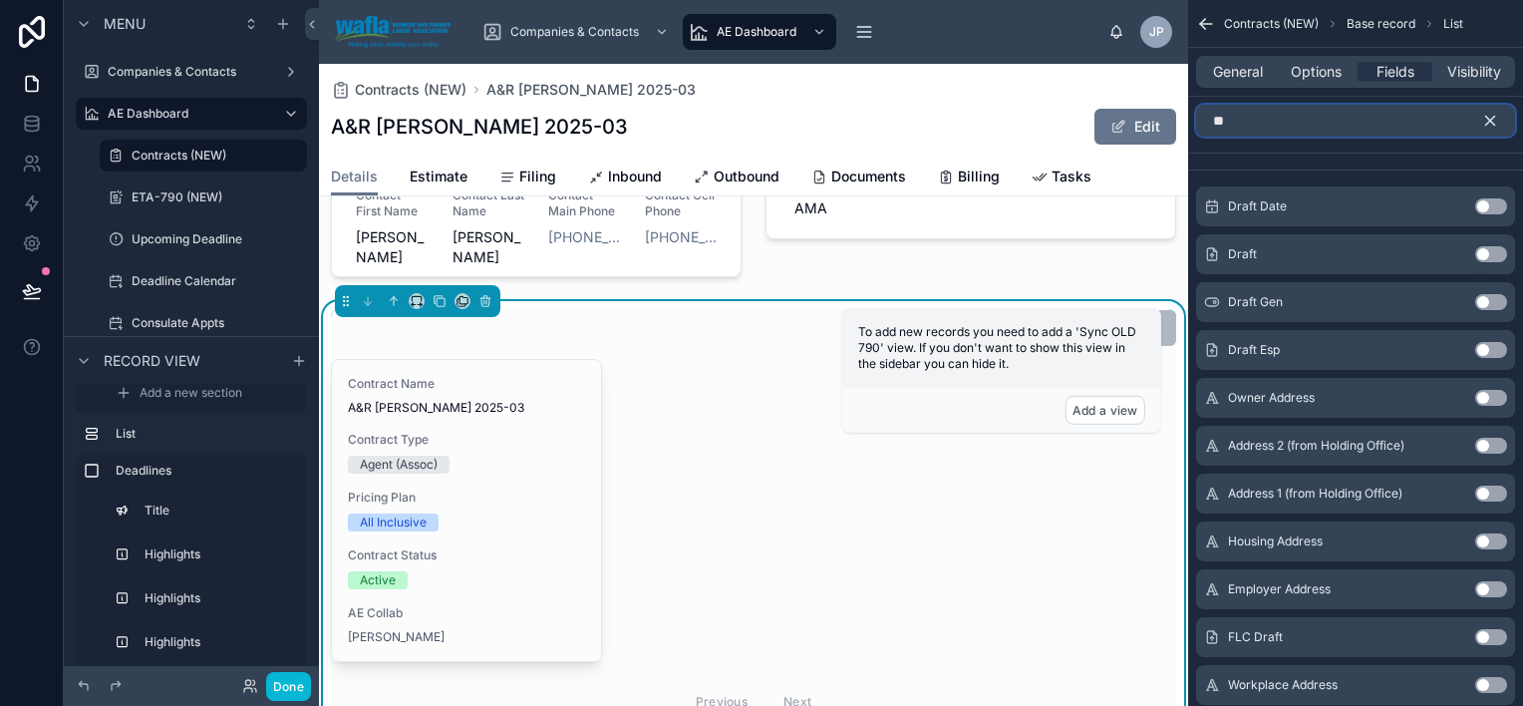
type input "**"
click at [1483, 251] on button "Use setting" at bounding box center [1491, 254] width 32 height 16
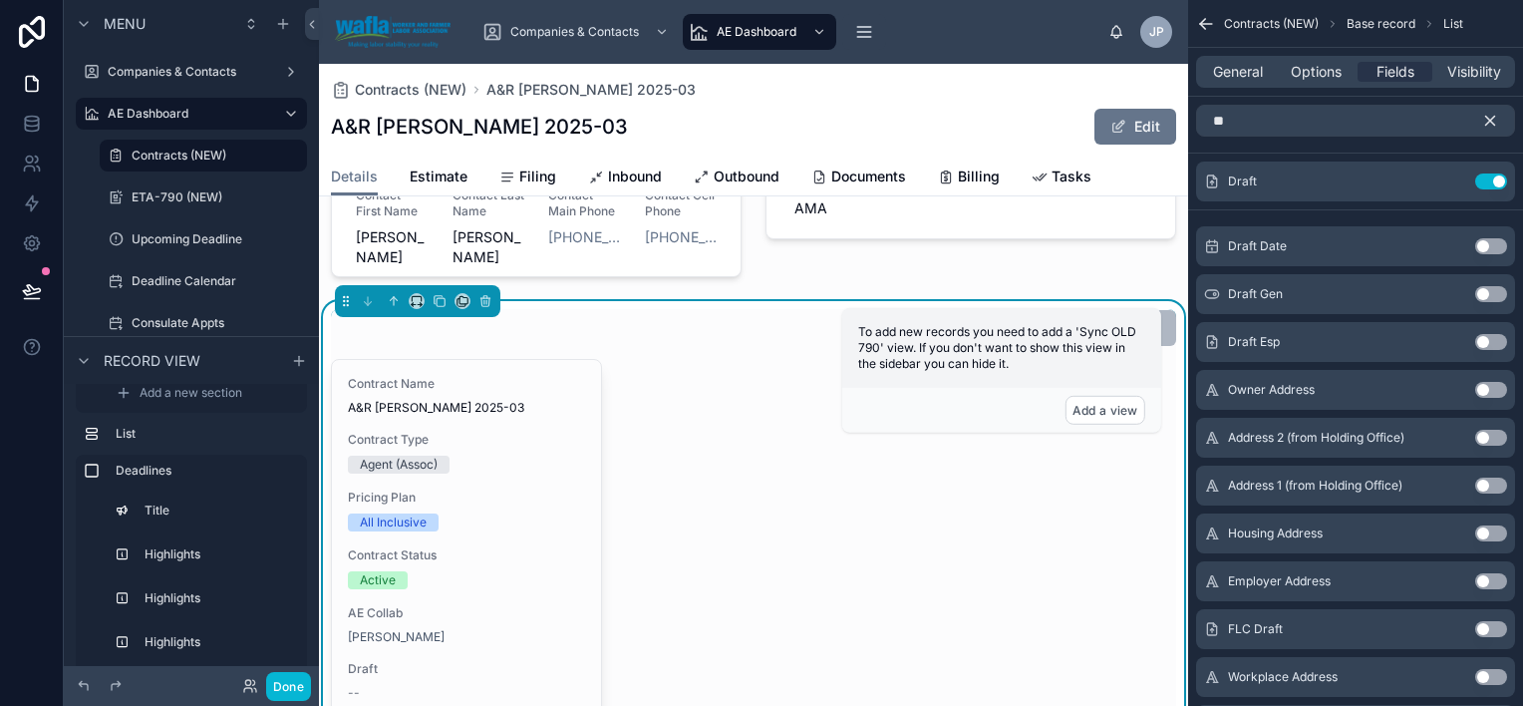
click at [1486, 342] on button "Use setting" at bounding box center [1491, 342] width 32 height 16
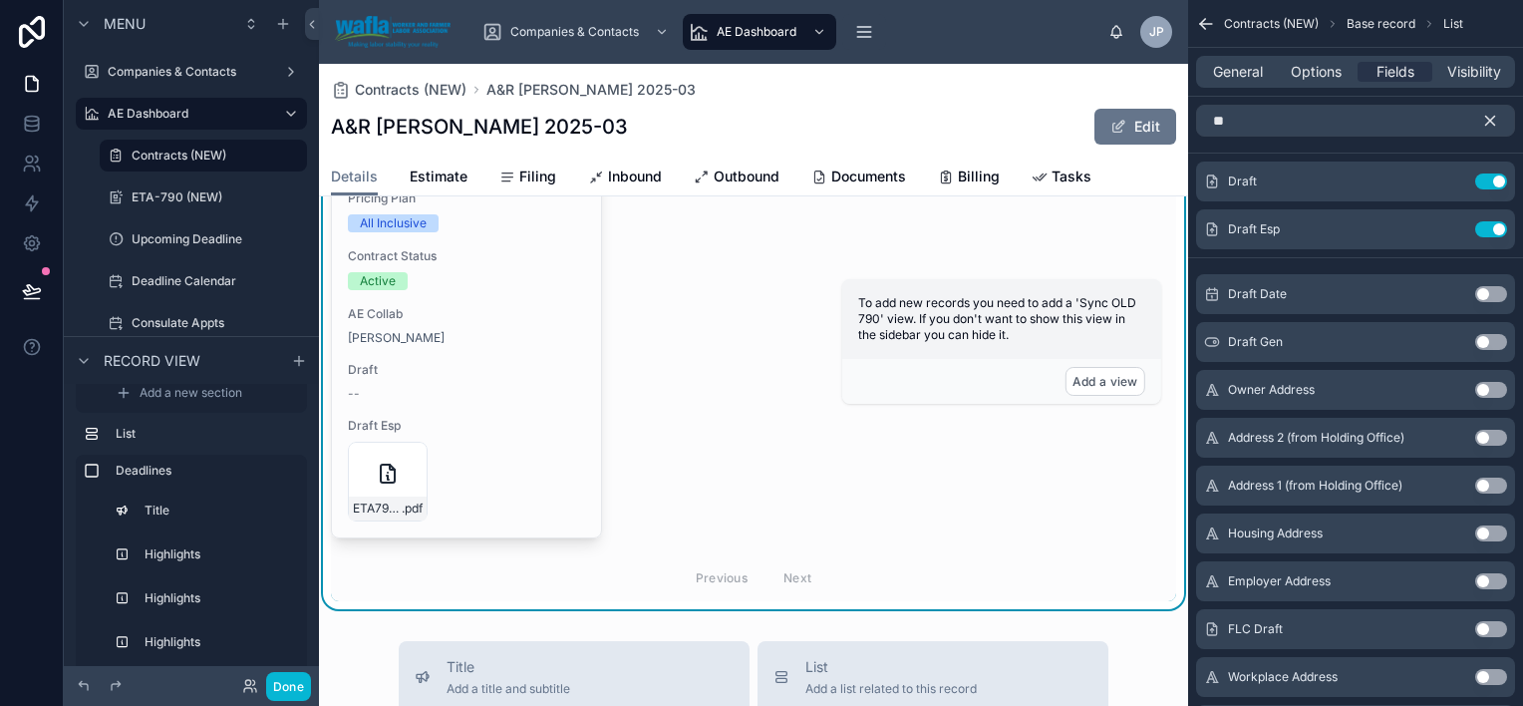
scroll to position [3099, 0]
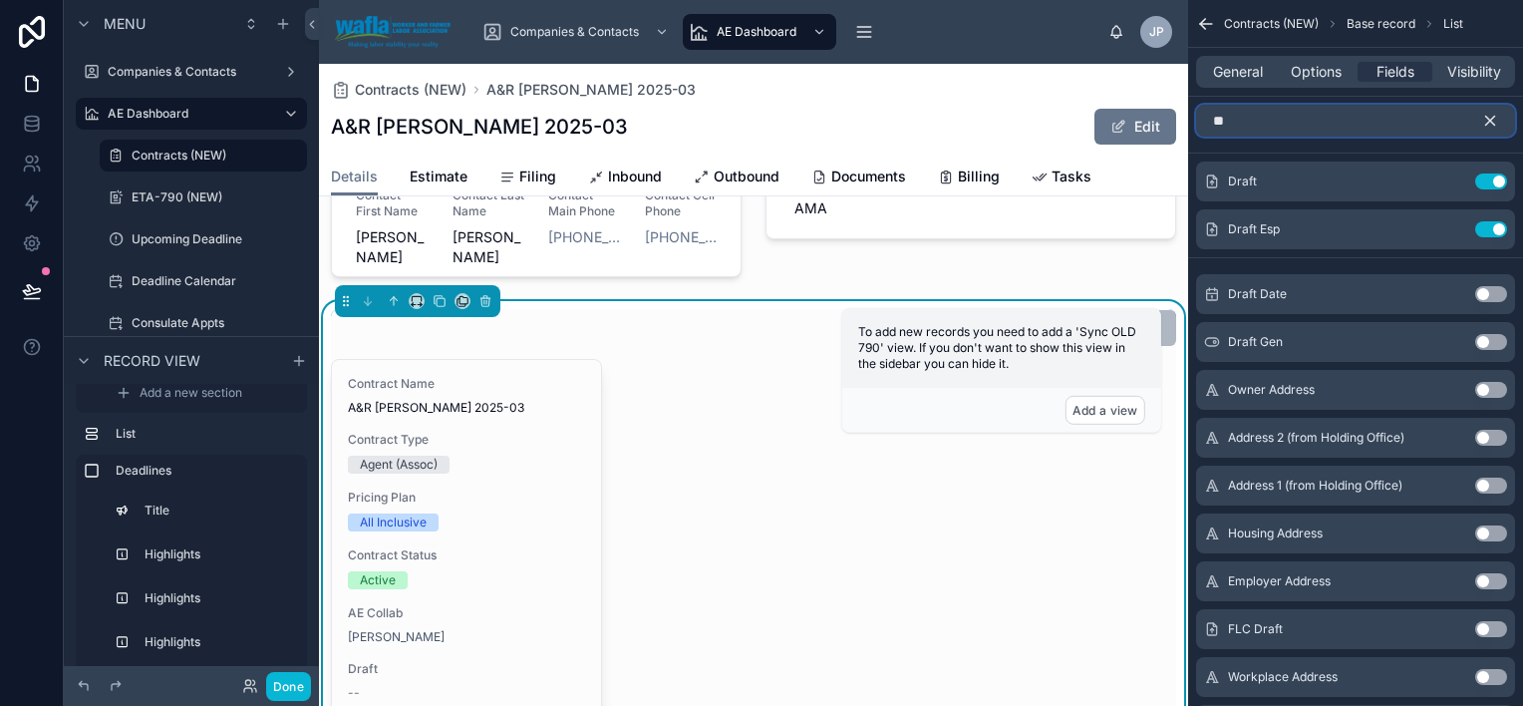
drag, startPoint x: 1339, startPoint y: 122, endPoint x: 1212, endPoint y: 130, distance: 126.9
click at [1212, 130] on input "**" at bounding box center [1355, 121] width 319 height 32
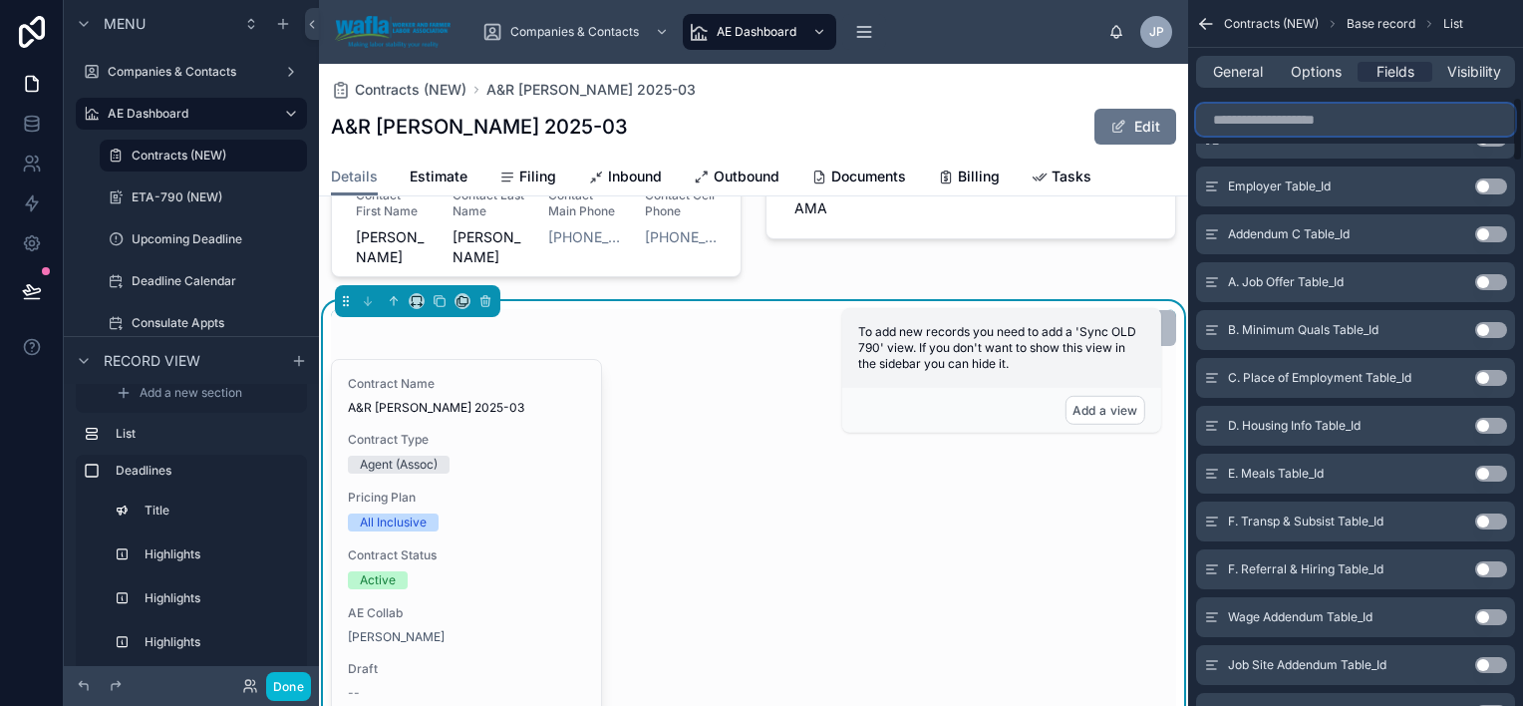
scroll to position [0, 0]
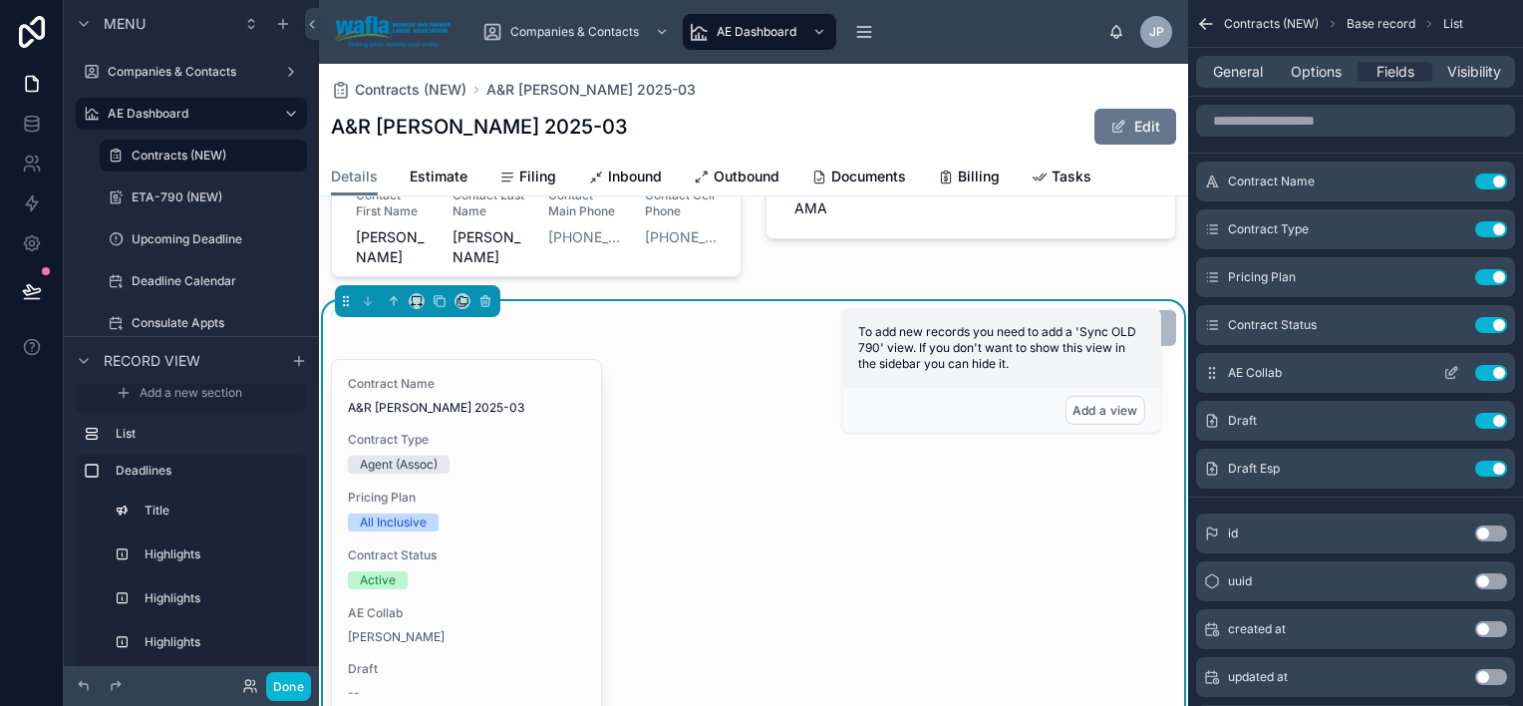
click at [1495, 372] on button "Use setting" at bounding box center [1491, 373] width 32 height 16
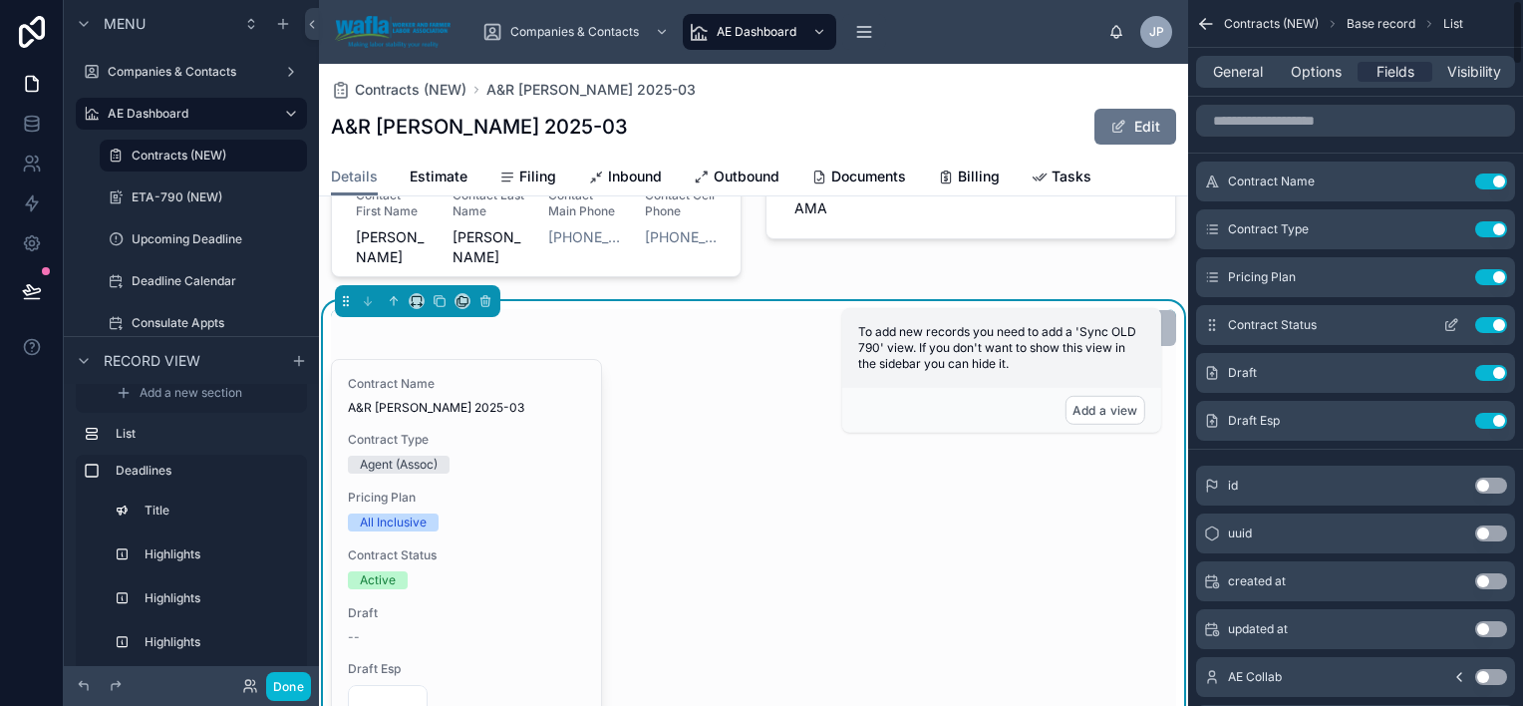
click at [1493, 323] on button "Use setting" at bounding box center [1491, 325] width 32 height 16
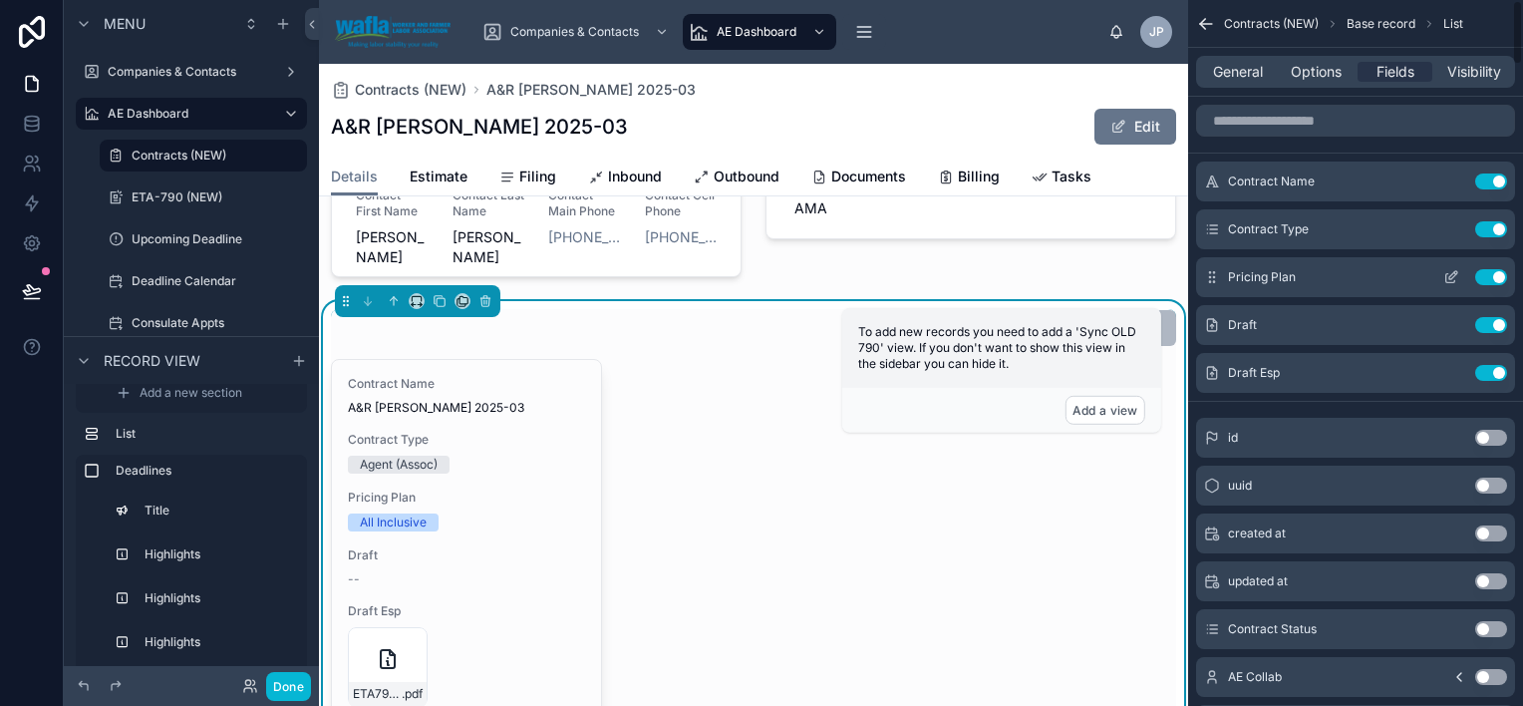
click at [1498, 278] on button "Use setting" at bounding box center [1491, 277] width 32 height 16
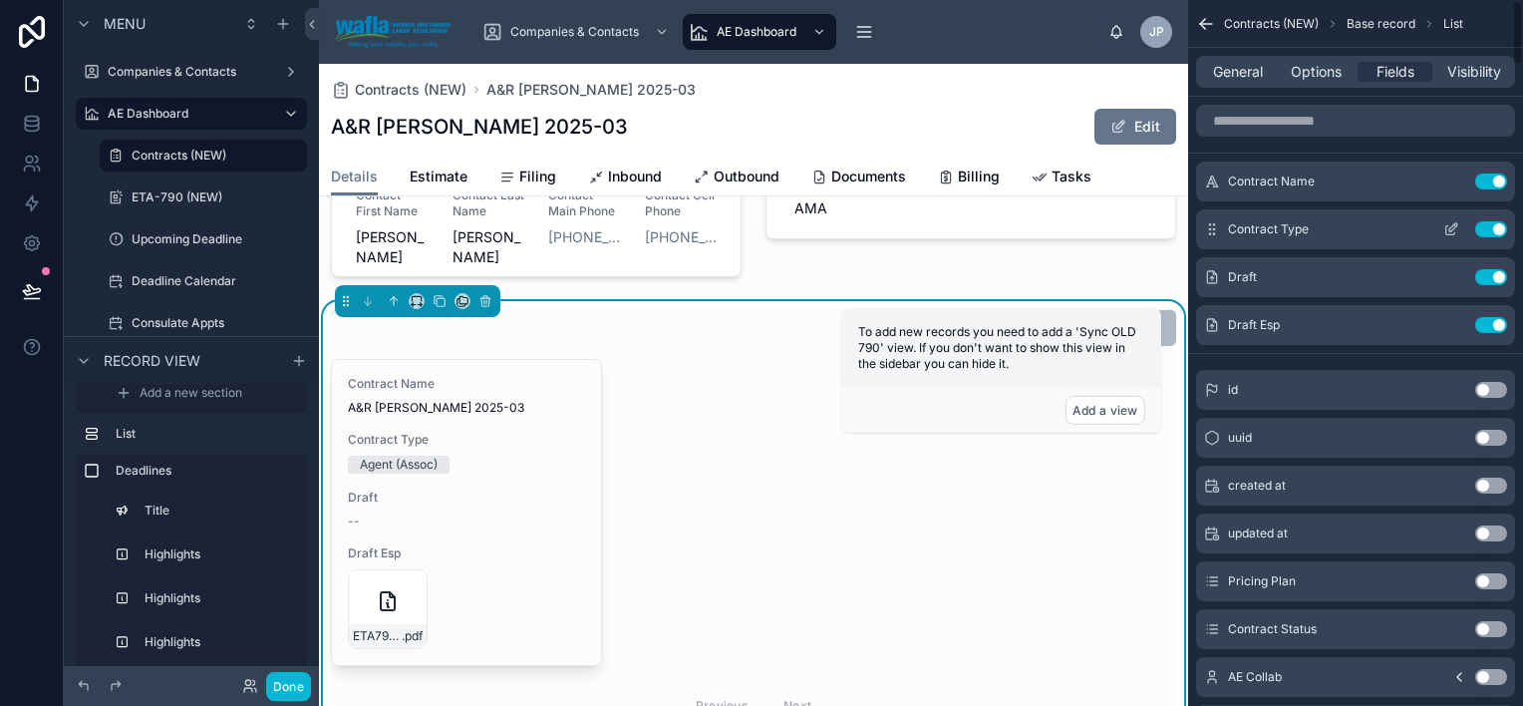
click at [1495, 228] on button "Use setting" at bounding box center [1491, 229] width 32 height 16
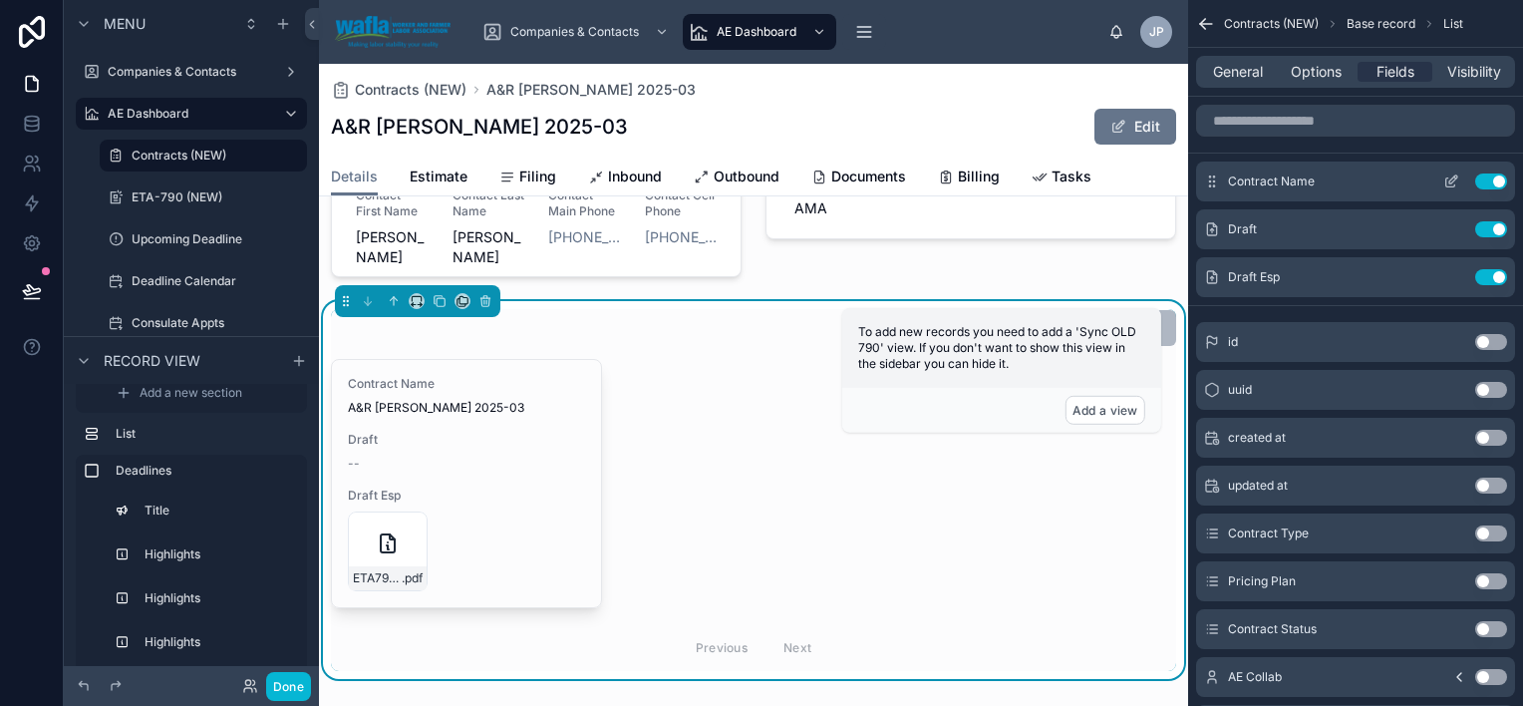
click at [1497, 176] on button "Use setting" at bounding box center [1491, 181] width 32 height 16
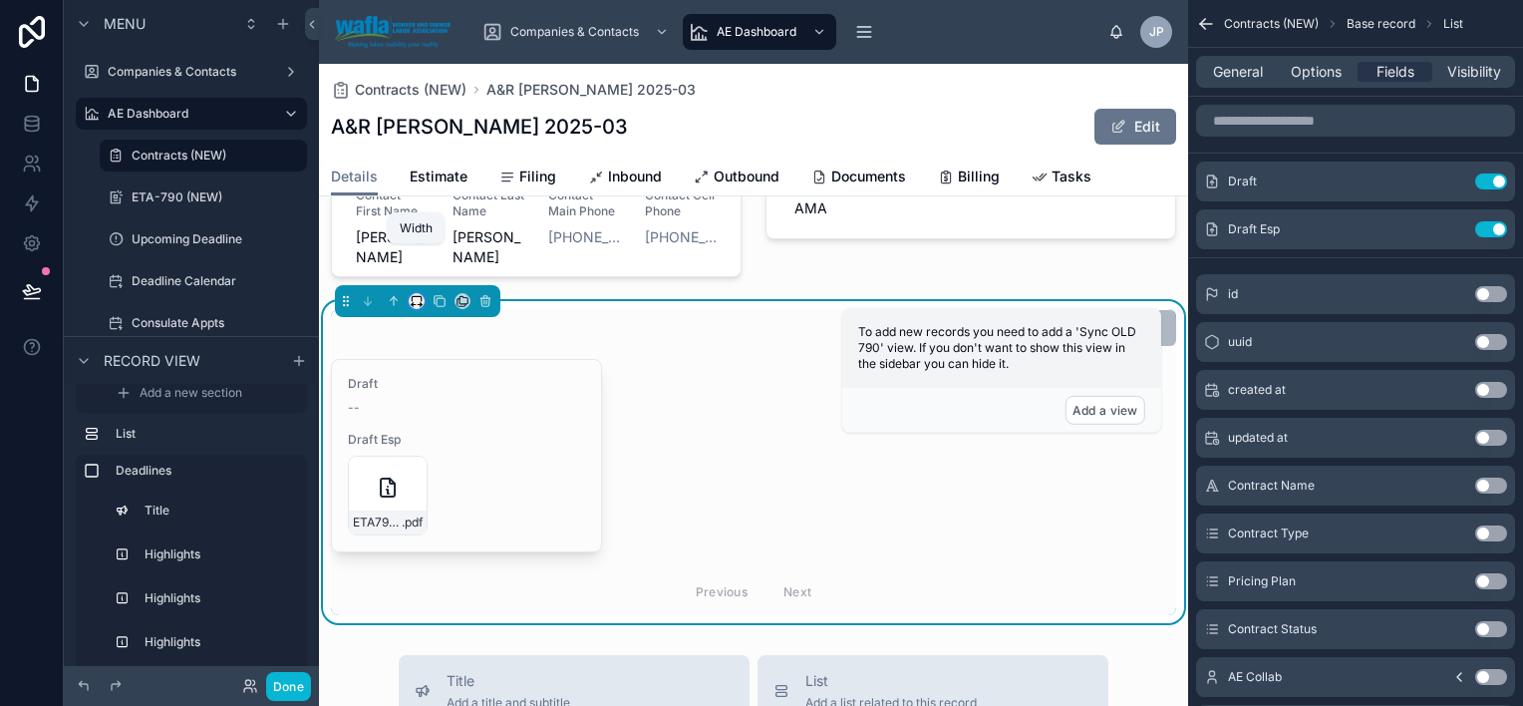
click at [423, 294] on icon at bounding box center [417, 301] width 14 height 14
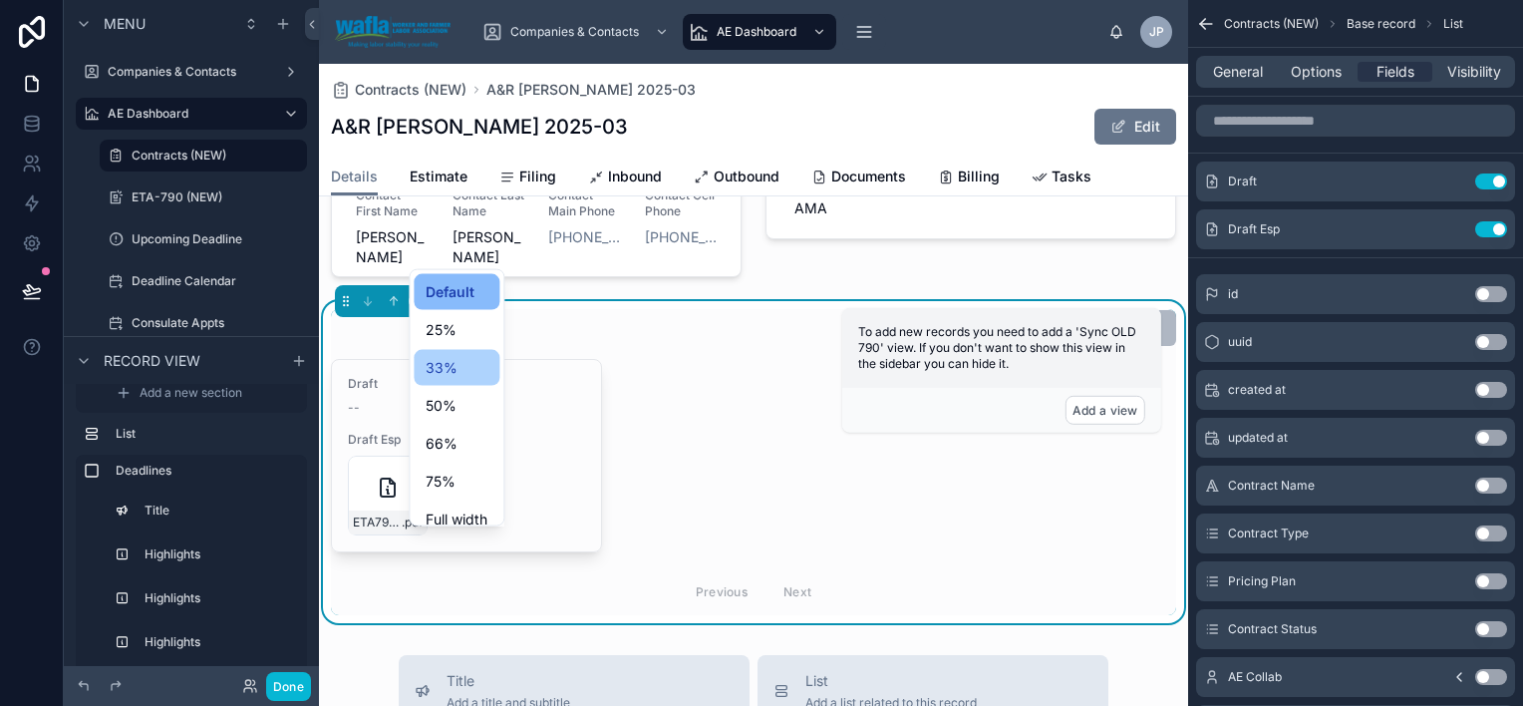
click at [467, 367] on div "33%" at bounding box center [457, 368] width 62 height 24
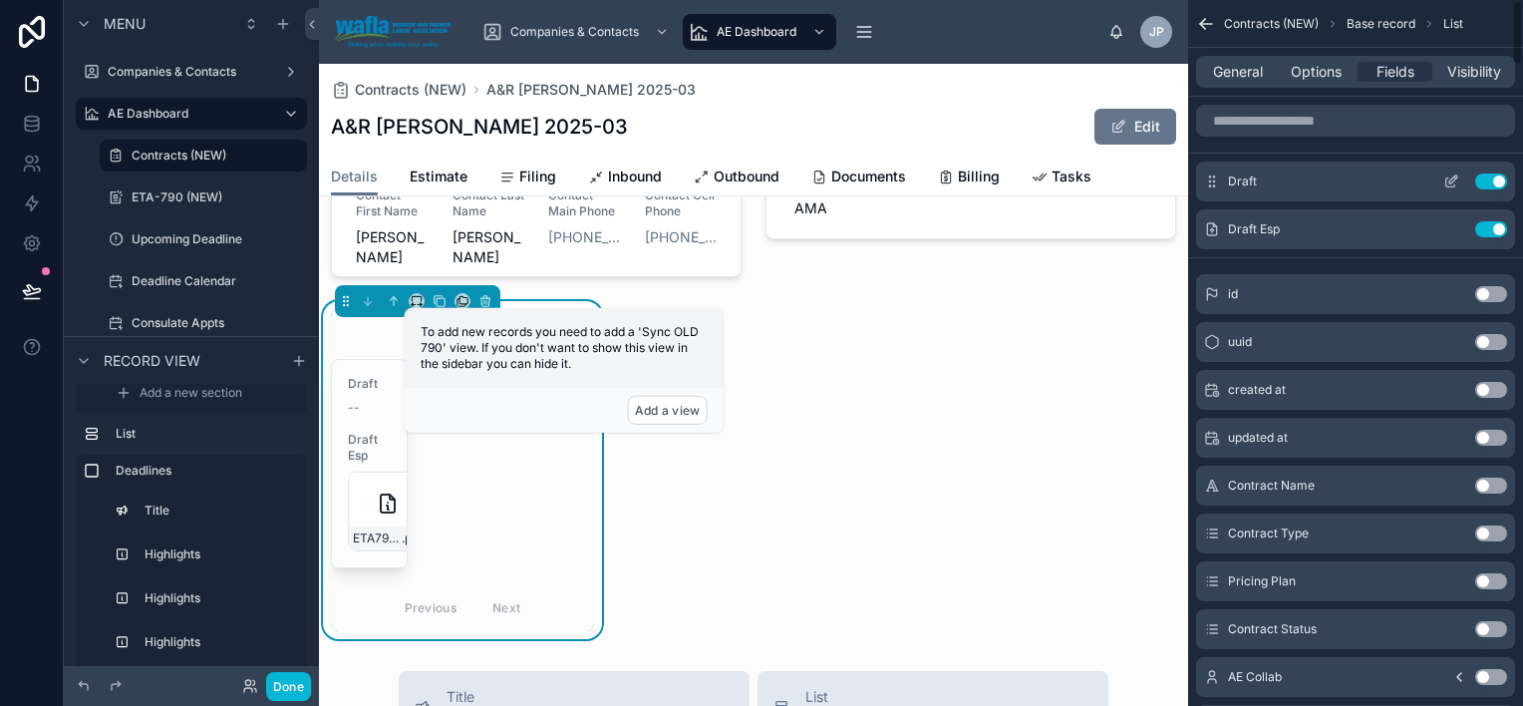
click at [1448, 175] on icon "scrollable content" at bounding box center [1452, 181] width 16 height 16
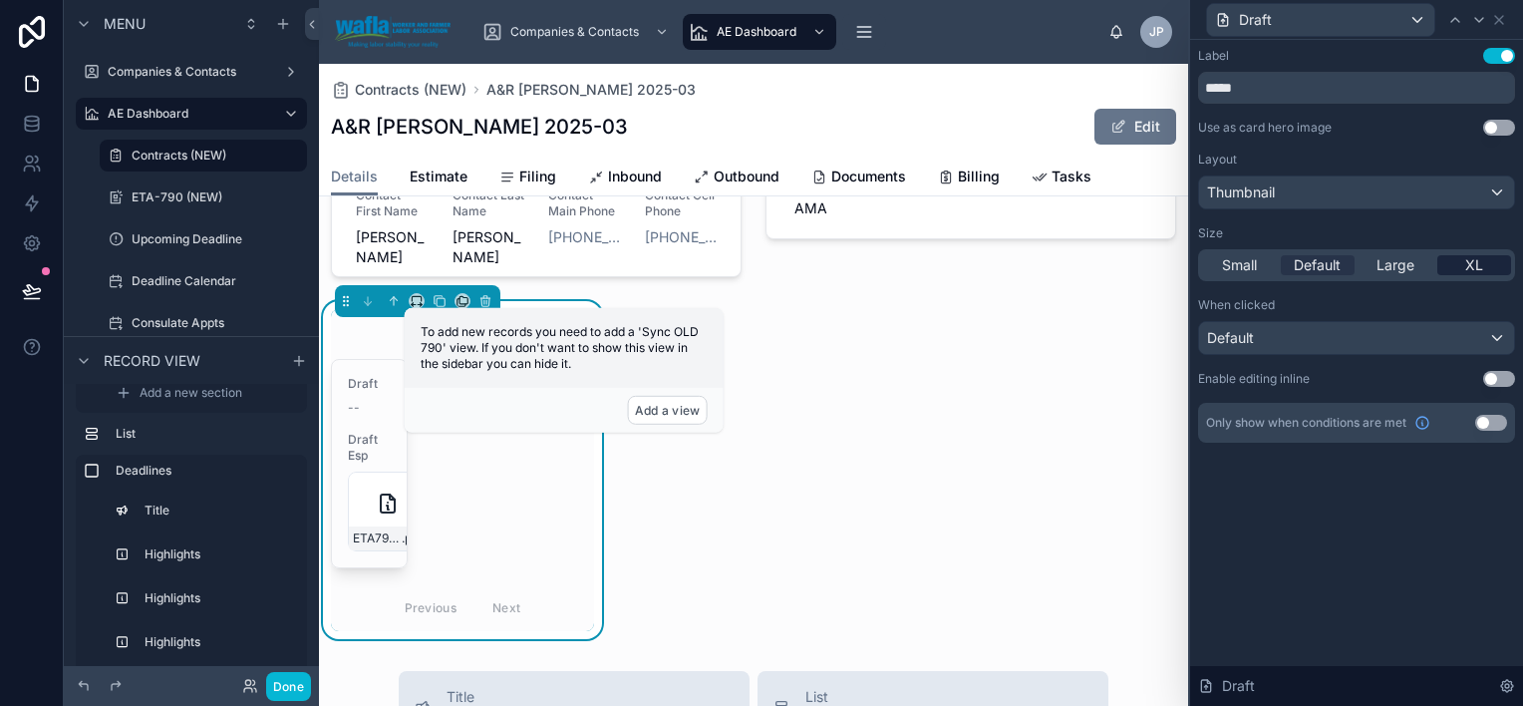
click at [1460, 264] on div "XL" at bounding box center [1475, 265] width 75 height 20
click at [1411, 265] on span "Large" at bounding box center [1396, 265] width 38 height 20
click at [1402, 341] on div "Default" at bounding box center [1356, 338] width 315 height 32
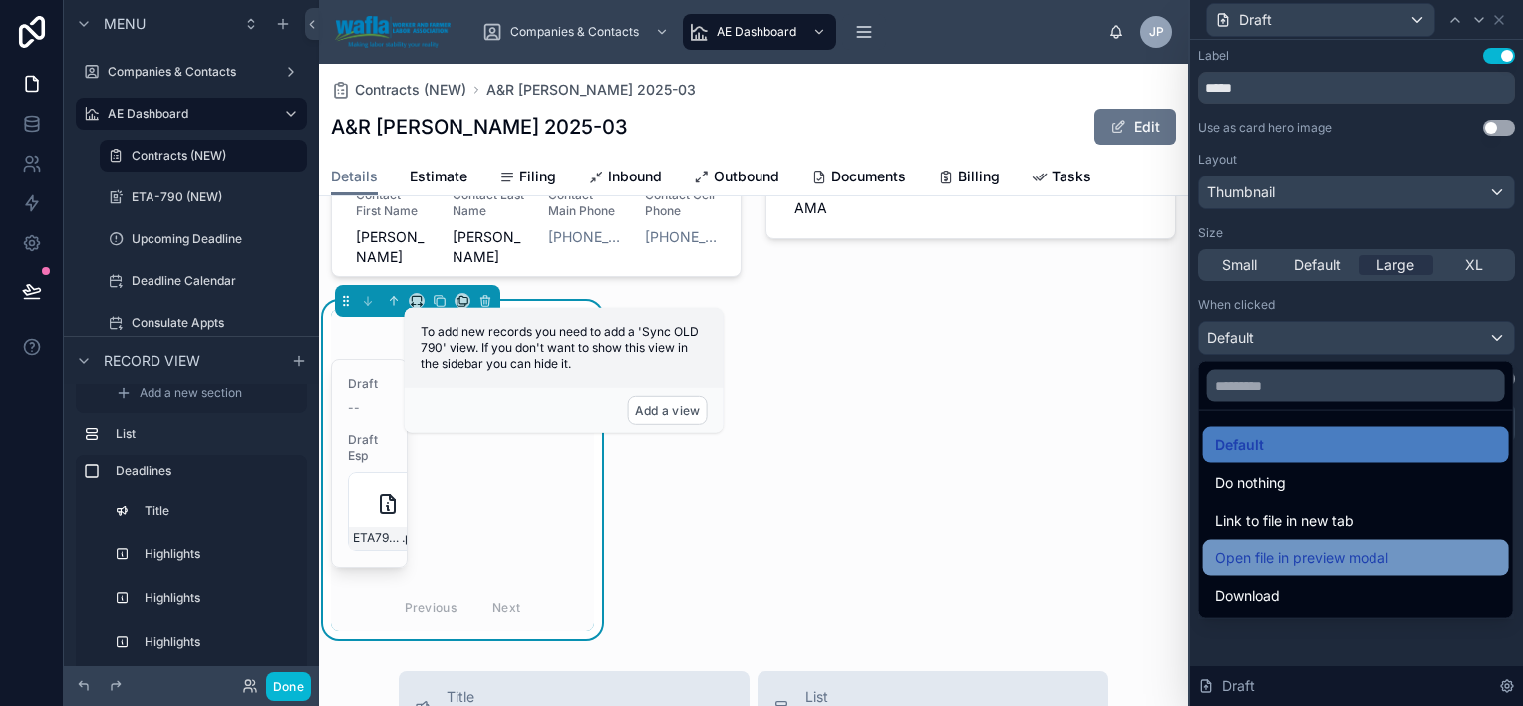
click at [1380, 550] on span "Open file in preview modal" at bounding box center [1301, 558] width 173 height 24
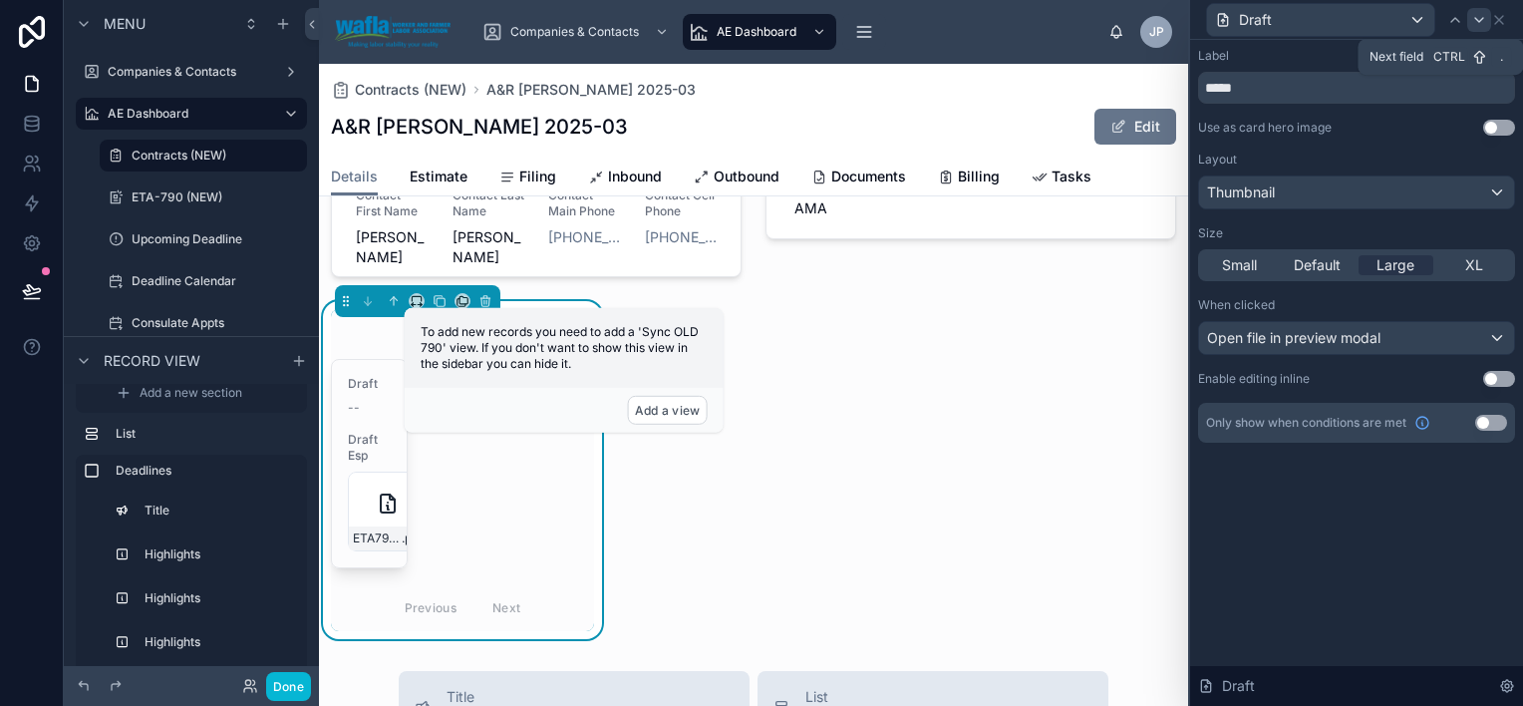
click at [1480, 18] on icon at bounding box center [1479, 20] width 16 height 16
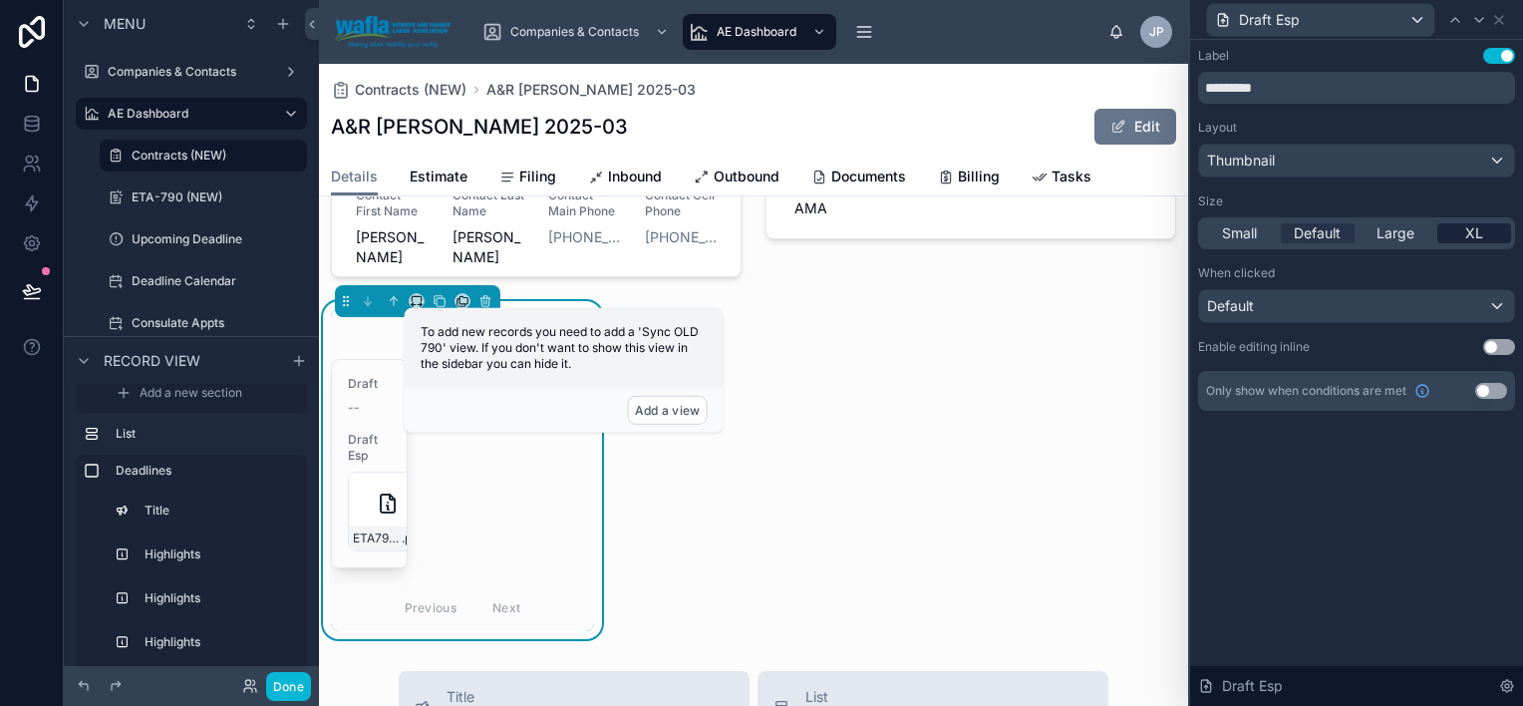
click at [1454, 227] on div "XL" at bounding box center [1475, 233] width 75 height 20
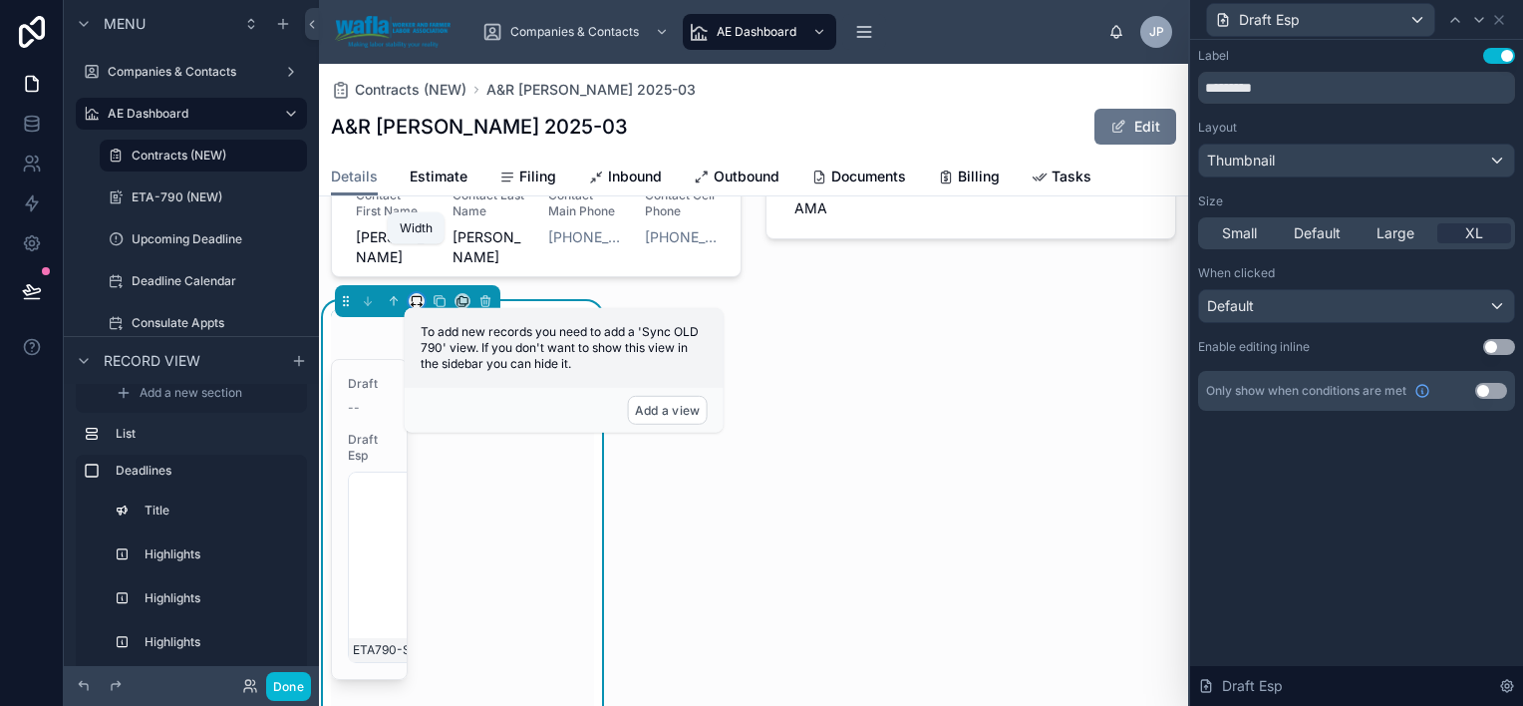
click at [421, 296] on icon at bounding box center [416, 298] width 9 height 5
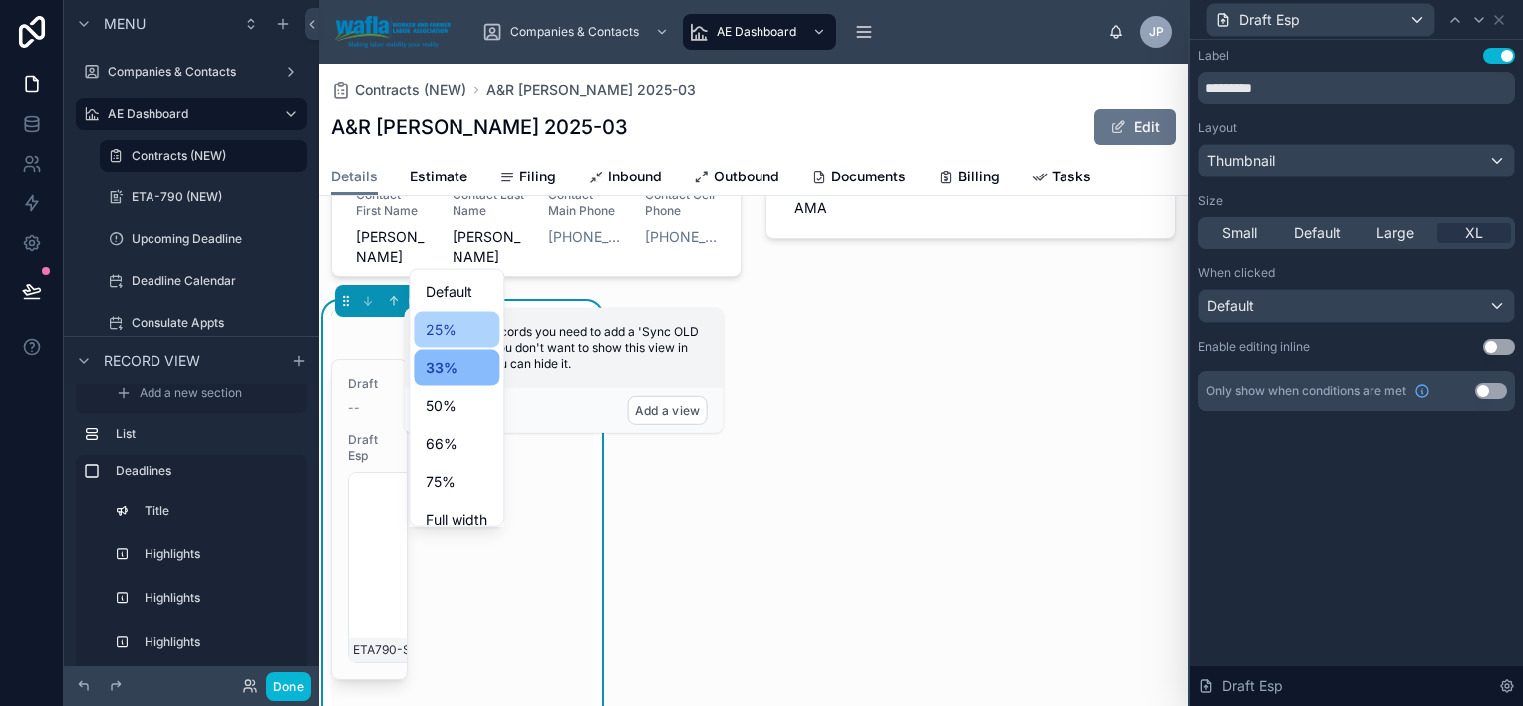
click at [467, 334] on div "25%" at bounding box center [457, 330] width 62 height 24
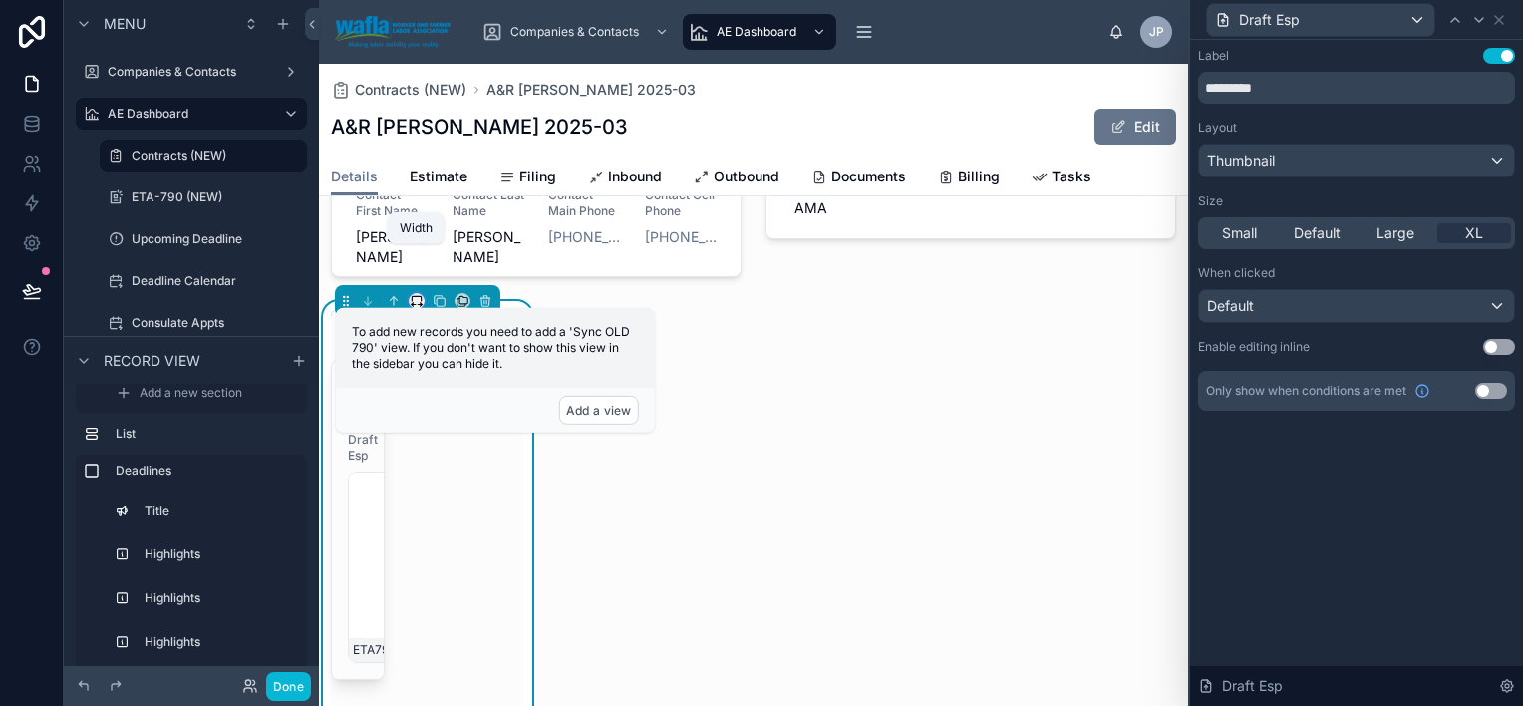
click at [416, 294] on icon at bounding box center [417, 301] width 14 height 14
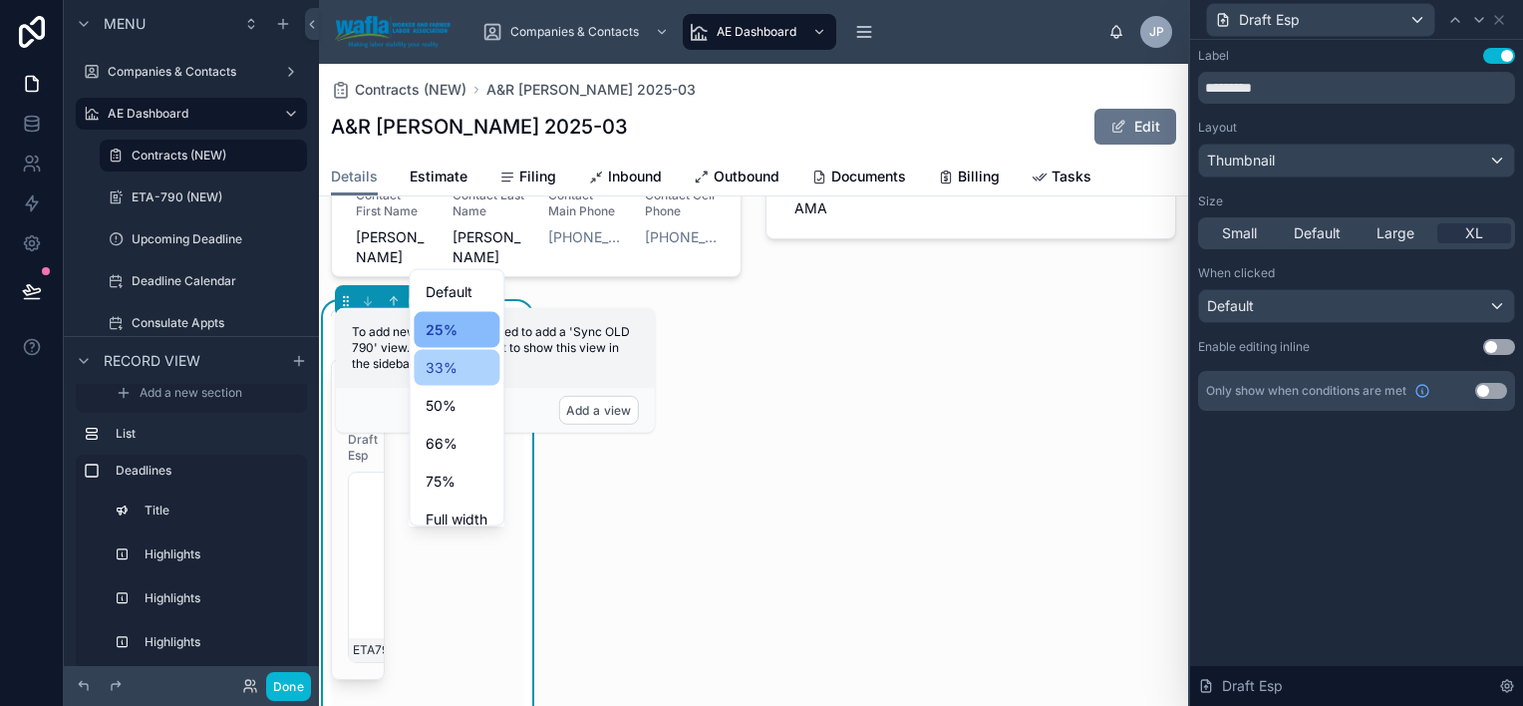
click at [467, 375] on div "33%" at bounding box center [457, 368] width 62 height 24
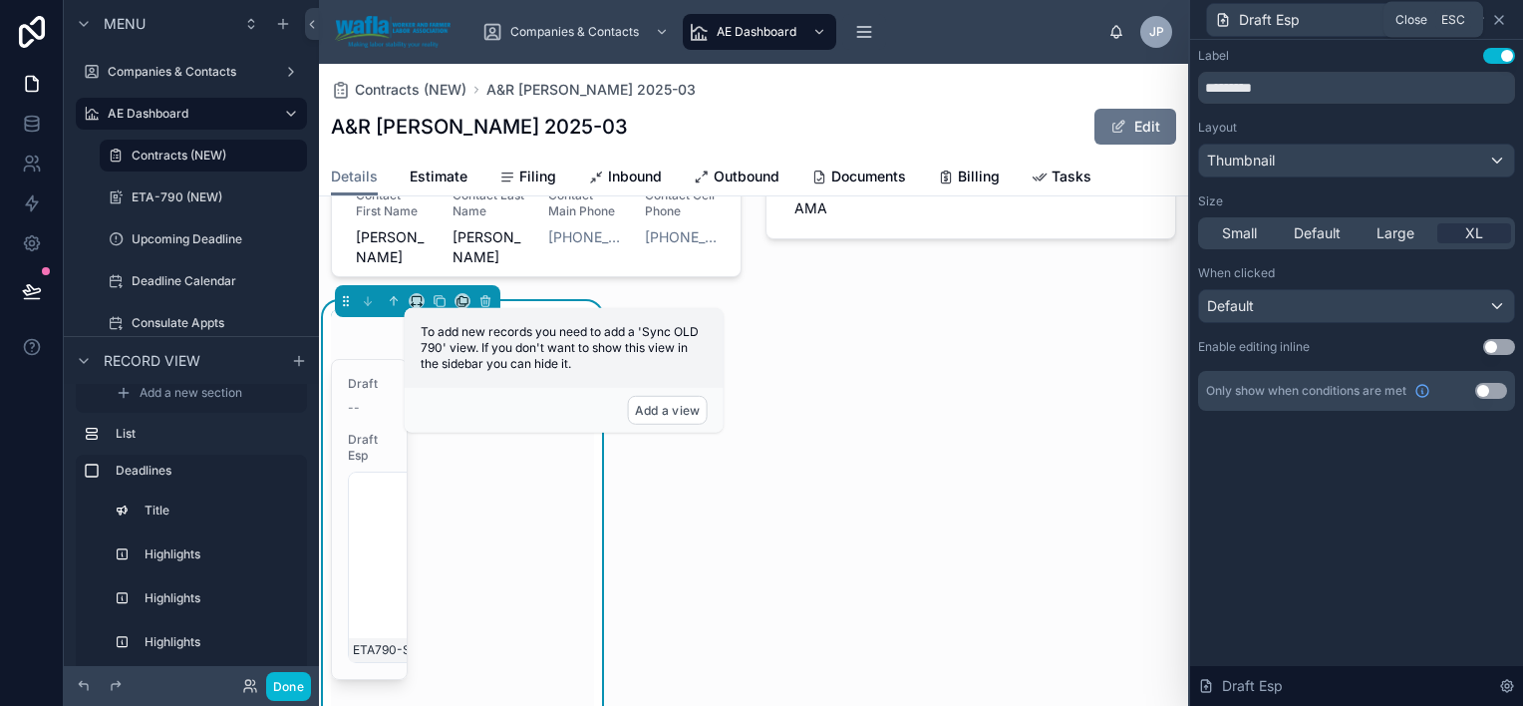
click at [1497, 17] on icon at bounding box center [1499, 20] width 8 height 8
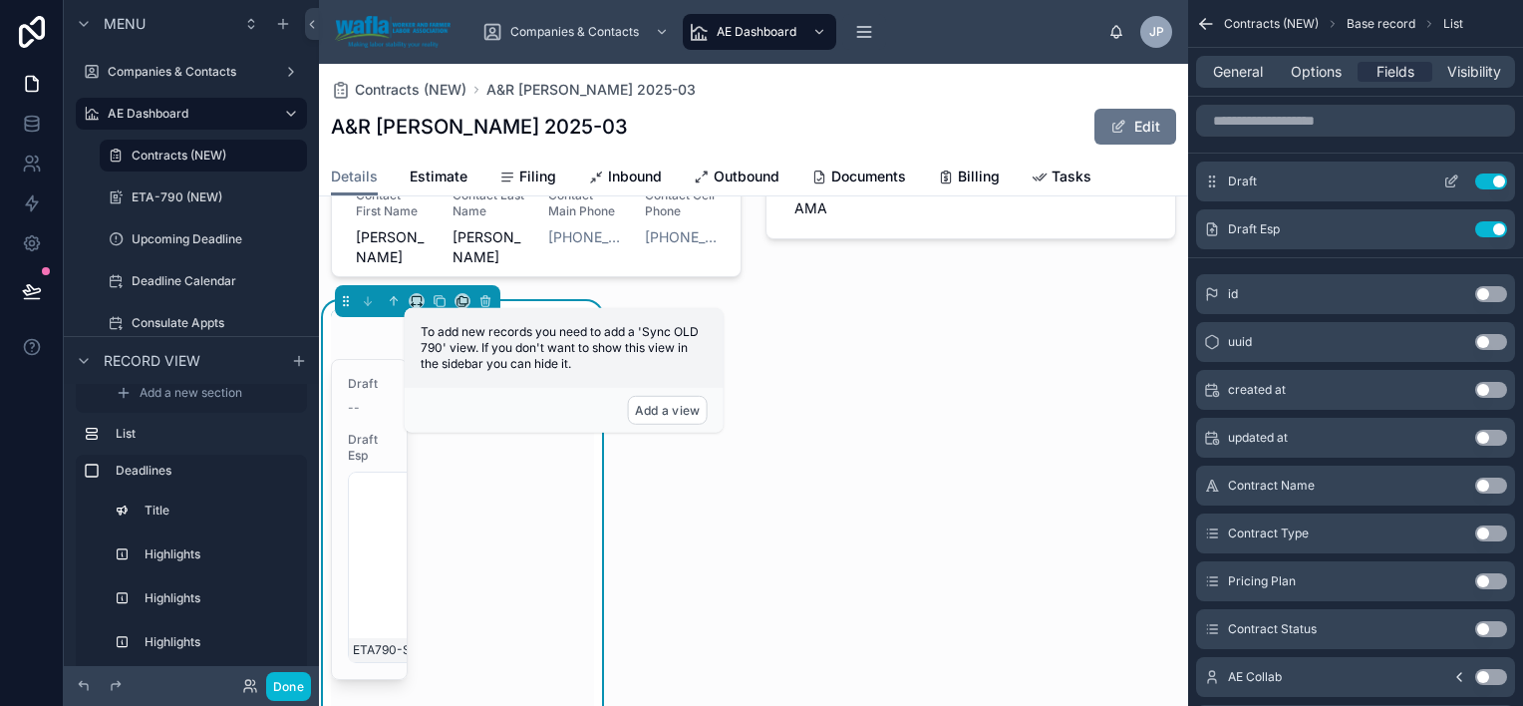
click at [1449, 175] on icon "scrollable content" at bounding box center [1452, 181] width 16 height 16
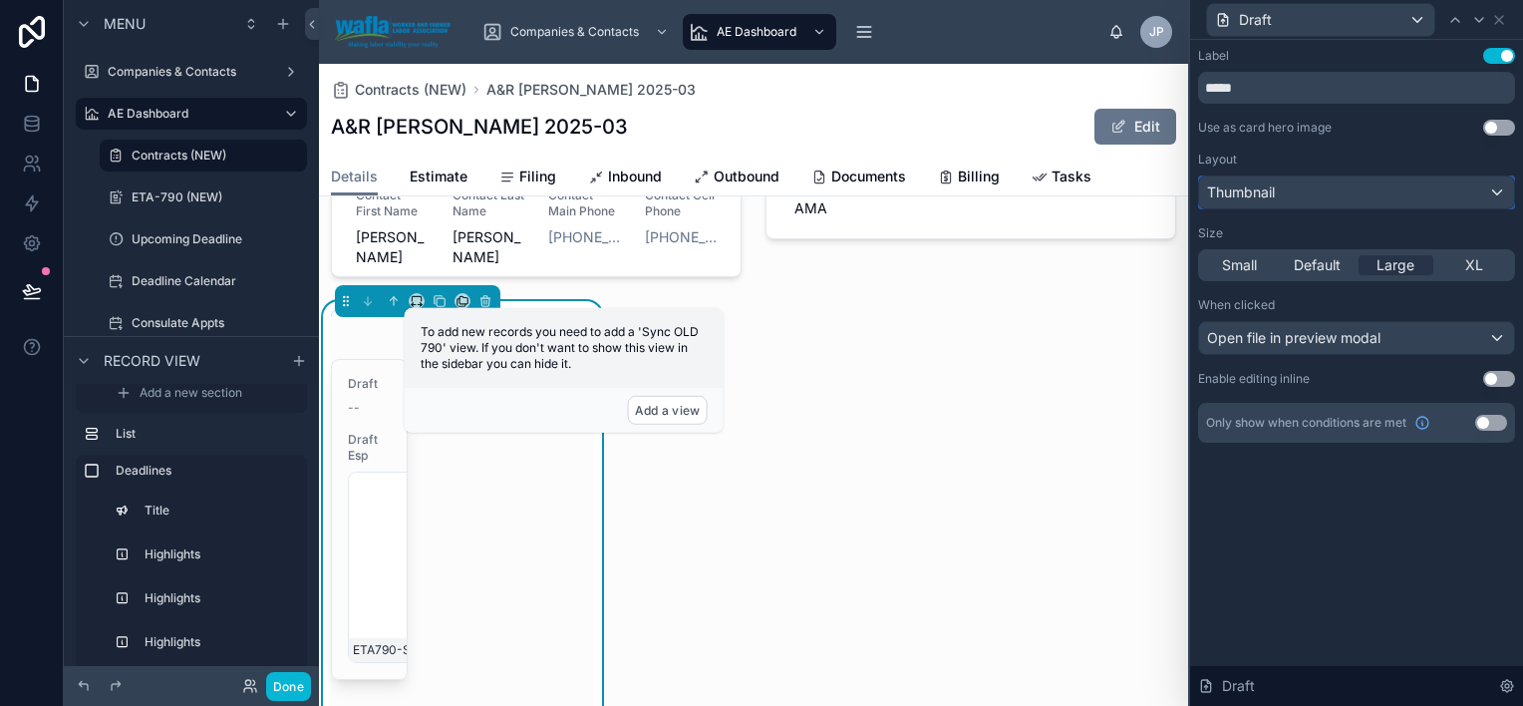
click at [1452, 191] on div "Thumbnail" at bounding box center [1356, 192] width 315 height 32
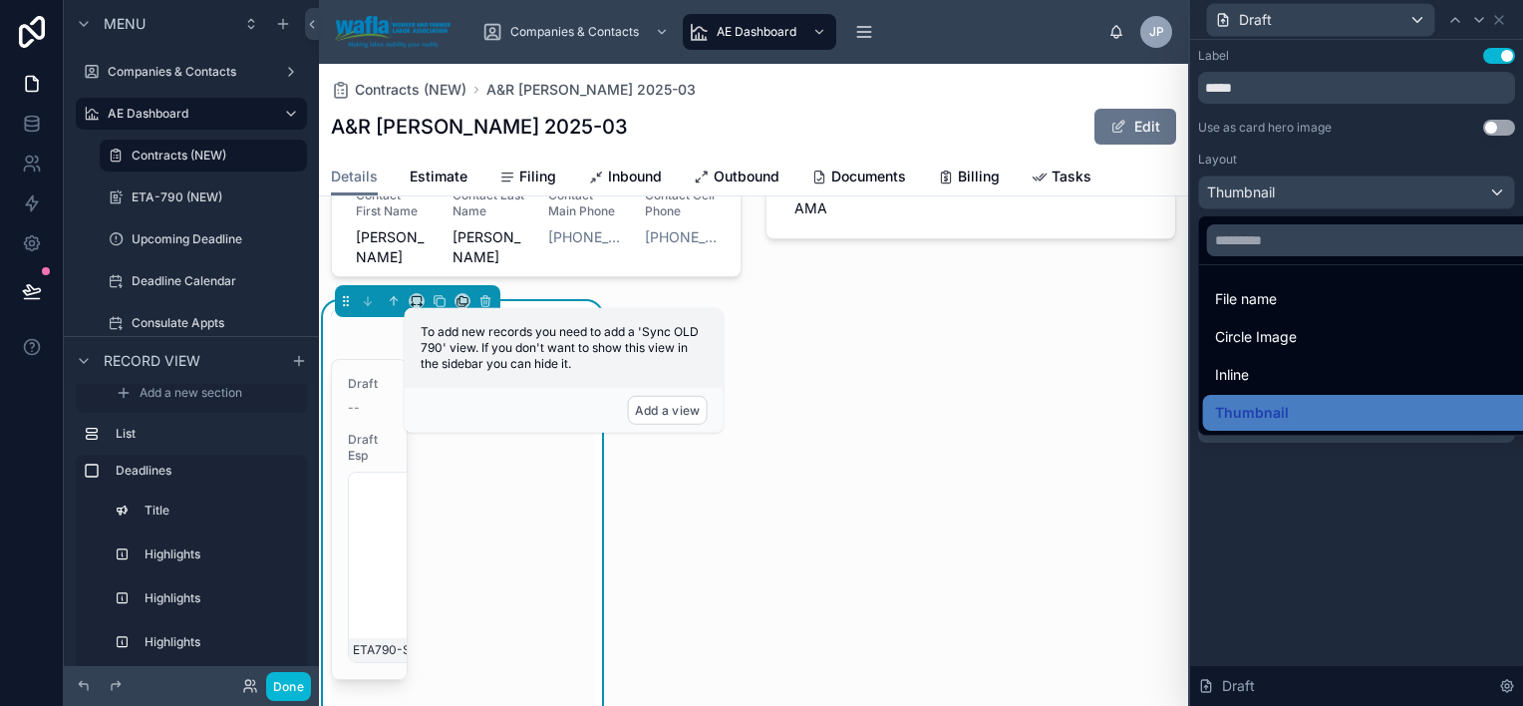
click at [1452, 191] on div at bounding box center [1356, 353] width 333 height 706
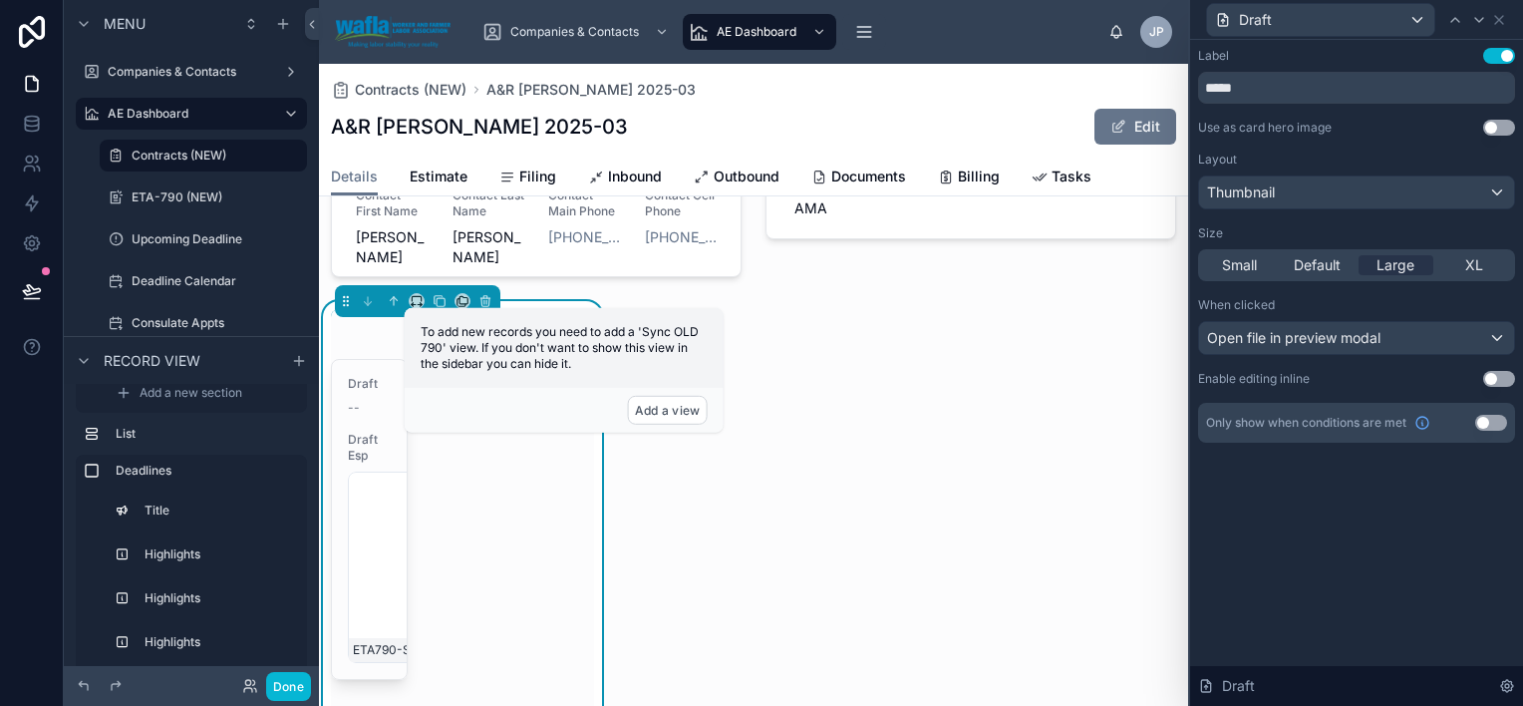
click at [1492, 128] on button "Use setting" at bounding box center [1499, 128] width 32 height 16
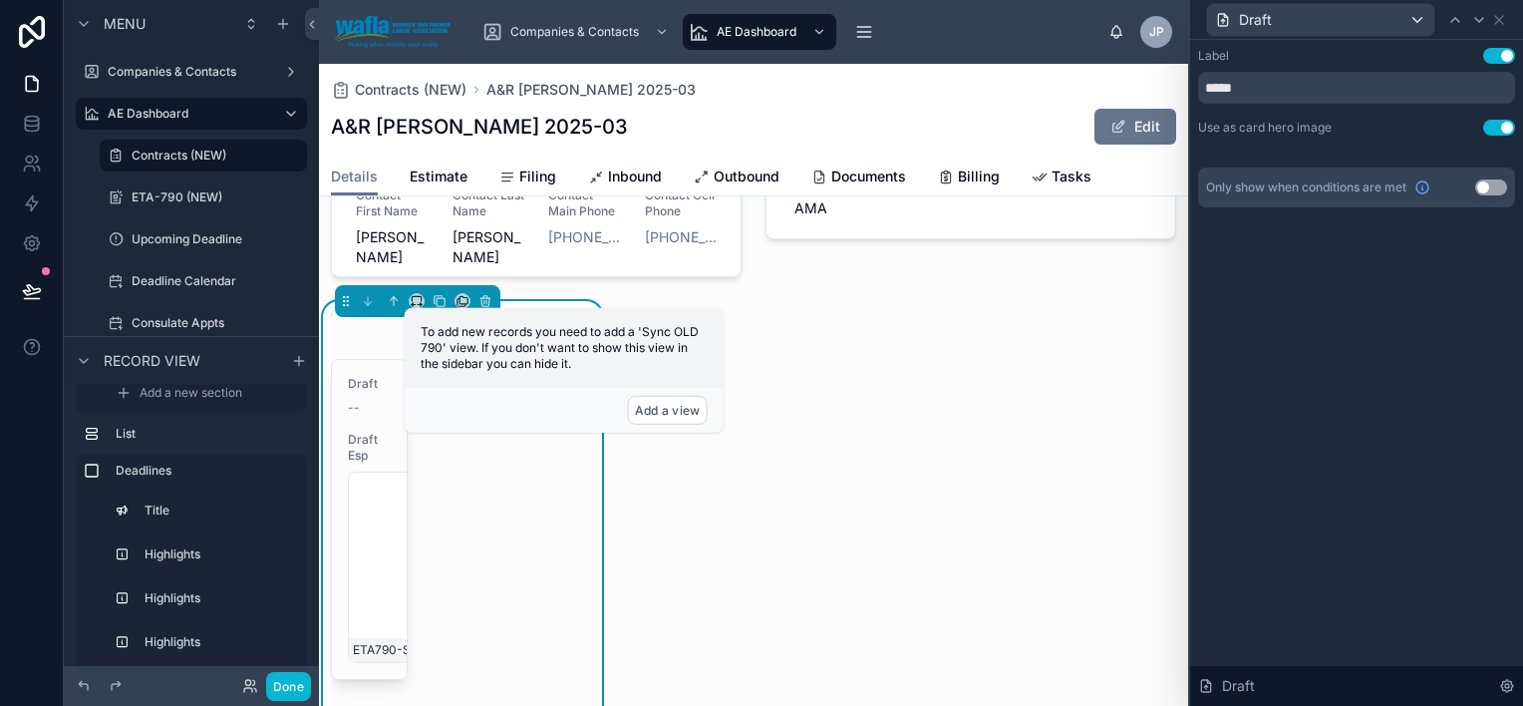
click at [1498, 128] on button "Use setting" at bounding box center [1499, 128] width 32 height 16
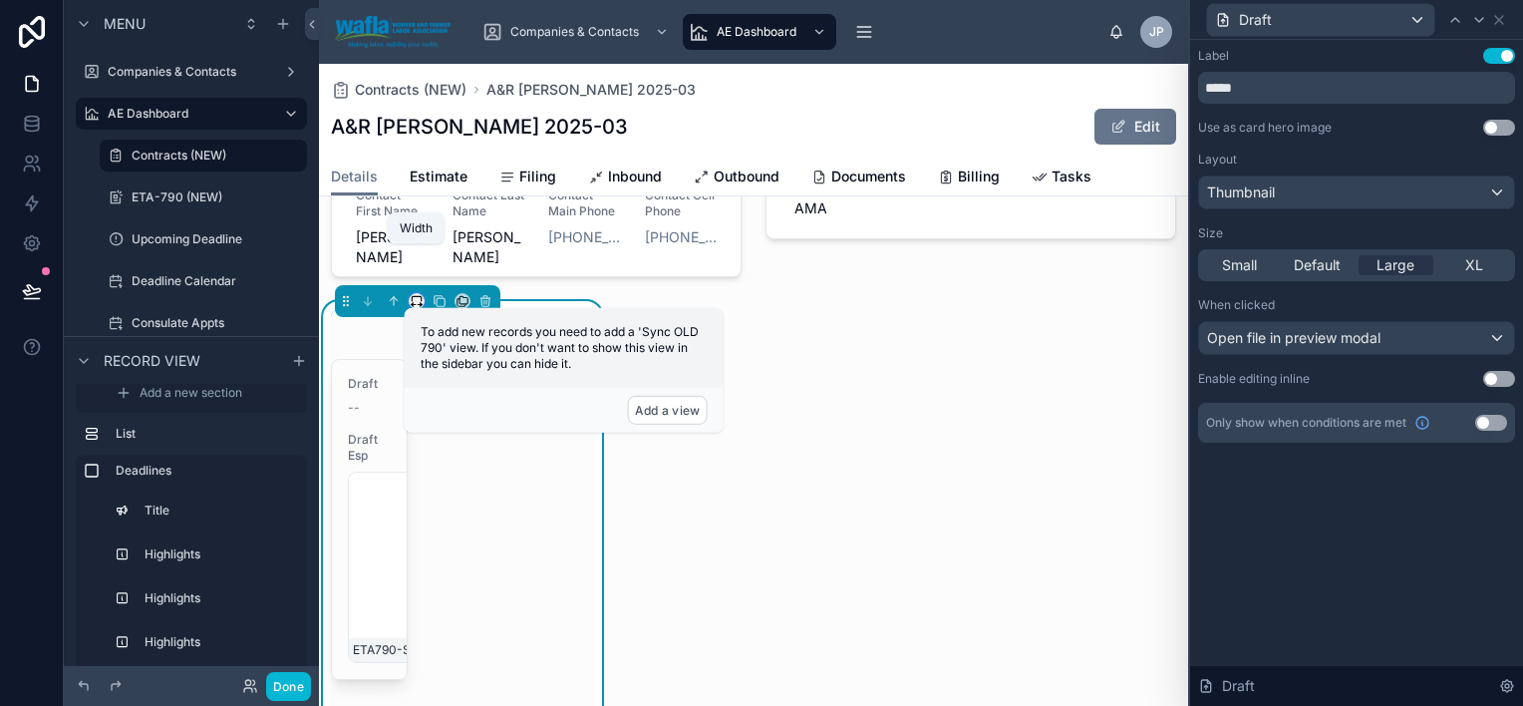
click at [419, 294] on icon at bounding box center [417, 301] width 14 height 14
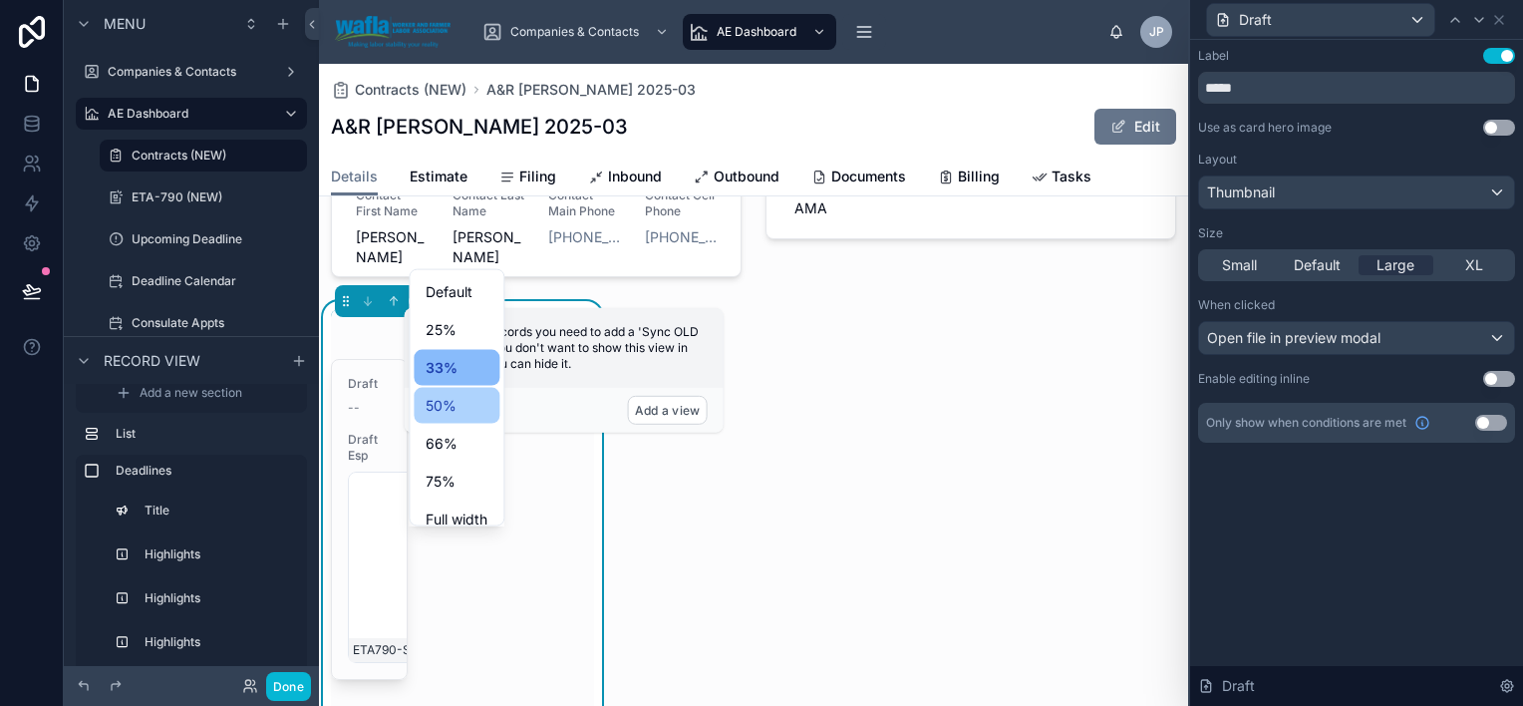
click at [455, 423] on ul "Default 25% 33% 50% 66% 75% Full width Large" at bounding box center [457, 397] width 94 height 255
click at [455, 423] on div "50%" at bounding box center [457, 406] width 86 height 36
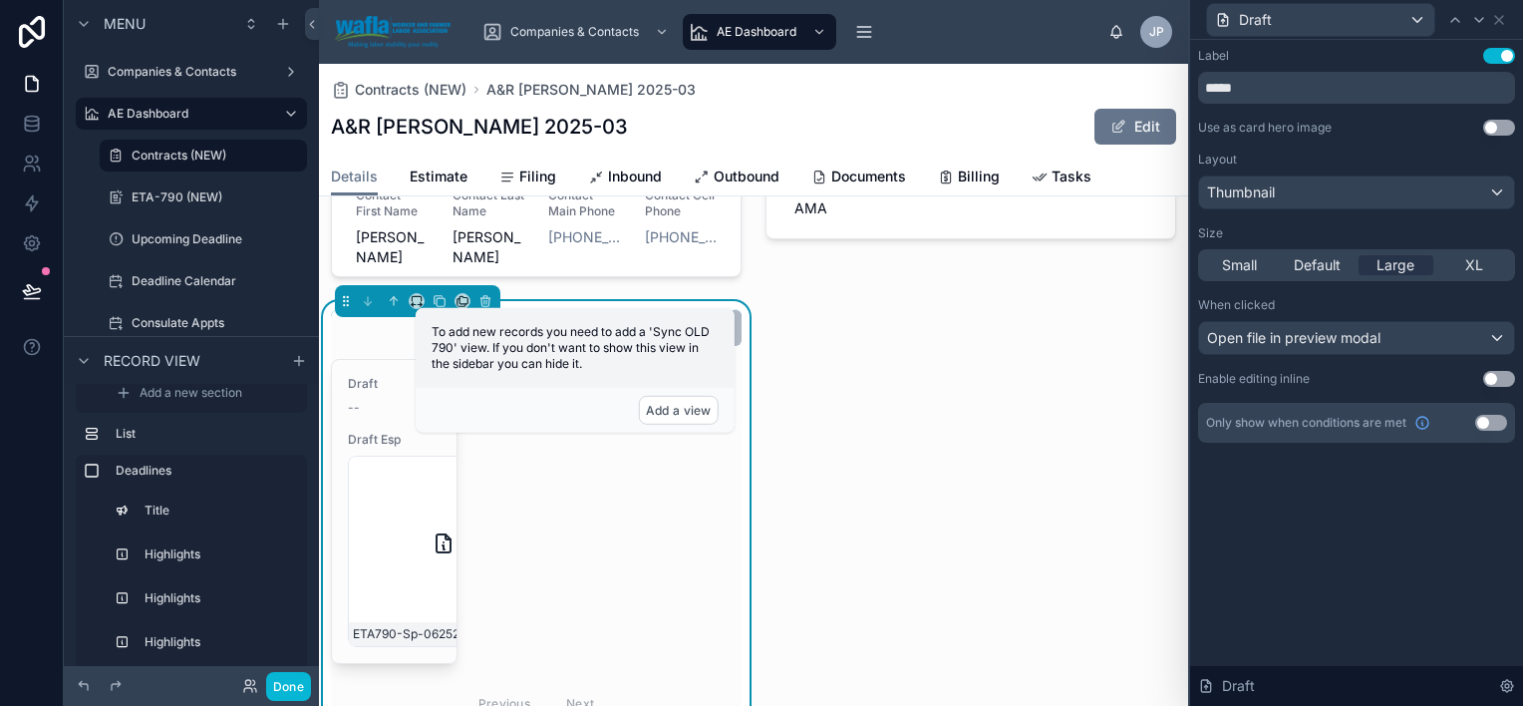
click at [377, 400] on div "--" at bounding box center [394, 408] width 93 height 16
click at [375, 376] on div "Draft --" at bounding box center [394, 396] width 93 height 40
click at [1497, 17] on icon at bounding box center [1499, 20] width 8 height 8
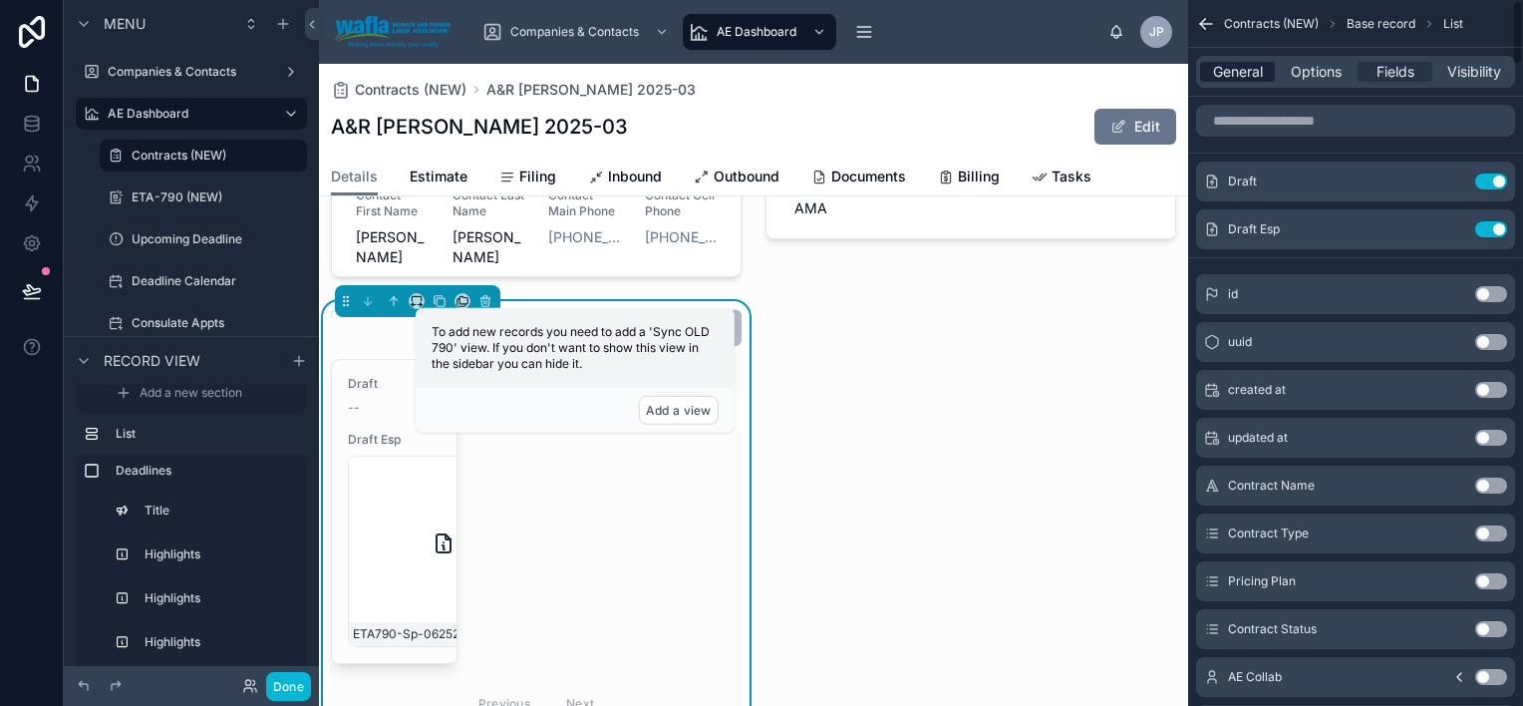
click at [1252, 79] on span "General" at bounding box center [1238, 72] width 50 height 20
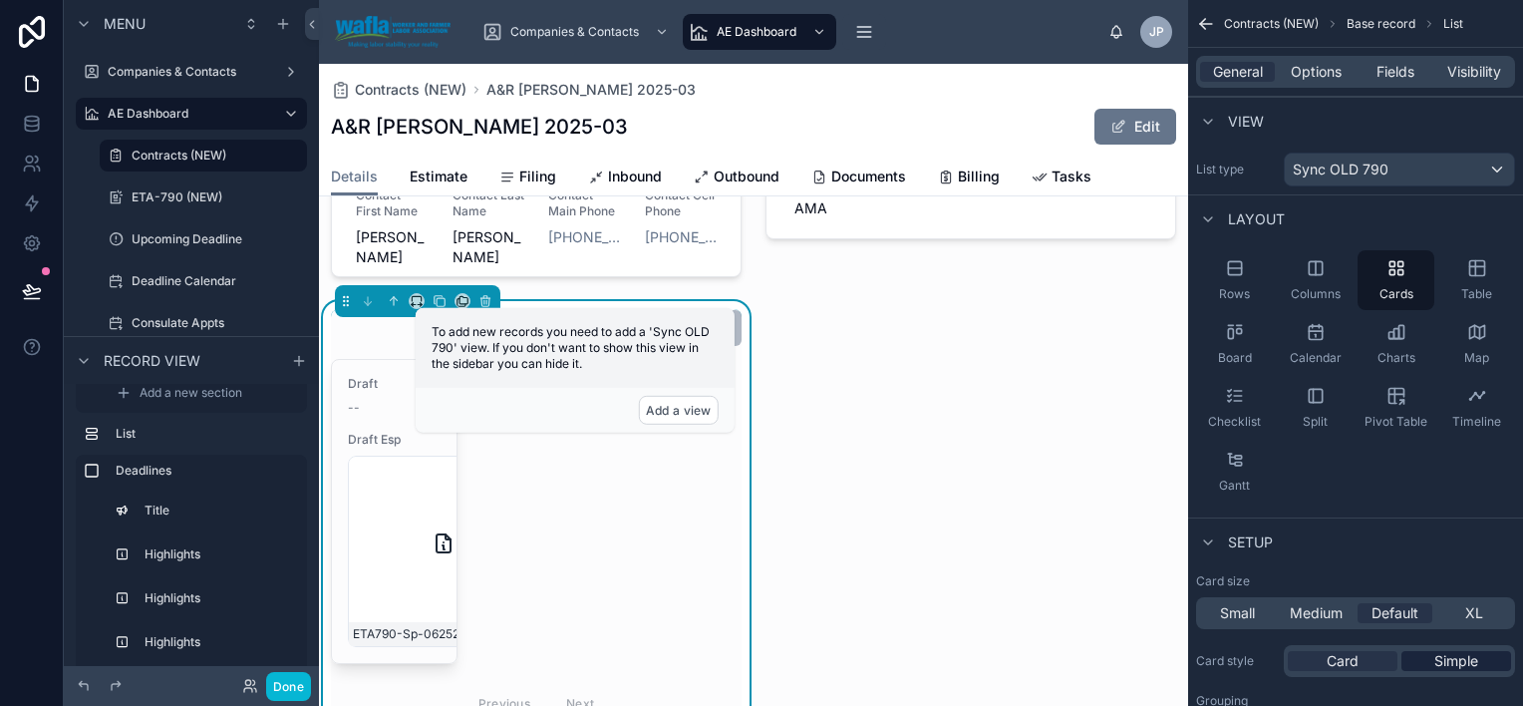
click at [1446, 655] on span "Simple" at bounding box center [1457, 661] width 44 height 20
click at [1372, 665] on div "Card" at bounding box center [1343, 661] width 110 height 20
click at [1328, 393] on div "Split" at bounding box center [1315, 408] width 77 height 60
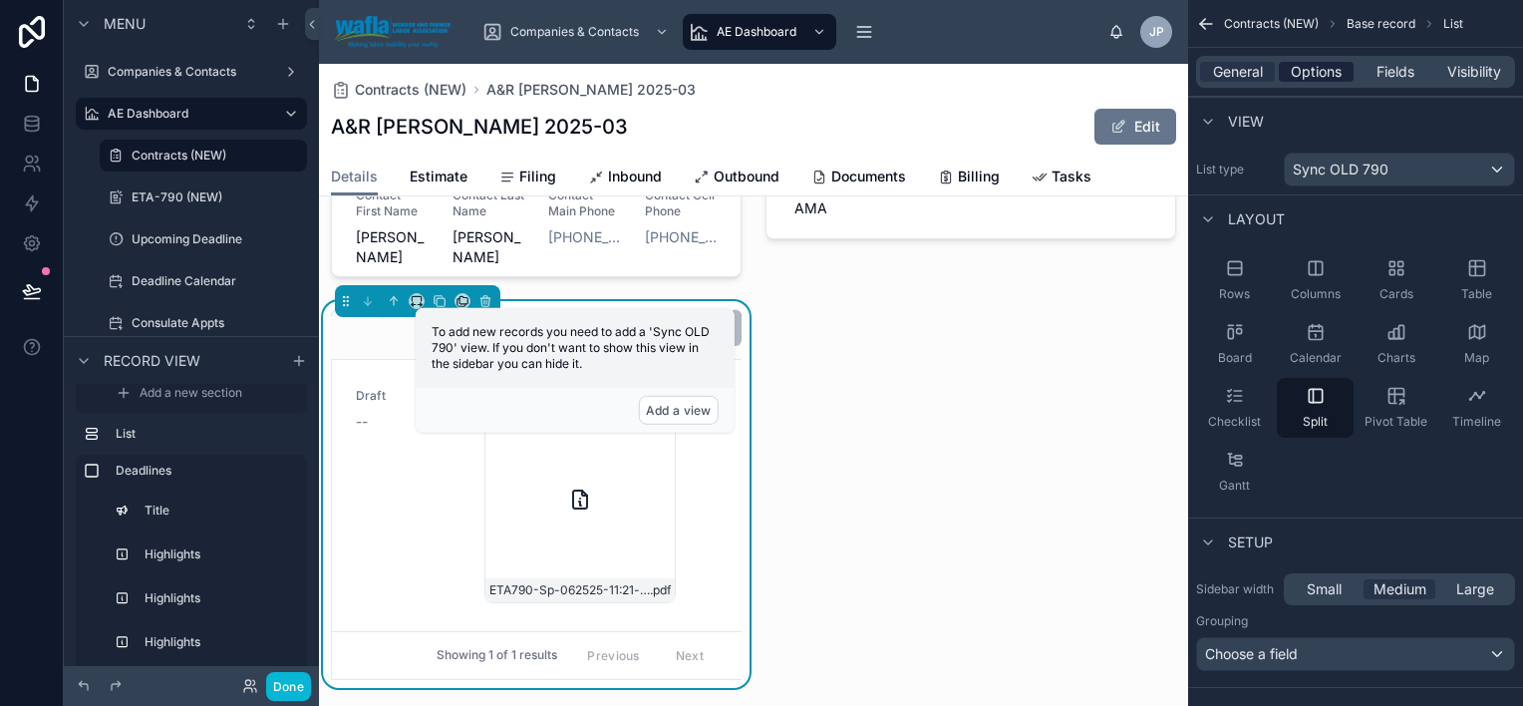
click at [1312, 68] on span "Options" at bounding box center [1316, 72] width 51 height 20
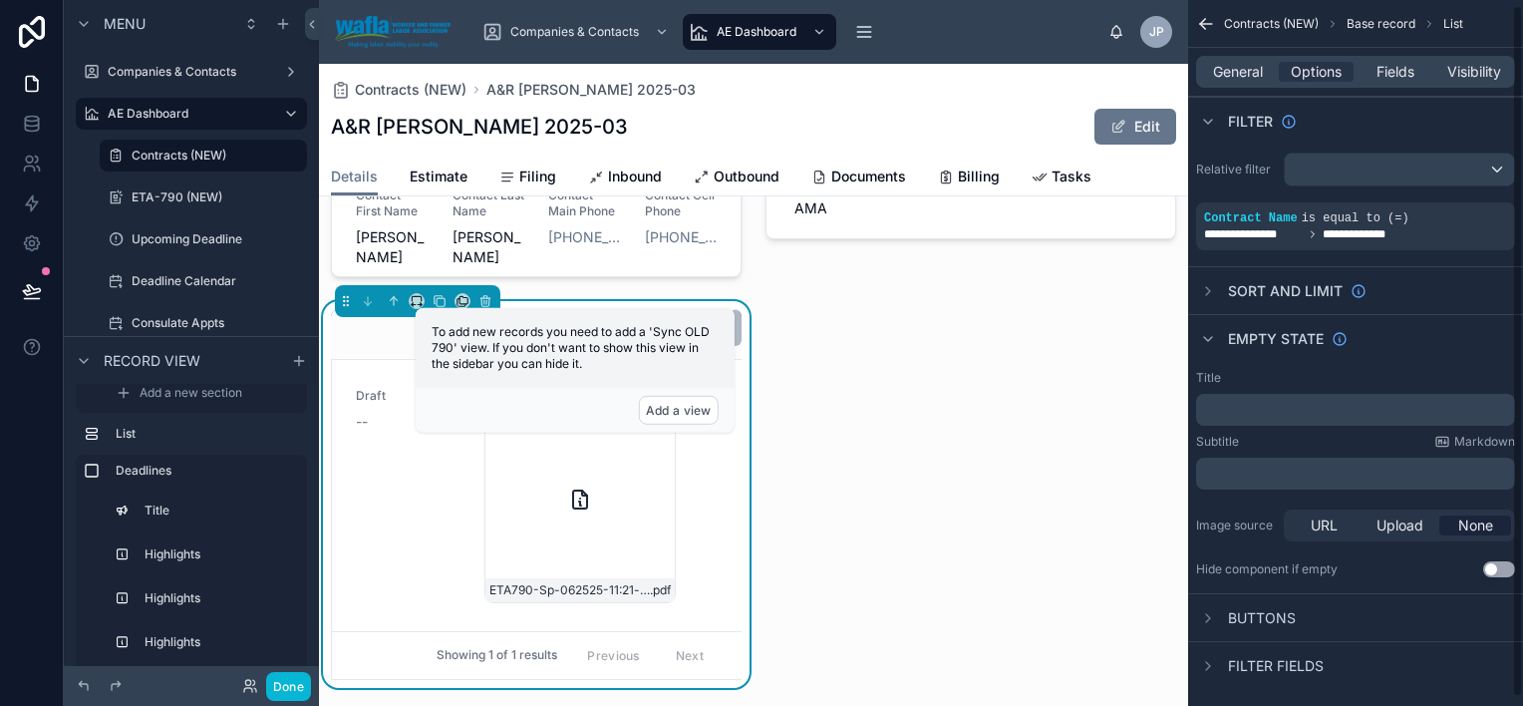
scroll to position [14, 0]
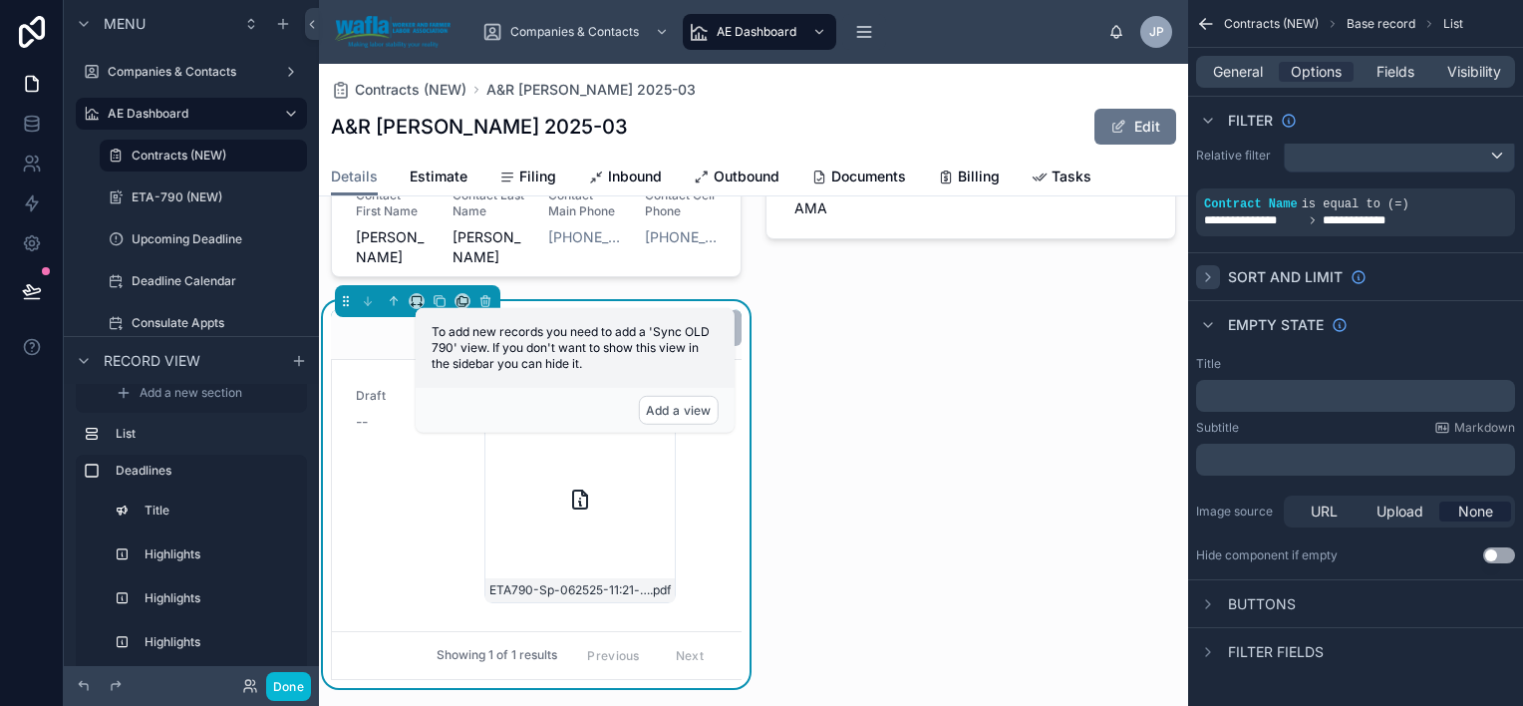
click at [1213, 282] on icon "scrollable content" at bounding box center [1208, 277] width 16 height 16
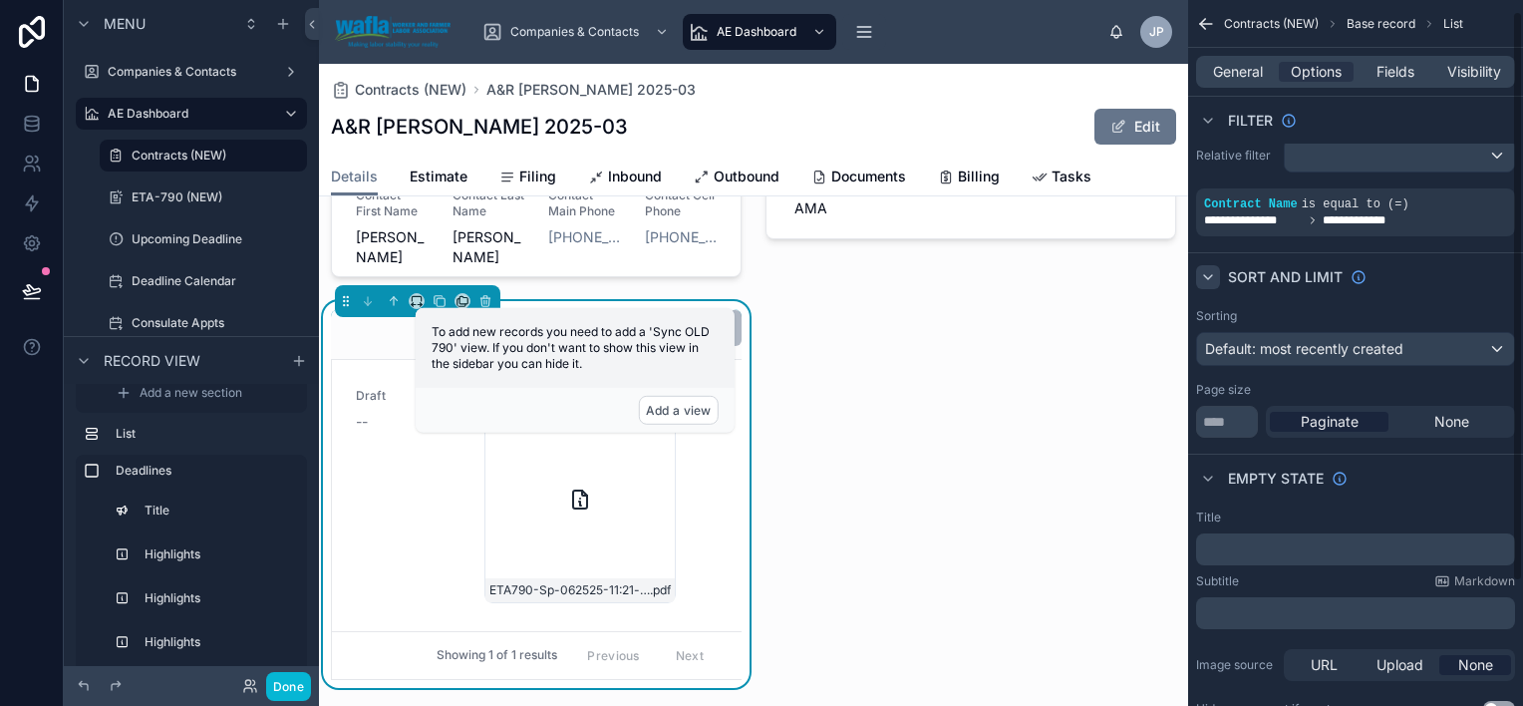
scroll to position [0, 0]
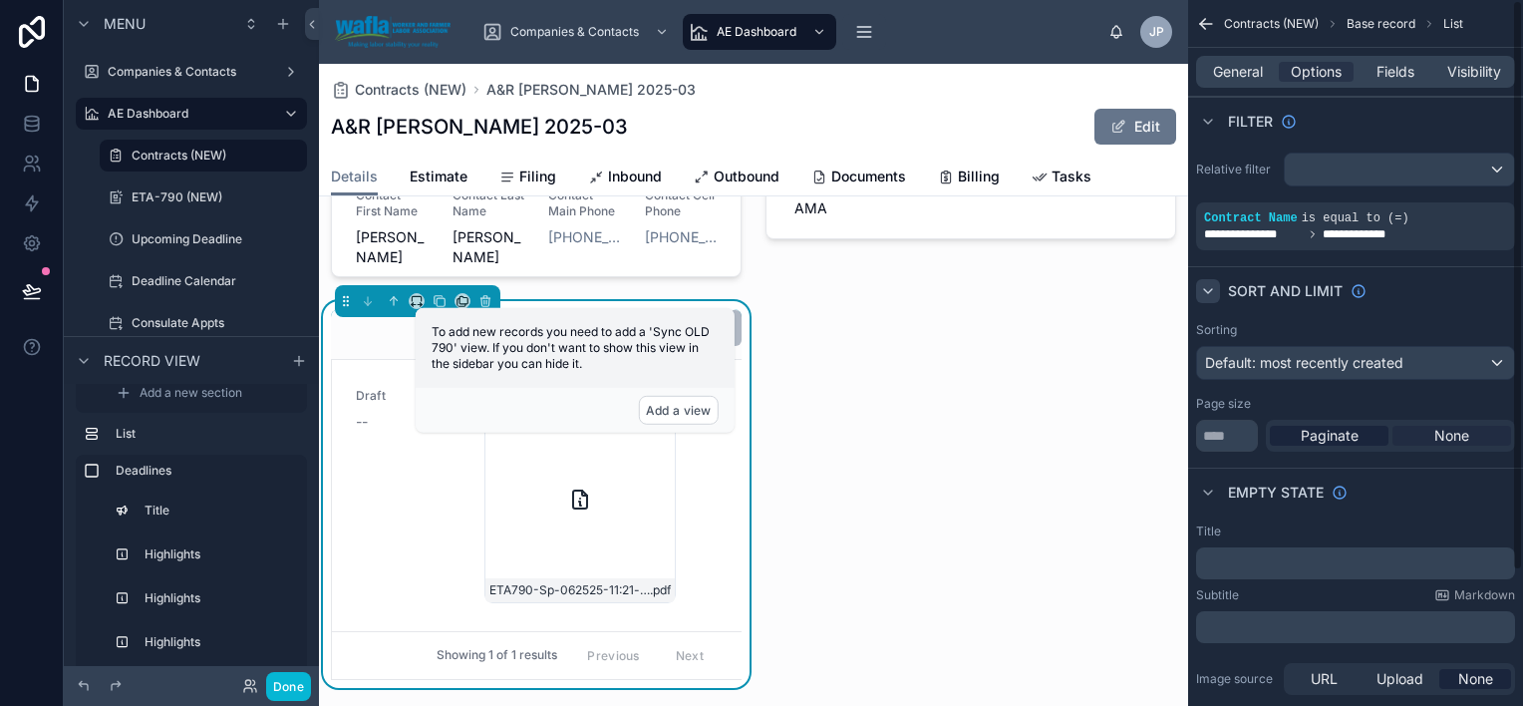
click at [1450, 427] on span "None" at bounding box center [1452, 436] width 35 height 20
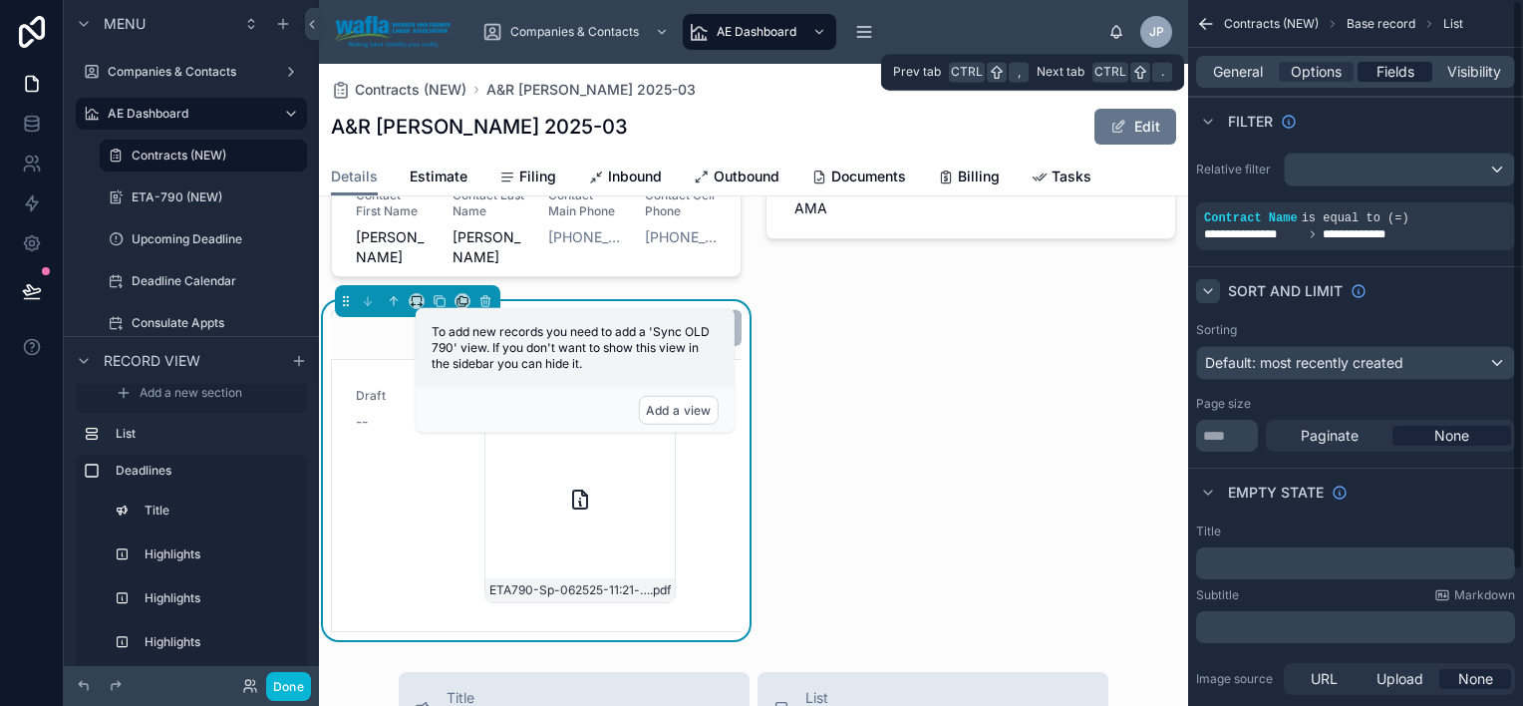
click at [1399, 66] on span "Fields" at bounding box center [1396, 72] width 38 height 20
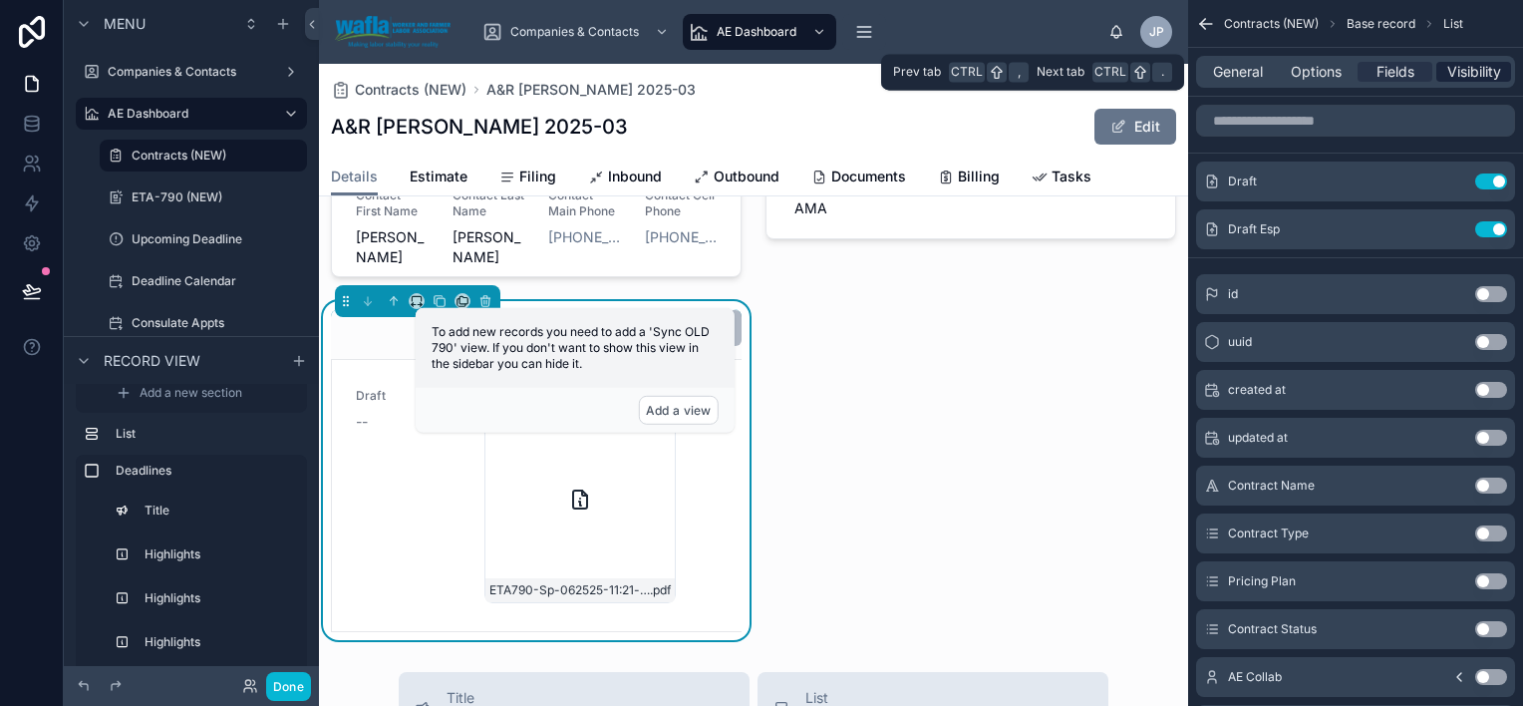
click at [1475, 69] on span "Visibility" at bounding box center [1475, 72] width 54 height 20
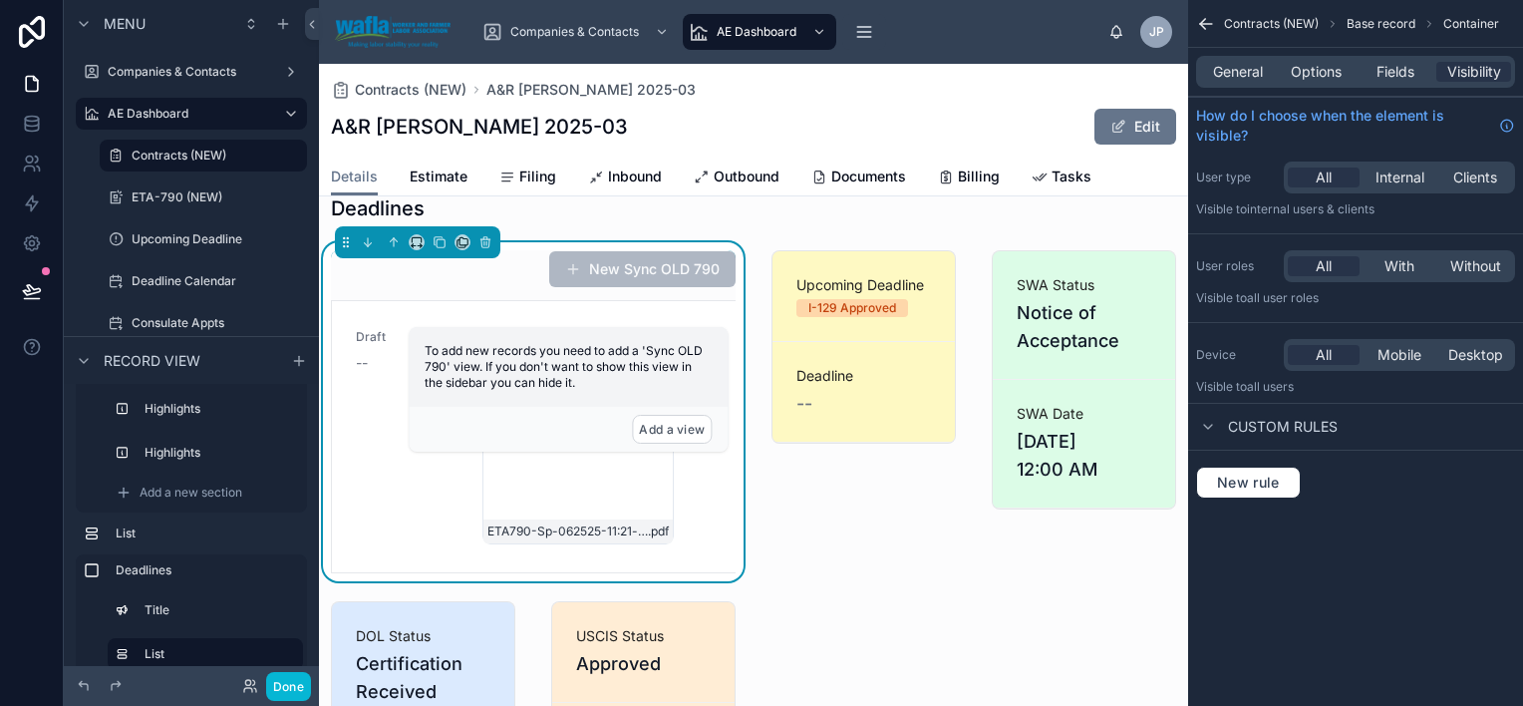
scroll to position [706, 0]
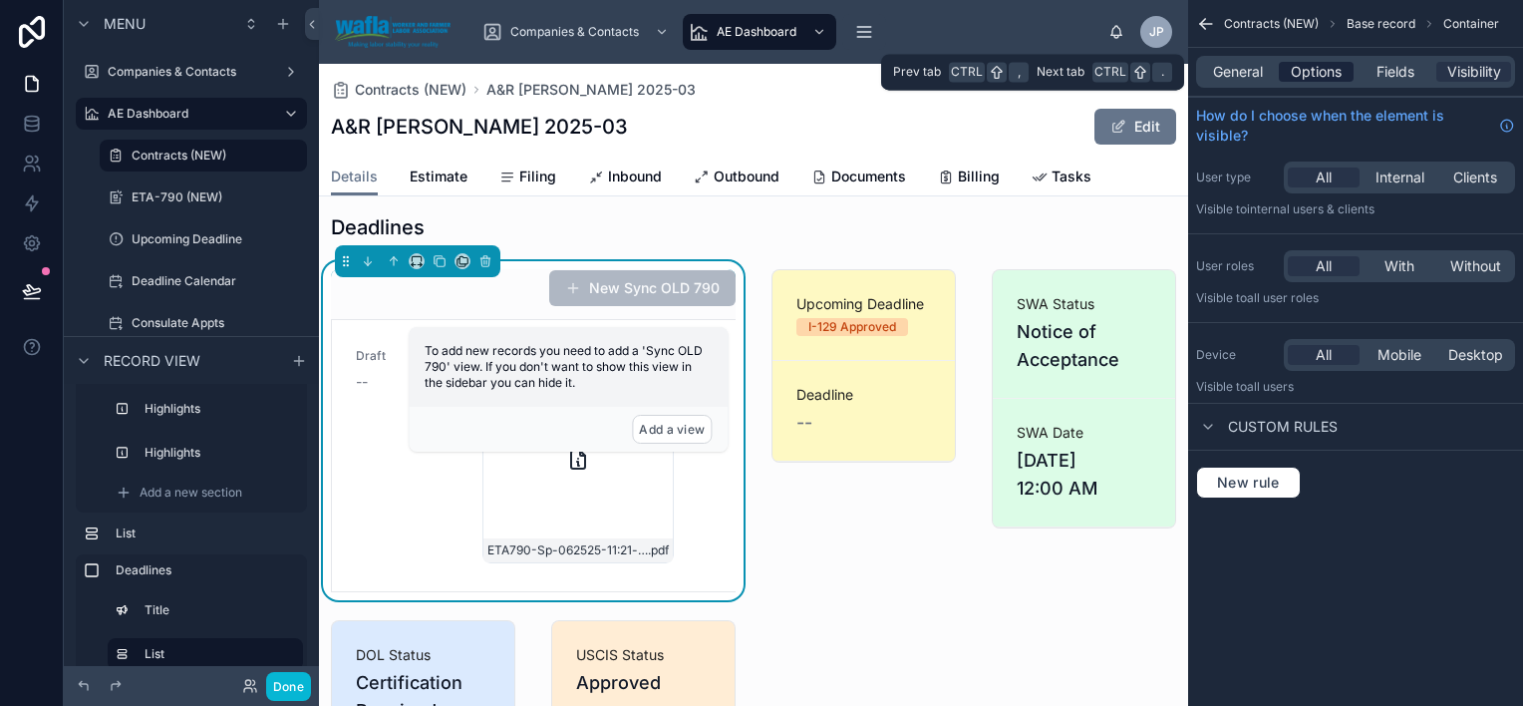
click at [1316, 78] on span "Options" at bounding box center [1316, 72] width 51 height 20
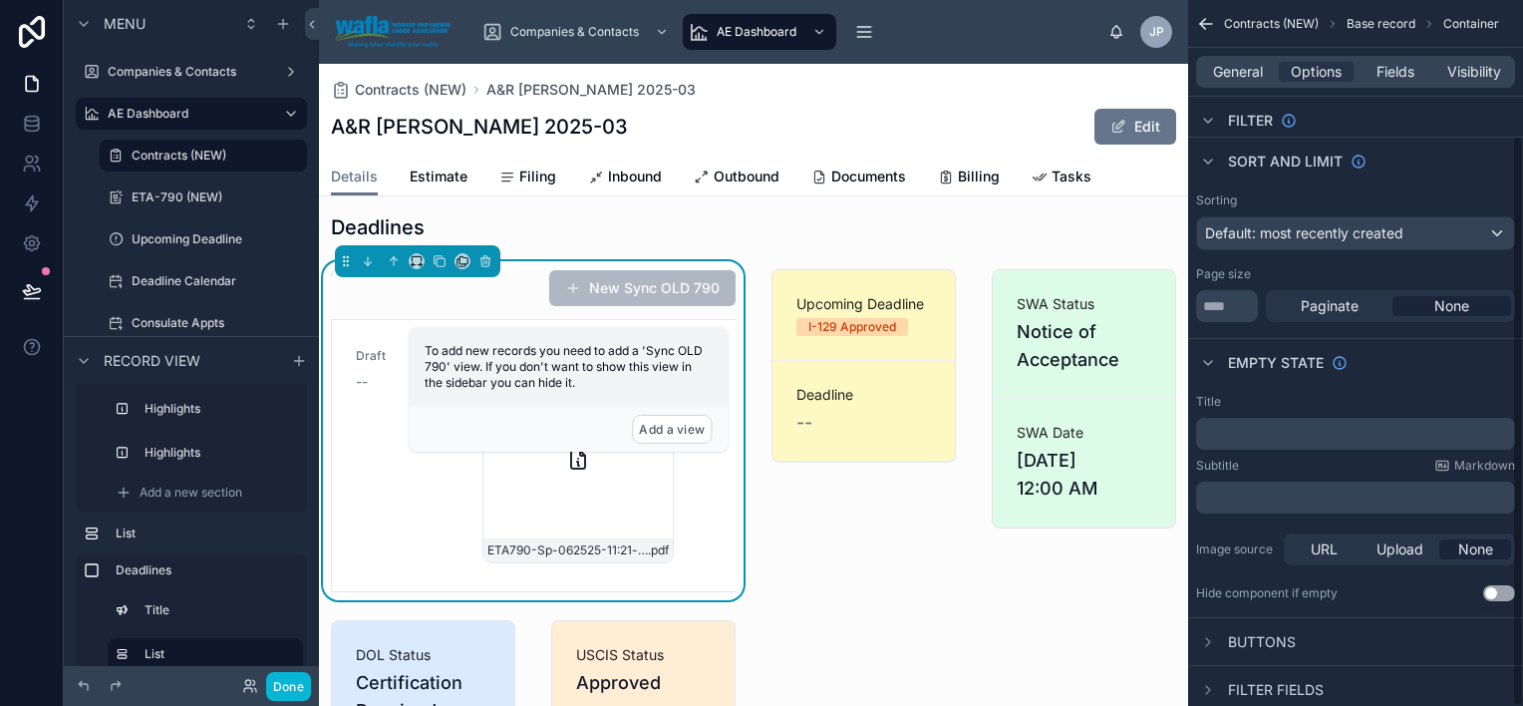
scroll to position [167, 0]
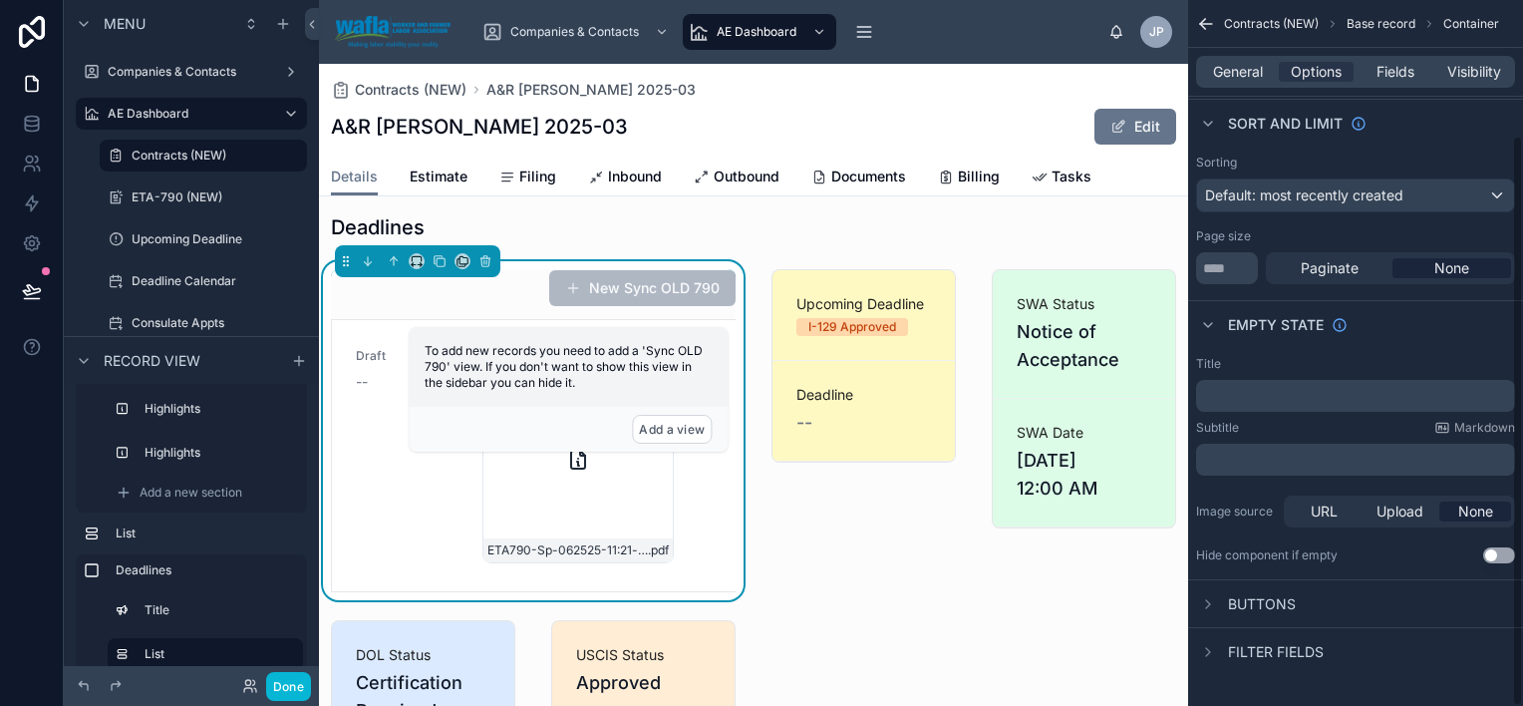
click at [1488, 555] on button "Use setting" at bounding box center [1499, 555] width 32 height 16
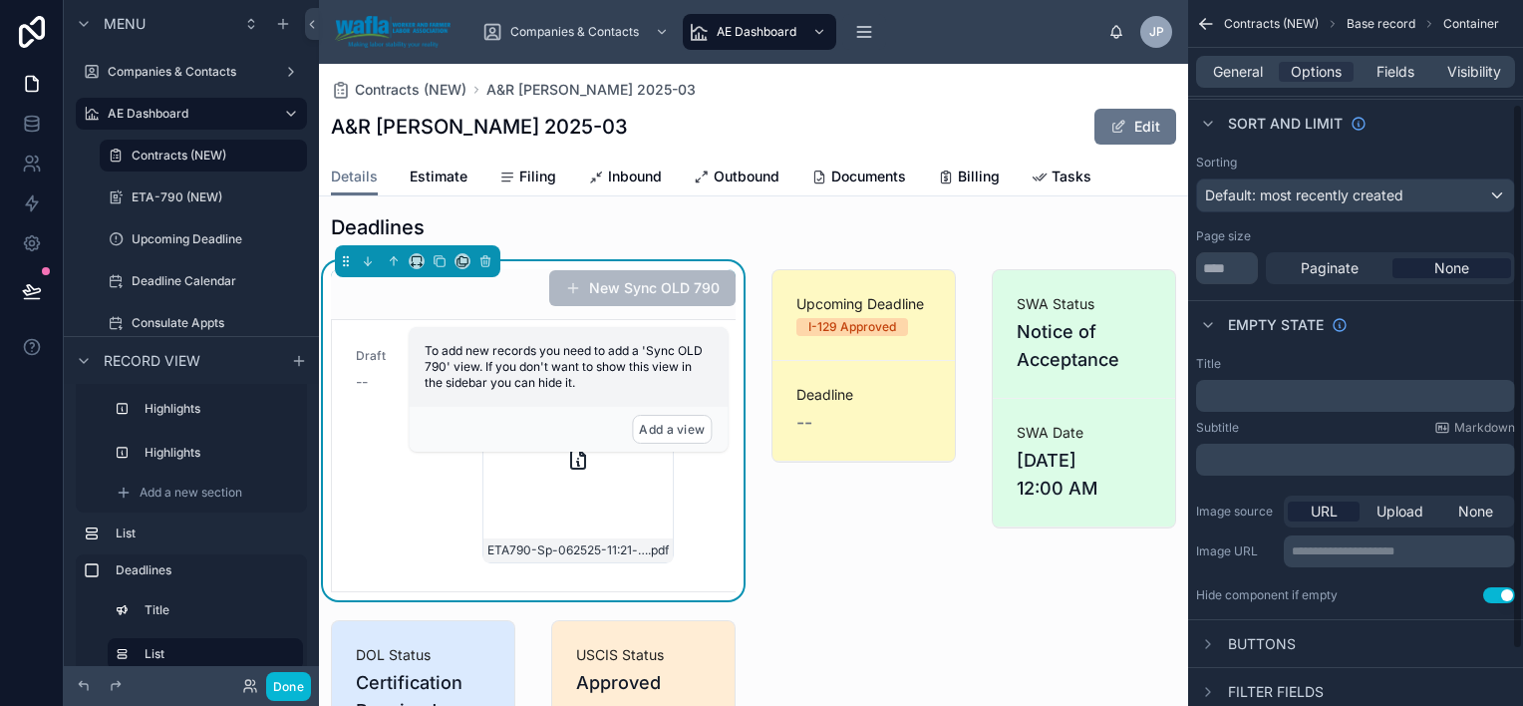
scroll to position [0, 0]
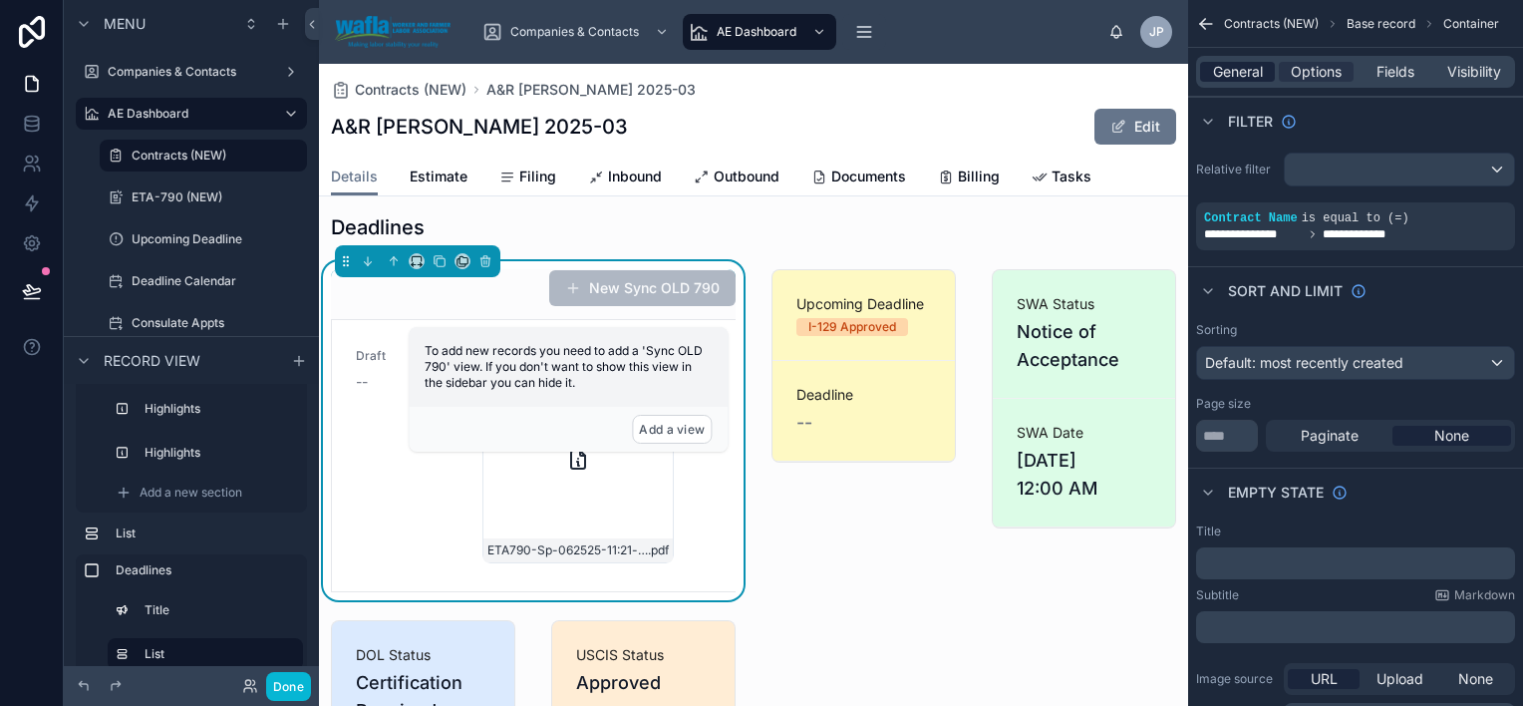
click at [1234, 77] on span "General" at bounding box center [1238, 72] width 50 height 20
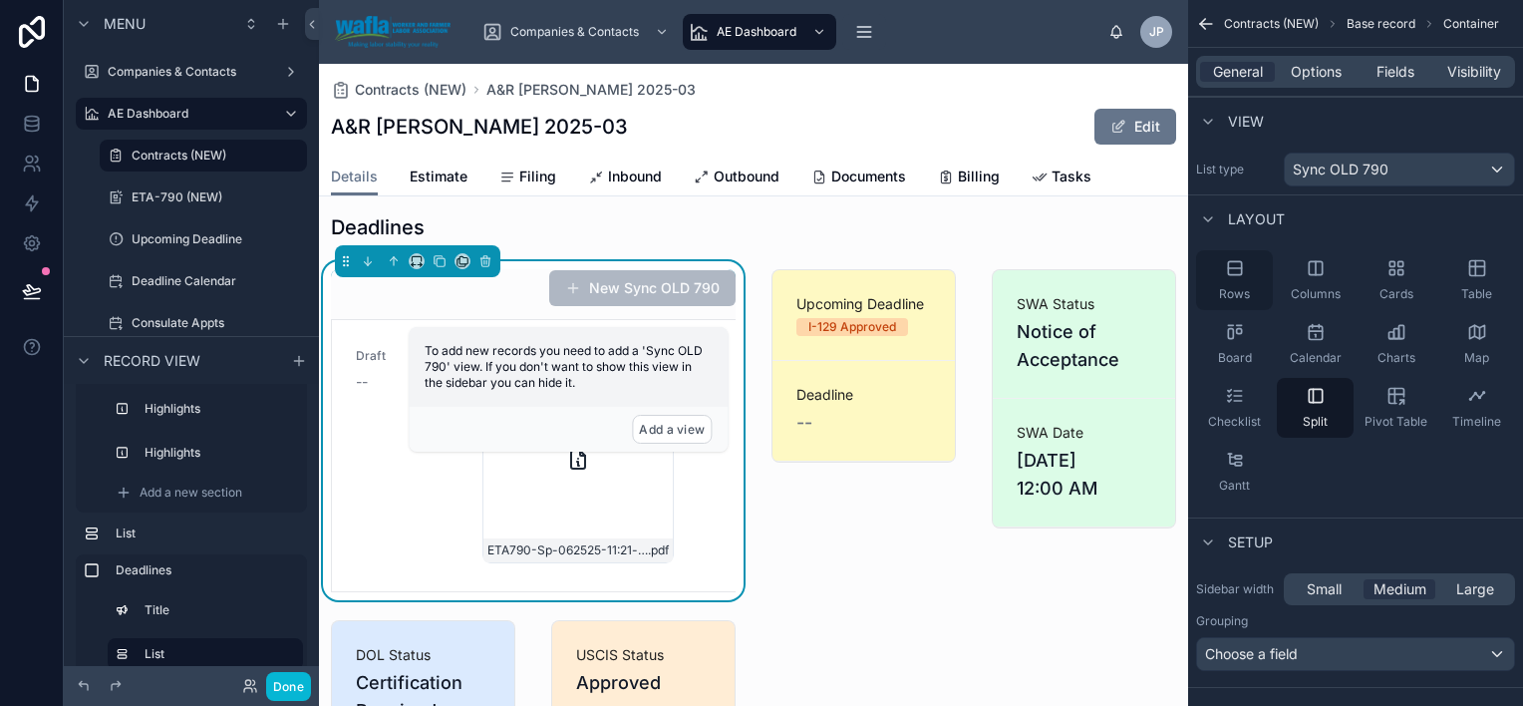
click at [1244, 276] on div "Rows" at bounding box center [1234, 280] width 77 height 60
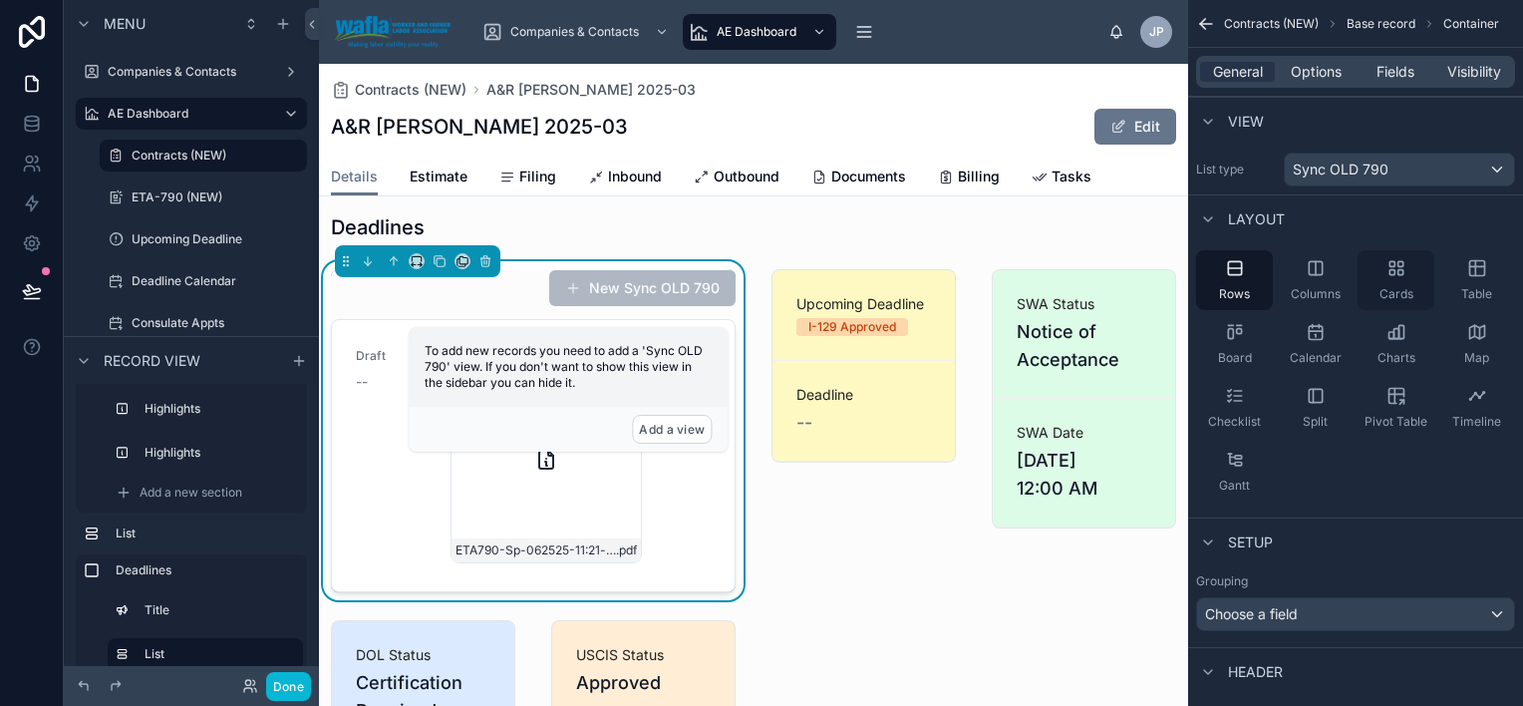
click at [1392, 282] on div "Cards" at bounding box center [1396, 280] width 77 height 60
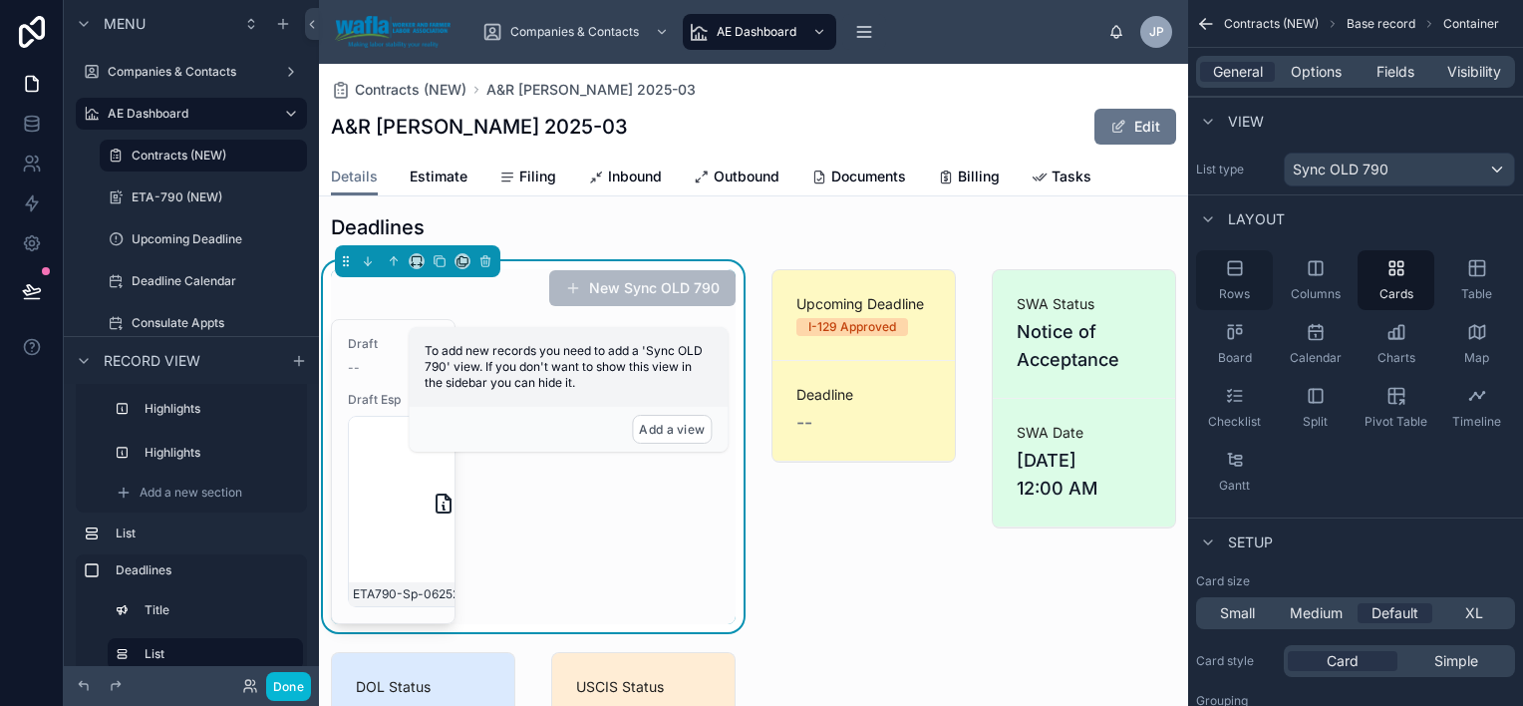
click at [1240, 272] on icon "scrollable content" at bounding box center [1235, 268] width 20 height 20
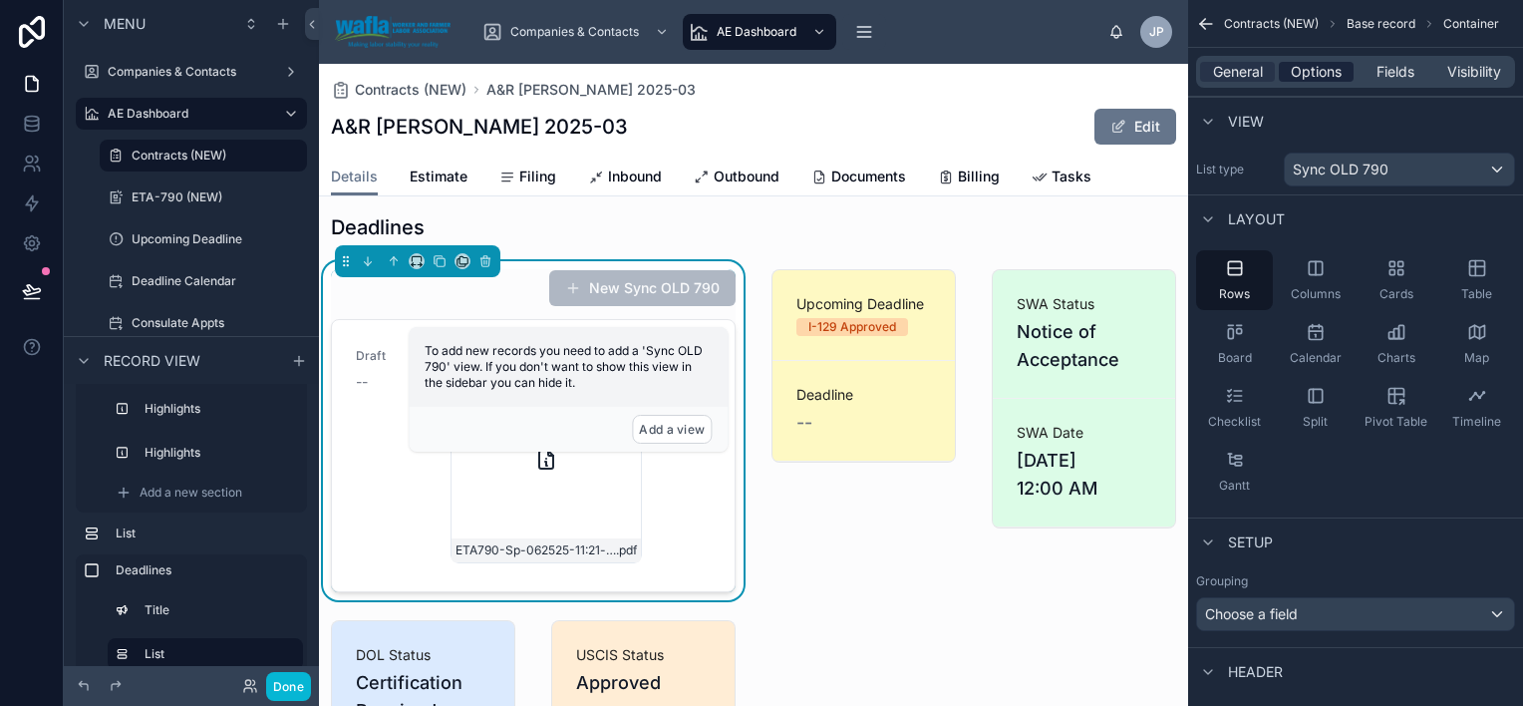
click at [1324, 80] on span "Options" at bounding box center [1316, 72] width 51 height 20
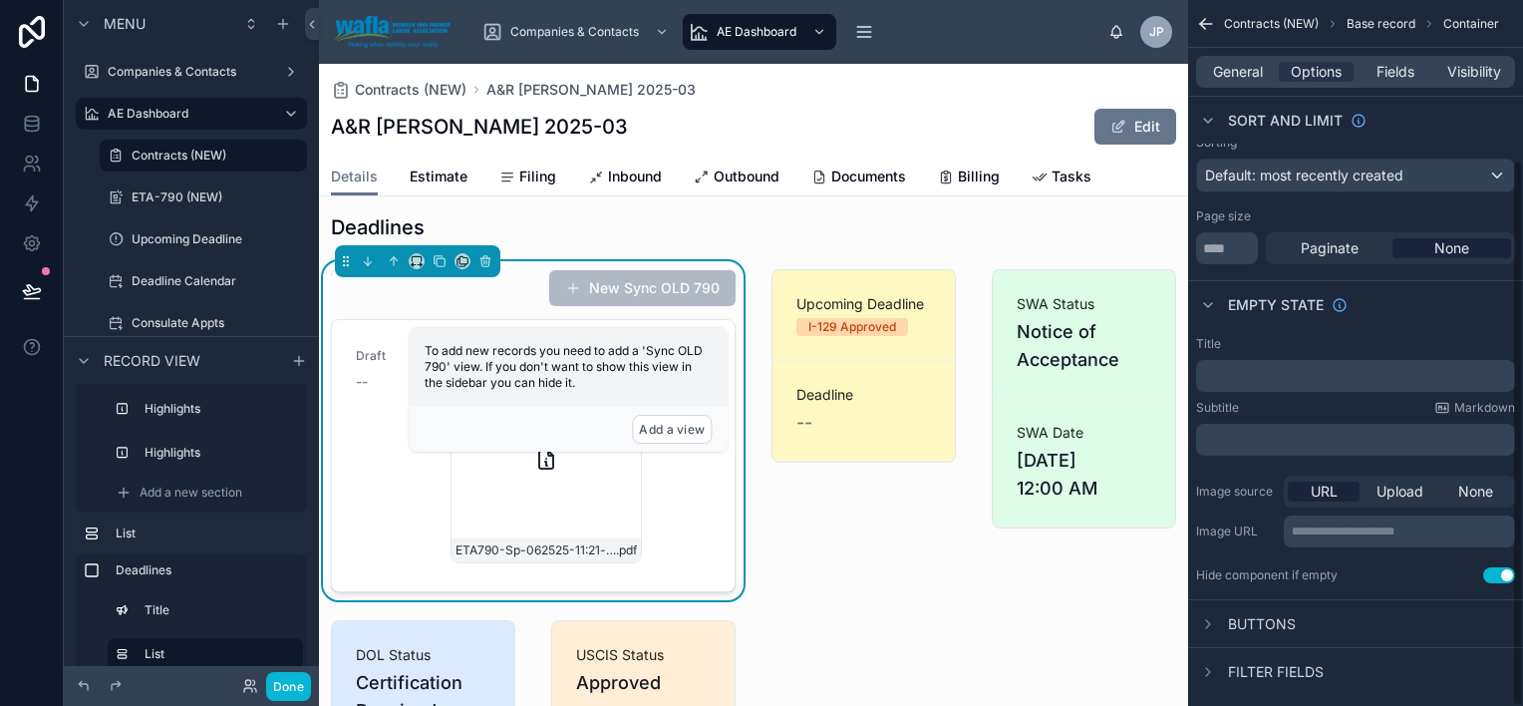
scroll to position [207, 0]
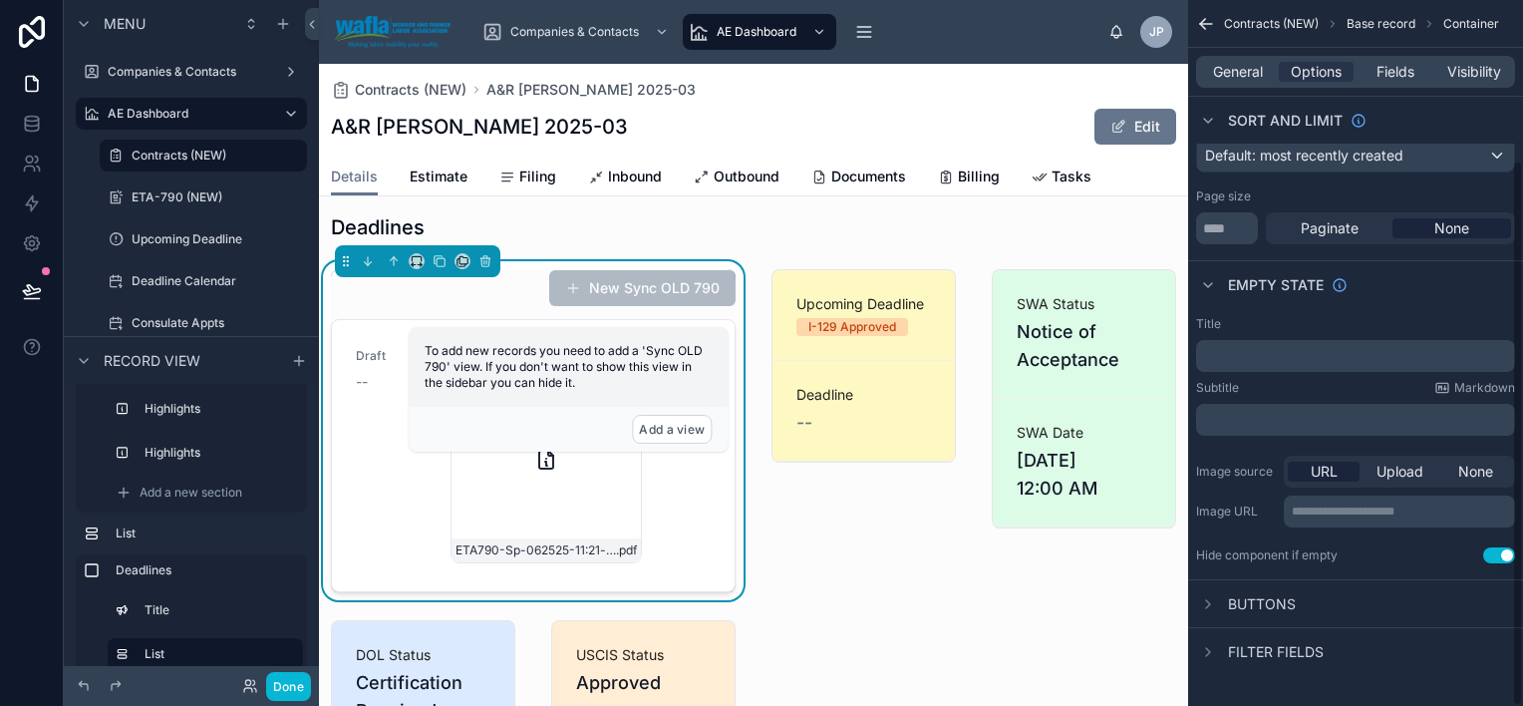
click at [1364, 603] on div "Buttons" at bounding box center [1355, 603] width 335 height 48
click at [1221, 599] on div "Buttons" at bounding box center [1246, 604] width 100 height 24
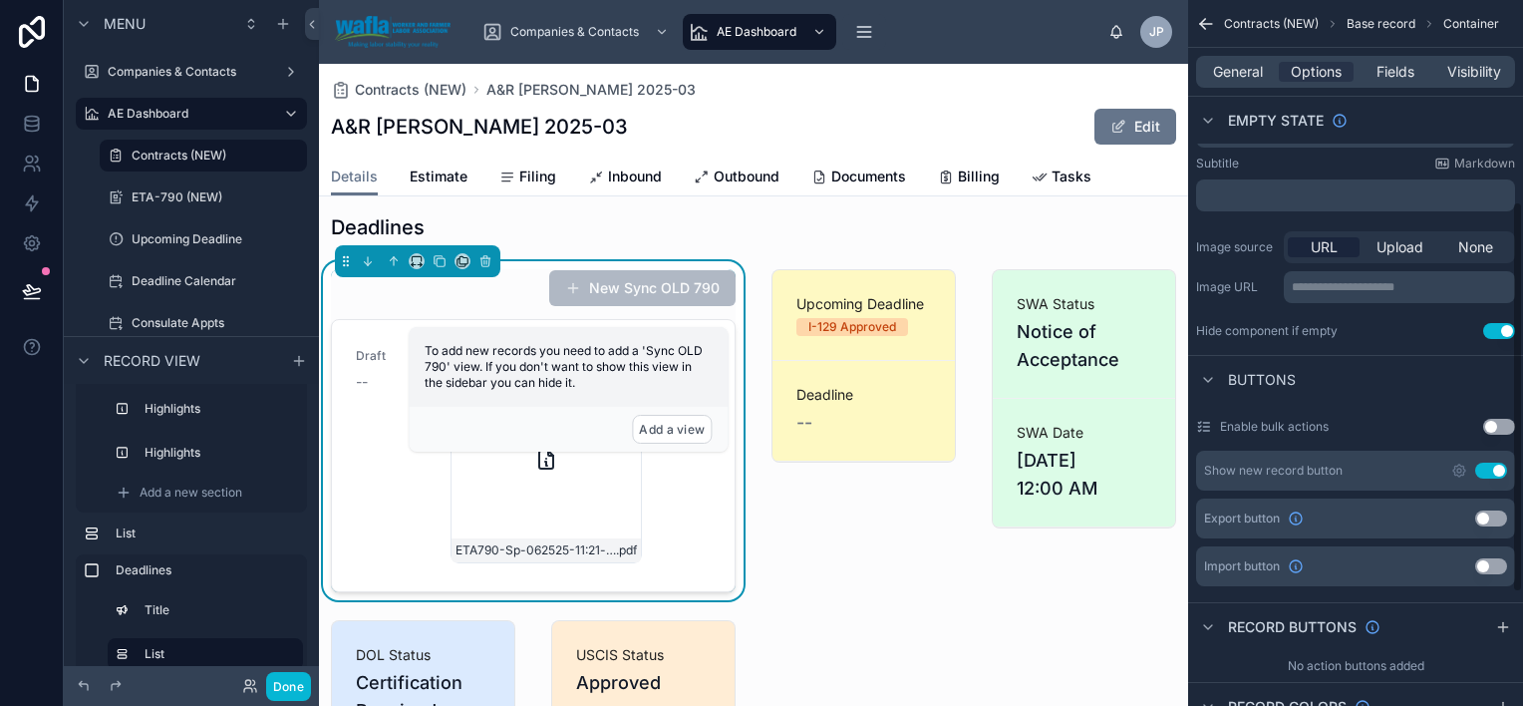
scroll to position [487, 0]
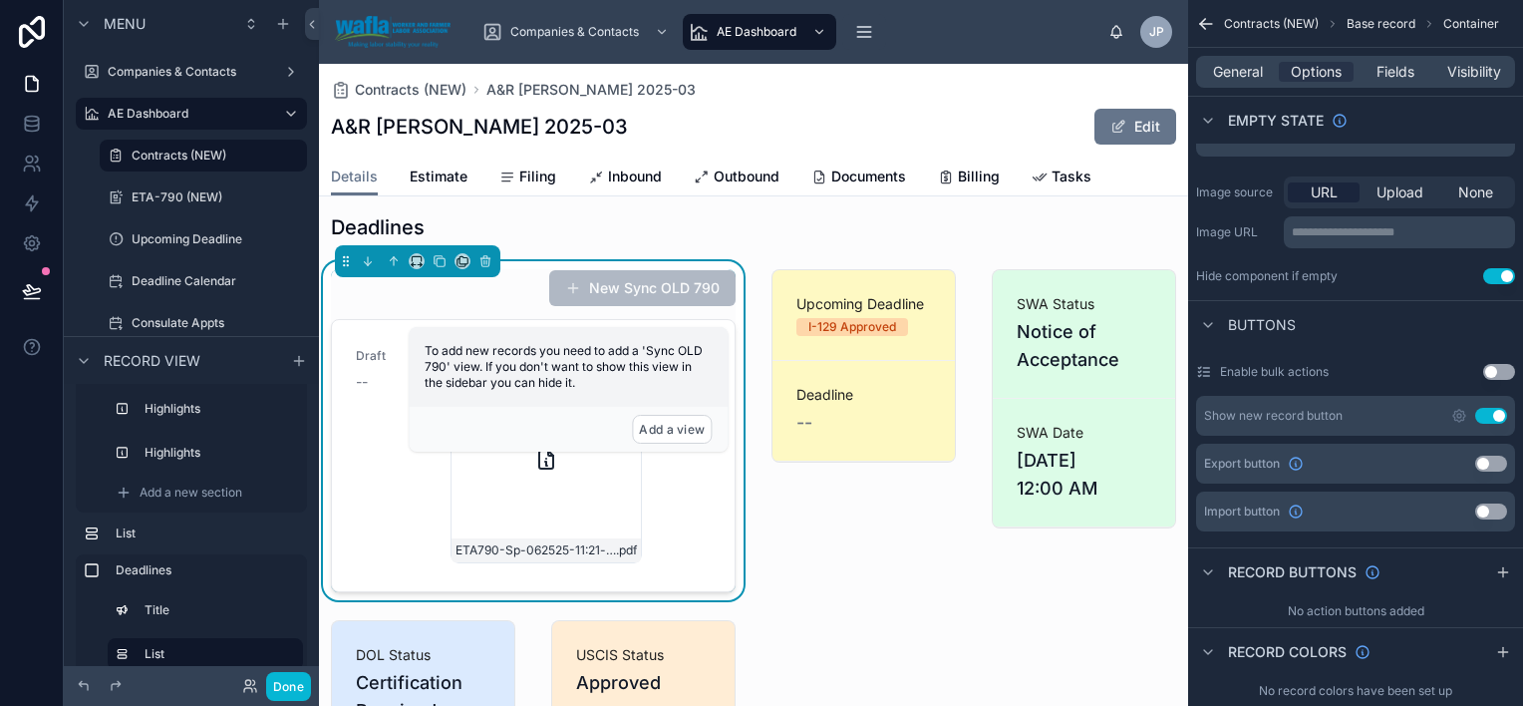
click at [1497, 417] on button "Use setting" at bounding box center [1491, 416] width 32 height 16
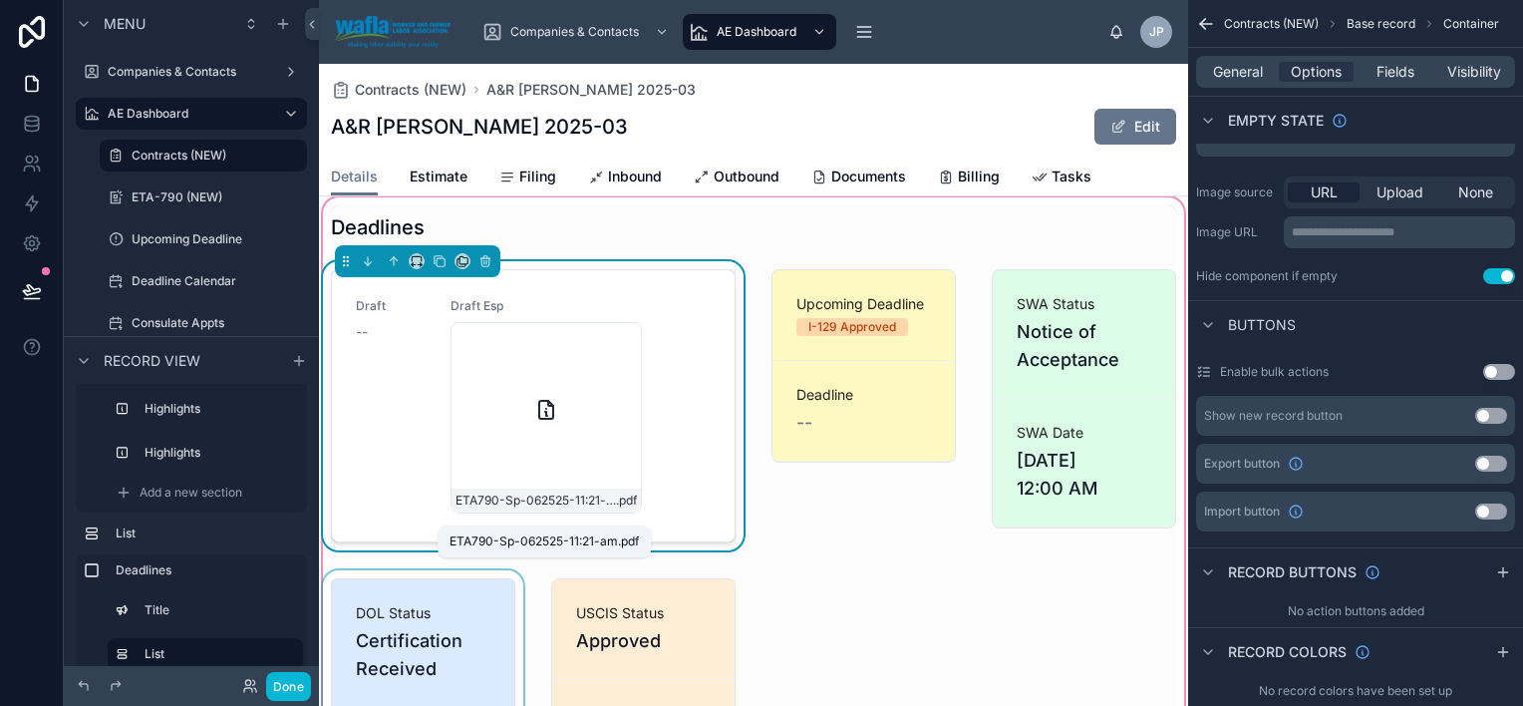
scroll to position [1304, 0]
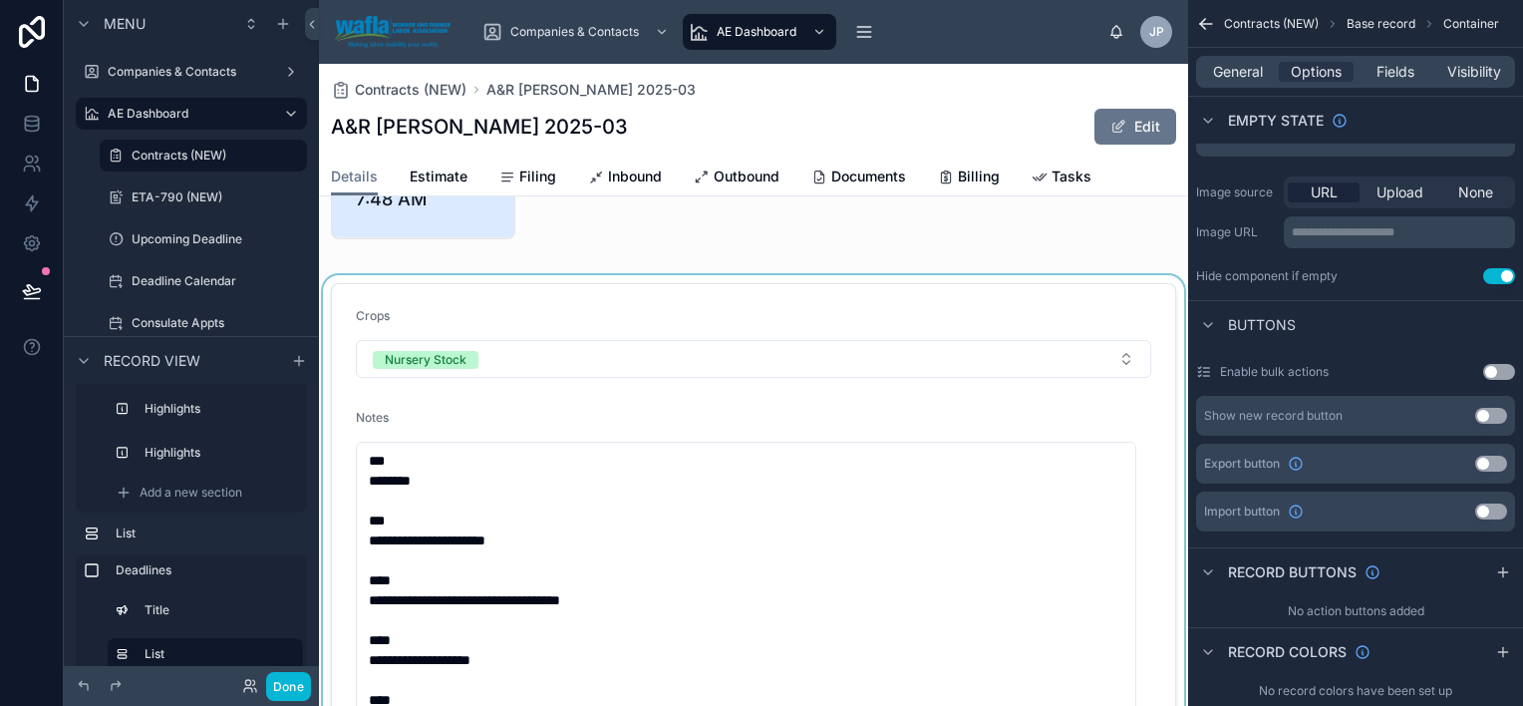
drag, startPoint x: 343, startPoint y: 271, endPoint x: 463, endPoint y: 295, distance: 122.0
click at [463, 285] on div "Waiting for 797 USCIS 7 I-129 Approved Beginning Date of Need [DATE] Ending Dat…" at bounding box center [753, 652] width 869 height 3472
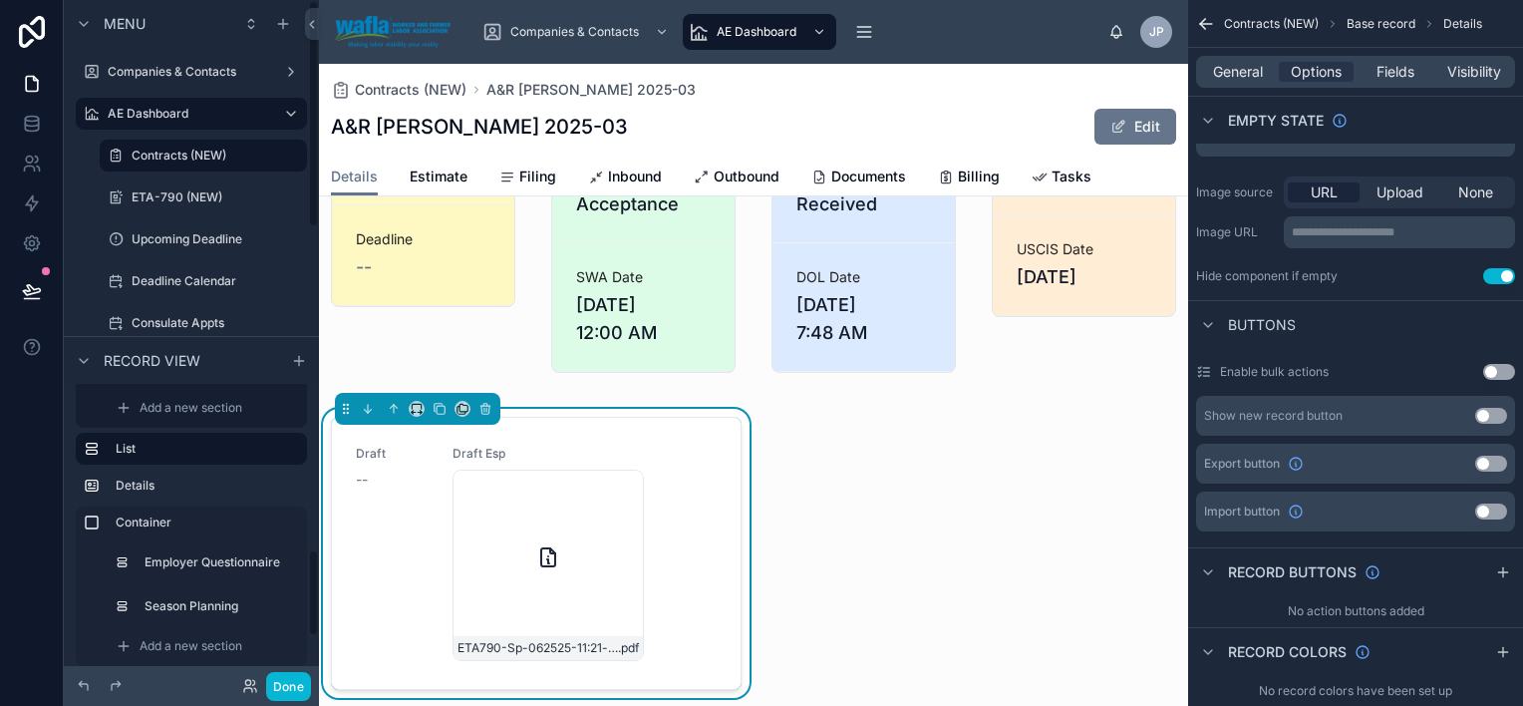
scroll to position [706, 0]
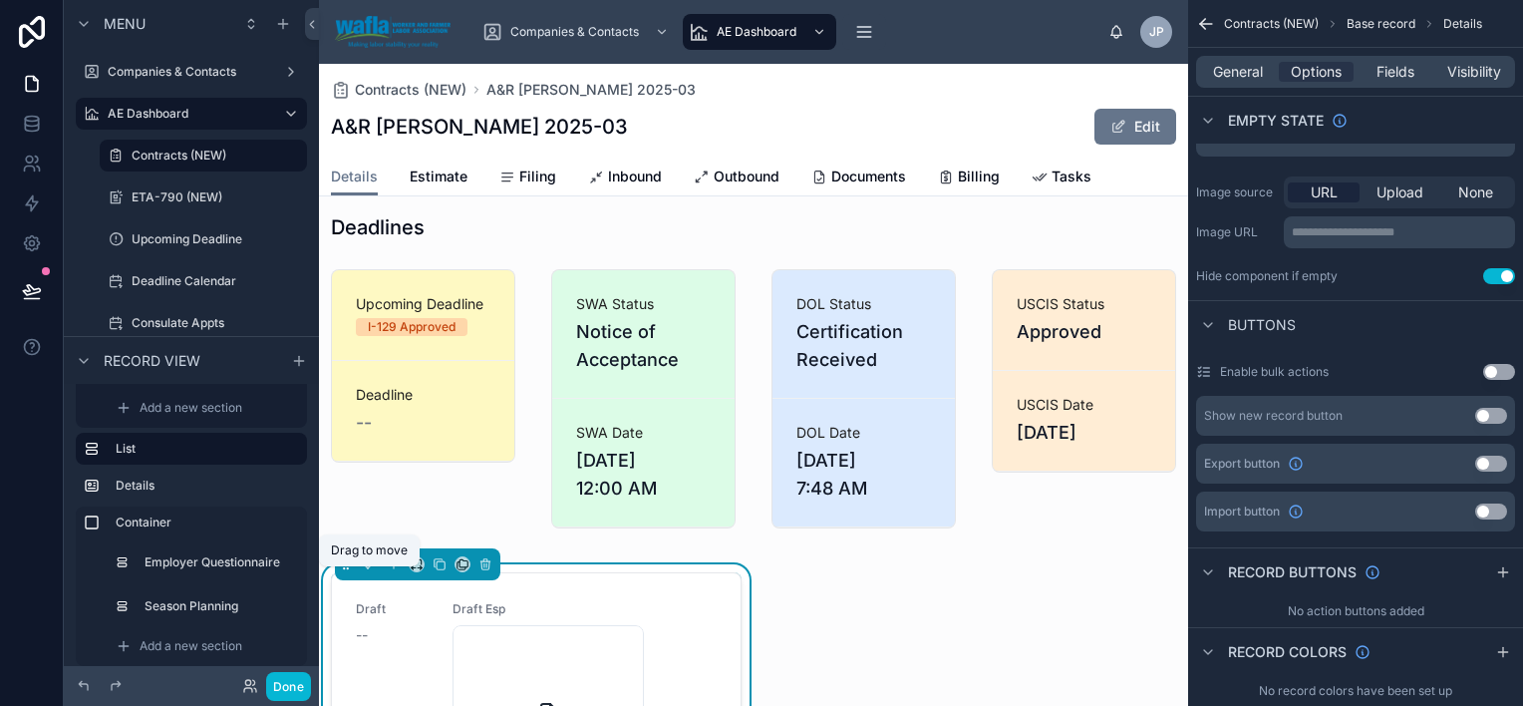
click at [342, 571] on icon at bounding box center [346, 564] width 14 height 14
click at [414, 571] on icon at bounding box center [417, 564] width 14 height 14
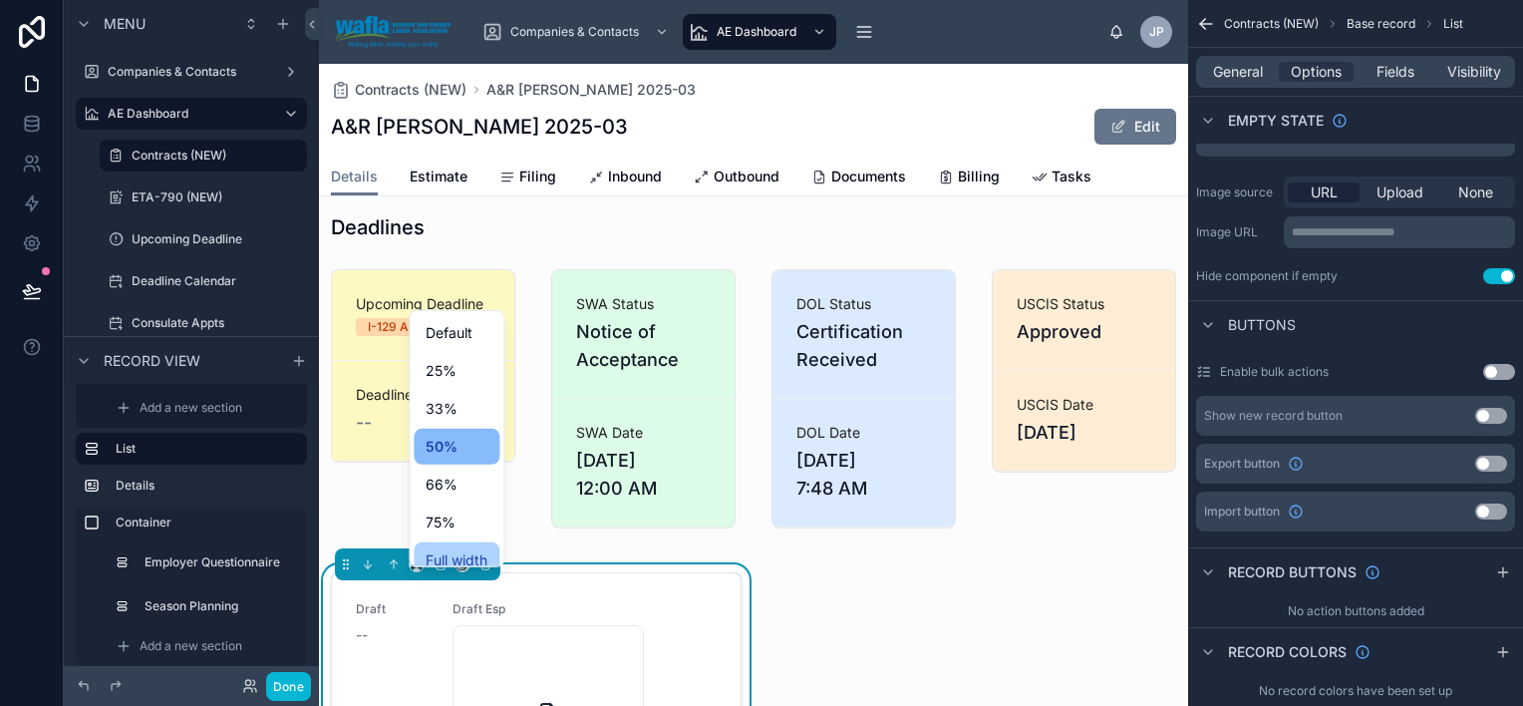
click at [458, 554] on span "Full width" at bounding box center [457, 560] width 62 height 24
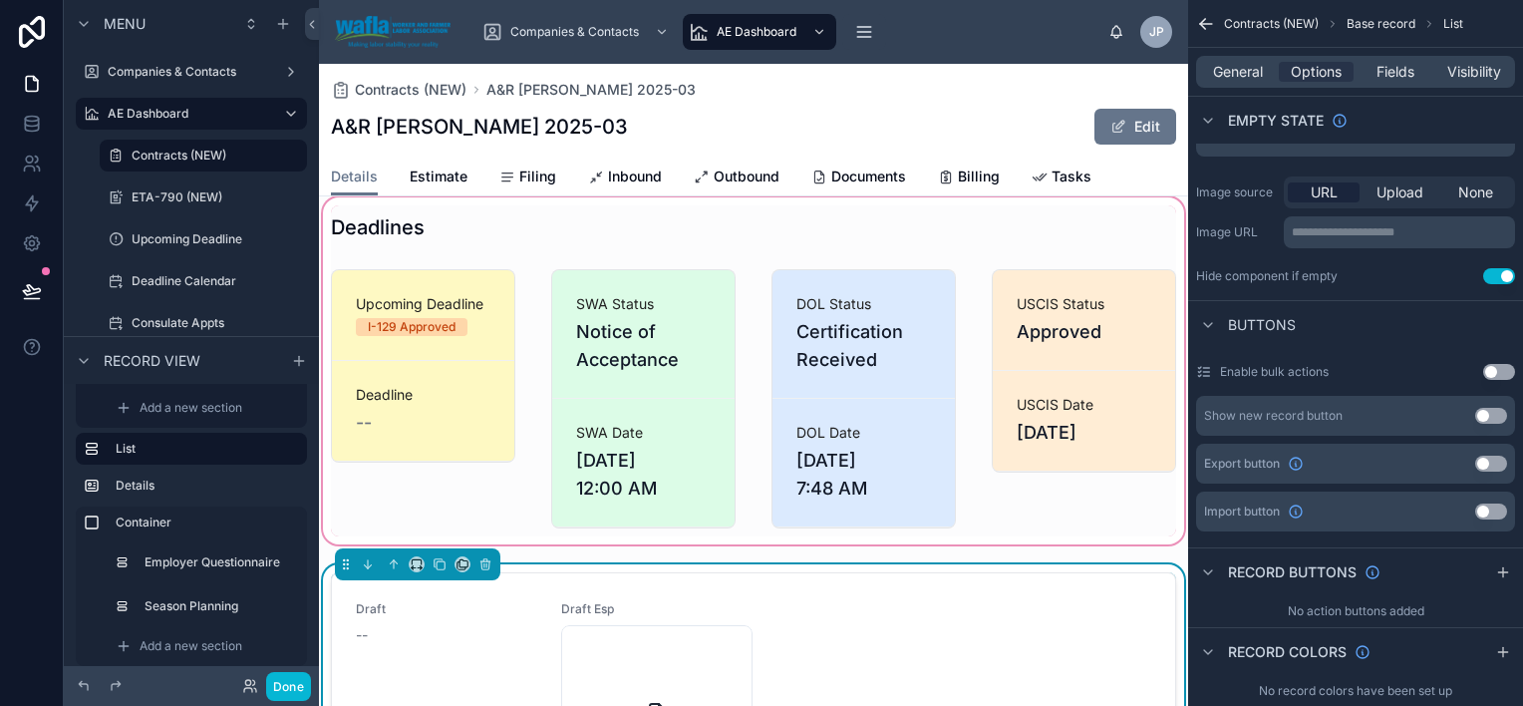
click at [452, 251] on div at bounding box center [753, 370] width 869 height 355
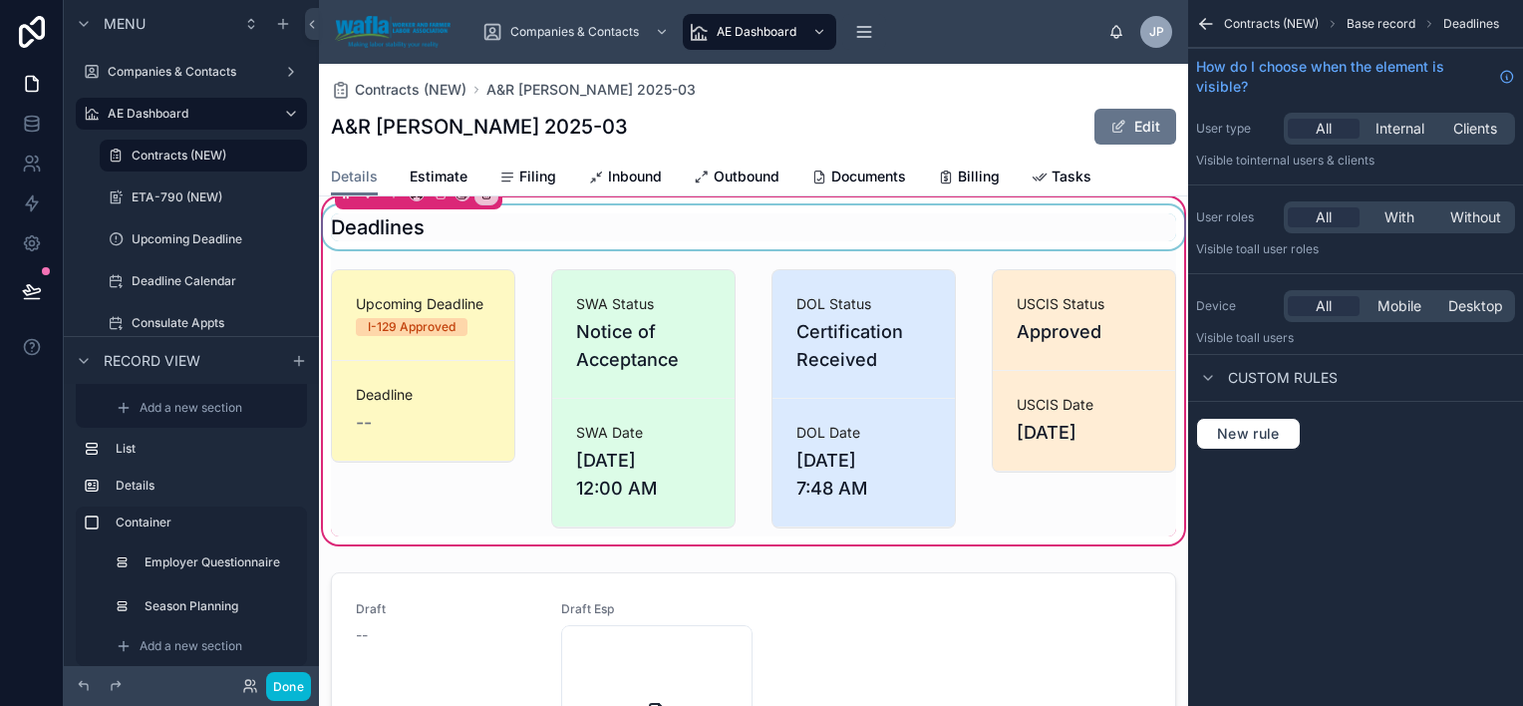
scroll to position [0, 0]
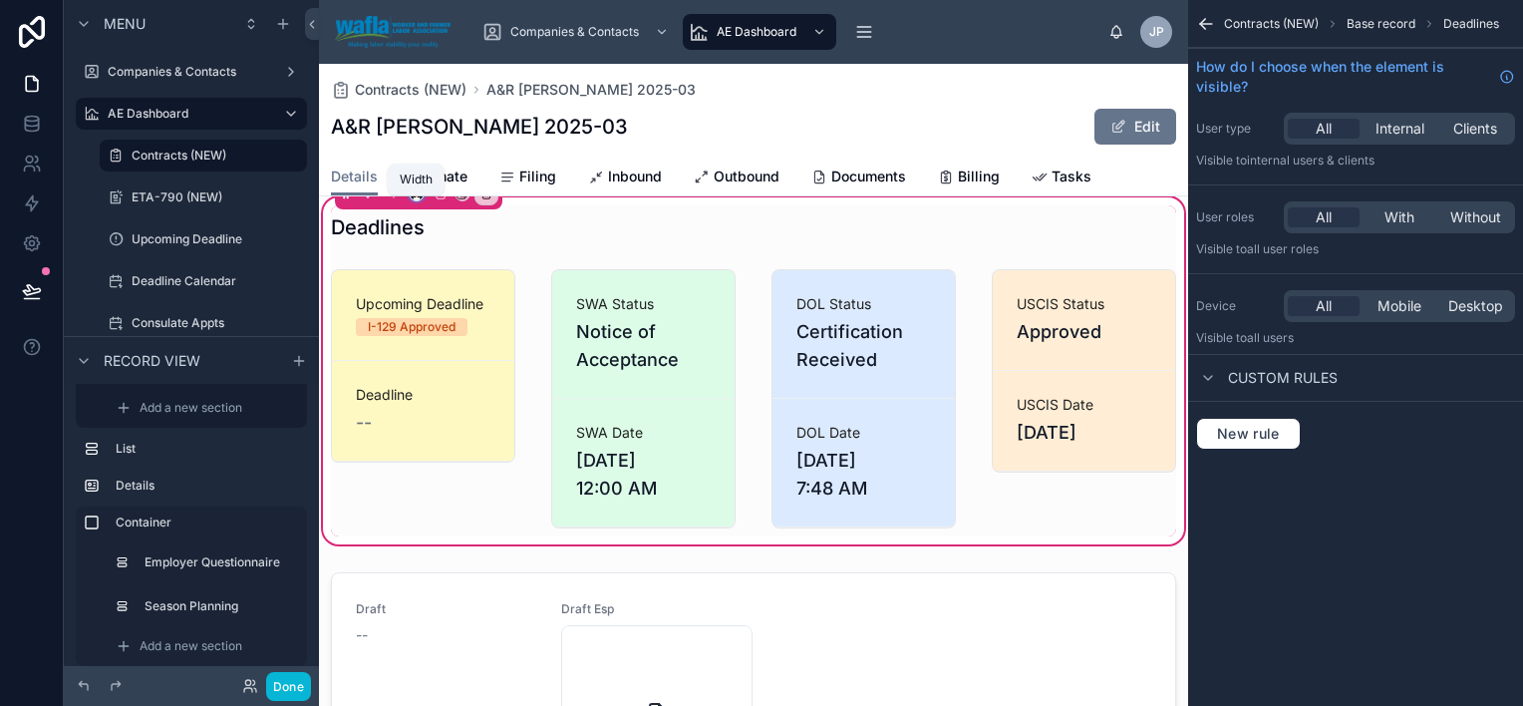
click at [413, 199] on icon at bounding box center [417, 193] width 14 height 14
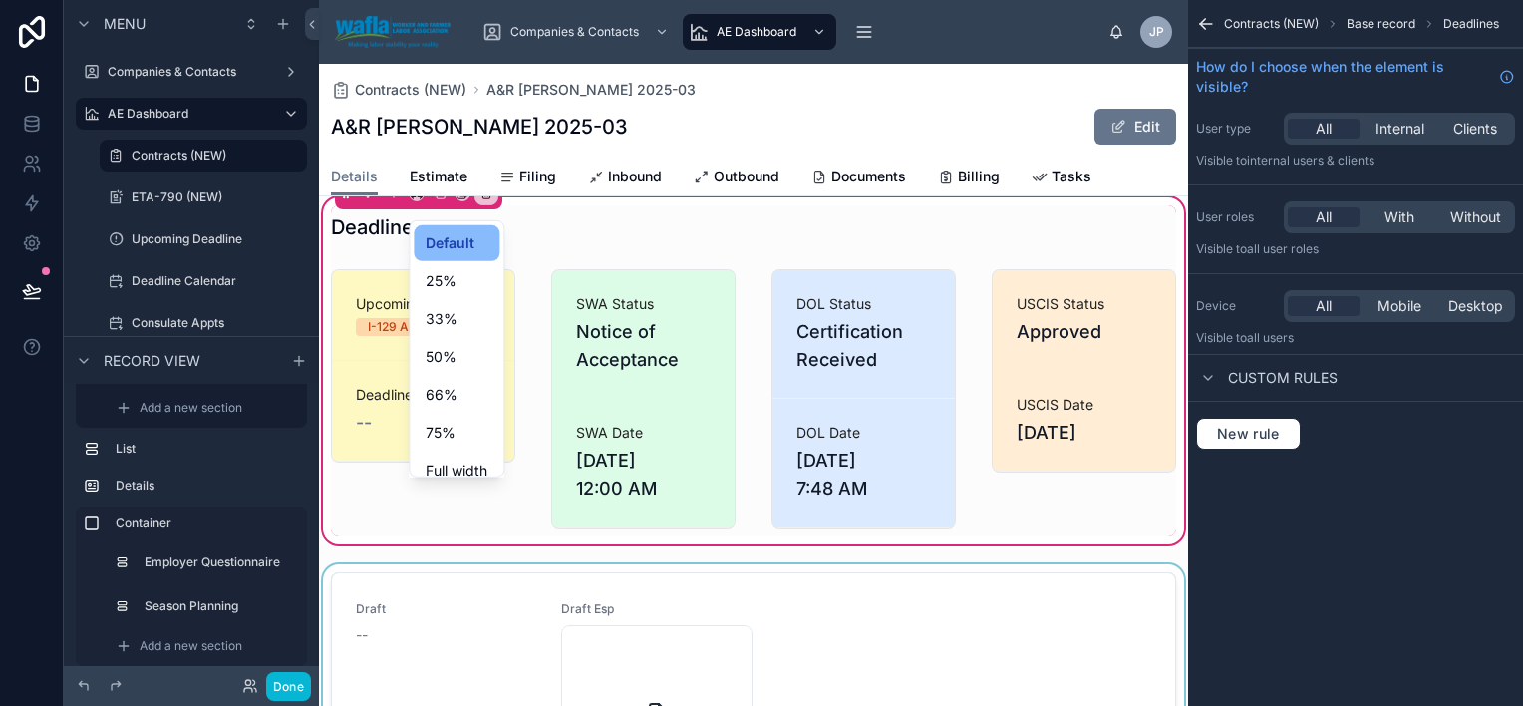
click at [369, 582] on div at bounding box center [761, 353] width 1523 height 706
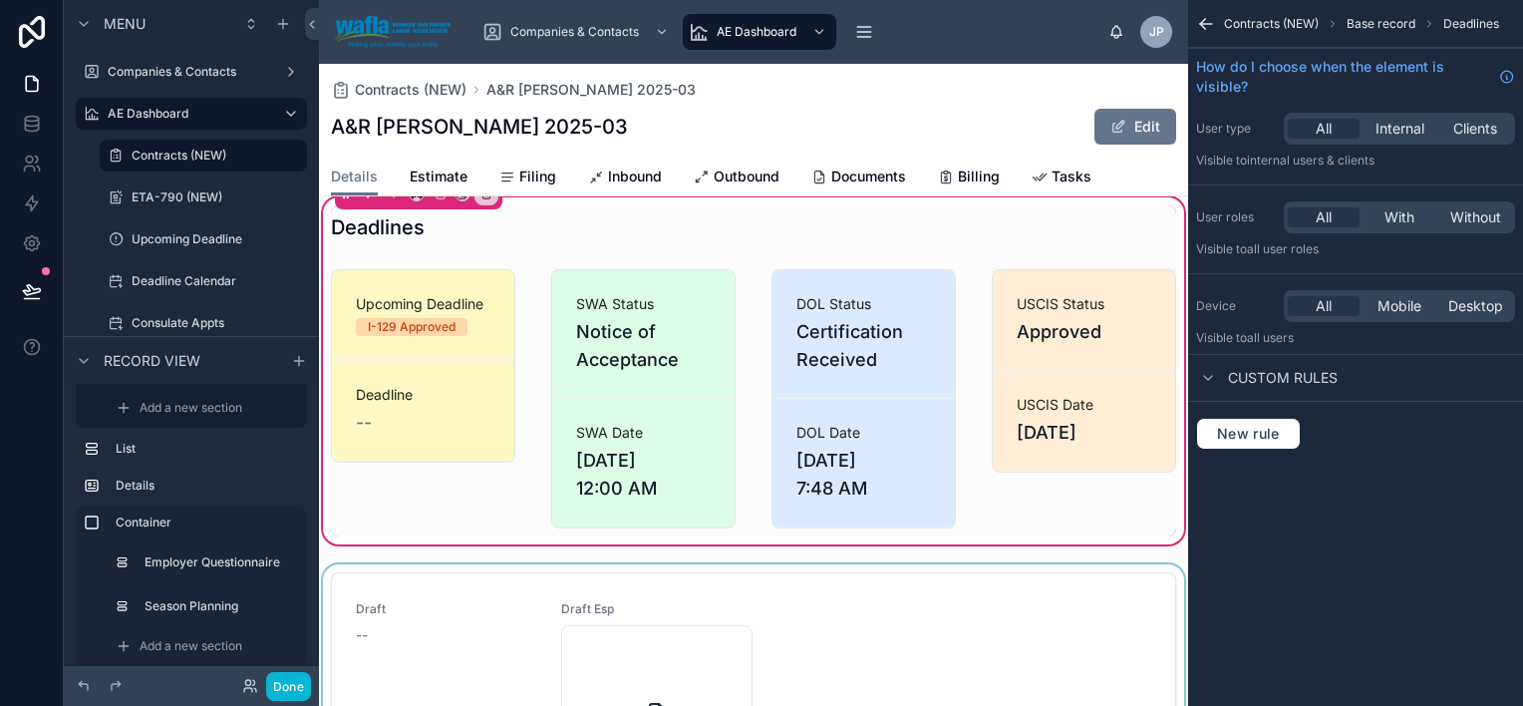
click at [369, 582] on div at bounding box center [753, 712] width 869 height 297
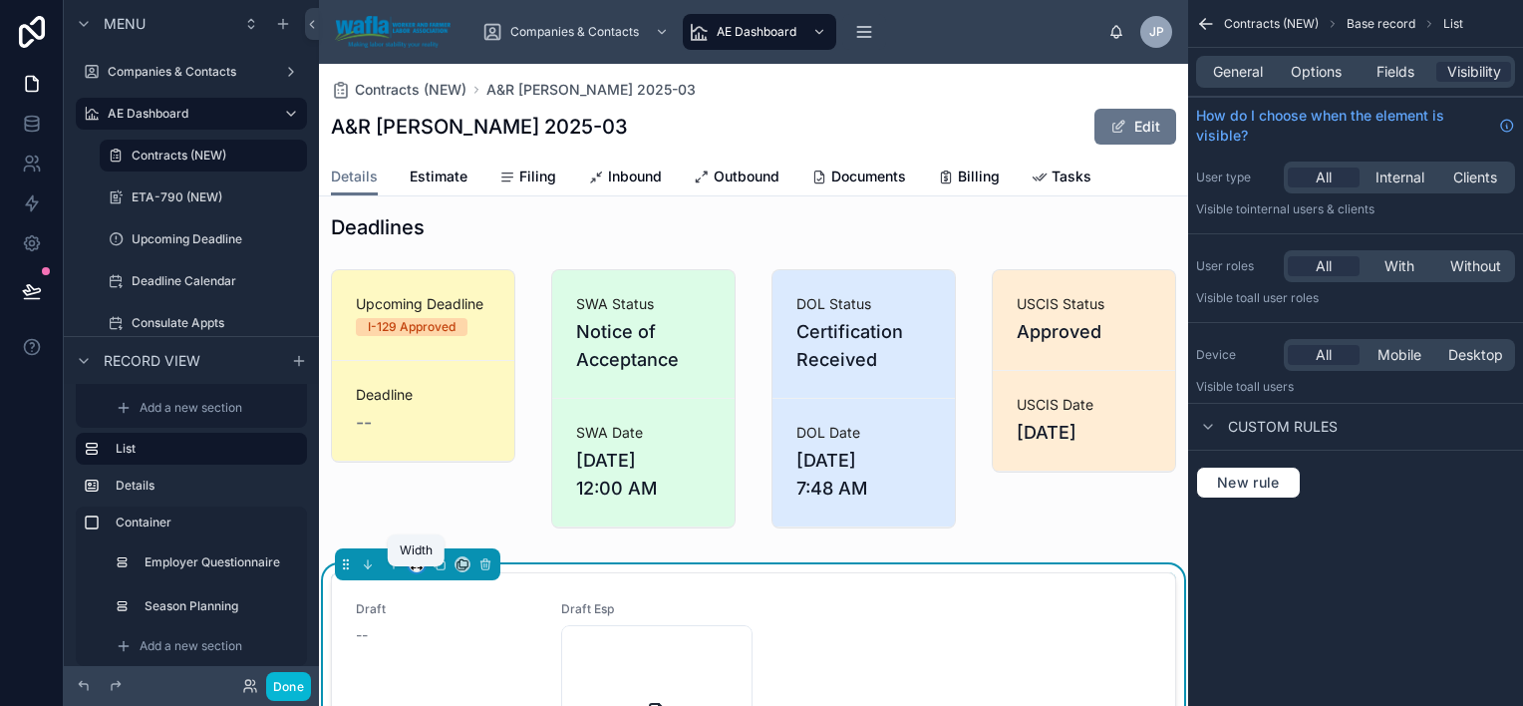
click at [419, 571] on icon at bounding box center [417, 564] width 14 height 14
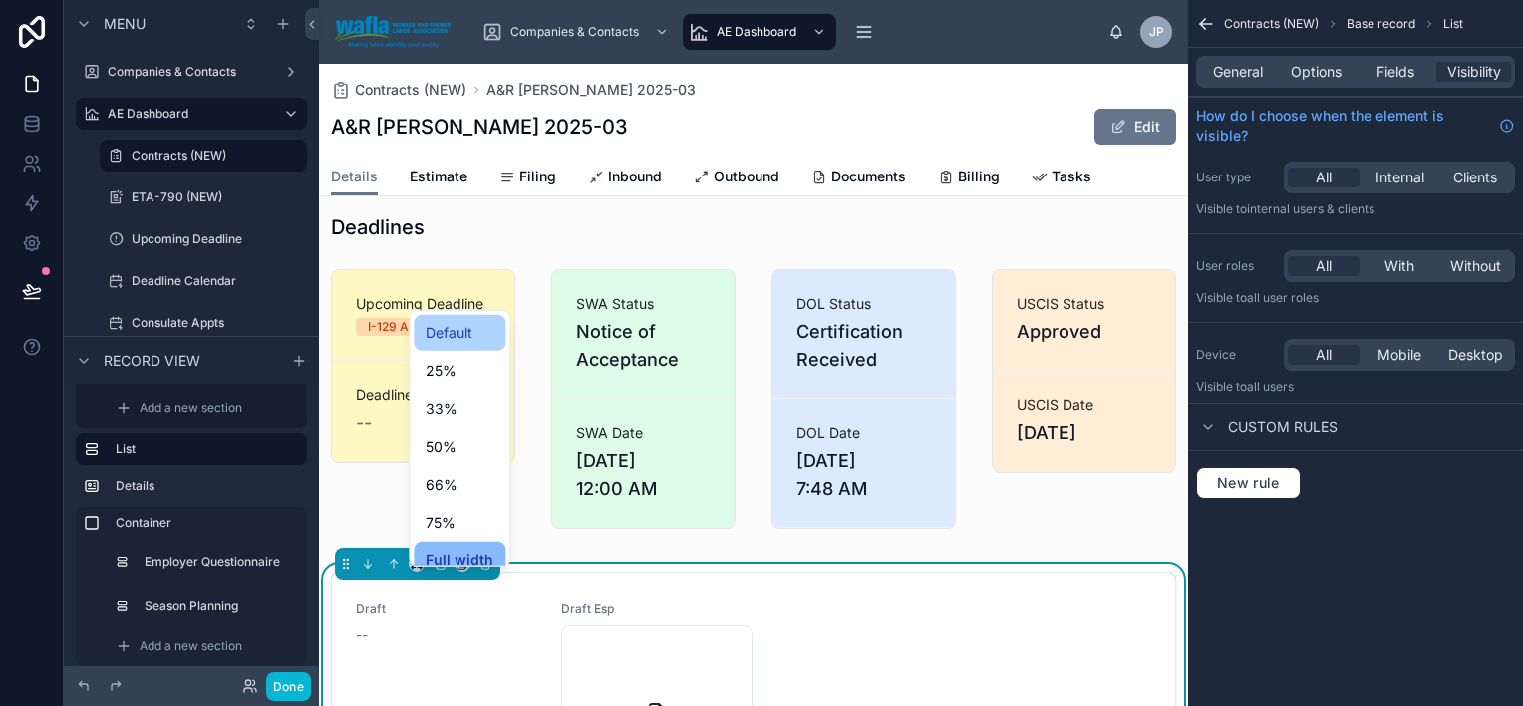
click at [446, 344] on span "Default" at bounding box center [449, 333] width 47 height 24
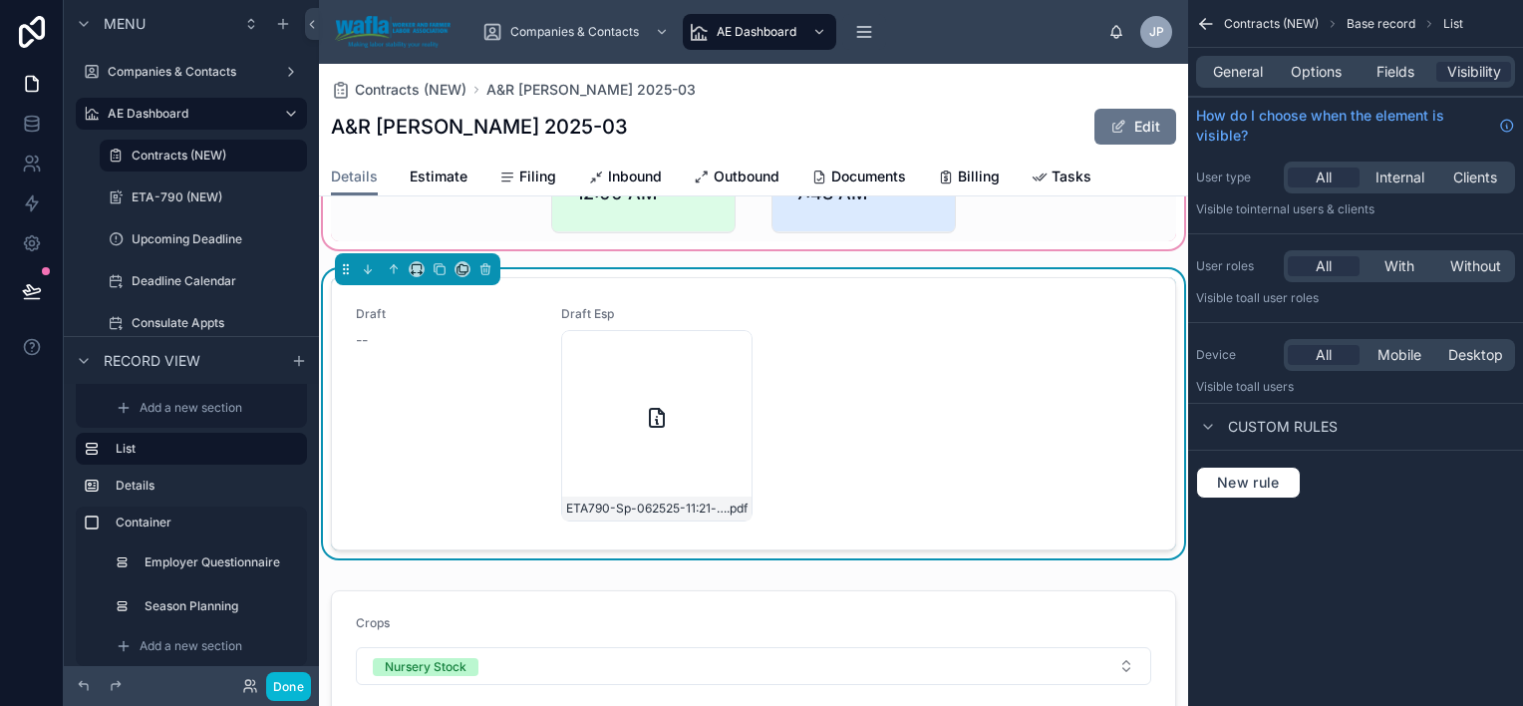
scroll to position [1005, 0]
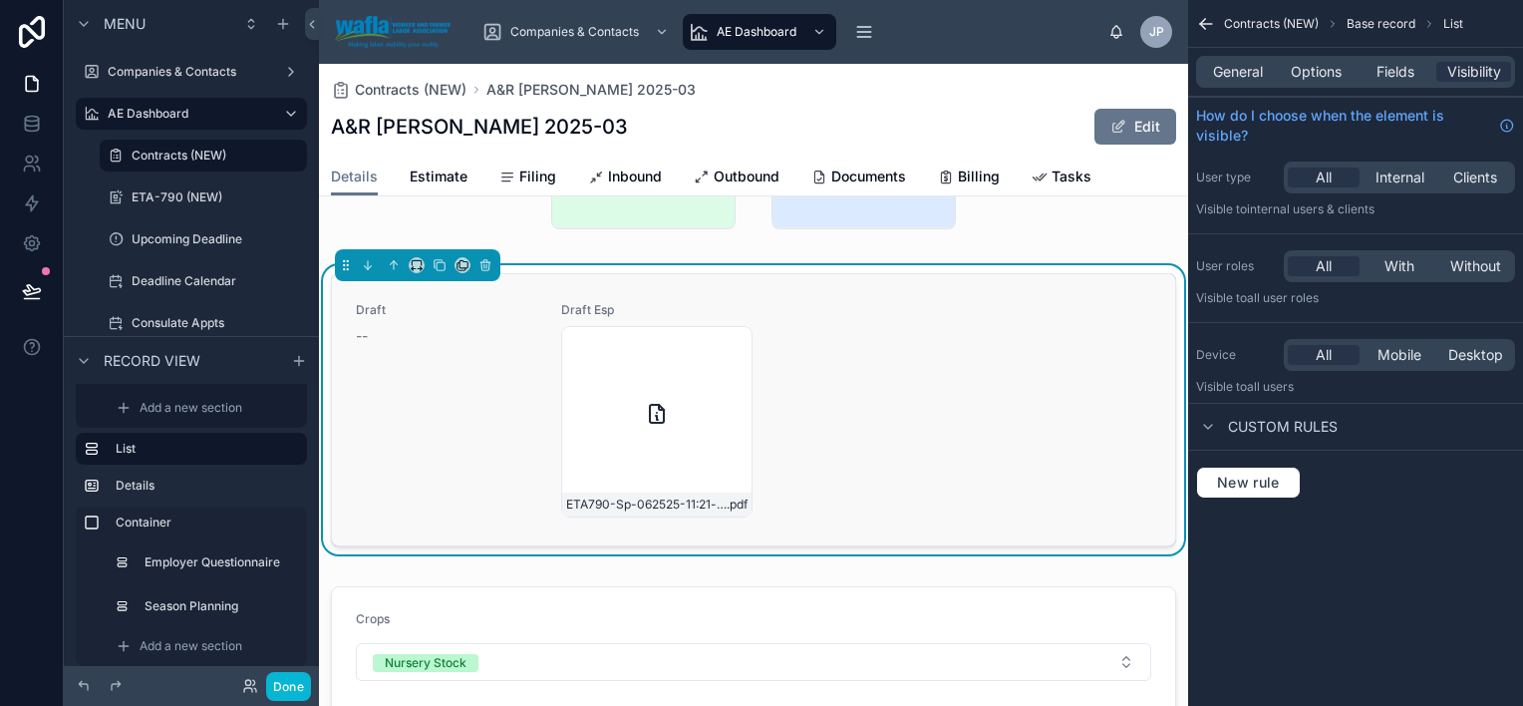
click at [918, 416] on div "Draft -- Draft Esp ETA790-Sp-062525-11:21-am .pdf" at bounding box center [754, 409] width 796 height 215
click at [1399, 71] on span "Fields" at bounding box center [1396, 72] width 38 height 20
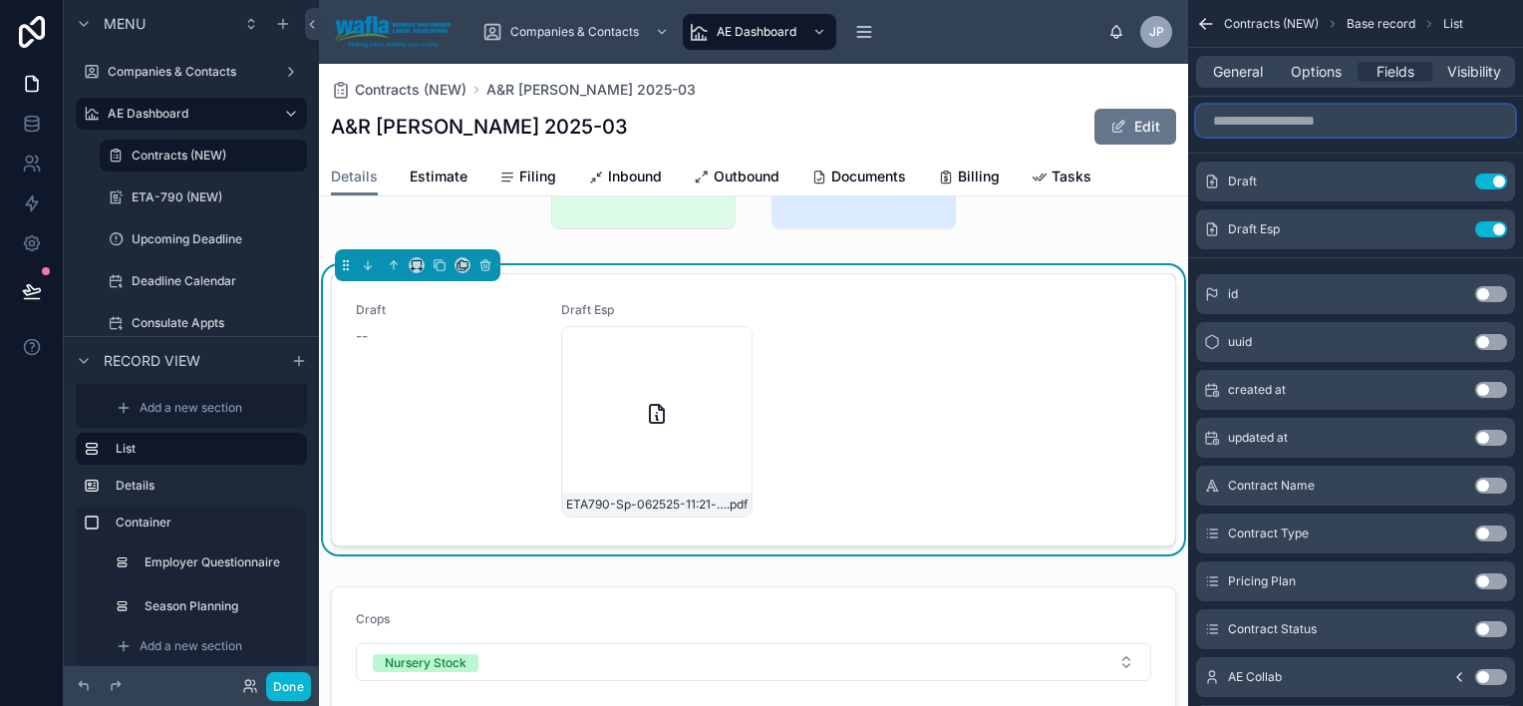
click at [1365, 126] on input "scrollable content" at bounding box center [1355, 121] width 319 height 32
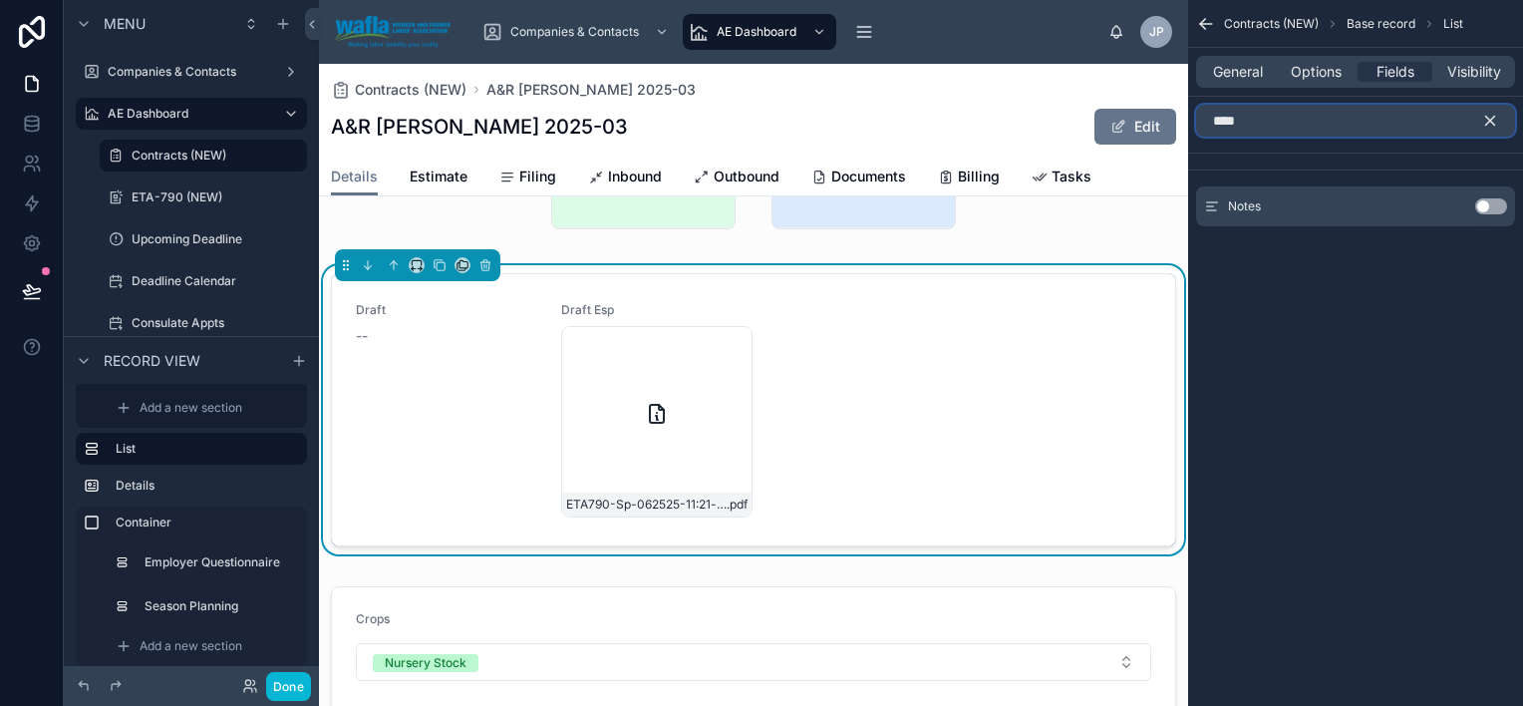
type input "****"
click at [1490, 199] on button "Use setting" at bounding box center [1491, 206] width 32 height 16
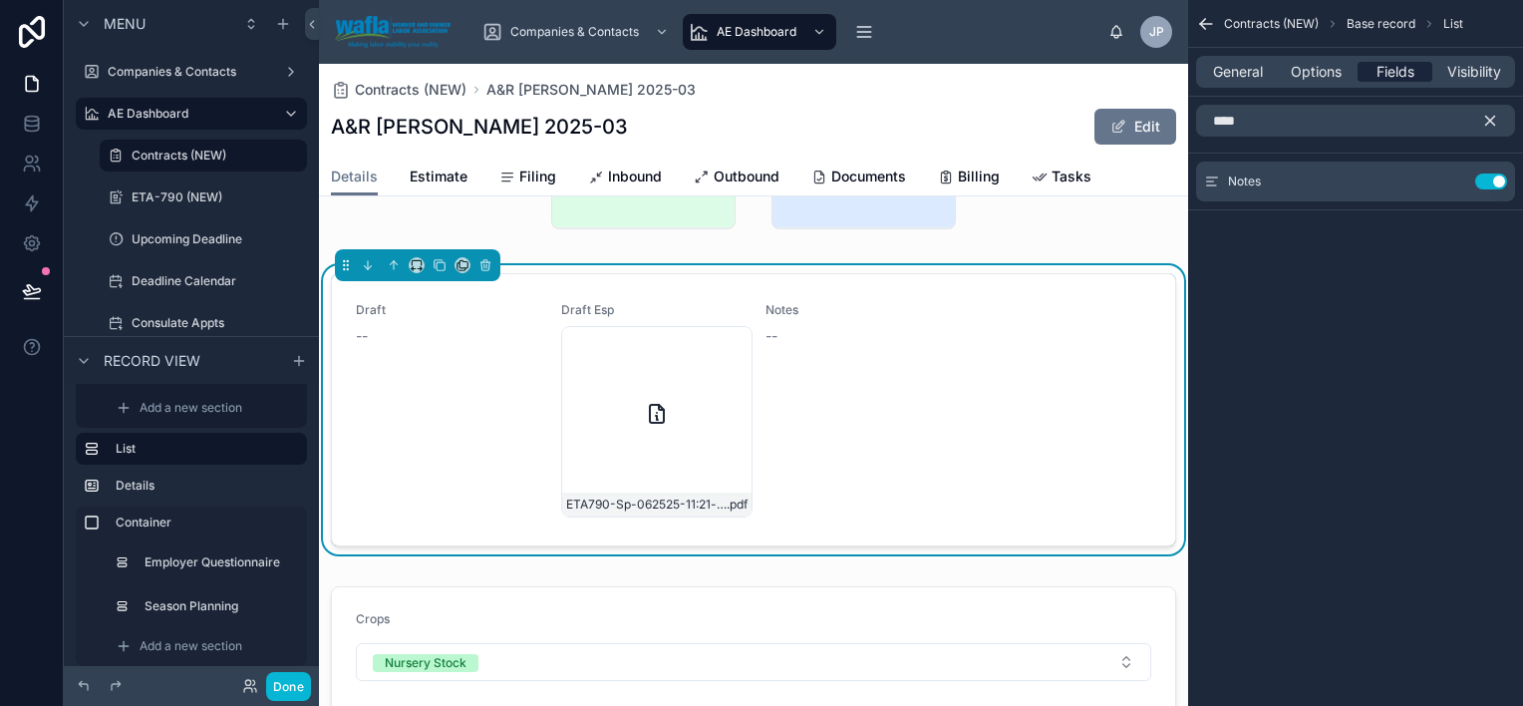
click at [1394, 73] on span "Fields" at bounding box center [1396, 72] width 38 height 20
click at [1487, 124] on icon "scrollable content" at bounding box center [1490, 121] width 9 height 9
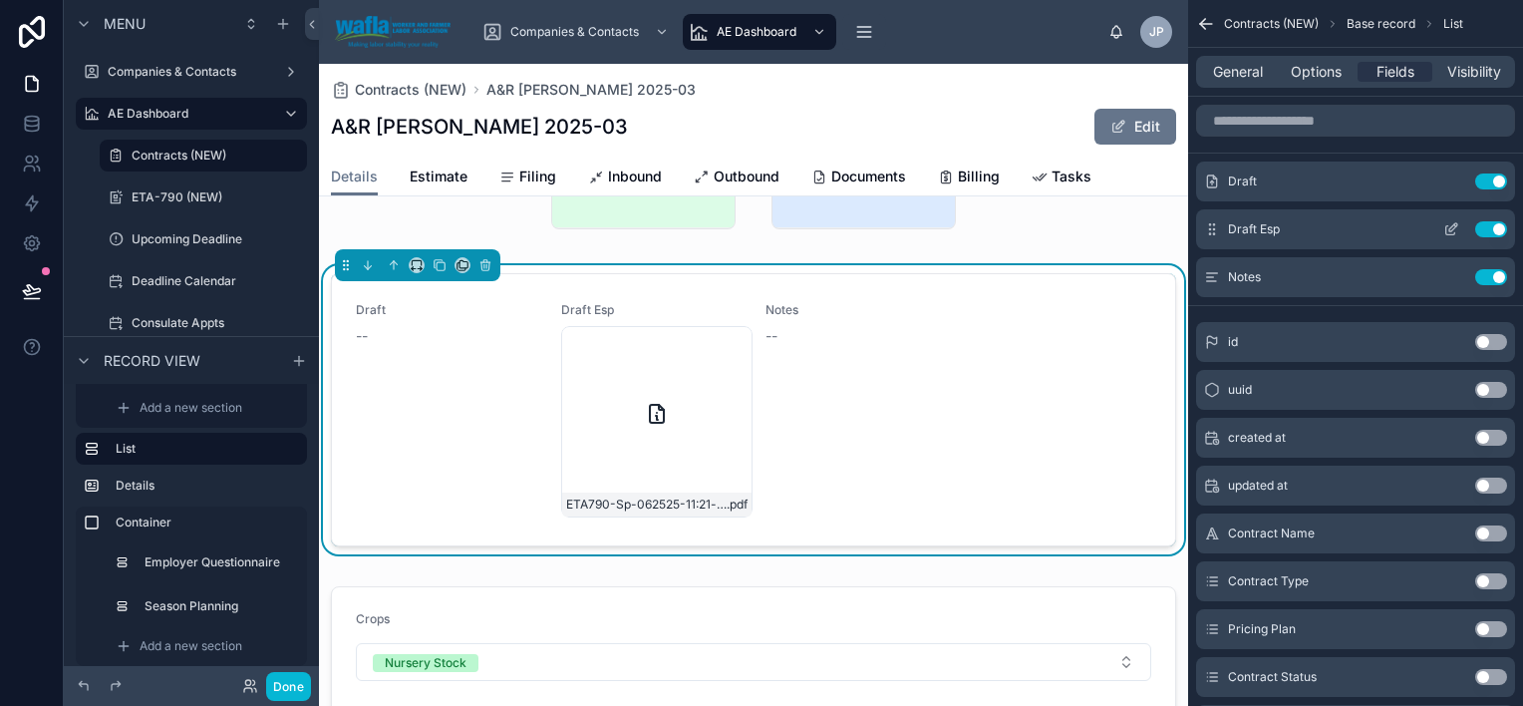
click at [1453, 231] on icon "scrollable content" at bounding box center [1452, 229] width 16 height 16
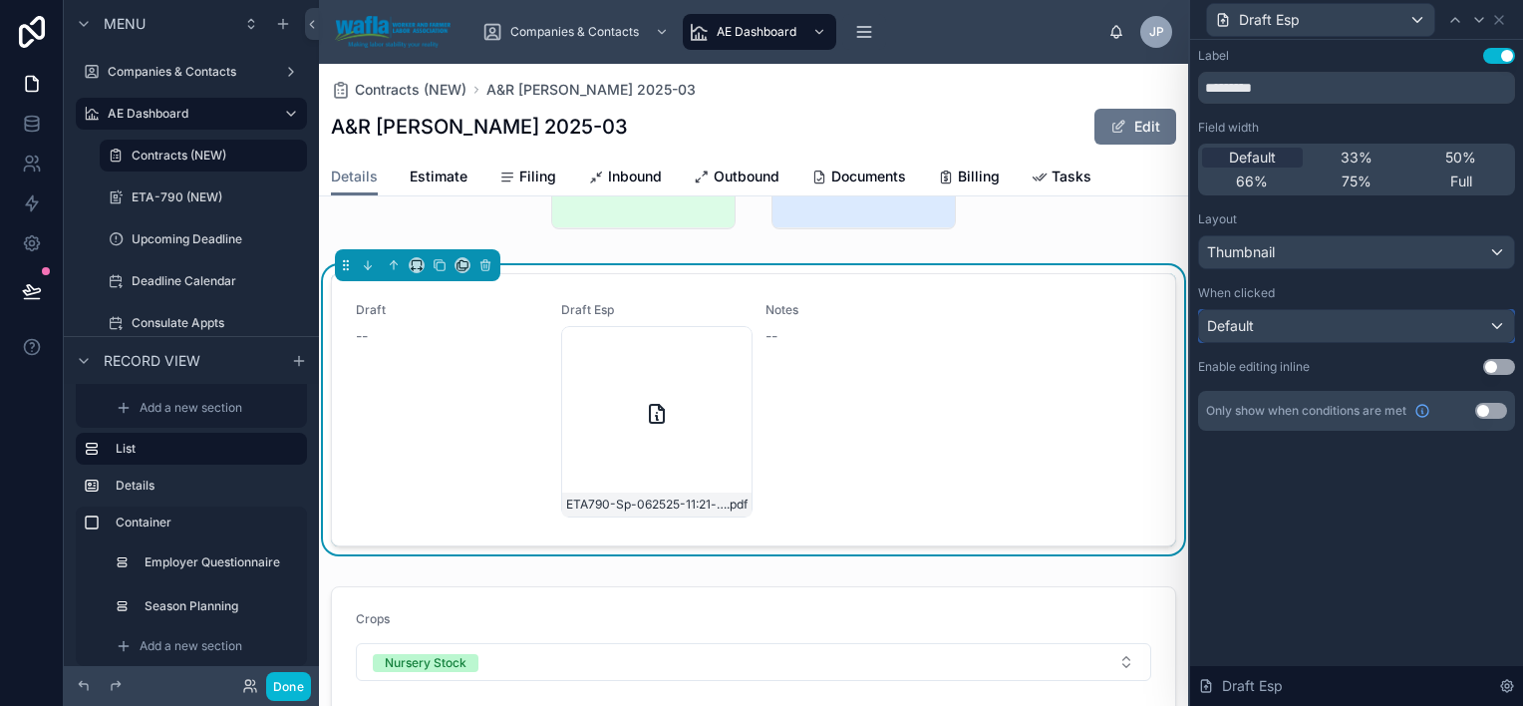
click at [1463, 319] on div "Default" at bounding box center [1356, 326] width 315 height 32
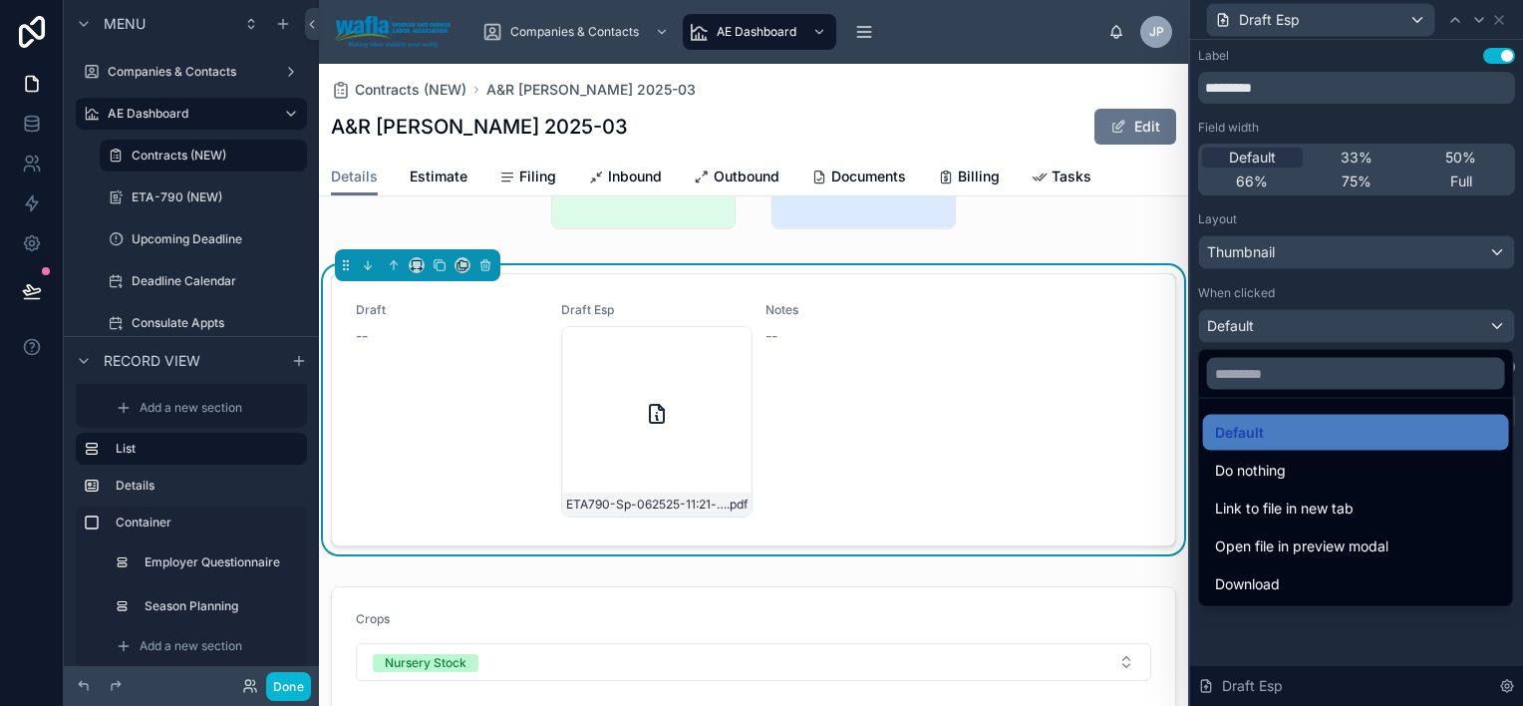
click at [1372, 159] on div at bounding box center [1356, 353] width 333 height 706
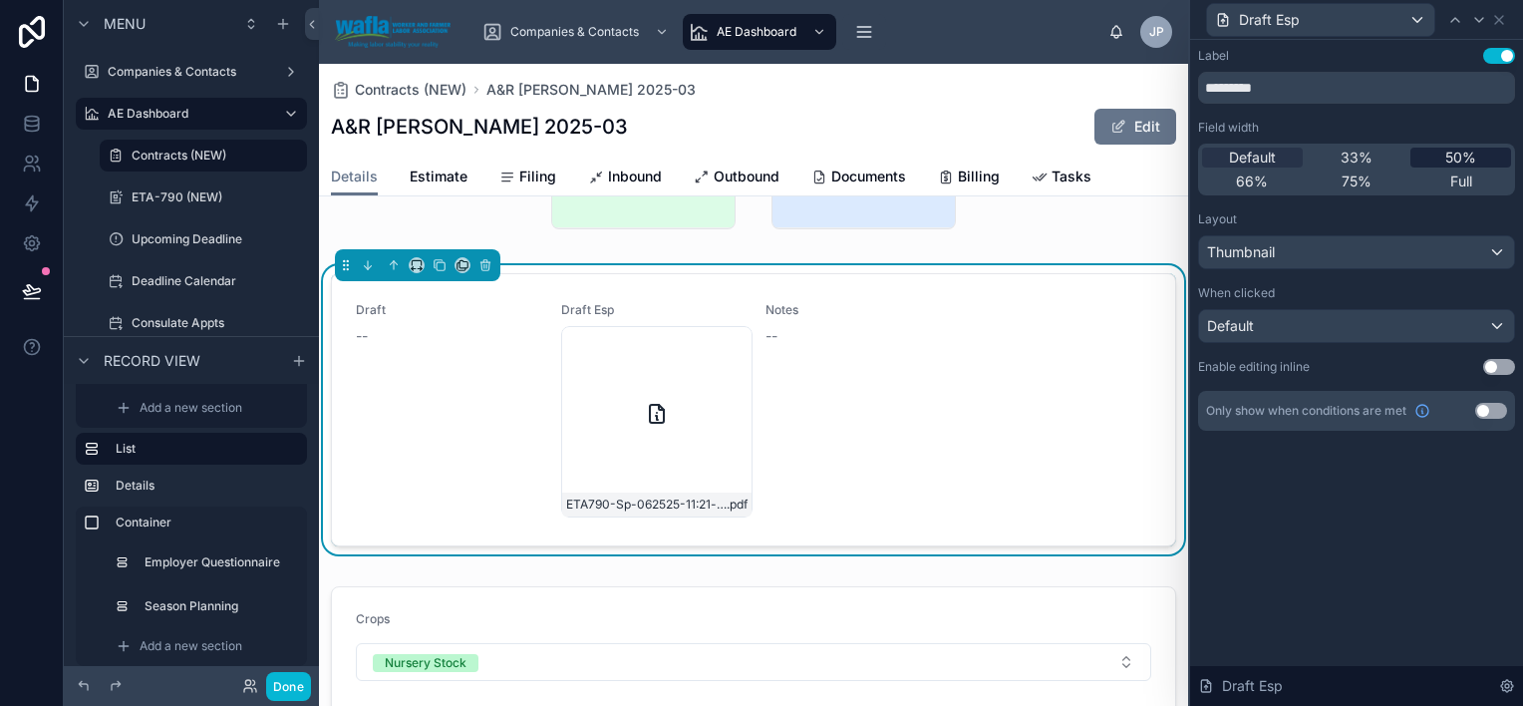
click at [1462, 158] on span "50%" at bounding box center [1461, 158] width 31 height 20
click at [1406, 84] on input "*********" at bounding box center [1356, 88] width 317 height 32
drag, startPoint x: 1278, startPoint y: 93, endPoint x: 1241, endPoint y: 97, distance: 37.1
click at [1241, 97] on input "*********" at bounding box center [1356, 88] width 317 height 32
click at [1206, 89] on input "*****" at bounding box center [1356, 88] width 317 height 32
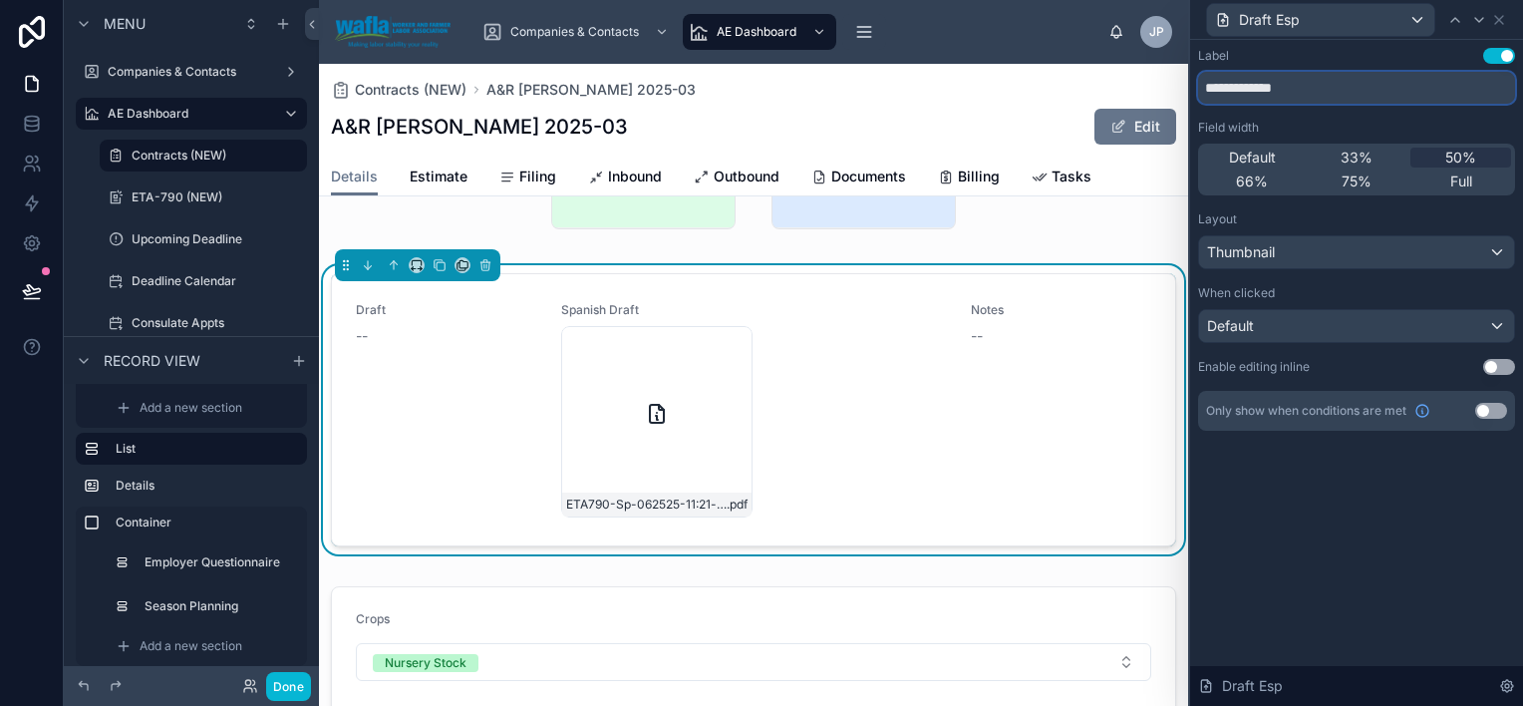
type input "**********"
click at [1479, 412] on button "Use setting" at bounding box center [1491, 411] width 32 height 16
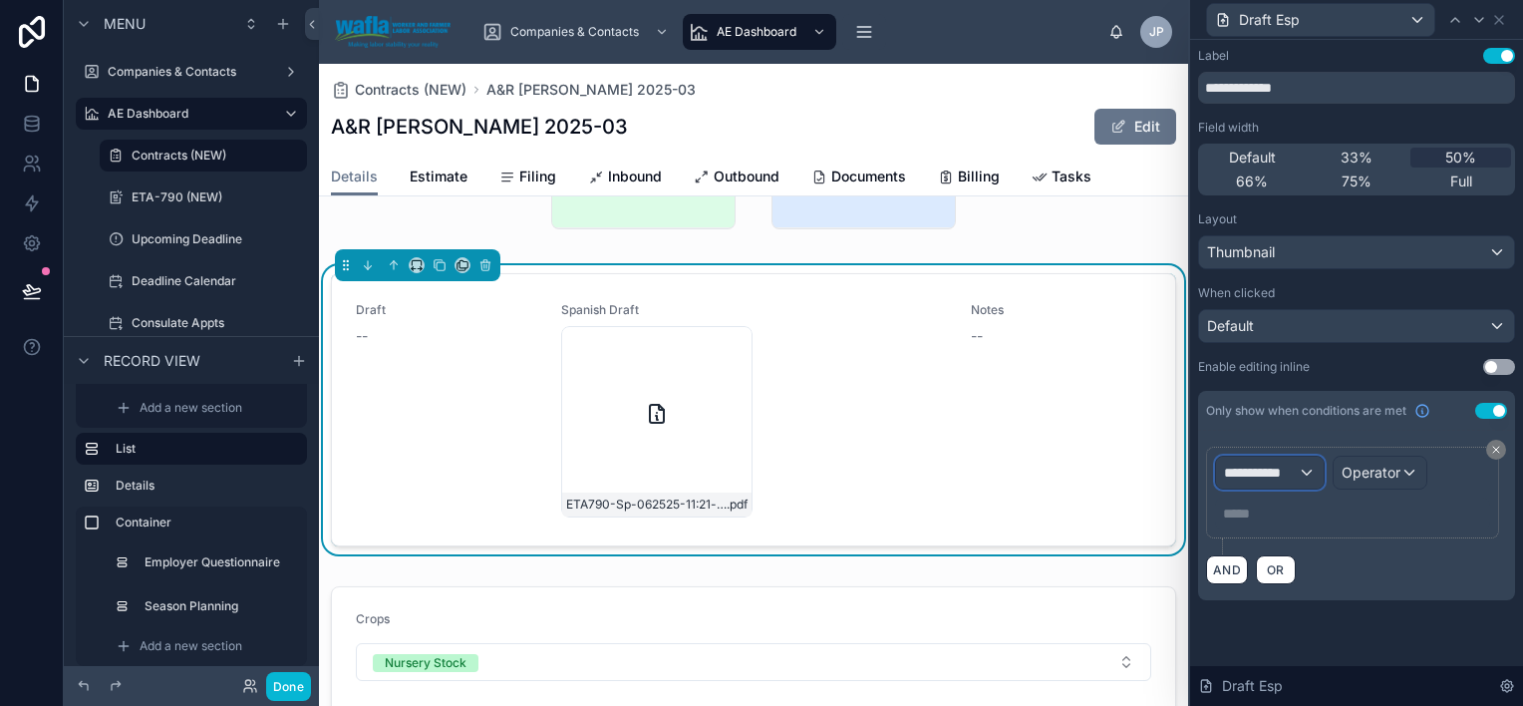
click at [1298, 473] on div "**********" at bounding box center [1270, 473] width 108 height 32
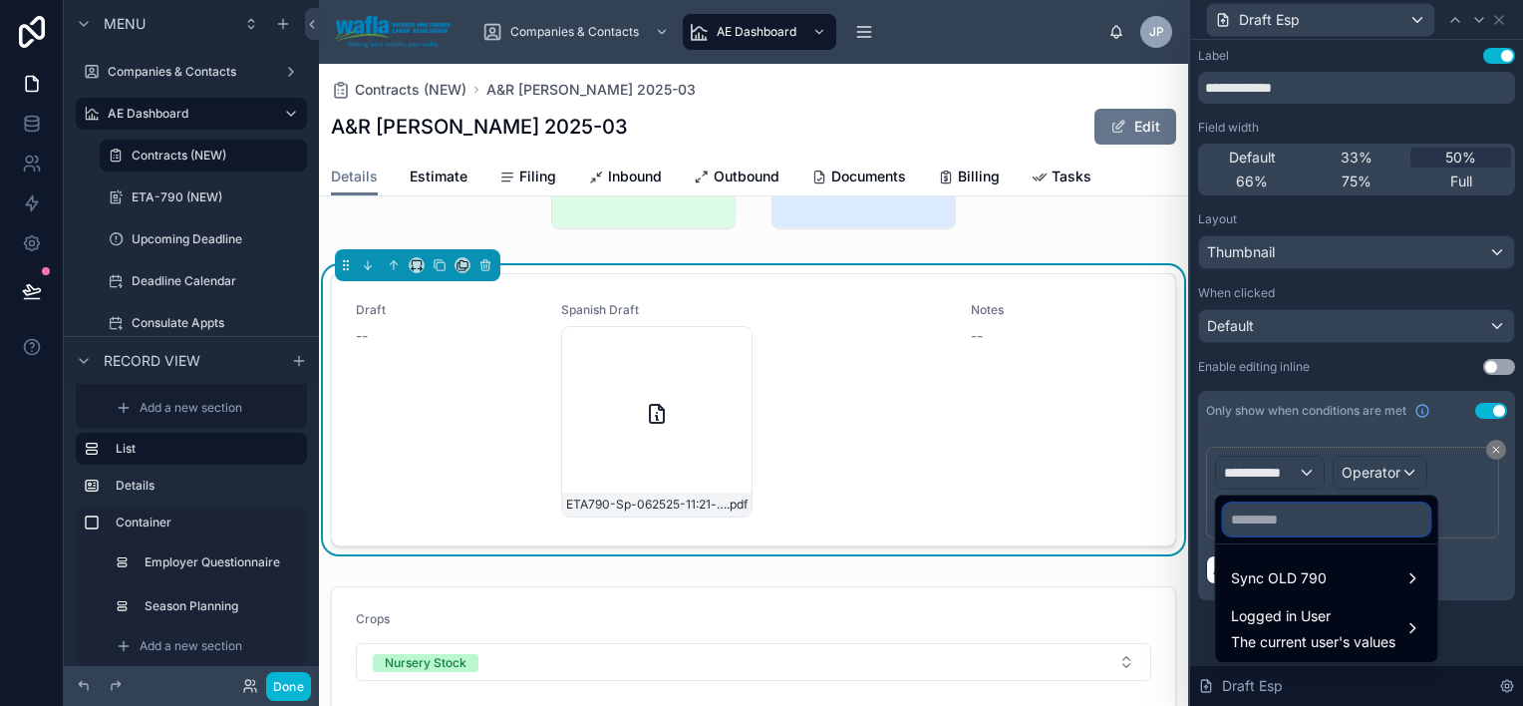
click at [1339, 518] on input "text" at bounding box center [1326, 519] width 206 height 32
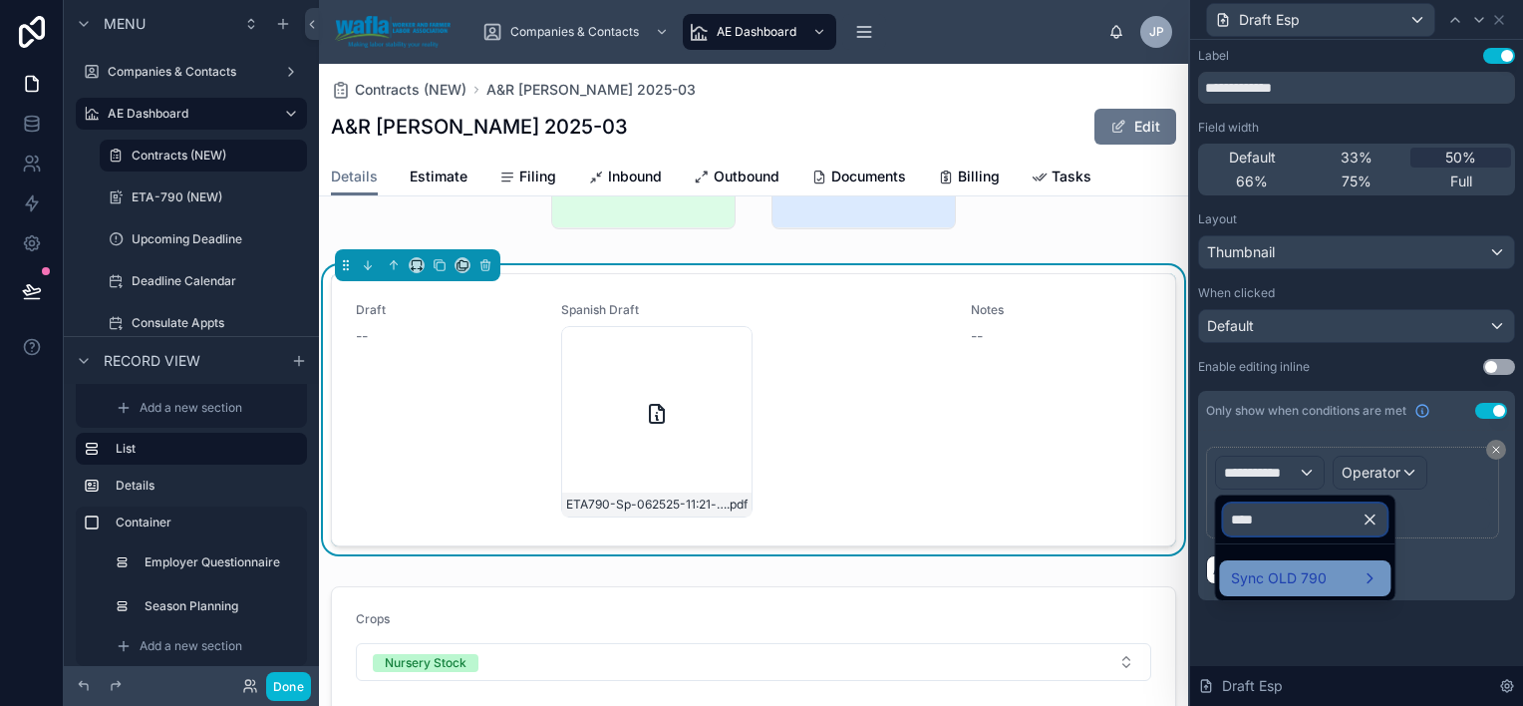
type input "****"
click at [1333, 572] on div "Sync OLD 790" at bounding box center [1305, 578] width 148 height 24
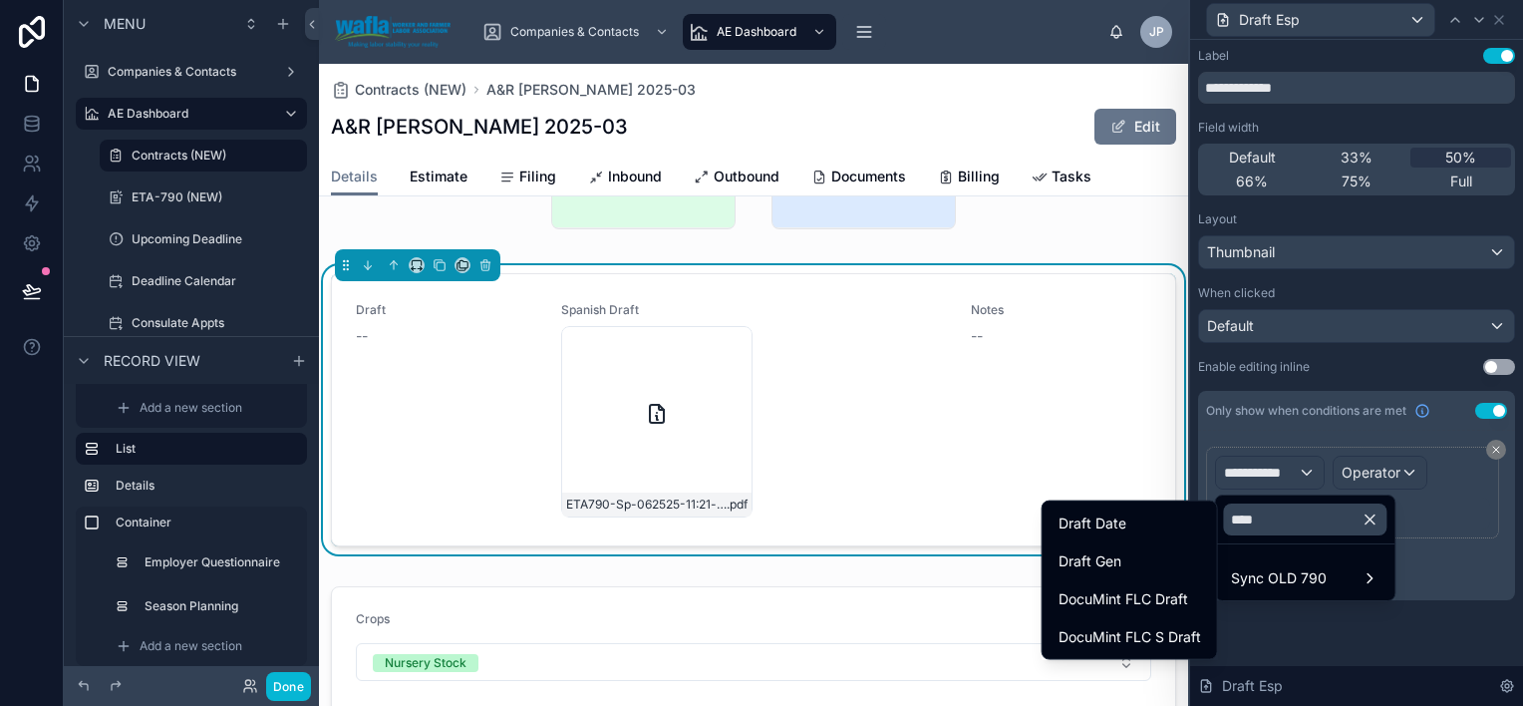
click at [1379, 518] on icon "button" at bounding box center [1370, 519] width 18 height 18
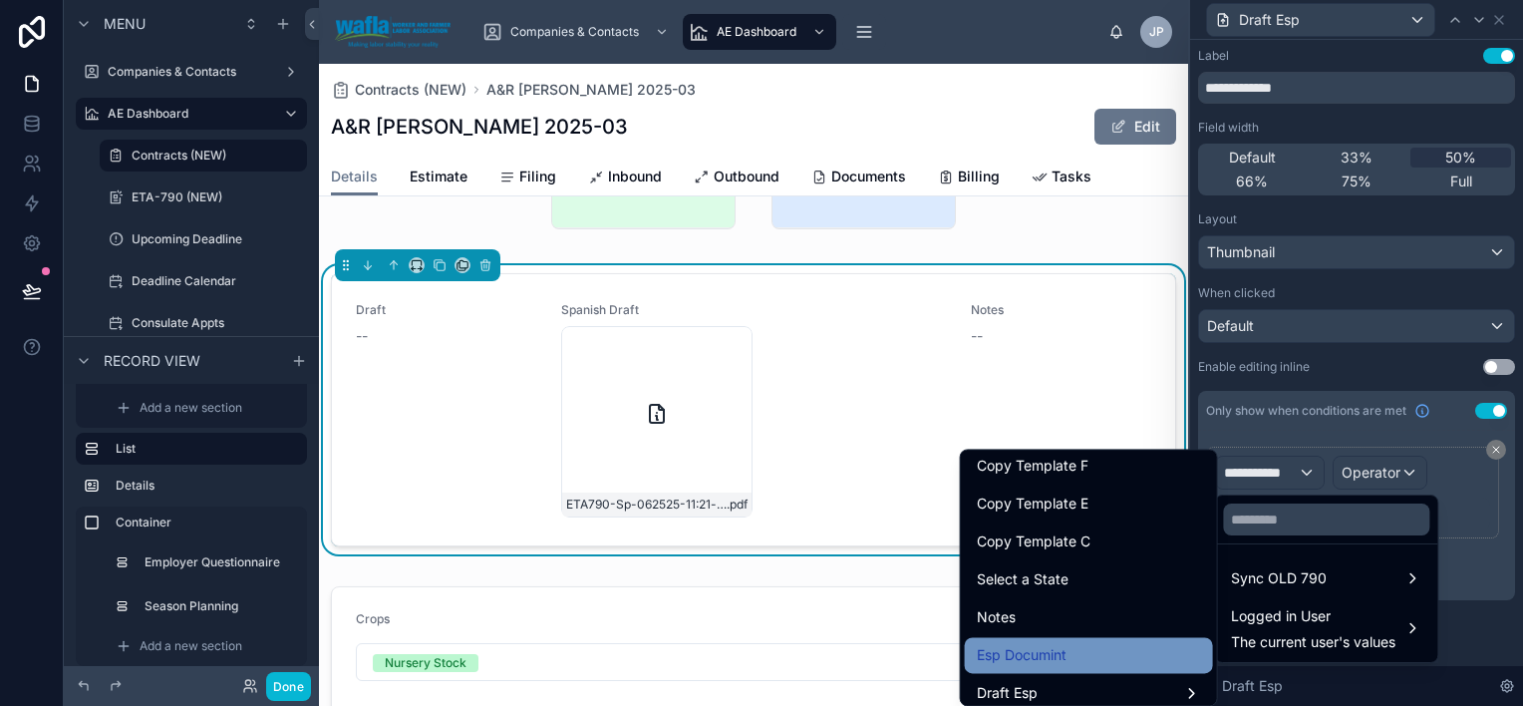
scroll to position [2692, 0]
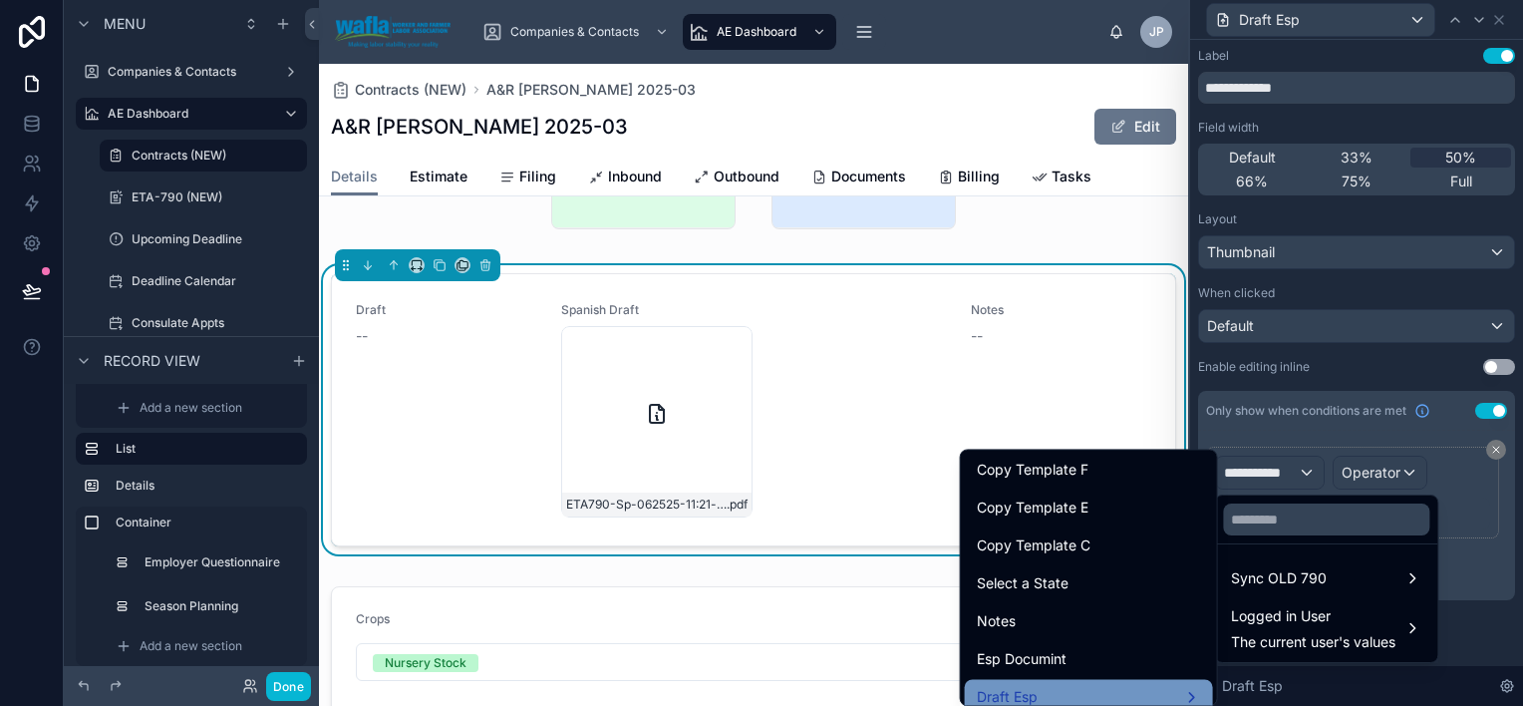
click at [1064, 697] on div "Draft Esp" at bounding box center [1089, 697] width 224 height 24
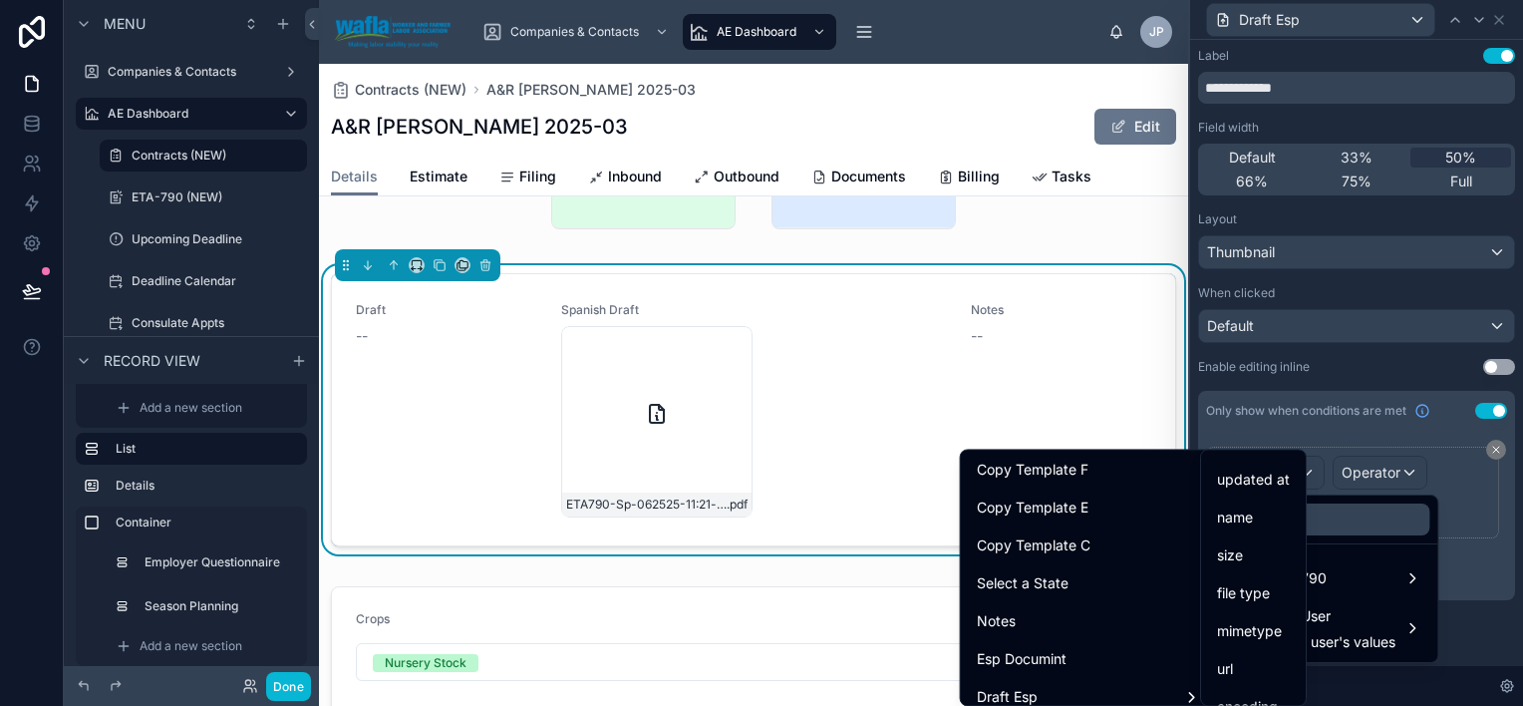
scroll to position [130, 0]
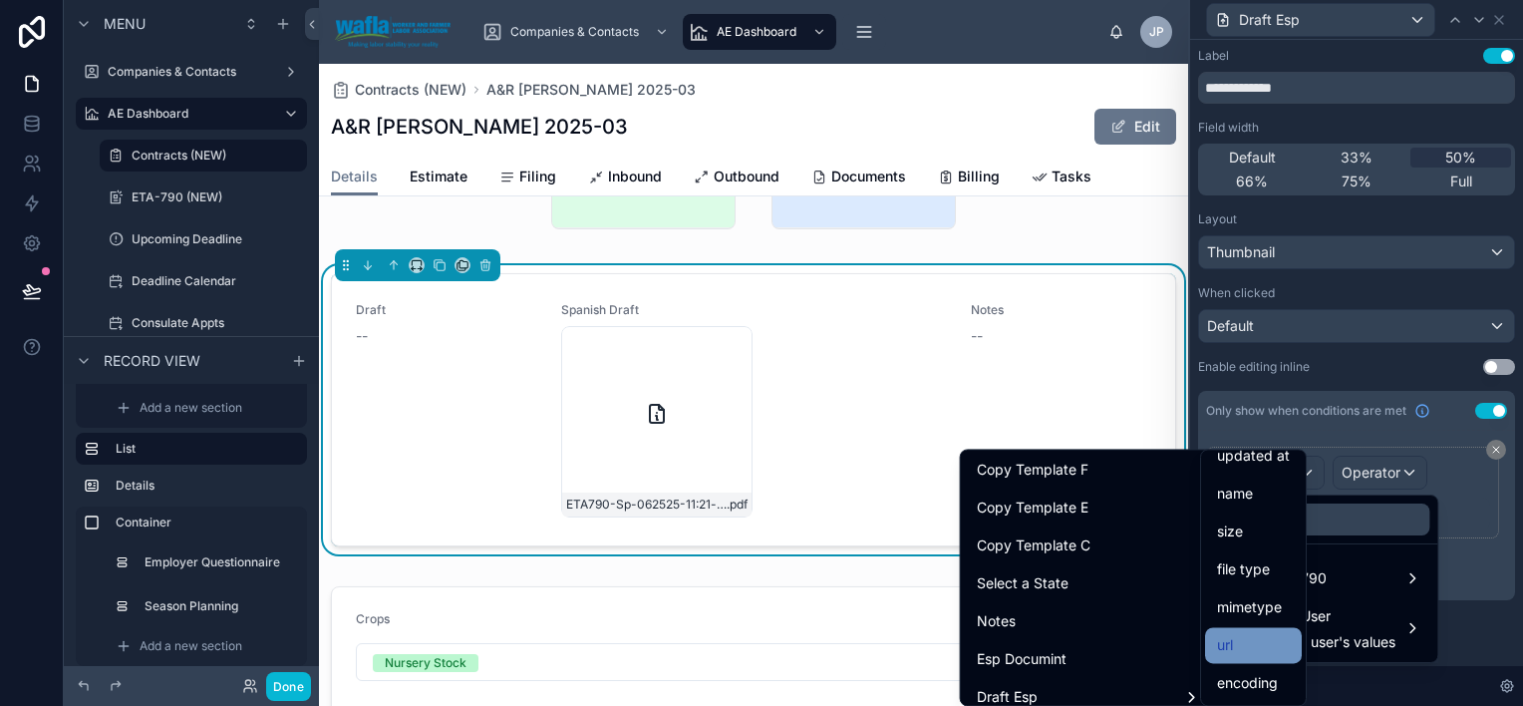
click at [1267, 650] on div "url" at bounding box center [1253, 645] width 73 height 24
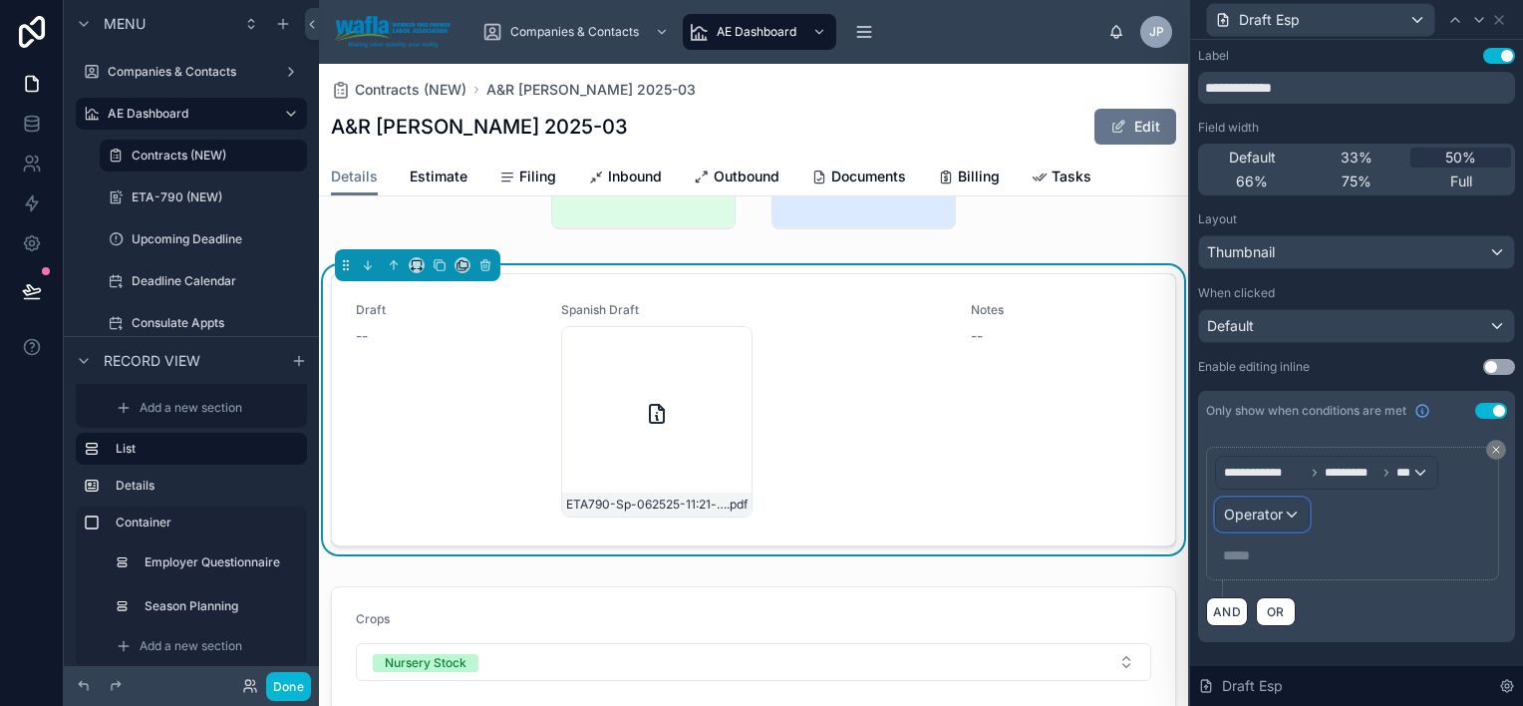
click at [1283, 511] on div "Operator" at bounding box center [1262, 514] width 93 height 32
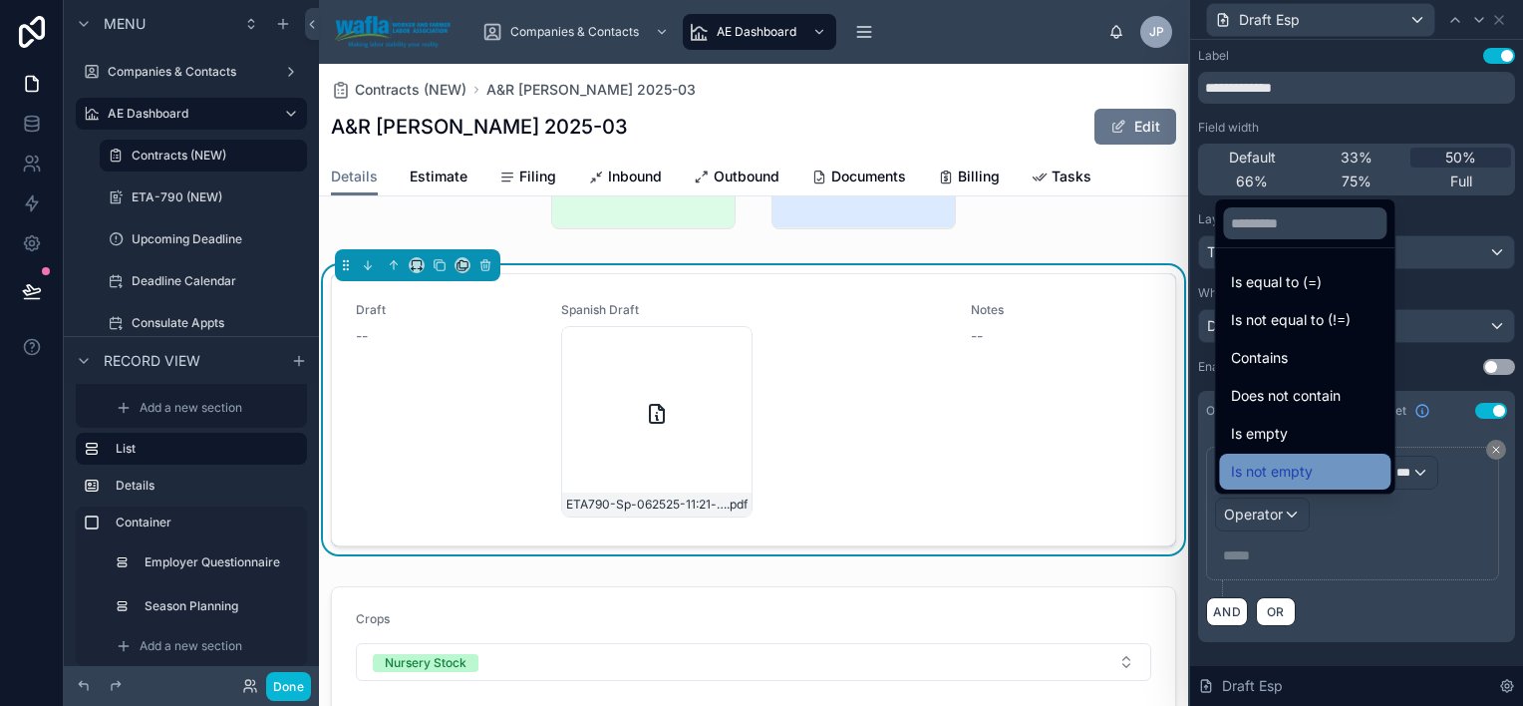
click at [1349, 469] on div "Is not empty" at bounding box center [1305, 472] width 148 height 24
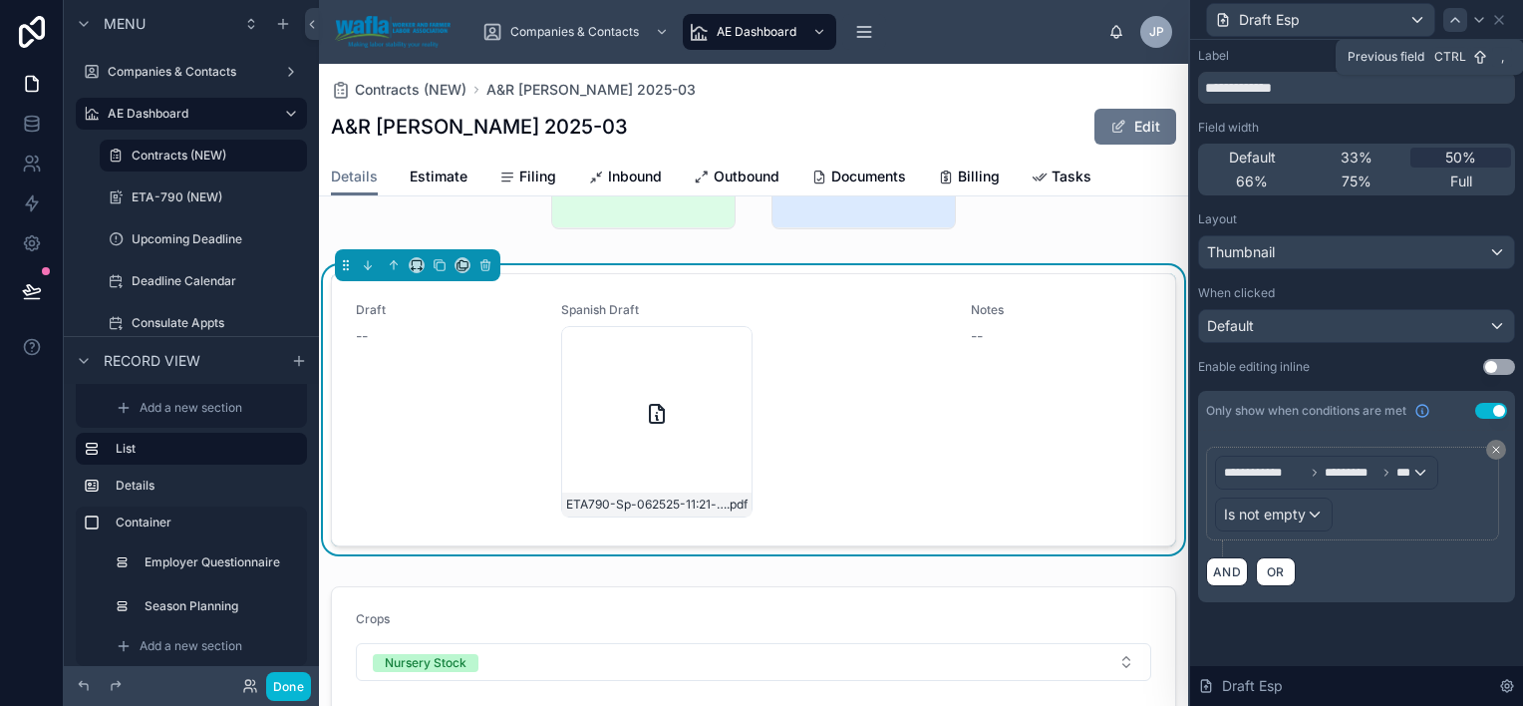
click at [1449, 23] on icon at bounding box center [1456, 20] width 16 height 16
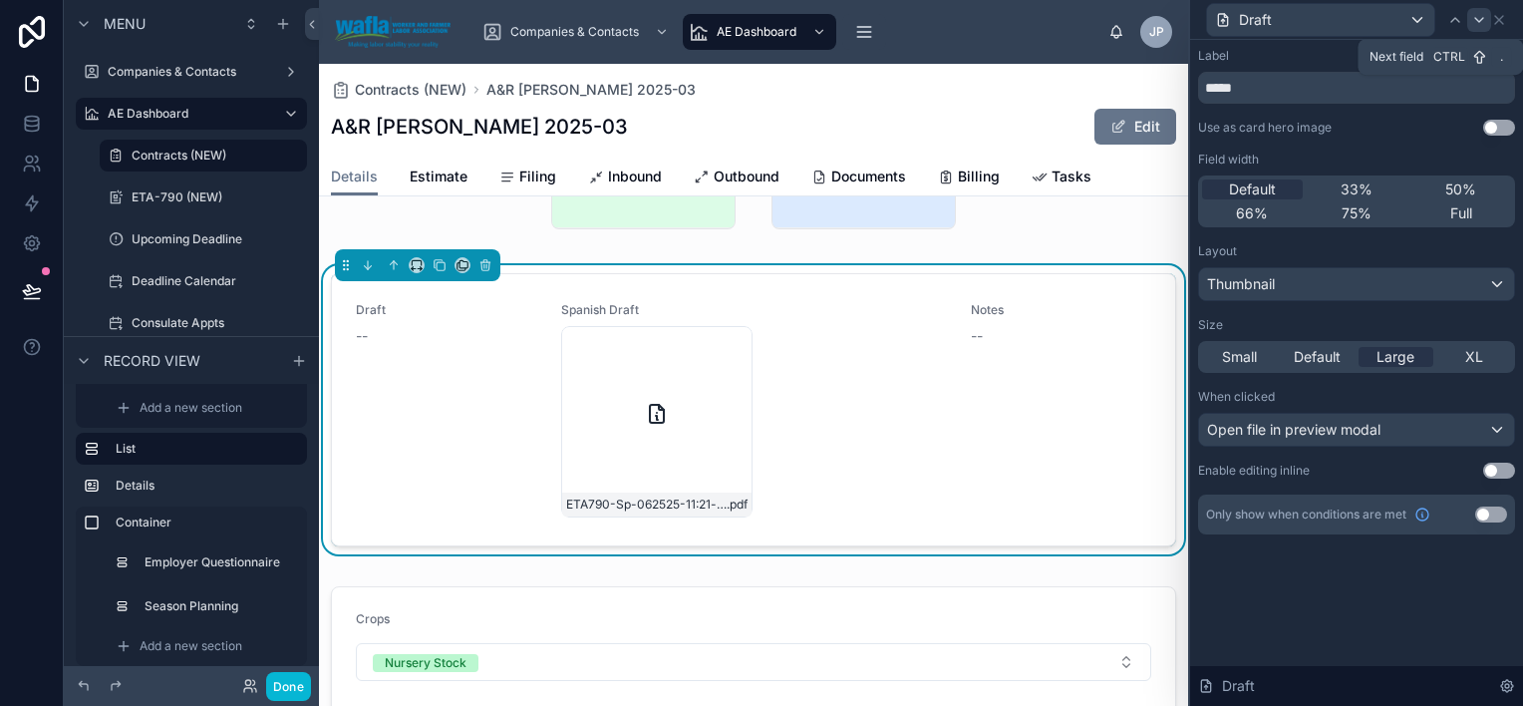
click at [1475, 18] on icon at bounding box center [1479, 20] width 8 height 4
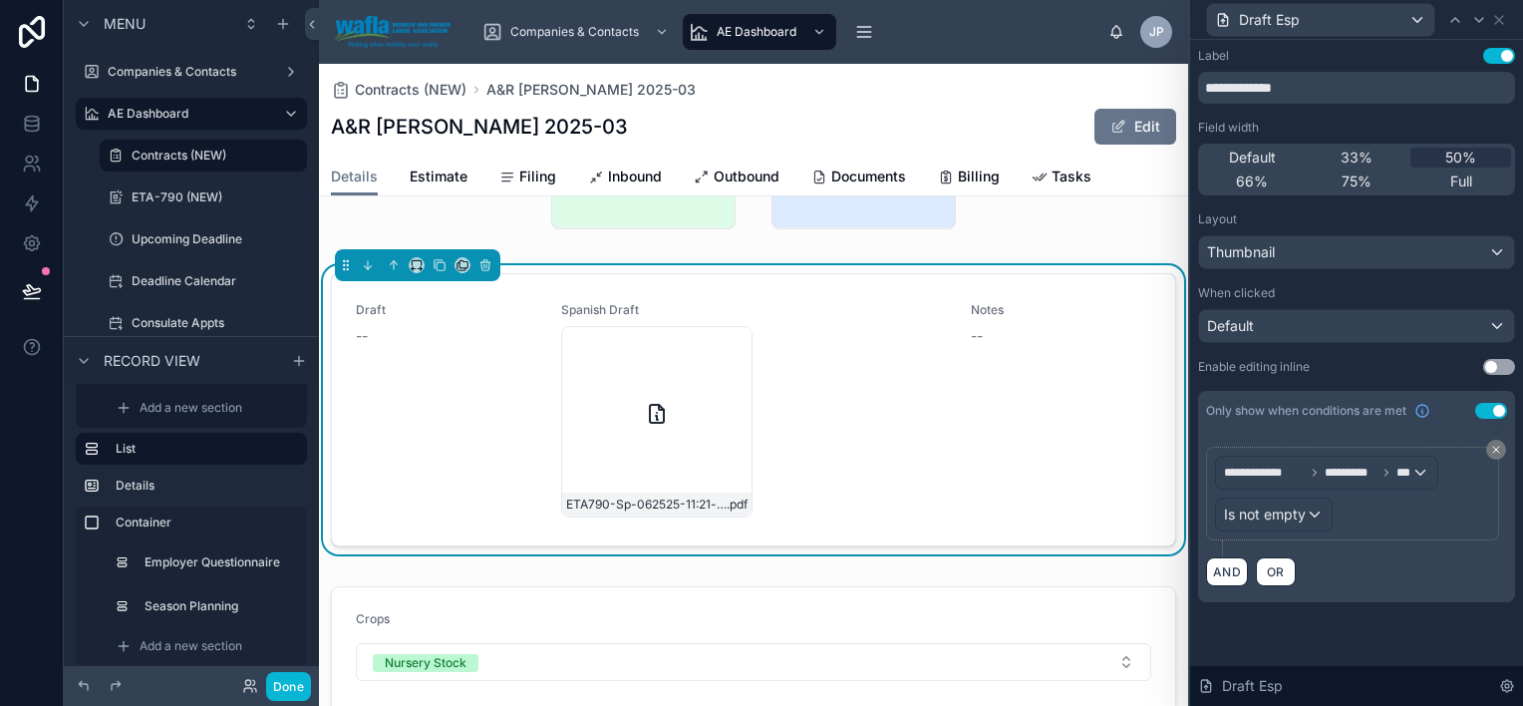
scroll to position [299, 0]
click at [1285, 255] on div "Thumbnail" at bounding box center [1356, 252] width 315 height 32
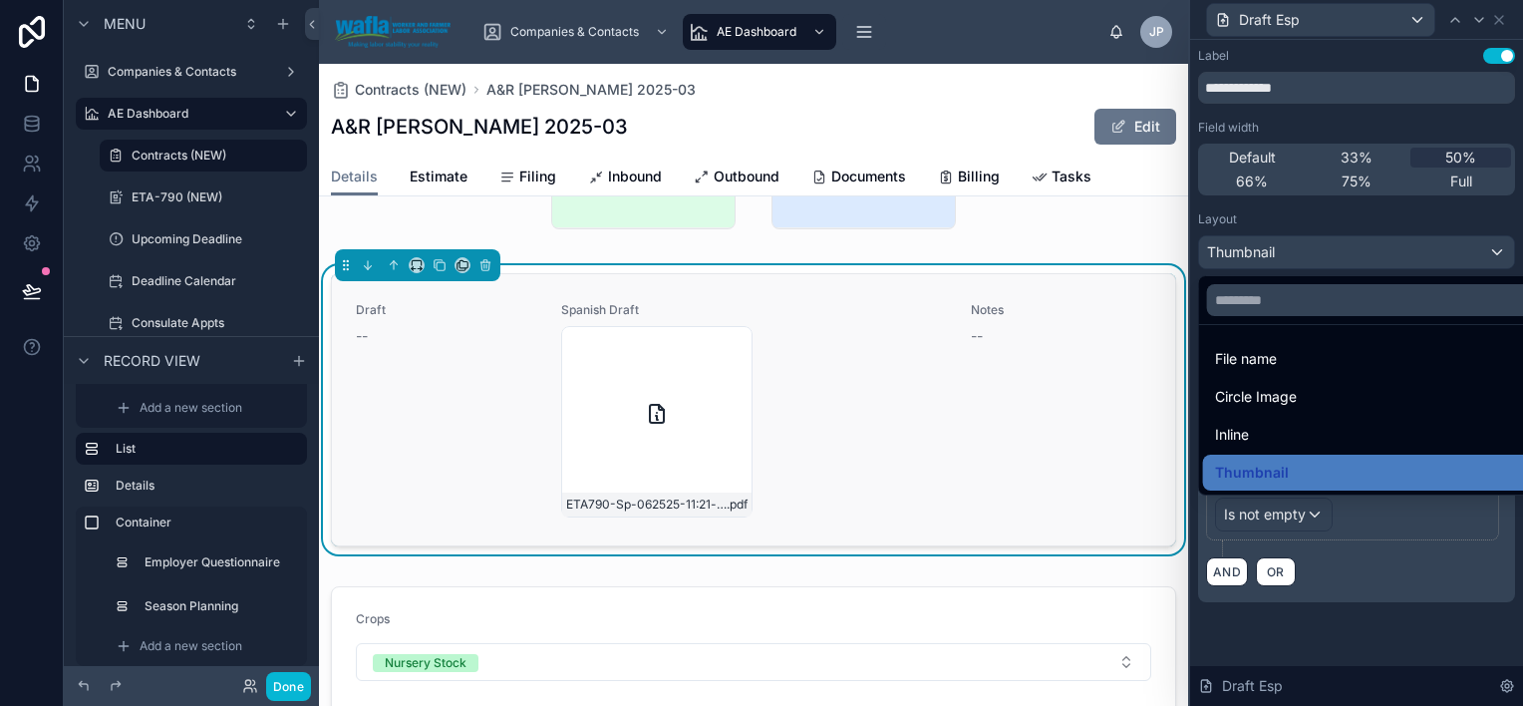
click at [455, 400] on div "Draft --" at bounding box center [446, 409] width 181 height 215
click at [1456, 19] on div at bounding box center [1356, 353] width 333 height 706
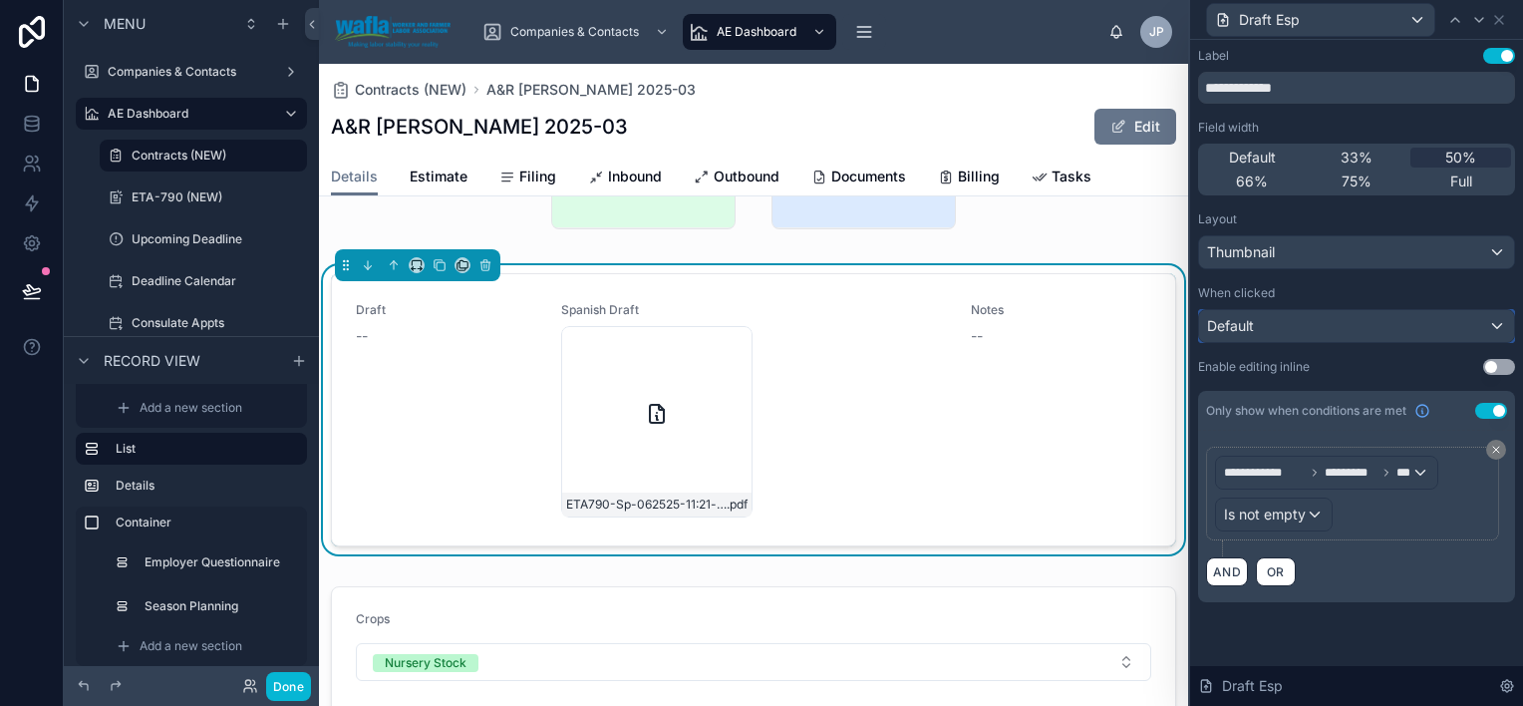
click at [1359, 331] on div "Default" at bounding box center [1356, 326] width 315 height 32
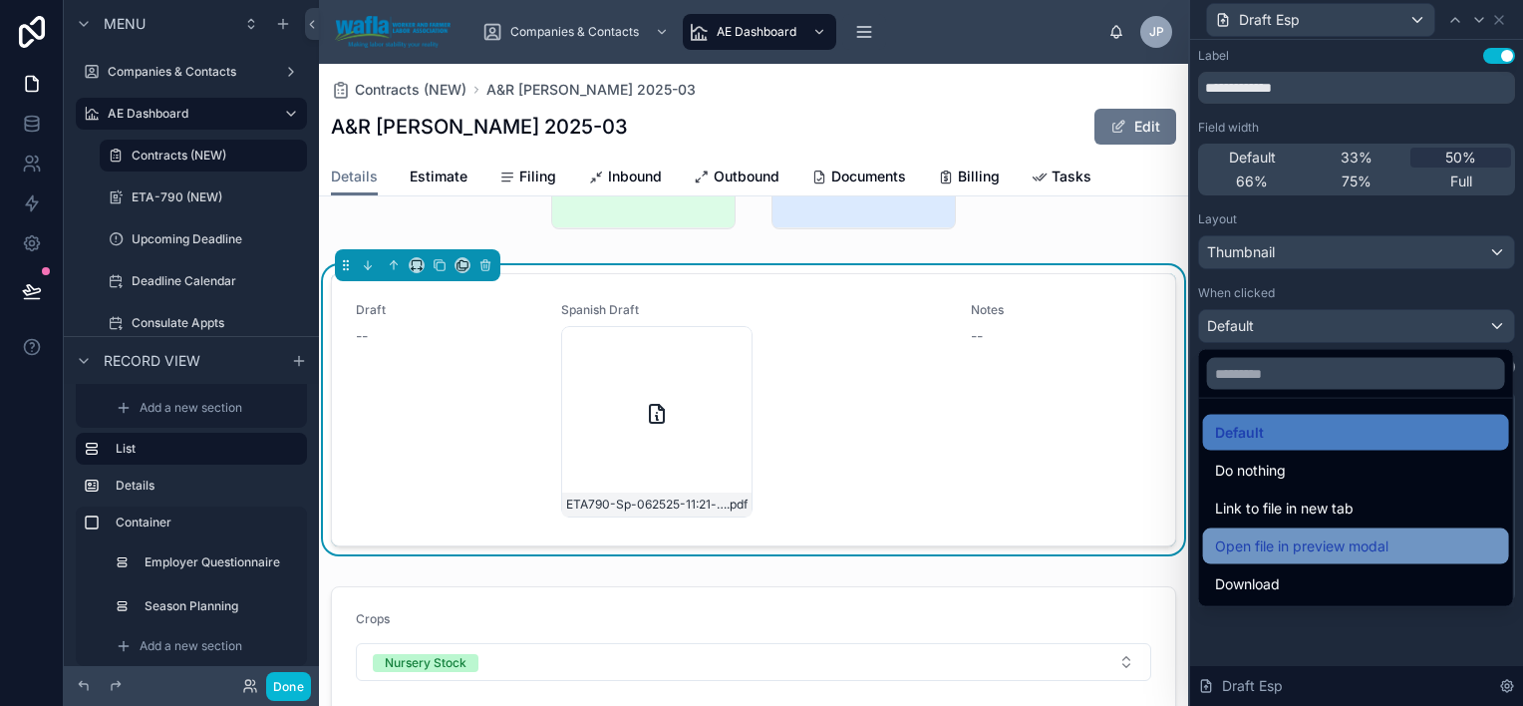
click at [1346, 537] on span "Open file in preview modal" at bounding box center [1301, 546] width 173 height 24
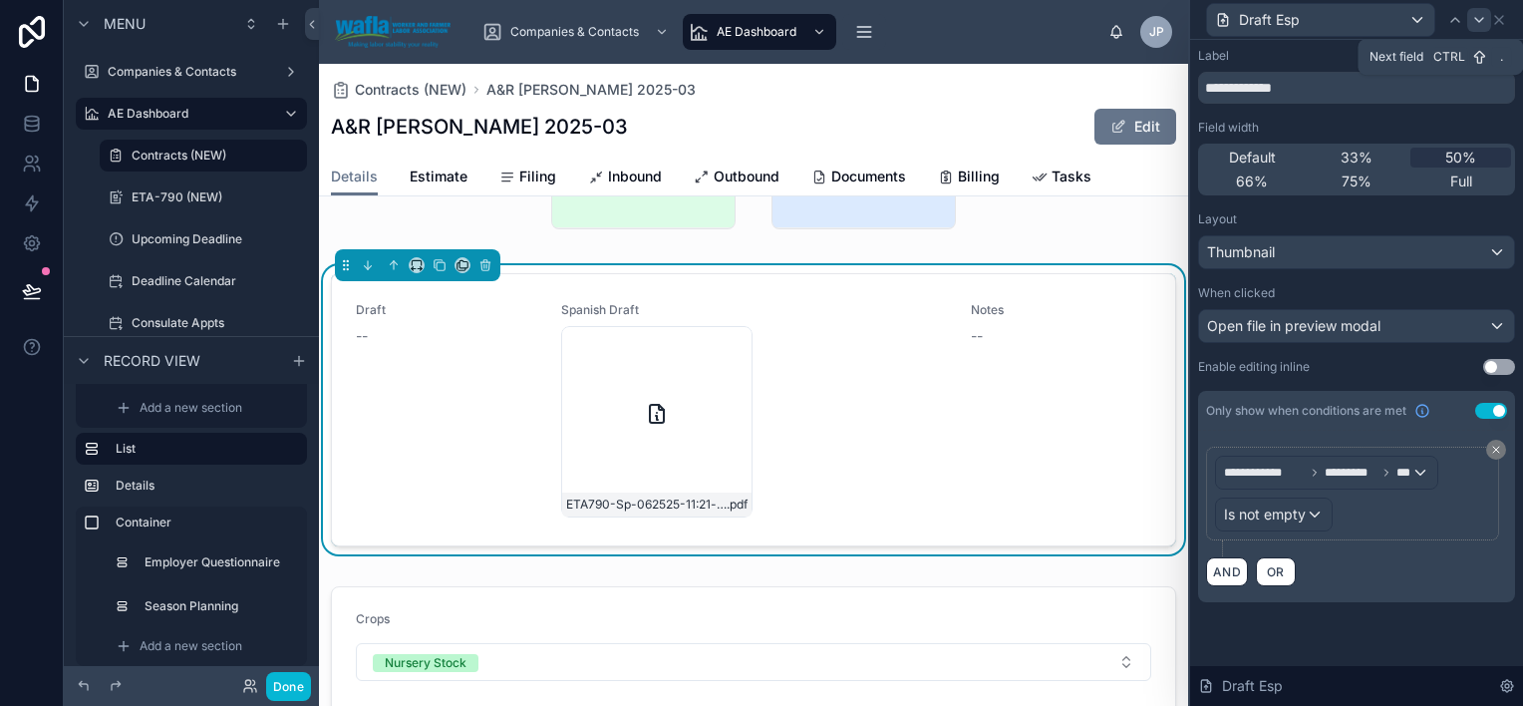
click at [1475, 18] on icon at bounding box center [1479, 20] width 8 height 4
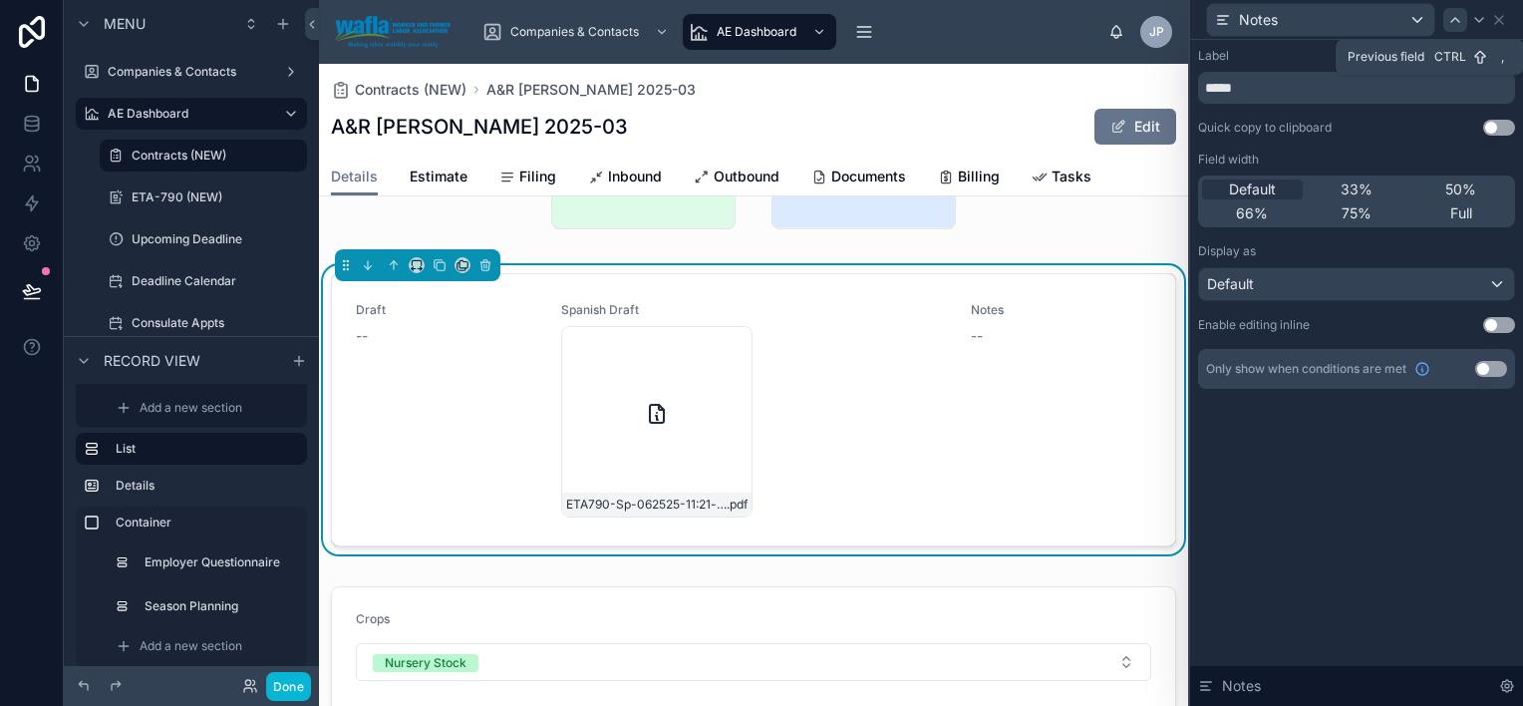
click at [1455, 19] on icon at bounding box center [1456, 20] width 8 height 4
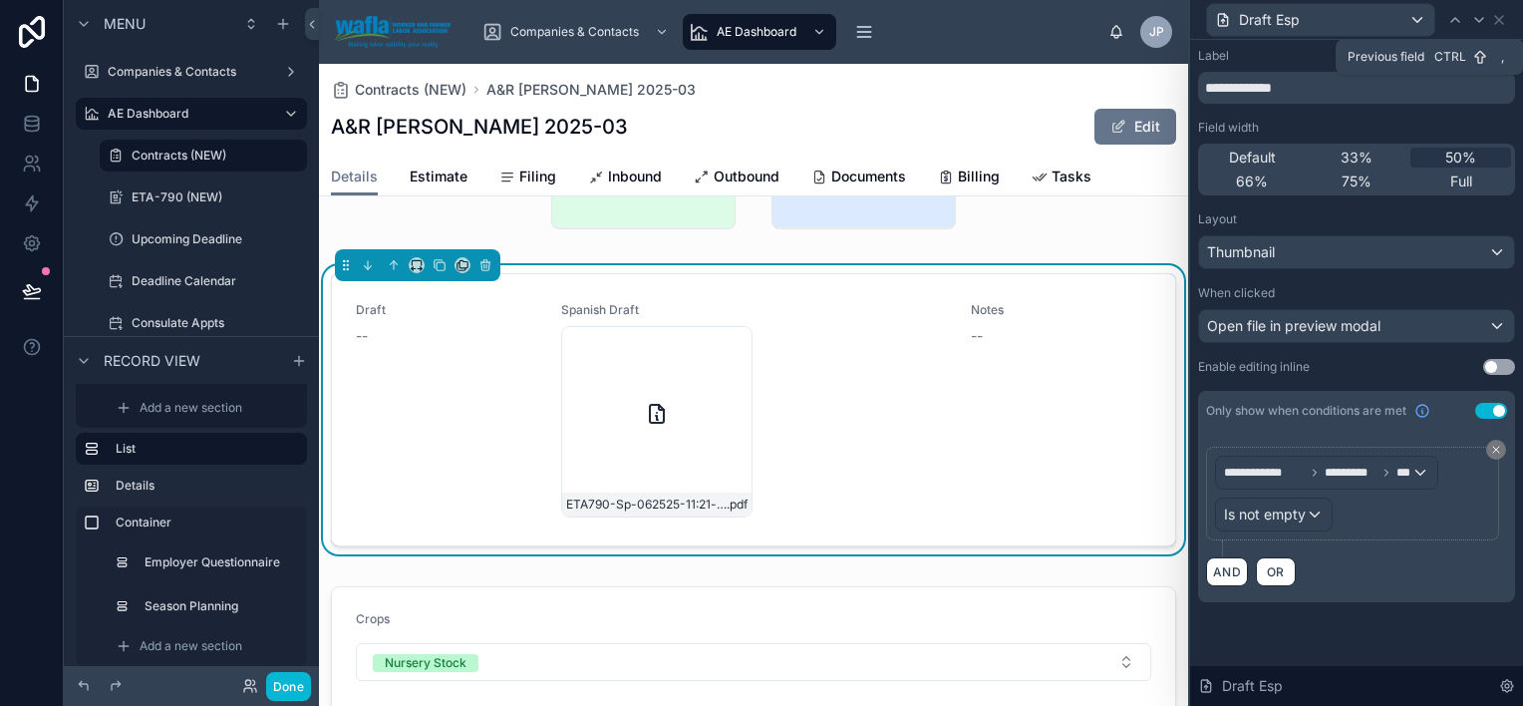
click at [1455, 23] on icon at bounding box center [1456, 20] width 16 height 16
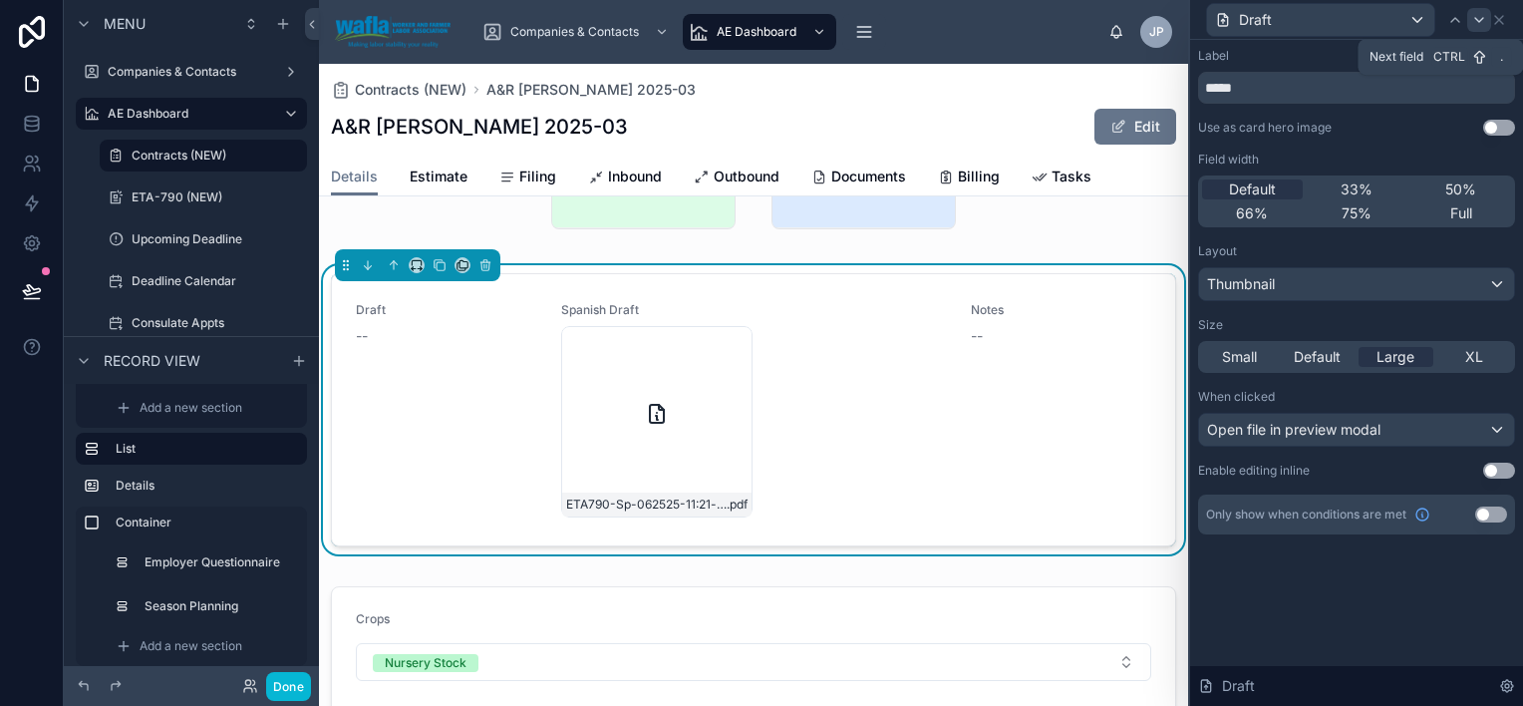
click at [1476, 17] on icon at bounding box center [1479, 20] width 16 height 16
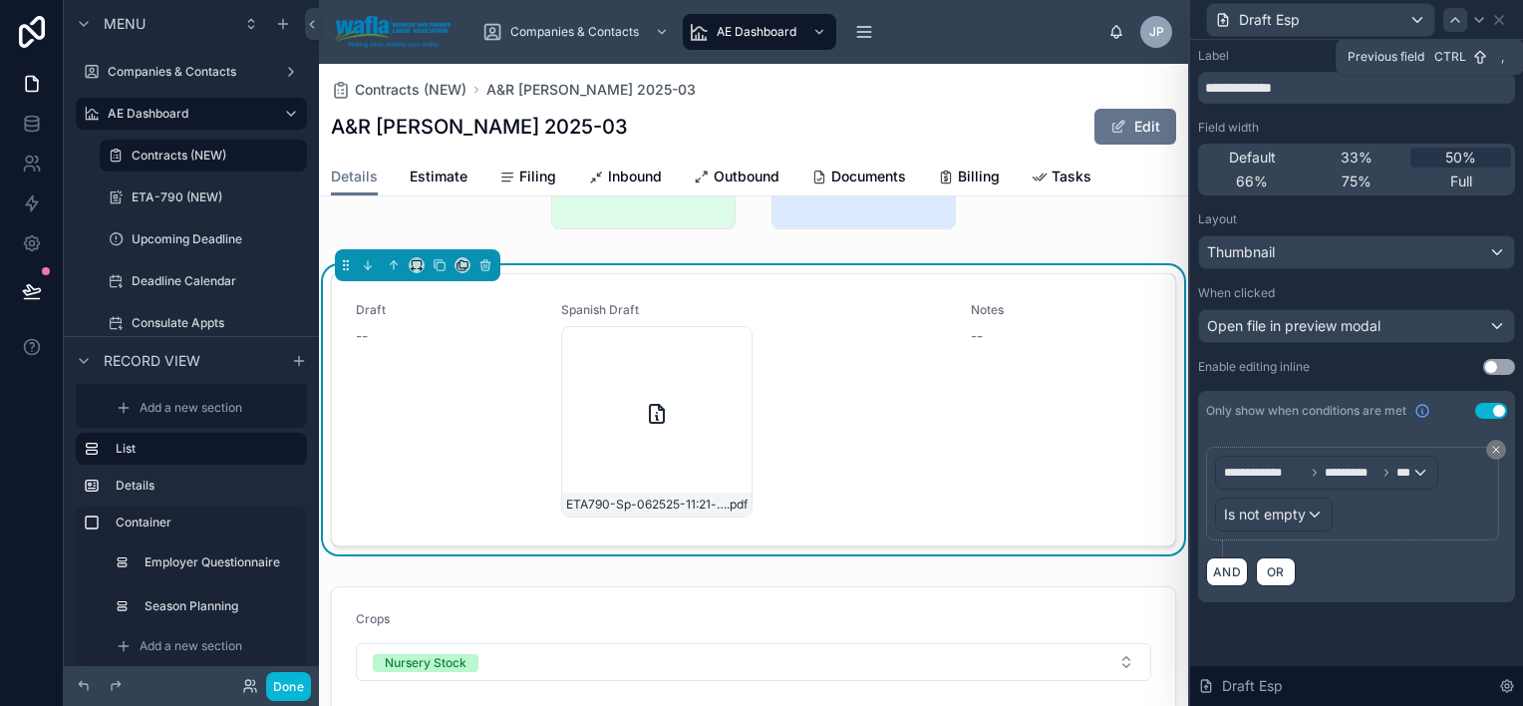
click at [1457, 22] on icon at bounding box center [1456, 20] width 16 height 16
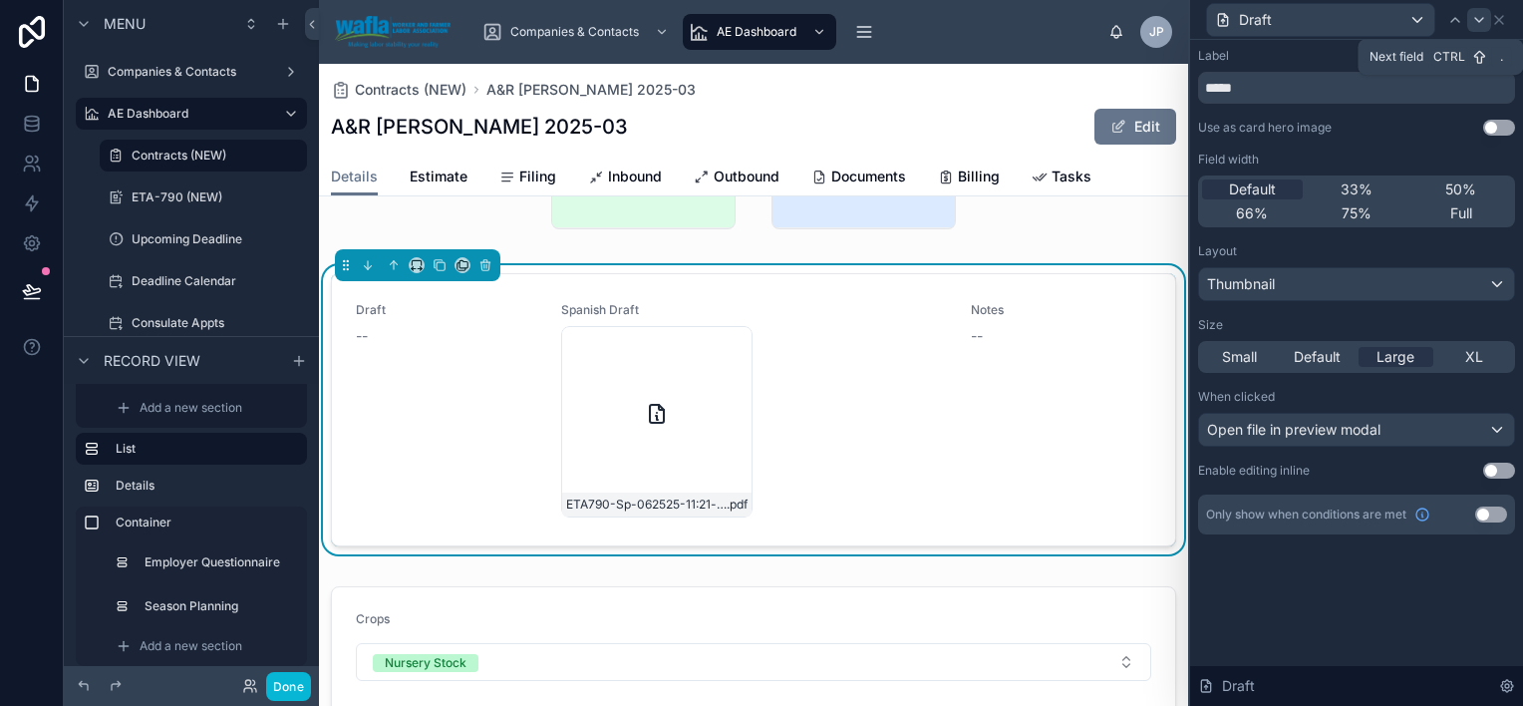
click at [1479, 19] on icon at bounding box center [1479, 20] width 16 height 16
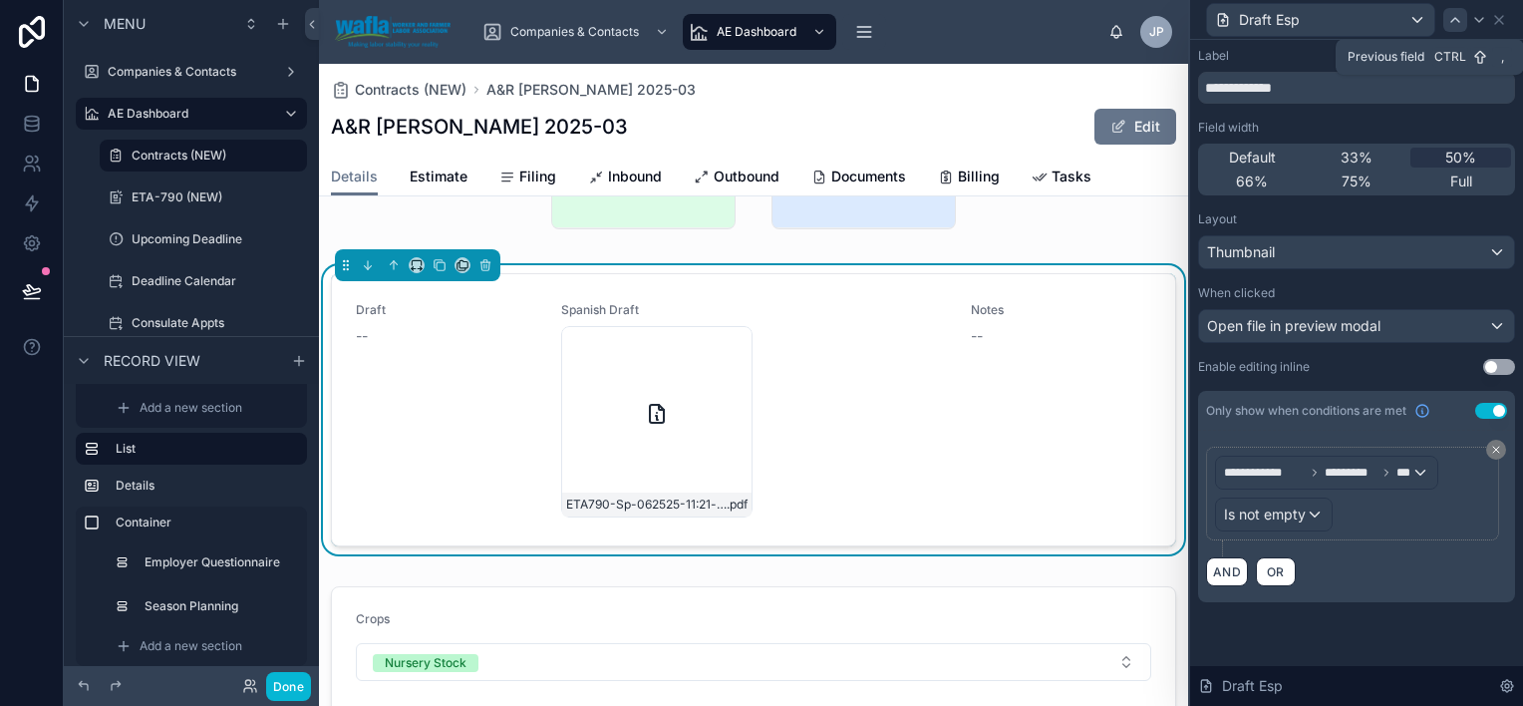
click at [1451, 20] on icon at bounding box center [1456, 20] width 16 height 16
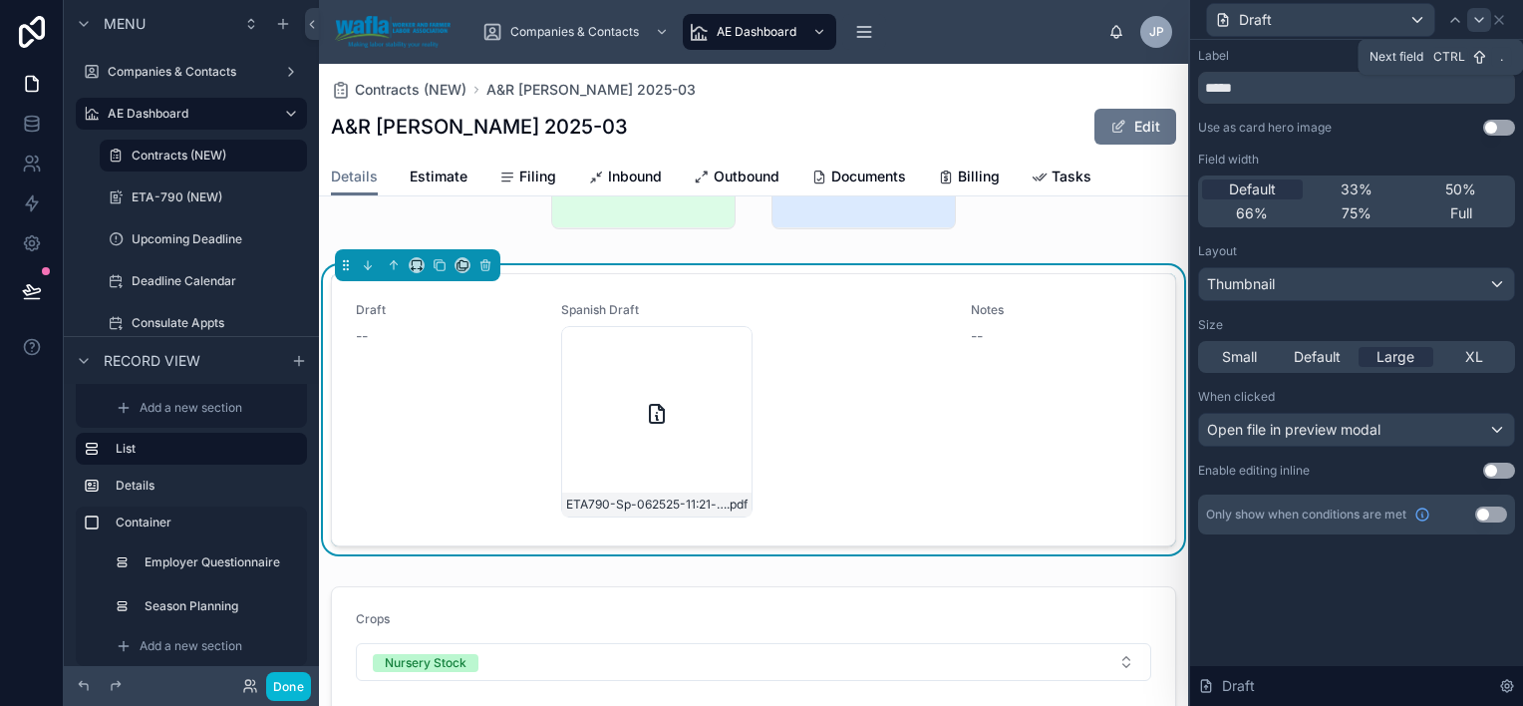
click at [1479, 19] on icon at bounding box center [1479, 20] width 16 height 16
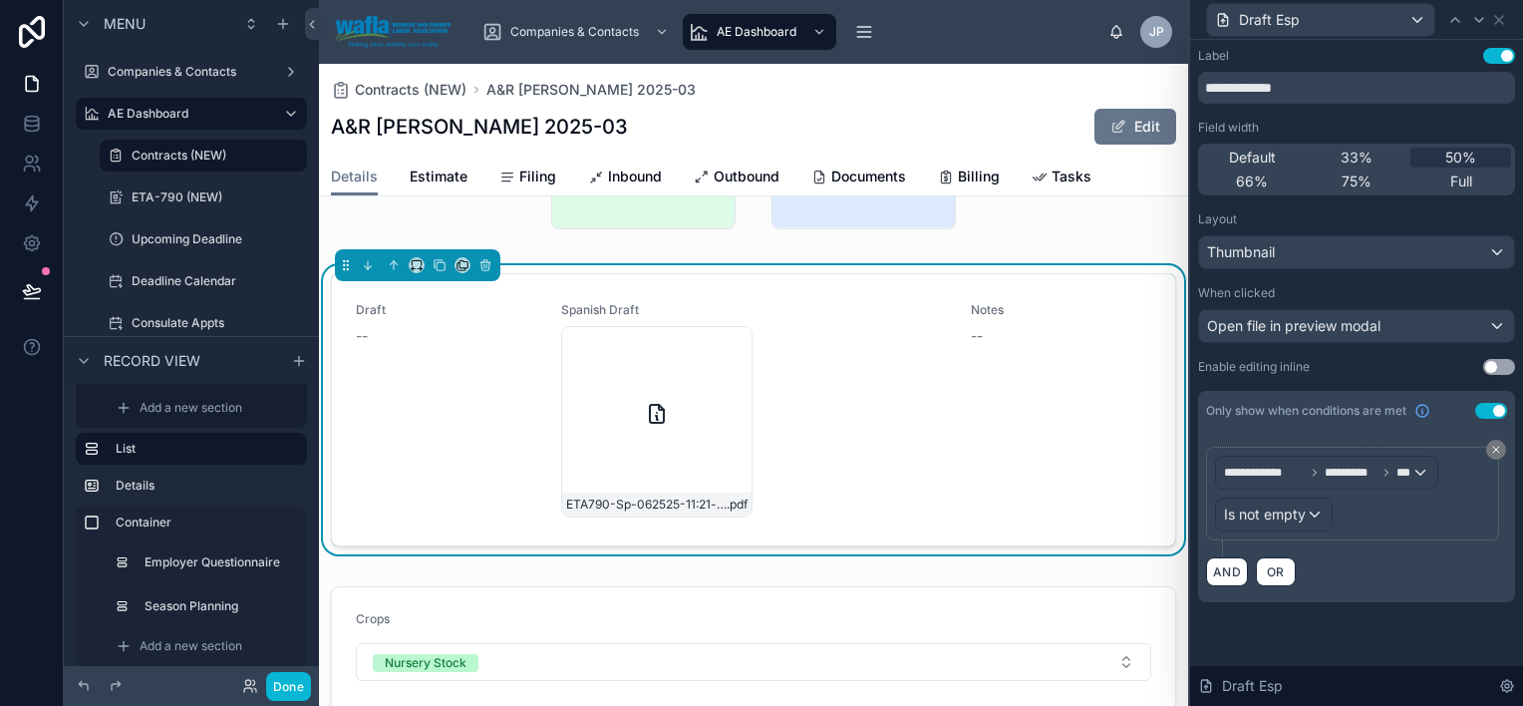
scroll to position [0, 0]
click at [1424, 252] on div "Thumbnail" at bounding box center [1356, 252] width 315 height 32
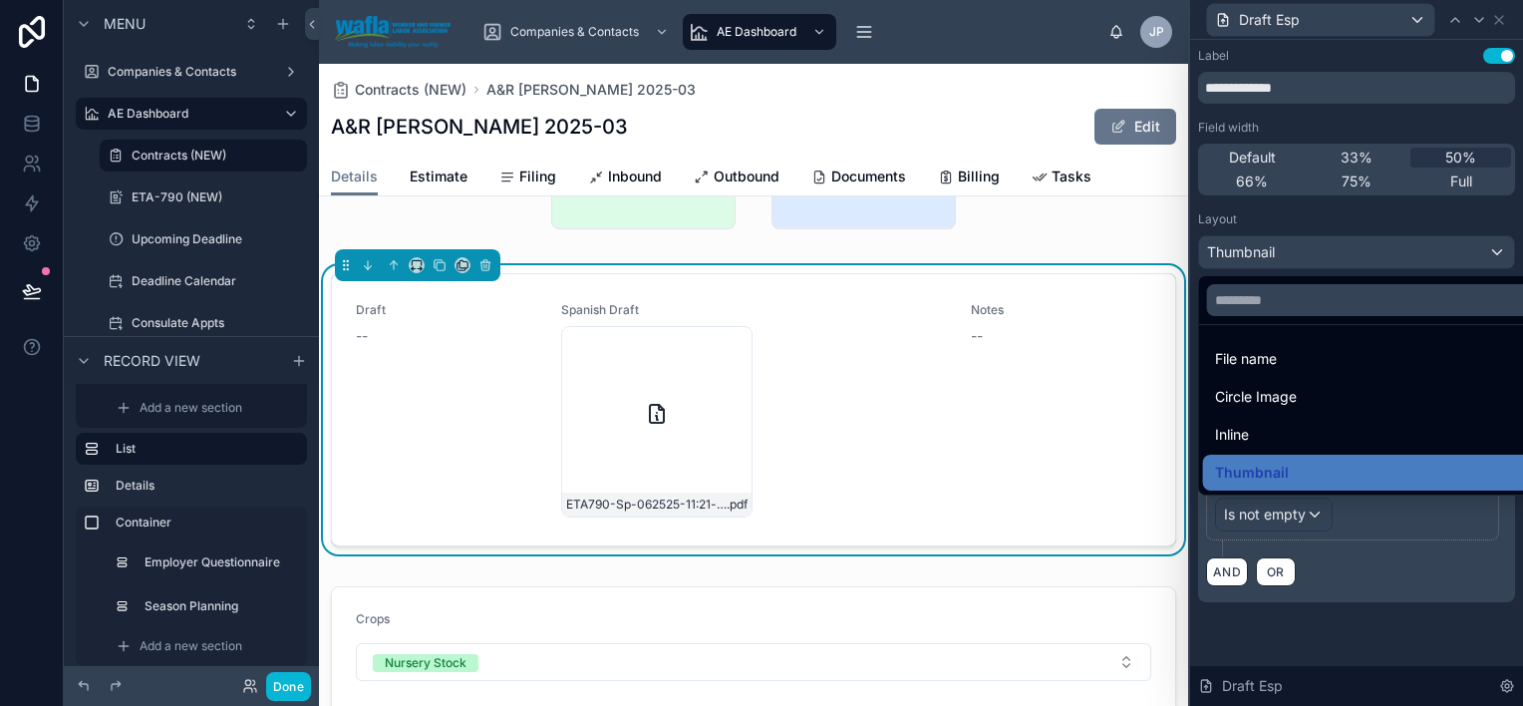
drag, startPoint x: 1381, startPoint y: 468, endPoint x: 1388, endPoint y: 390, distance: 78.1
click at [1381, 467] on div "Thumbnail" at bounding box center [1380, 473] width 330 height 24
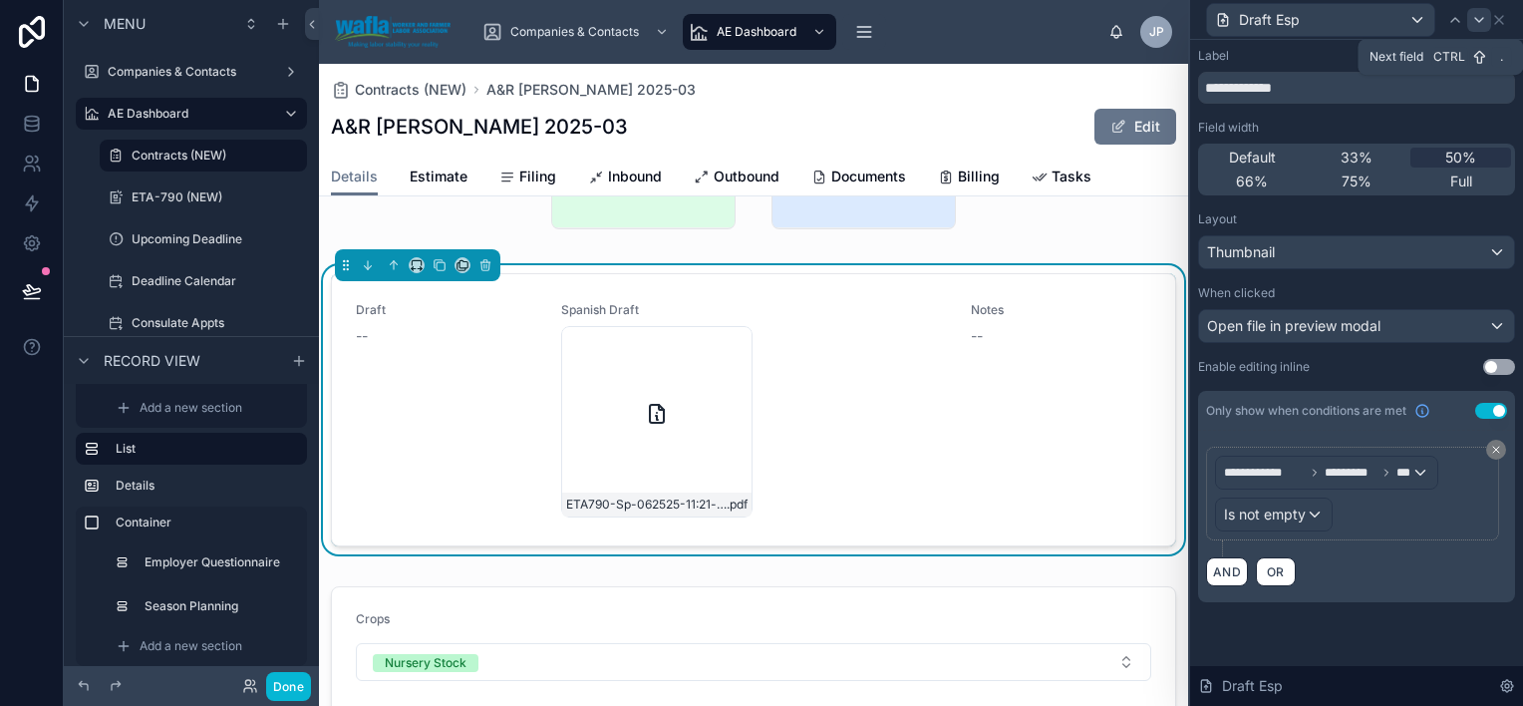
click at [1473, 16] on icon at bounding box center [1479, 20] width 16 height 16
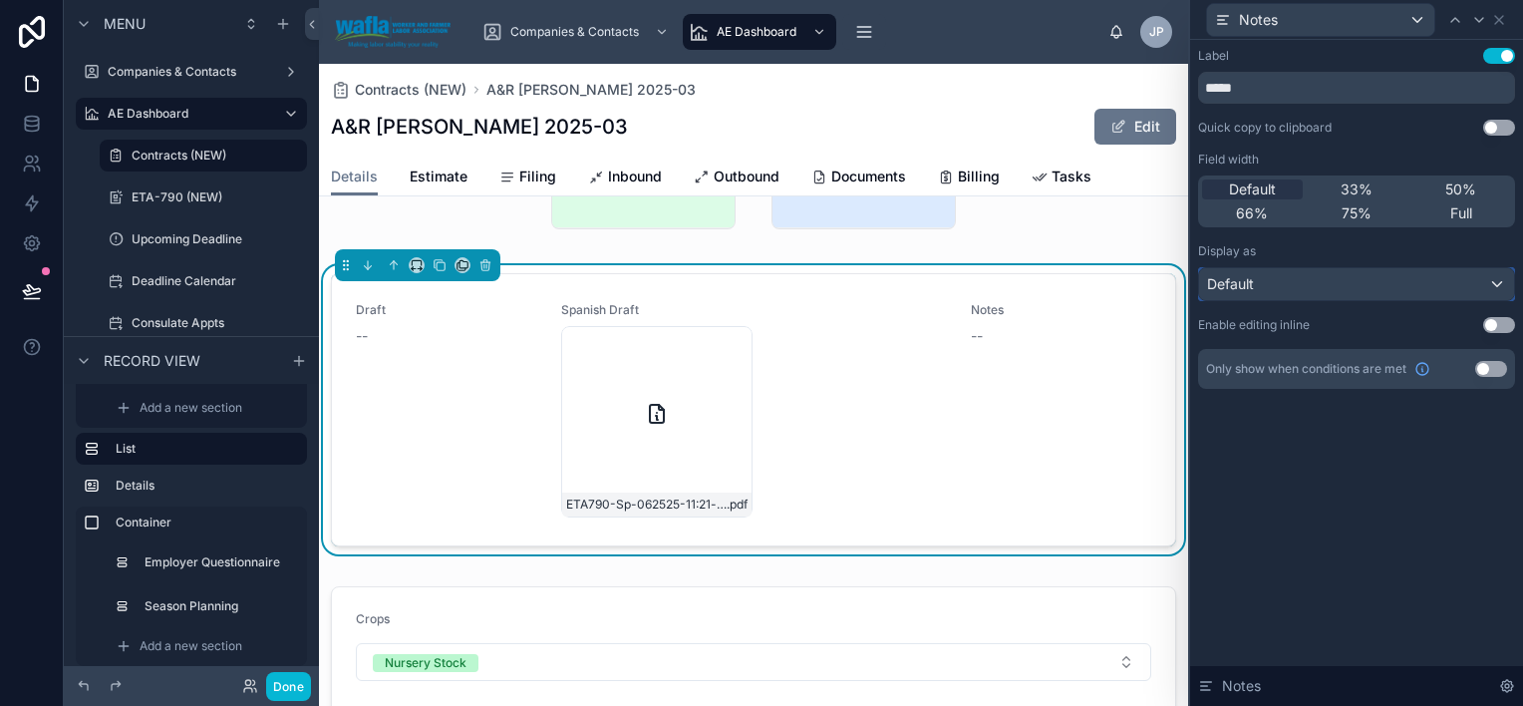
click at [1422, 285] on div "Default" at bounding box center [1356, 284] width 315 height 32
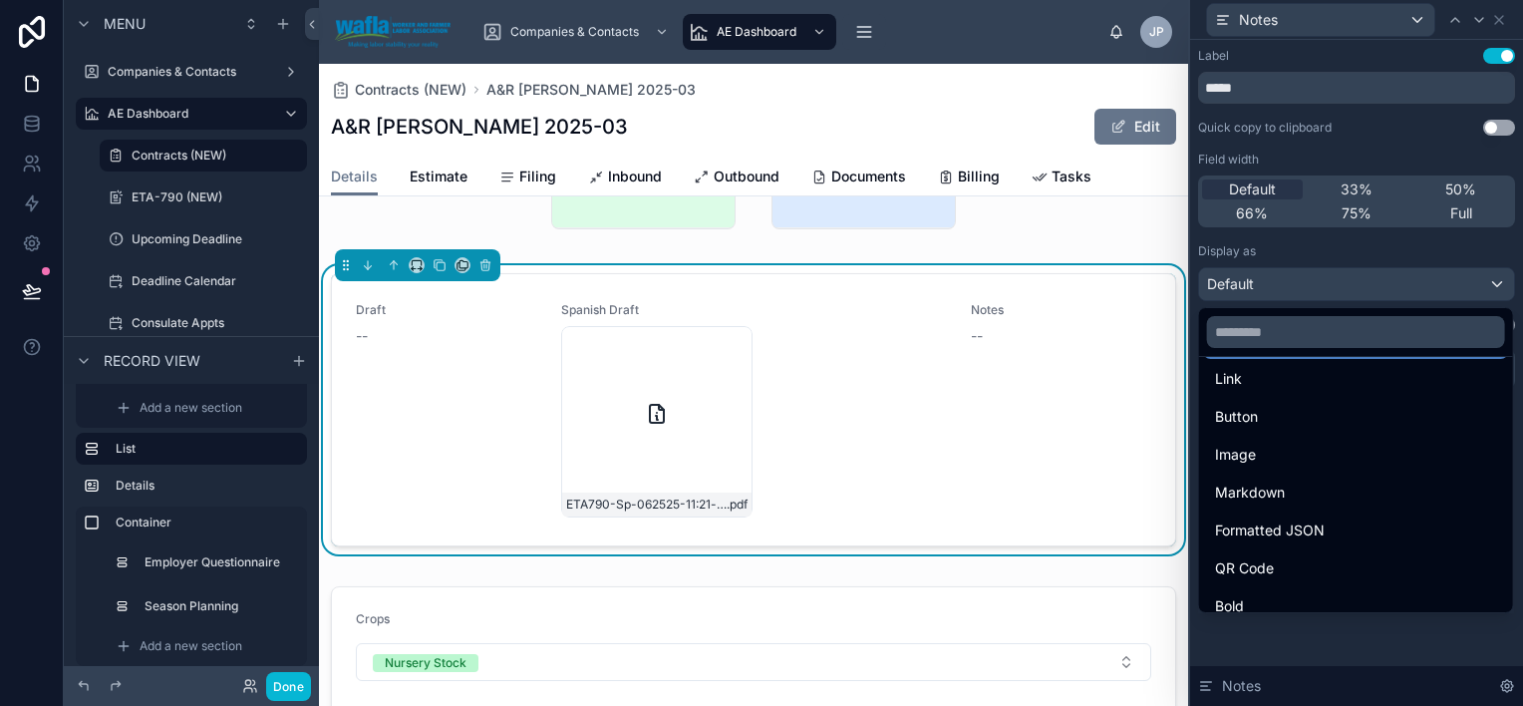
scroll to position [37, 0]
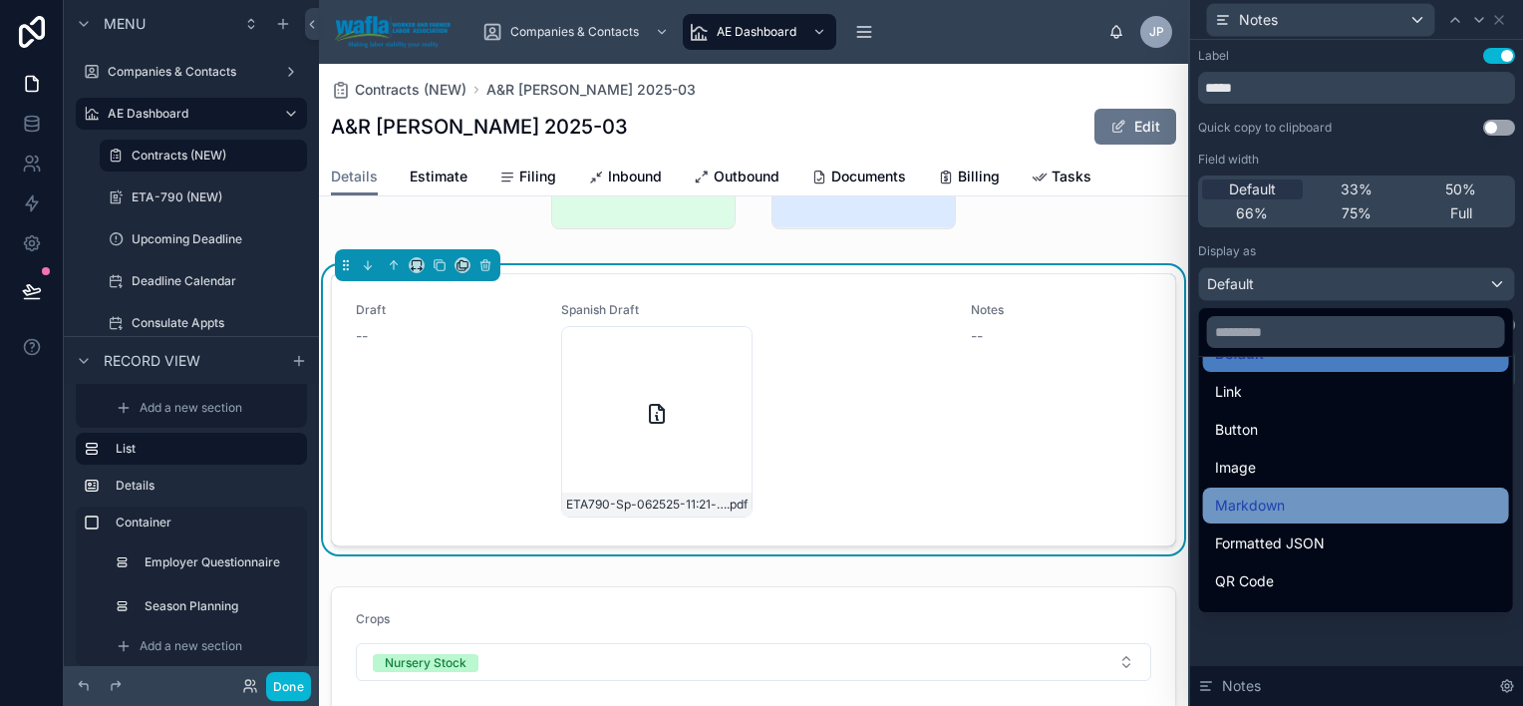
click at [1416, 502] on div "Markdown" at bounding box center [1356, 505] width 282 height 24
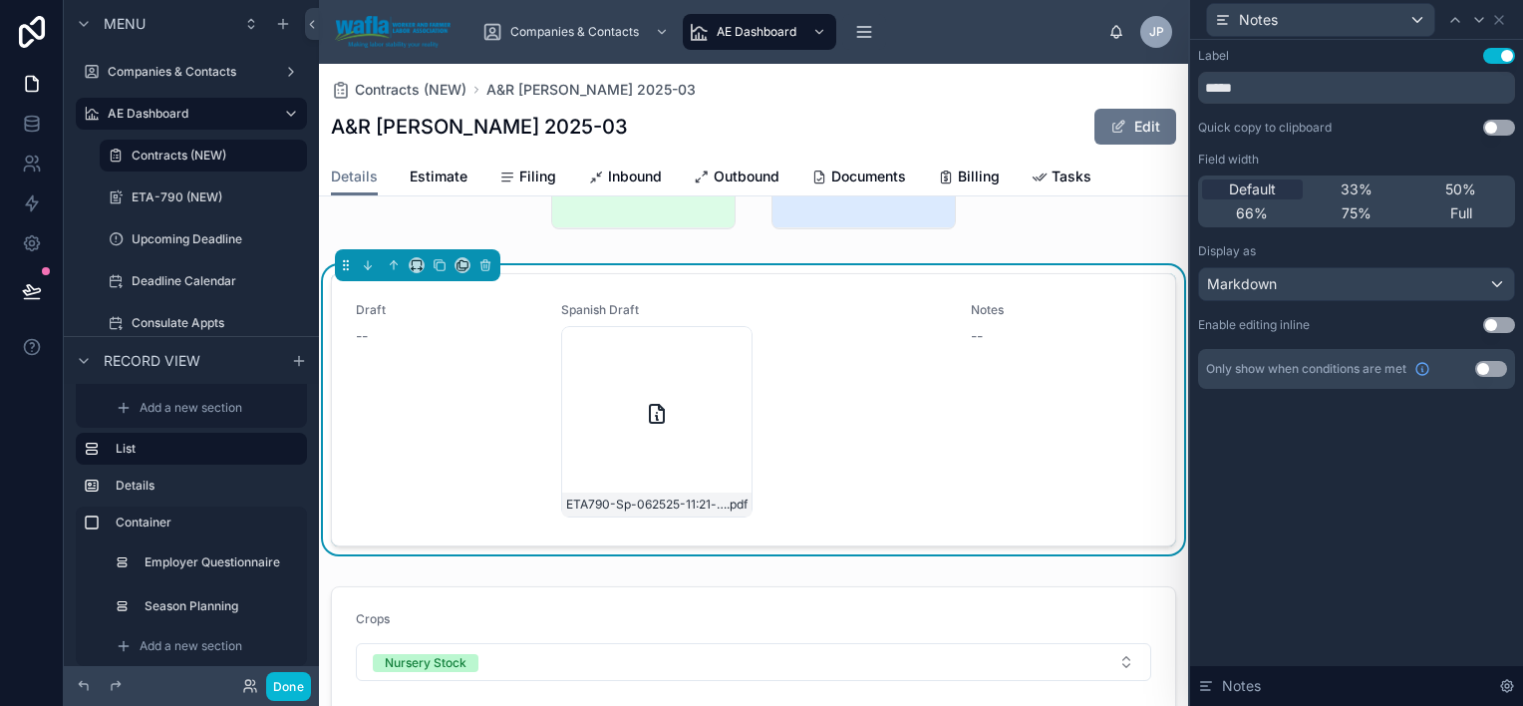
click at [1492, 322] on button "Use setting" at bounding box center [1499, 325] width 32 height 16
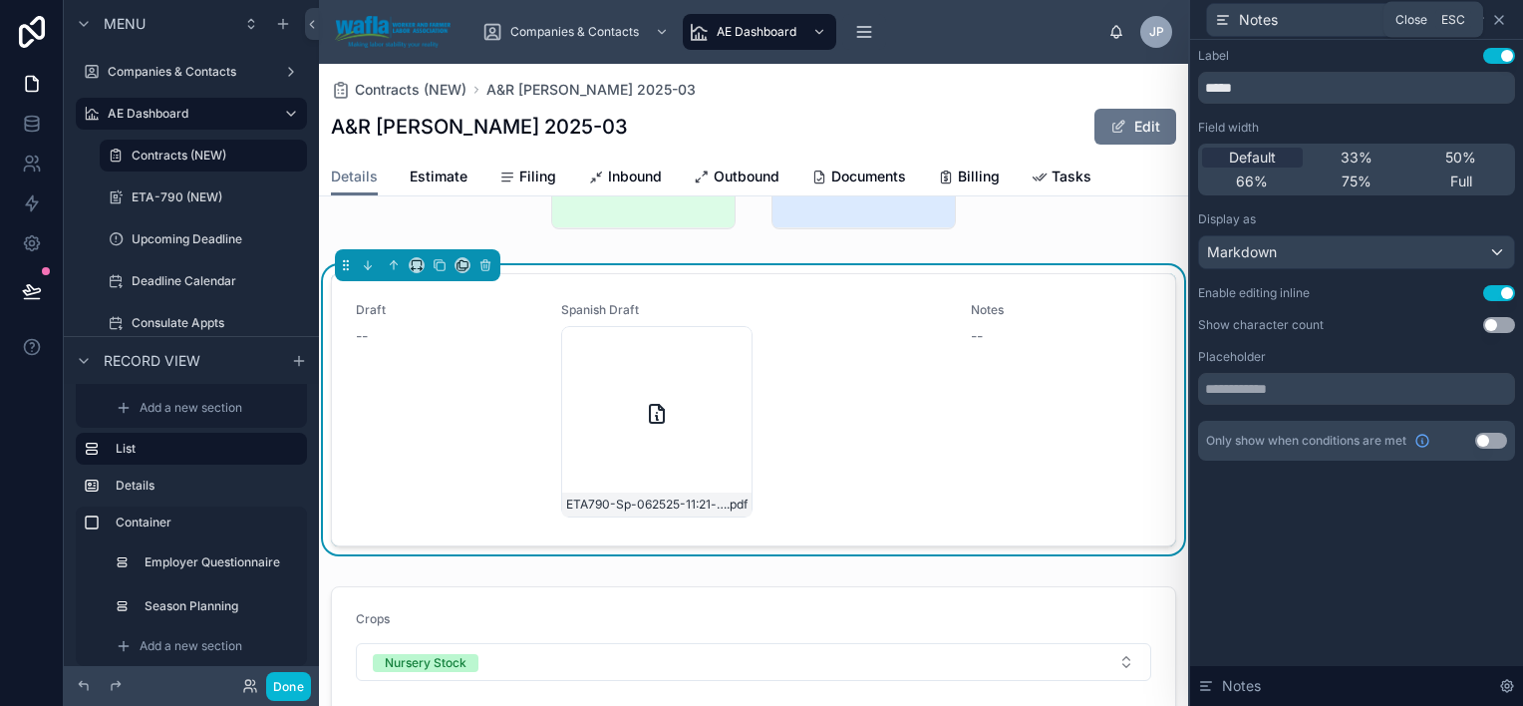
click at [1498, 15] on icon at bounding box center [1499, 20] width 16 height 16
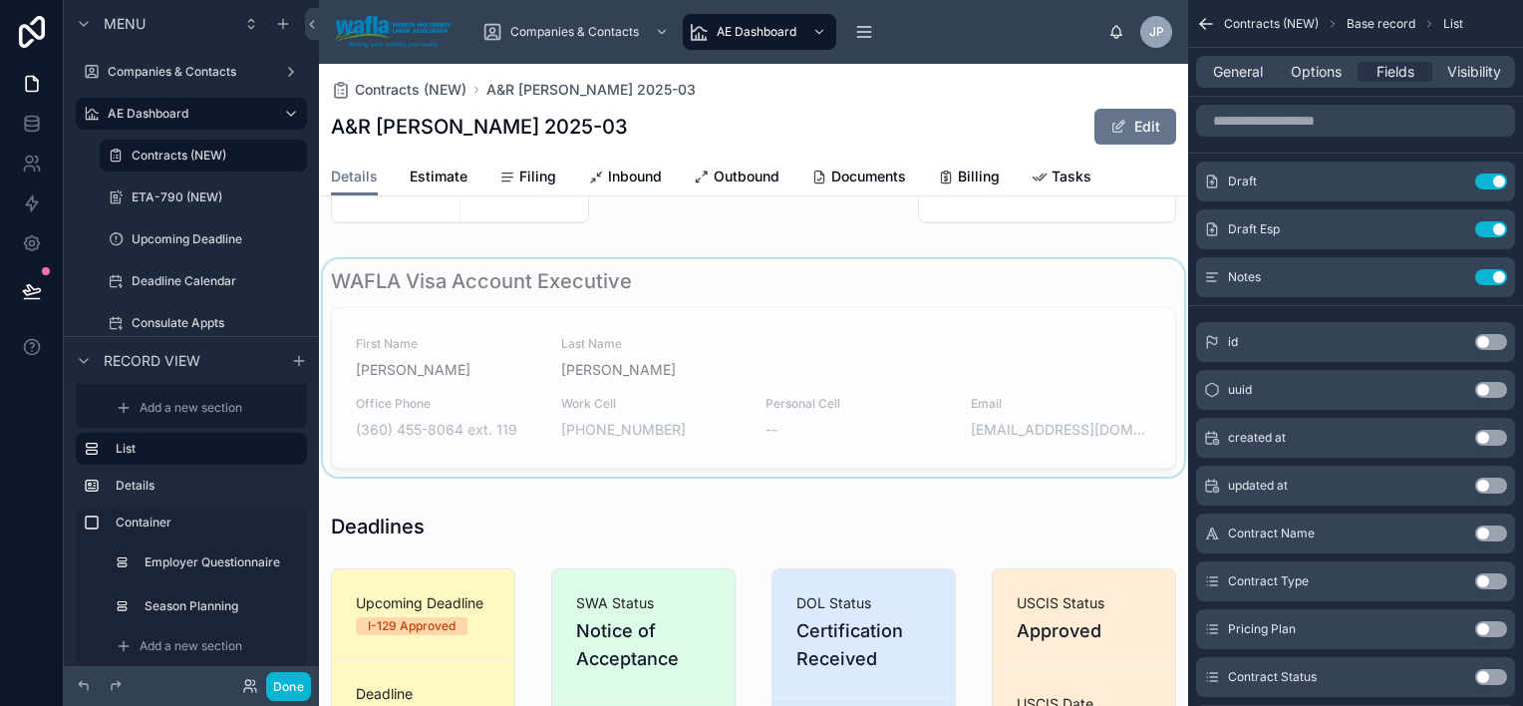
scroll to position [706, 0]
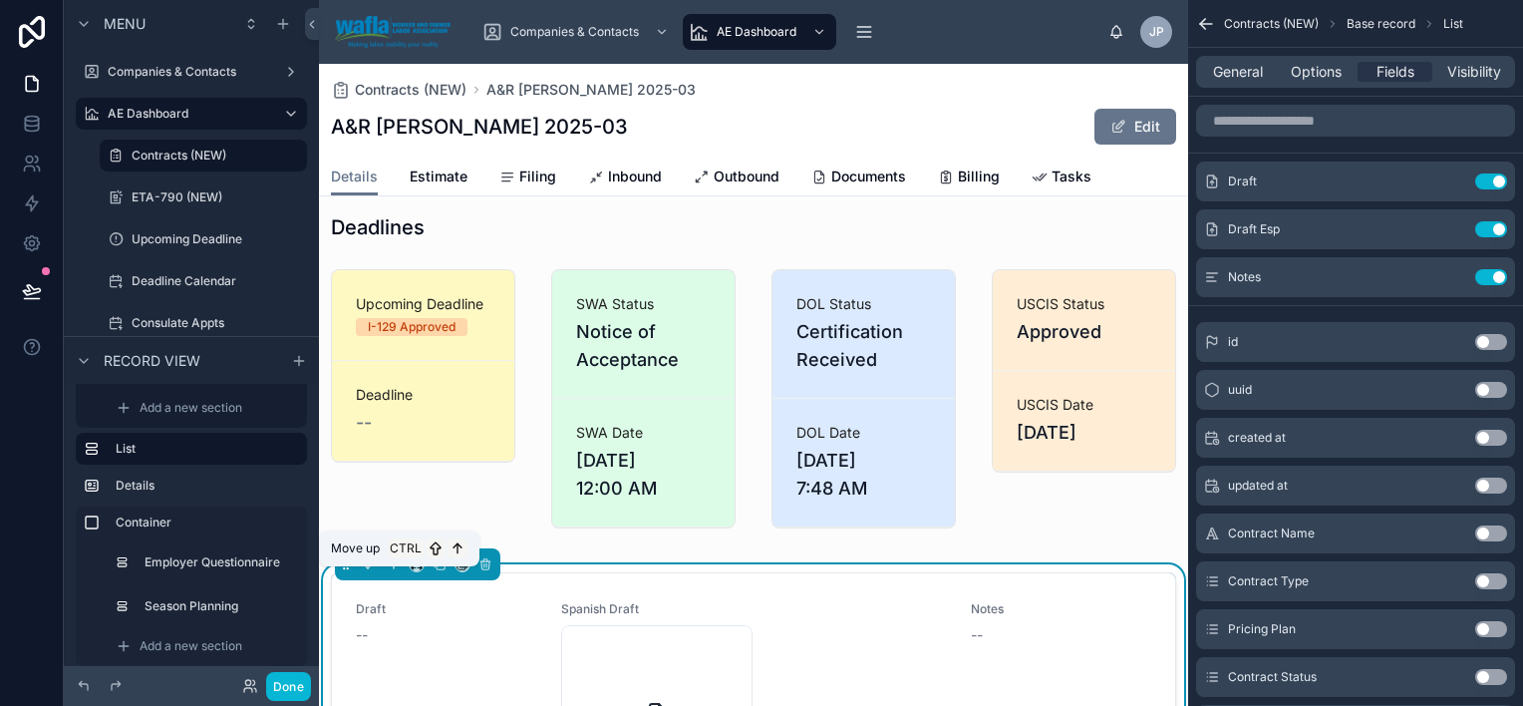
click at [395, 564] on icon at bounding box center [396, 562] width 4 height 4
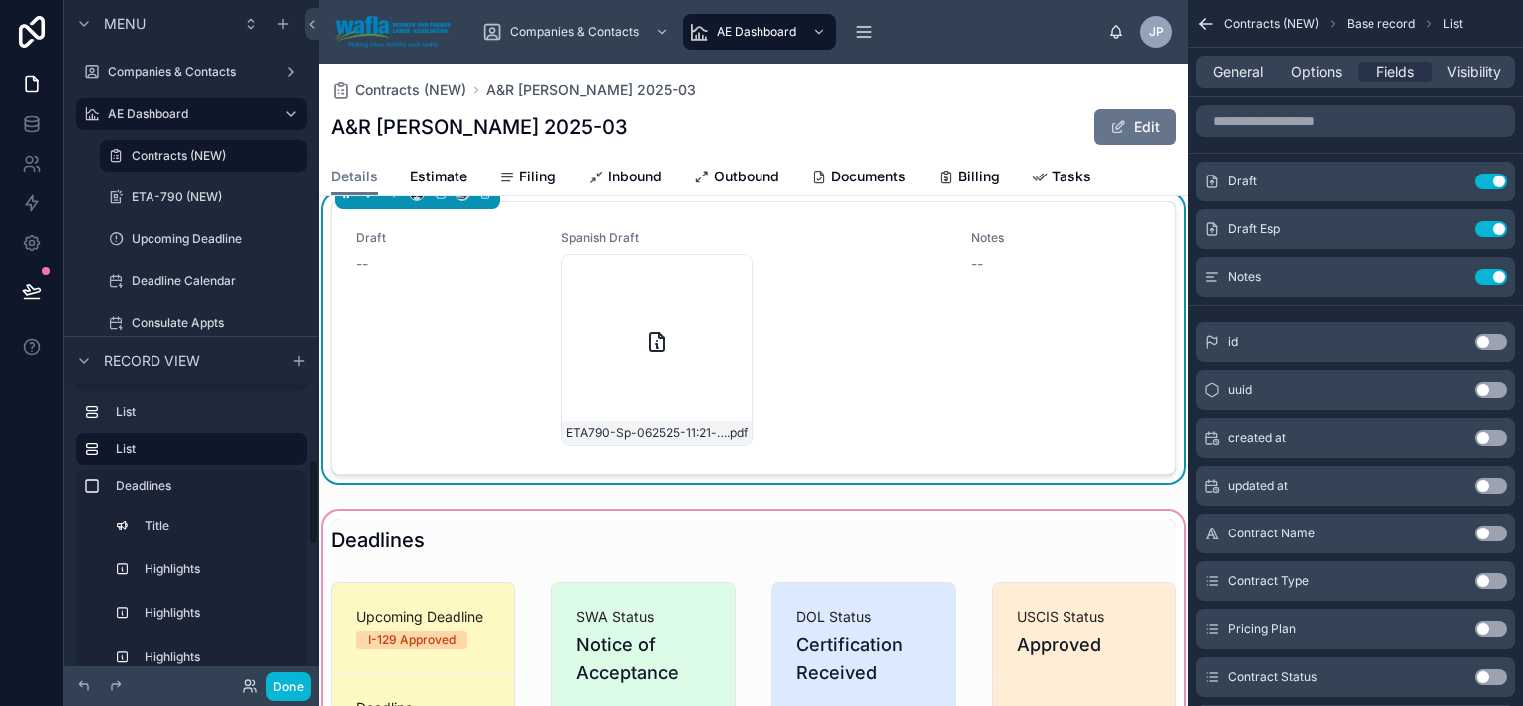
scroll to position [407, 0]
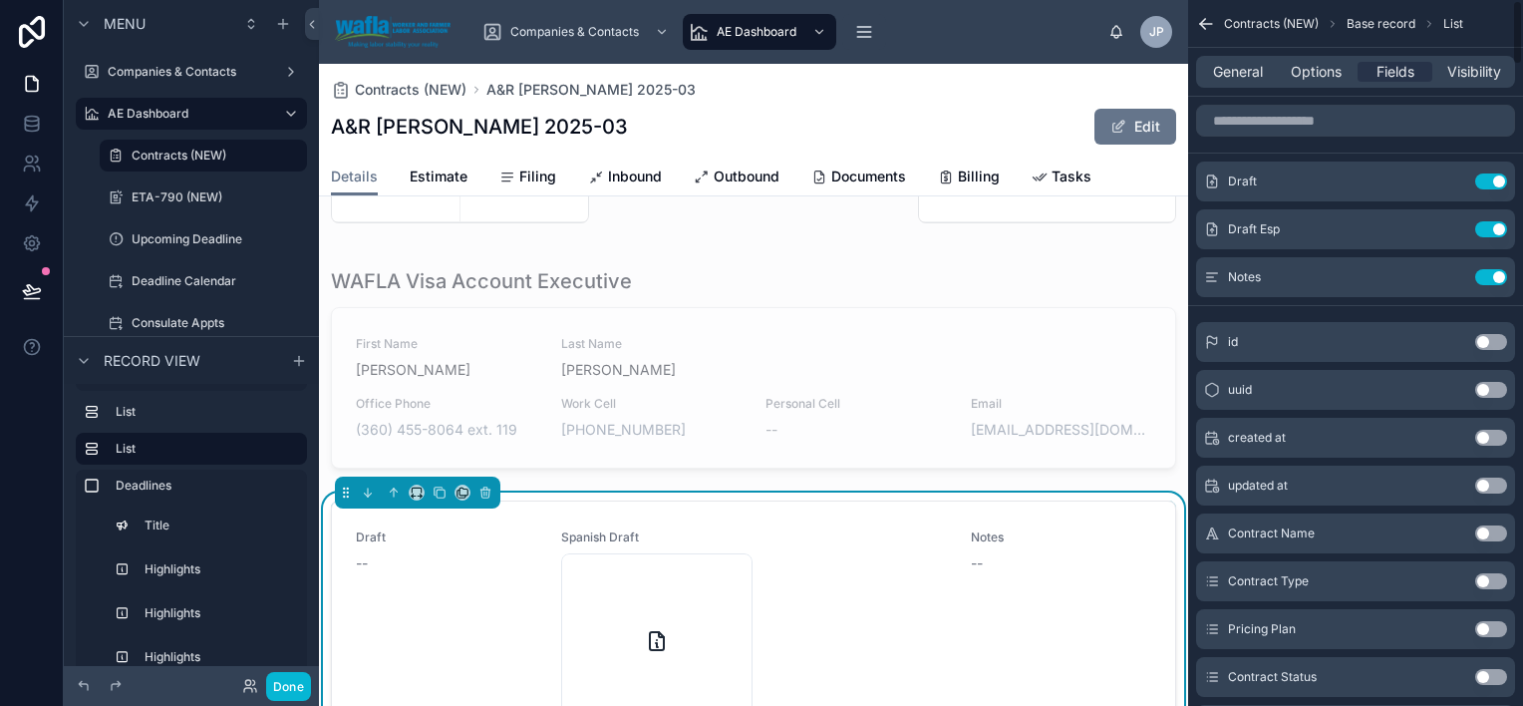
click at [1235, 60] on div "General Options Fields Visibility" at bounding box center [1355, 72] width 319 height 32
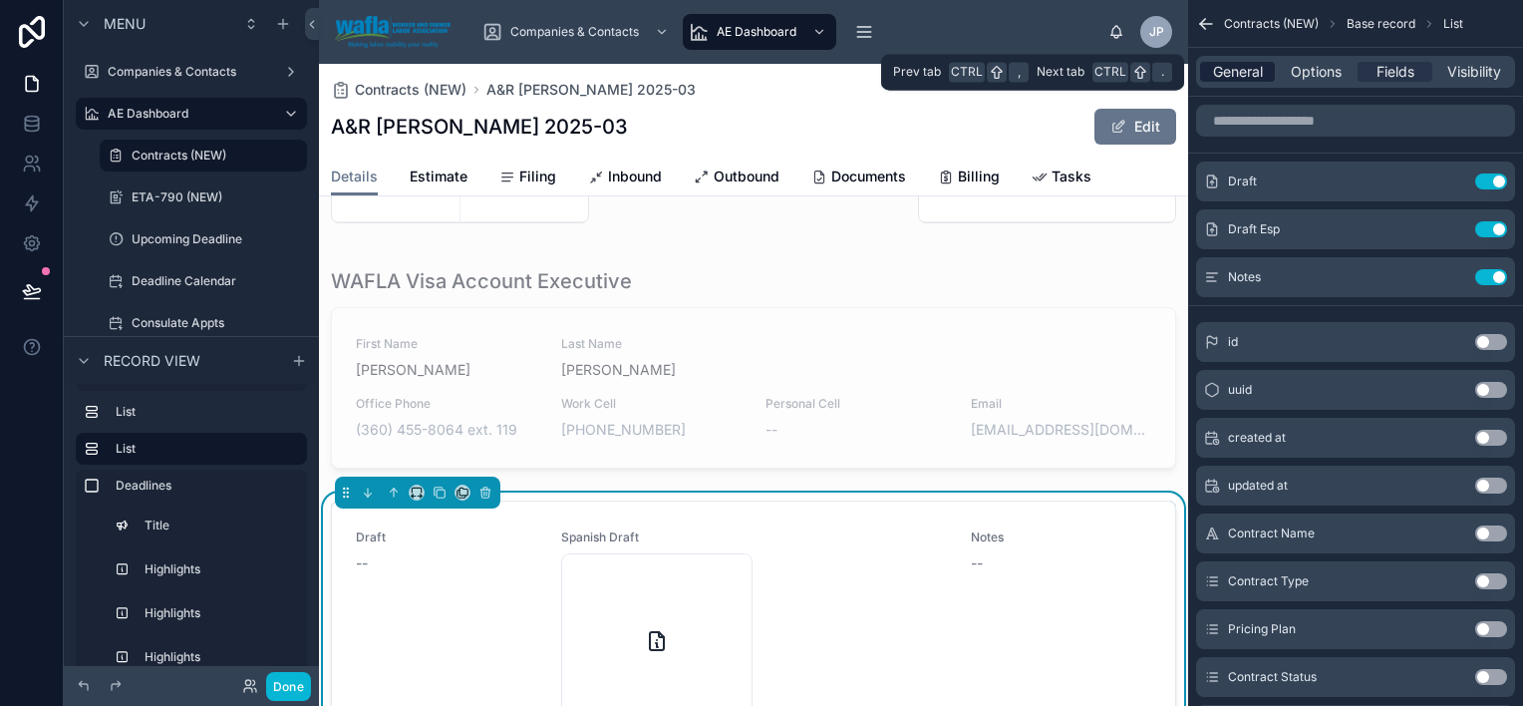
click at [1235, 71] on span "General" at bounding box center [1238, 72] width 50 height 20
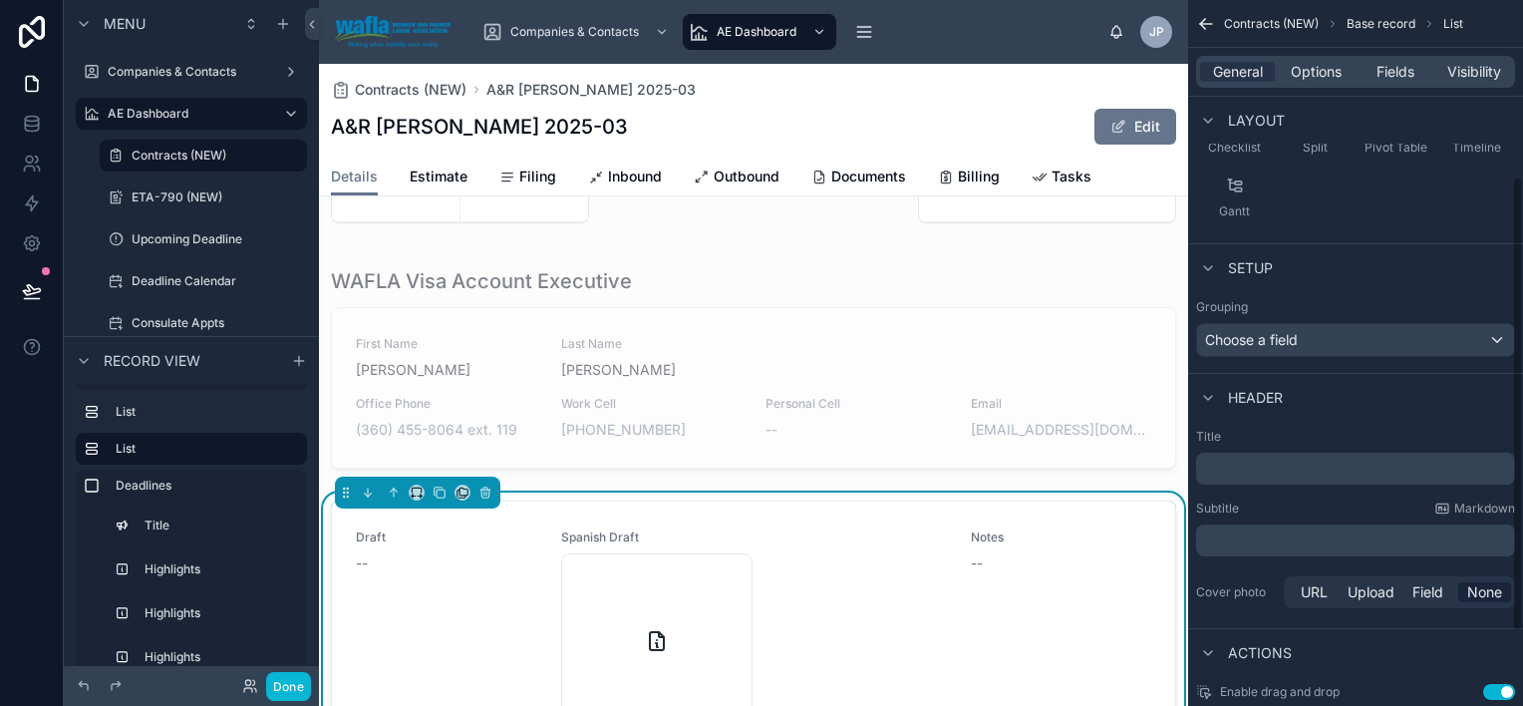
scroll to position [299, 0]
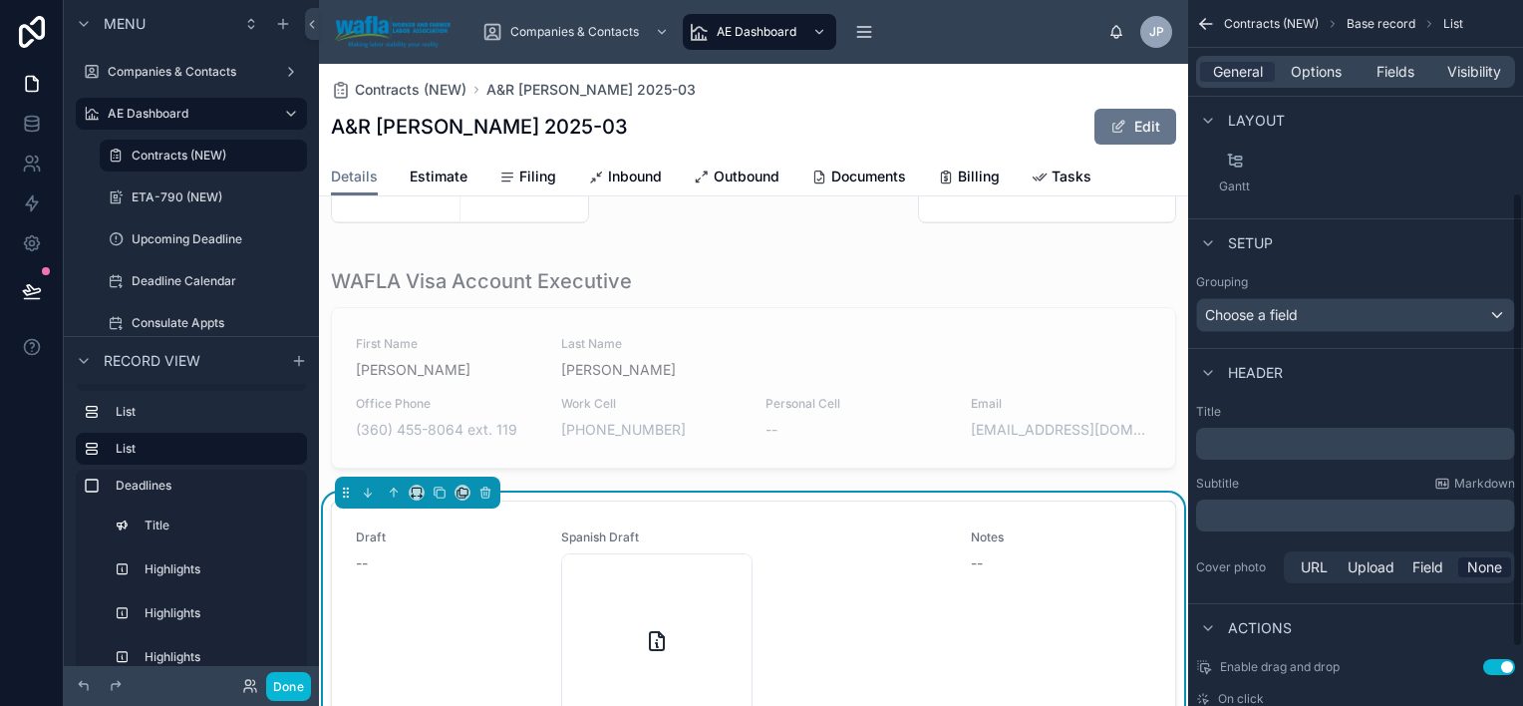
click at [1304, 445] on p "﻿" at bounding box center [1357, 444] width 307 height 20
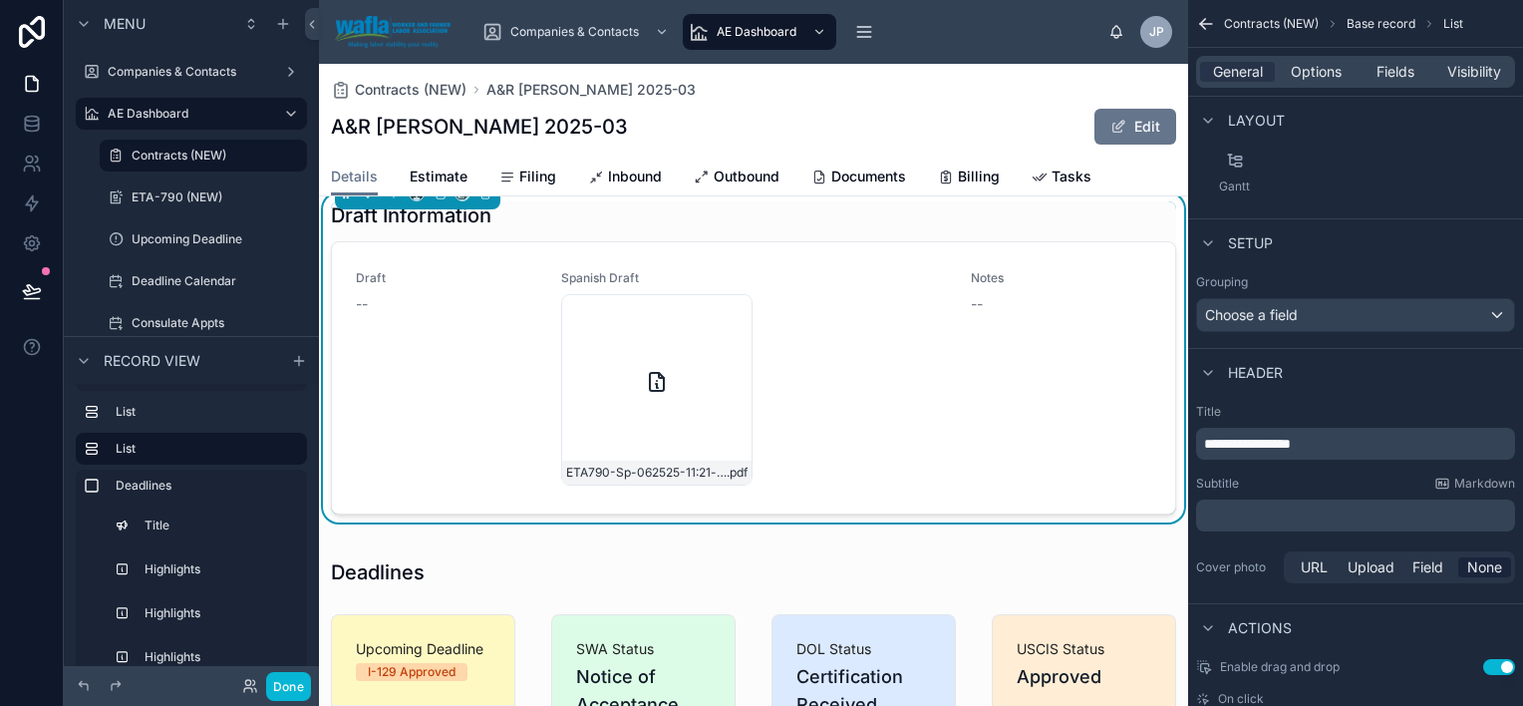
scroll to position [1005, 0]
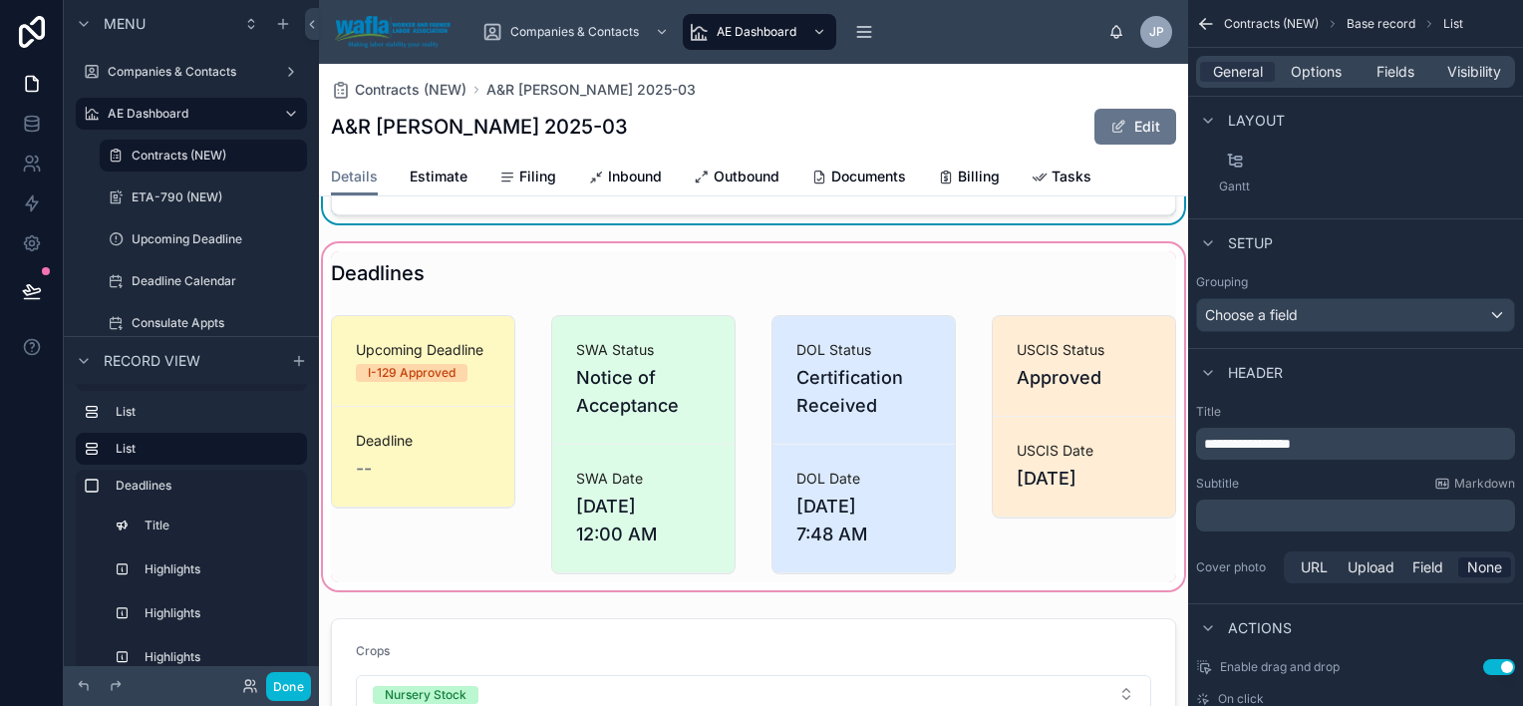
click at [975, 305] on div at bounding box center [753, 416] width 869 height 355
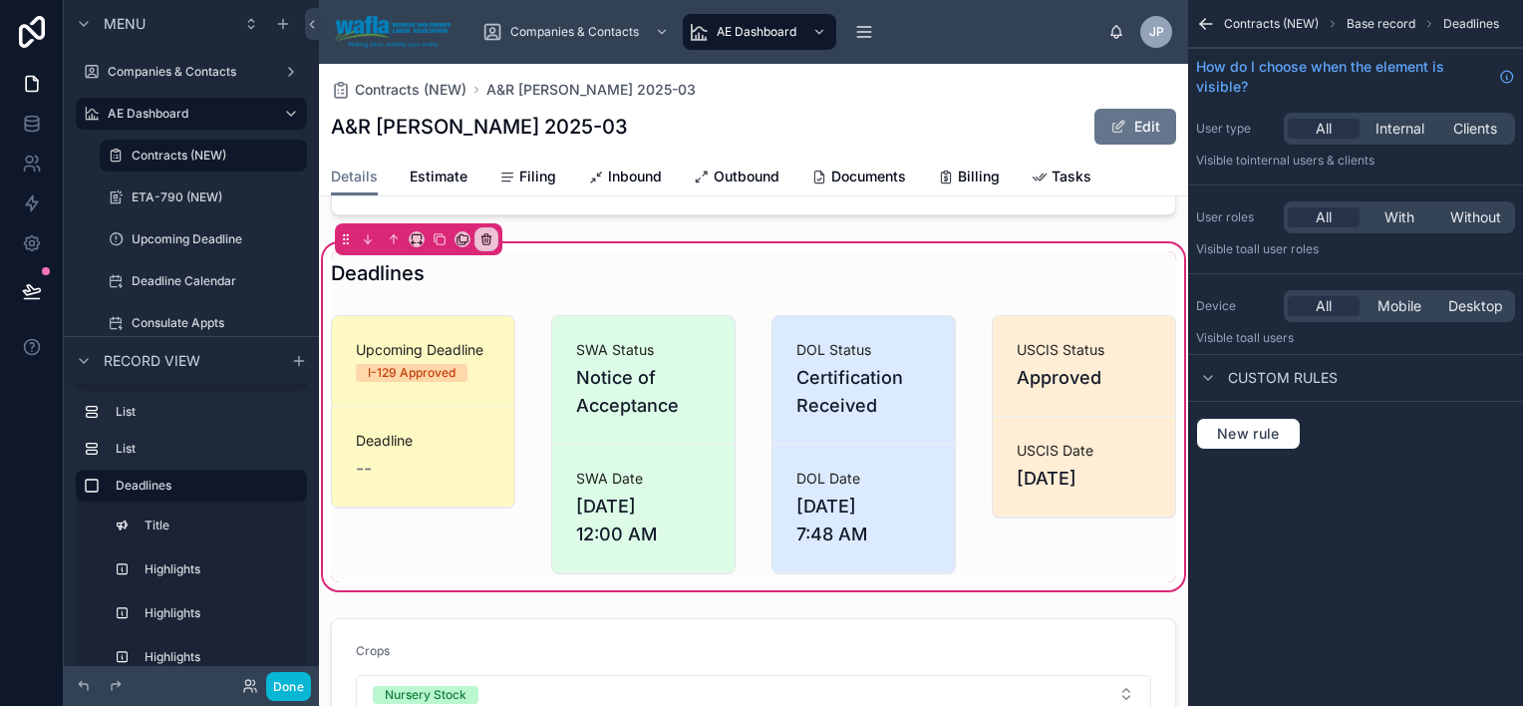
scroll to position [0, 0]
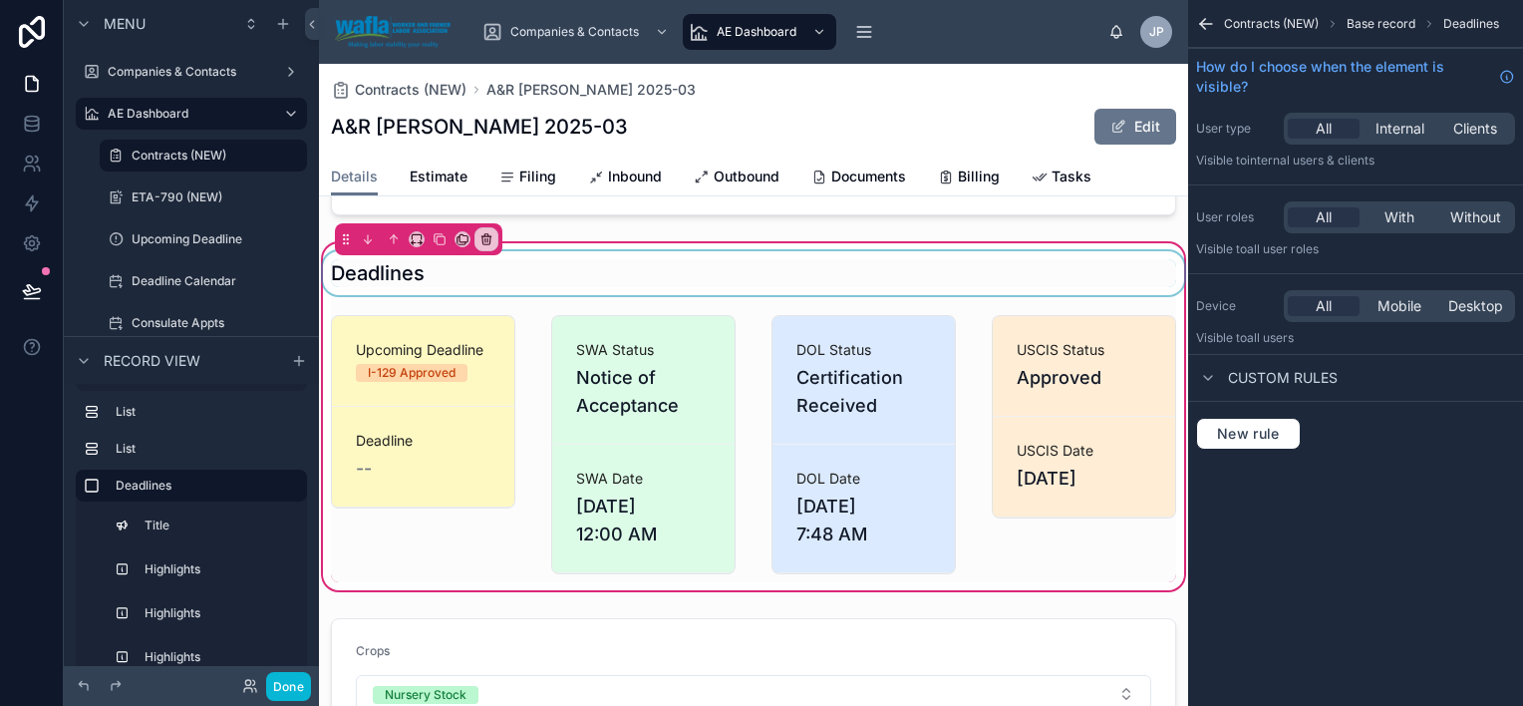
click at [975, 284] on div at bounding box center [753, 273] width 869 height 44
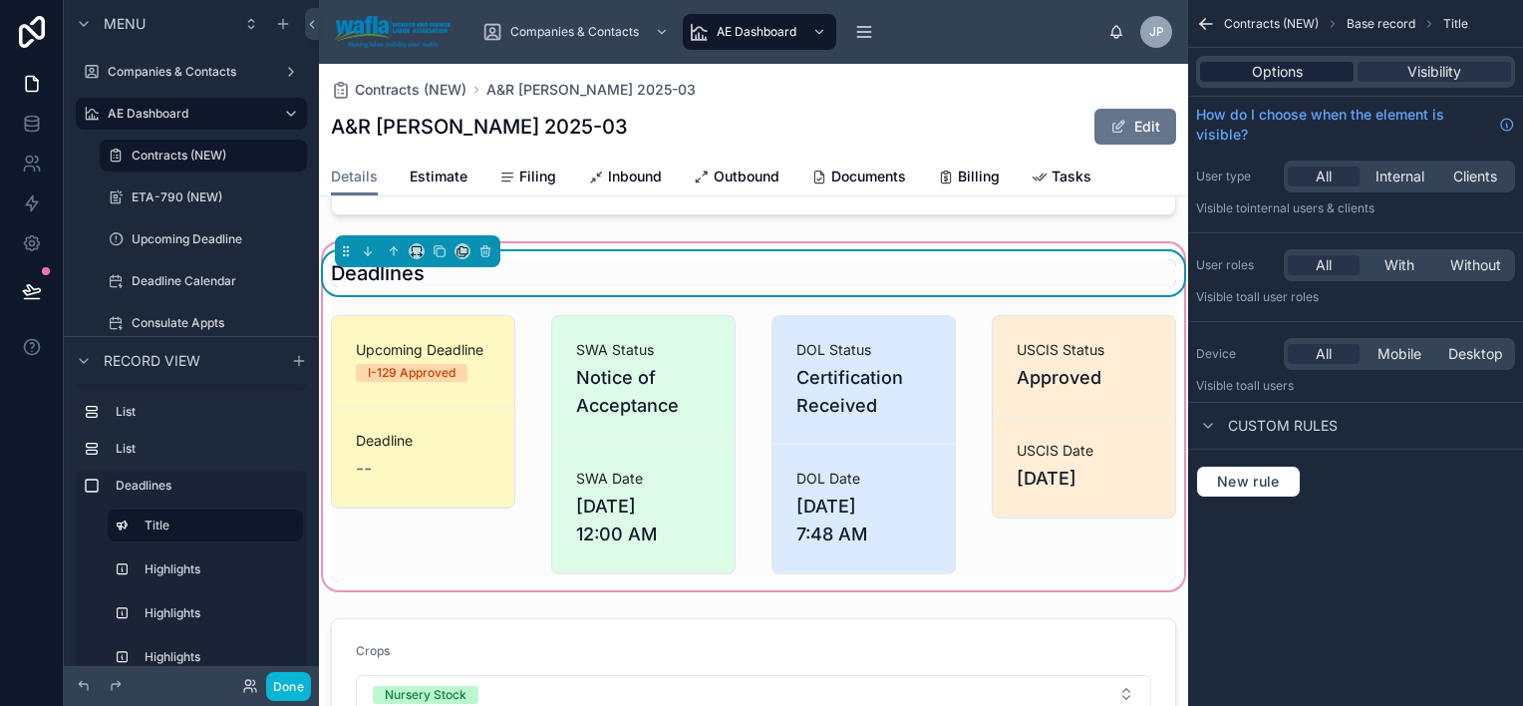
click at [1289, 68] on span "Options" at bounding box center [1277, 72] width 51 height 20
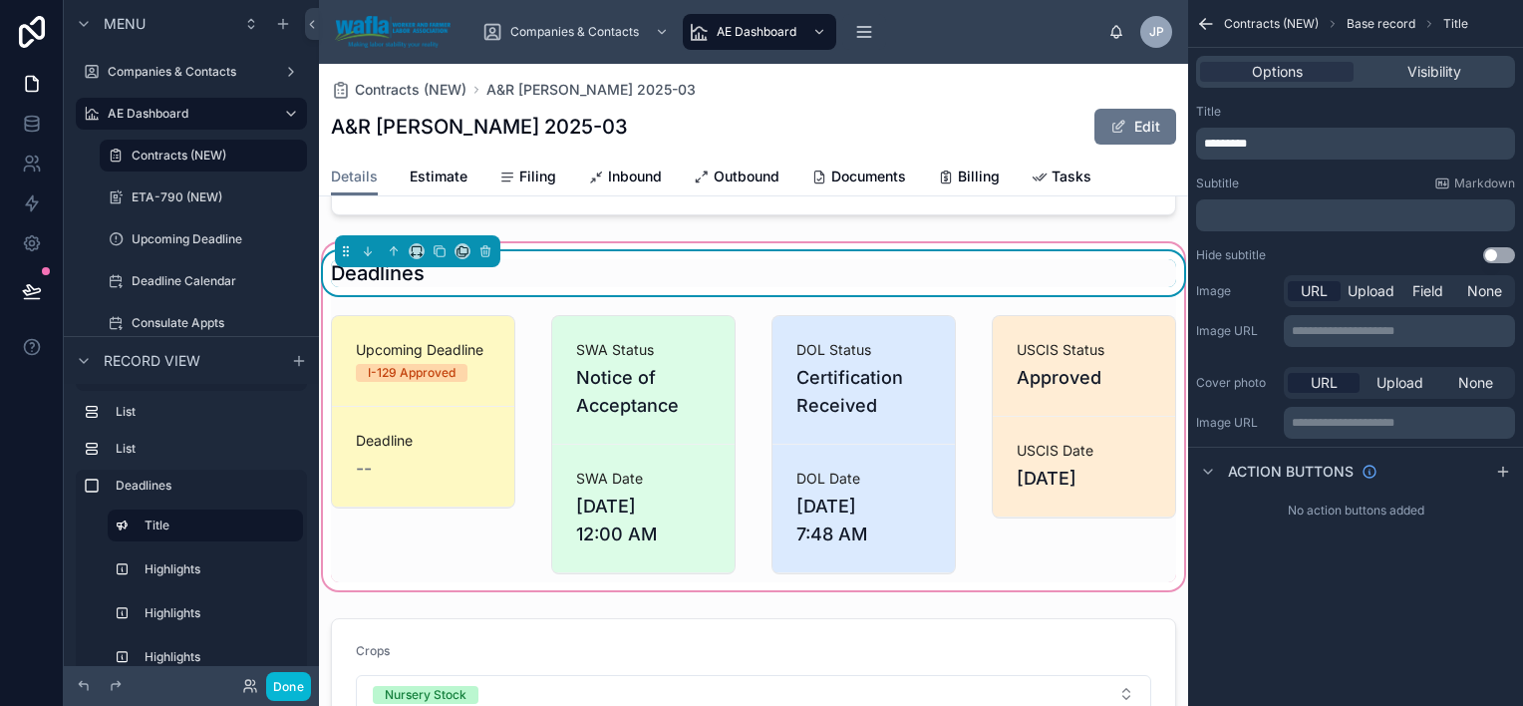
click at [1208, 140] on span "*********" at bounding box center [1225, 144] width 43 height 12
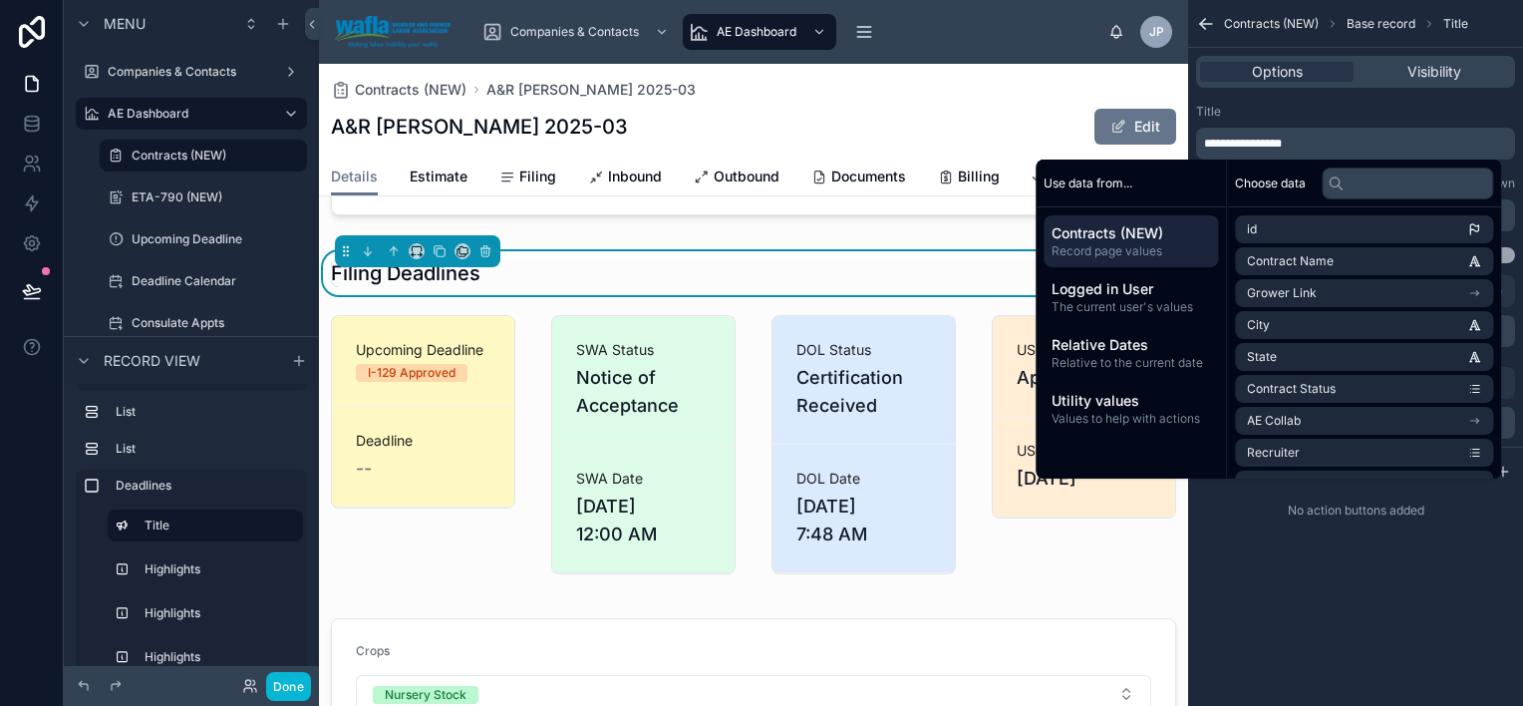
scroll to position [1304, 0]
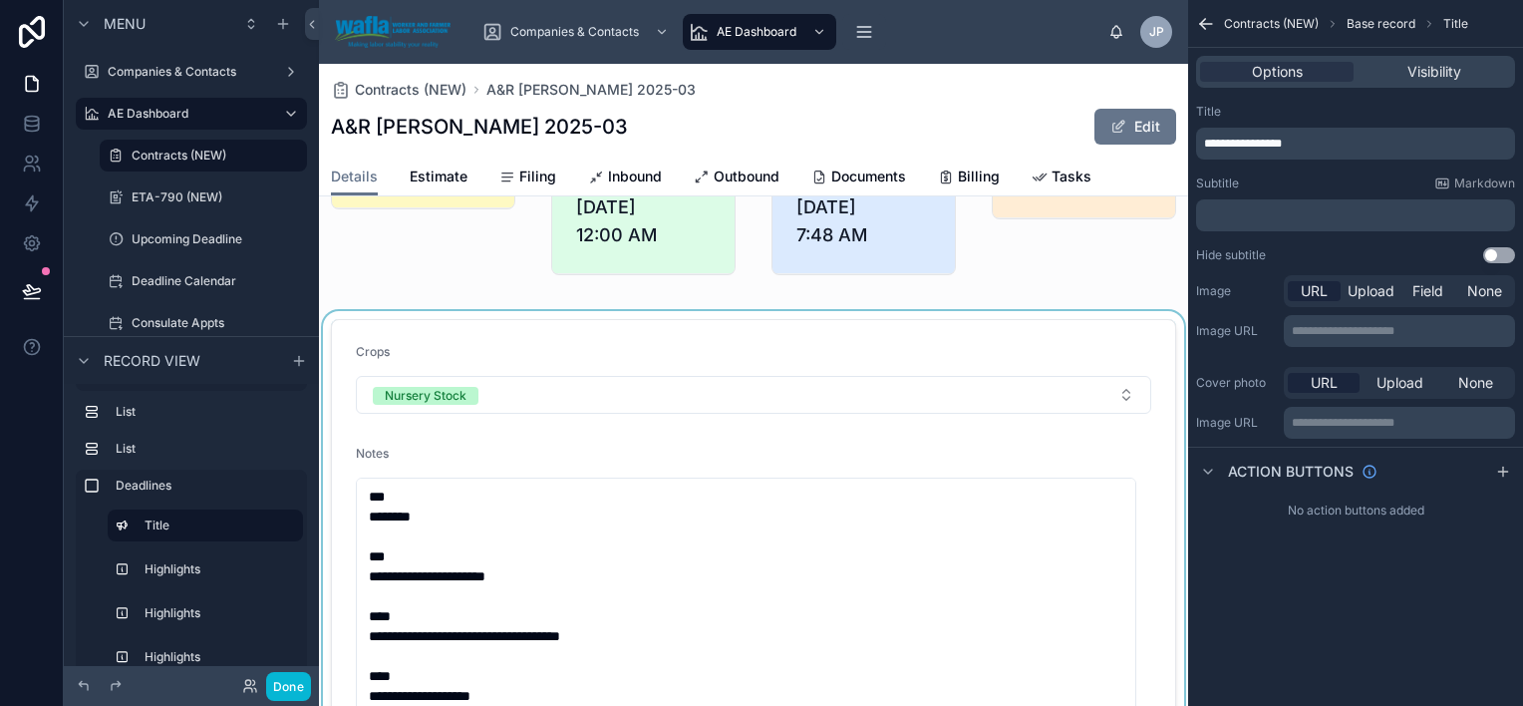
click at [814, 400] on div at bounding box center [753, 719] width 869 height 816
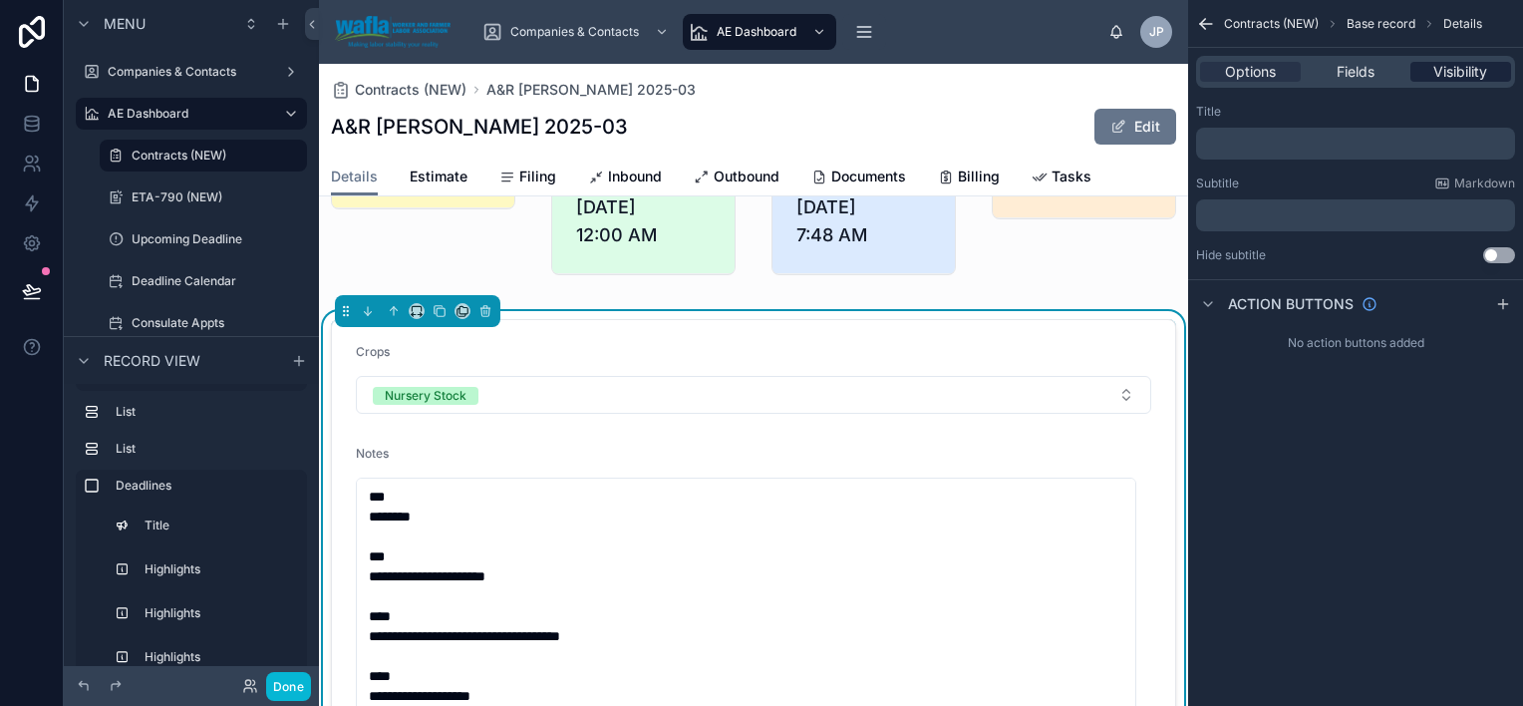
click at [1446, 68] on span "Visibility" at bounding box center [1461, 72] width 54 height 20
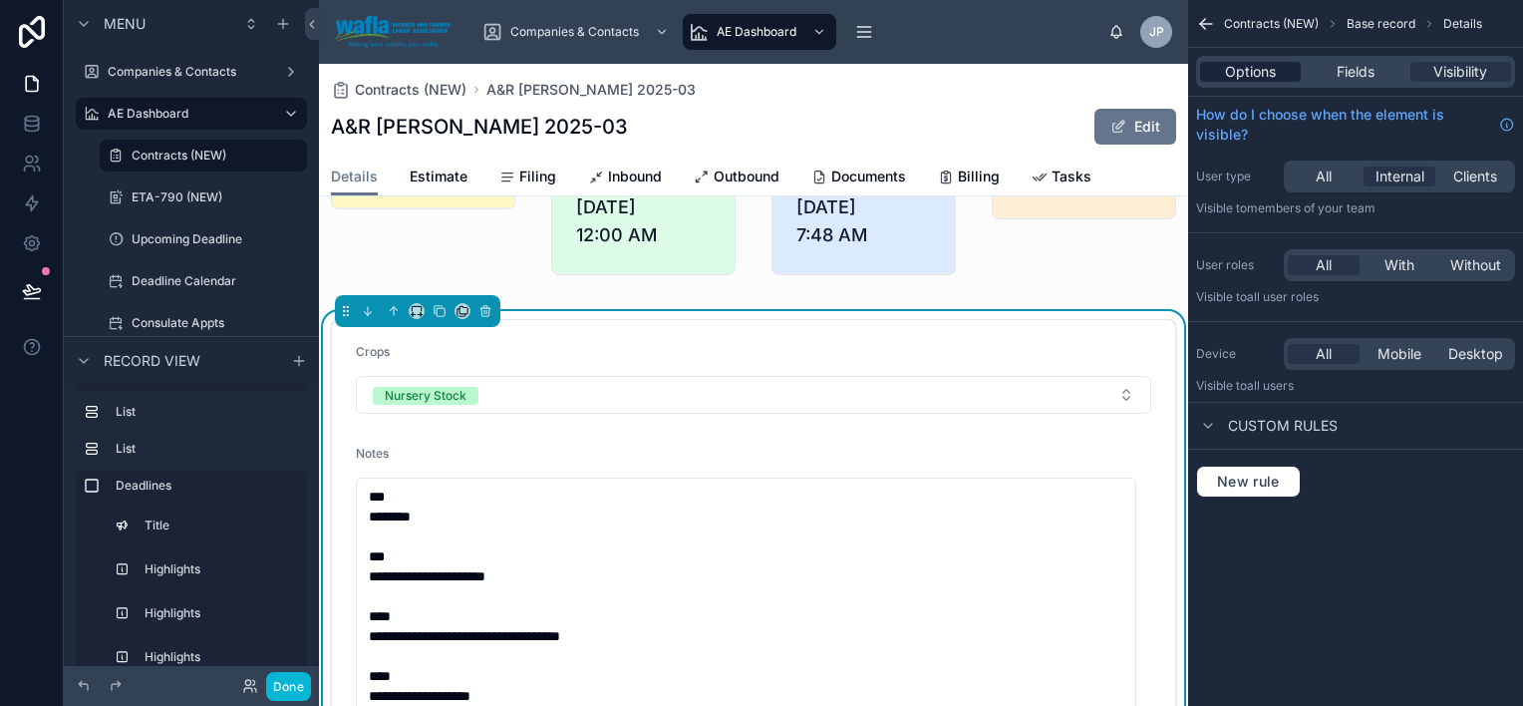
click at [1277, 68] on div "Options" at bounding box center [1250, 72] width 101 height 20
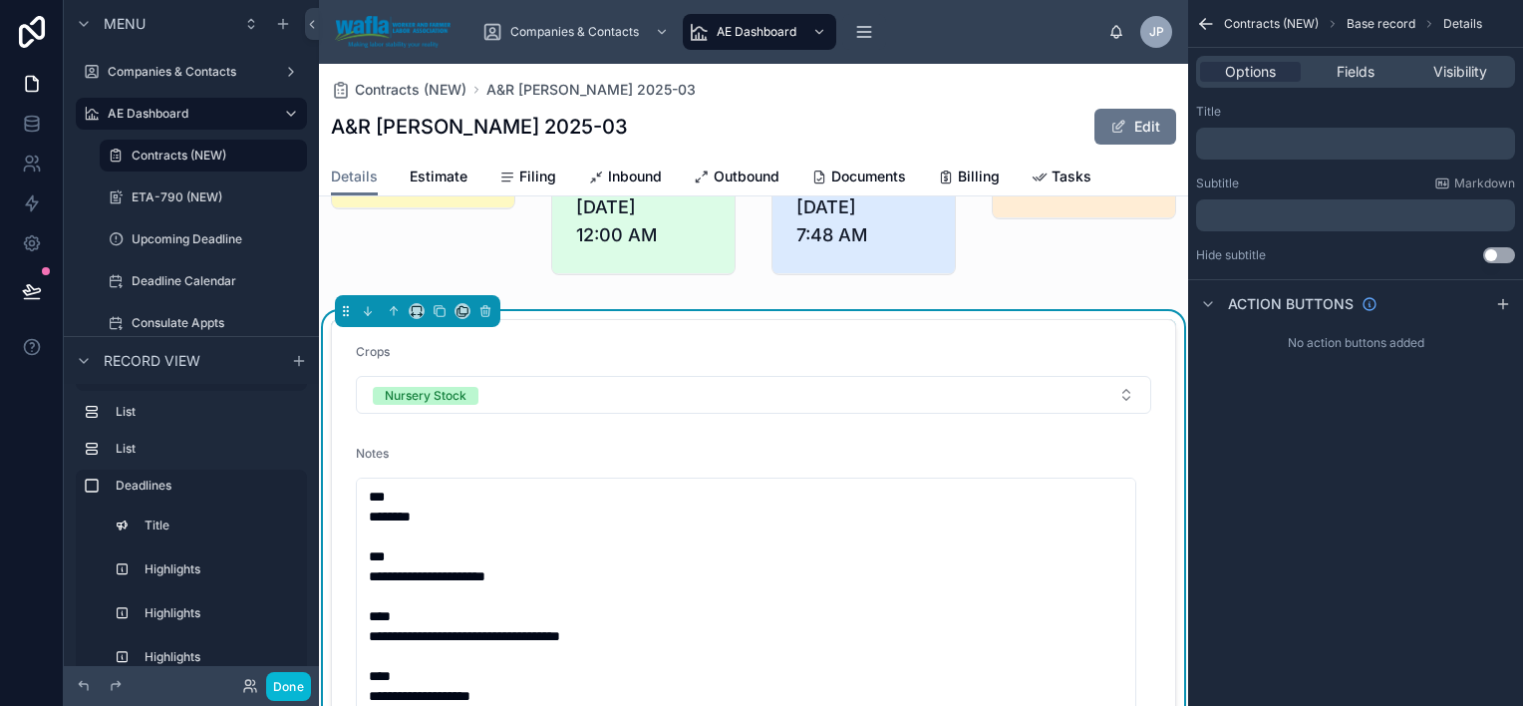
click at [1275, 144] on p "﻿" at bounding box center [1357, 144] width 307 height 16
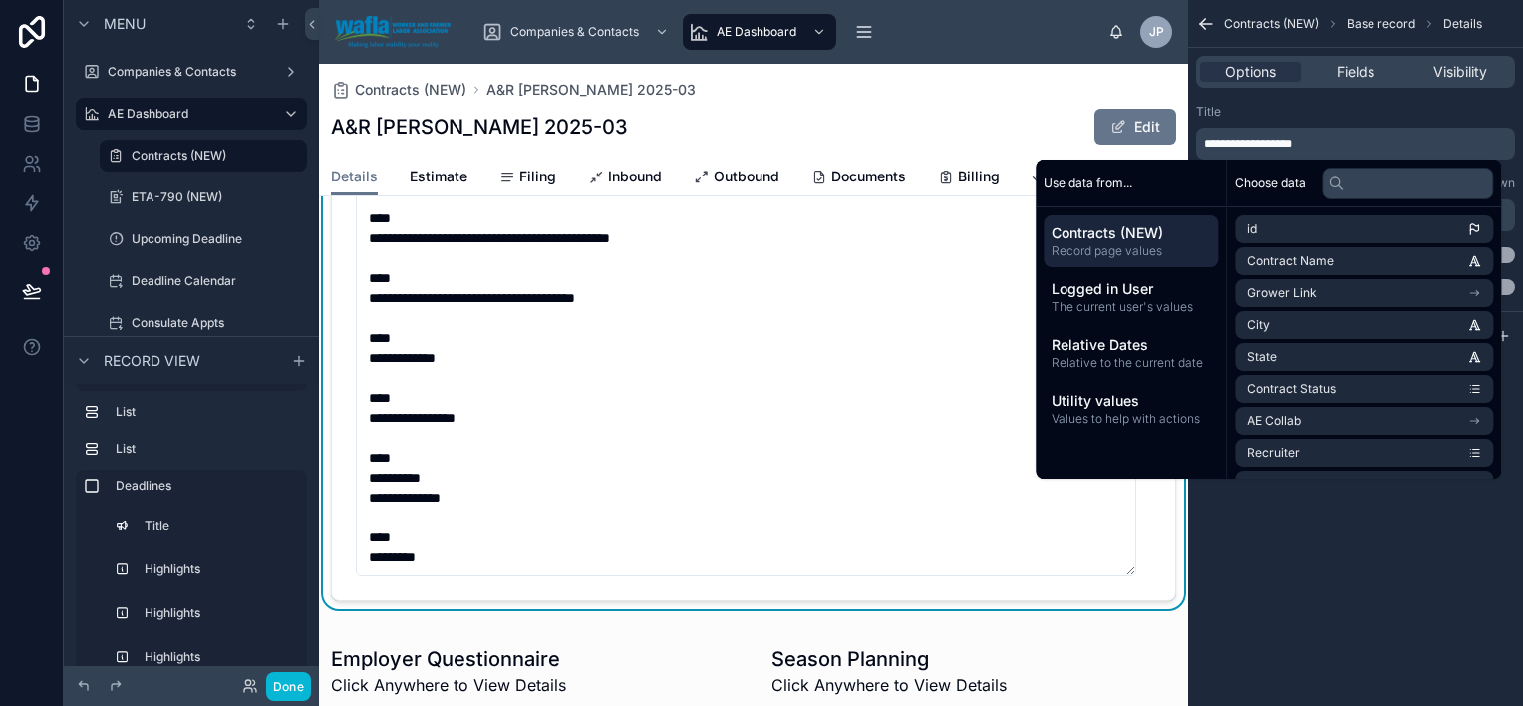
scroll to position [2201, 0]
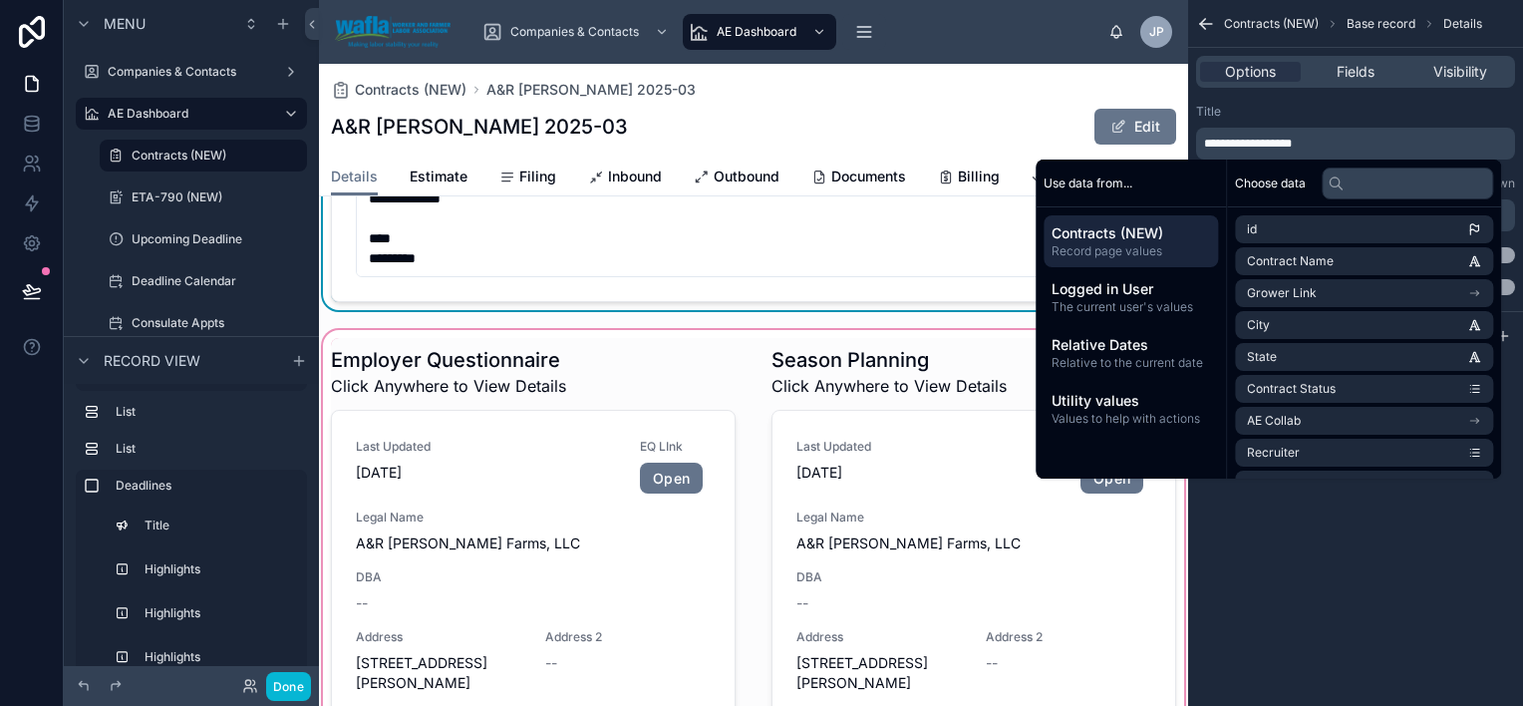
click at [906, 372] on div at bounding box center [753, 642] width 869 height 633
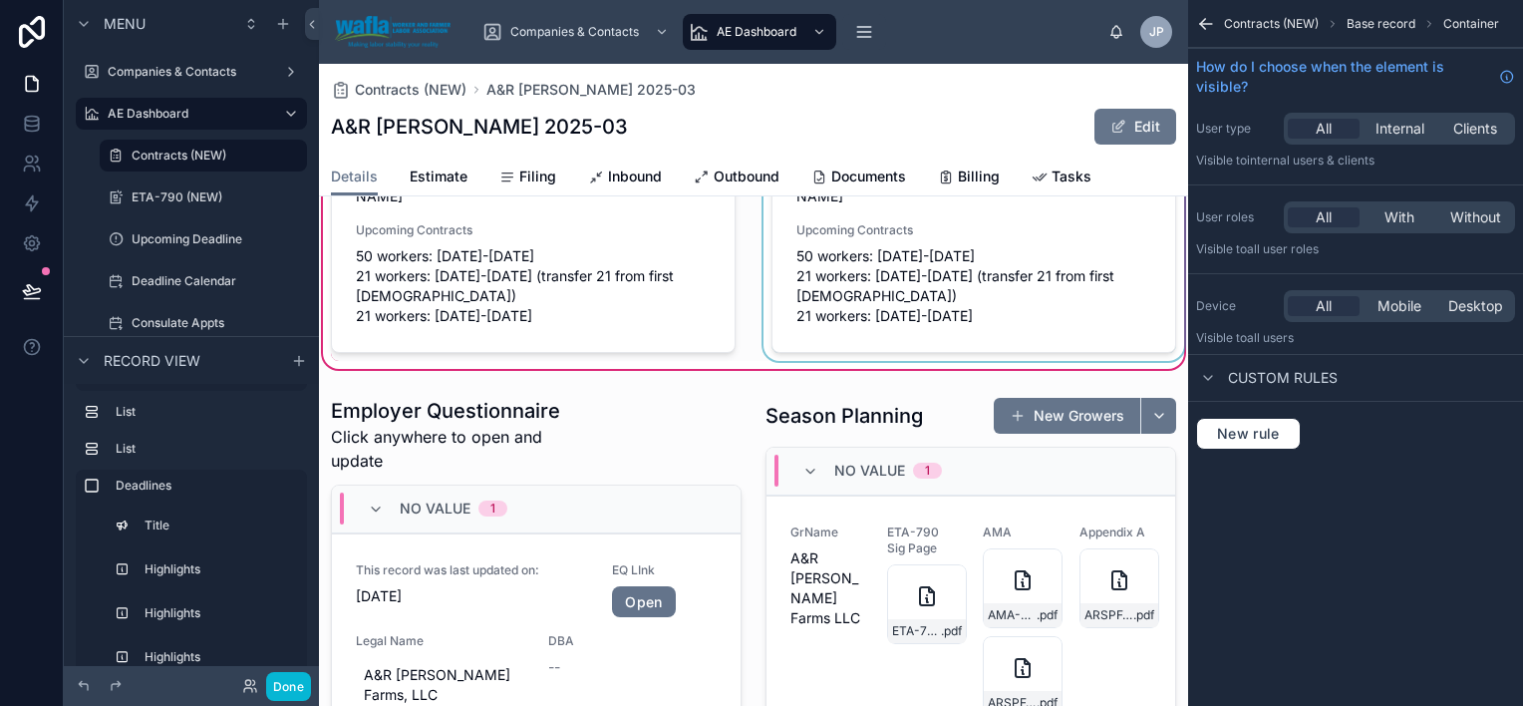
scroll to position [2799, 0]
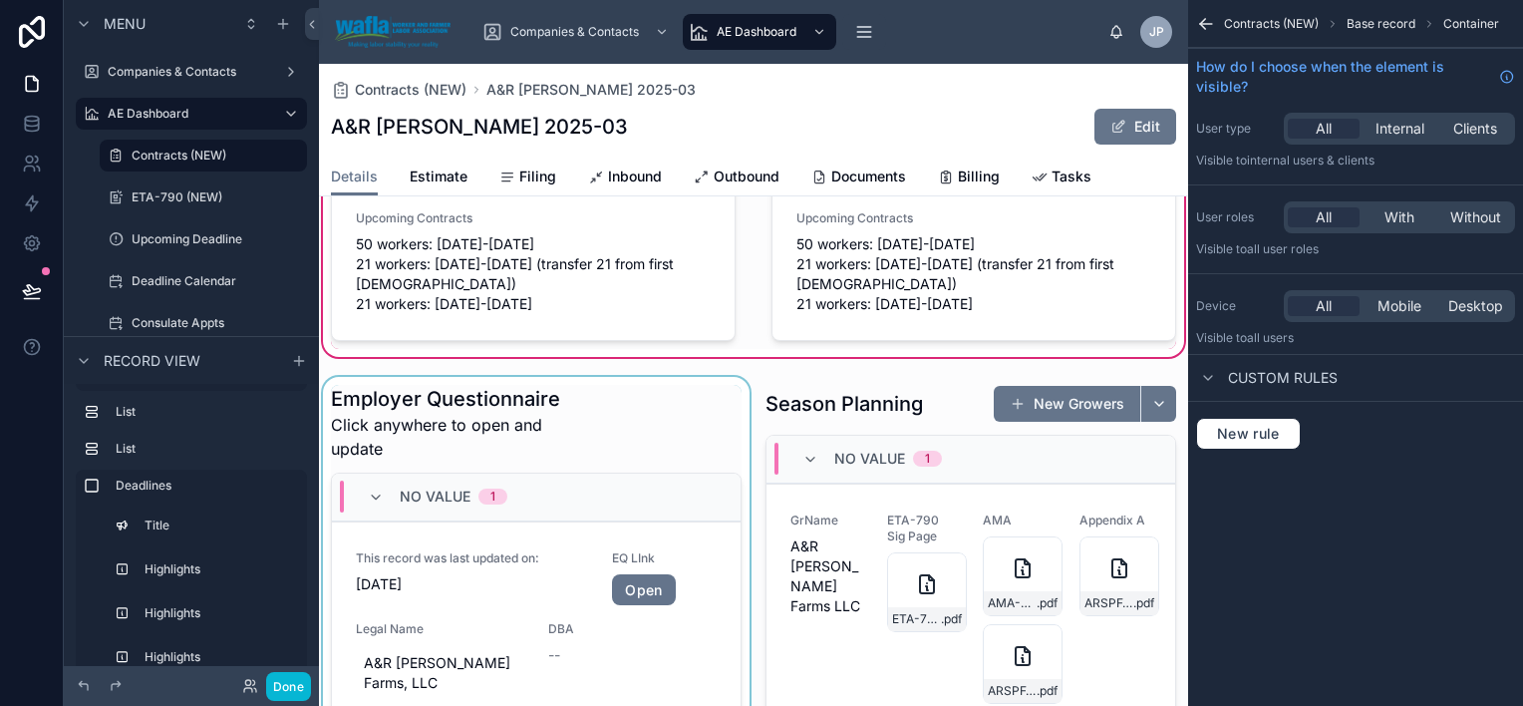
click at [703, 379] on div at bounding box center [536, 693] width 435 height 633
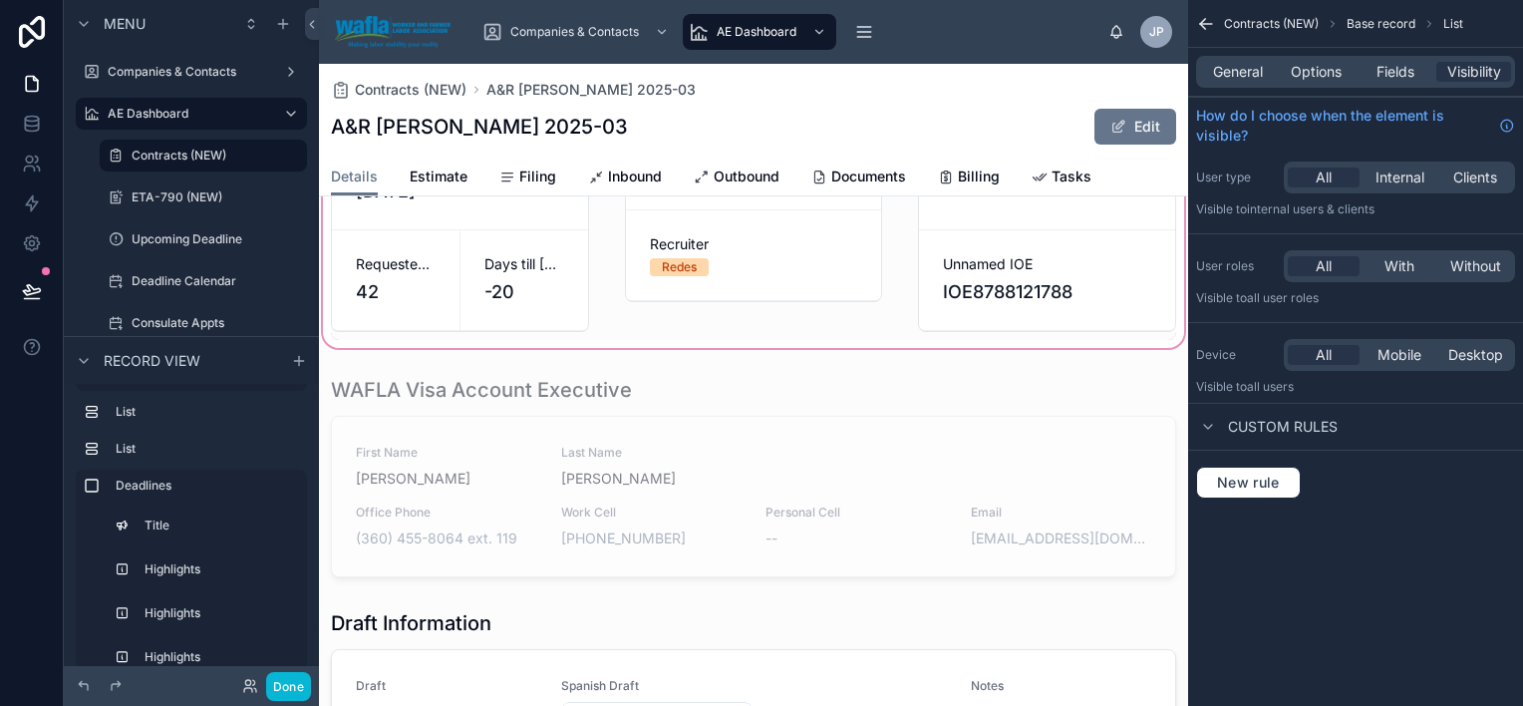
scroll to position [299, 0]
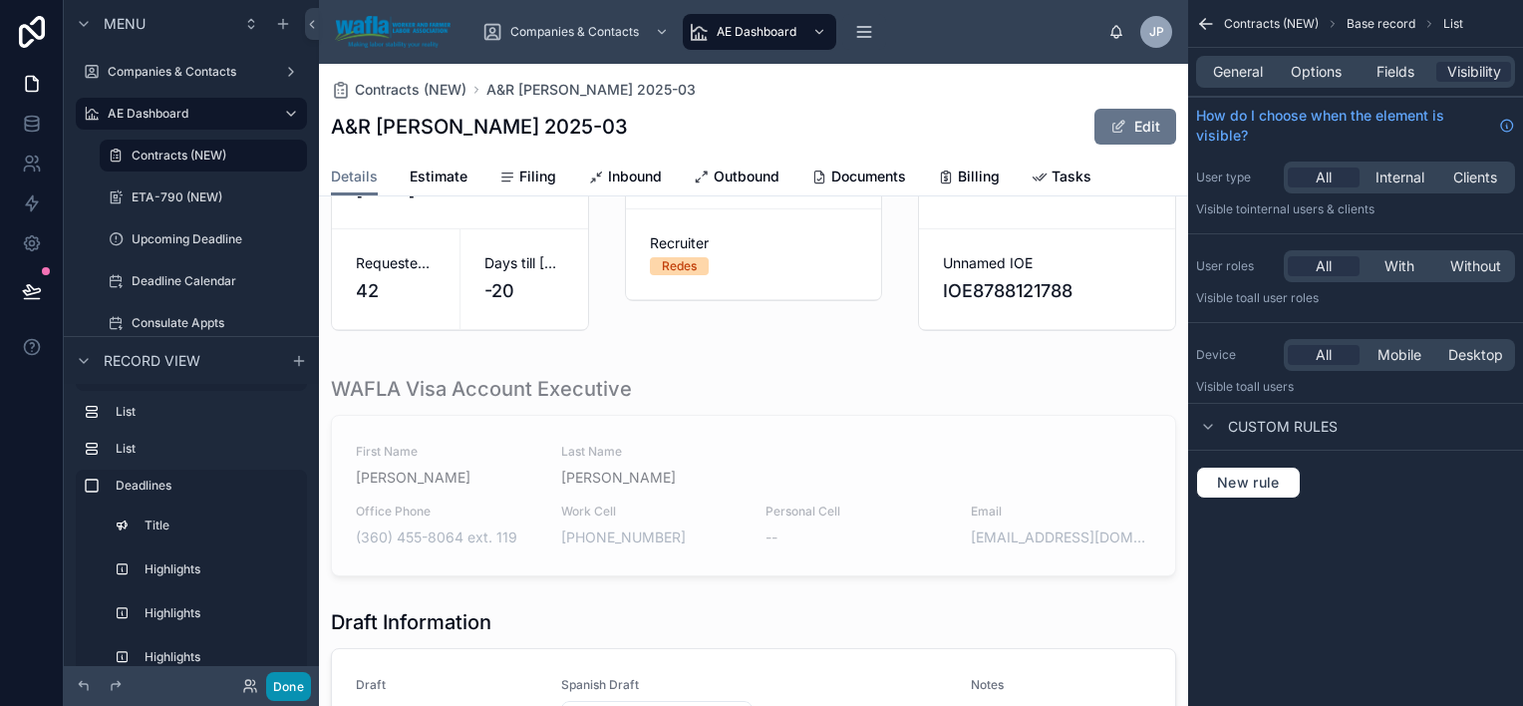
click at [279, 690] on button "Done" at bounding box center [288, 686] width 45 height 29
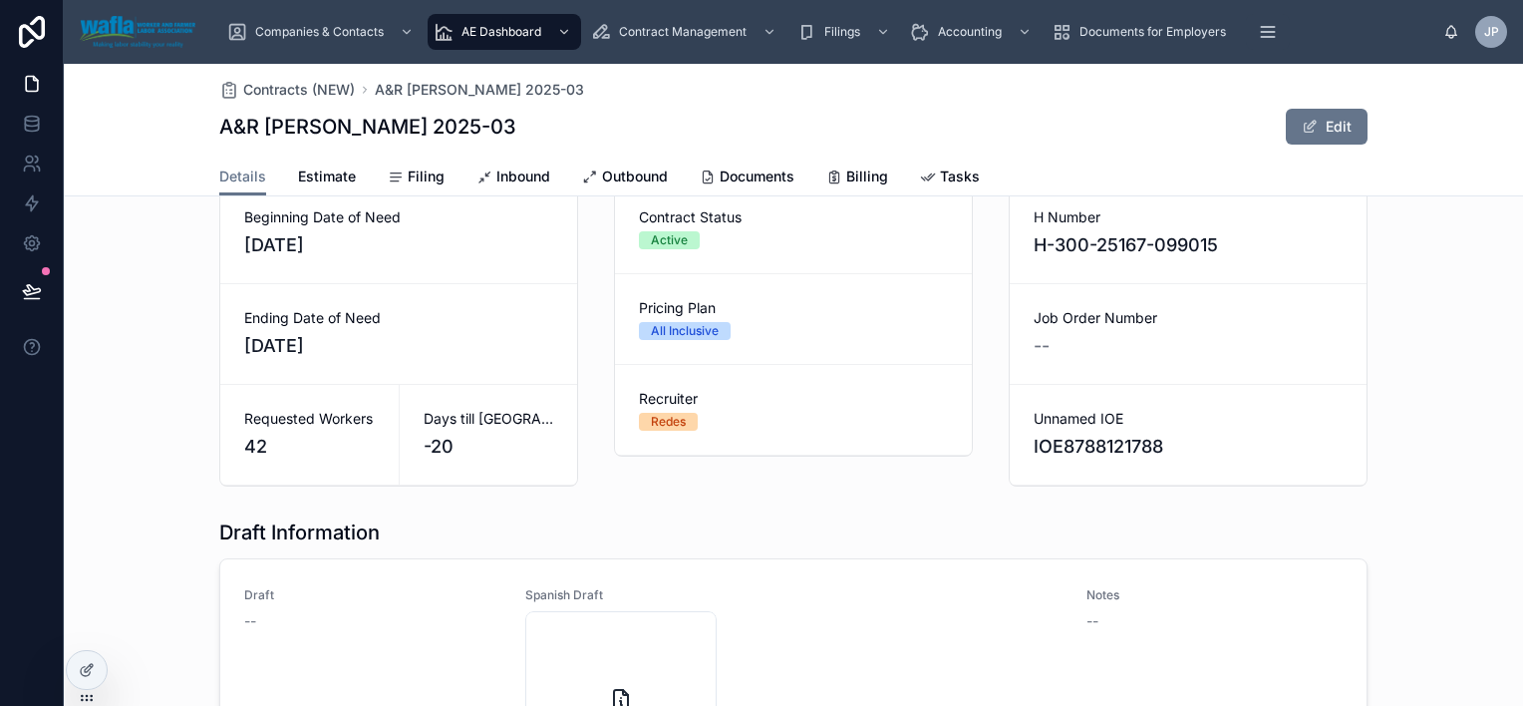
scroll to position [0, 0]
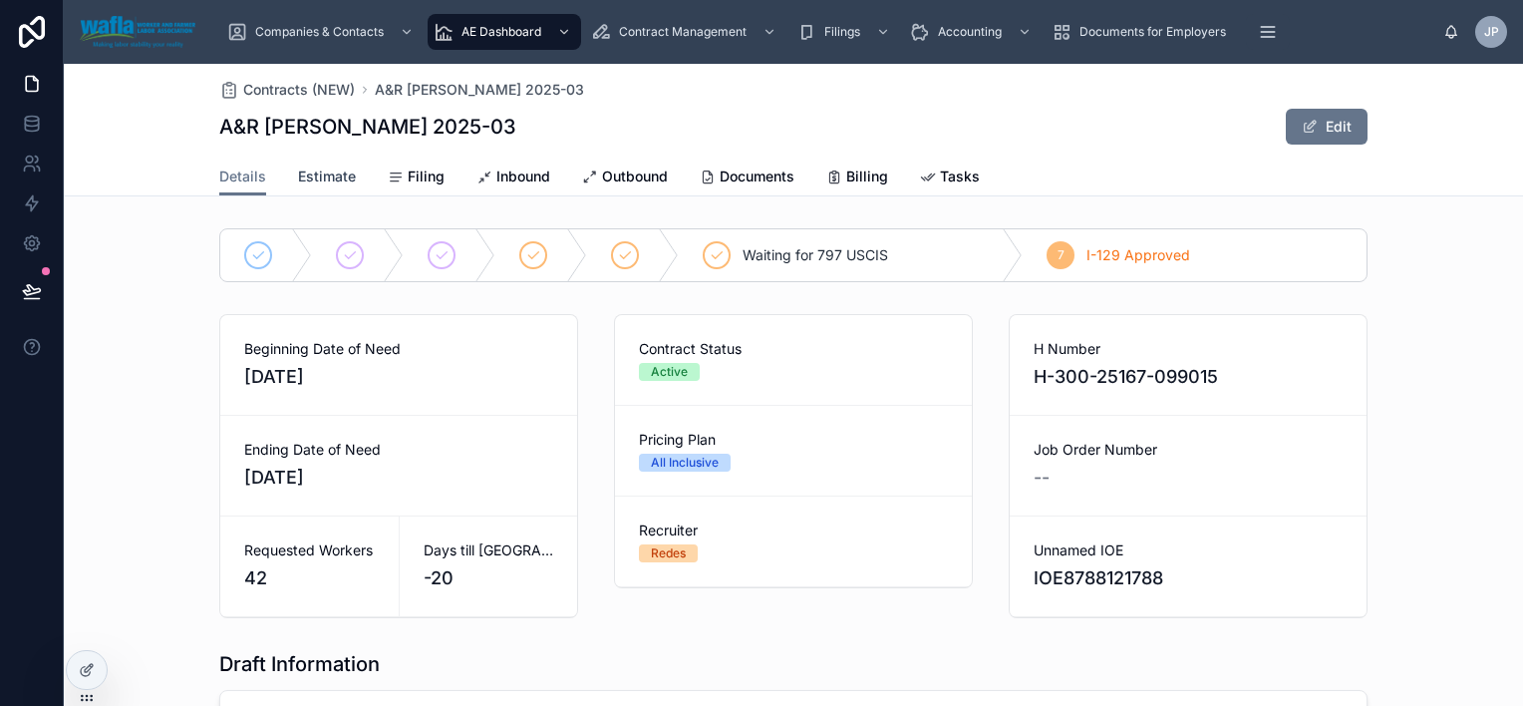
click at [299, 168] on span "Estimate" at bounding box center [327, 176] width 58 height 20
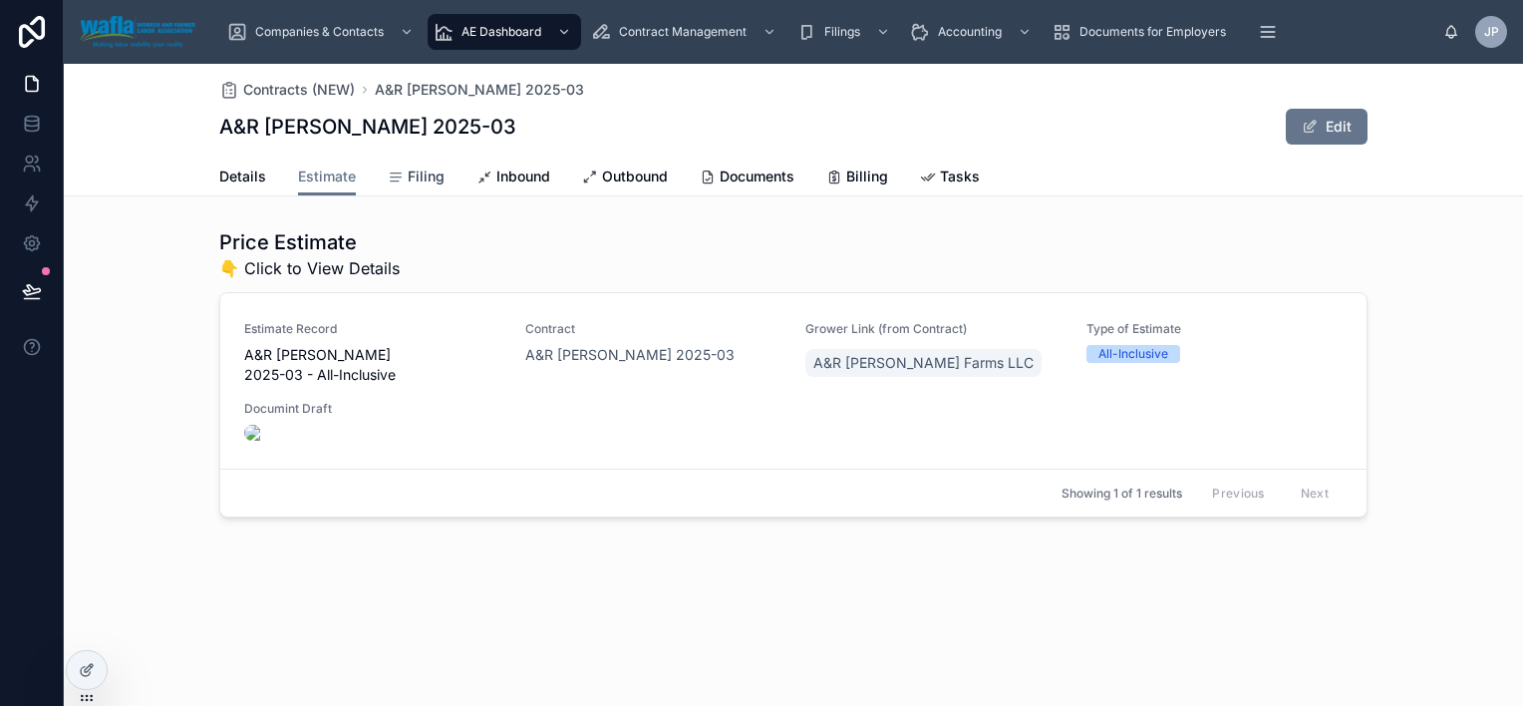
click at [422, 183] on span "Filing" at bounding box center [426, 176] width 37 height 20
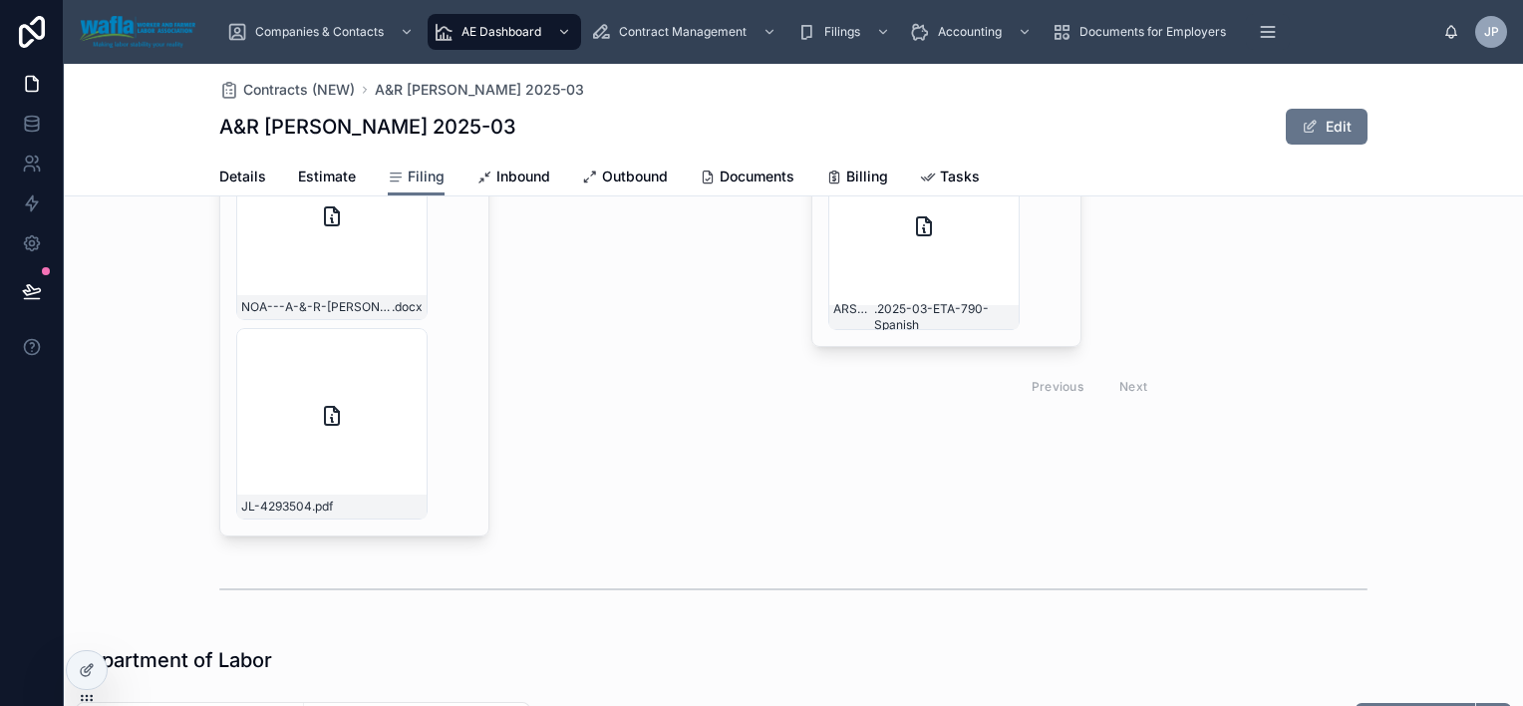
scroll to position [1495, 0]
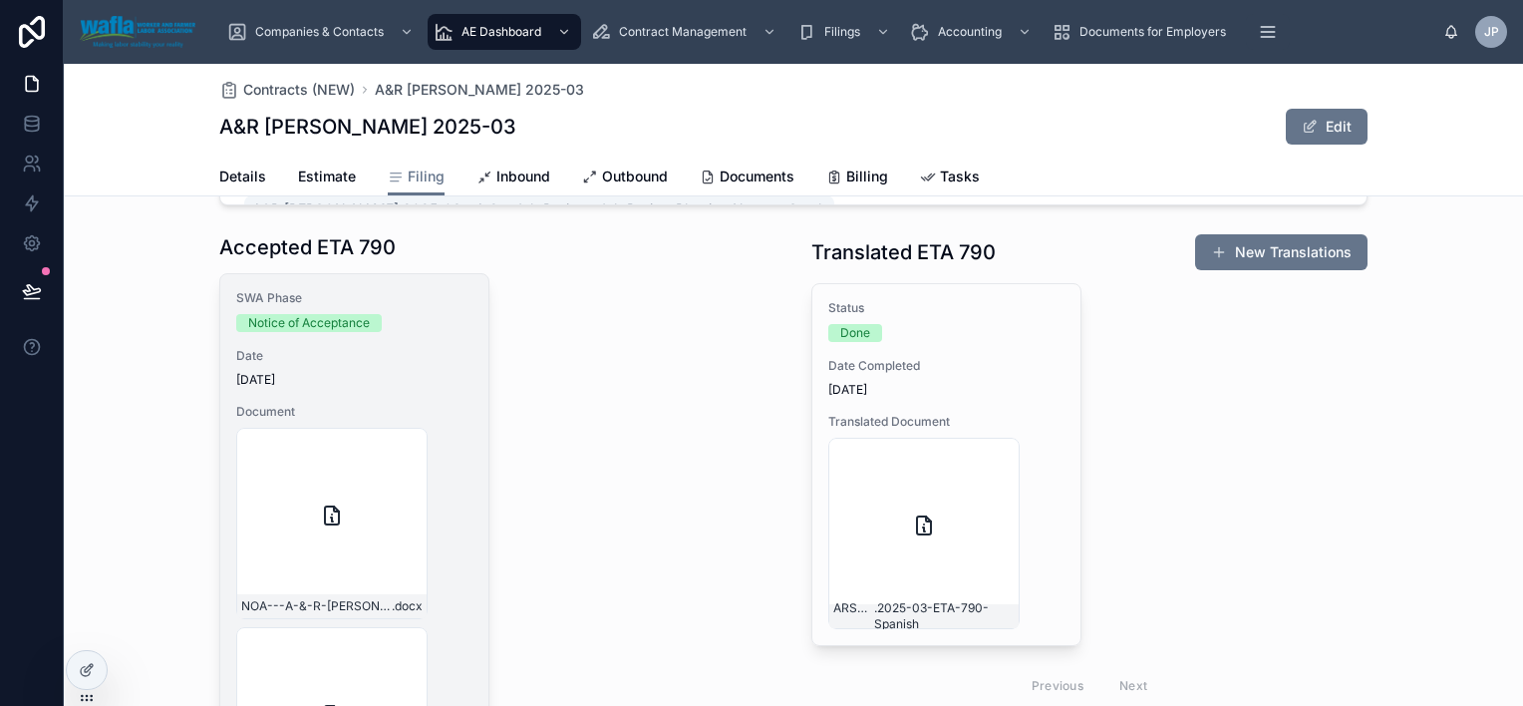
click at [414, 322] on div "SWA Phase Notice of Acceptance" at bounding box center [354, 311] width 236 height 42
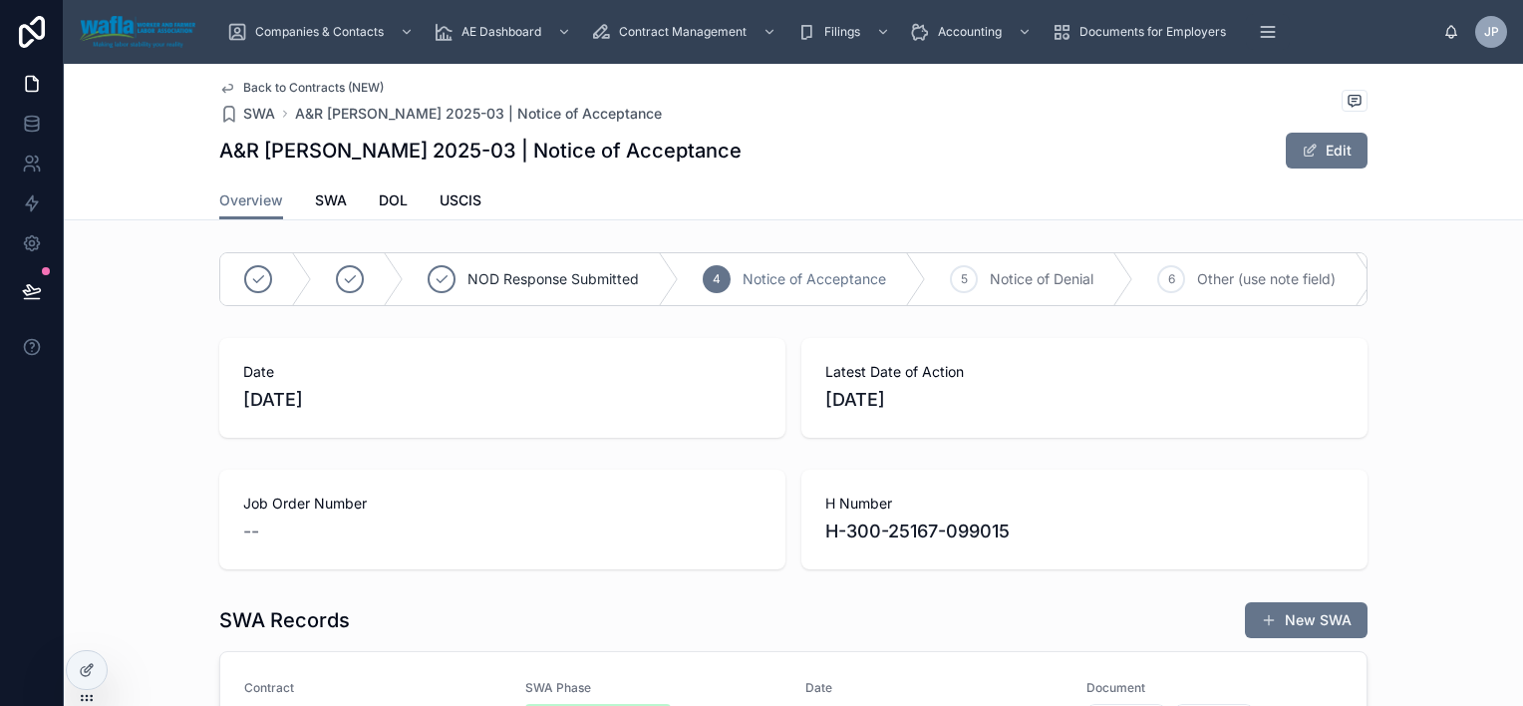
click at [297, 81] on span "Back to Contracts (NEW)" at bounding box center [313, 88] width 141 height 16
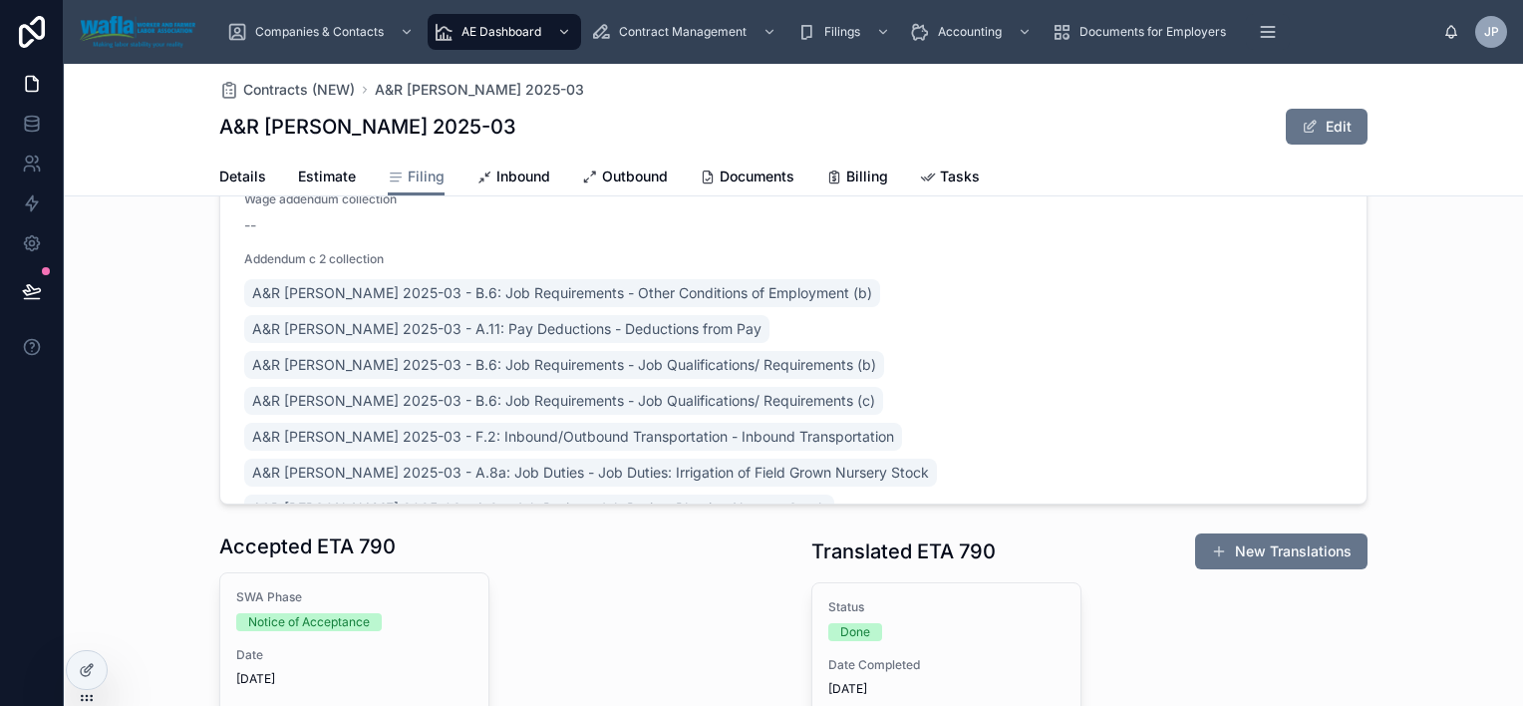
scroll to position [1495, 0]
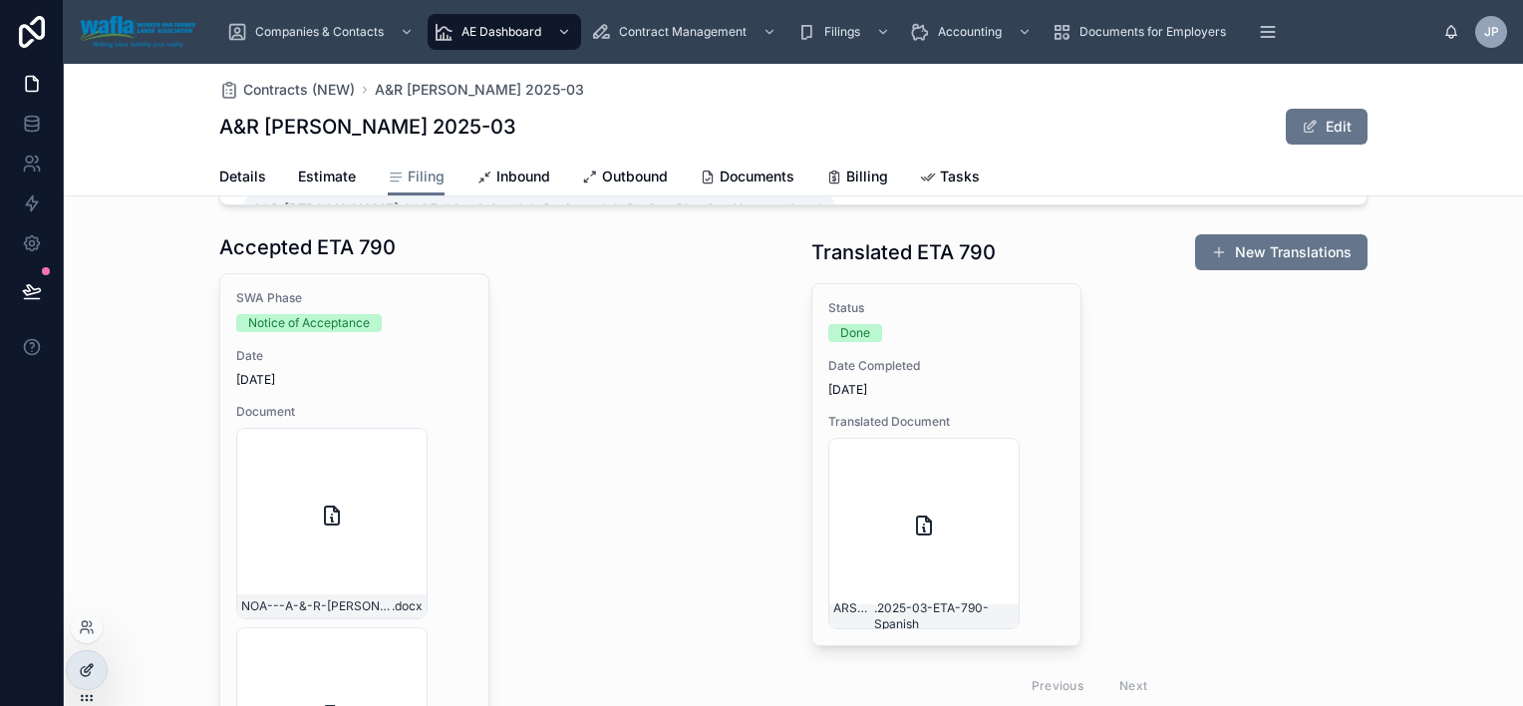
click at [72, 663] on div at bounding box center [87, 670] width 40 height 38
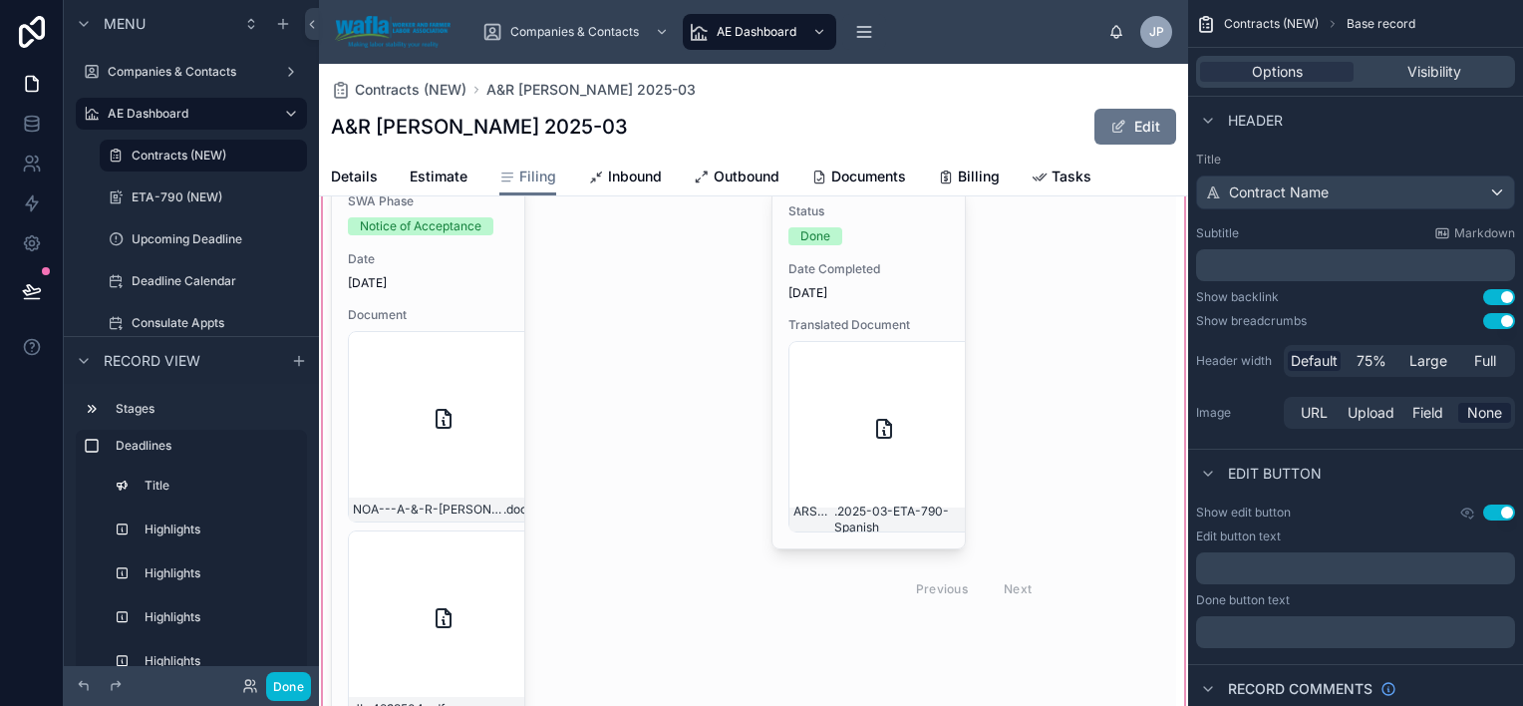
scroll to position [1795, 0]
click at [474, 318] on div at bounding box center [753, 163] width 869 height 1341
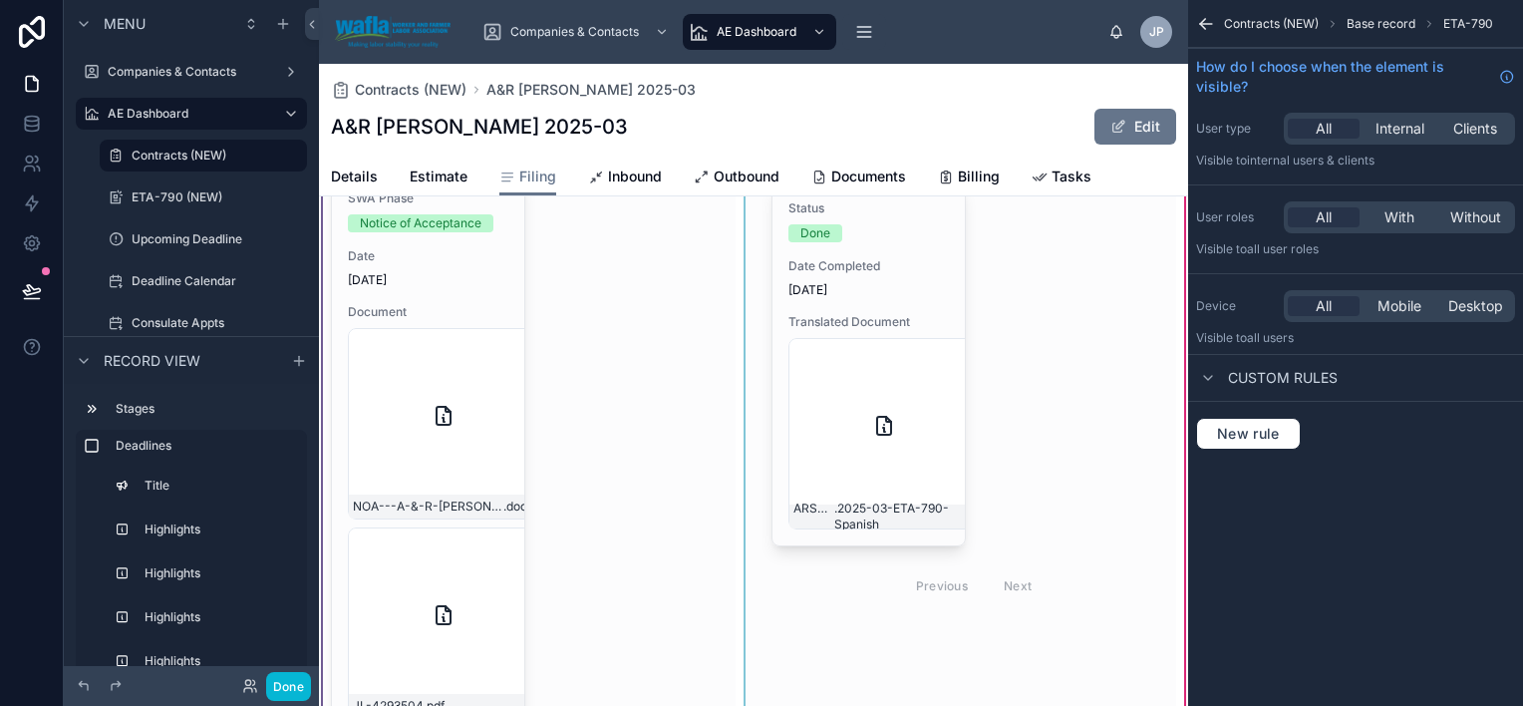
click at [626, 253] on div at bounding box center [533, 435] width 429 height 618
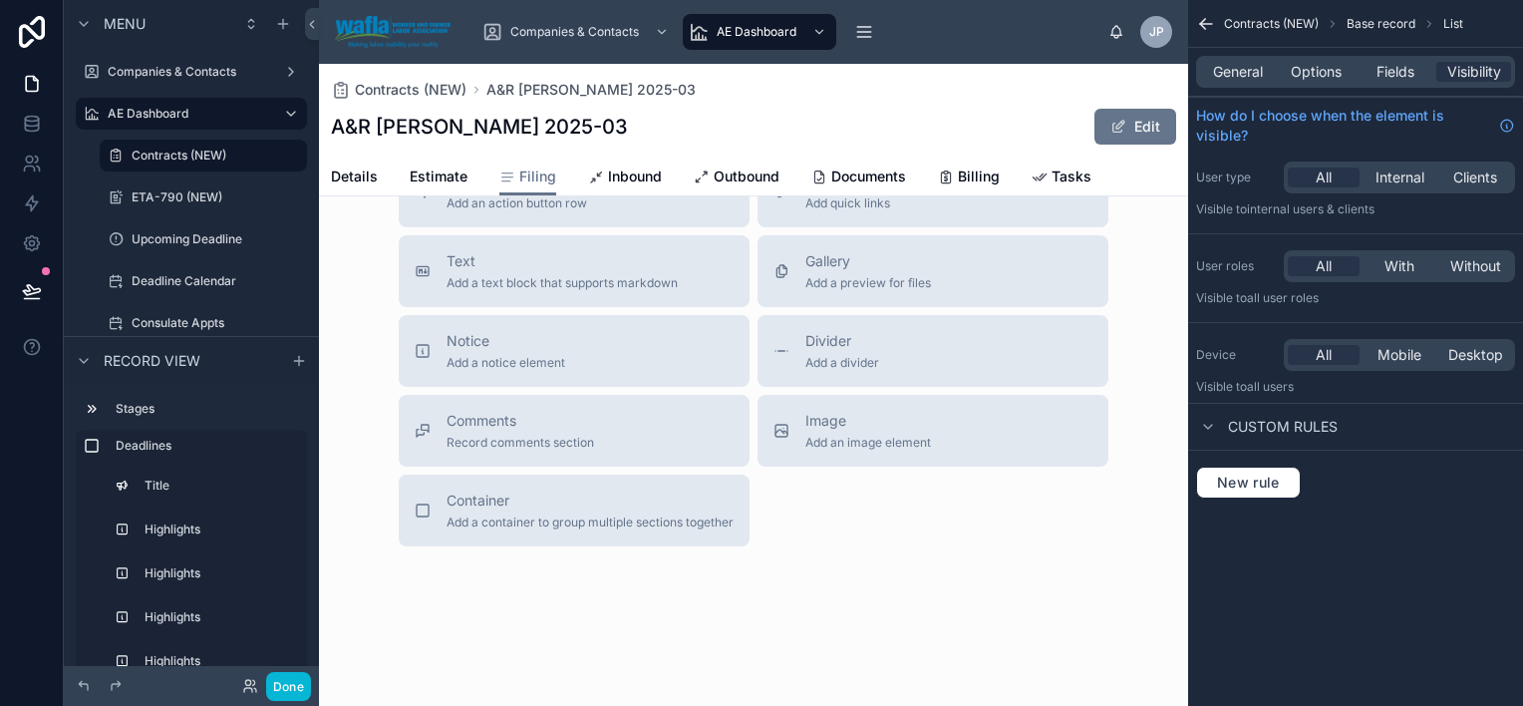
scroll to position [4020, 0]
click at [643, 529] on span "Add a container to group multiple sections together" at bounding box center [590, 522] width 287 height 16
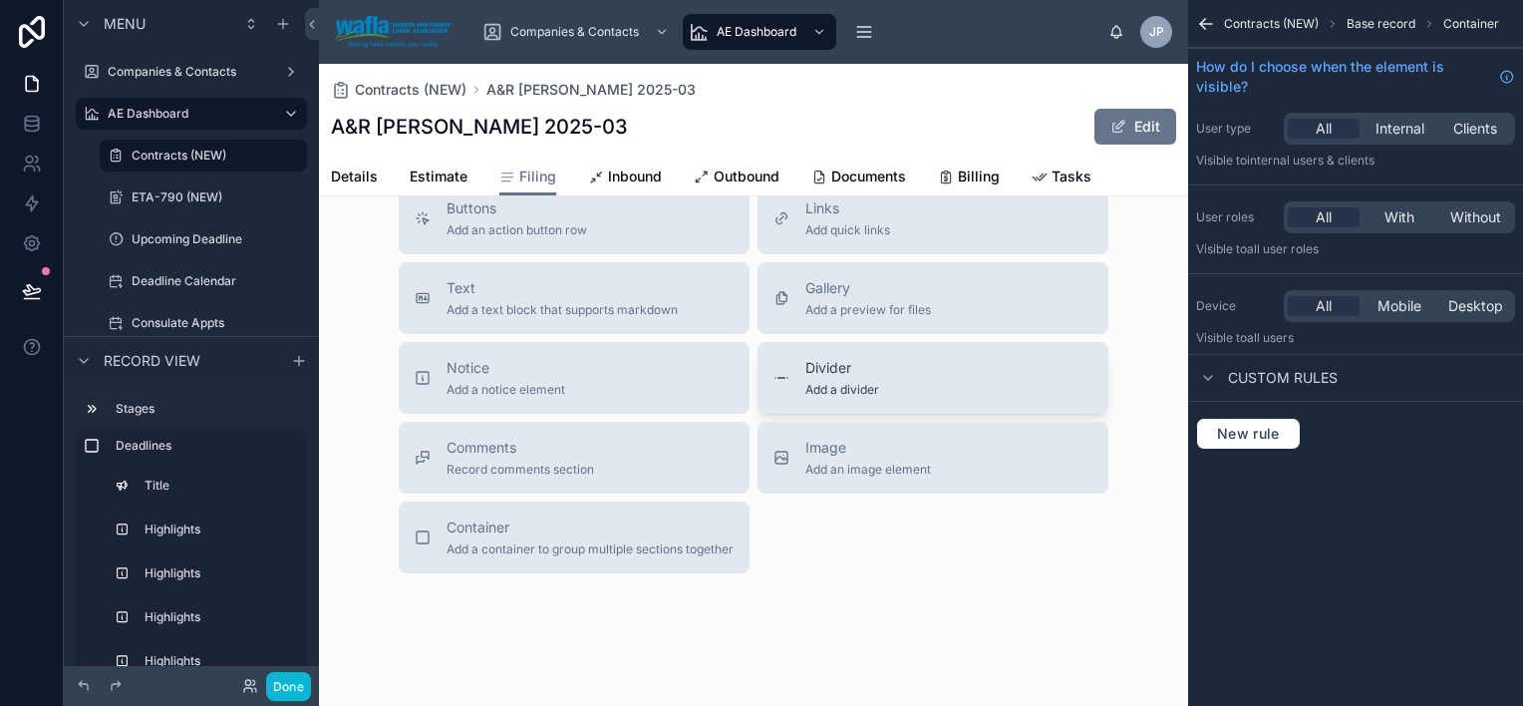
scroll to position [3889, 0]
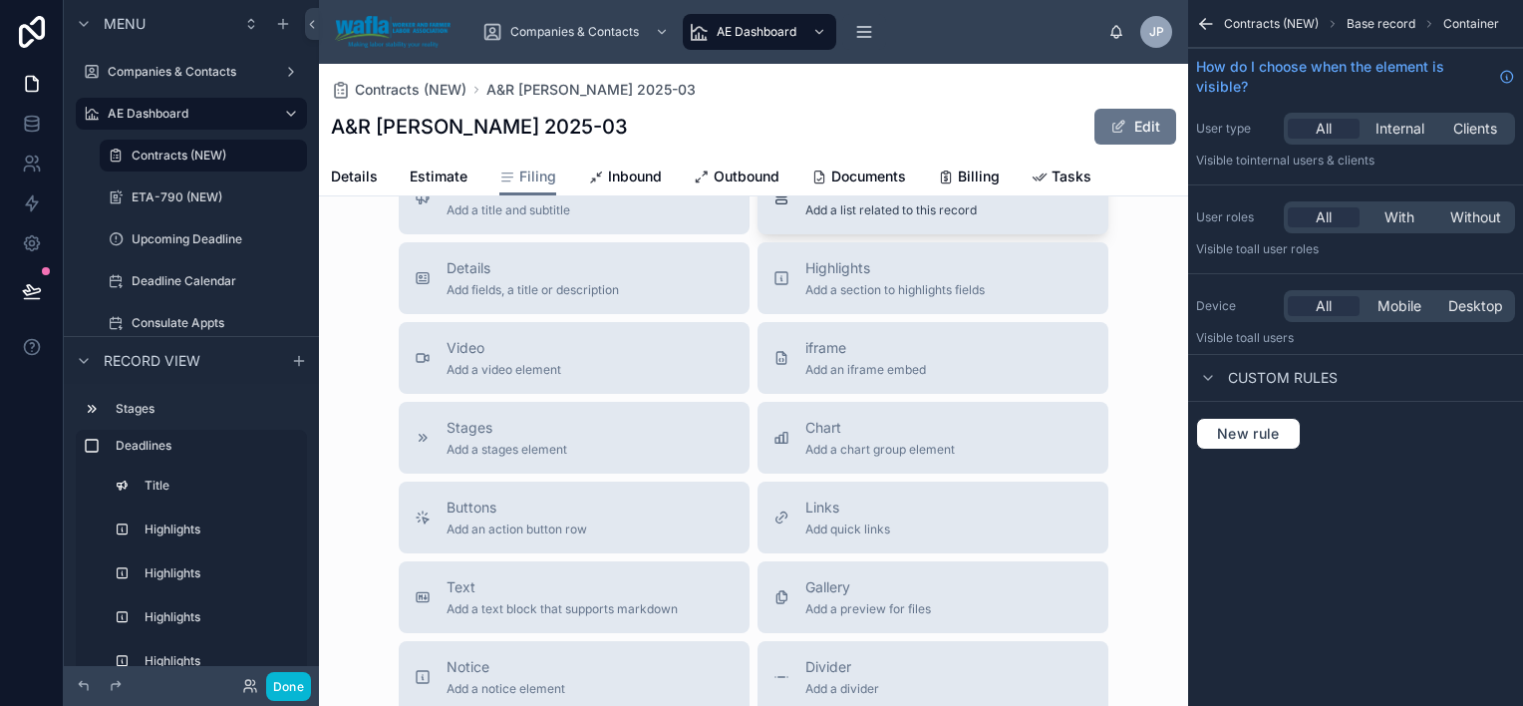
click at [842, 218] on div "List Add a list related to this record" at bounding box center [891, 198] width 171 height 40
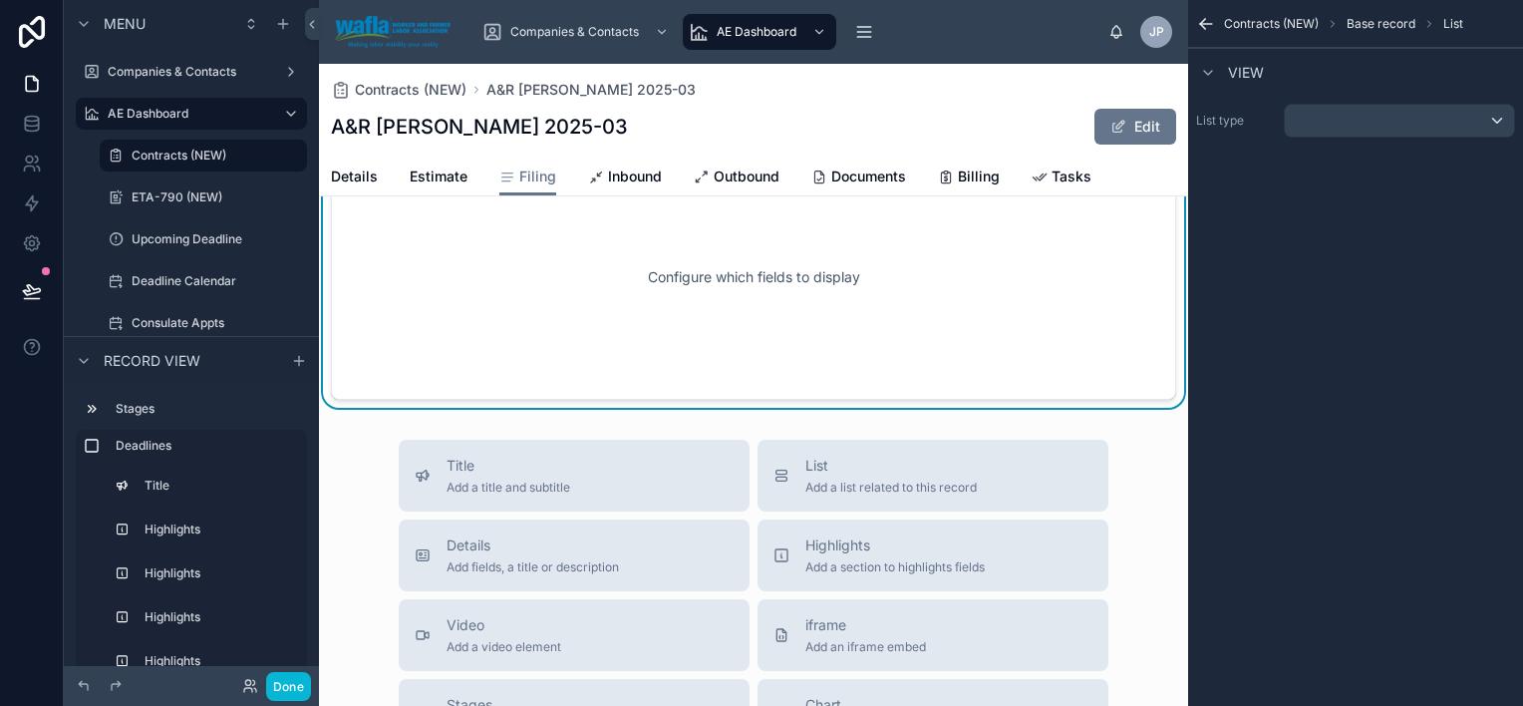
scroll to position [3871, 0]
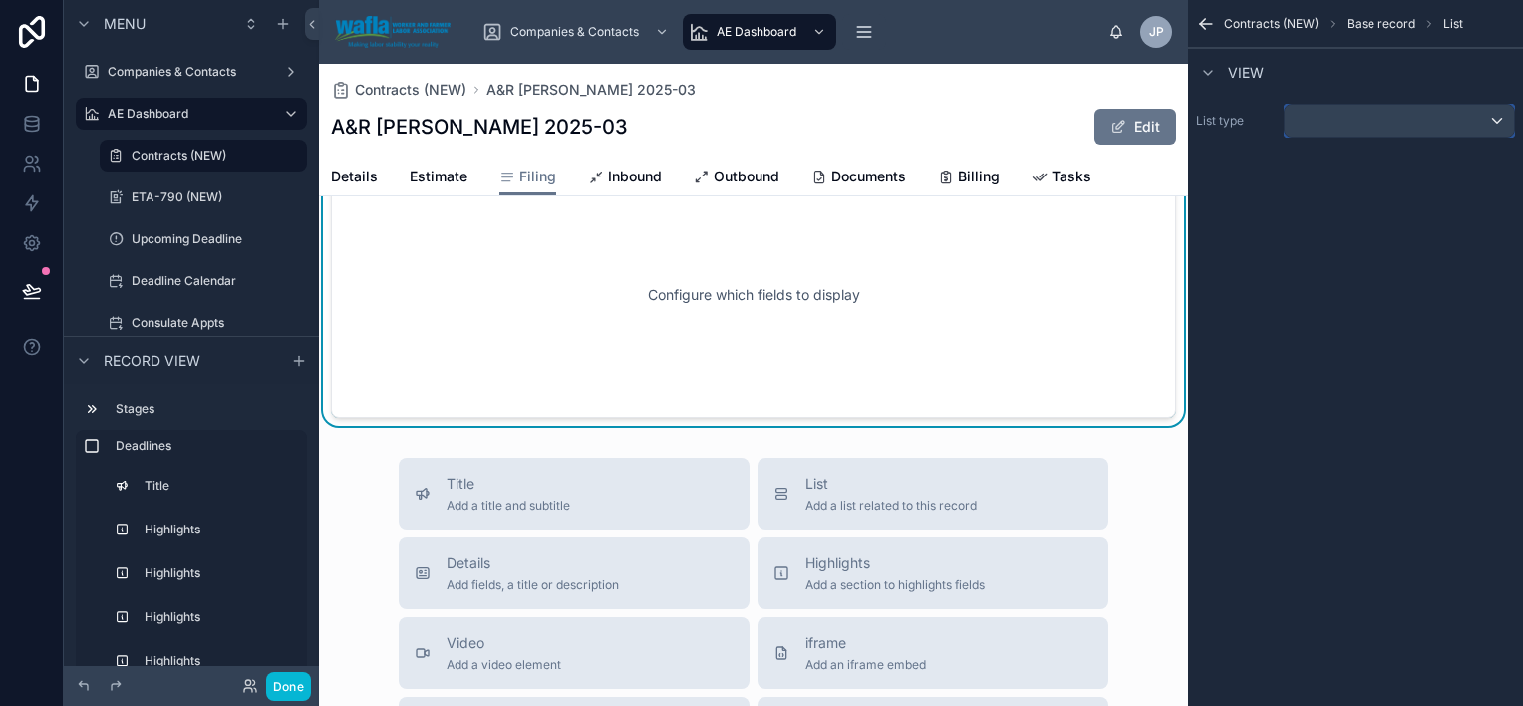
click at [1300, 116] on div "scrollable content" at bounding box center [1399, 121] width 229 height 32
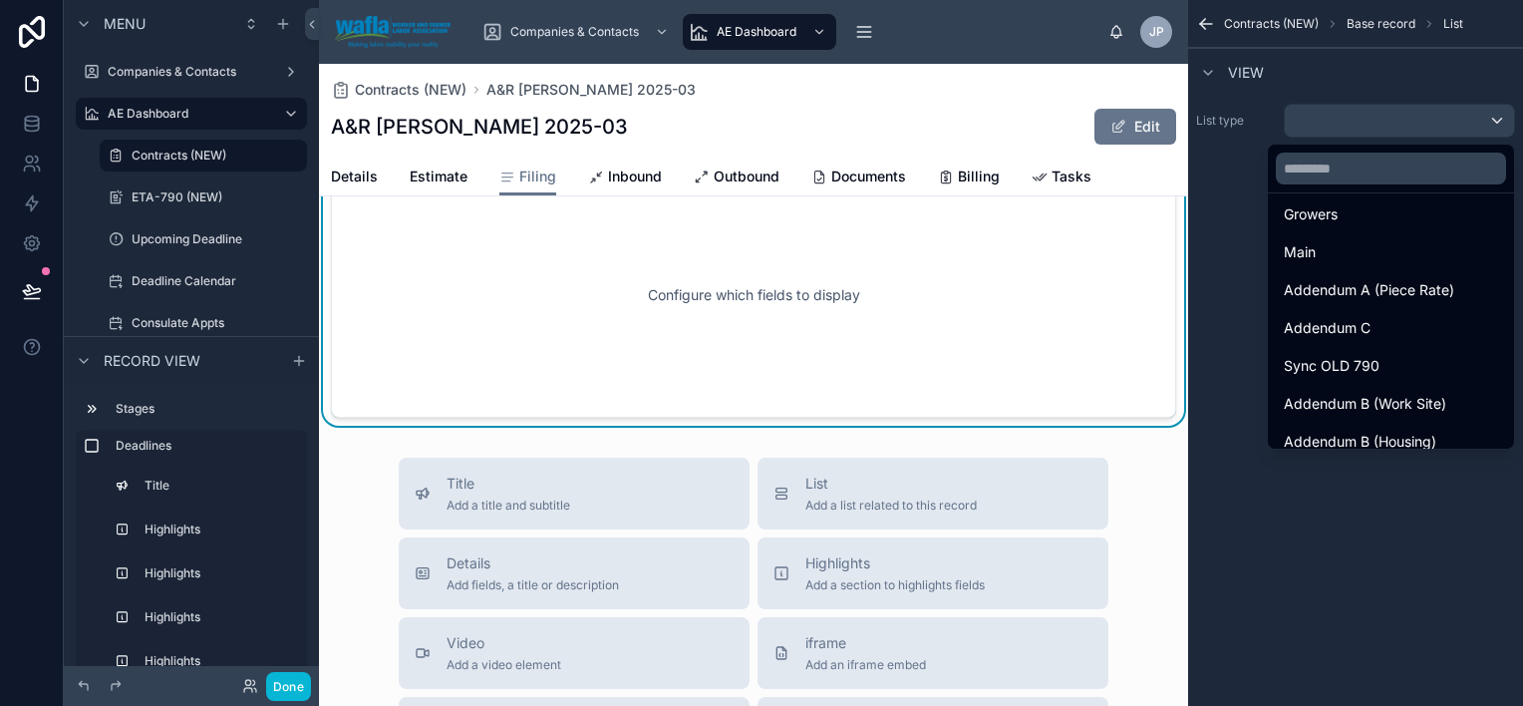
scroll to position [1444, 0]
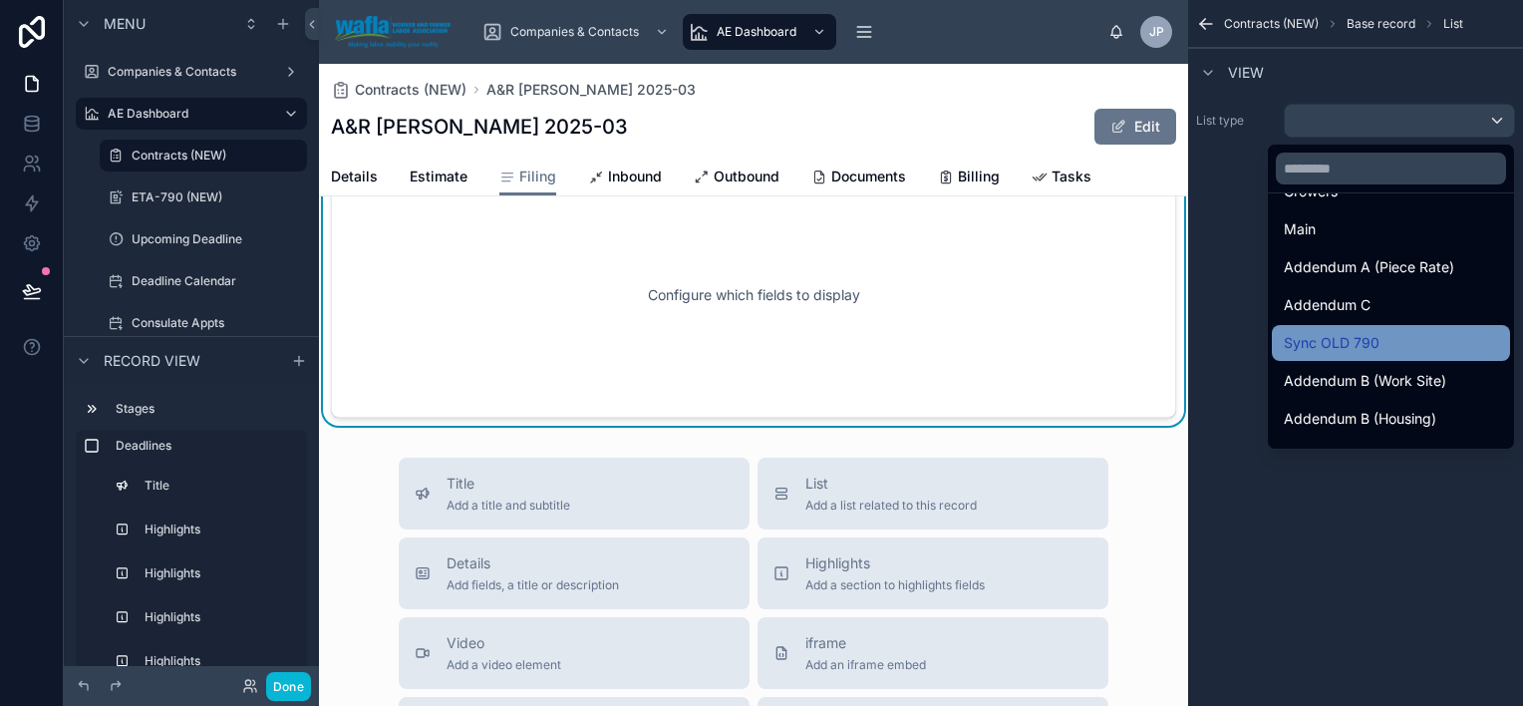
click at [1471, 346] on div "Sync OLD 790" at bounding box center [1391, 343] width 214 height 24
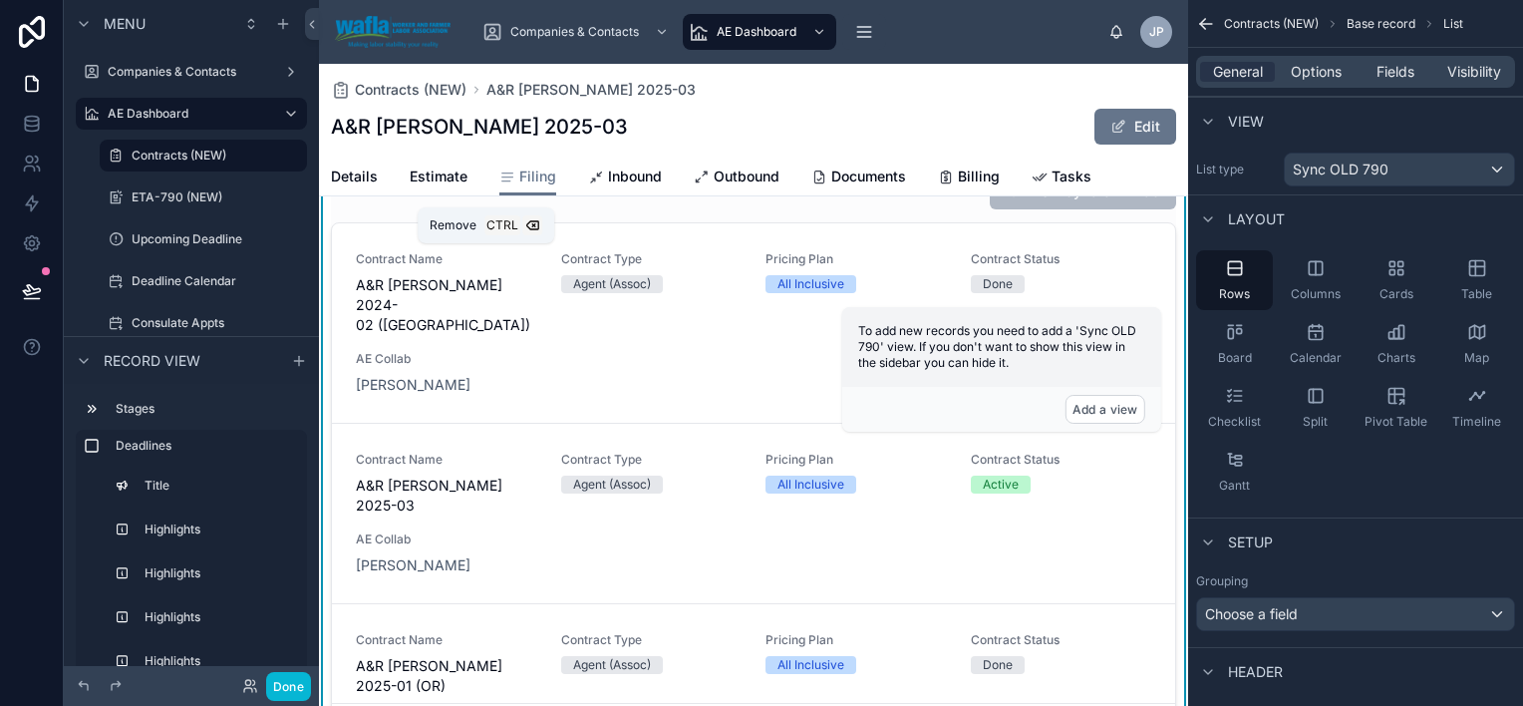
click at [483, 169] on icon at bounding box center [486, 166] width 8 height 8
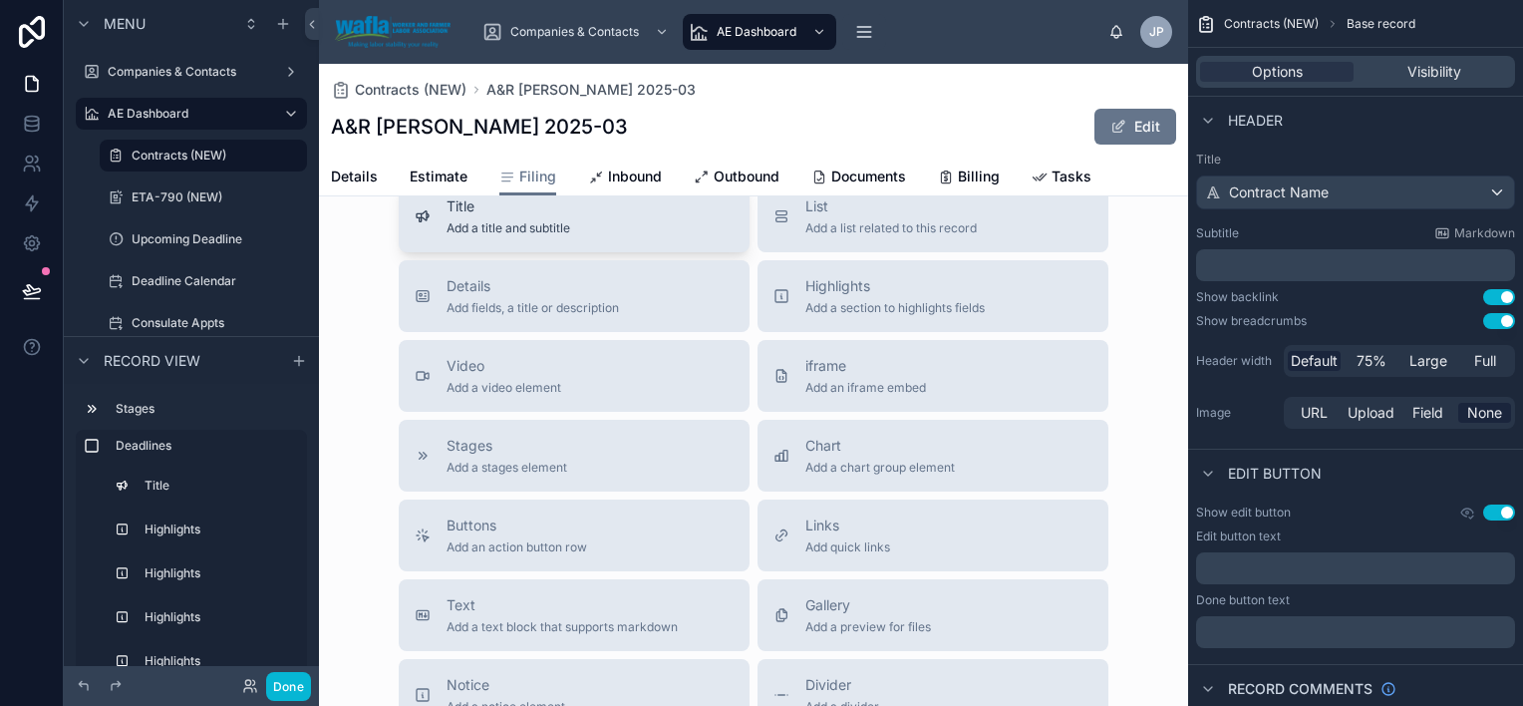
scroll to position [3273, 0]
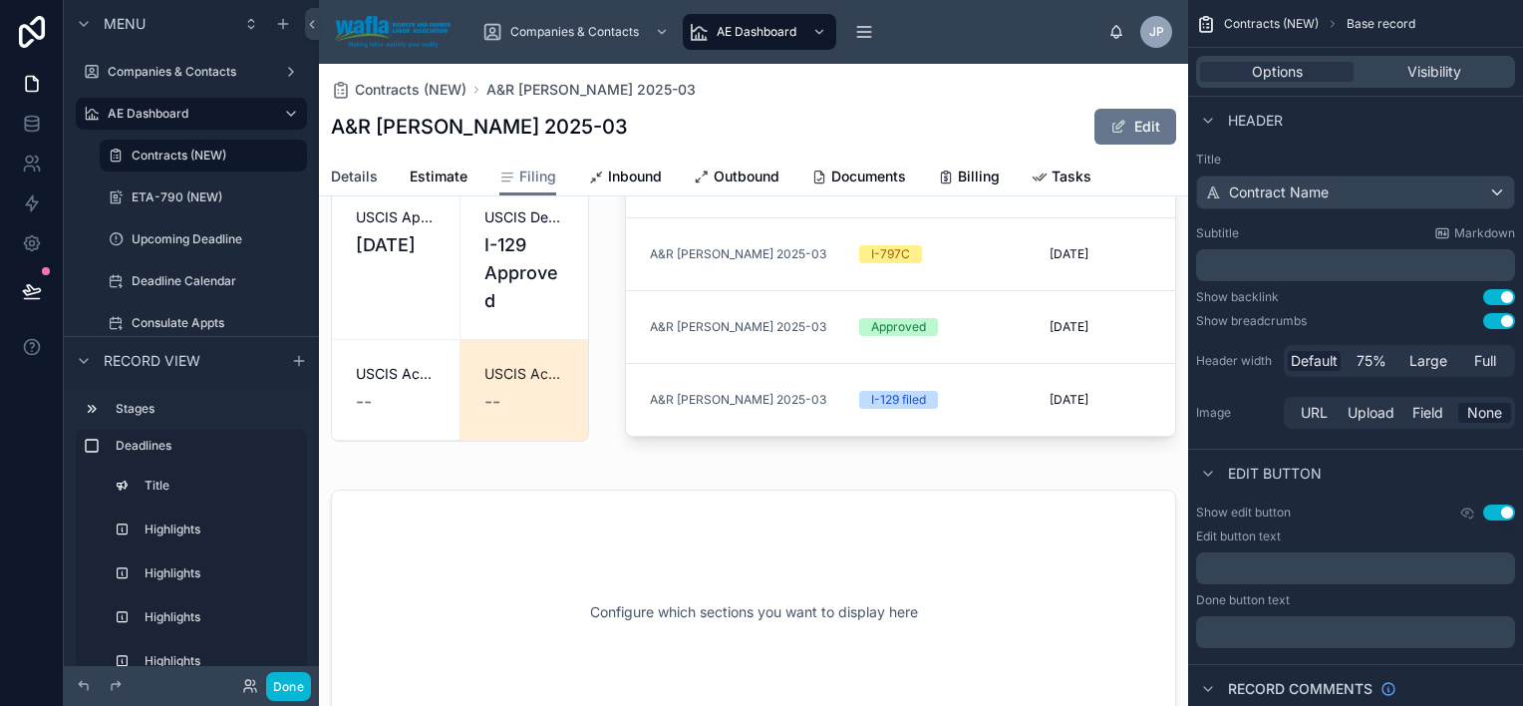
click at [358, 181] on span "Details" at bounding box center [354, 176] width 47 height 20
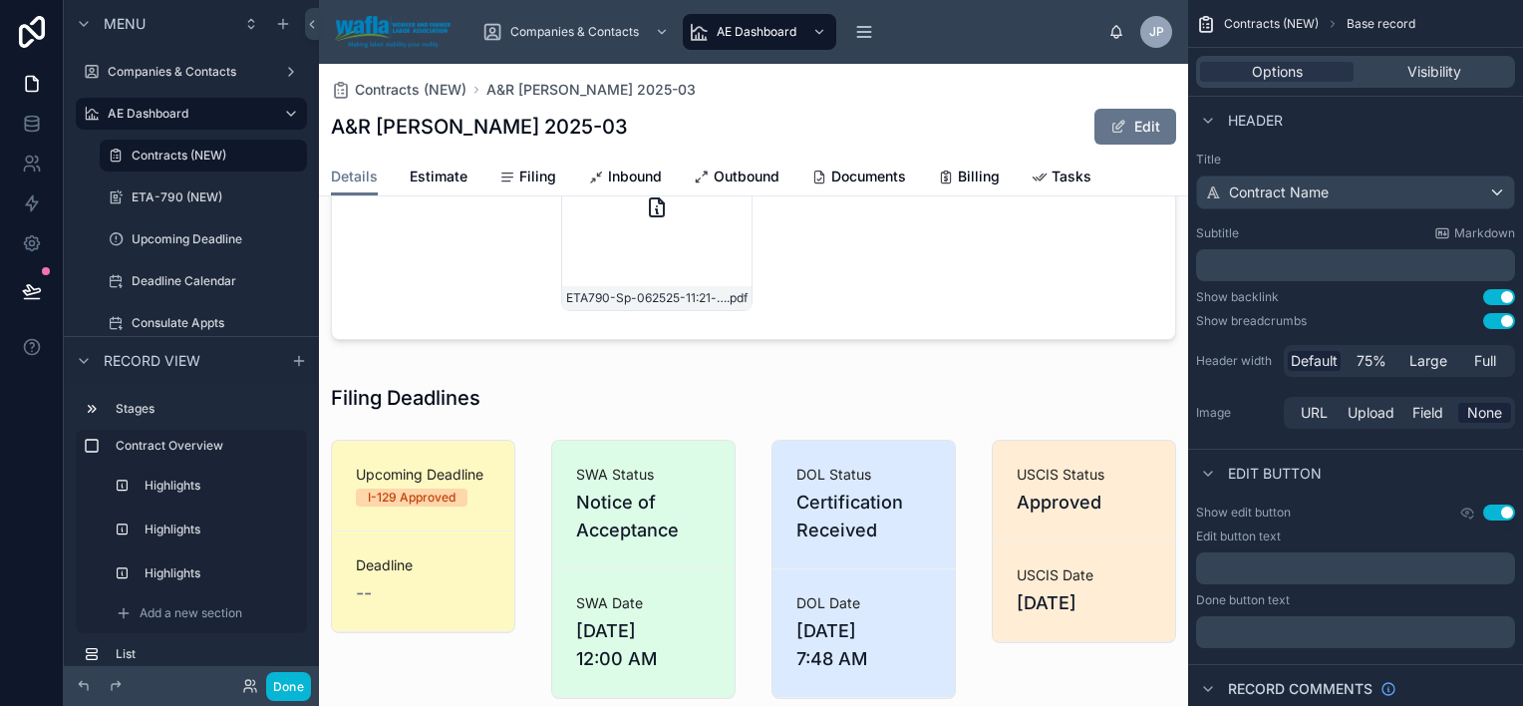
scroll to position [581, 0]
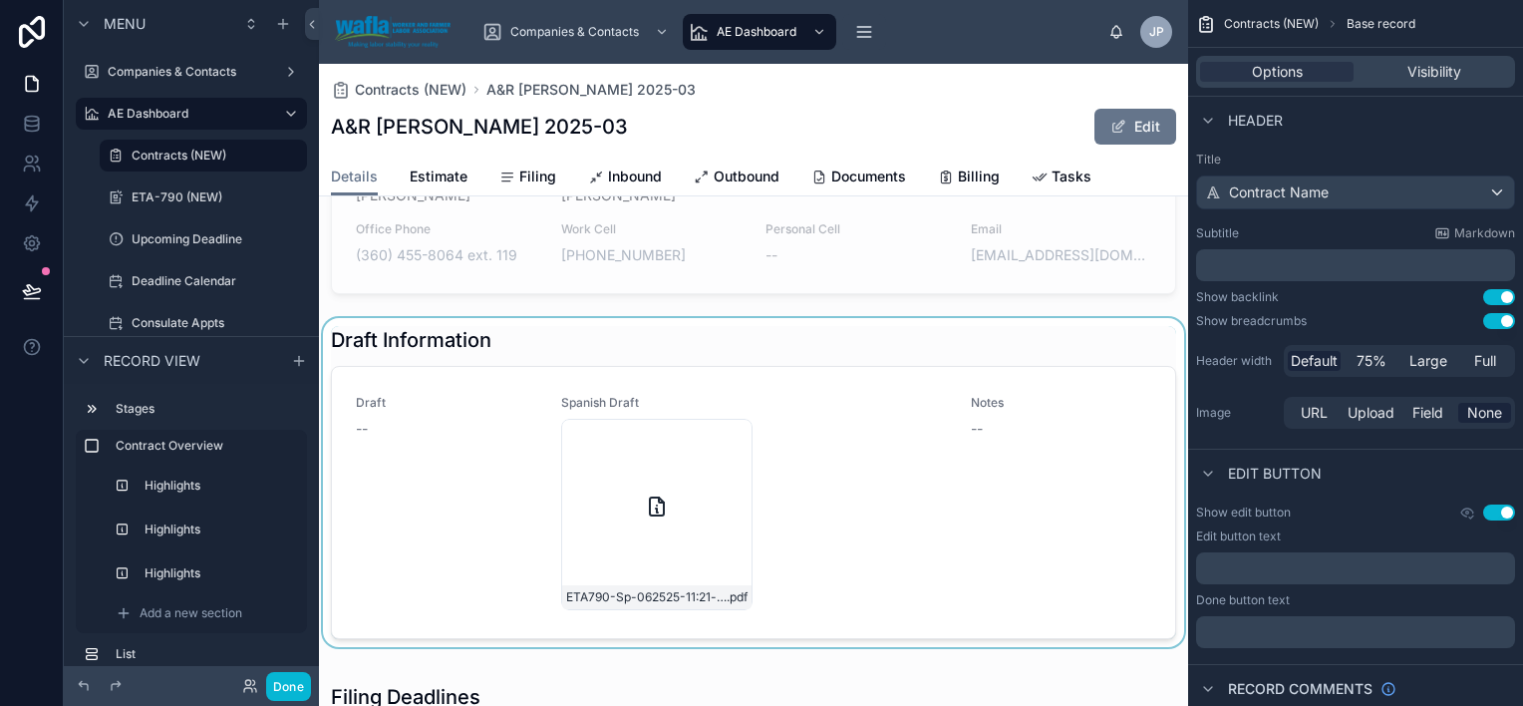
click at [694, 405] on div at bounding box center [753, 482] width 869 height 329
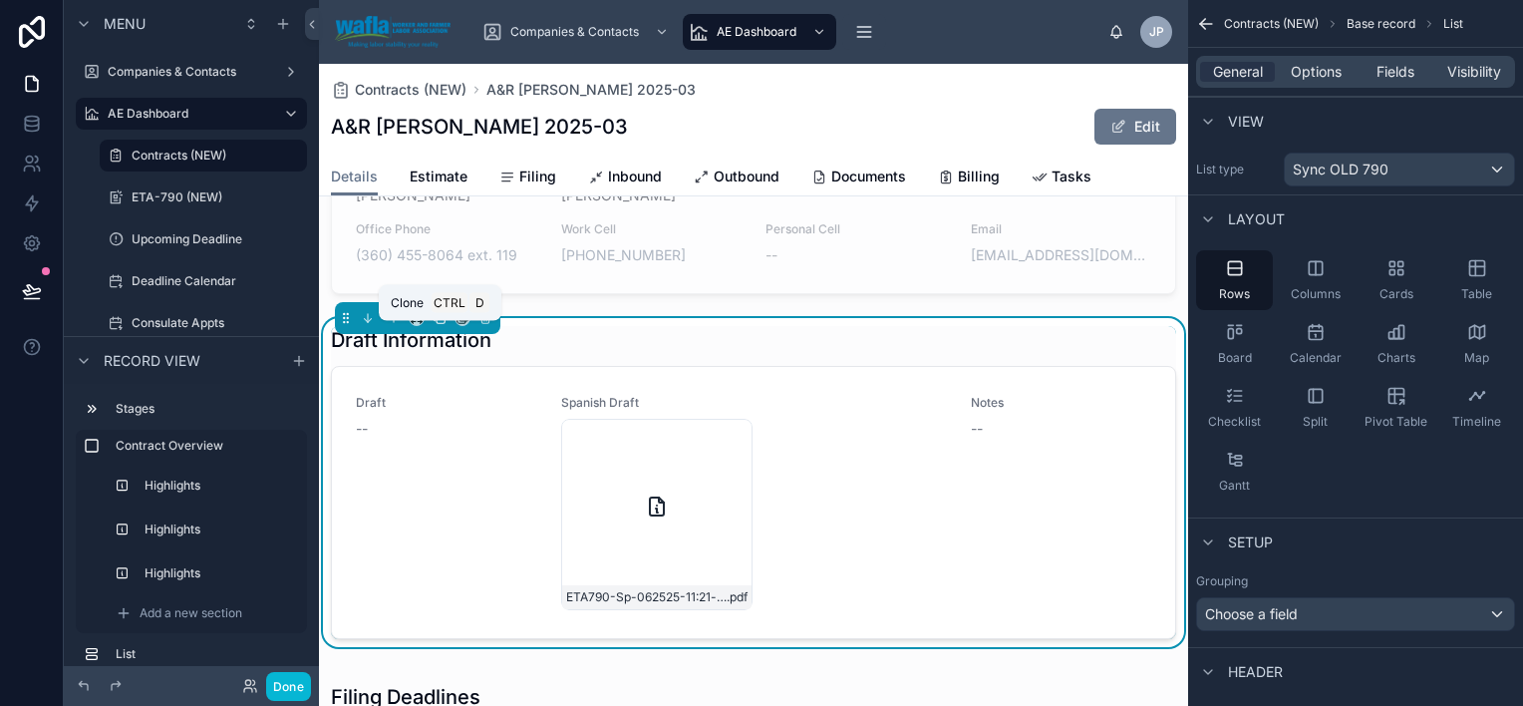
click at [433, 325] on icon at bounding box center [440, 318] width 14 height 14
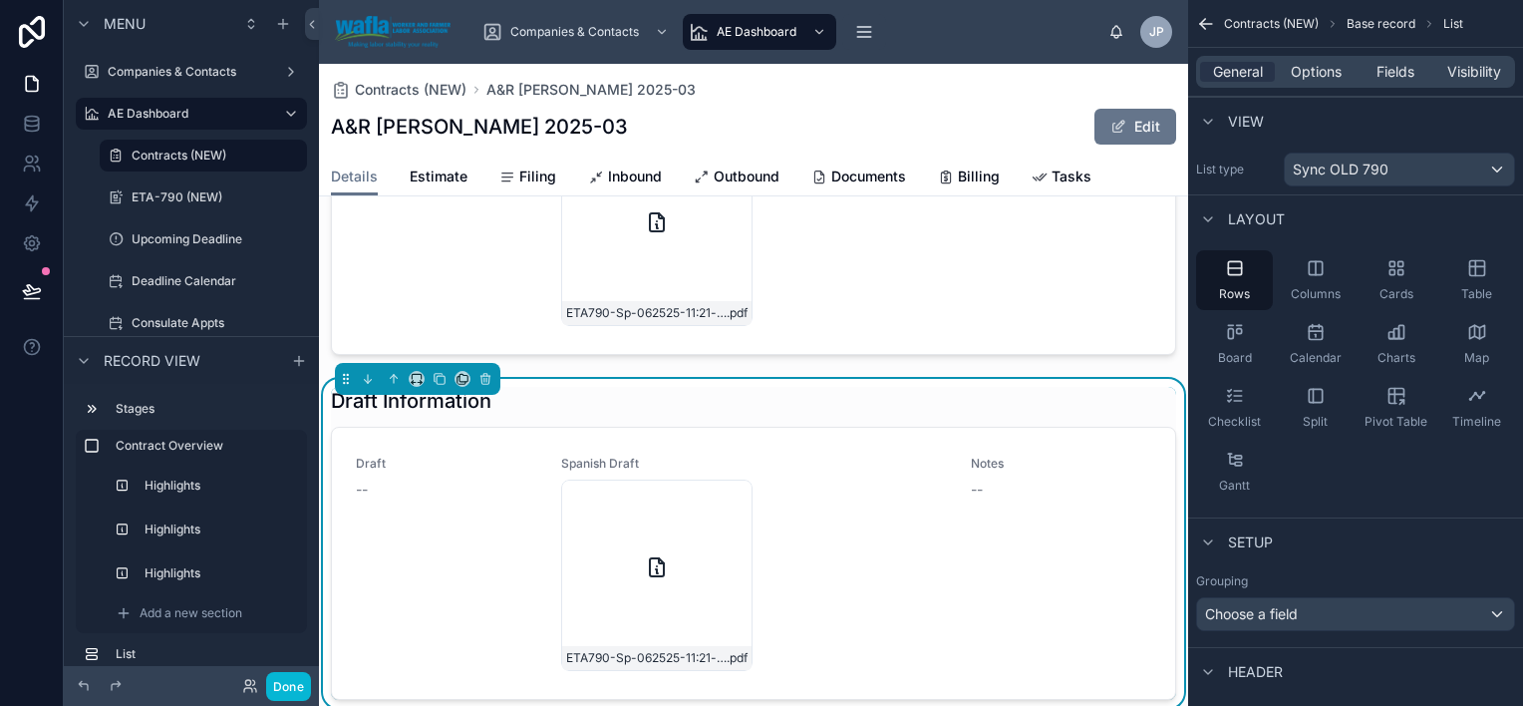
scroll to position [880, 0]
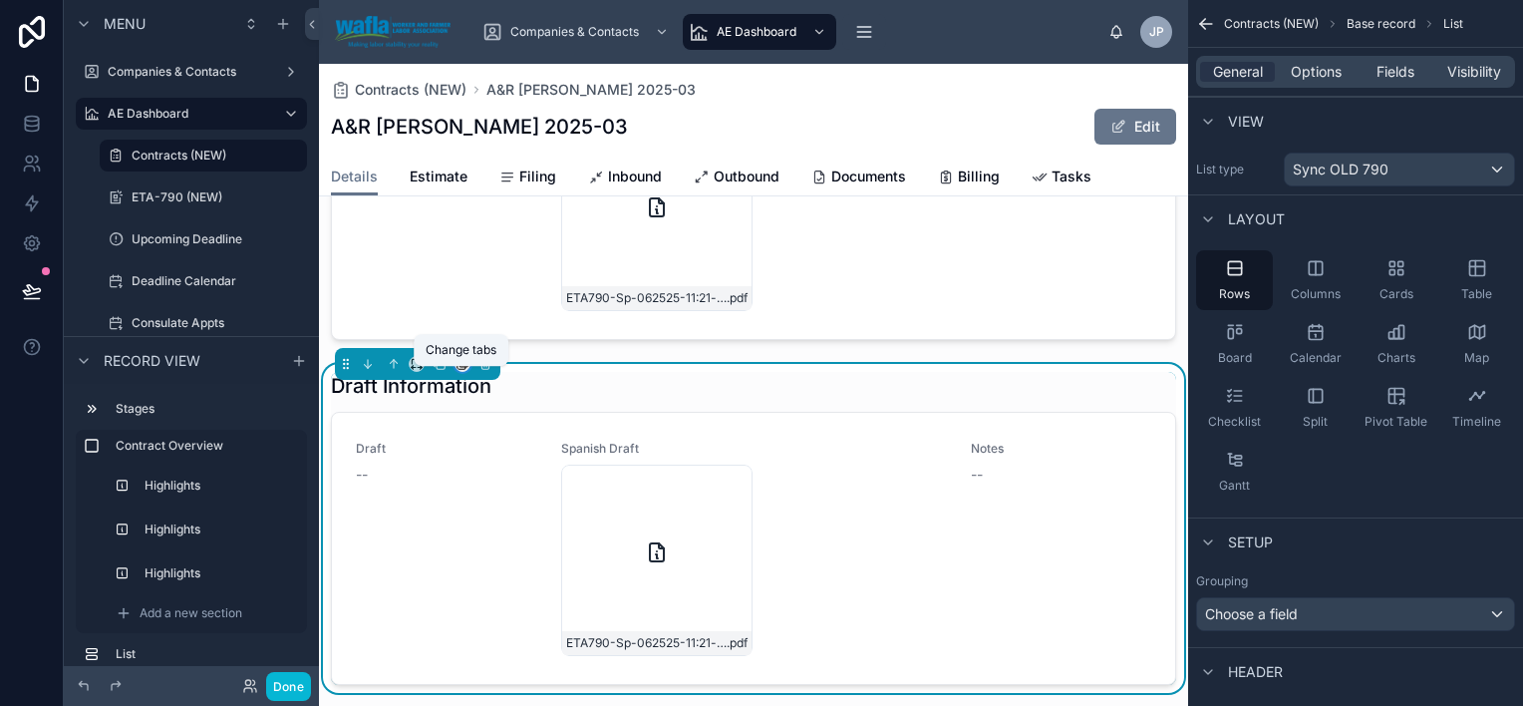
click at [467, 371] on icon at bounding box center [463, 364] width 14 height 14
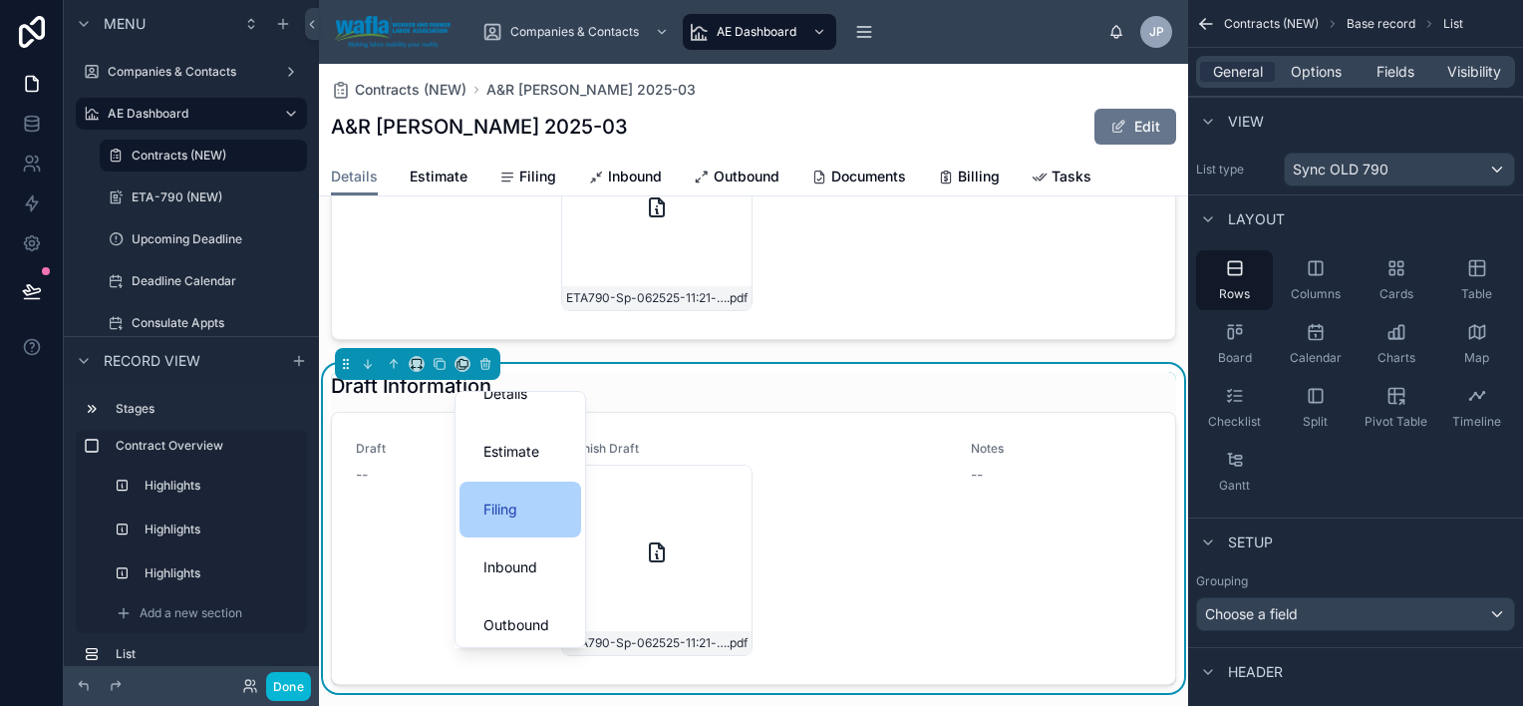
click at [533, 517] on div "Filing" at bounding box center [521, 509] width 74 height 24
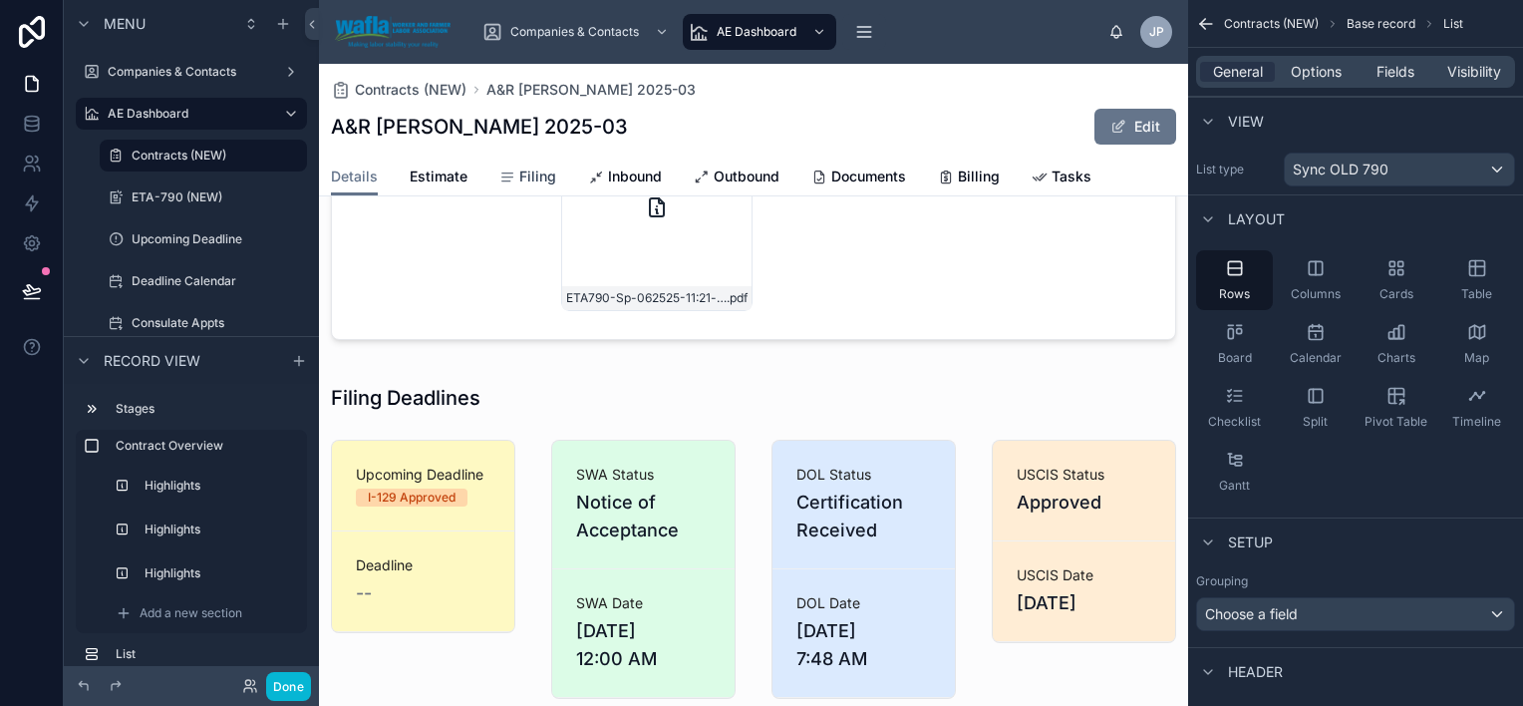
drag, startPoint x: 538, startPoint y: 177, endPoint x: 546, endPoint y: 192, distance: 16.9
click at [538, 177] on span "Filing" at bounding box center [537, 176] width 37 height 20
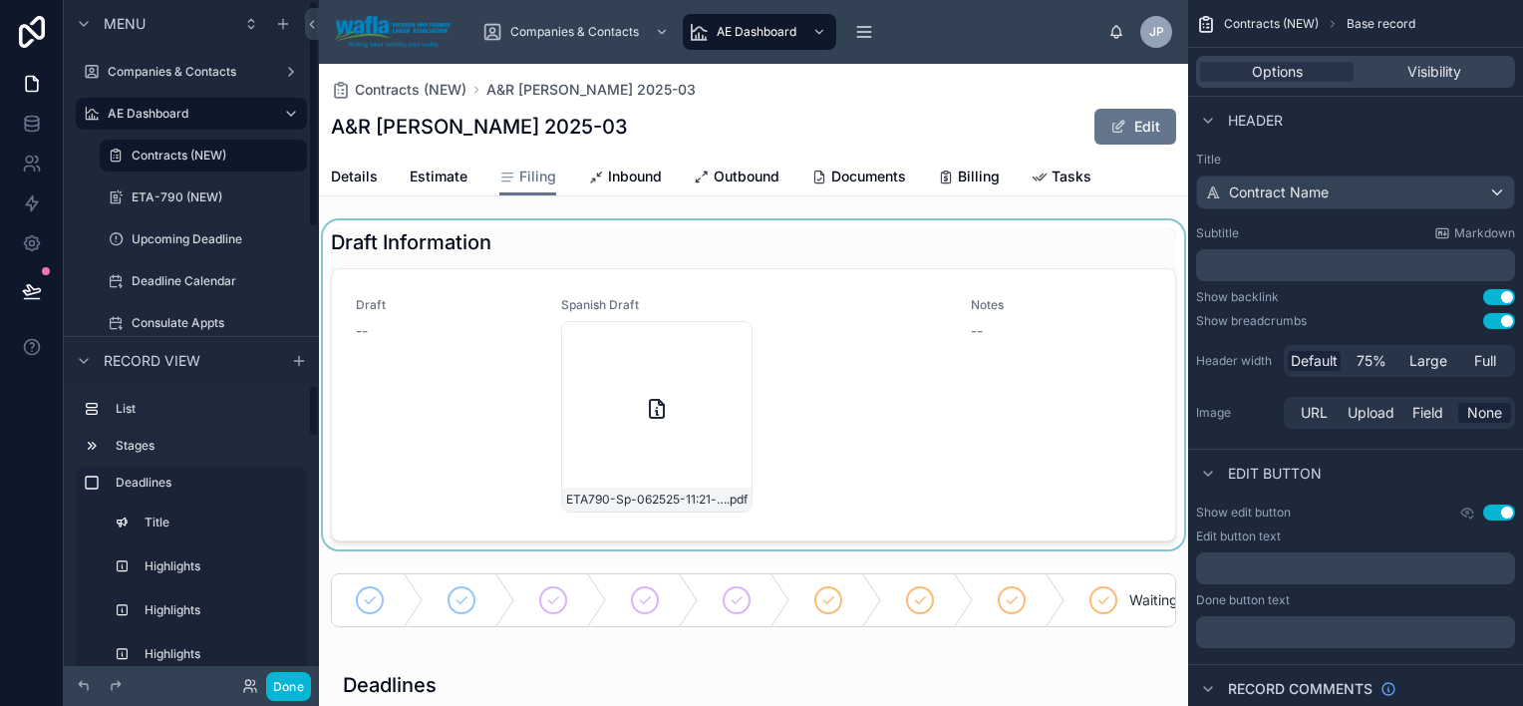
click at [473, 235] on div at bounding box center [753, 384] width 869 height 329
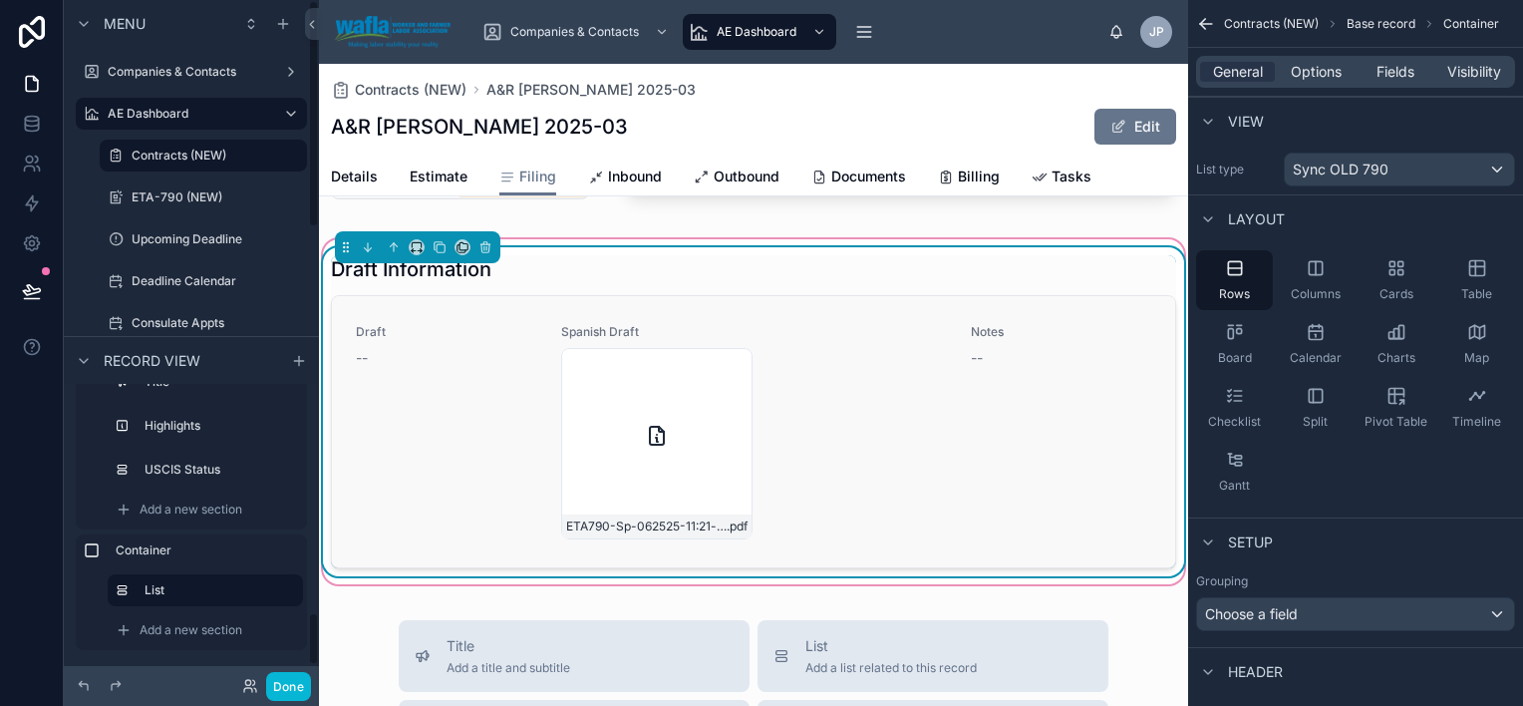
click at [553, 443] on div "Draft -- Spanish Draft ETA790-Sp-062525-11:21-am .pdf Notes --" at bounding box center [754, 431] width 796 height 215
click at [857, 476] on div "ETA790-Sp-062525-11:21-am .pdf" at bounding box center [754, 443] width 386 height 191
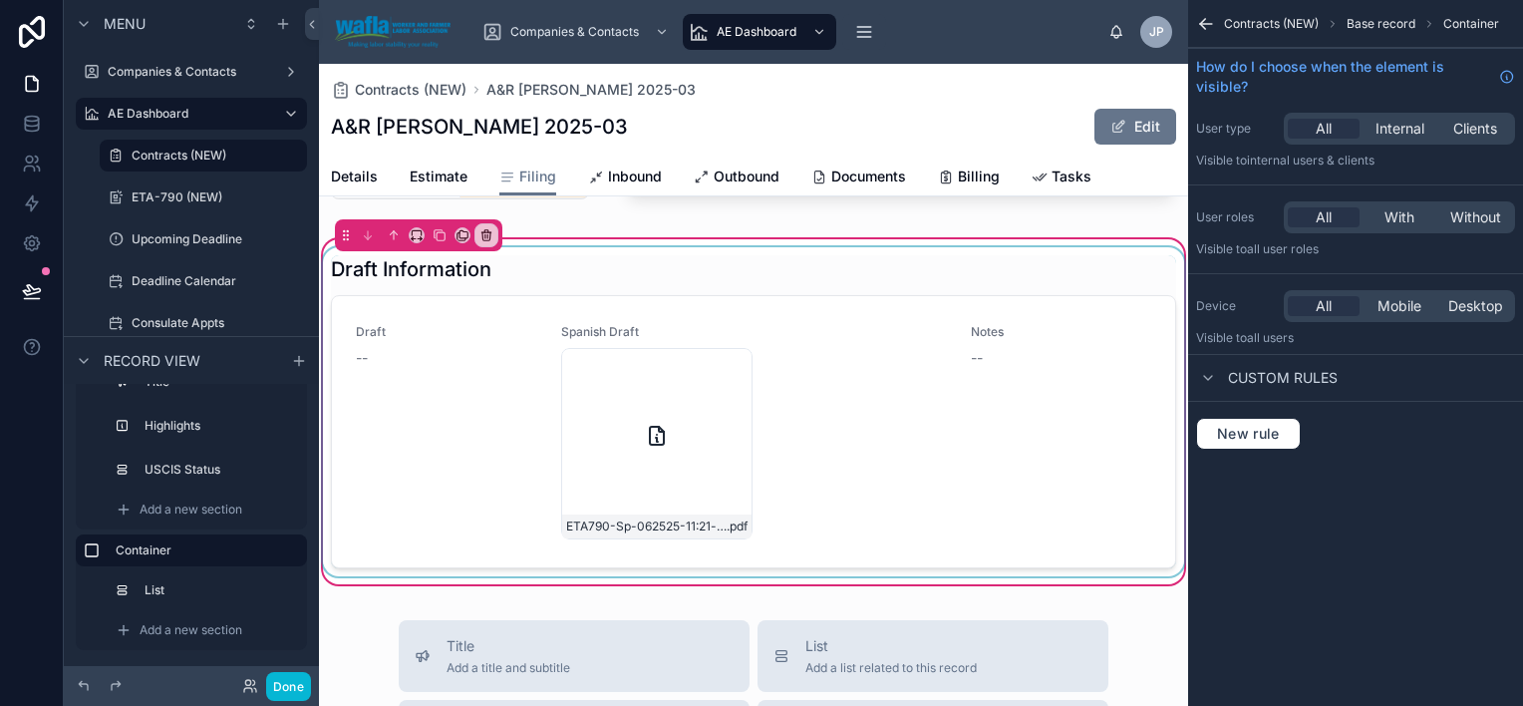
click at [842, 419] on div at bounding box center [753, 411] width 869 height 329
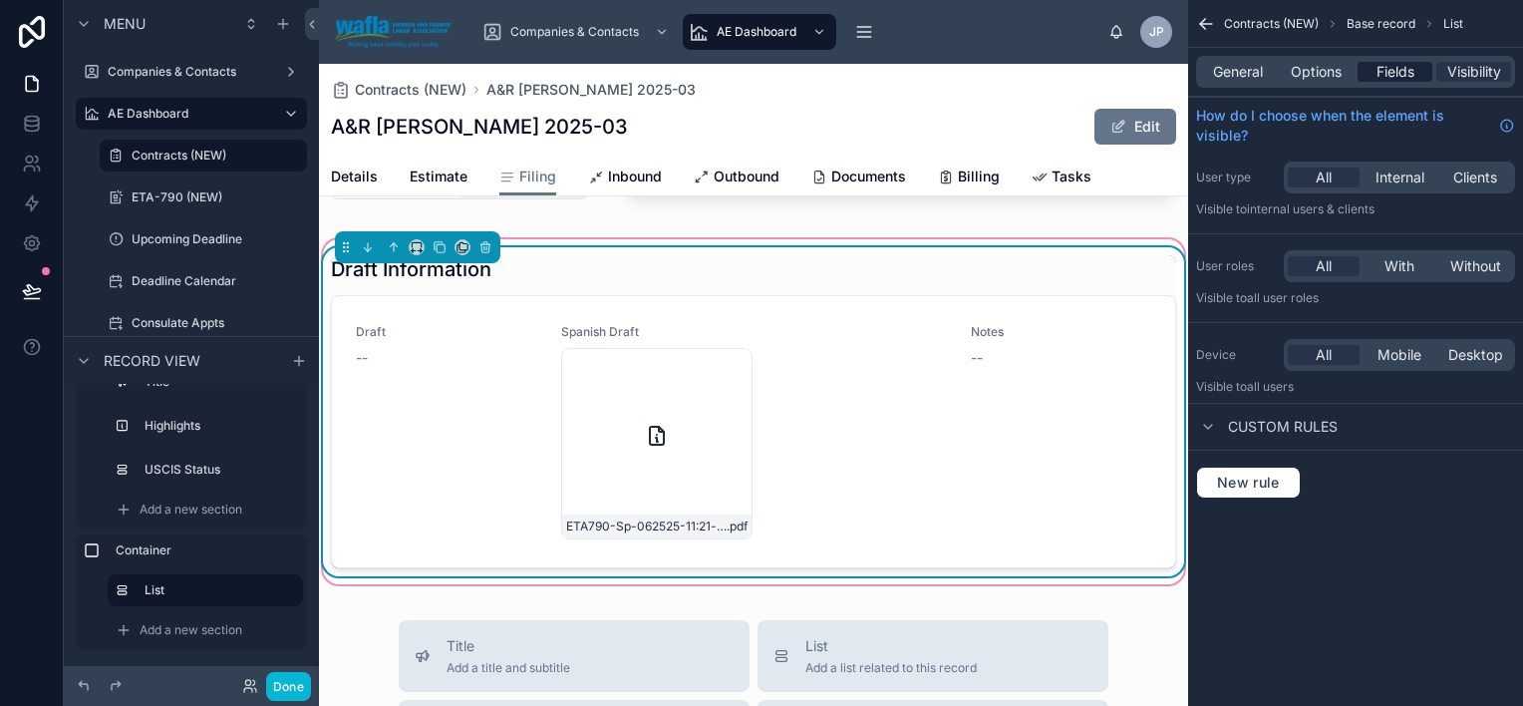
click at [1409, 69] on span "Fields" at bounding box center [1396, 72] width 38 height 20
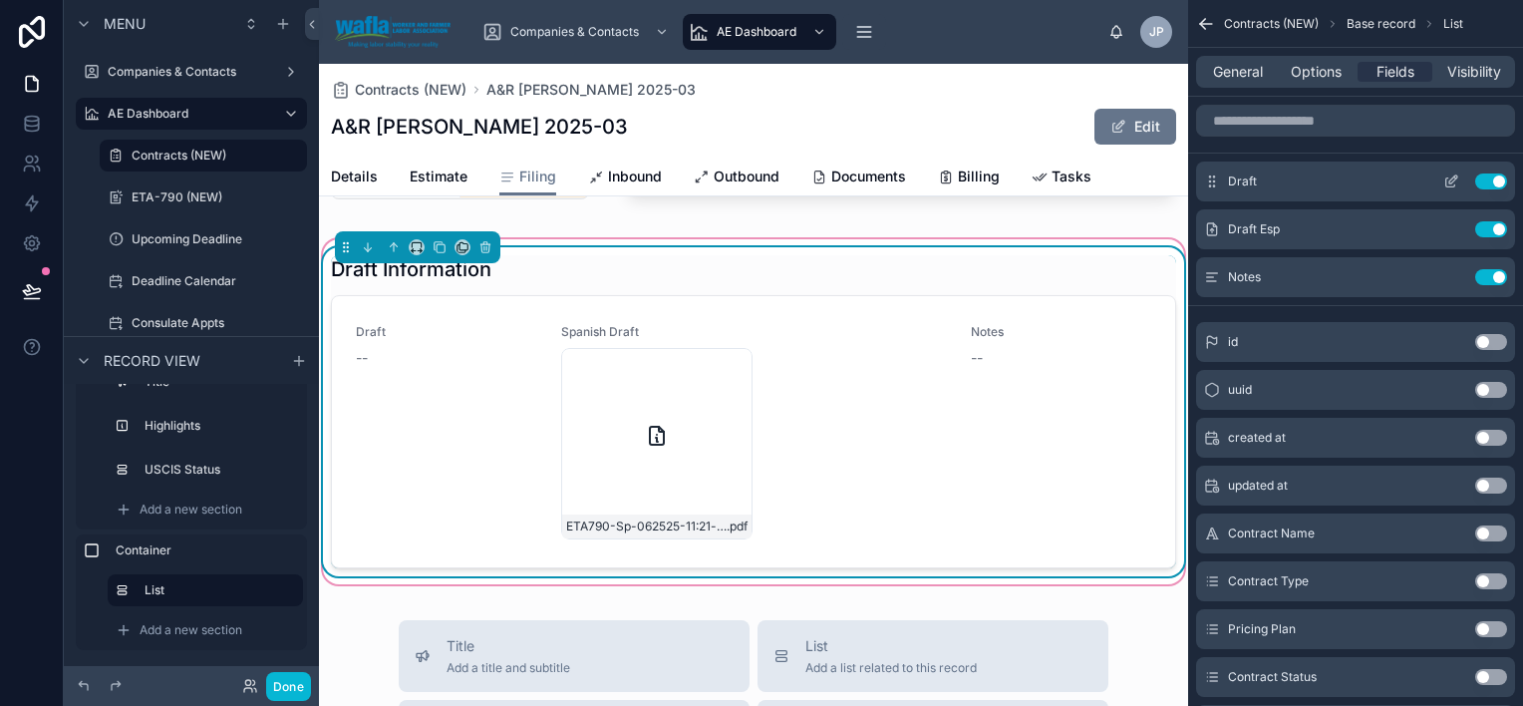
click at [1447, 179] on icon "scrollable content" at bounding box center [1451, 182] width 9 height 9
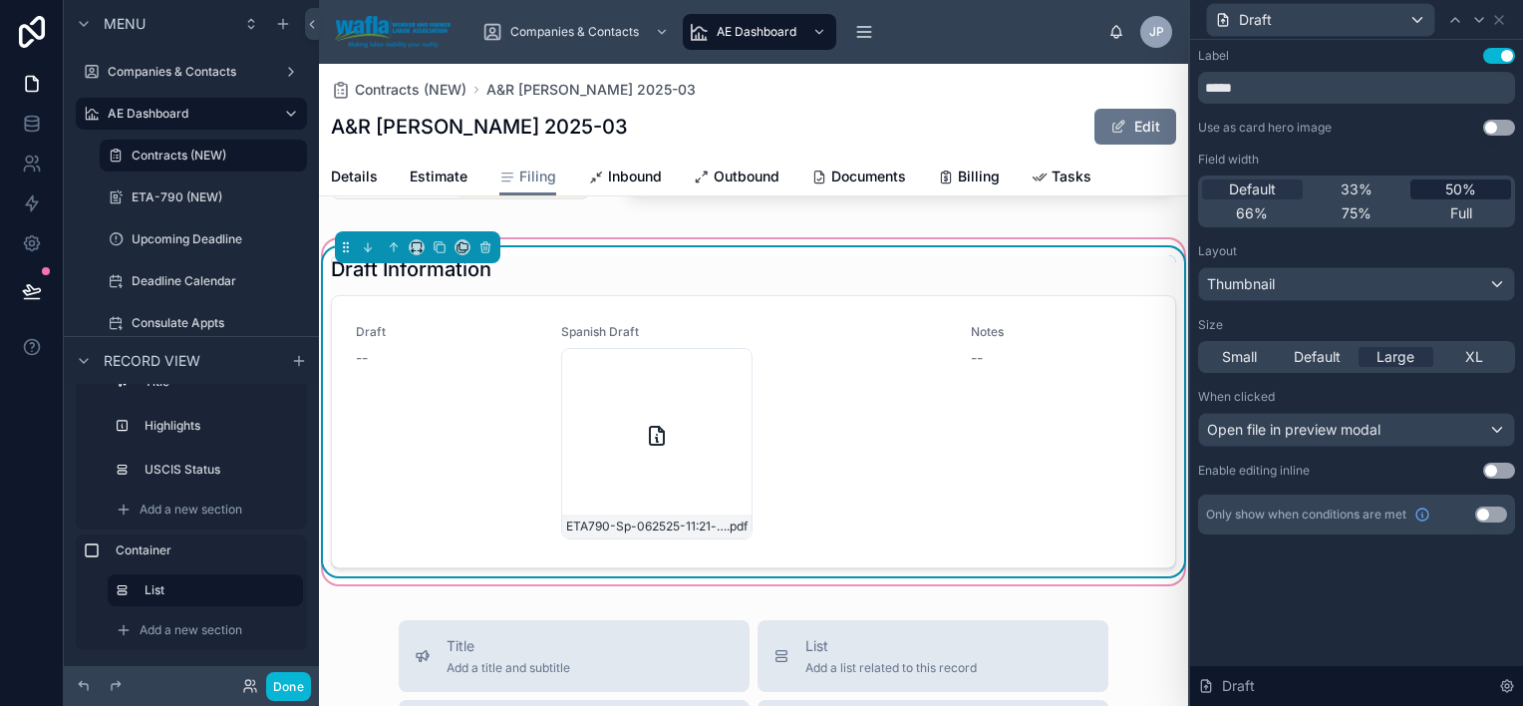
click at [1462, 191] on span "50%" at bounding box center [1461, 189] width 31 height 20
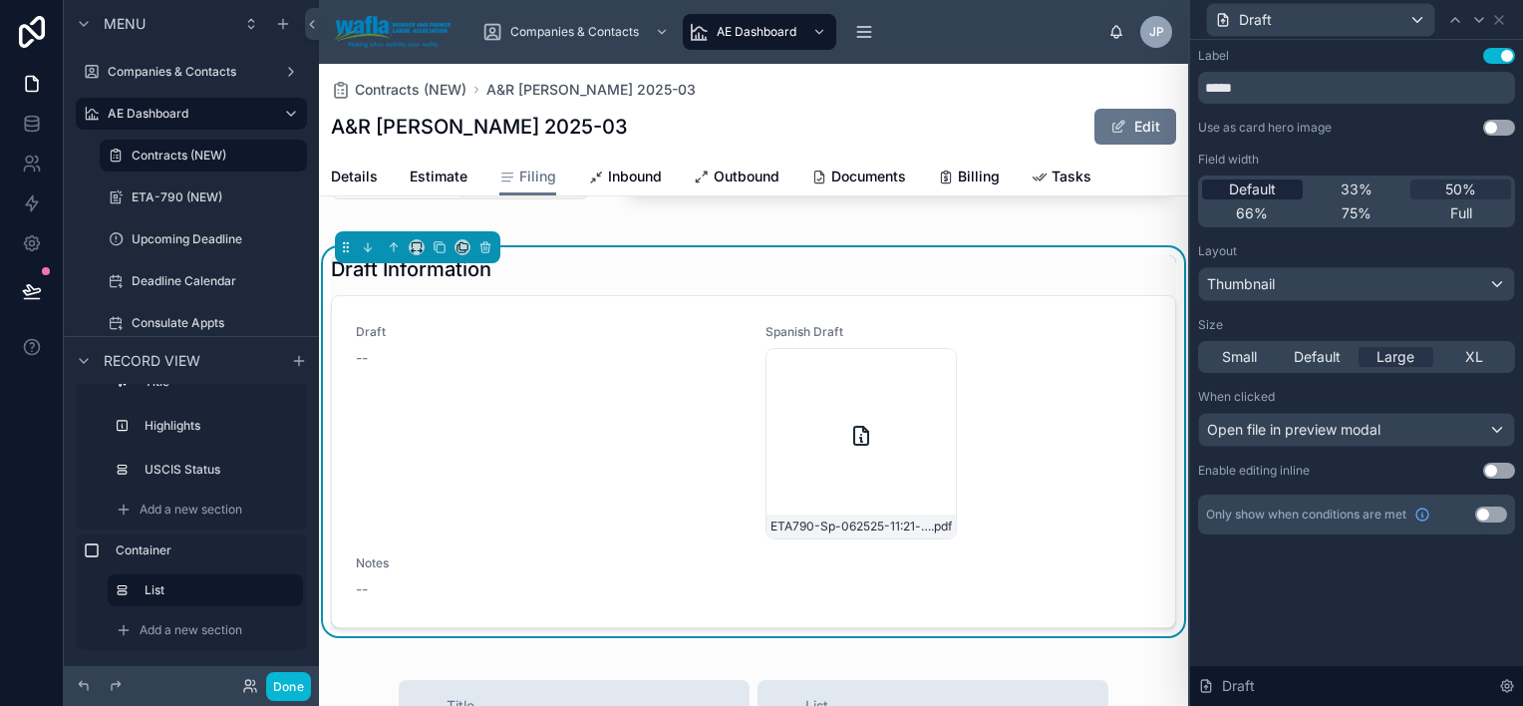
click at [1266, 186] on span "Default" at bounding box center [1252, 189] width 47 height 20
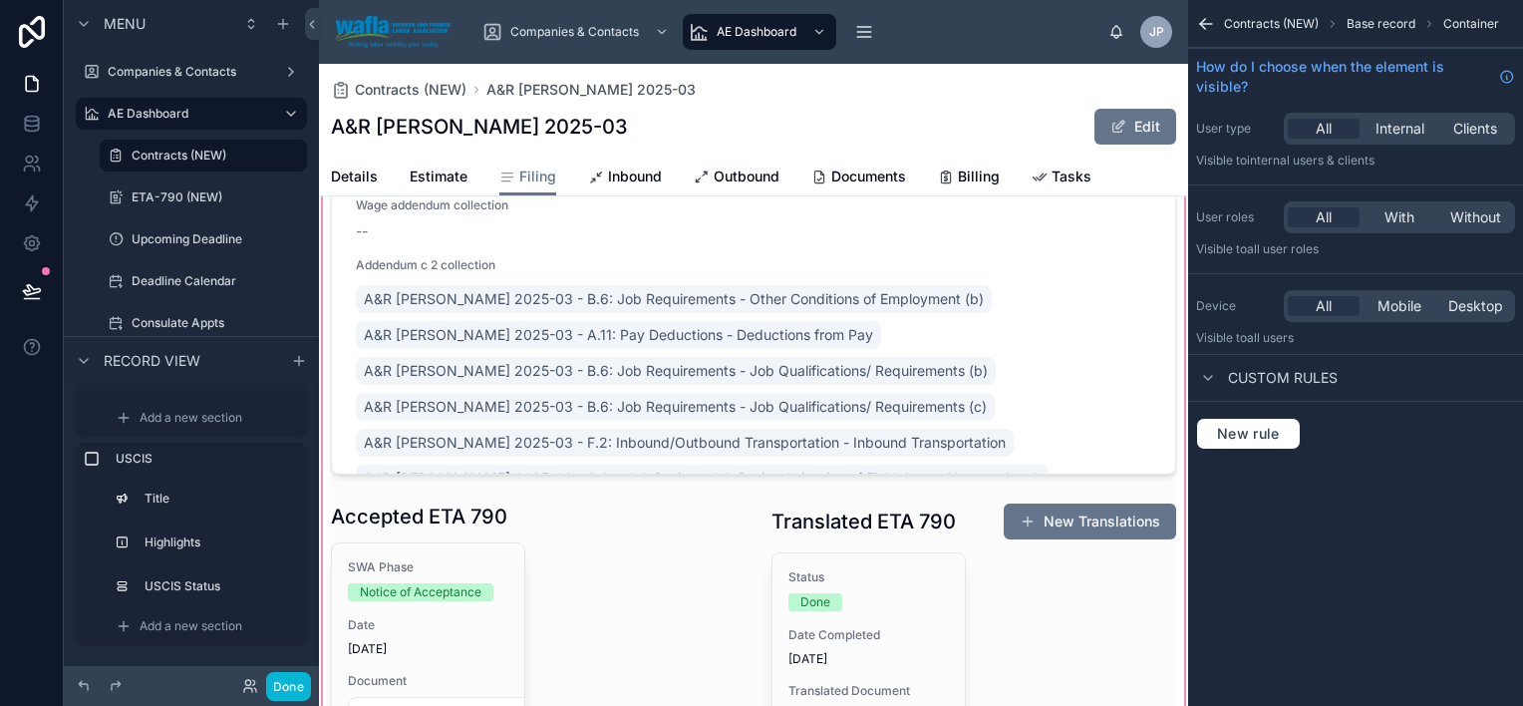
scroll to position [1495, 0]
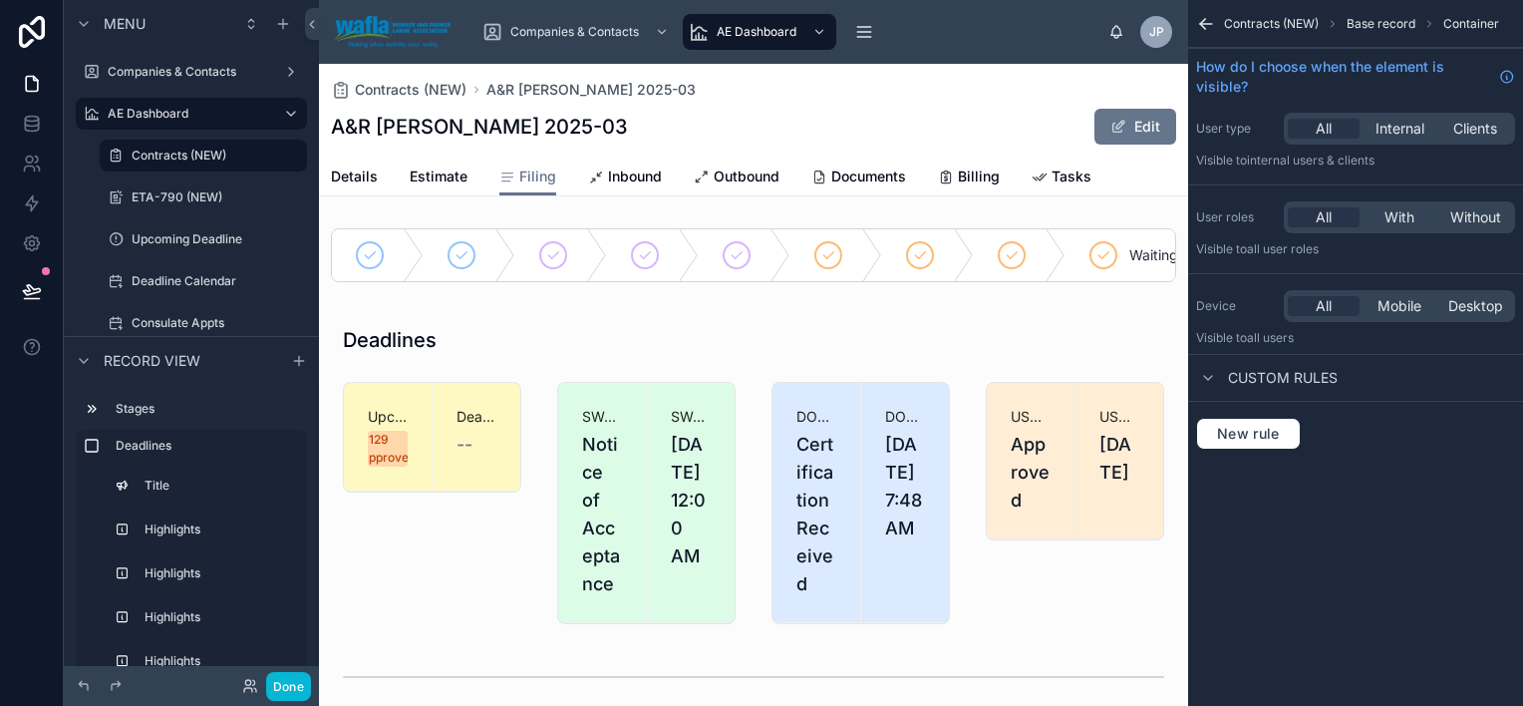
scroll to position [1495, 0]
